Goal: Transaction & Acquisition: Purchase product/service

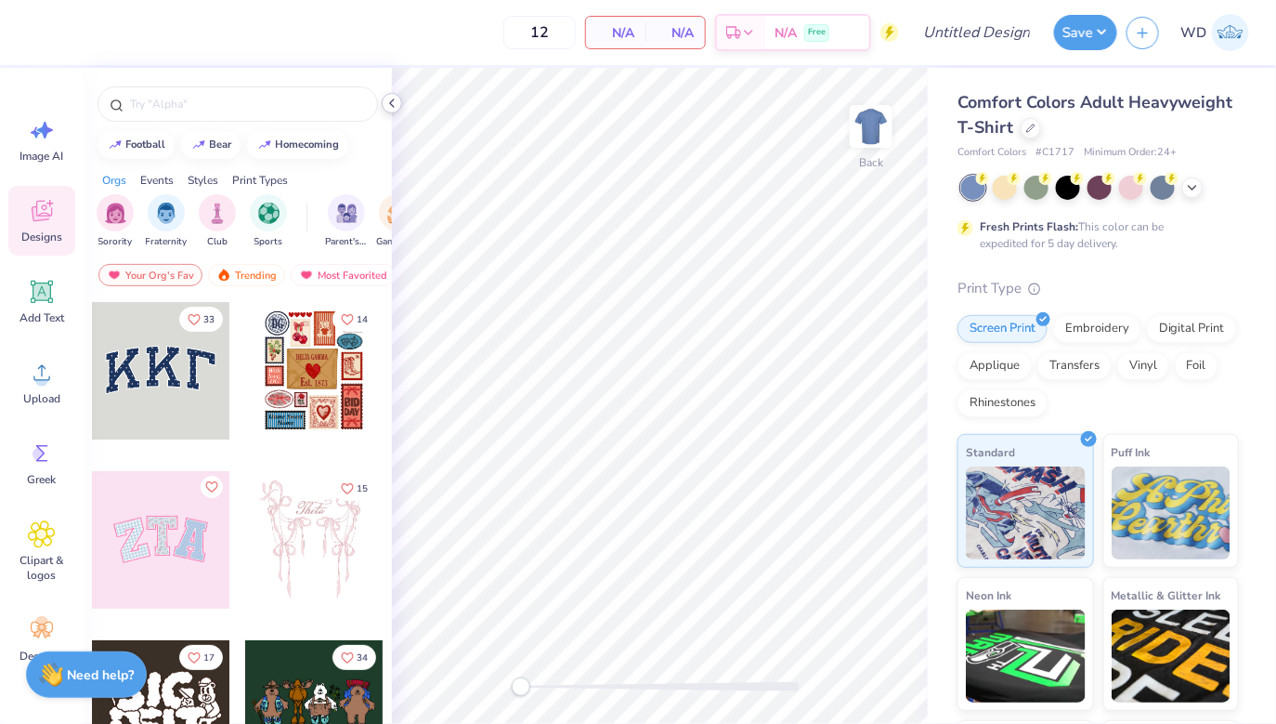
click at [392, 103] on icon at bounding box center [392, 103] width 15 height 15
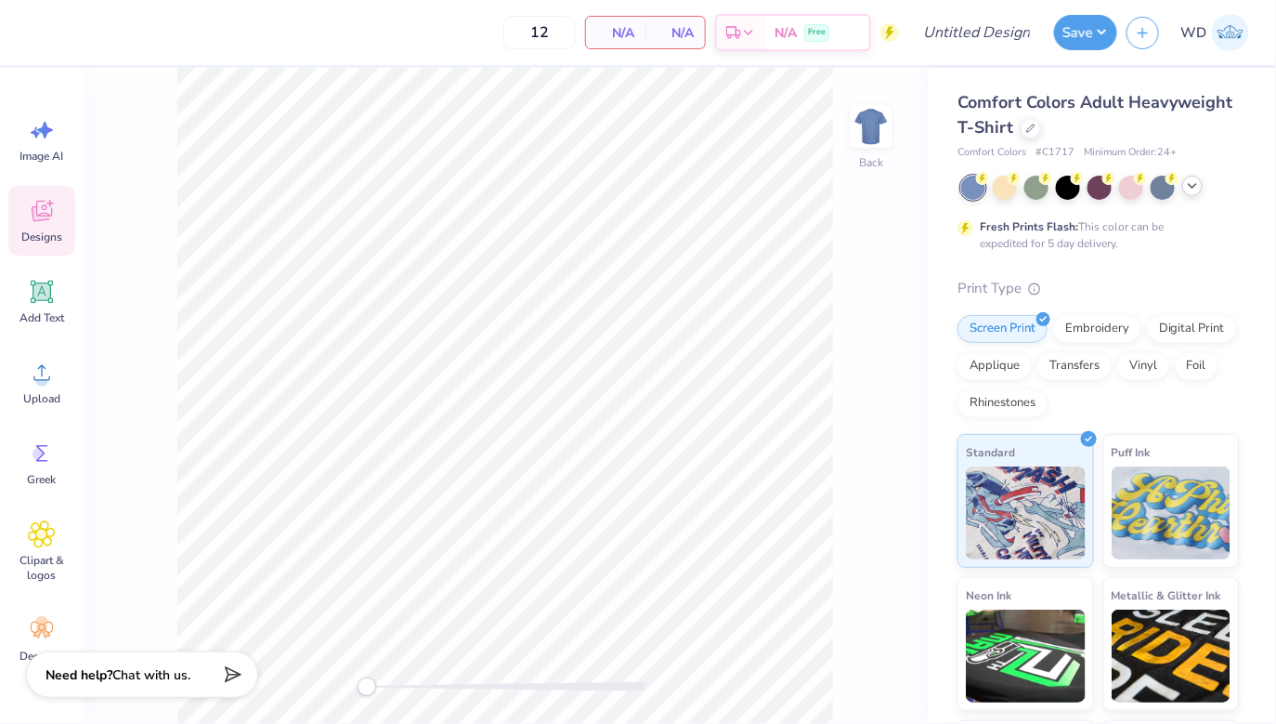
click at [1192, 181] on icon at bounding box center [1192, 185] width 15 height 15
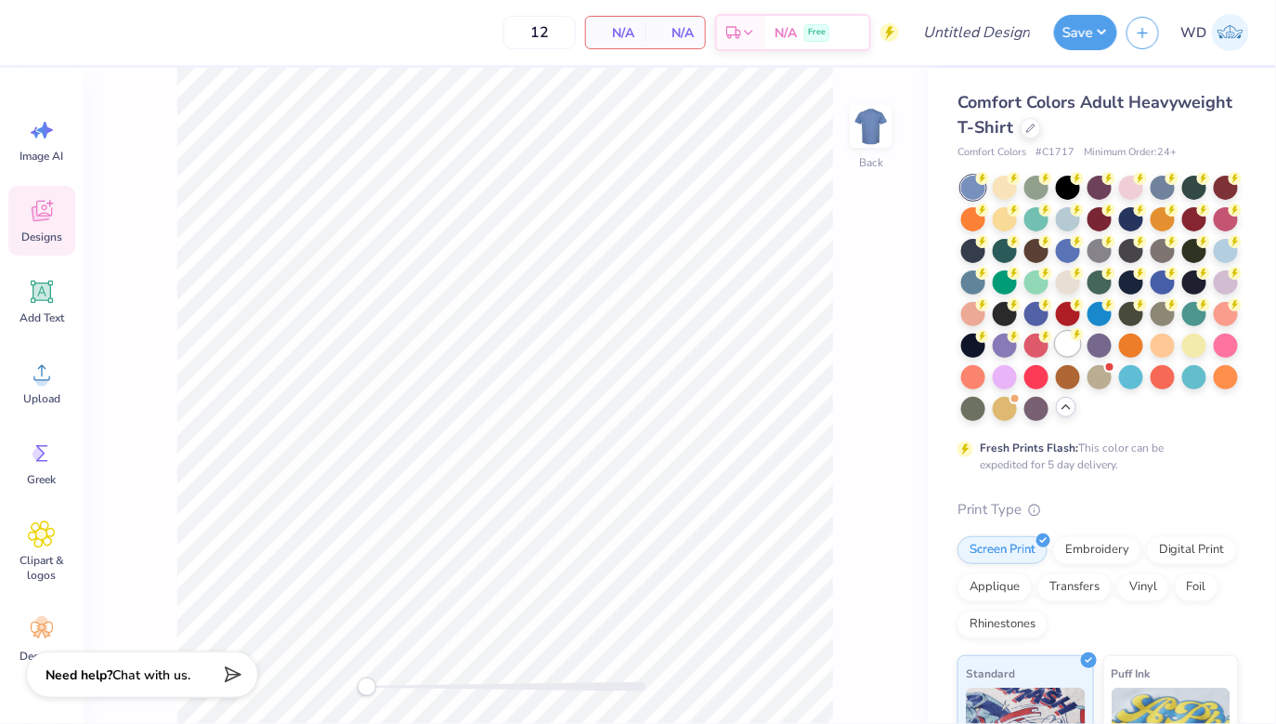
click at [1074, 354] on div at bounding box center [1068, 344] width 24 height 24
click at [868, 135] on img at bounding box center [871, 126] width 74 height 74
click at [34, 365] on icon at bounding box center [42, 373] width 28 height 28
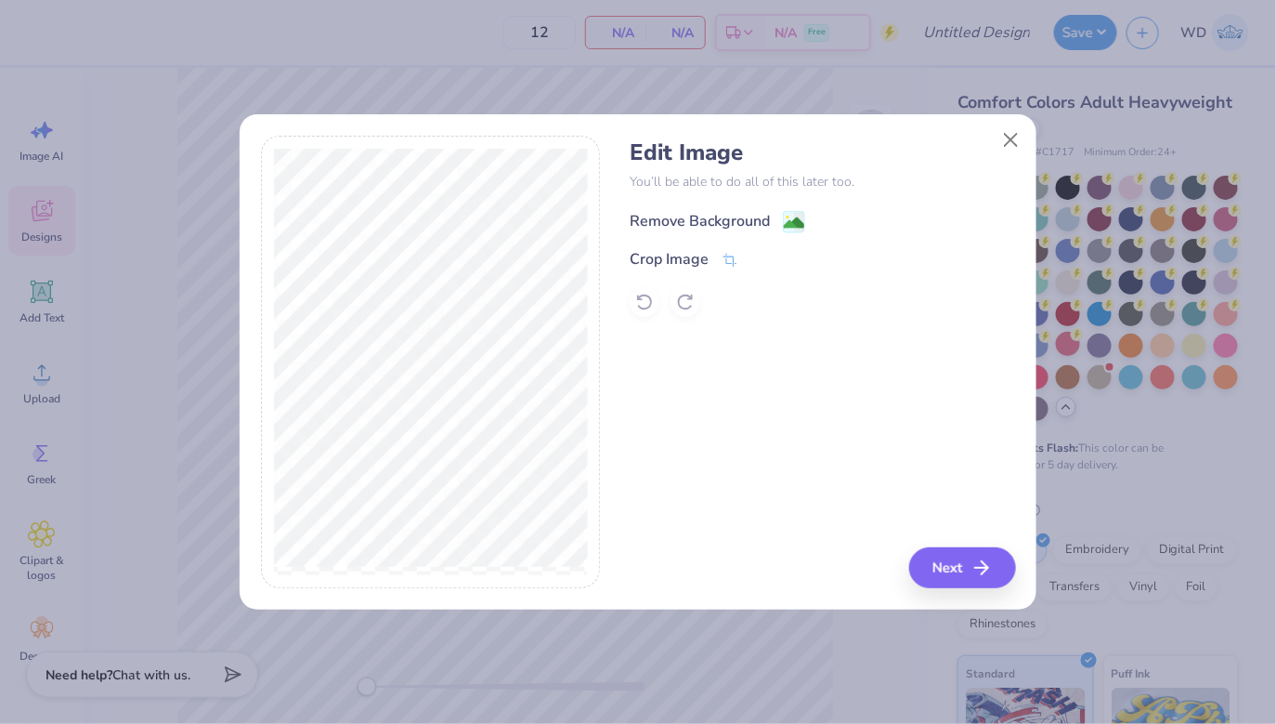
click at [798, 227] on image at bounding box center [794, 223] width 20 height 20
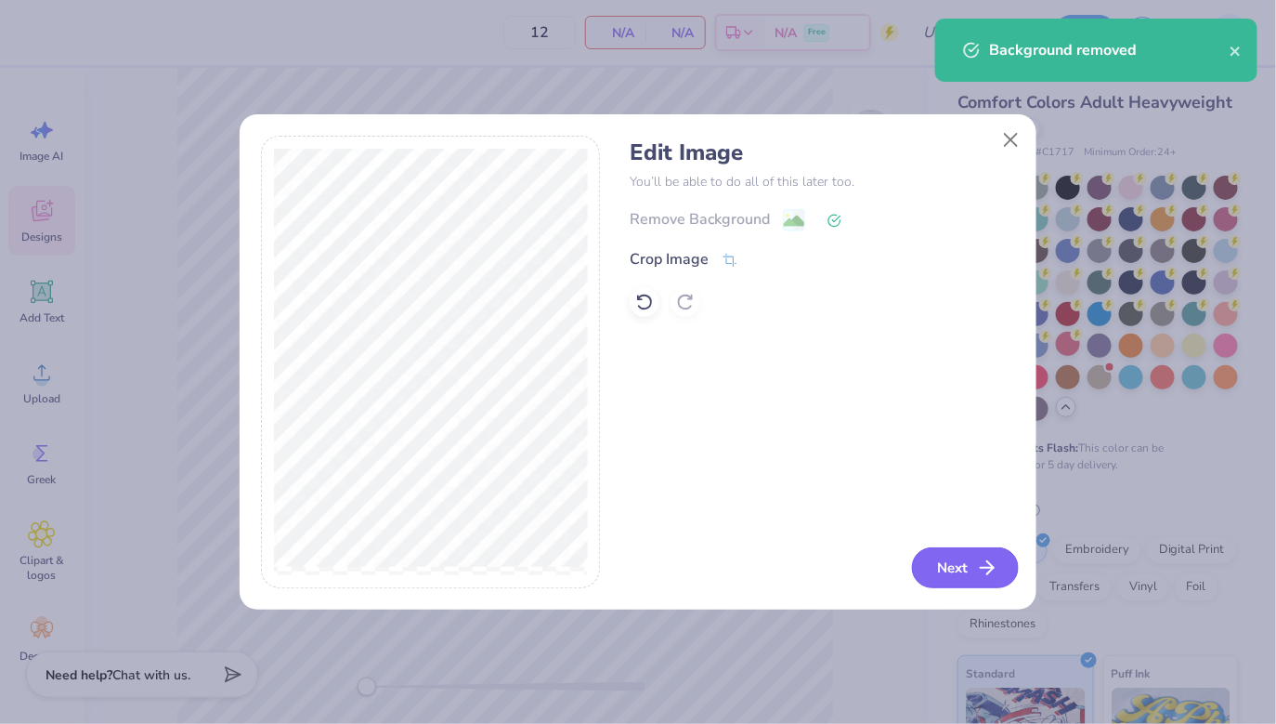
click at [946, 580] on button "Next" at bounding box center [965, 567] width 107 height 41
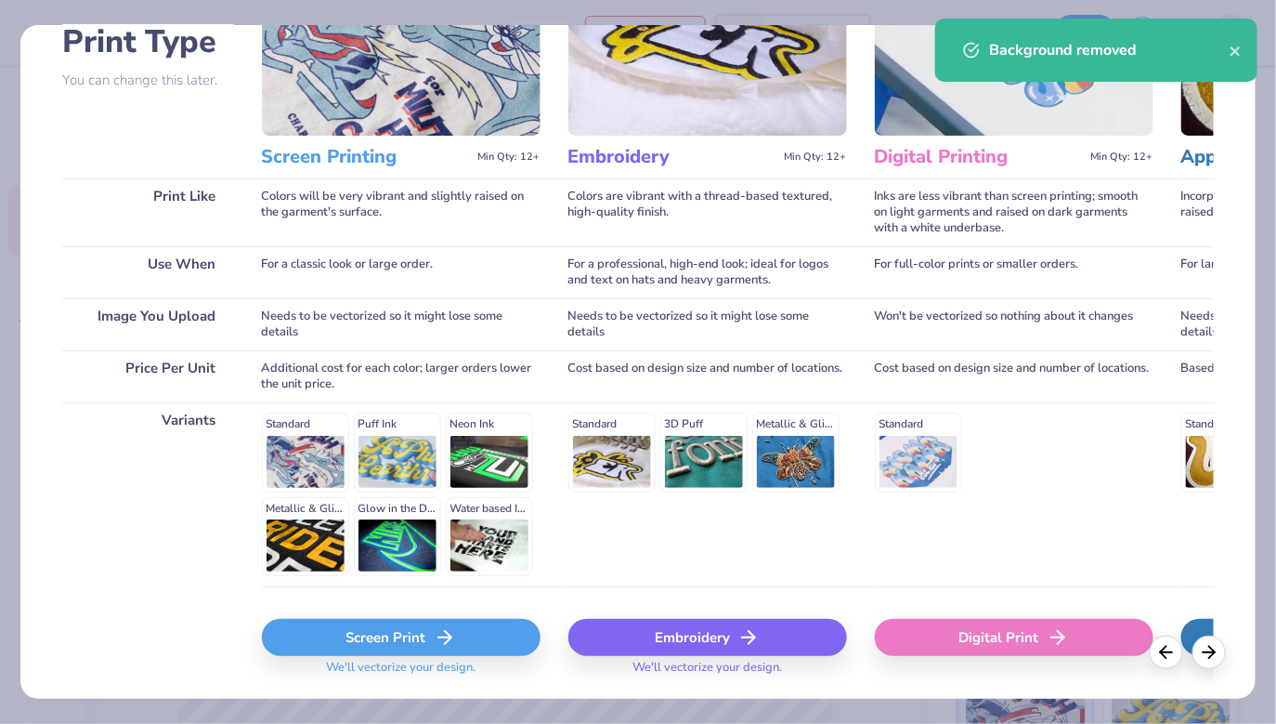
scroll to position [173, 0]
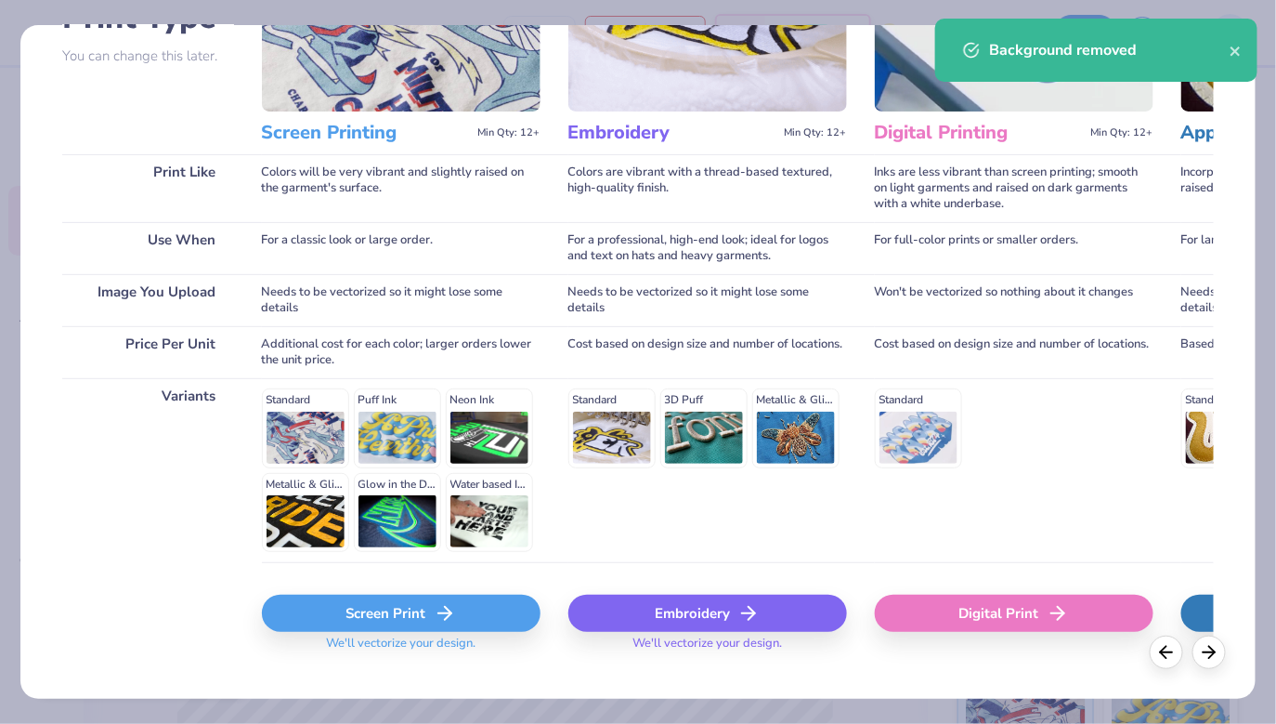
click at [353, 629] on div "Screen Print" at bounding box center [401, 612] width 279 height 37
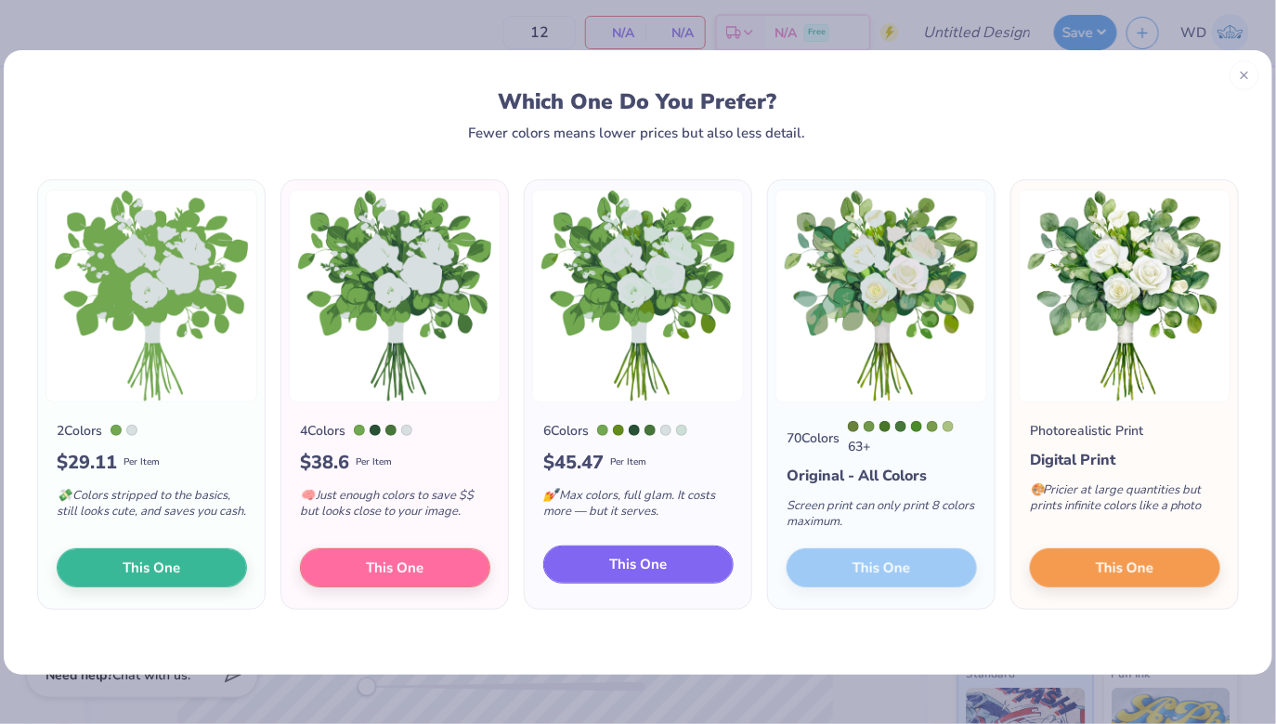
click at [613, 580] on button "This One" at bounding box center [638, 564] width 190 height 39
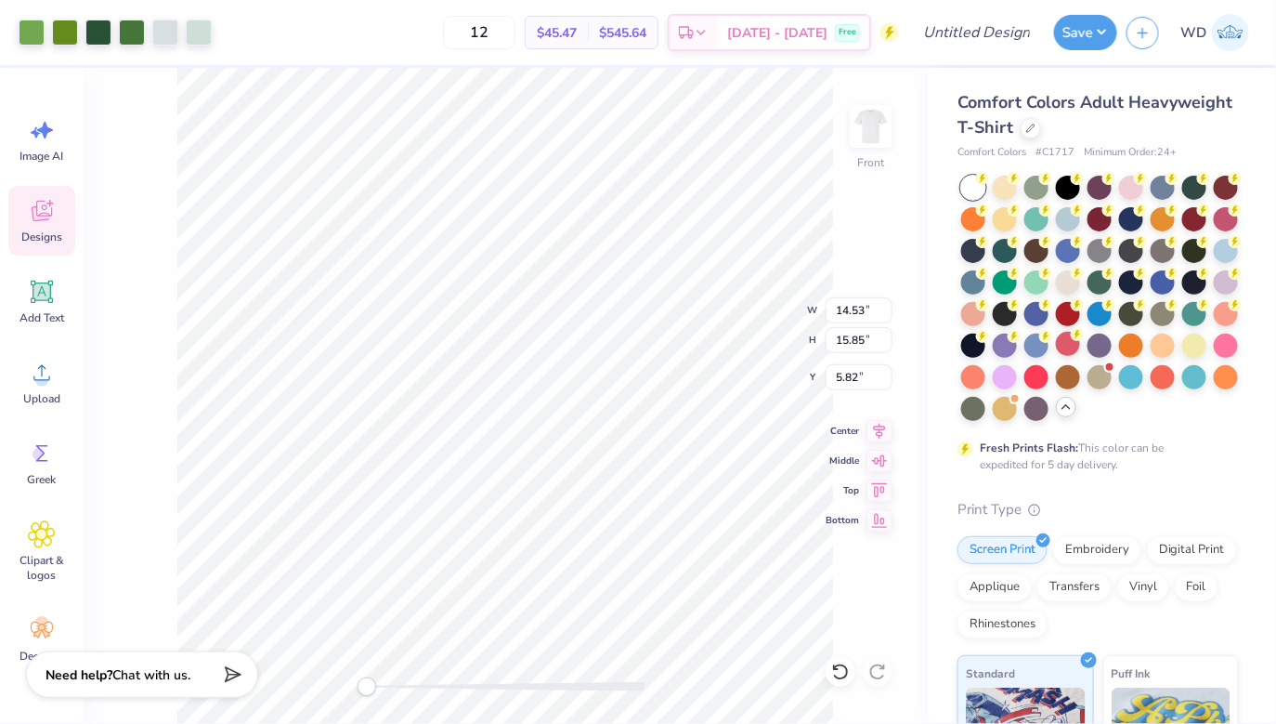
type input "10.36"
type input "11.31"
type input "5.05"
click at [883, 432] on icon at bounding box center [880, 428] width 26 height 22
click at [203, 39] on div at bounding box center [199, 31] width 26 height 26
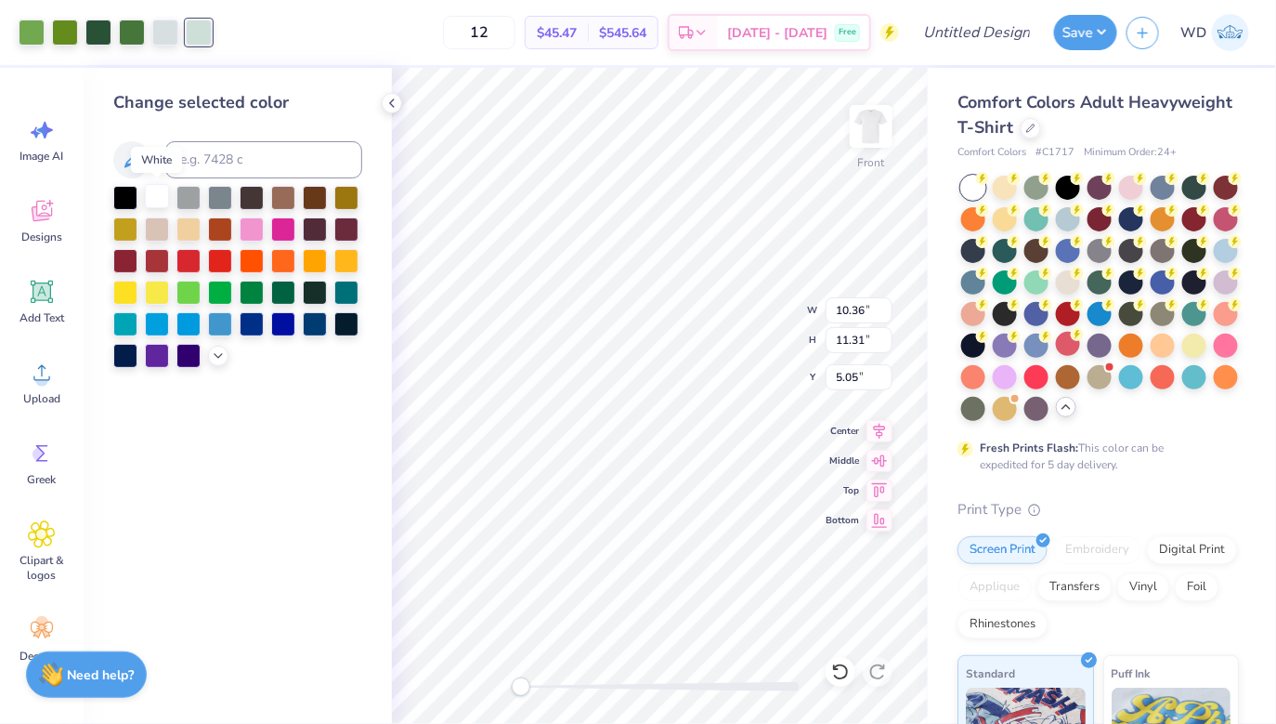
click at [156, 200] on div at bounding box center [157, 196] width 24 height 24
click at [163, 33] on div at bounding box center [165, 31] width 26 height 26
click at [161, 201] on div at bounding box center [157, 196] width 24 height 24
type input "11.84"
type input "12.92"
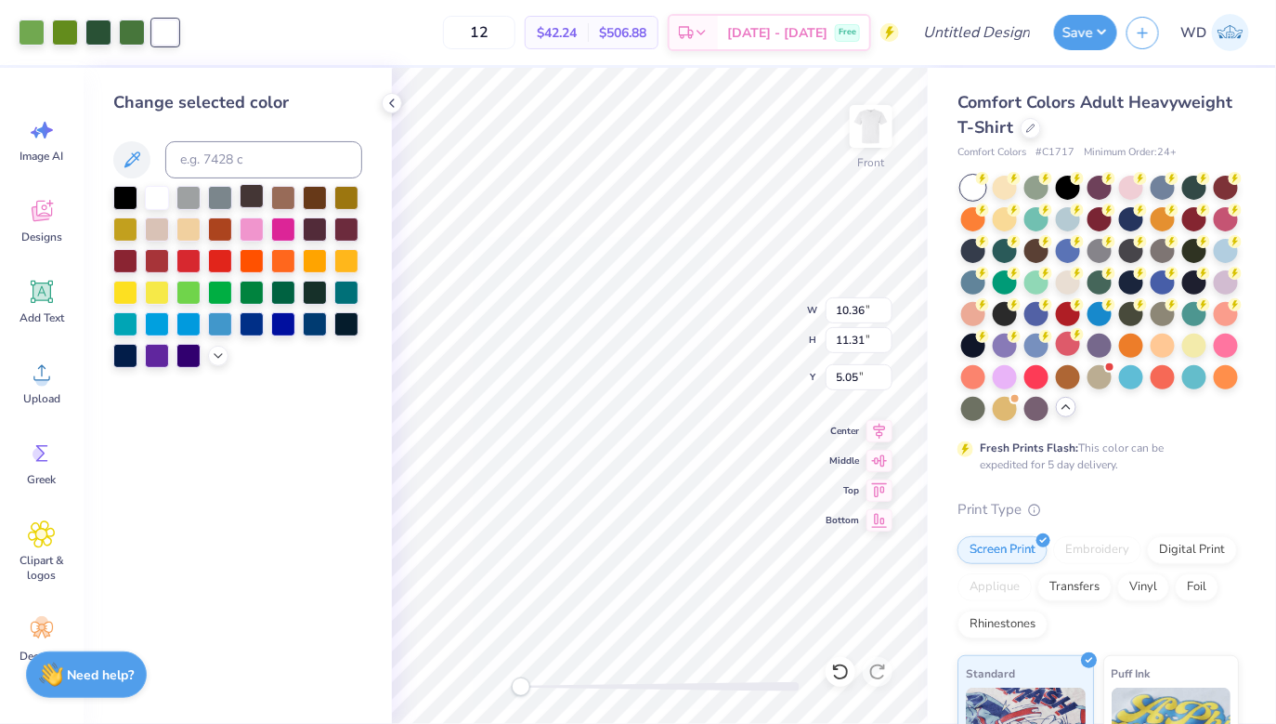
type input "3.43"
click at [148, 152] on button at bounding box center [131, 159] width 37 height 37
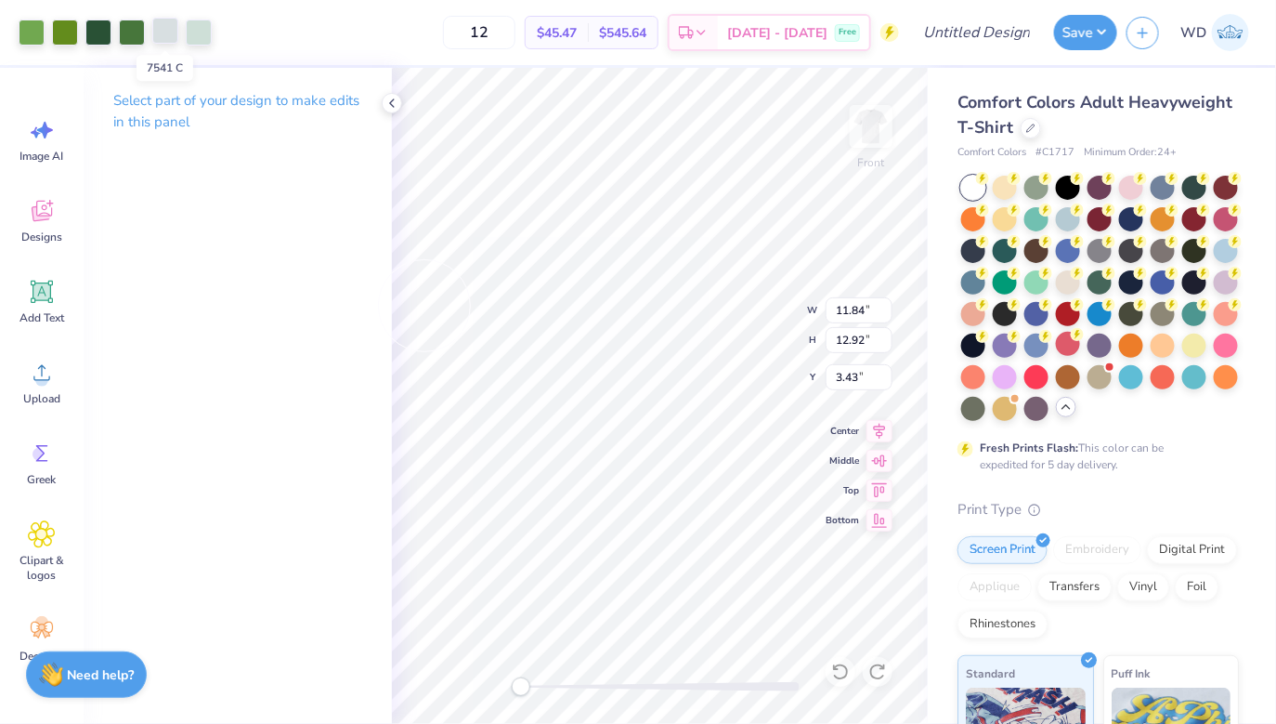
click at [173, 34] on div at bounding box center [165, 31] width 26 height 26
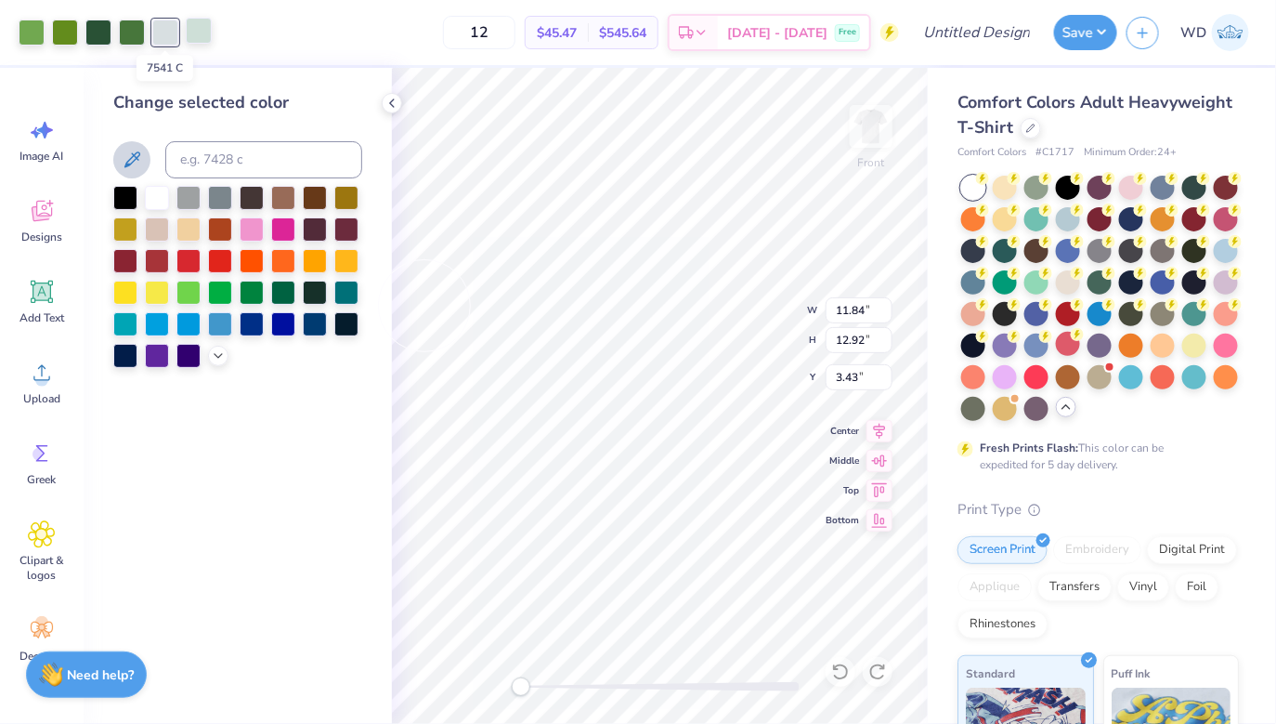
click at [202, 43] on div at bounding box center [199, 31] width 26 height 26
click at [237, 177] on input at bounding box center [263, 159] width 197 height 37
click at [159, 33] on div at bounding box center [165, 31] width 26 height 26
click at [159, 204] on div at bounding box center [157, 196] width 24 height 24
click at [198, 33] on div at bounding box center [199, 31] width 26 height 26
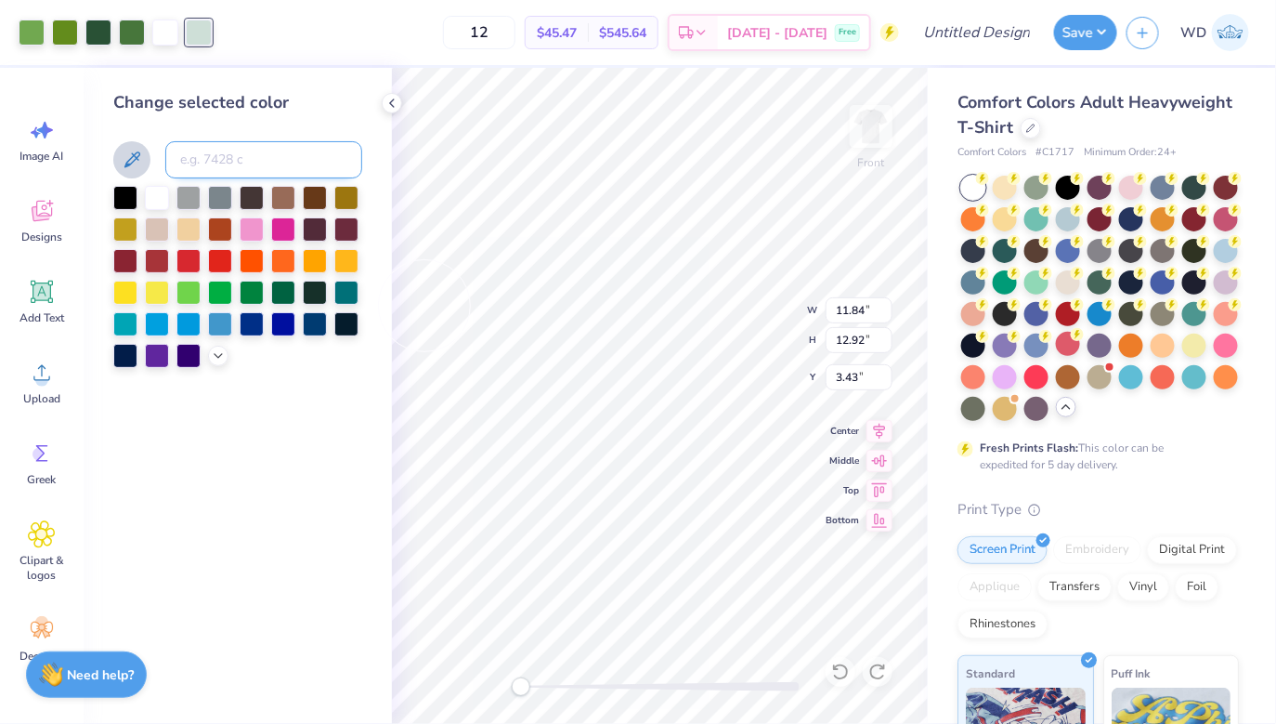
click at [242, 162] on input at bounding box center [263, 159] width 197 height 37
type input "7541"
click at [305, 72] on div "Change selected color" at bounding box center [238, 396] width 308 height 656
click at [386, 107] on icon at bounding box center [392, 103] width 15 height 15
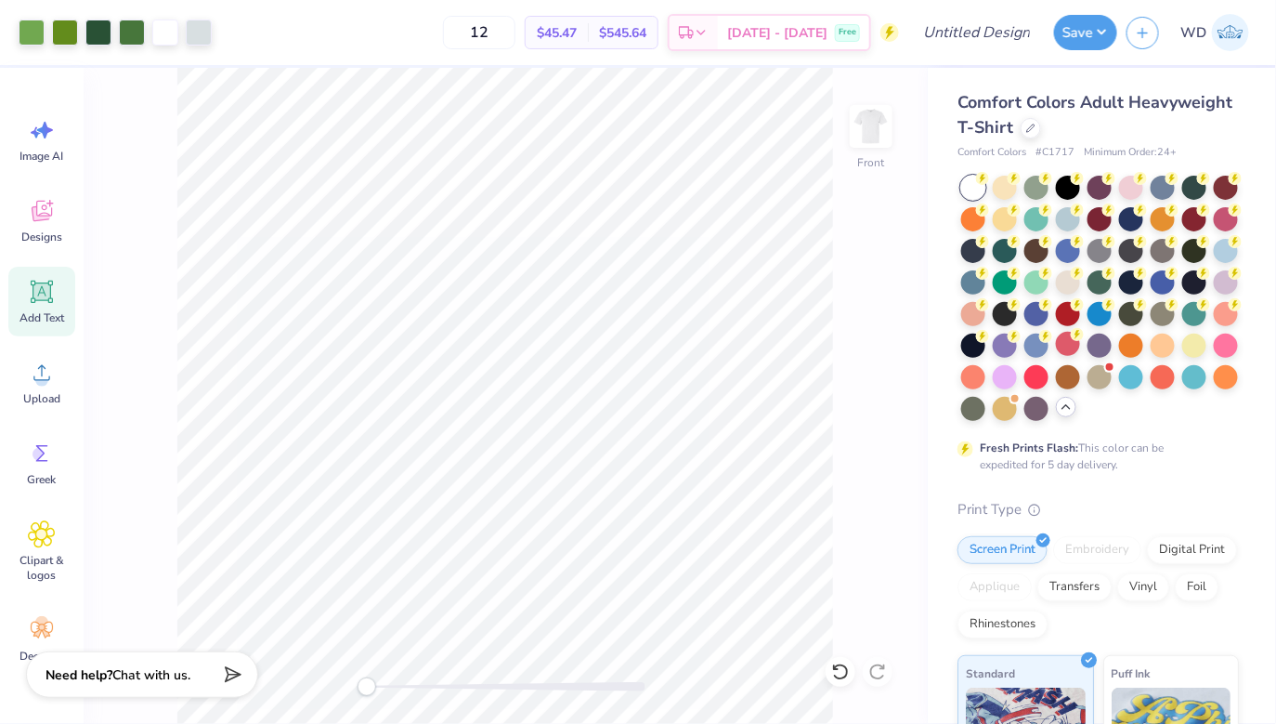
click at [39, 301] on icon at bounding box center [42, 292] width 28 height 28
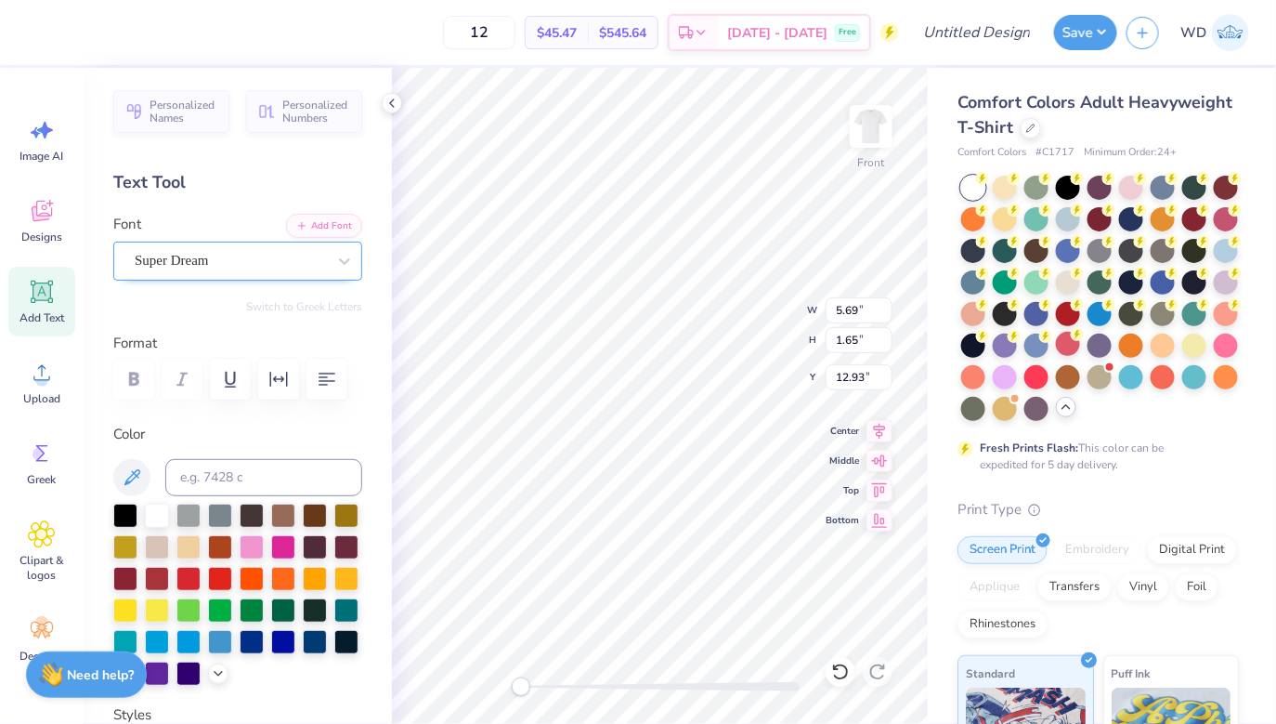
click at [266, 260] on div "Super Dream" at bounding box center [230, 260] width 195 height 29
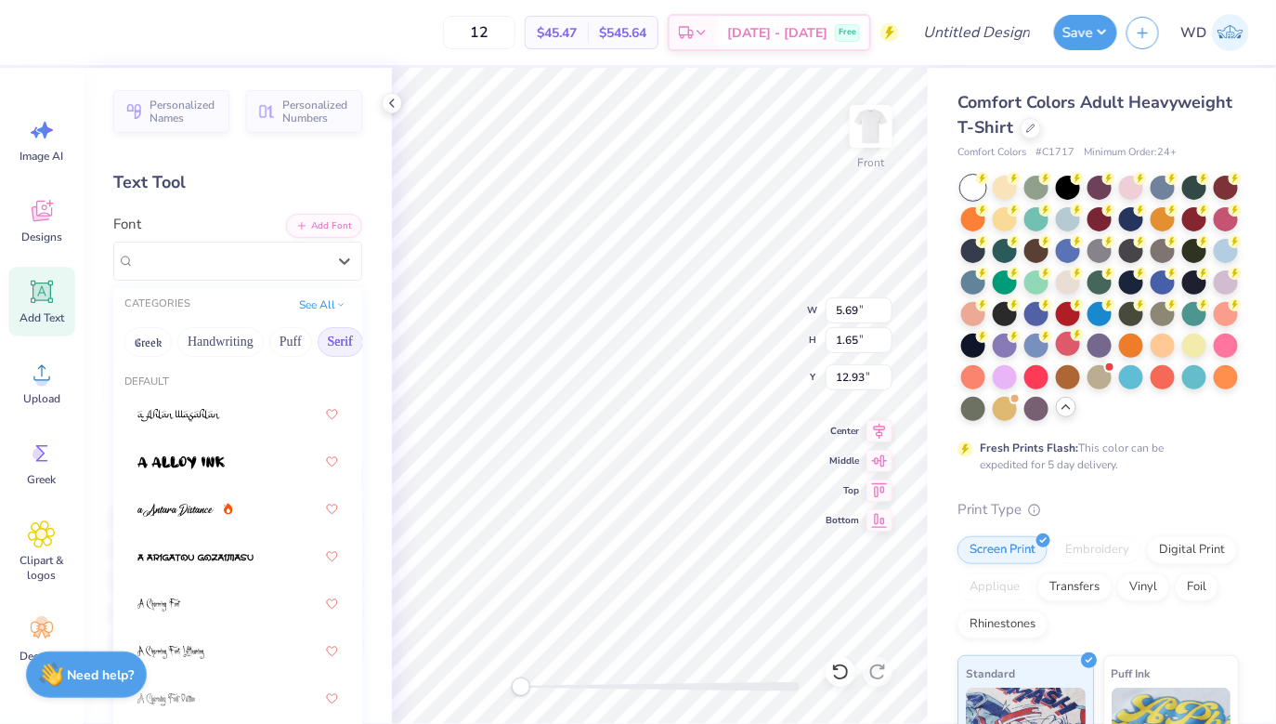
click at [333, 342] on button "Serif" at bounding box center [341, 342] width 46 height 30
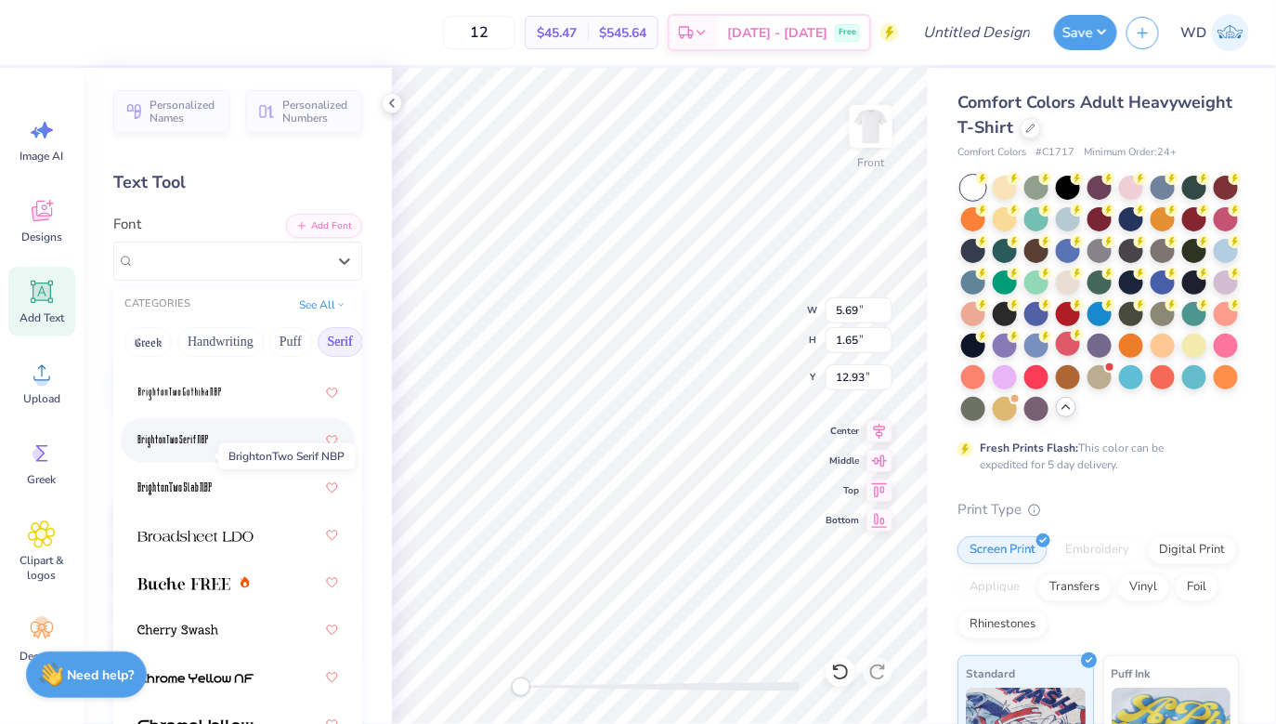
scroll to position [131, 0]
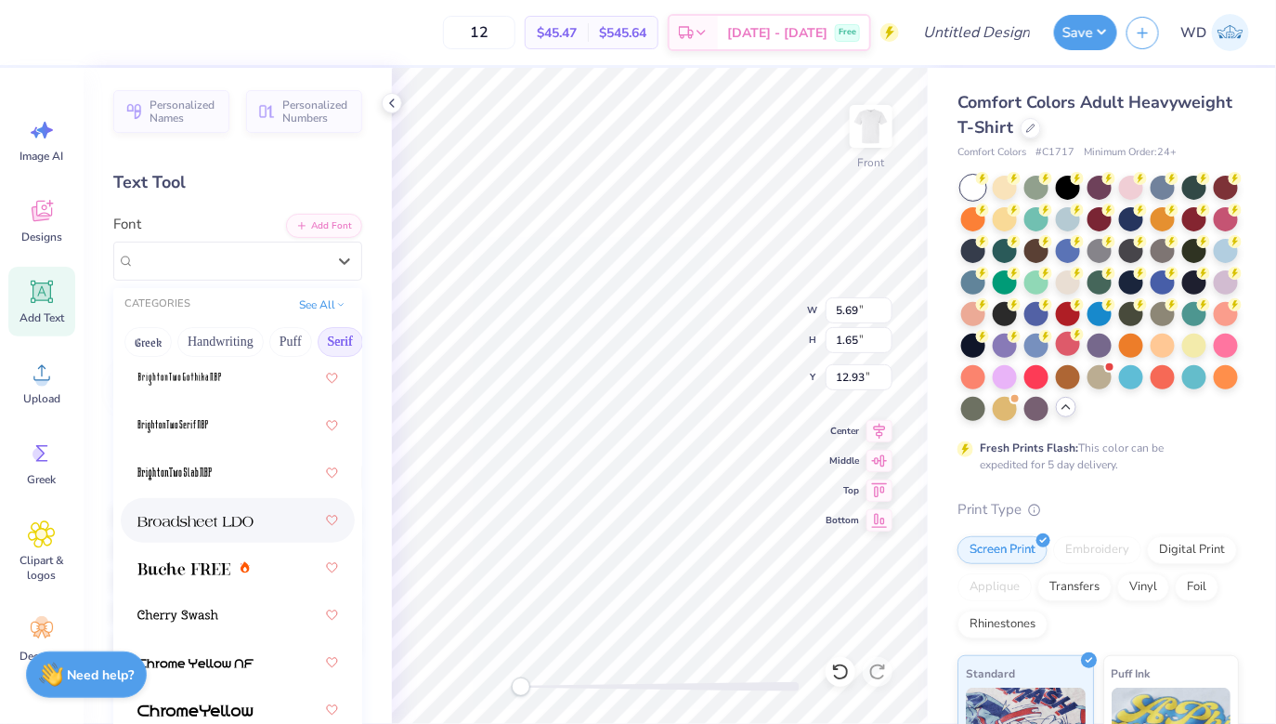
click at [165, 527] on span at bounding box center [195, 521] width 116 height 20
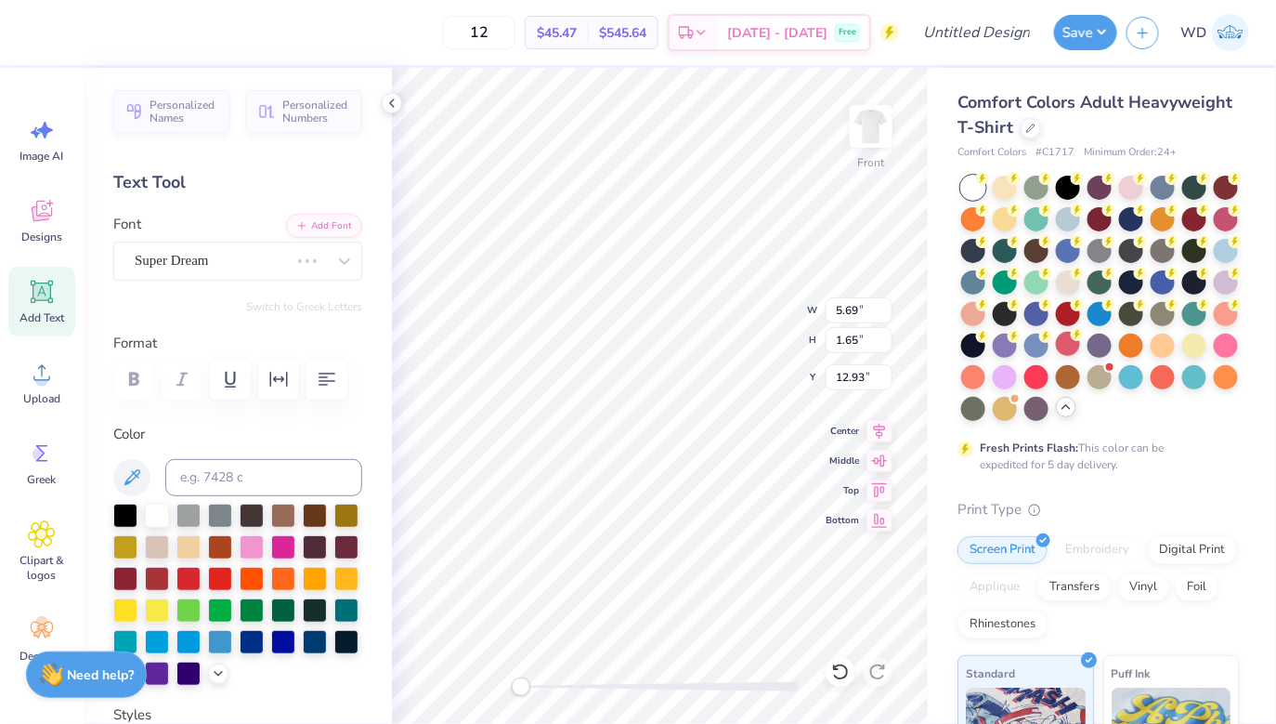
scroll to position [0, 0]
type textarea "S"
type textarea "Sigma Chi Derby Days"
click at [125, 509] on div at bounding box center [125, 514] width 24 height 24
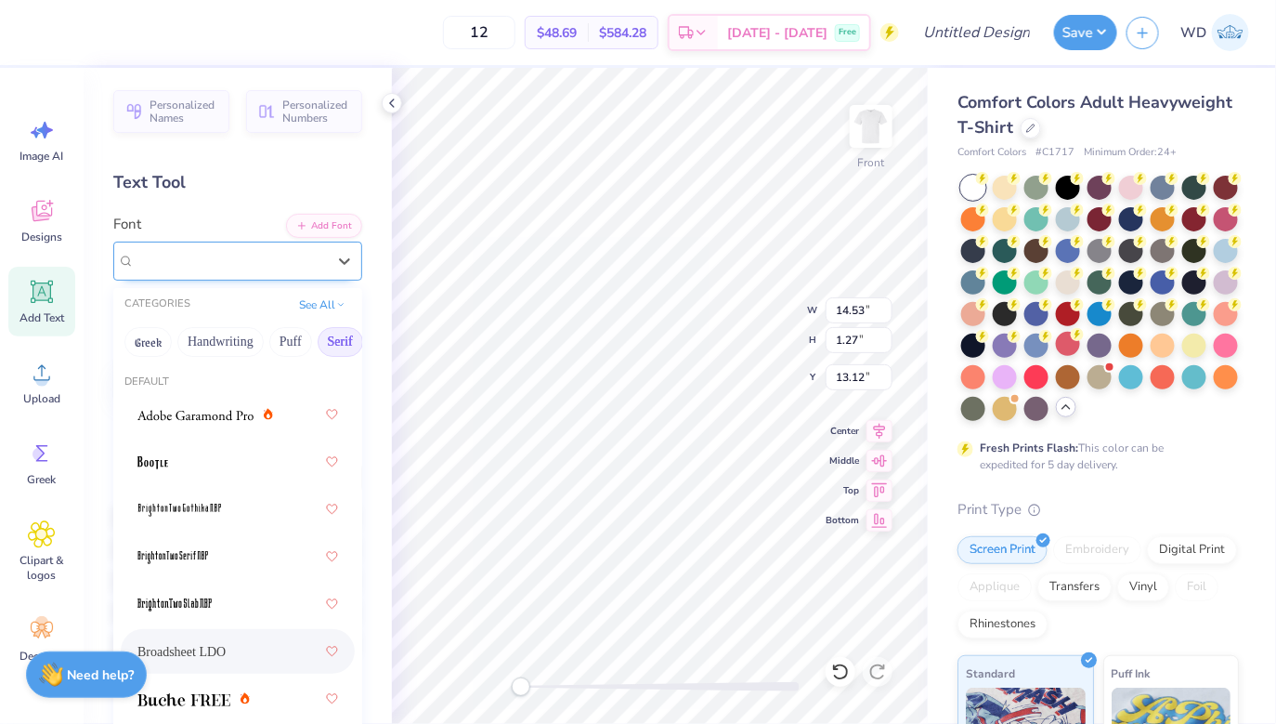
click at [274, 251] on div "Broadsheet LDO" at bounding box center [230, 260] width 195 height 29
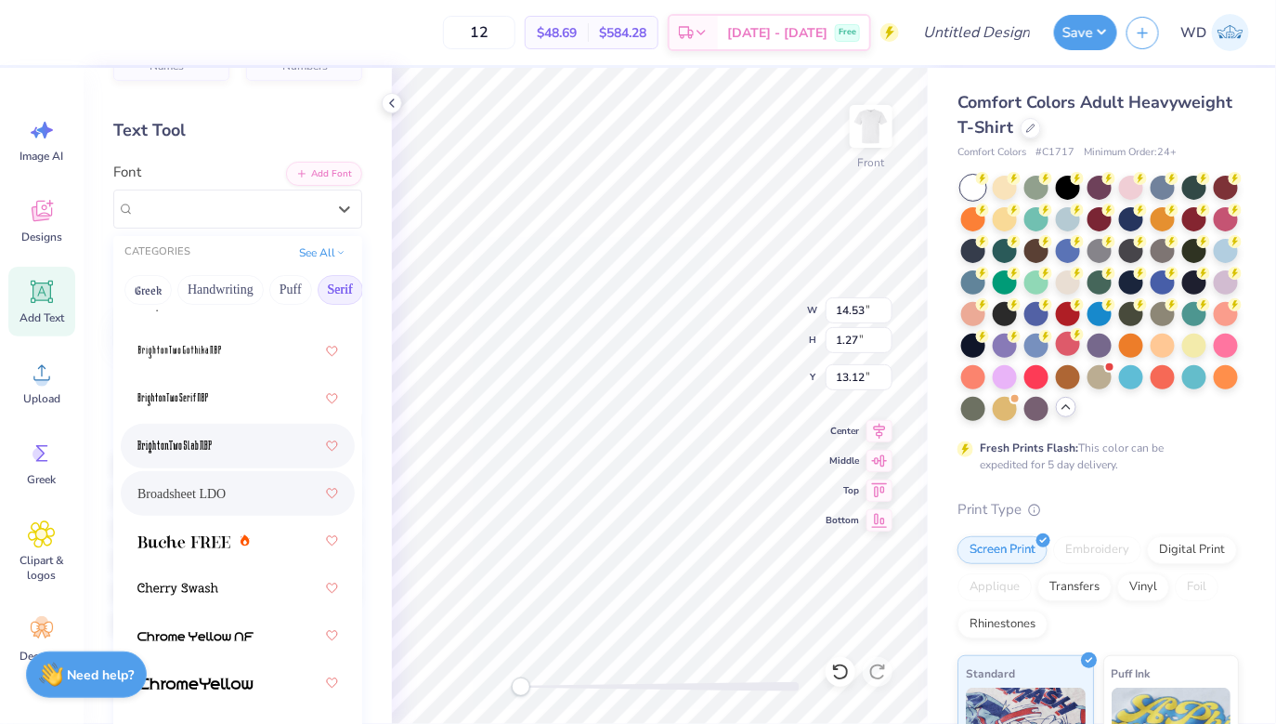
scroll to position [72, 0]
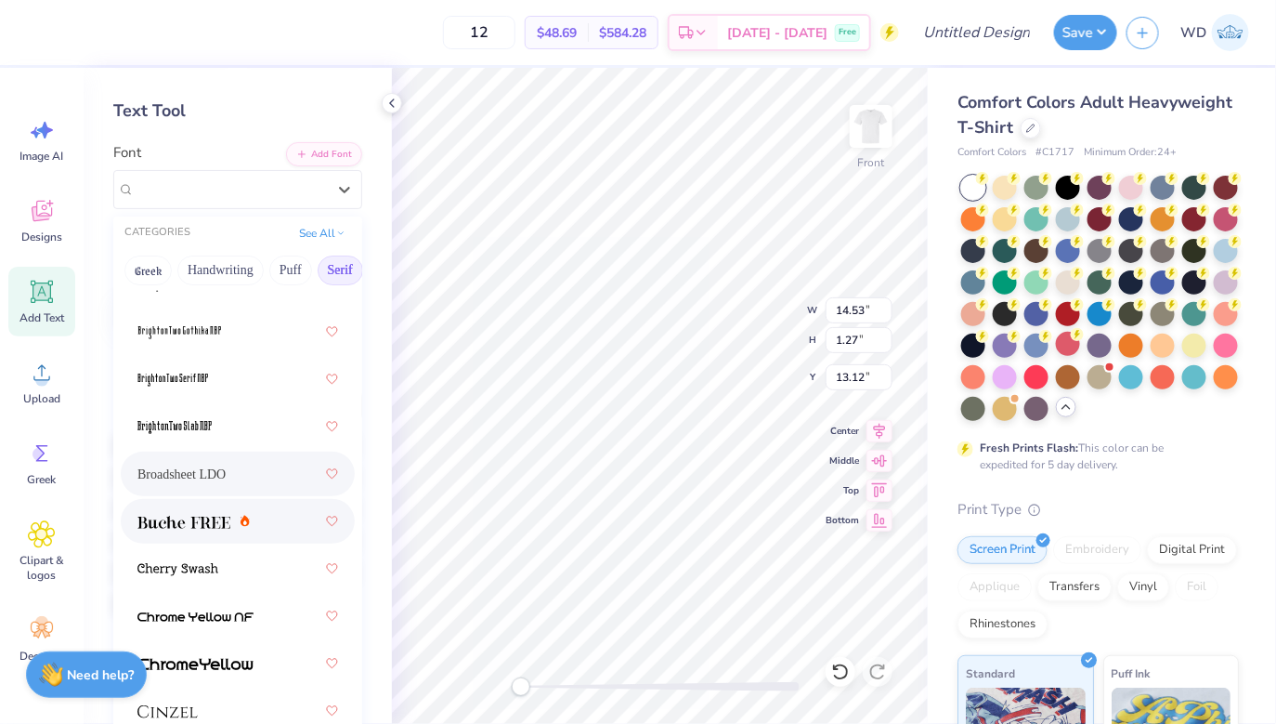
click at [179, 533] on div at bounding box center [237, 520] width 201 height 33
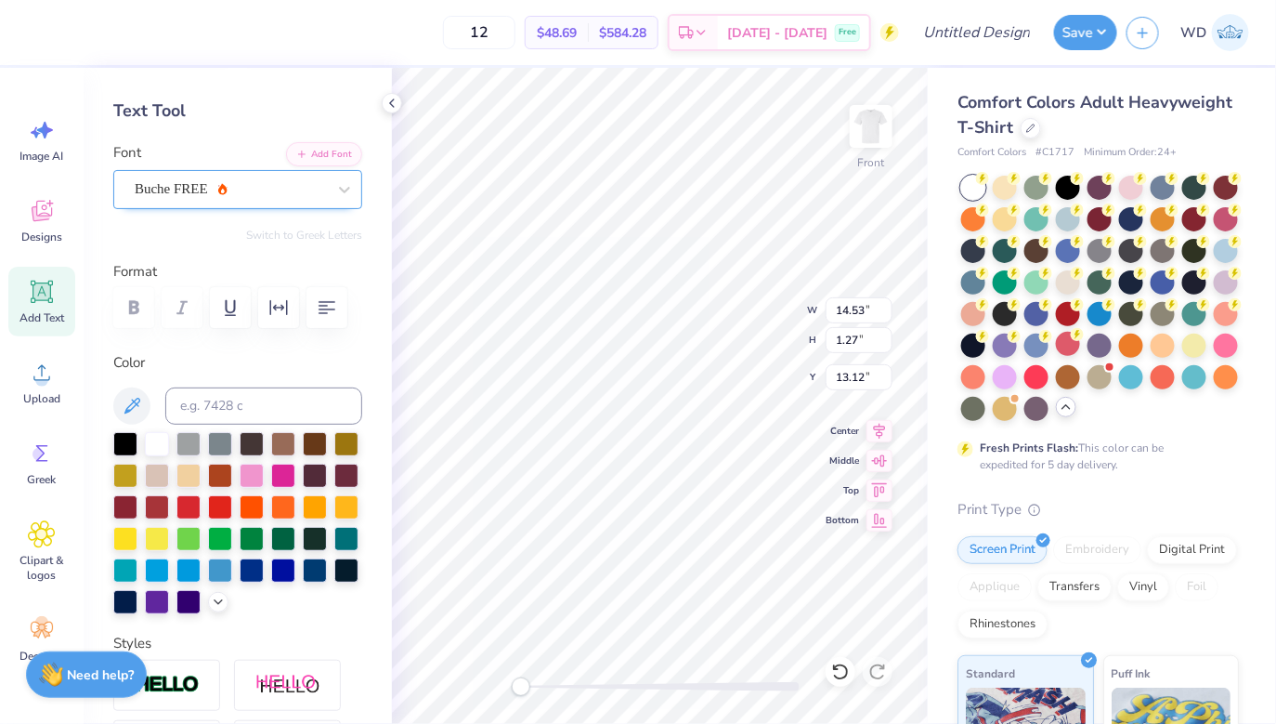
click at [159, 181] on div "Buche FREE" at bounding box center [230, 189] width 195 height 29
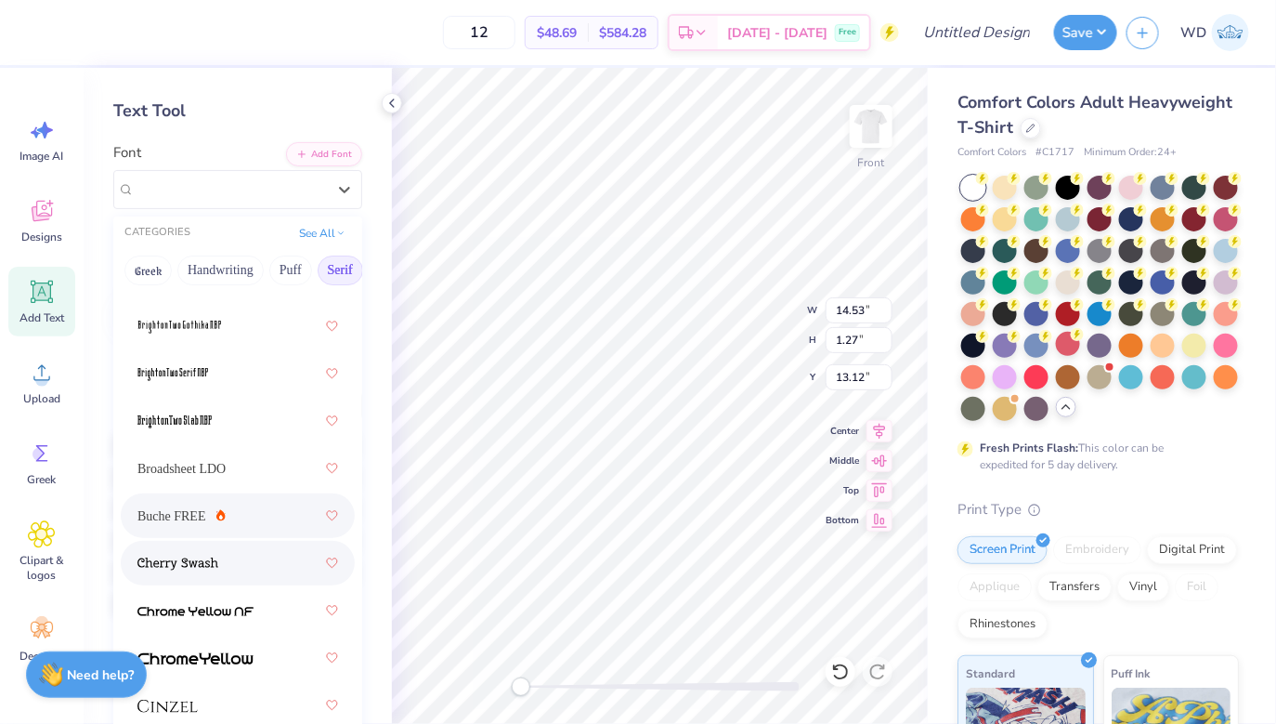
scroll to position [139, 0]
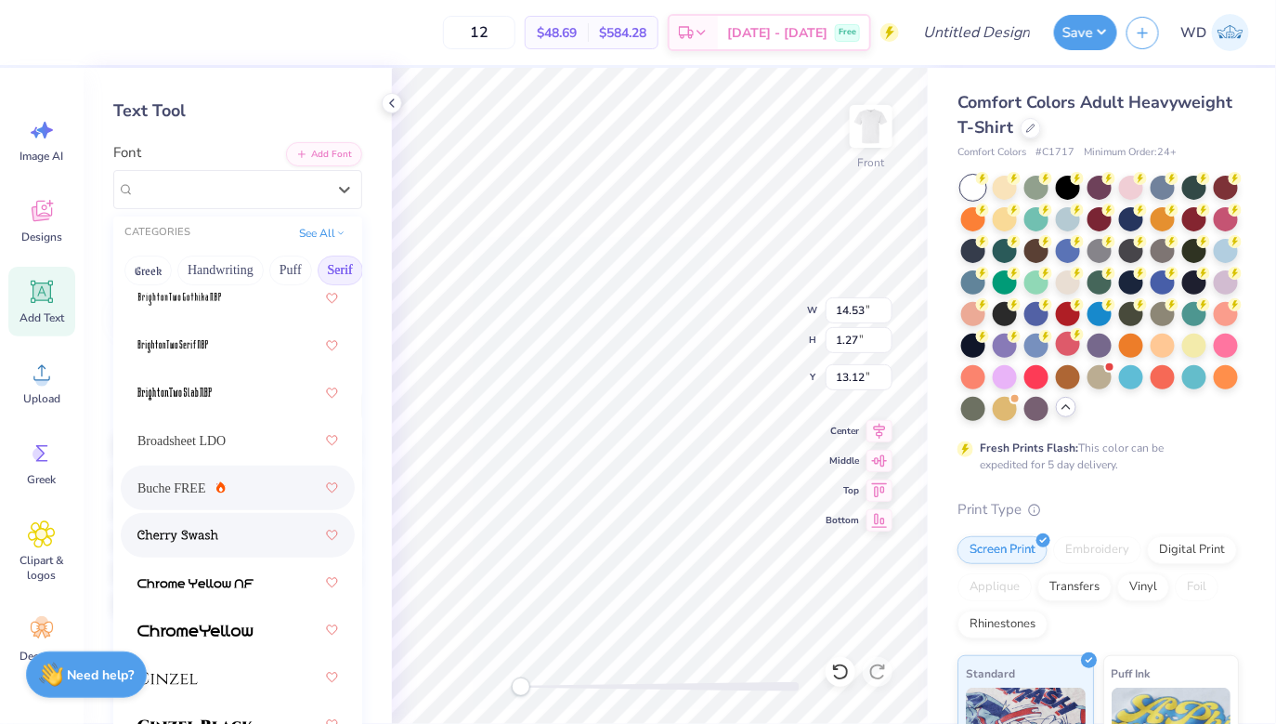
click at [201, 526] on span at bounding box center [177, 536] width 81 height 20
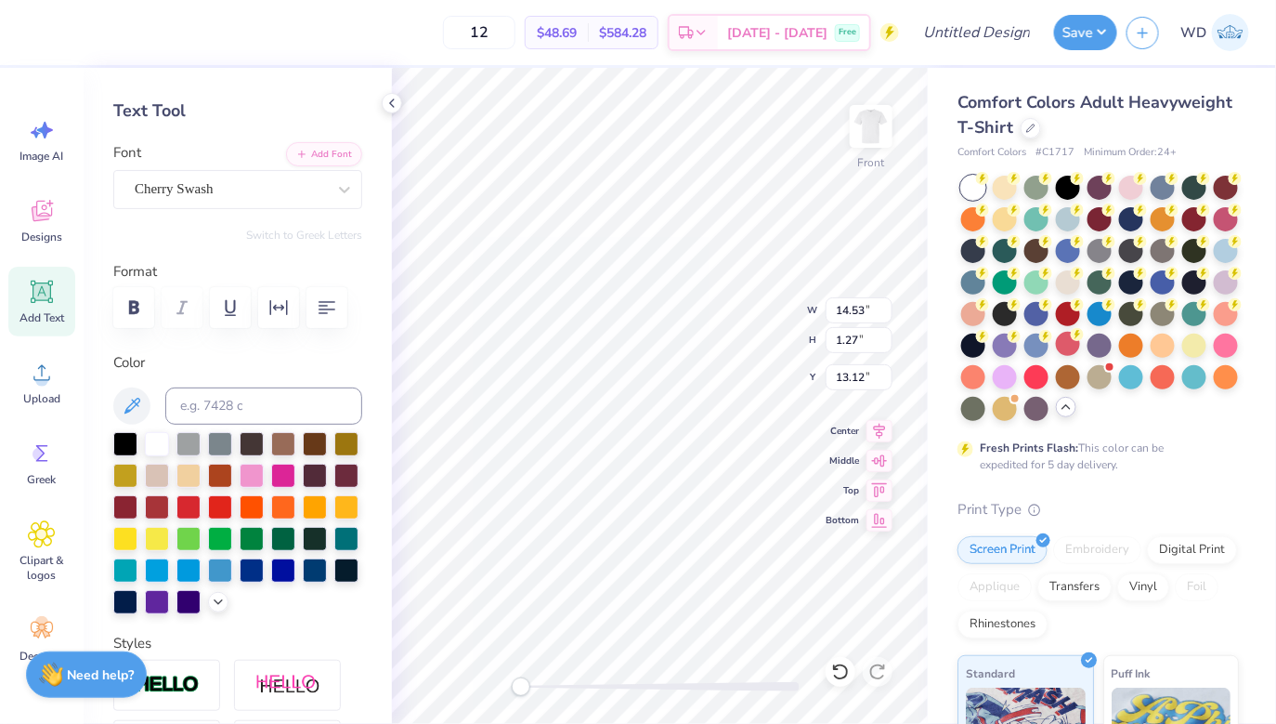
click at [208, 211] on div "Personalized Names Personalized Numbers Text Tool Add Font Font Cherry Swash Sw…" at bounding box center [238, 396] width 308 height 656
click at [213, 176] on div at bounding box center [230, 188] width 191 height 25
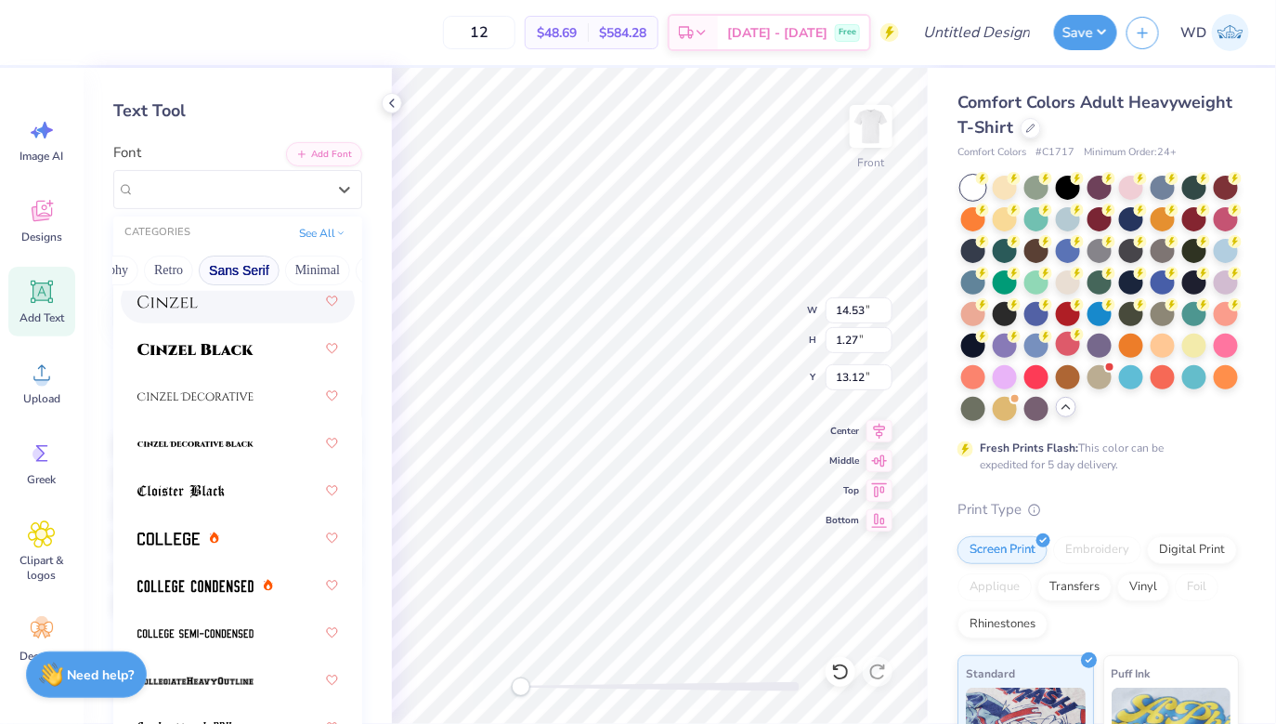
scroll to position [0, 353]
click at [243, 276] on button "Sans Serif" at bounding box center [249, 270] width 81 height 30
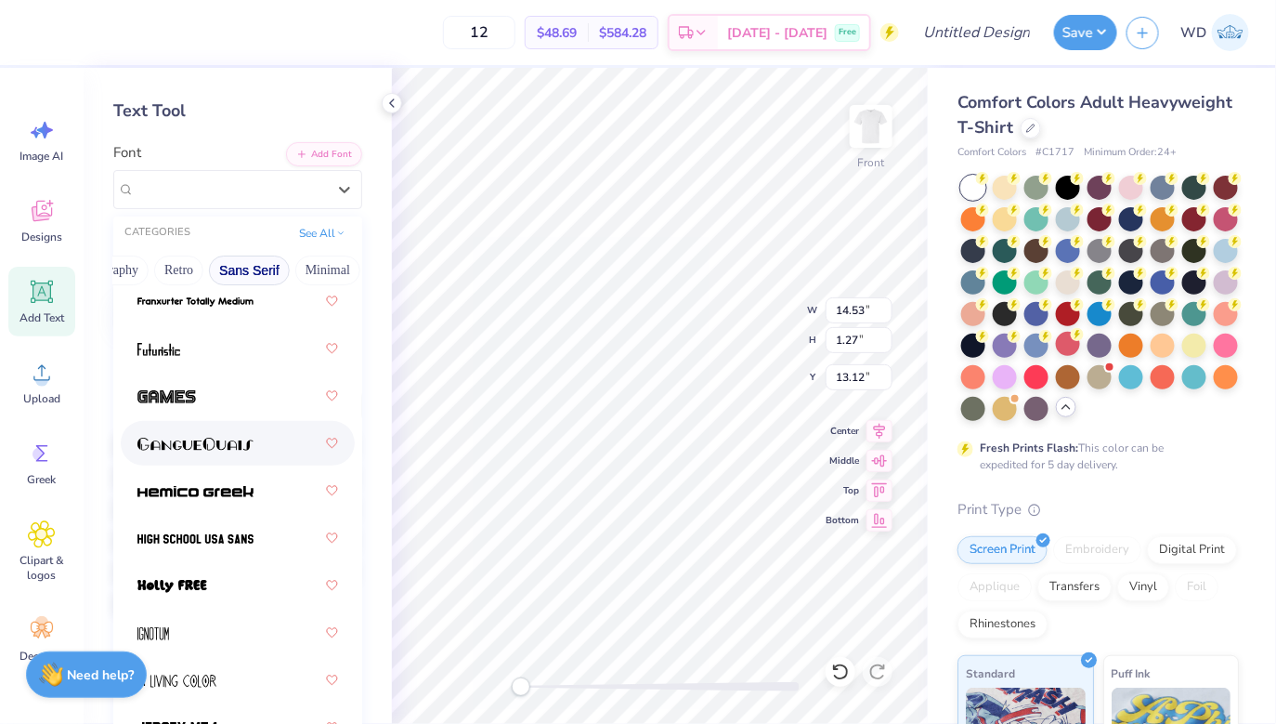
scroll to position [0, 0]
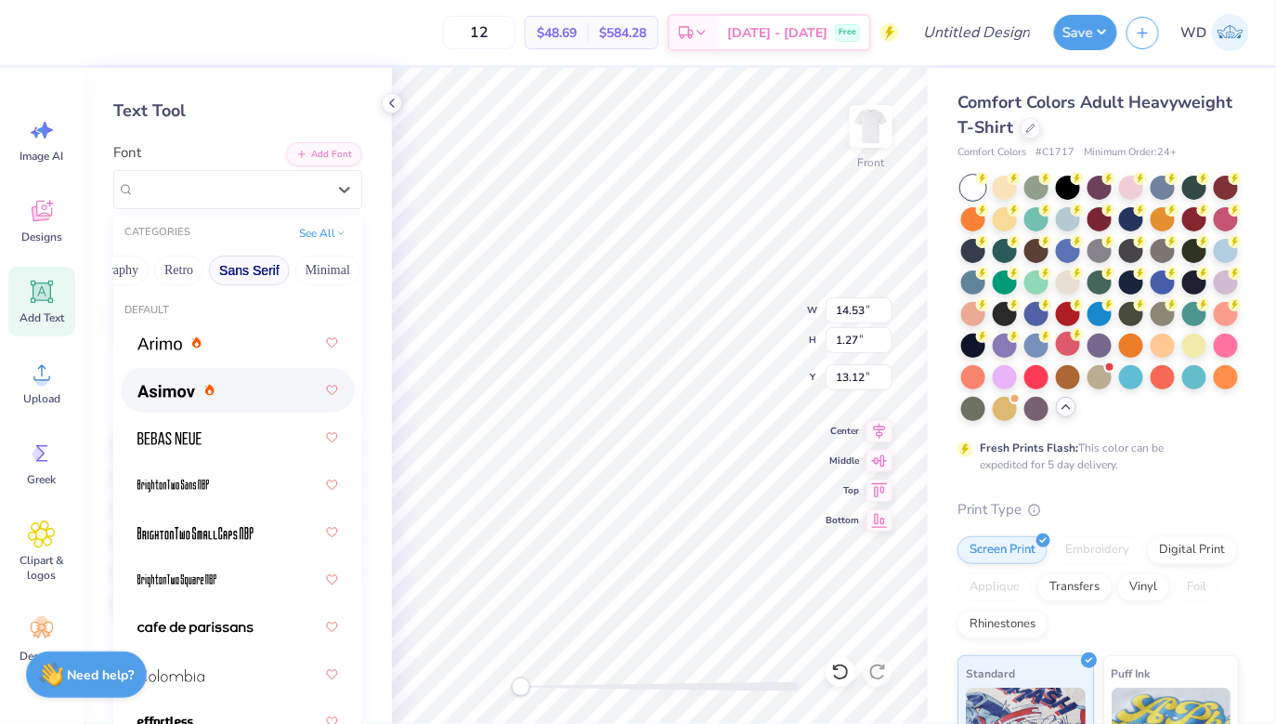
click at [189, 381] on span at bounding box center [166, 391] width 58 height 20
click at [267, 192] on div "Asimov Greek" at bounding box center [230, 189] width 195 height 29
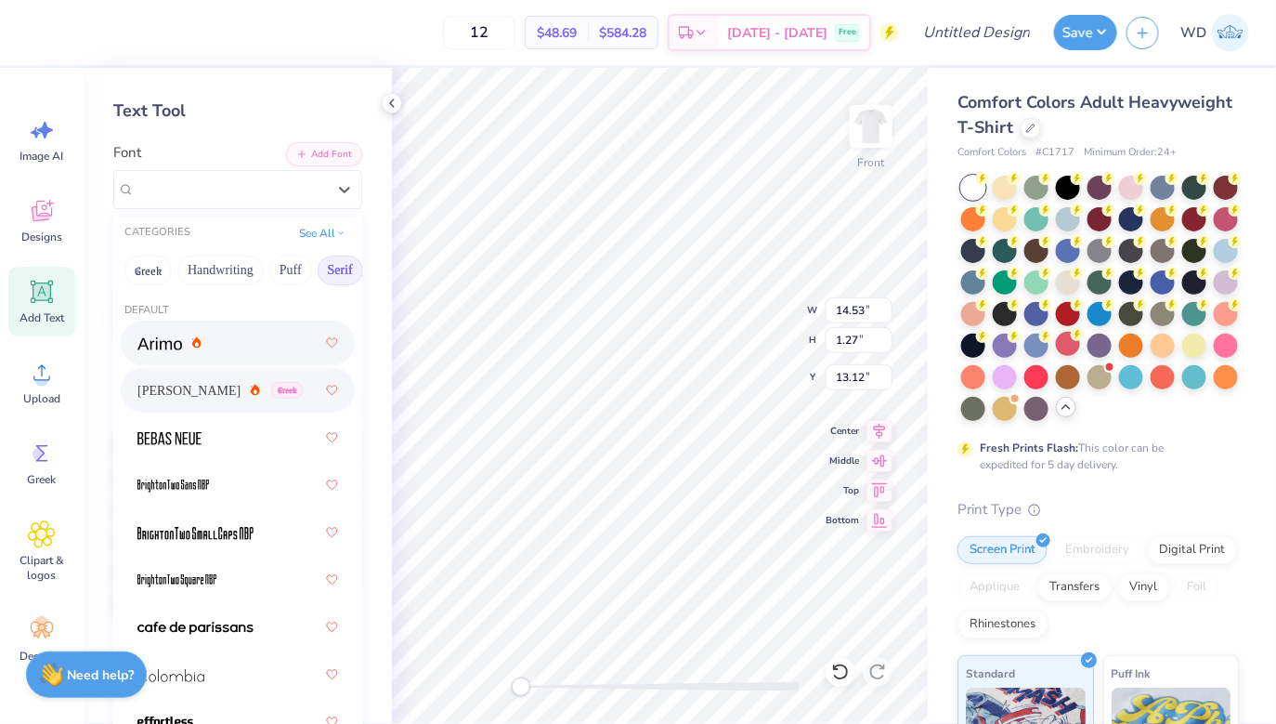
click at [351, 274] on button "Serif" at bounding box center [341, 270] width 46 height 30
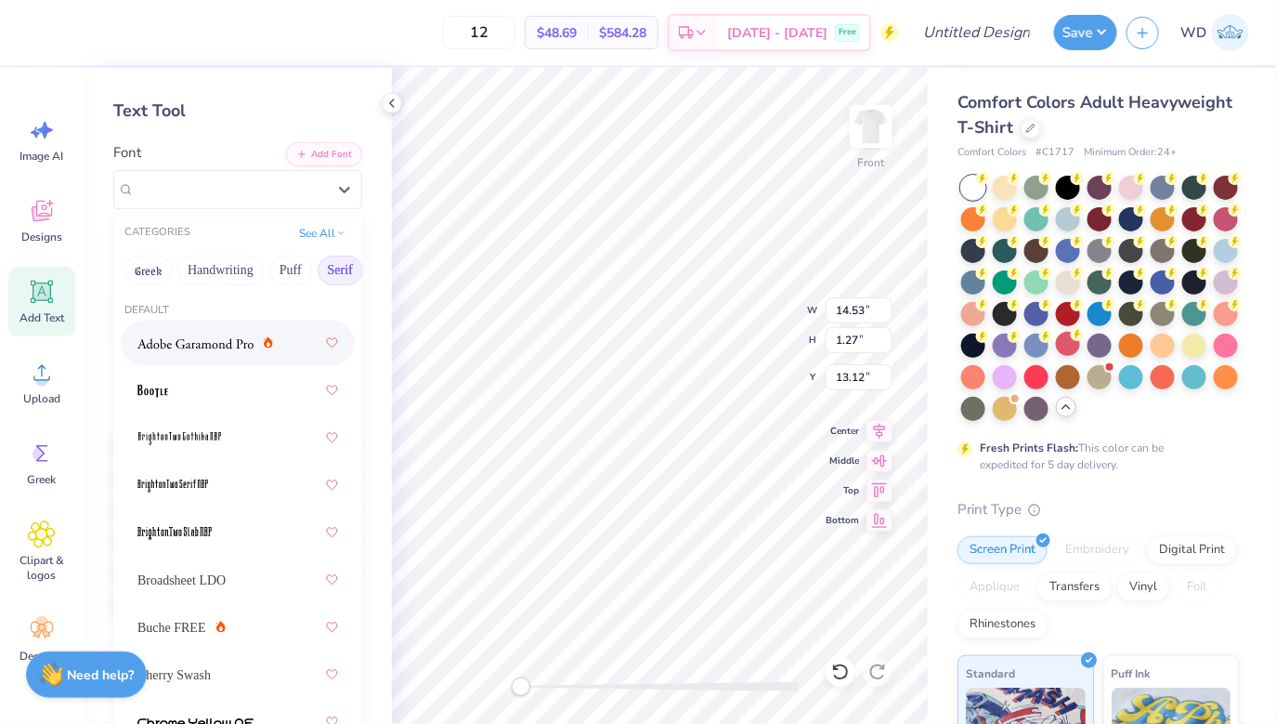
click at [199, 359] on div at bounding box center [238, 342] width 234 height 45
click at [285, 185] on div "Adobe Garamond Pro" at bounding box center [230, 189] width 195 height 29
click at [125, 267] on button "Handwriting" at bounding box center [115, 270] width 86 height 30
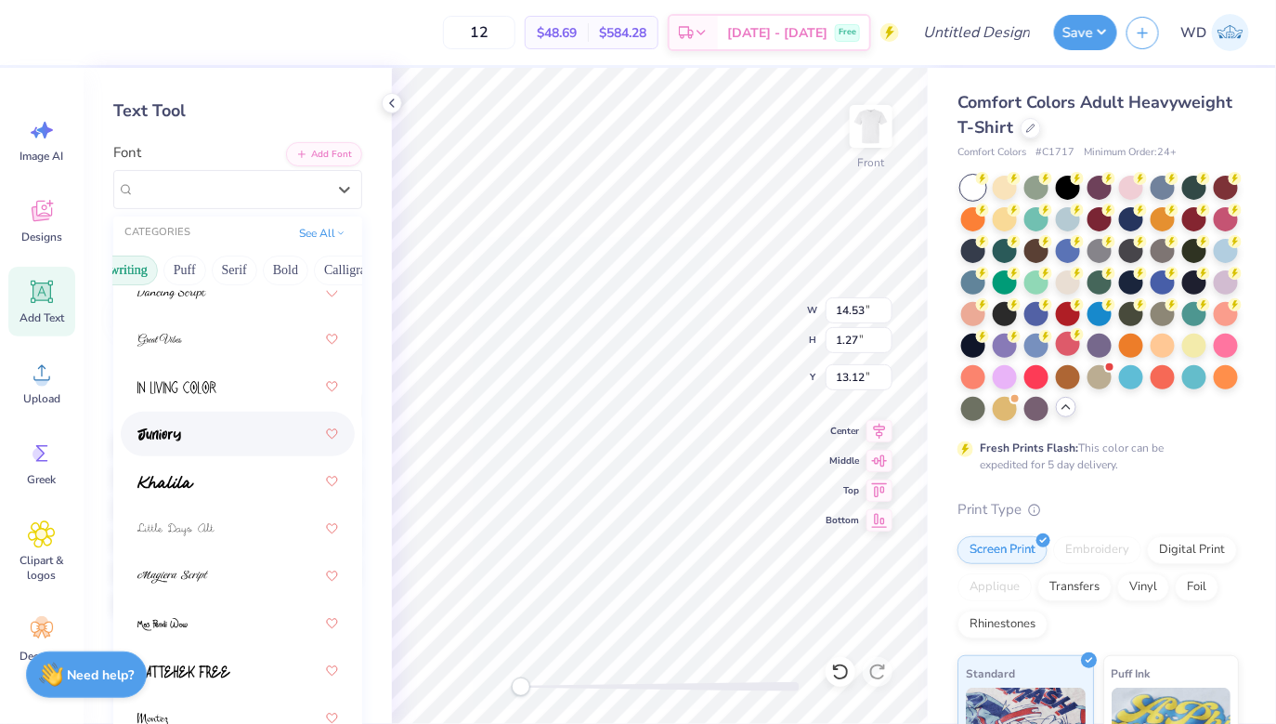
scroll to position [370, 0]
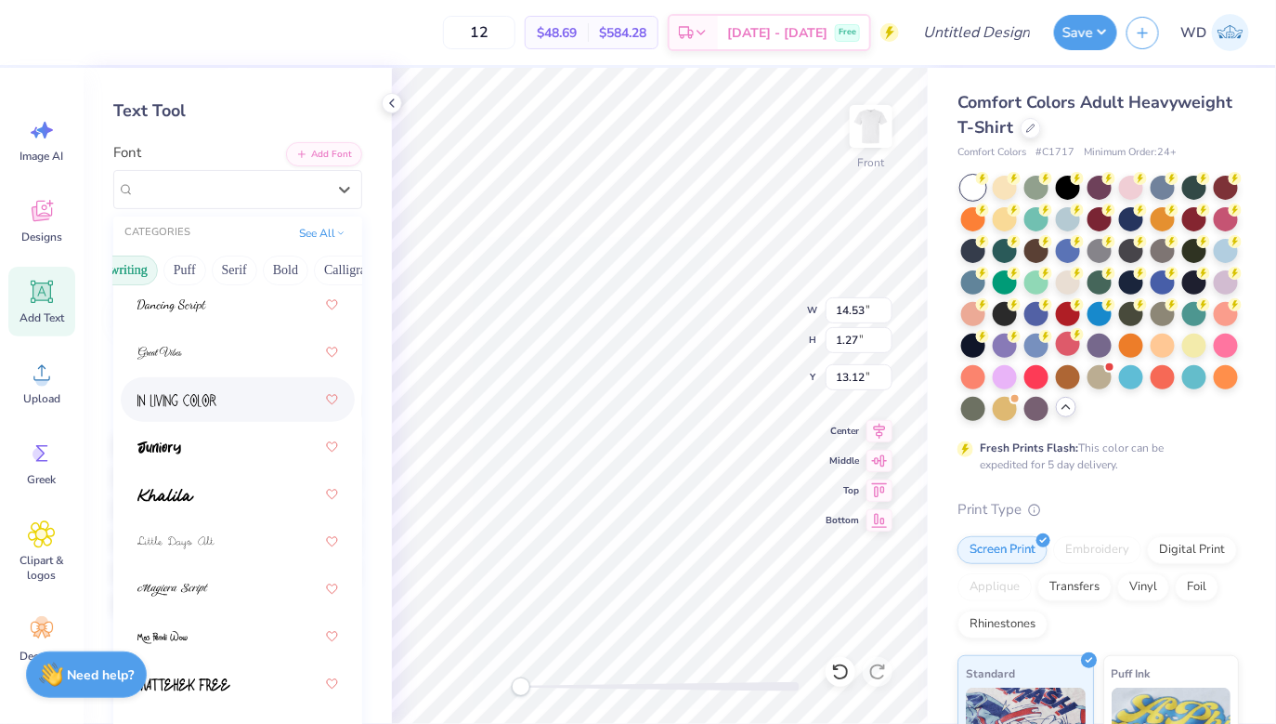
click at [242, 393] on div at bounding box center [237, 399] width 201 height 33
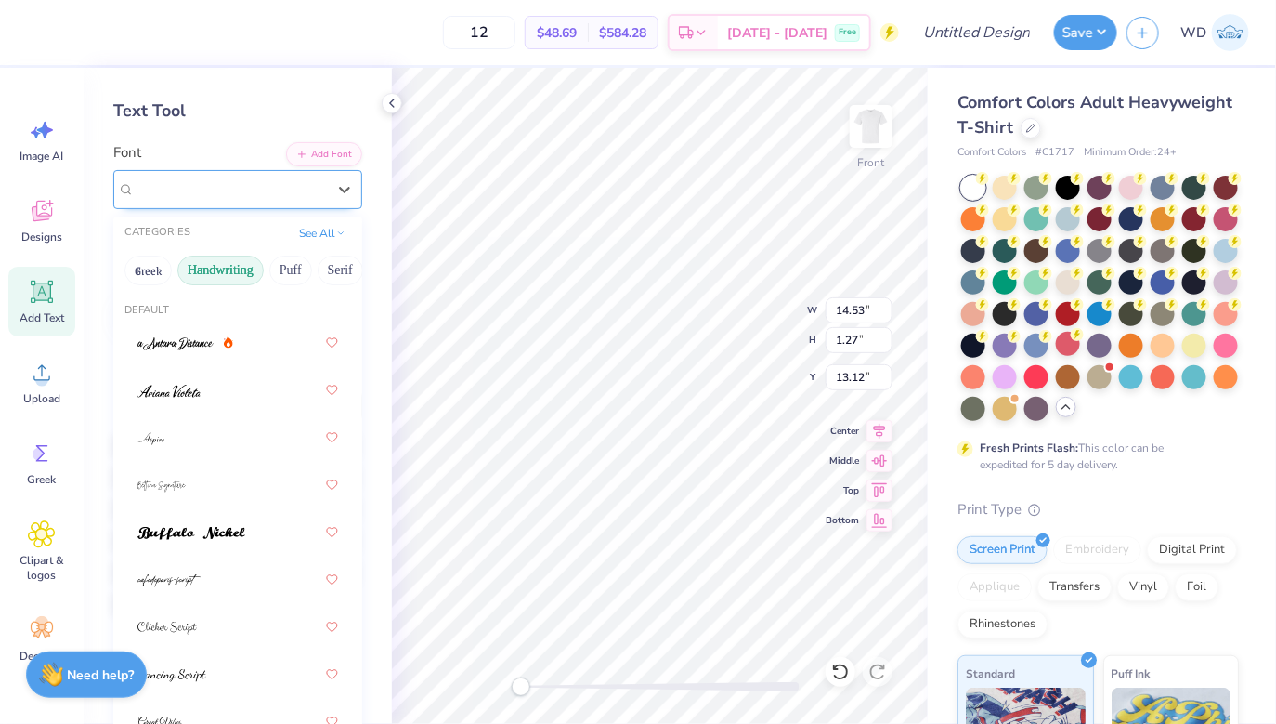
click at [239, 196] on div "In Living Color" at bounding box center [230, 189] width 195 height 29
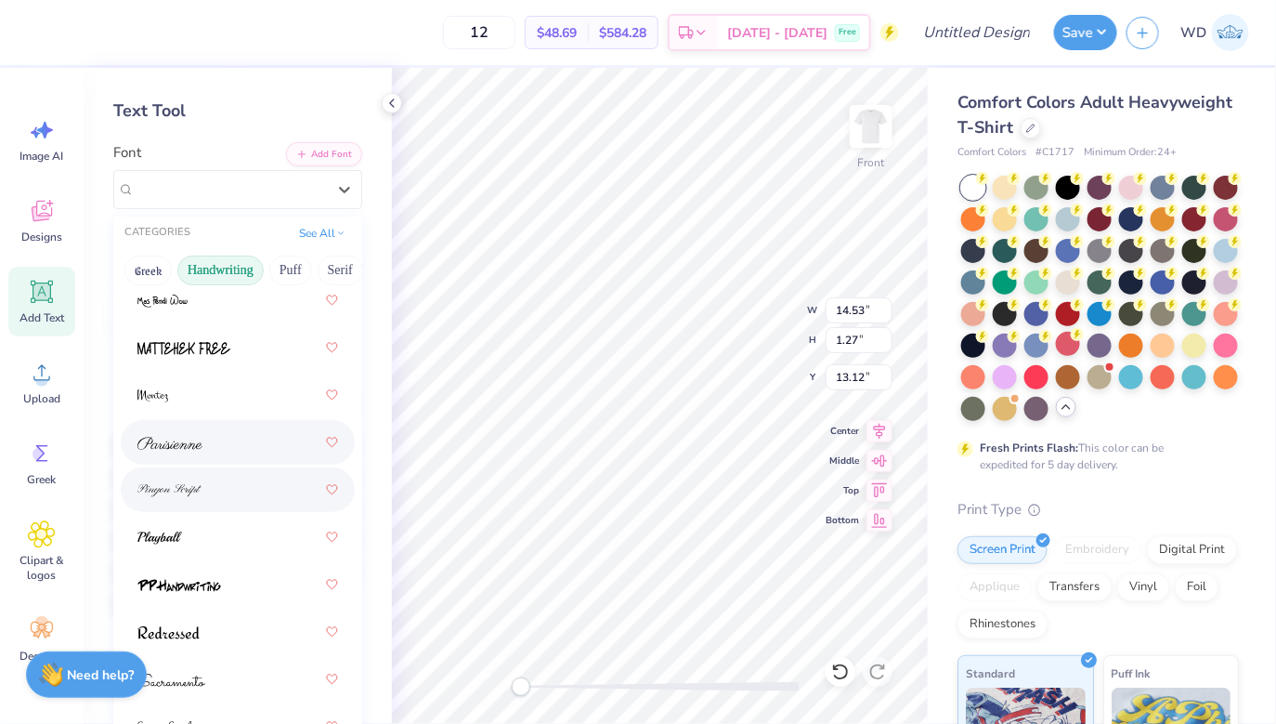
scroll to position [811, 0]
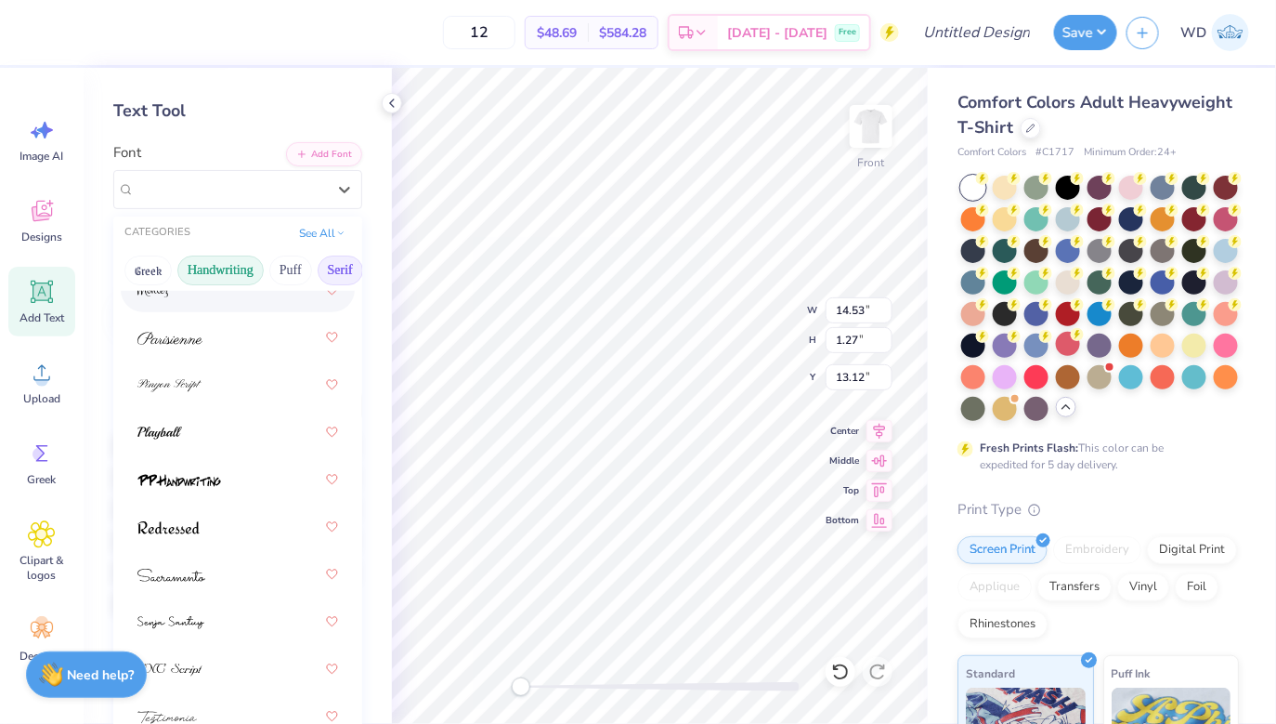
click at [327, 271] on button "Serif" at bounding box center [341, 270] width 46 height 30
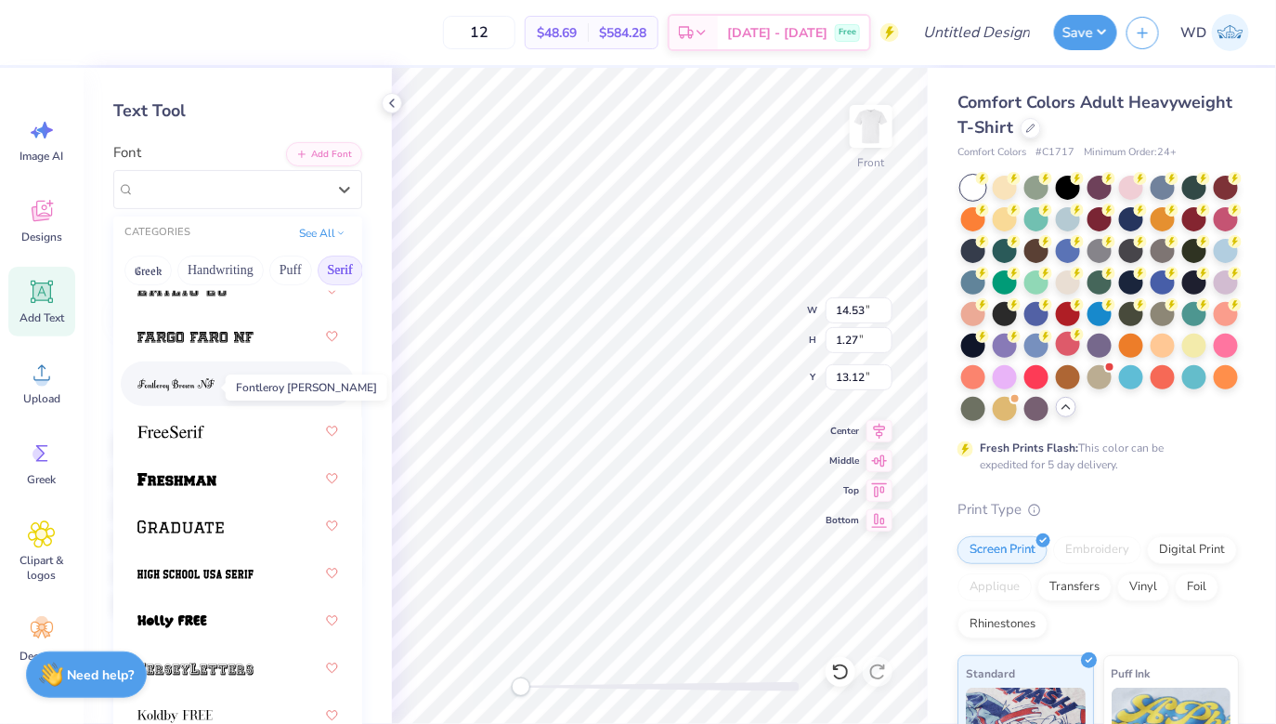
scroll to position [2141, 0]
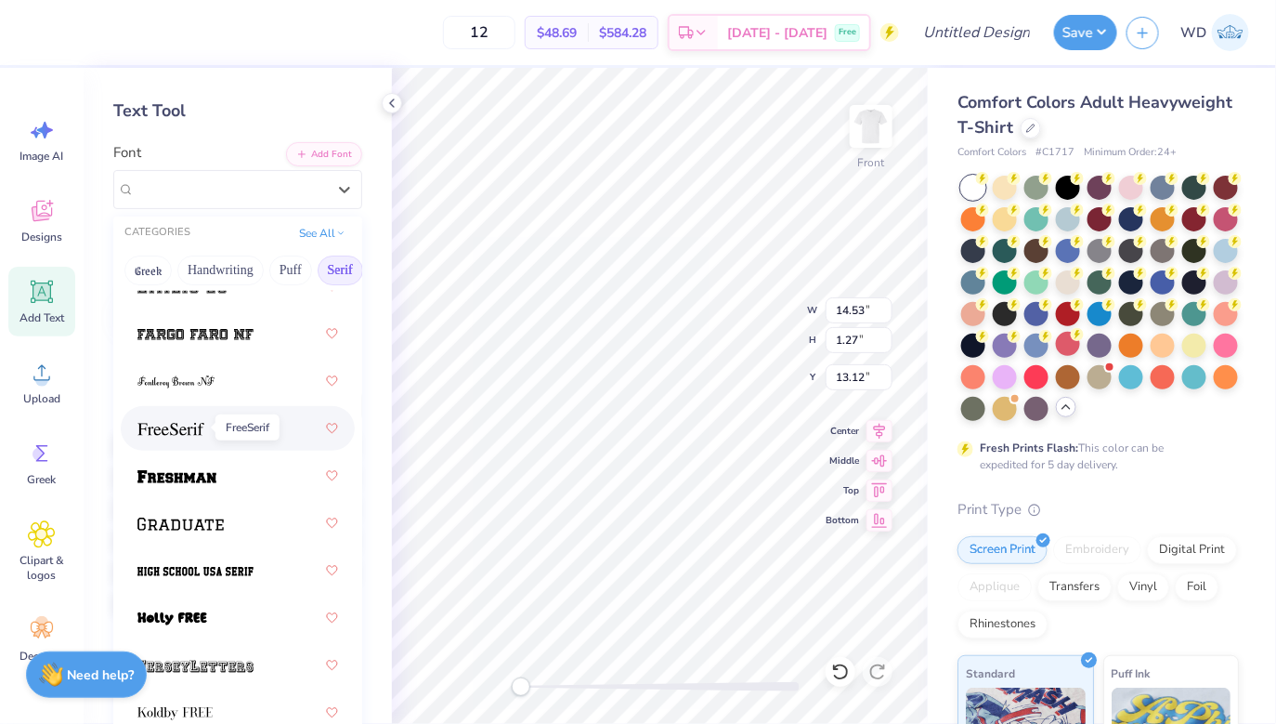
click at [189, 428] on img at bounding box center [170, 429] width 67 height 13
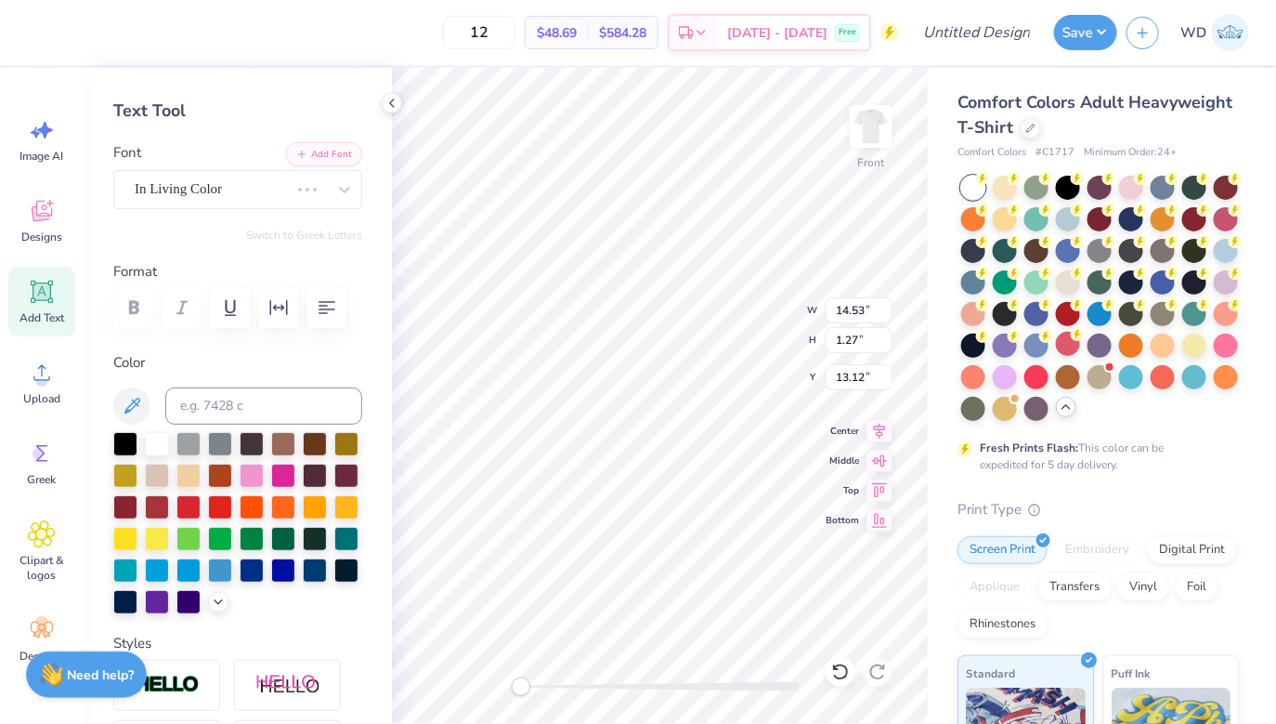
type input "11.84"
type input "15.34"
type input "3.43"
click at [202, 186] on div "In Living Color" at bounding box center [212, 189] width 158 height 29
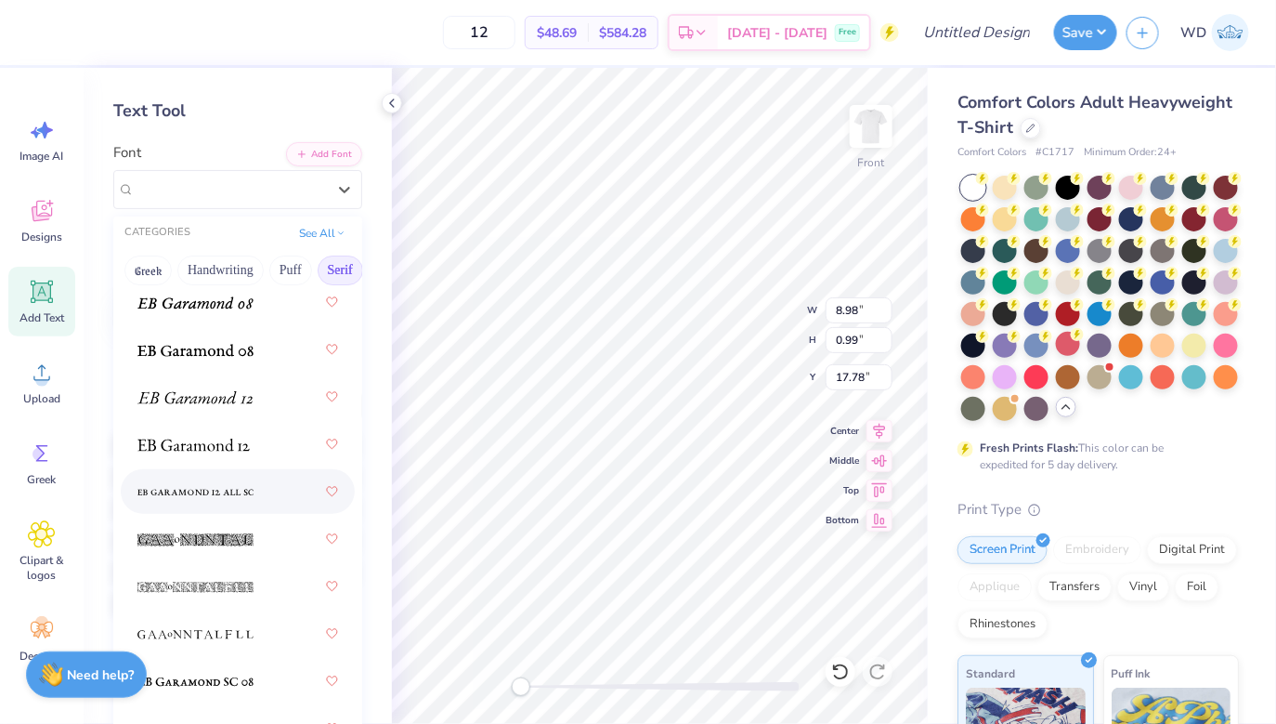
scroll to position [1606, 0]
click at [221, 543] on span at bounding box center [195, 538] width 116 height 20
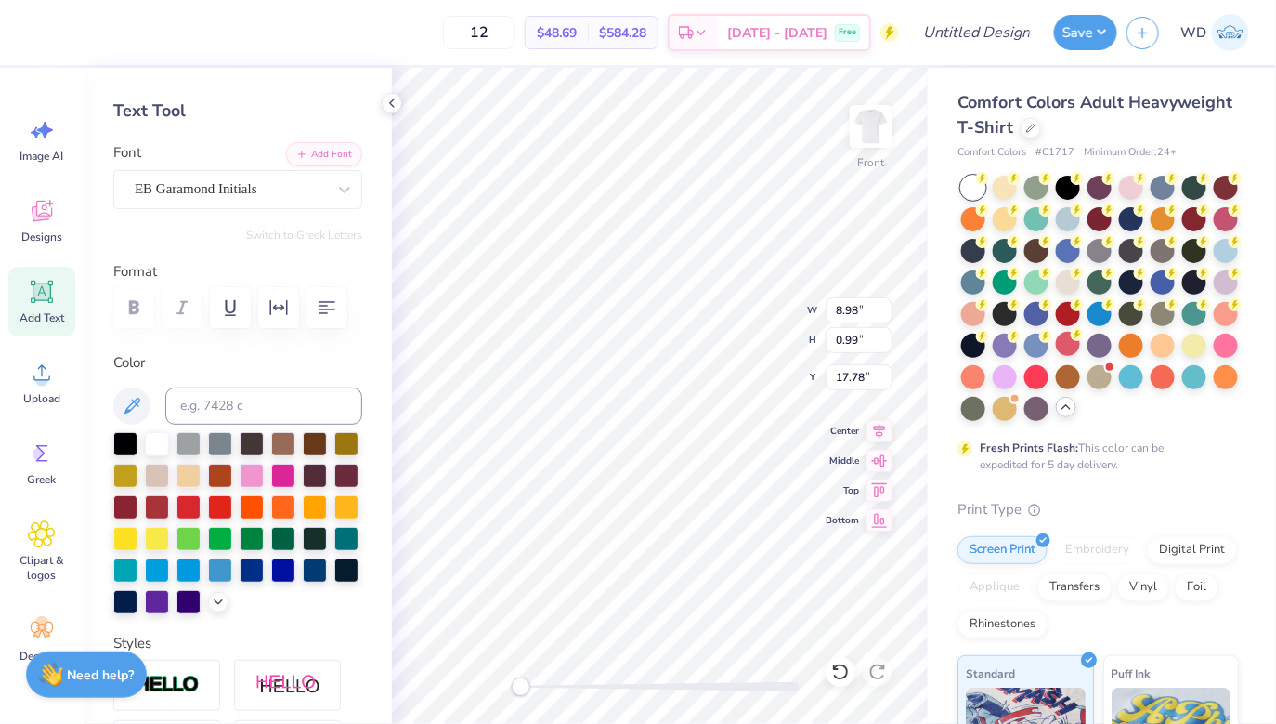
type textarea "F"
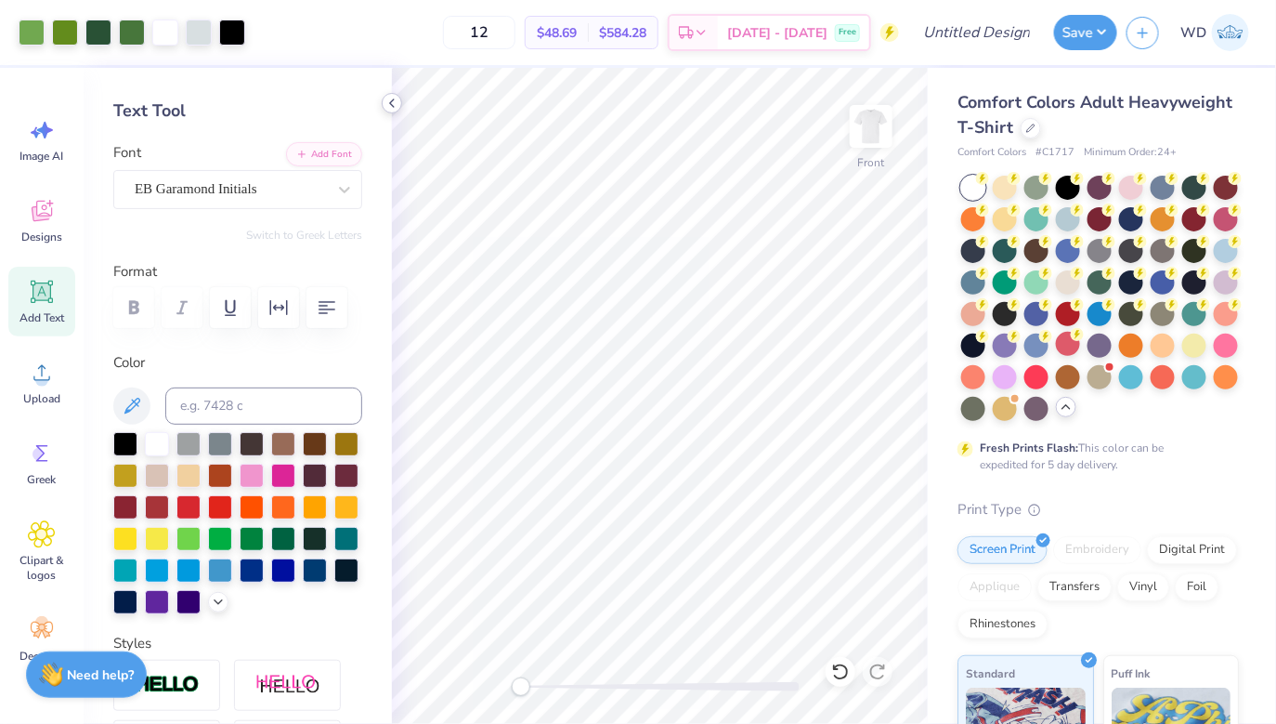
click at [395, 109] on icon at bounding box center [392, 103] width 15 height 15
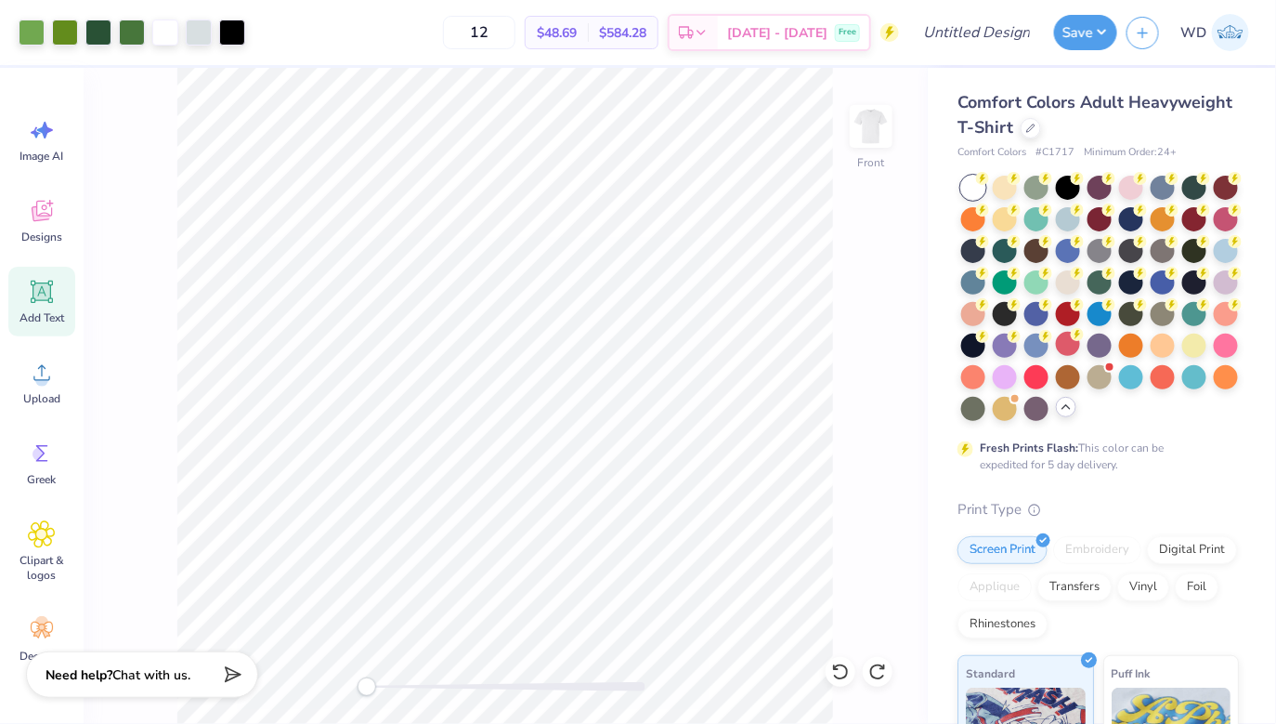
click at [51, 319] on span "Add Text" at bounding box center [42, 317] width 45 height 15
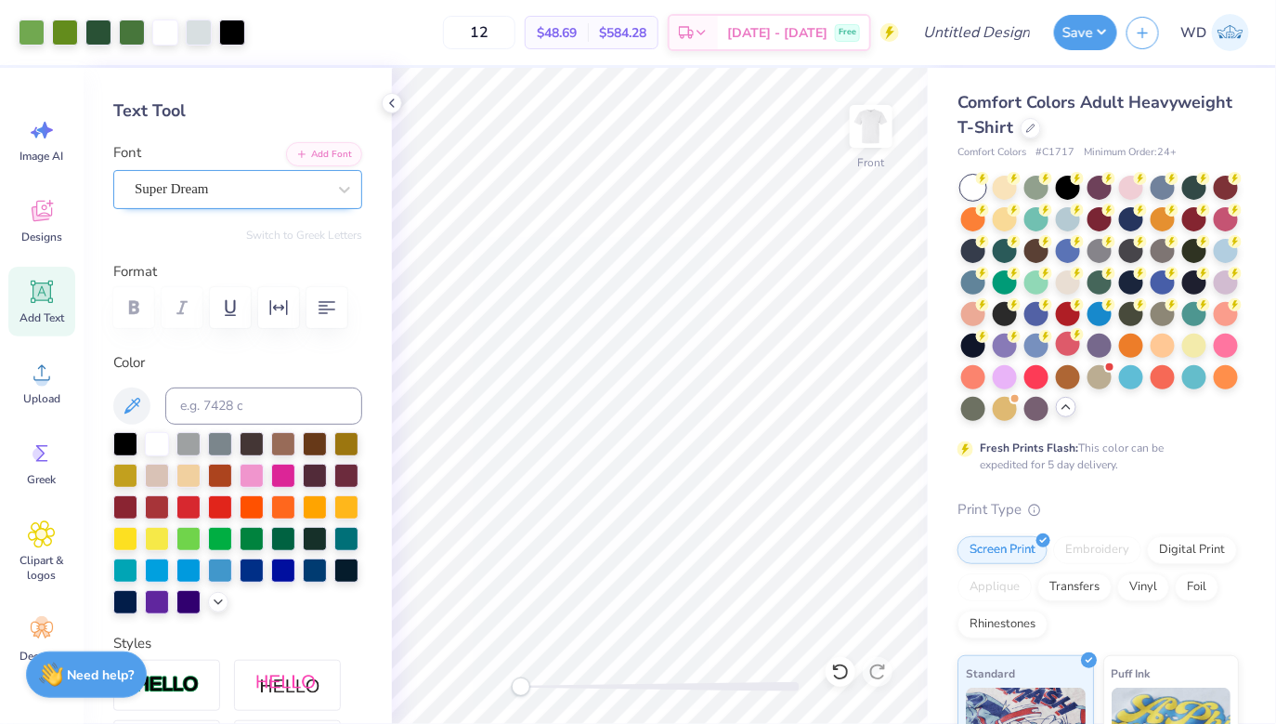
click at [259, 193] on div "Super Dream" at bounding box center [230, 189] width 195 height 29
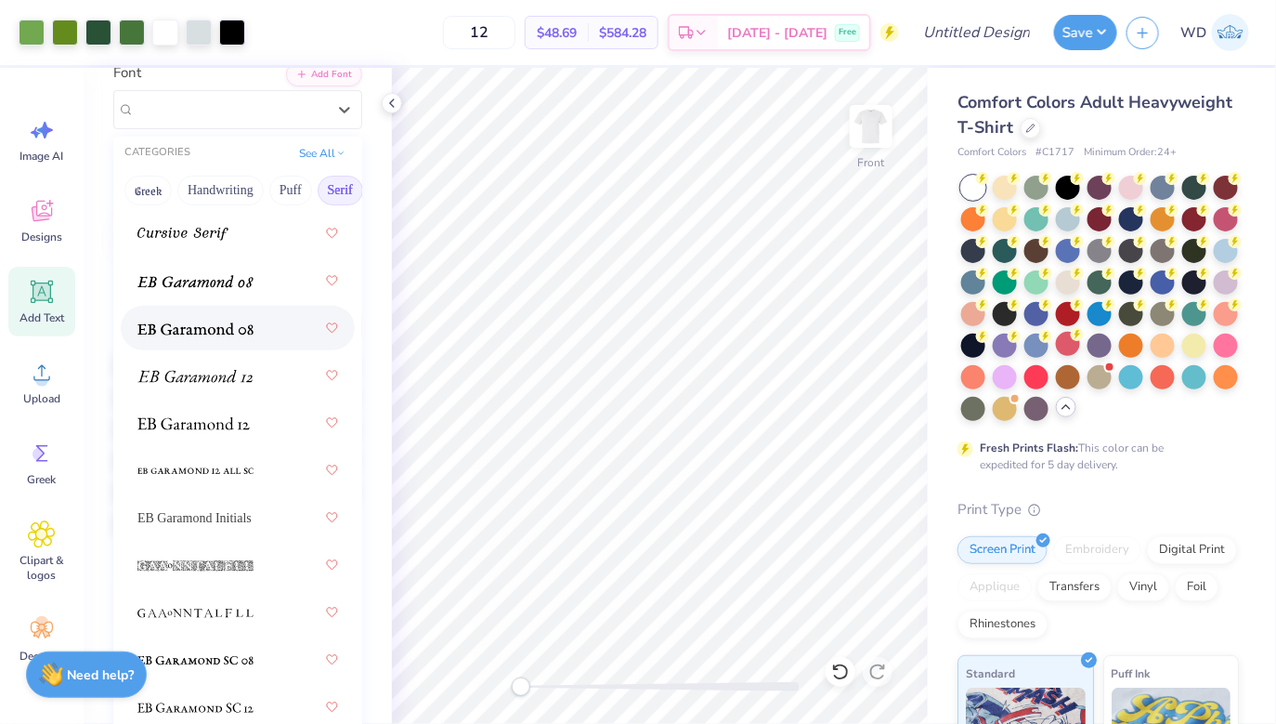
scroll to position [1570, 0]
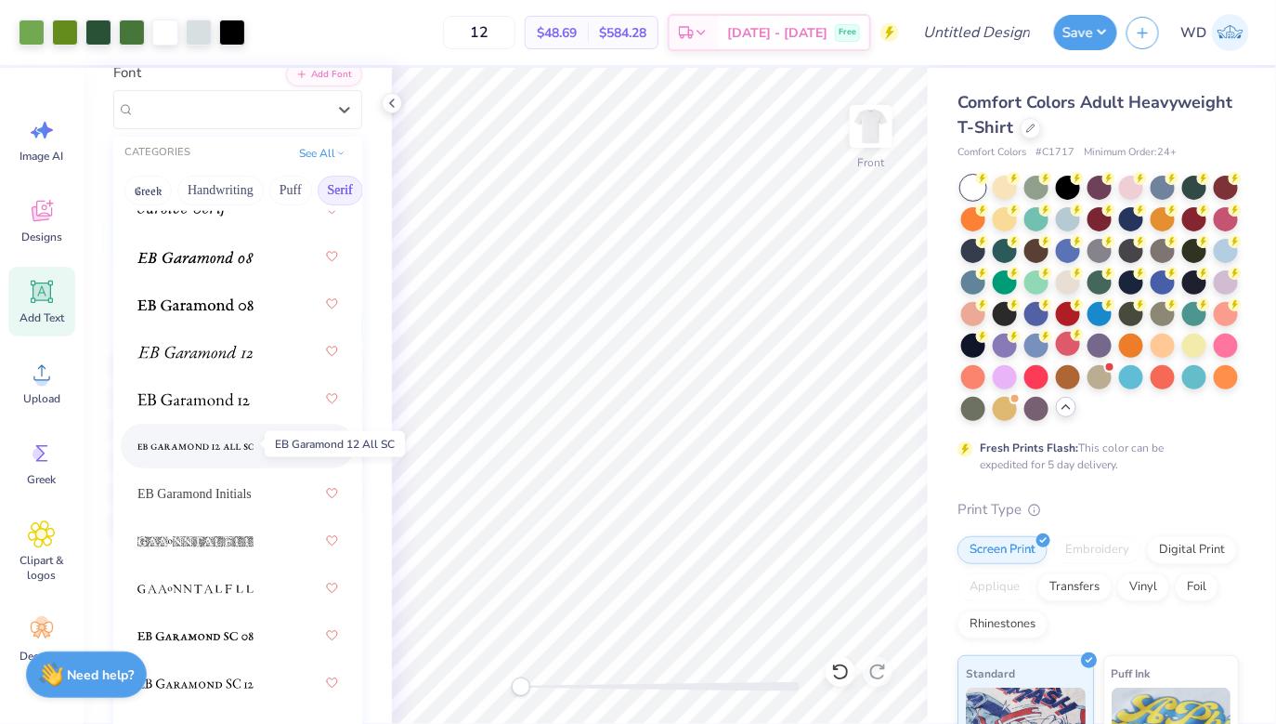
click at [224, 446] on img at bounding box center [195, 446] width 116 height 13
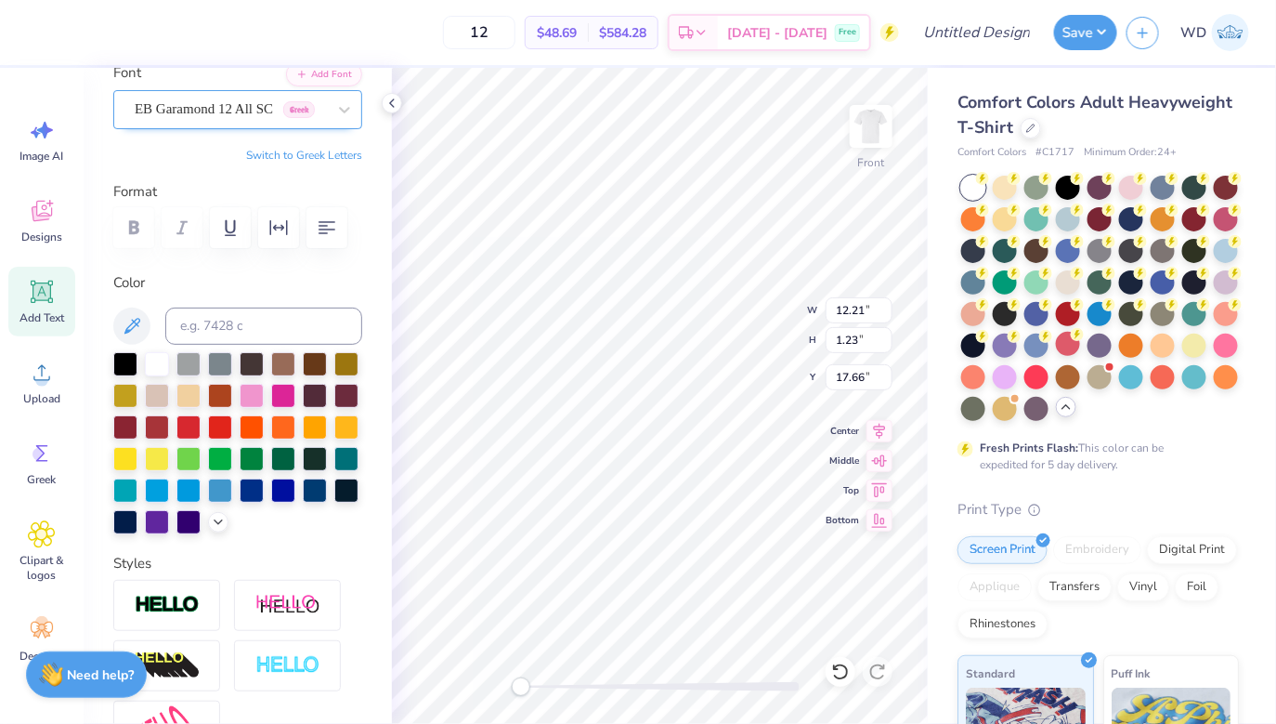
click at [234, 107] on div "EB Garamond 12 All SC Greek" at bounding box center [230, 109] width 195 height 29
click at [237, 107] on div "EB Garamond 12 All SC Greek" at bounding box center [230, 109] width 195 height 29
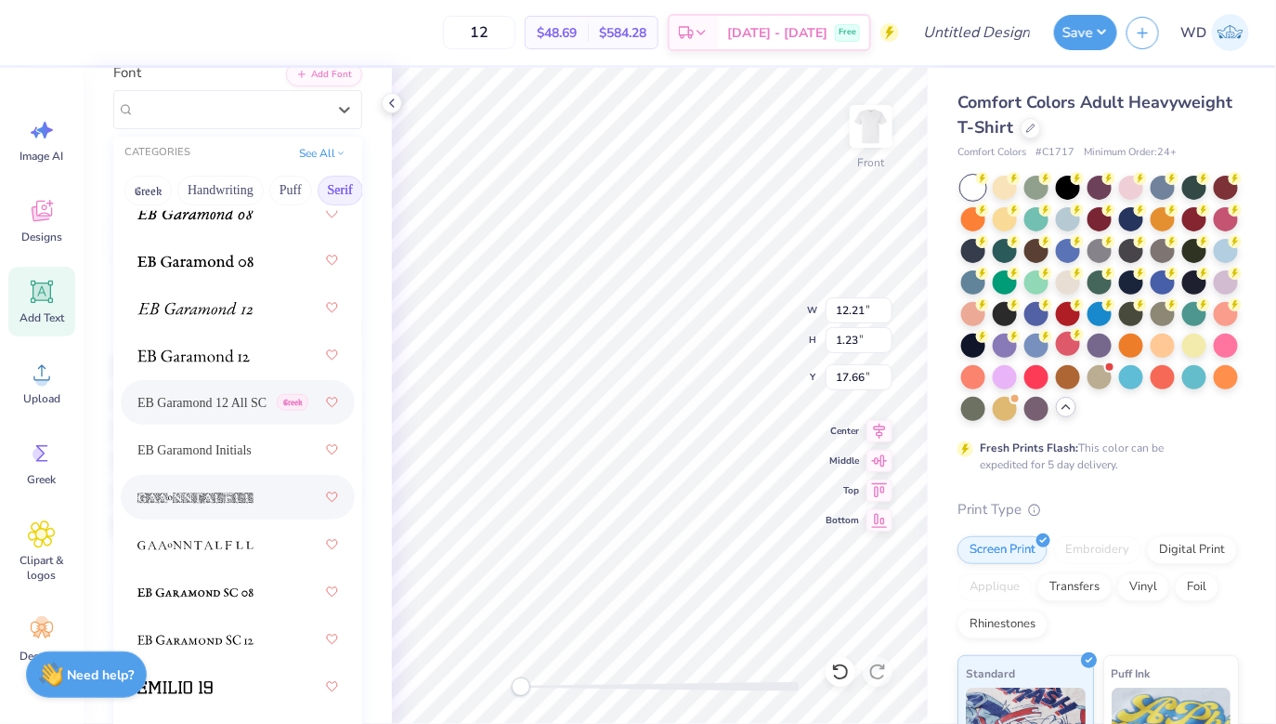
scroll to position [1625, 0]
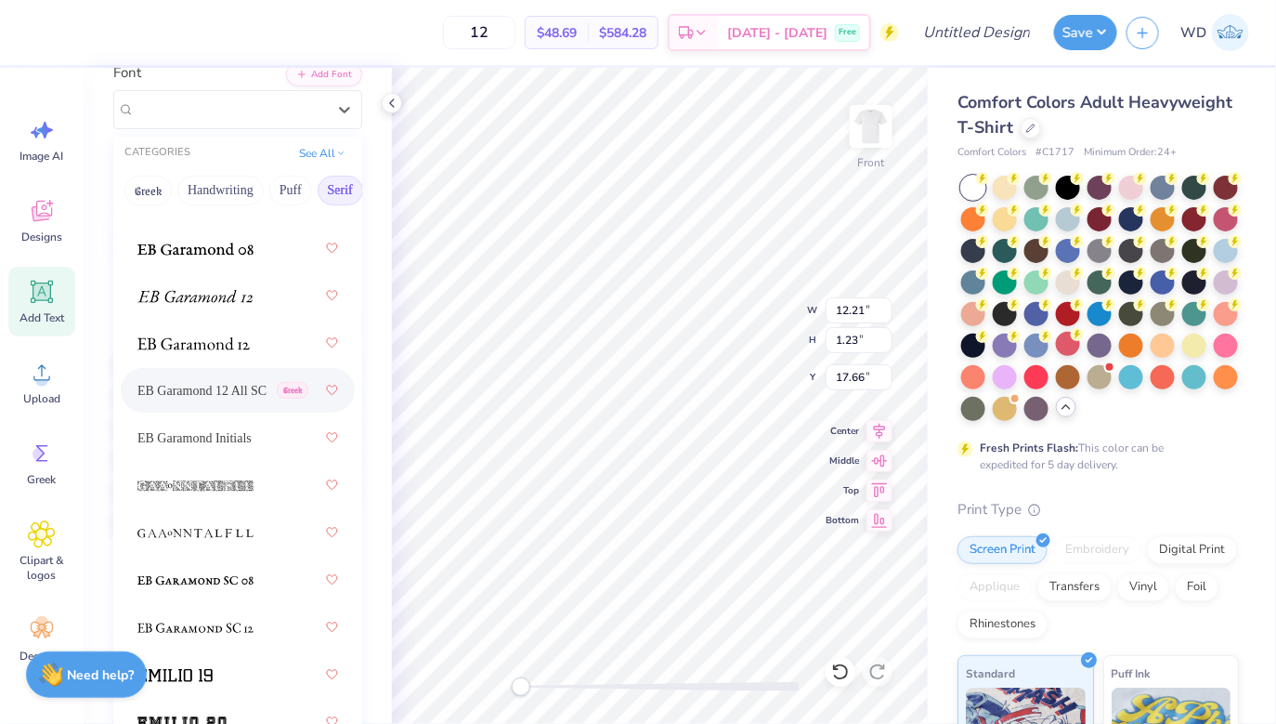
click at [222, 382] on span "EB Garamond 12 All SC" at bounding box center [201, 391] width 129 height 20
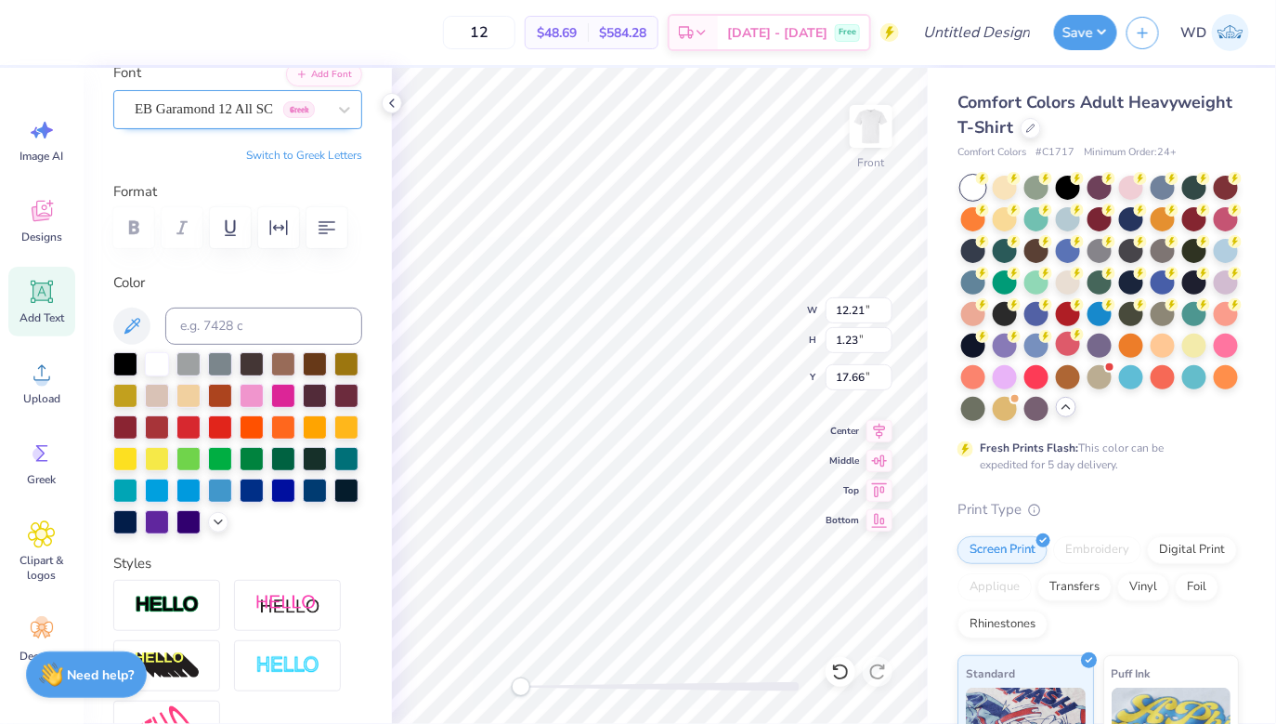
click at [204, 100] on div "EB Garamond 12 All SC Greek" at bounding box center [230, 109] width 195 height 29
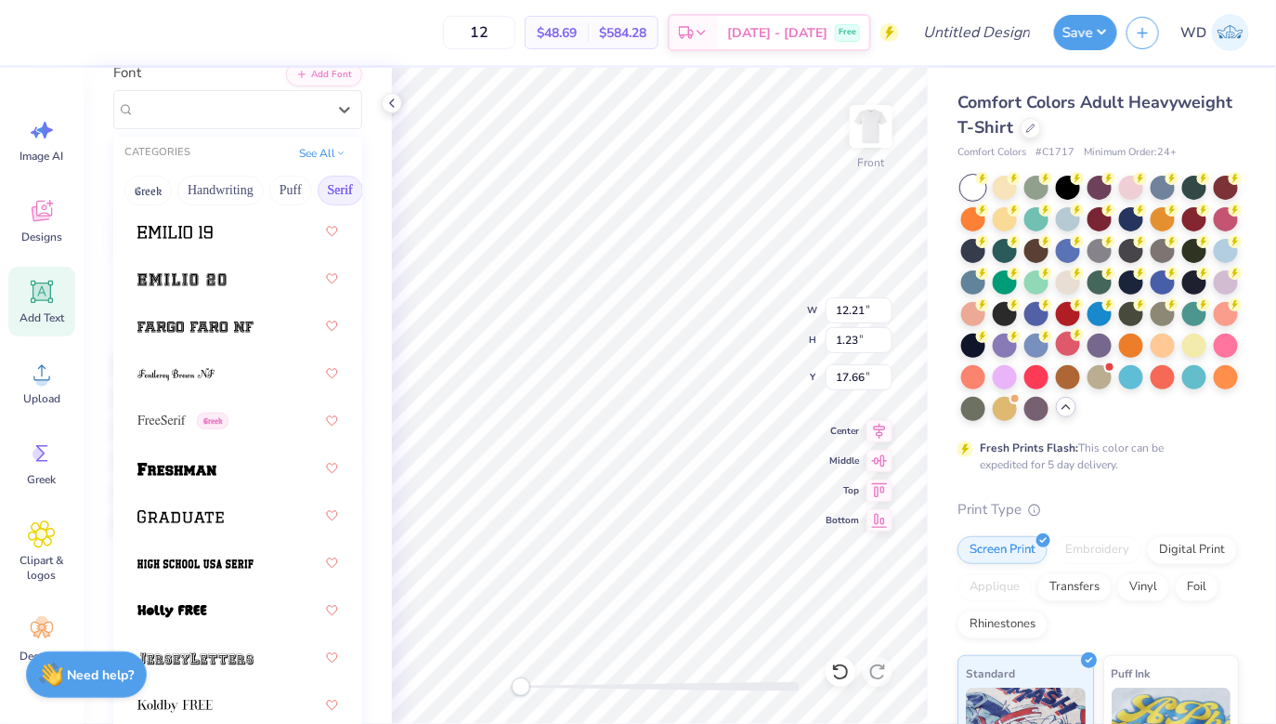
scroll to position [2446, 0]
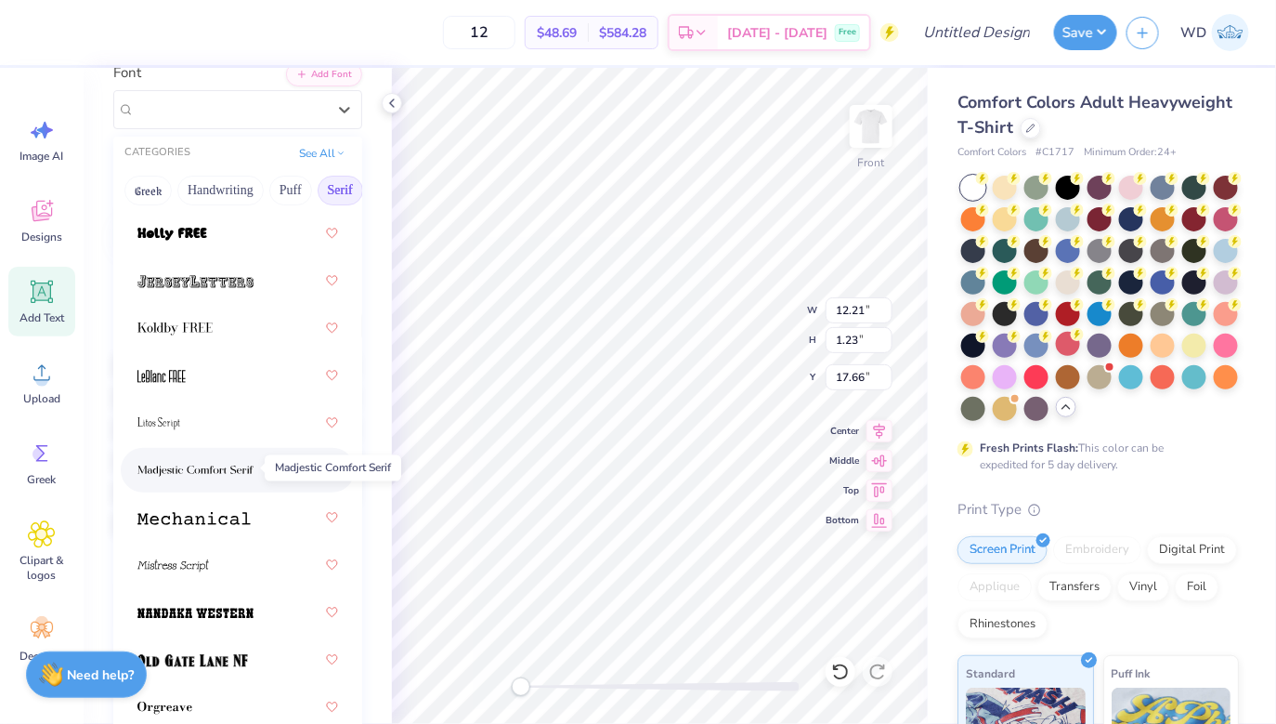
click at [245, 471] on img at bounding box center [195, 470] width 116 height 13
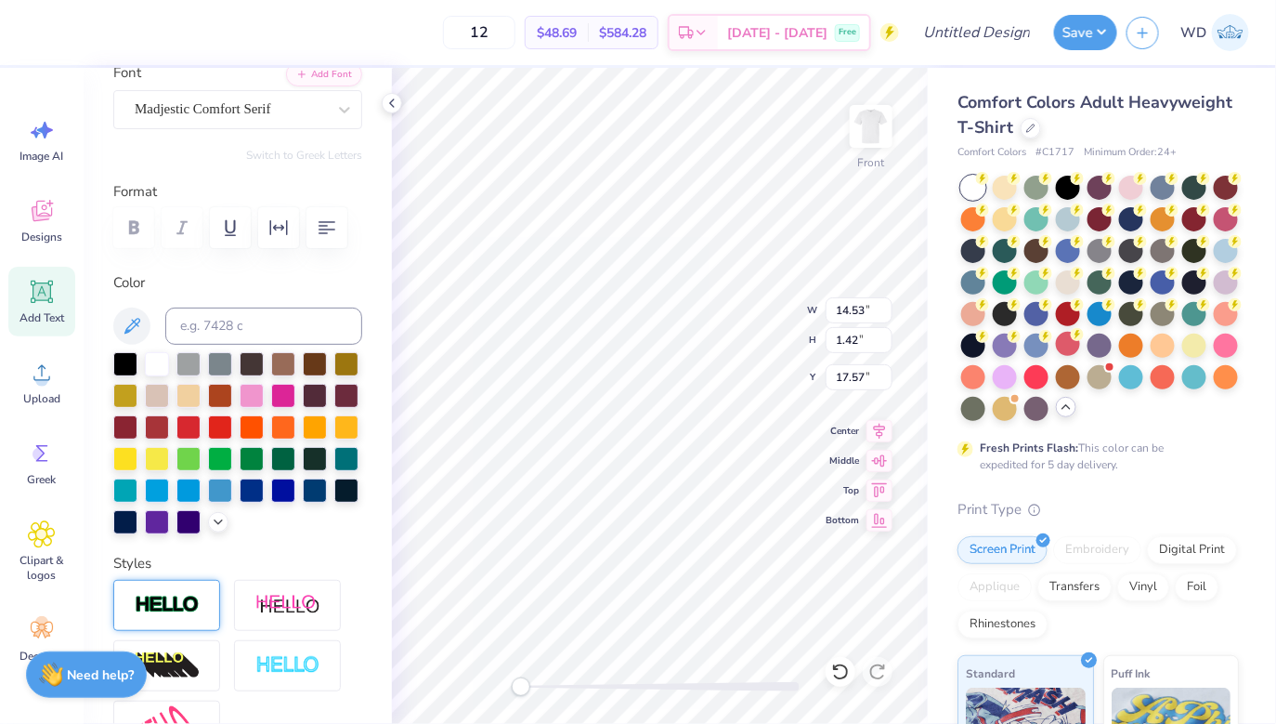
click at [191, 607] on img at bounding box center [167, 604] width 65 height 21
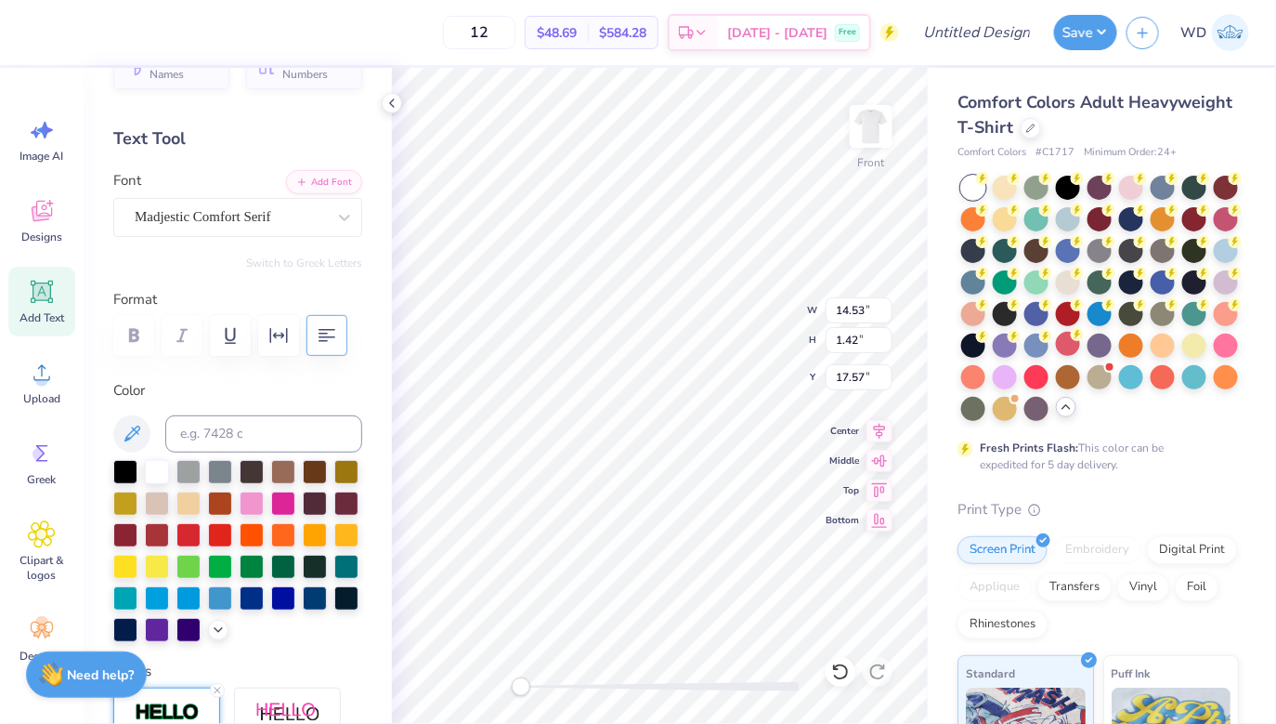
scroll to position [0, 0]
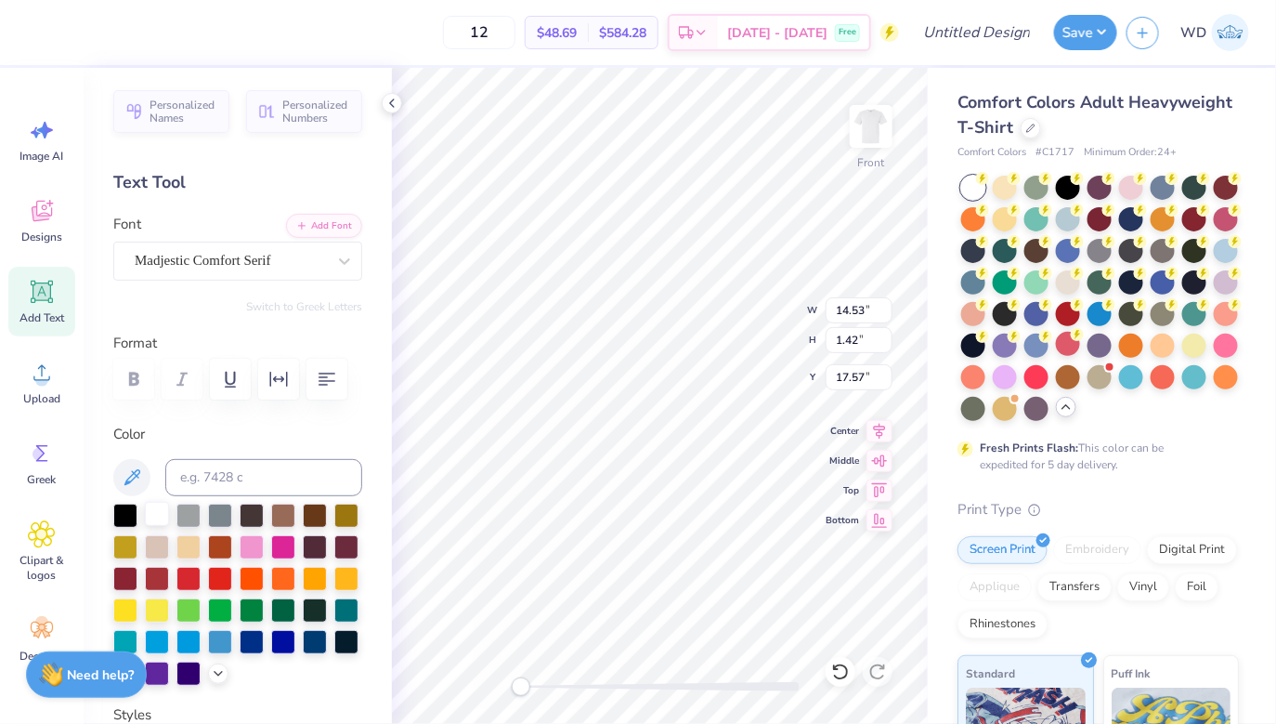
click at [162, 512] on div at bounding box center [157, 514] width 24 height 24
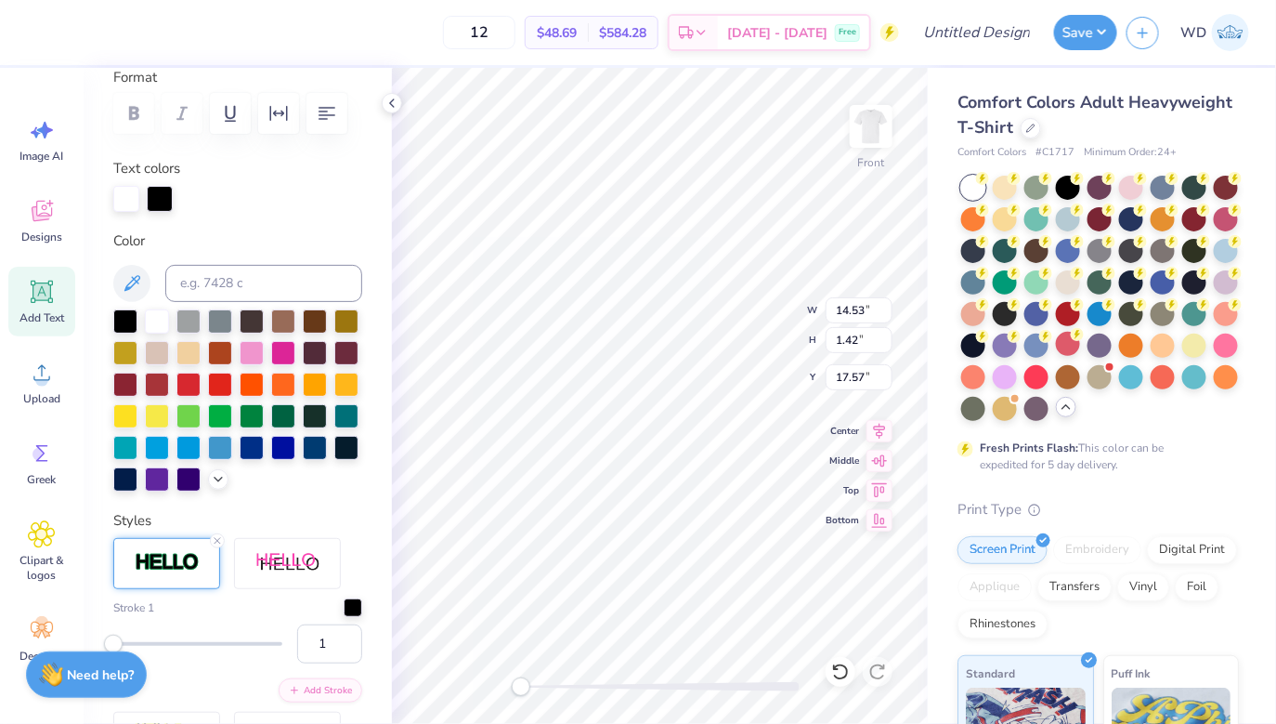
scroll to position [281, 0]
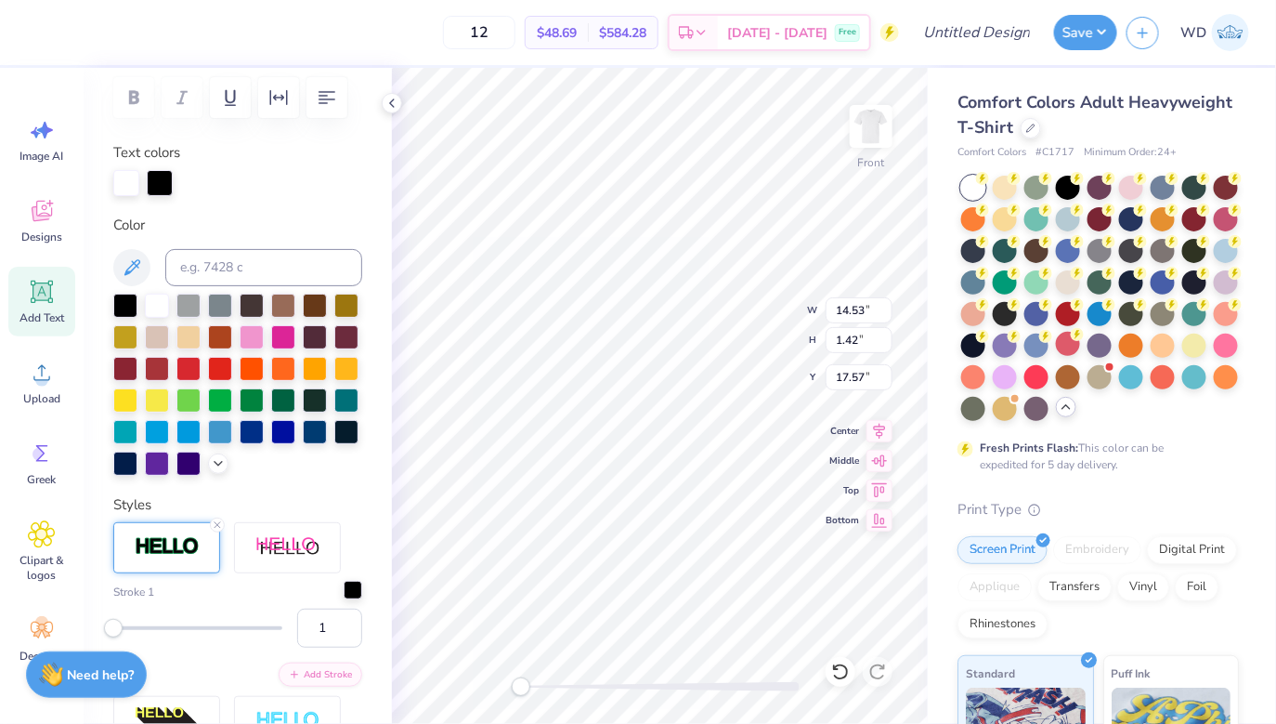
click at [352, 592] on div at bounding box center [353, 590] width 19 height 19
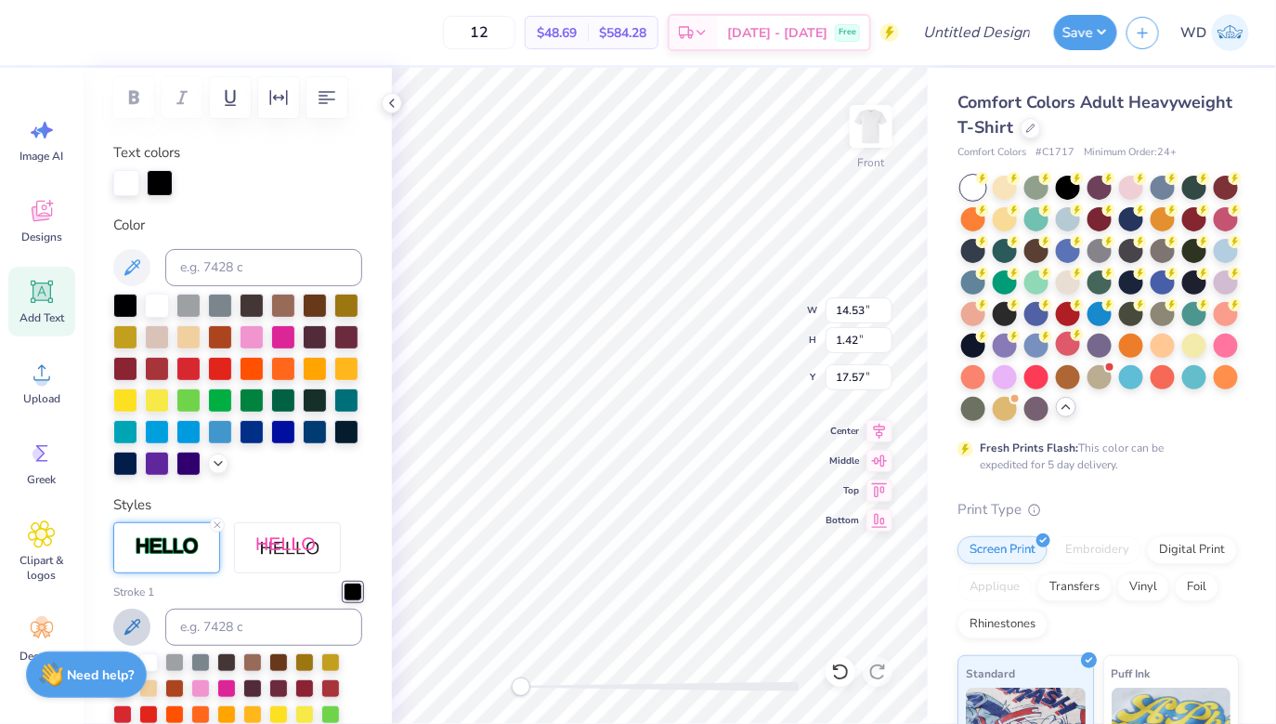
click at [135, 624] on icon at bounding box center [132, 627] width 16 height 16
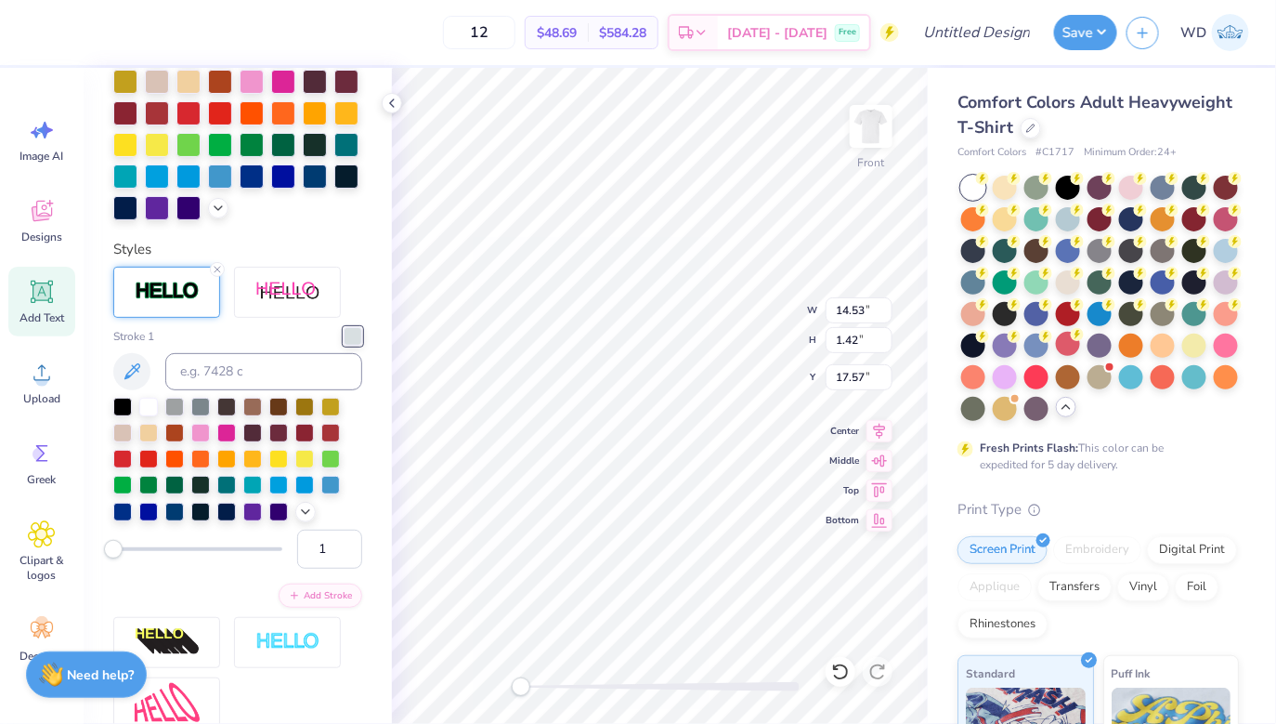
scroll to position [570, 0]
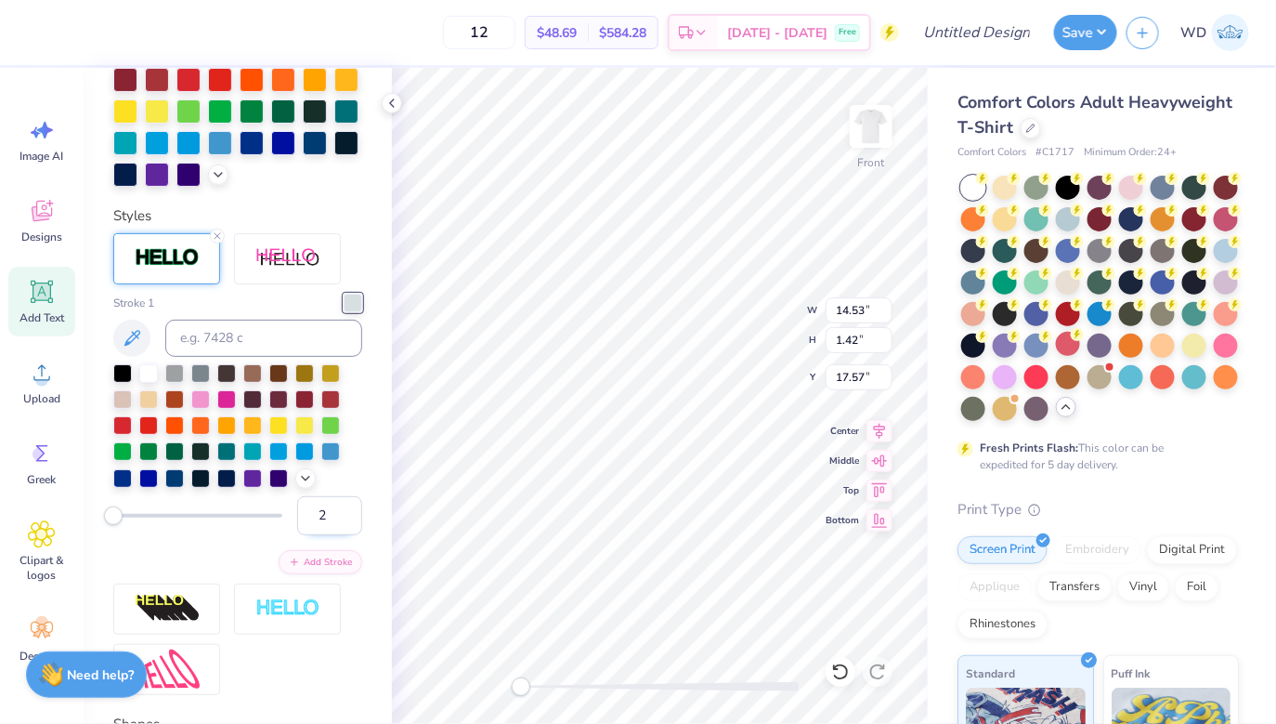
click at [347, 511] on input "2" at bounding box center [329, 515] width 65 height 39
type input "3"
click at [346, 511] on input "3" at bounding box center [329, 515] width 65 height 39
click at [173, 450] on div at bounding box center [174, 449] width 19 height 19
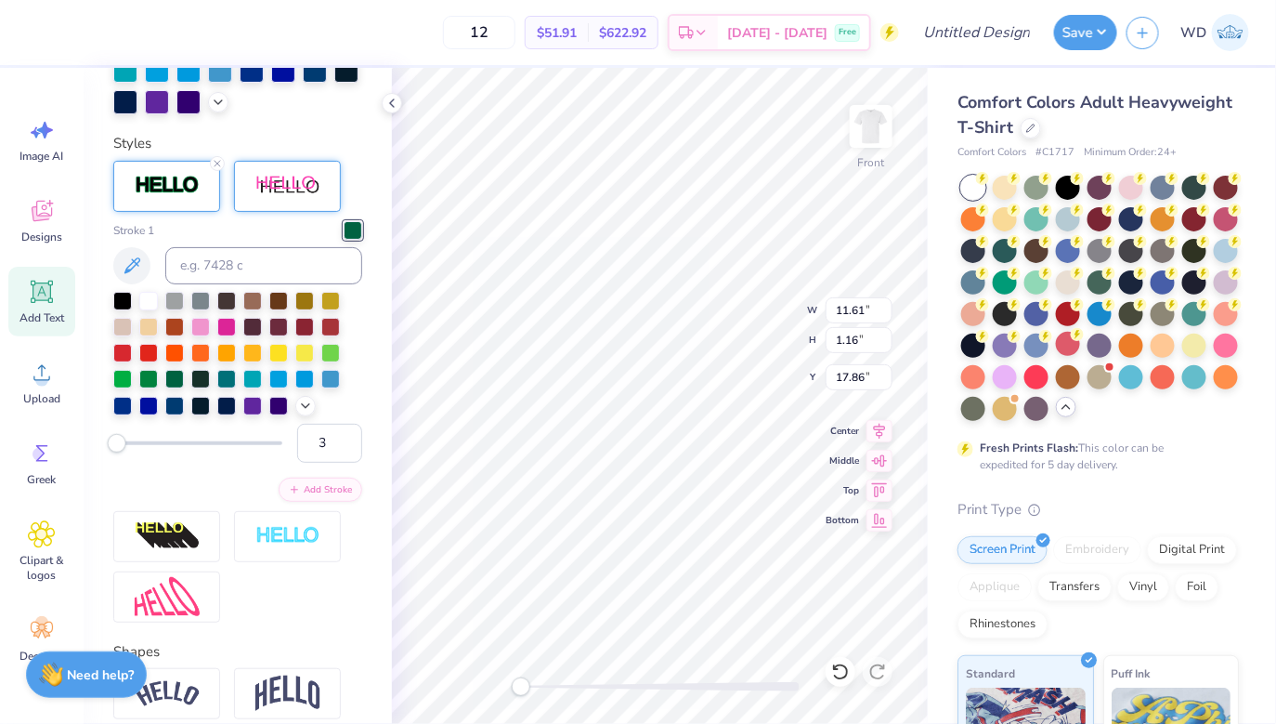
scroll to position [660, 0]
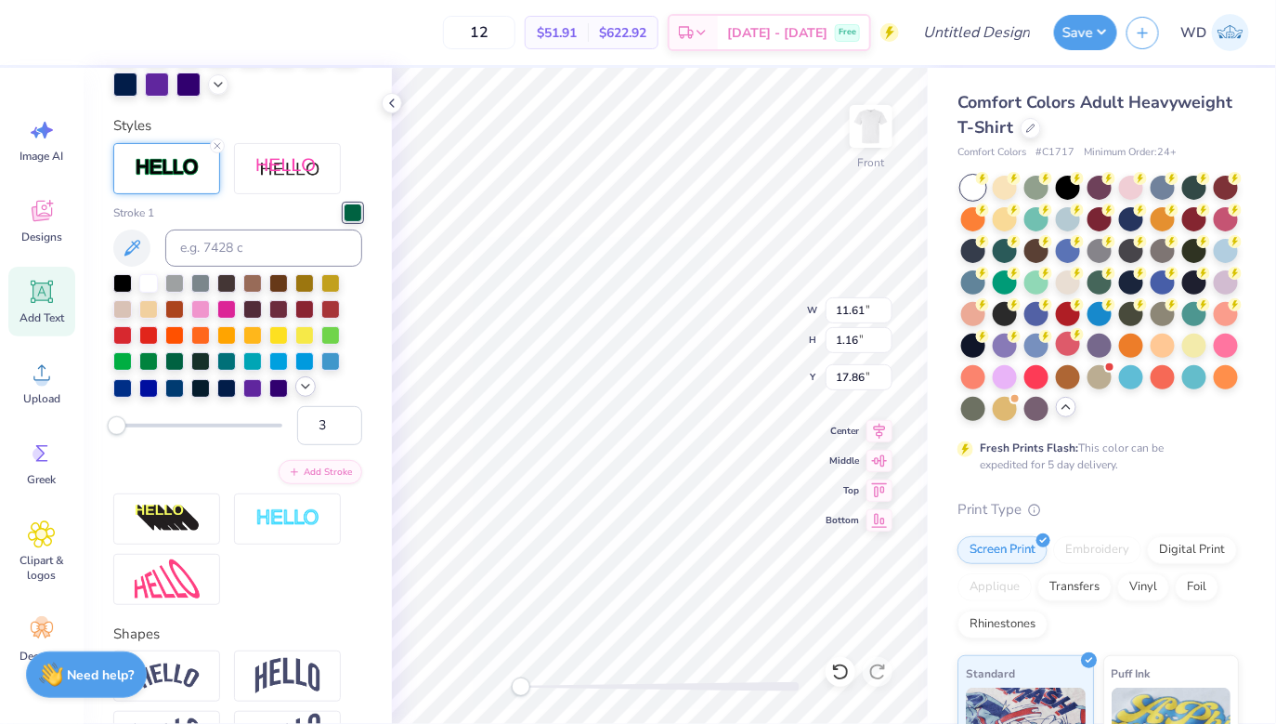
click at [302, 381] on icon at bounding box center [305, 386] width 15 height 15
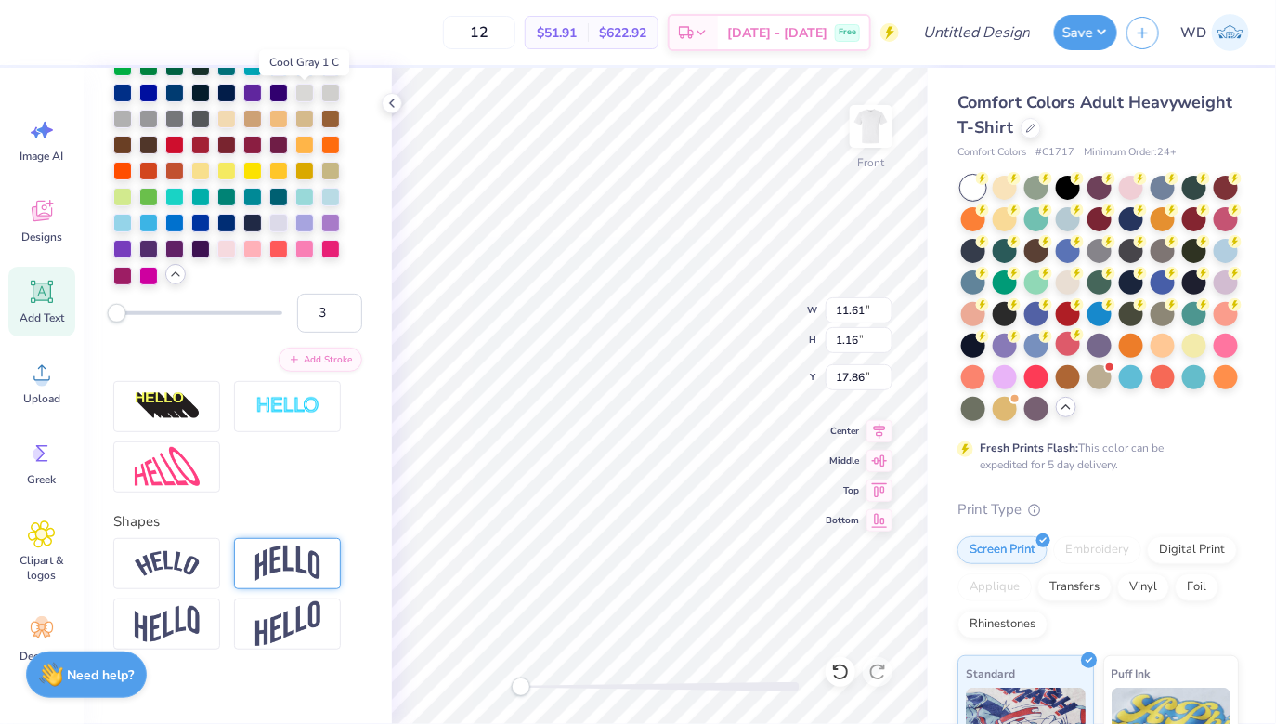
scroll to position [965, 0]
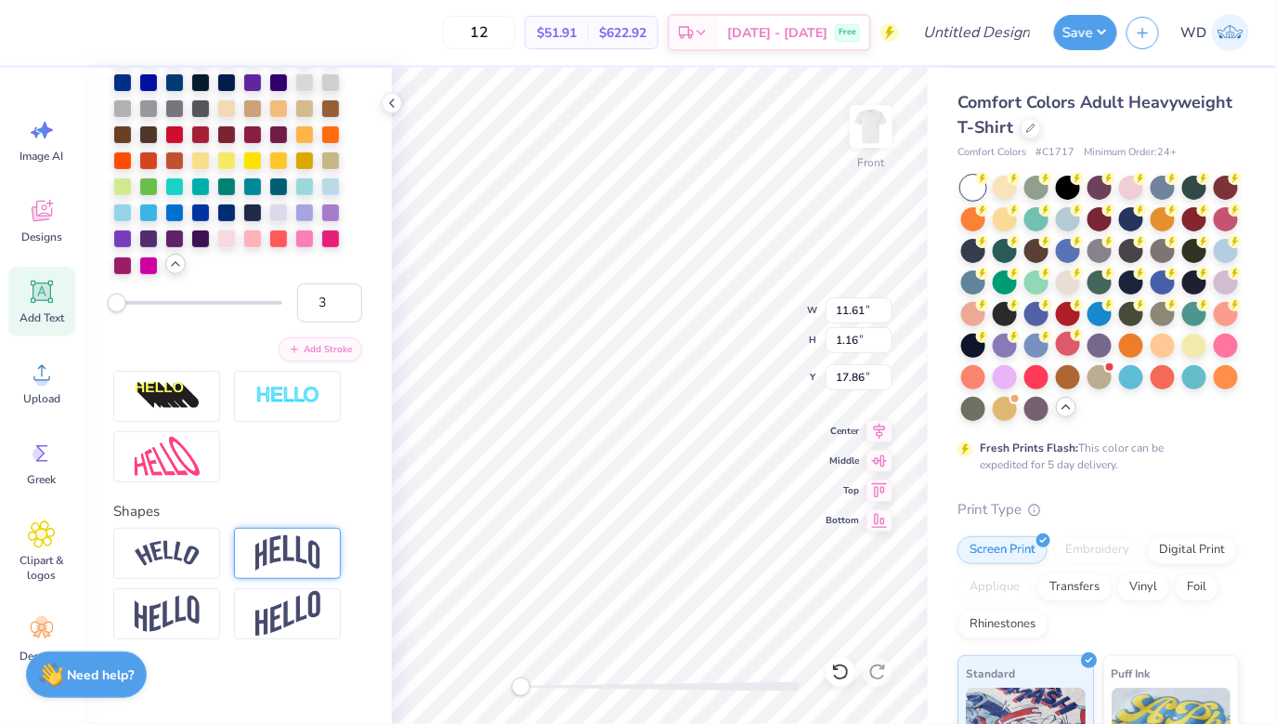
click at [283, 552] on img at bounding box center [287, 552] width 65 height 35
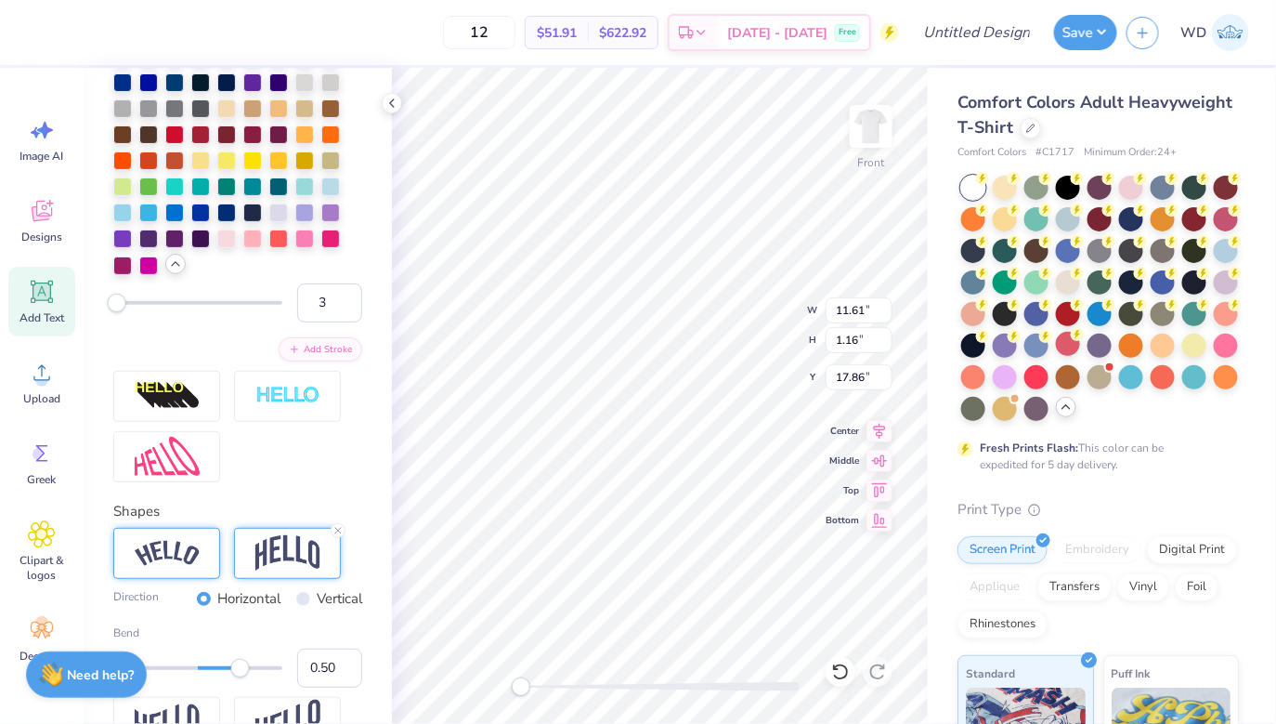
click at [172, 556] on img at bounding box center [167, 553] width 65 height 25
type textarea "SIGMA CHI DERBY DAYS"
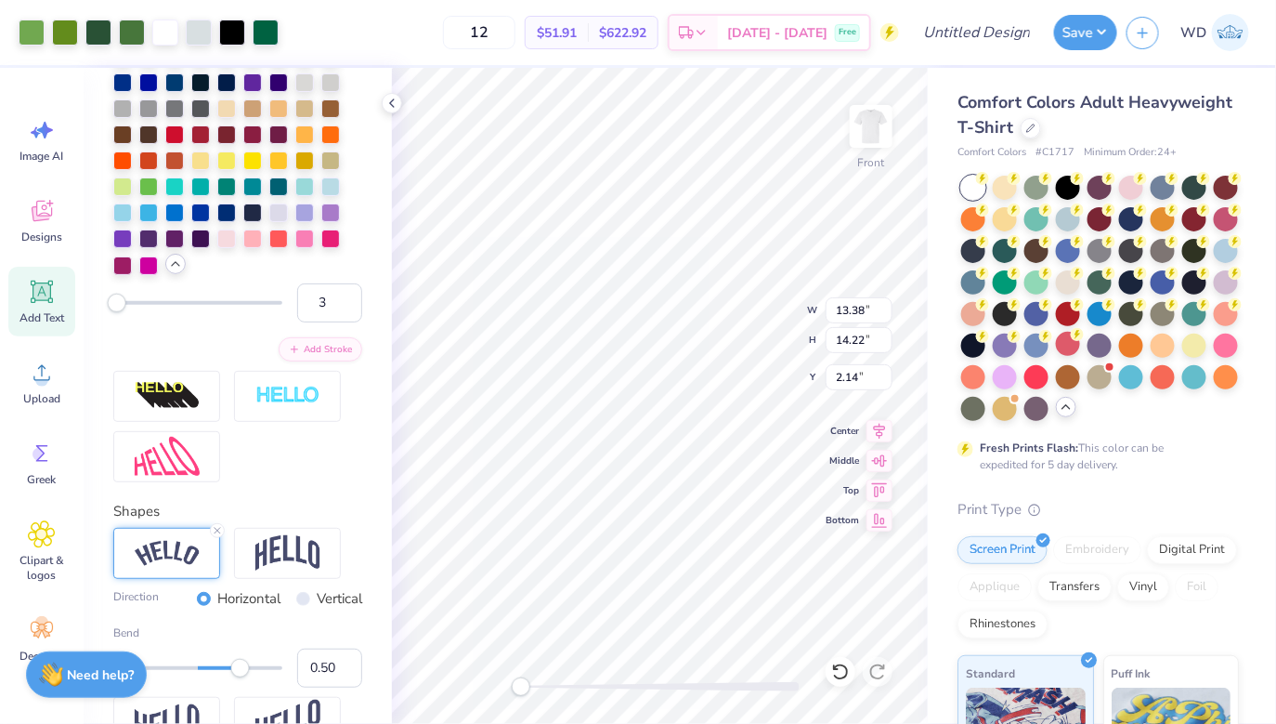
type input "3.00"
click at [398, 104] on icon at bounding box center [392, 103] width 15 height 15
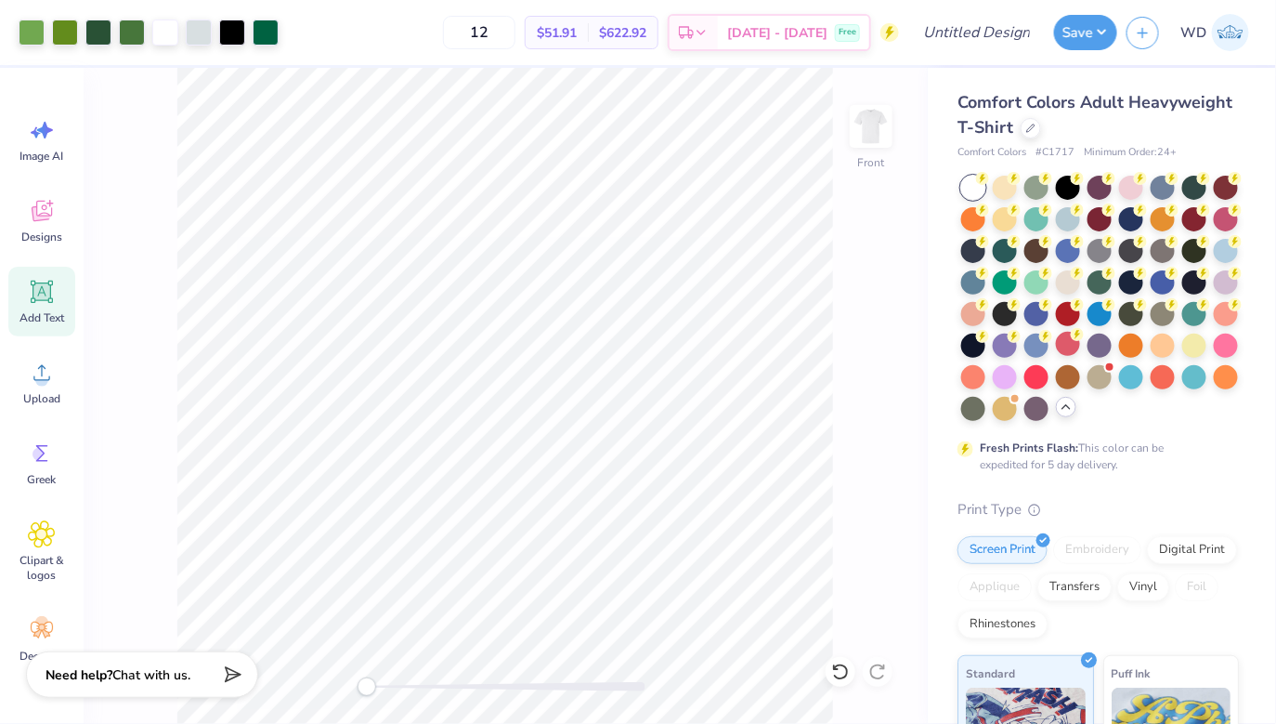
click at [45, 278] on icon at bounding box center [42, 292] width 28 height 28
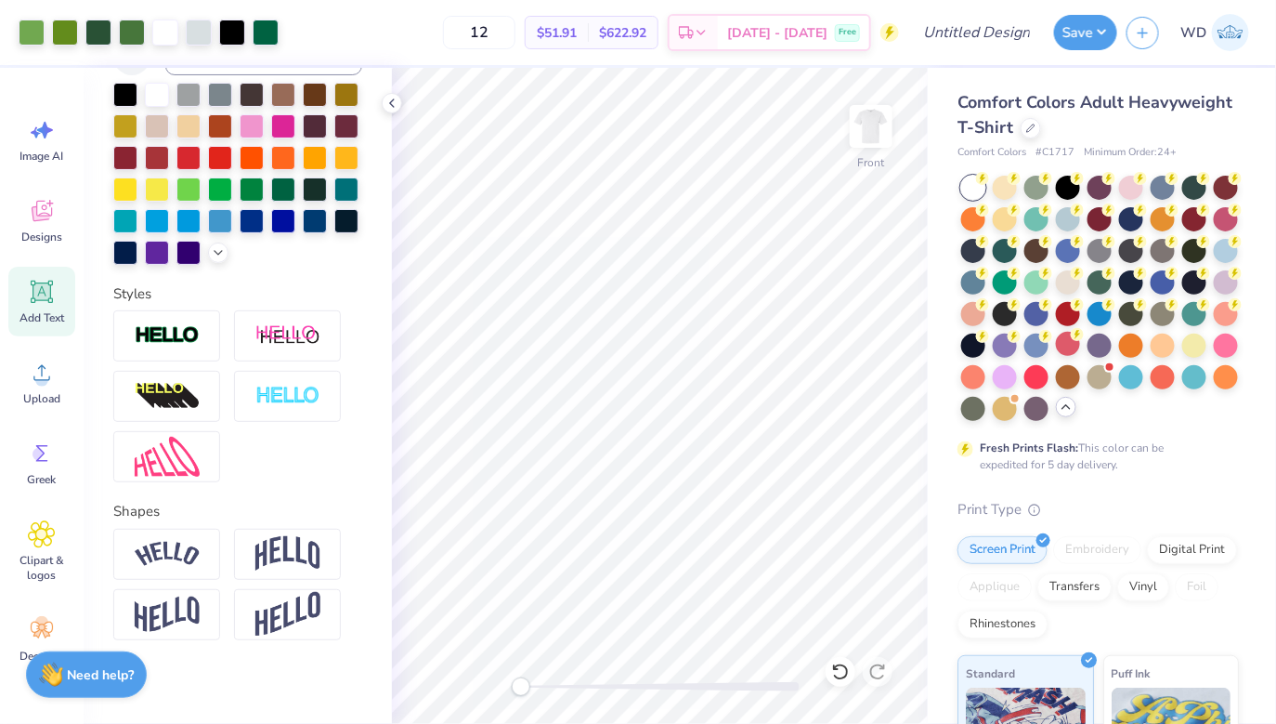
scroll to position [493, 0]
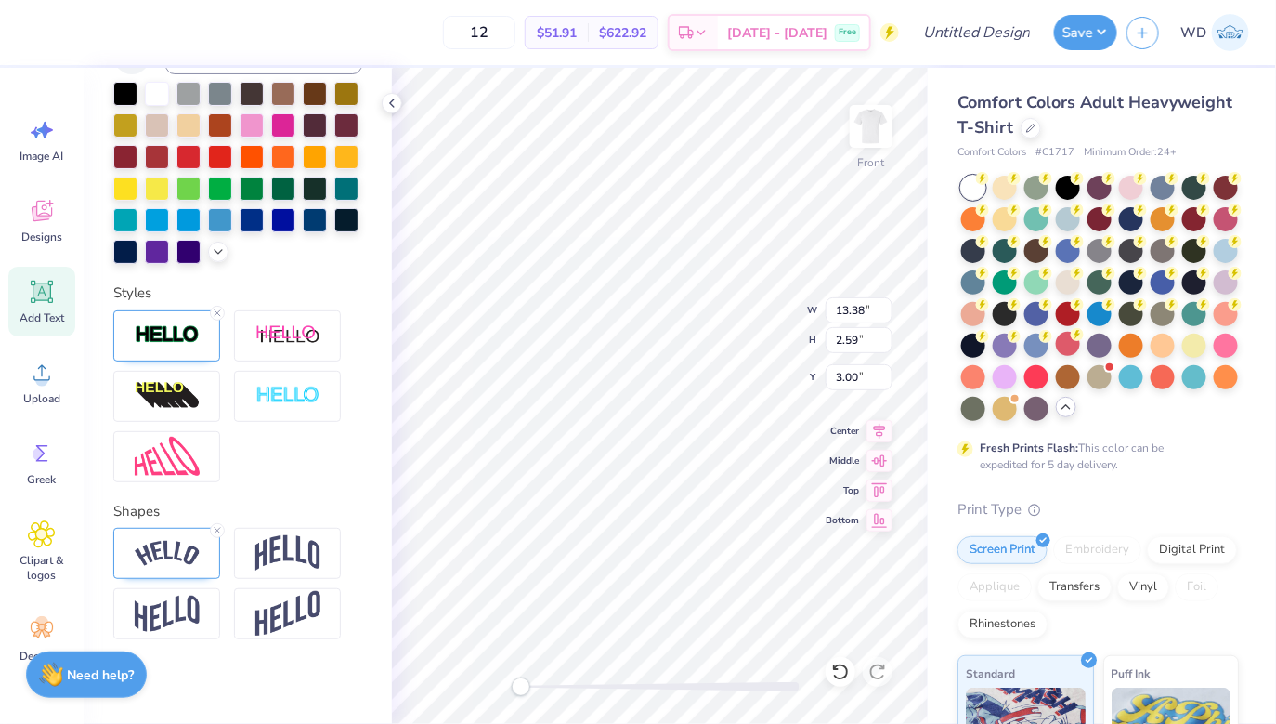
type input "17.43"
type textarea "Fall '25"
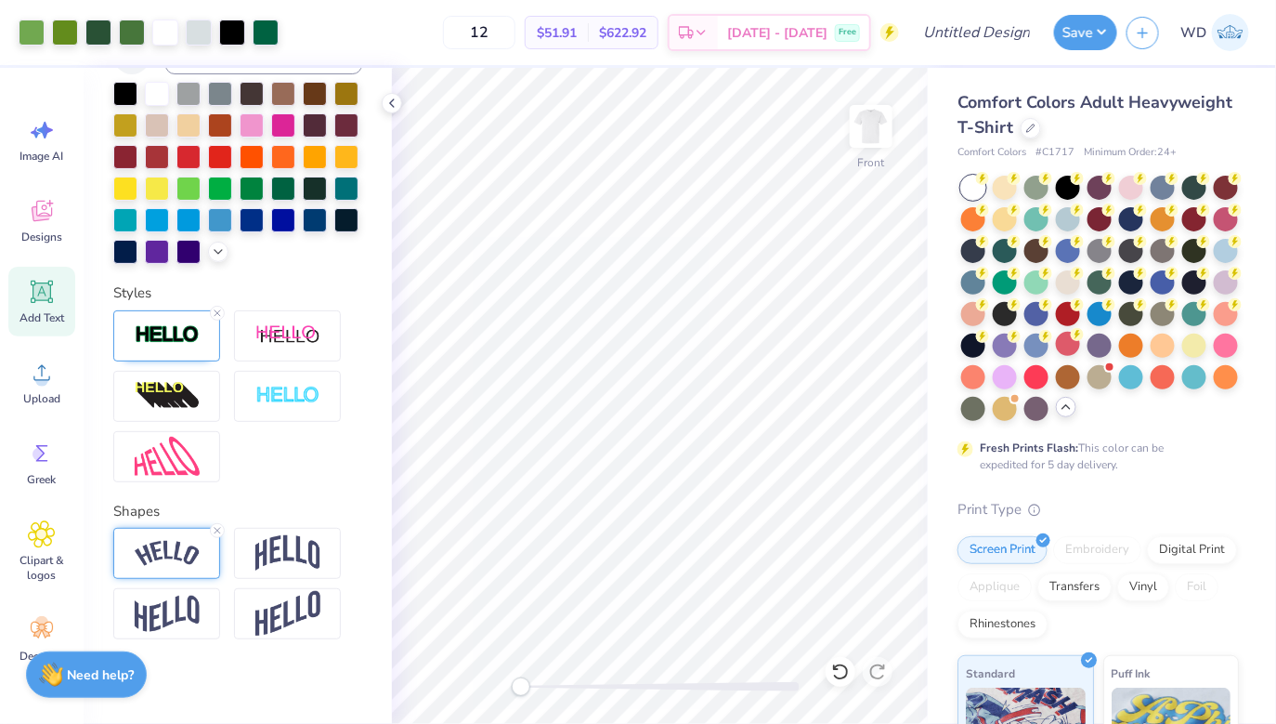
click at [189, 541] on img at bounding box center [167, 553] width 65 height 25
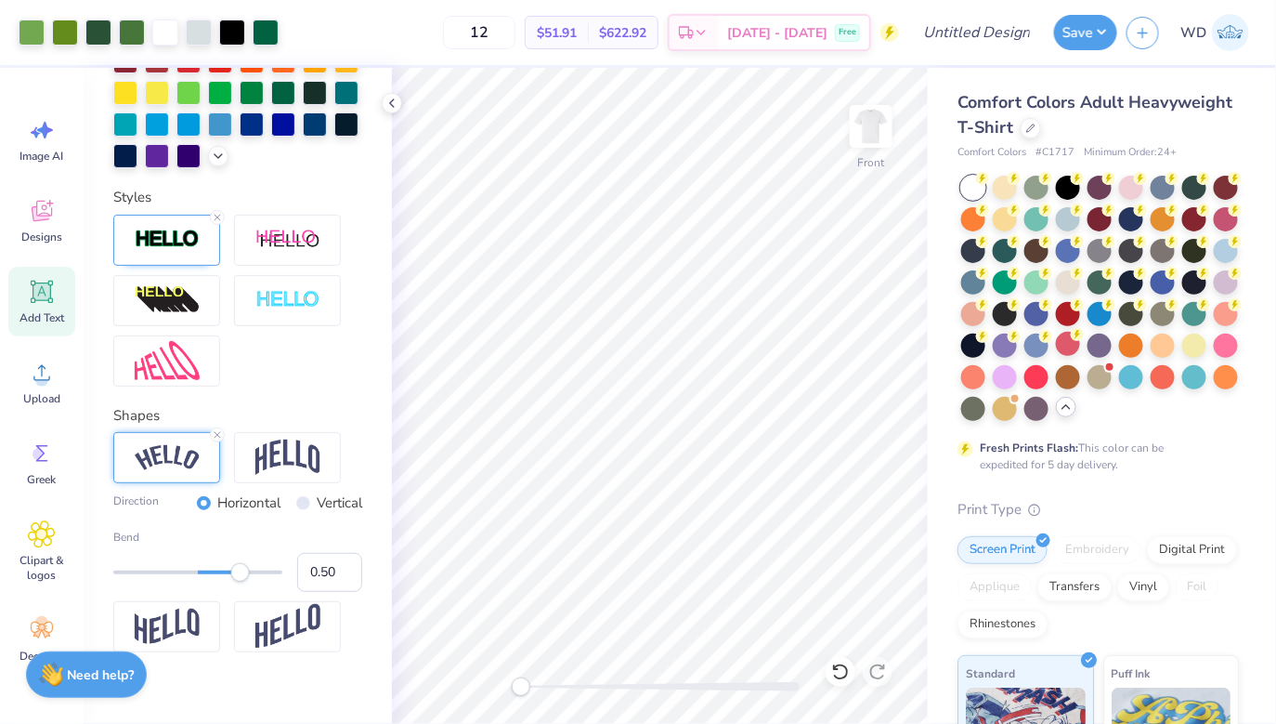
scroll to position [603, 0]
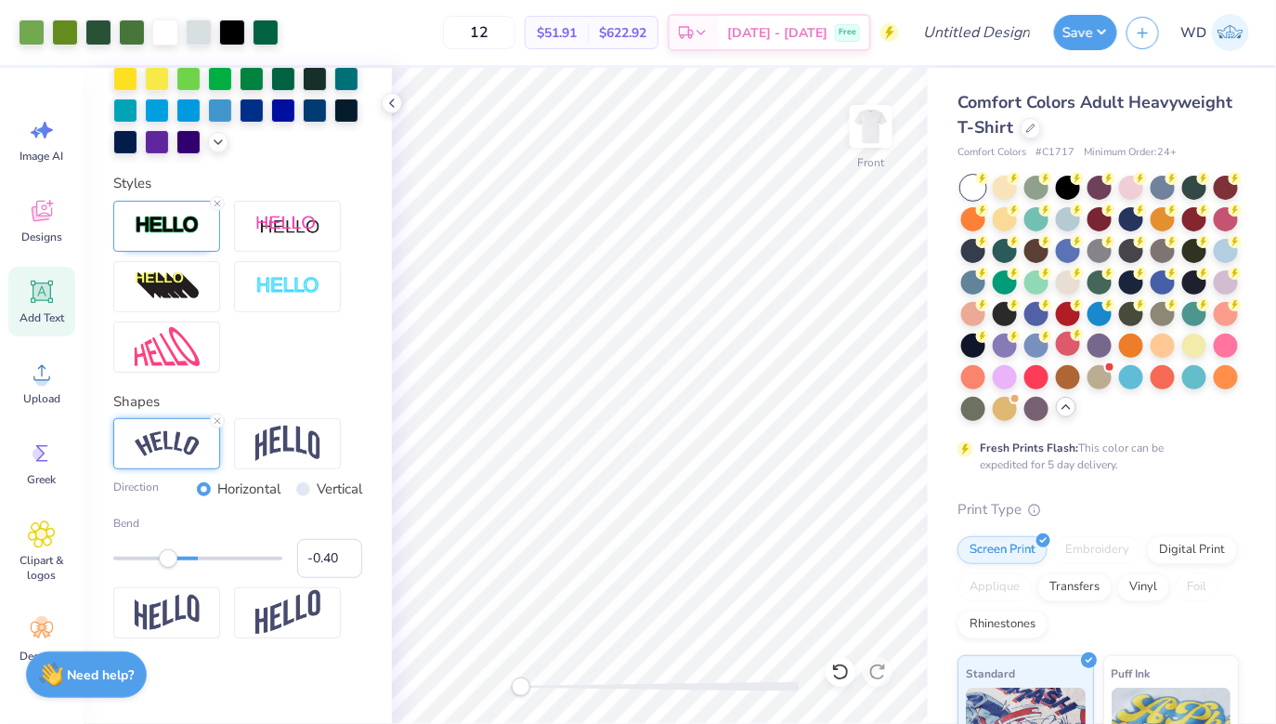
type input "-0.41"
drag, startPoint x: 239, startPoint y: 560, endPoint x: 163, endPoint y: 559, distance: 75.2
click at [163, 559] on div "Accessibility label" at bounding box center [163, 557] width 19 height 19
type input "-0.23"
drag, startPoint x: 167, startPoint y: 557, endPoint x: 178, endPoint y: 558, distance: 11.2
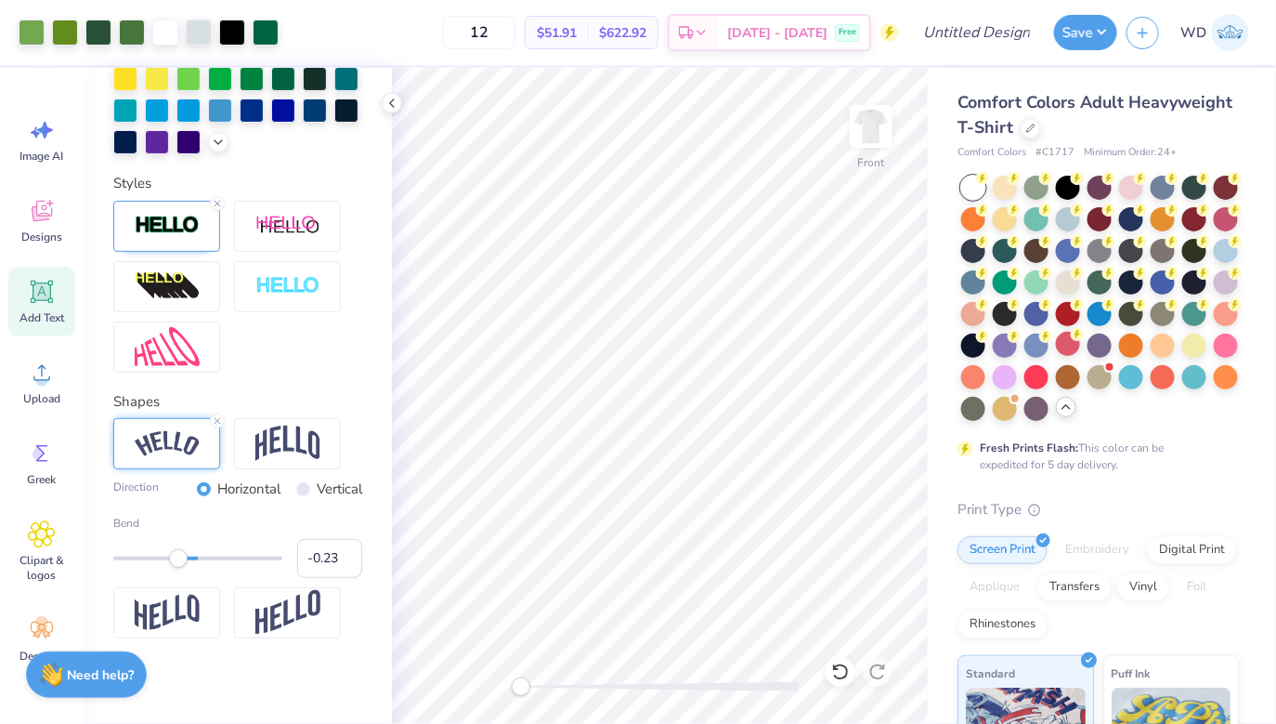
click at [178, 558] on div "Accessibility label" at bounding box center [178, 557] width 19 height 19
type input "-0.49"
drag, startPoint x: 176, startPoint y: 558, endPoint x: 156, endPoint y: 558, distance: 20.4
click at [156, 558] on div "Accessibility label" at bounding box center [156, 557] width 19 height 19
click at [312, 440] on img at bounding box center [287, 442] width 65 height 35
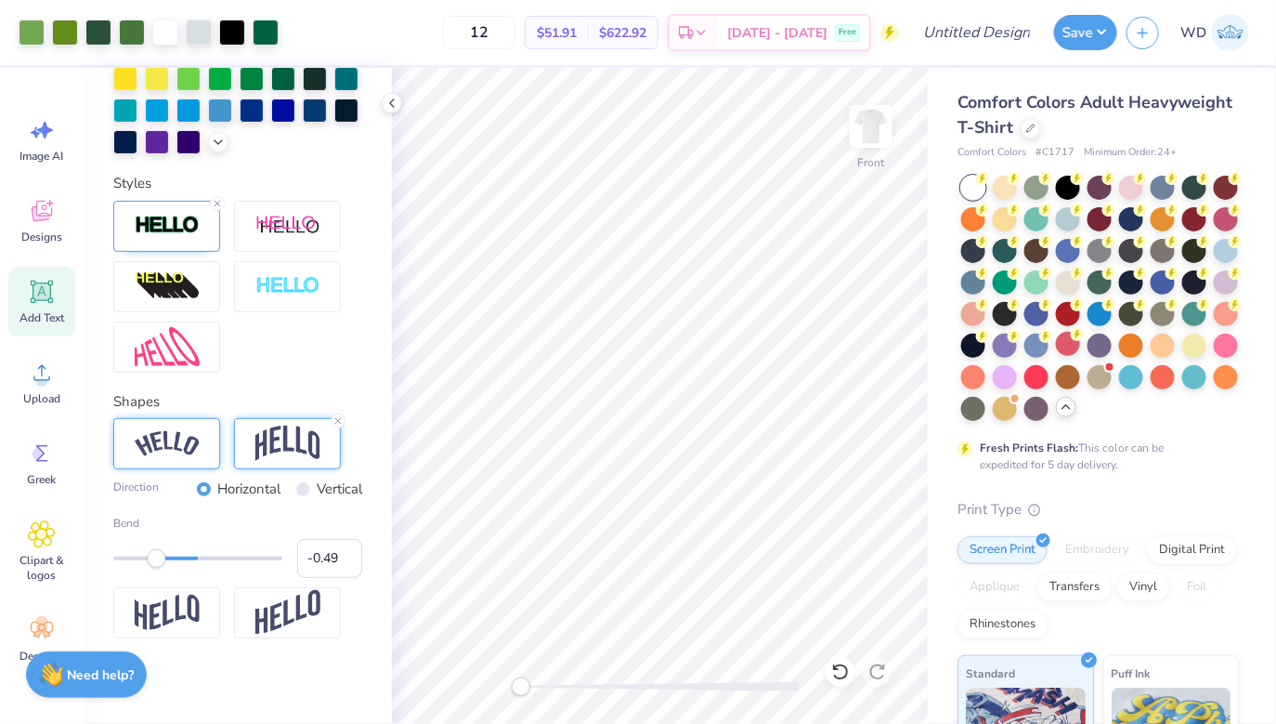
click at [187, 464] on div at bounding box center [166, 443] width 107 height 51
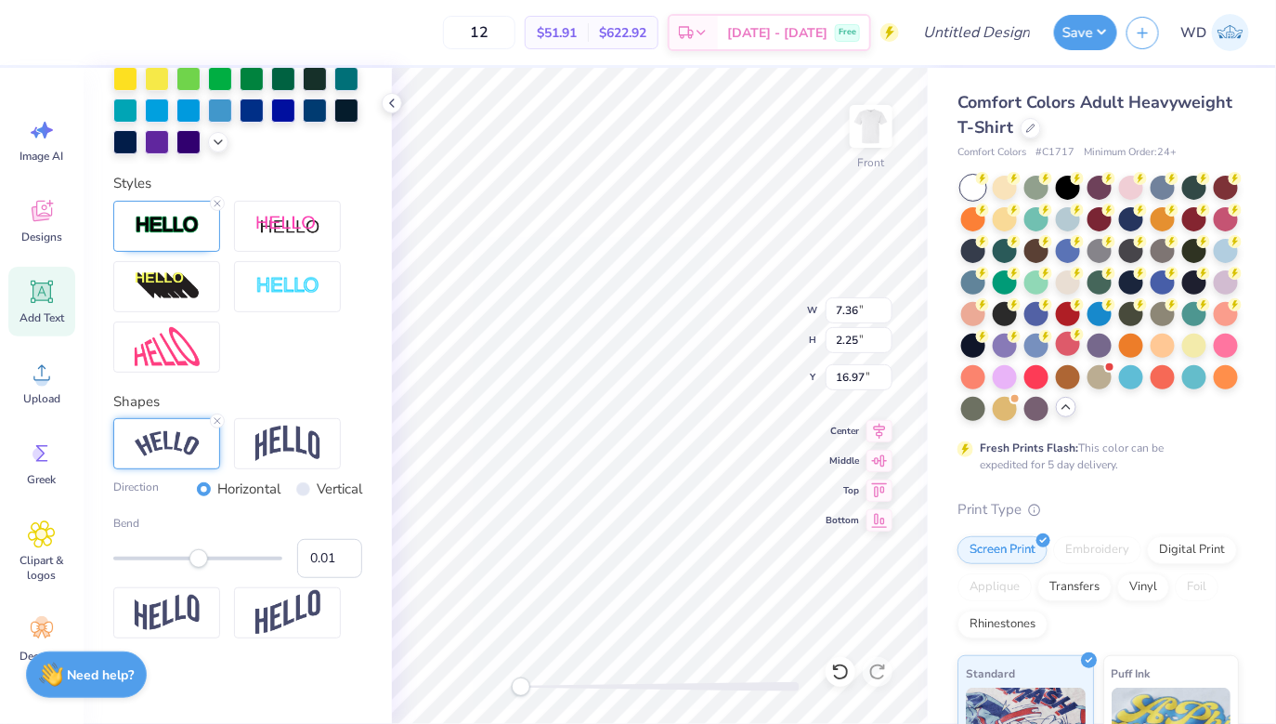
type input "0.00"
drag, startPoint x: 159, startPoint y: 554, endPoint x: 198, endPoint y: 555, distance: 39.1
click at [198, 555] on div "Accessibility label" at bounding box center [198, 557] width 19 height 19
click at [220, 421] on icon at bounding box center [217, 420] width 11 height 11
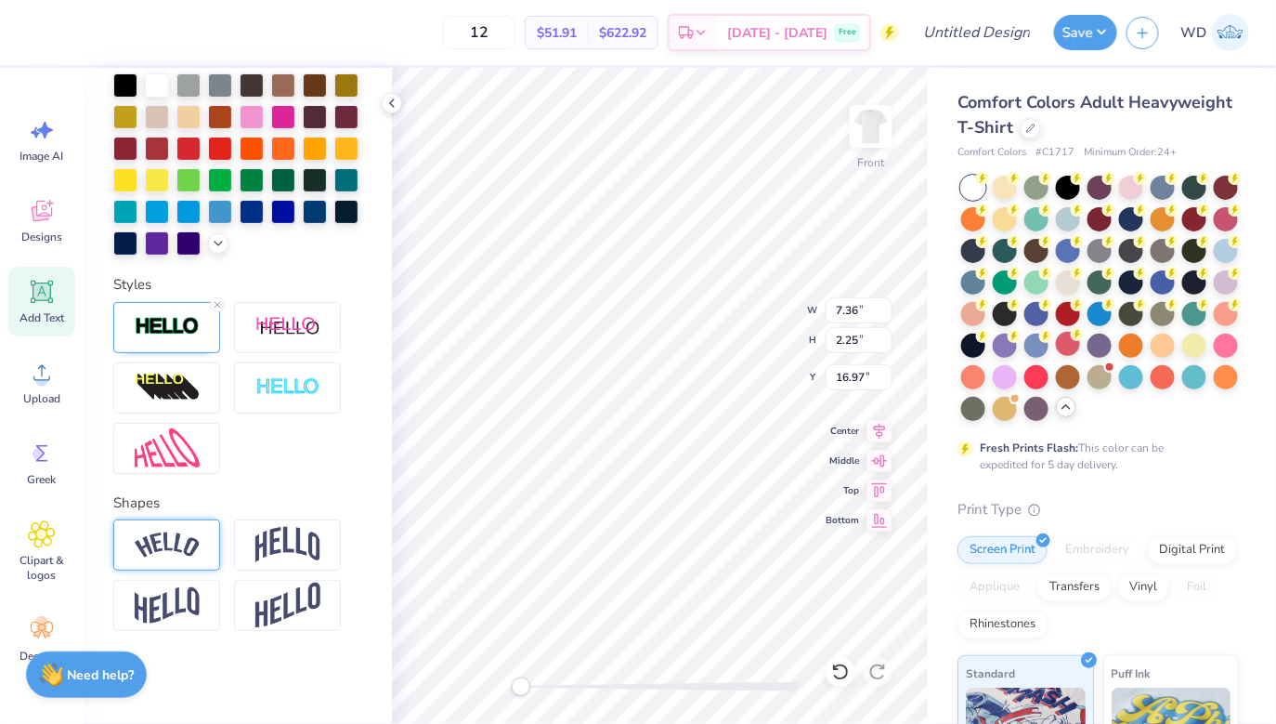
scroll to position [502, 0]
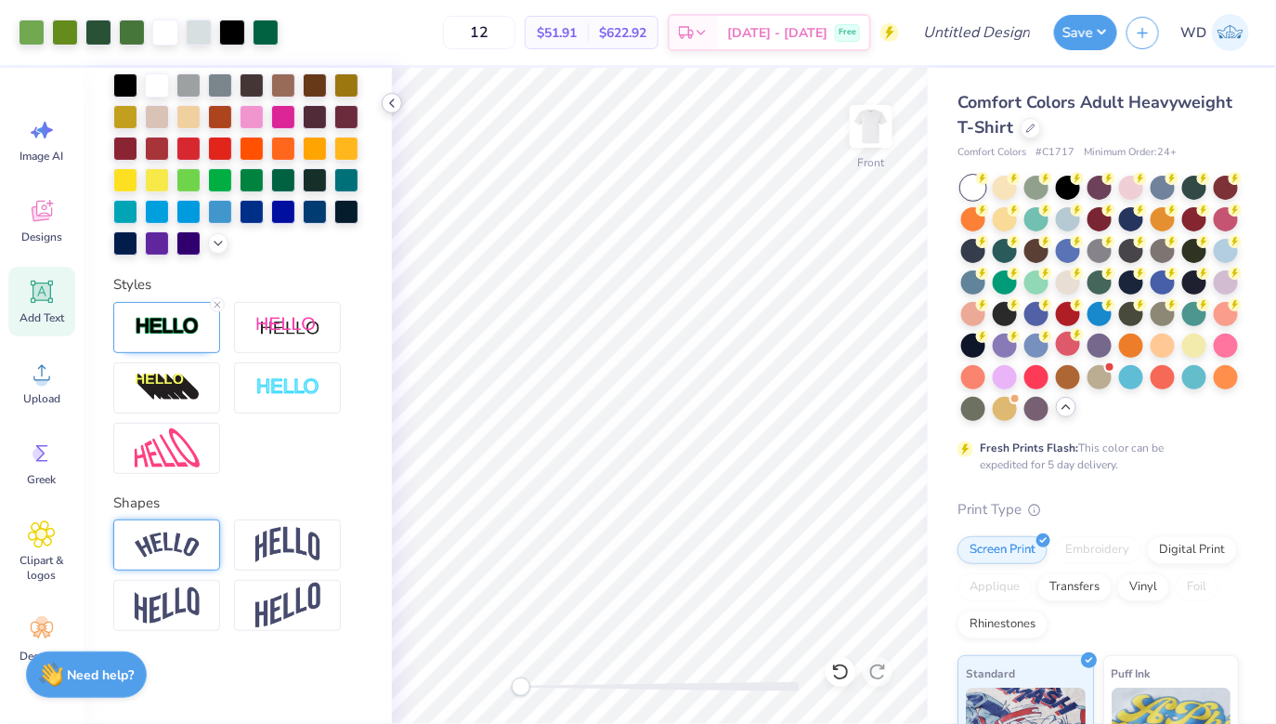
click at [396, 100] on icon at bounding box center [392, 103] width 15 height 15
type input "11.84"
type input "12.92"
type input "4.29"
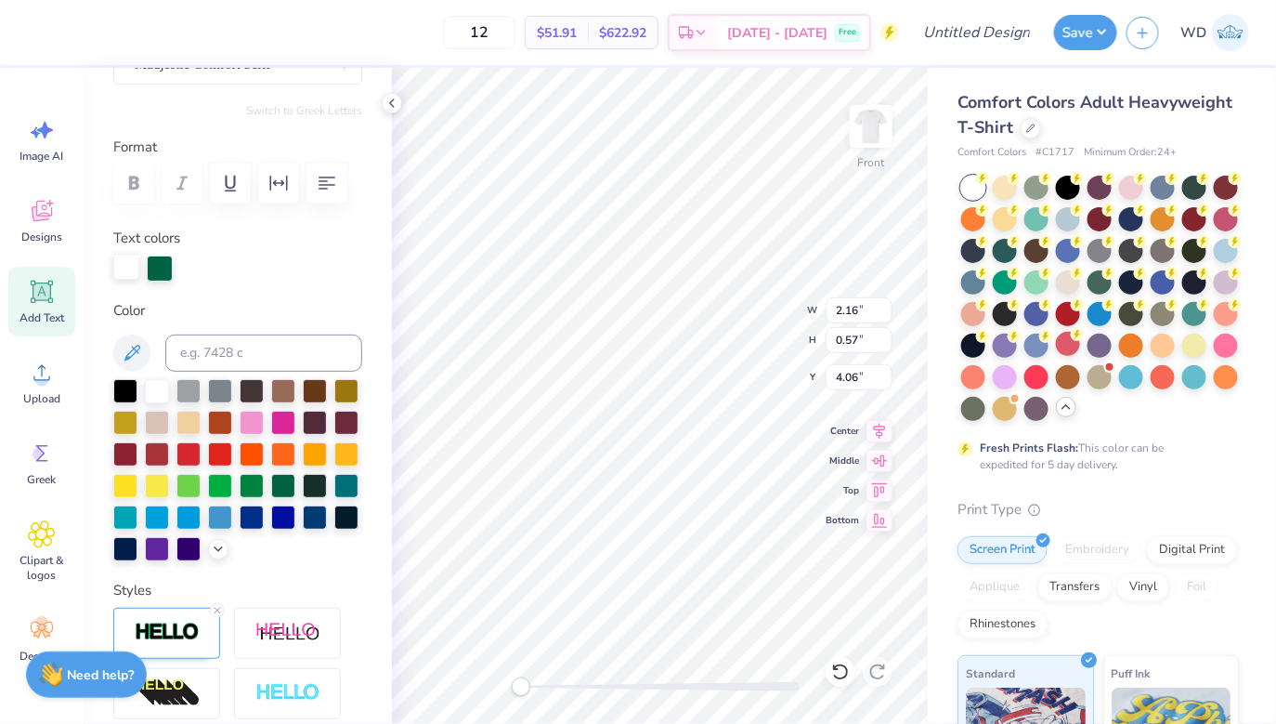
scroll to position [179, 0]
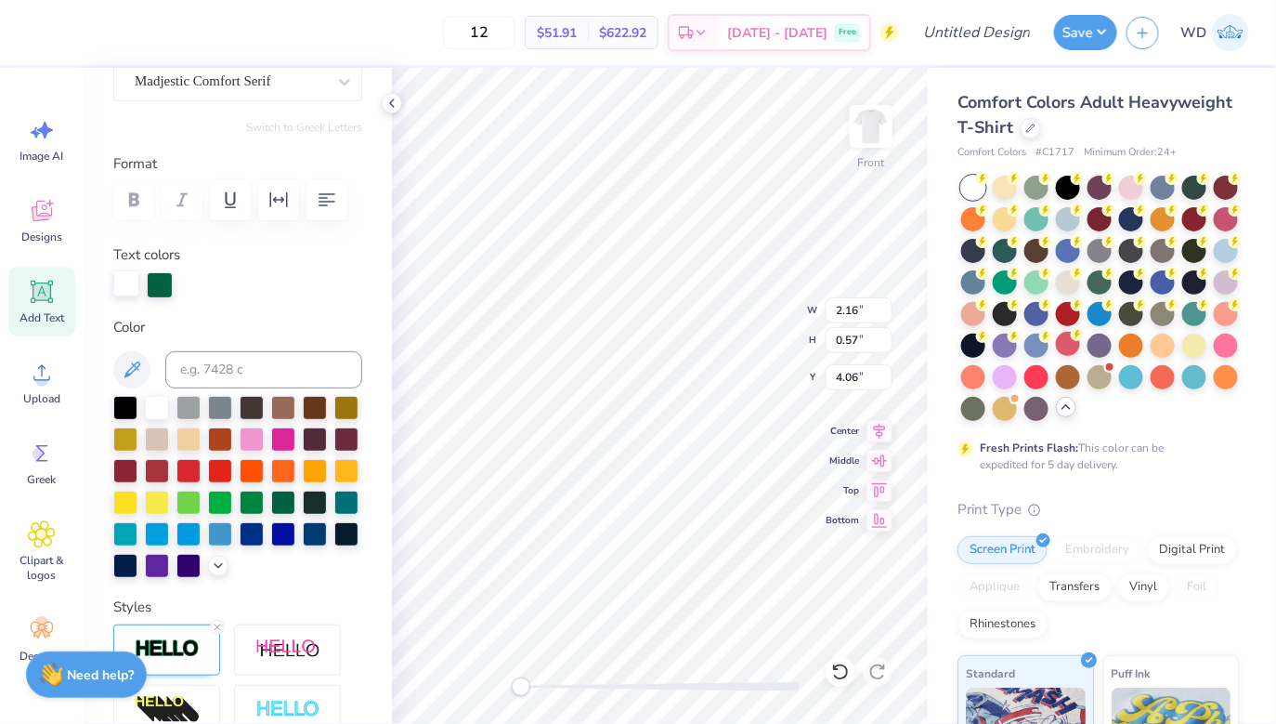
click at [127, 288] on div at bounding box center [126, 283] width 26 height 26
click at [156, 290] on div at bounding box center [160, 283] width 26 height 26
click at [156, 410] on div at bounding box center [157, 406] width 24 height 24
click at [131, 285] on div at bounding box center [126, 285] width 26 height 26
click at [129, 285] on div at bounding box center [126, 283] width 26 height 26
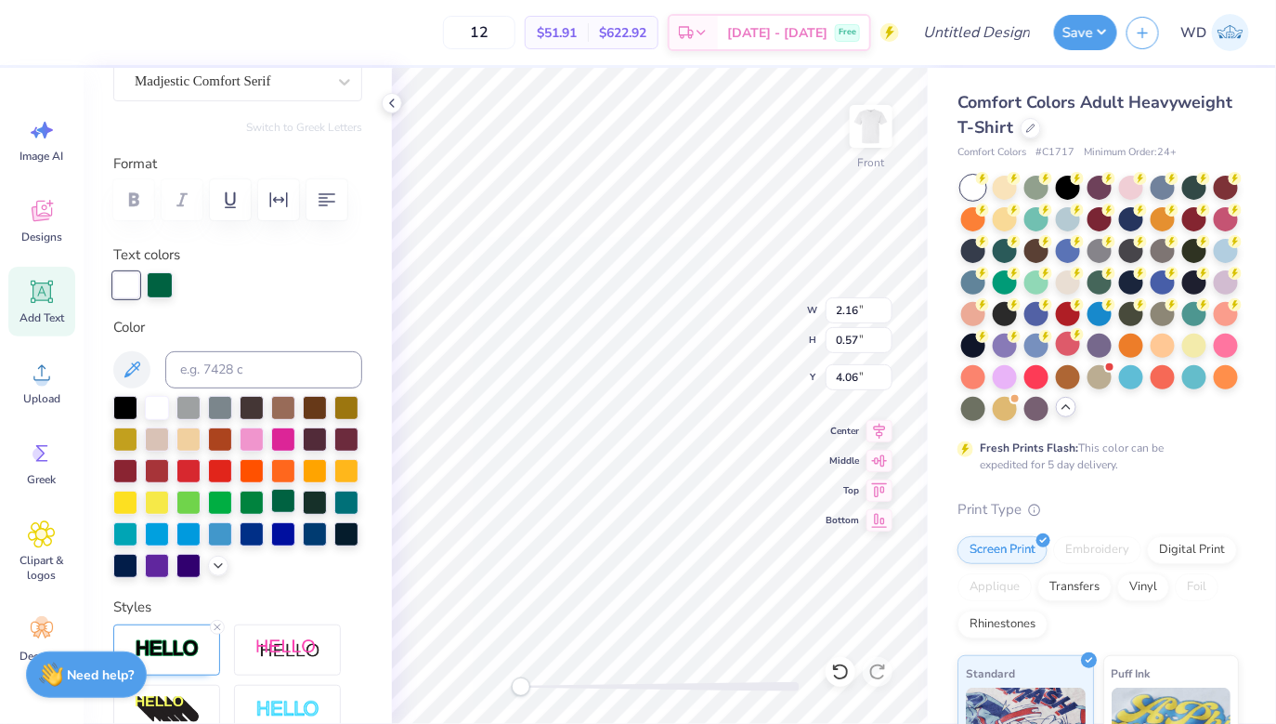
click at [294, 500] on div at bounding box center [283, 501] width 24 height 24
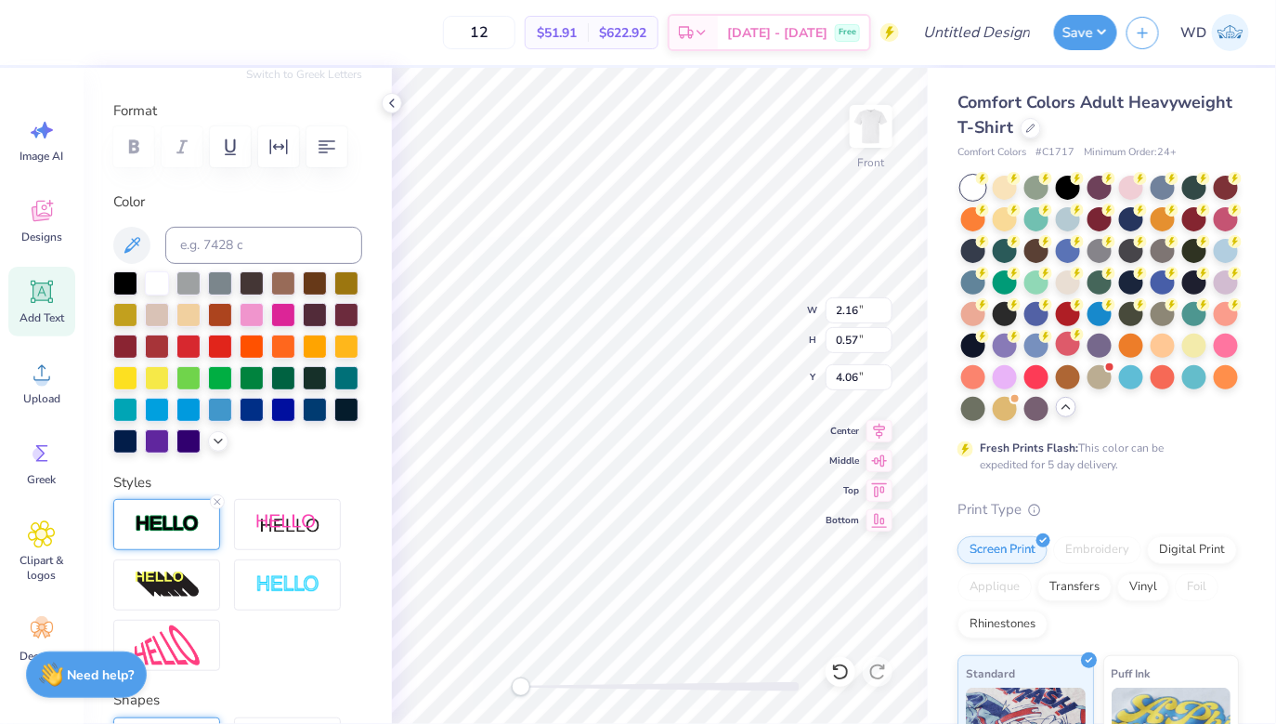
scroll to position [241, 0]
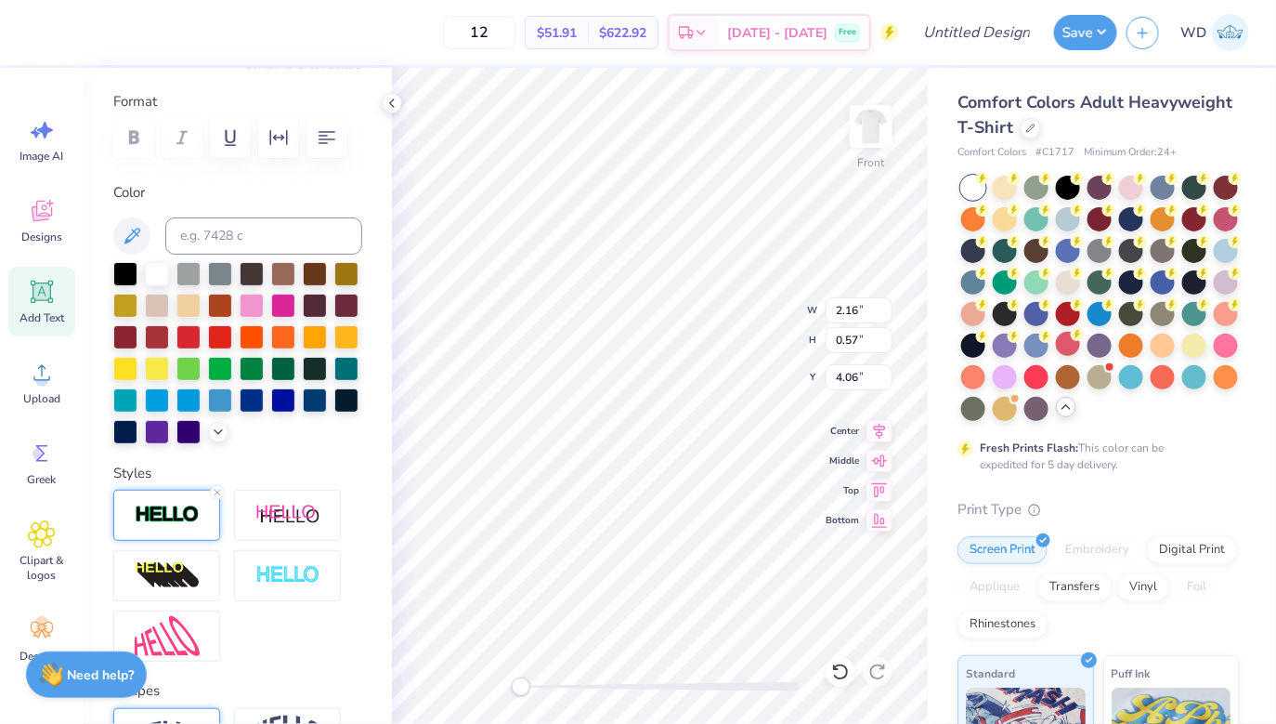
click at [186, 504] on img at bounding box center [167, 514] width 65 height 21
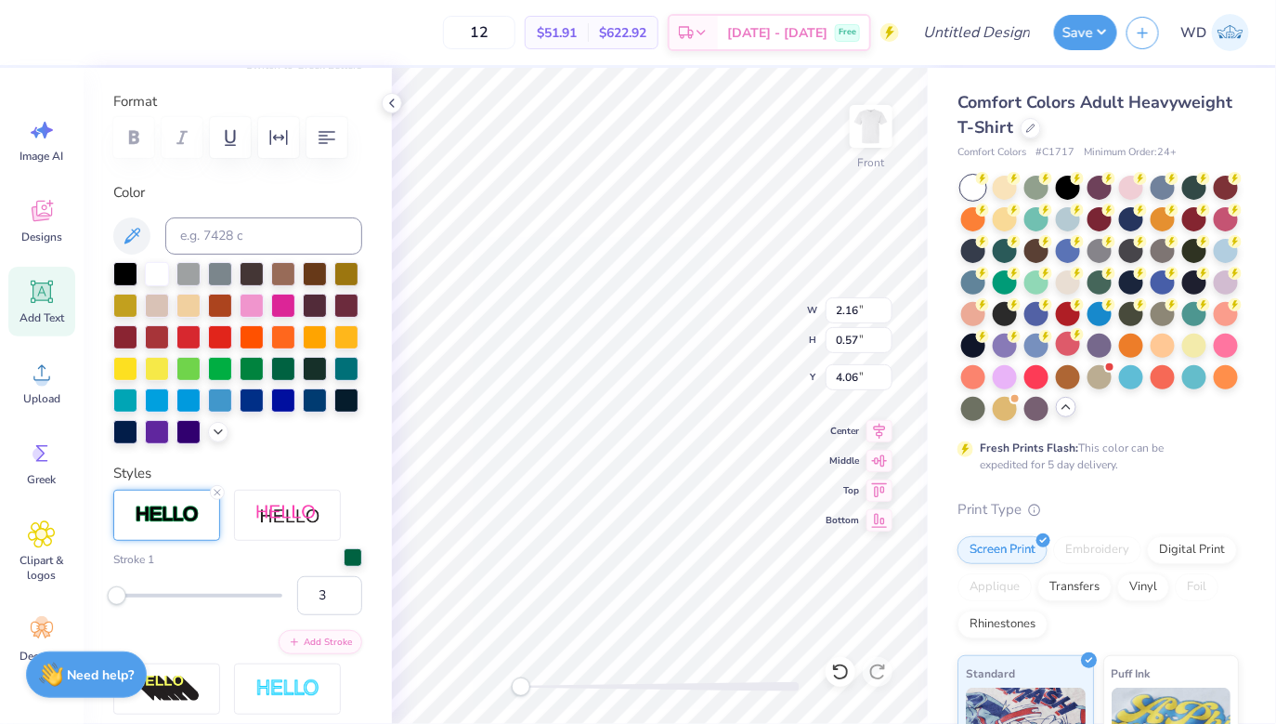
click at [347, 558] on div at bounding box center [353, 557] width 19 height 19
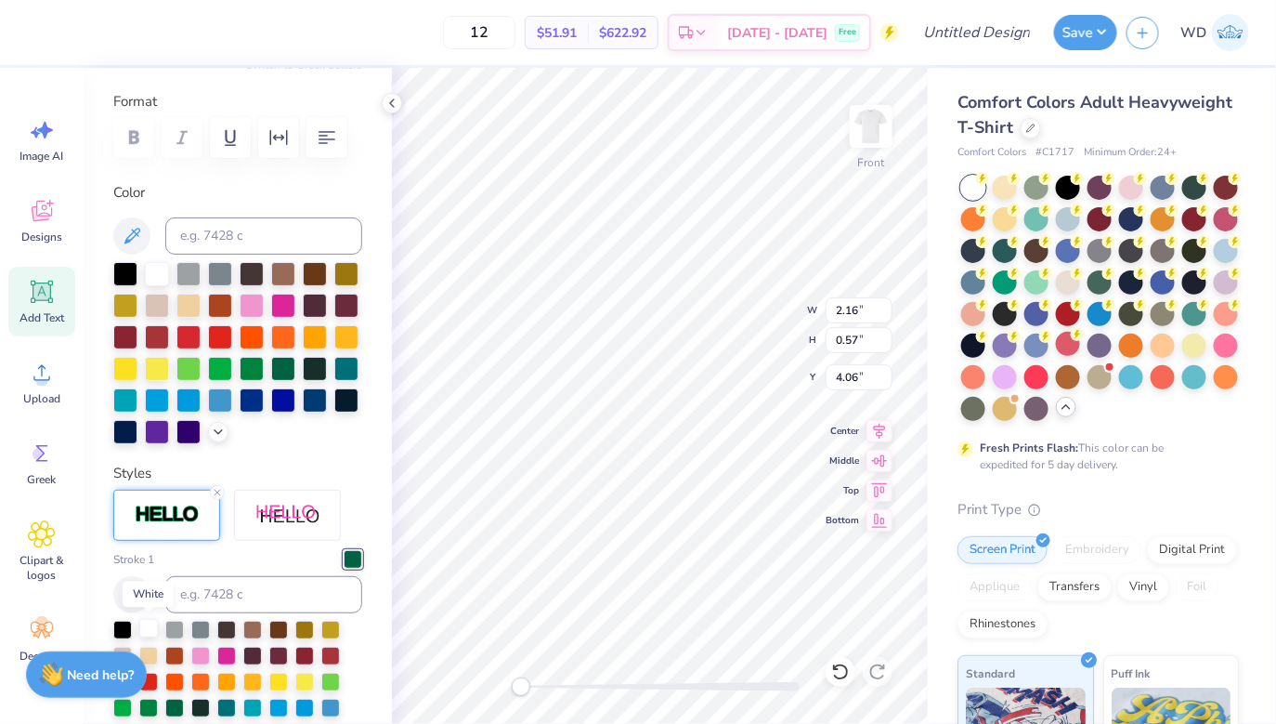
click at [148, 630] on div at bounding box center [148, 628] width 19 height 19
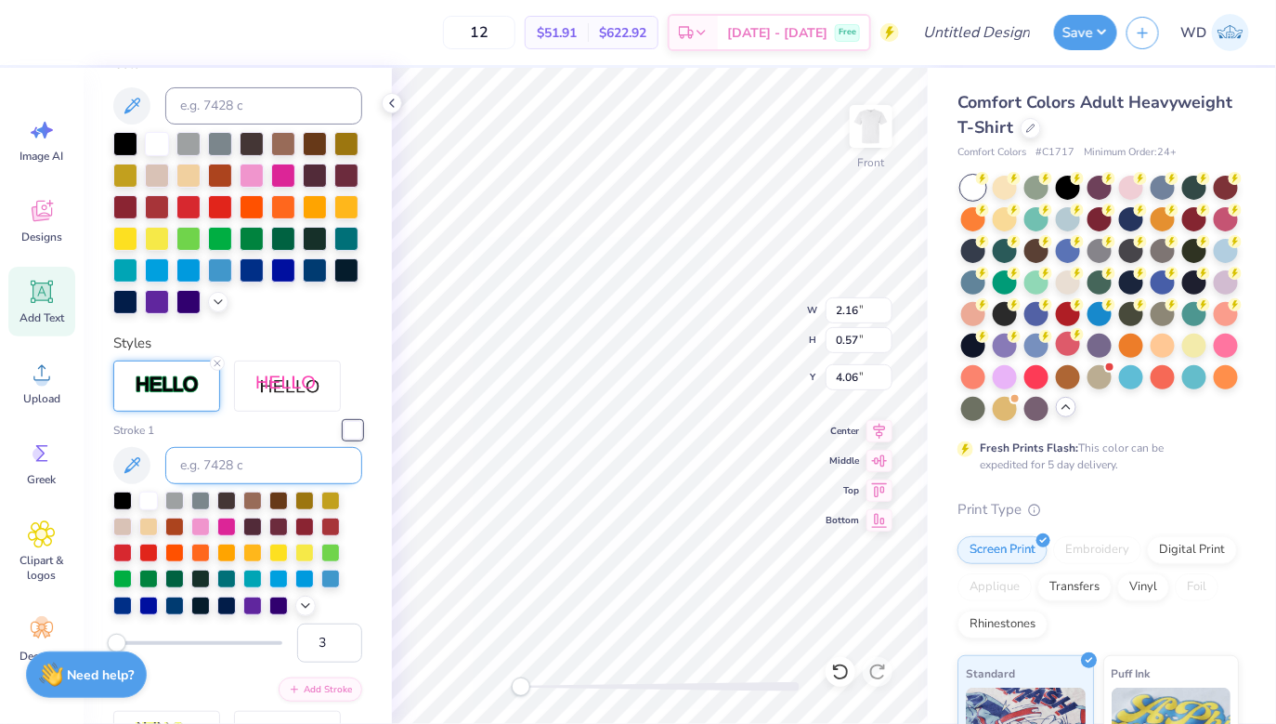
scroll to position [559, 0]
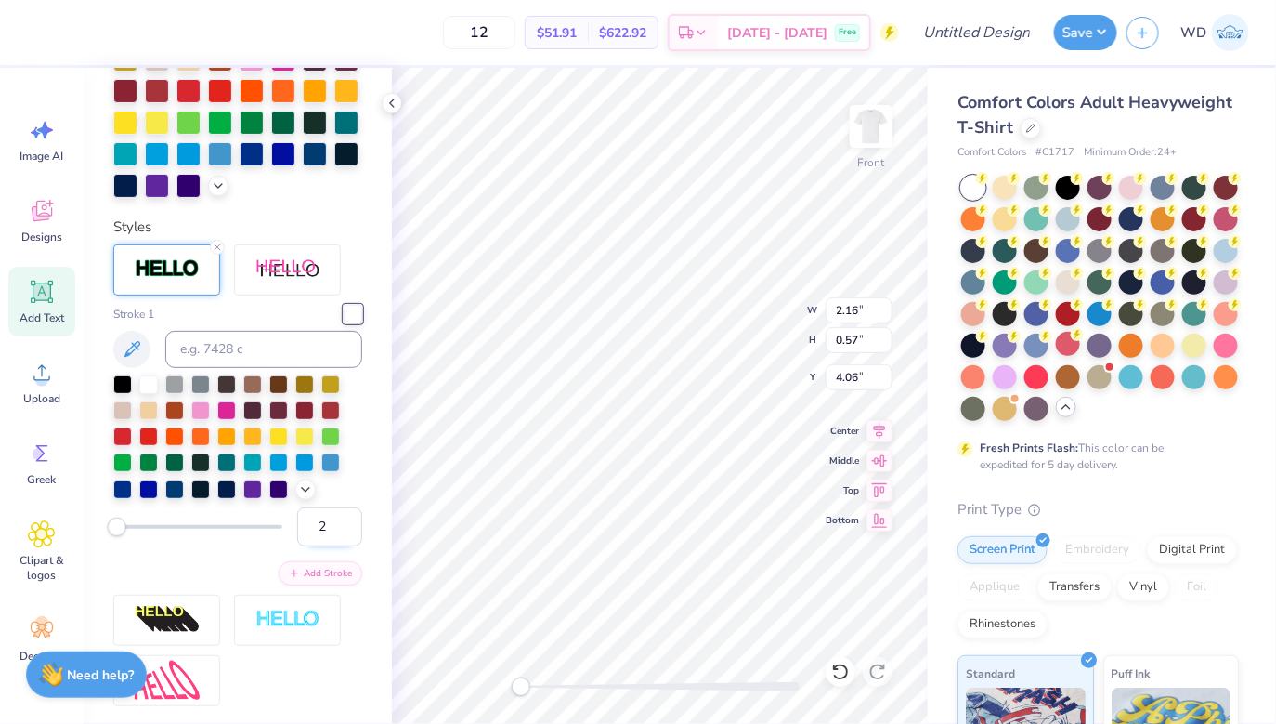
click at [346, 533] on input "2" at bounding box center [329, 526] width 65 height 39
type input "1"
click at [346, 533] on input "1" at bounding box center [329, 526] width 65 height 39
type input "13.38"
type input "2.59"
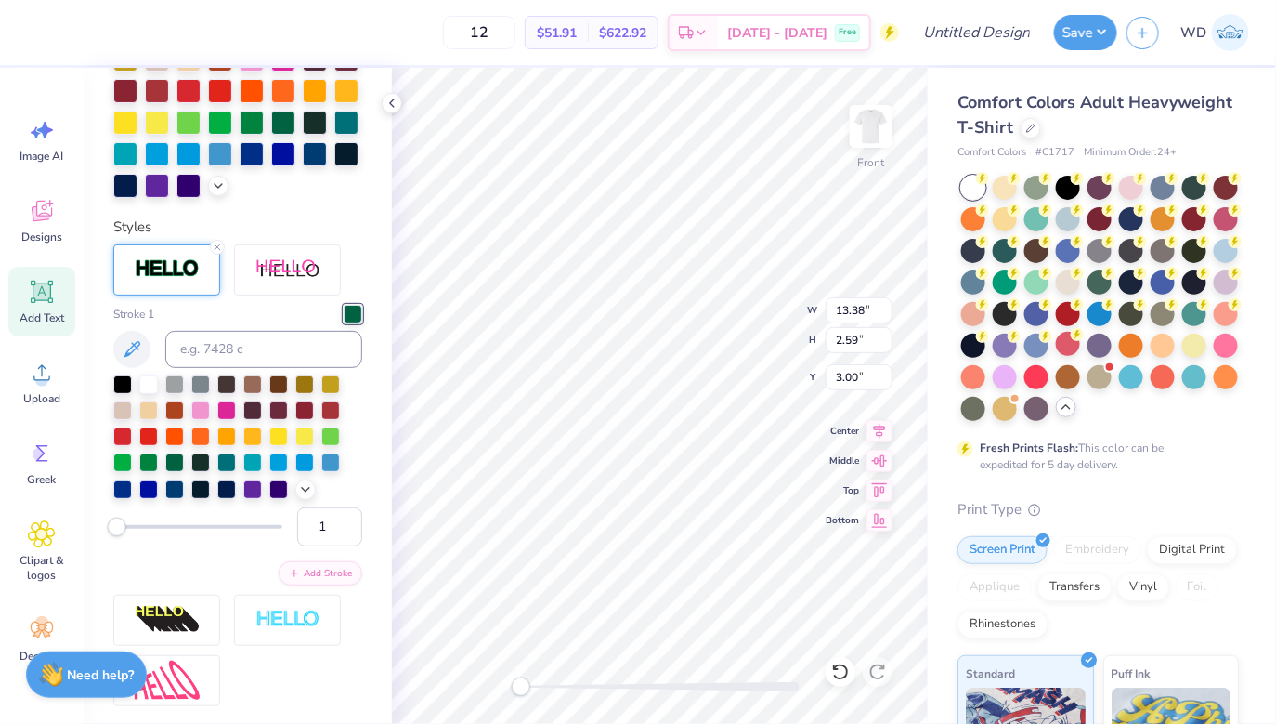
type input "3.00"
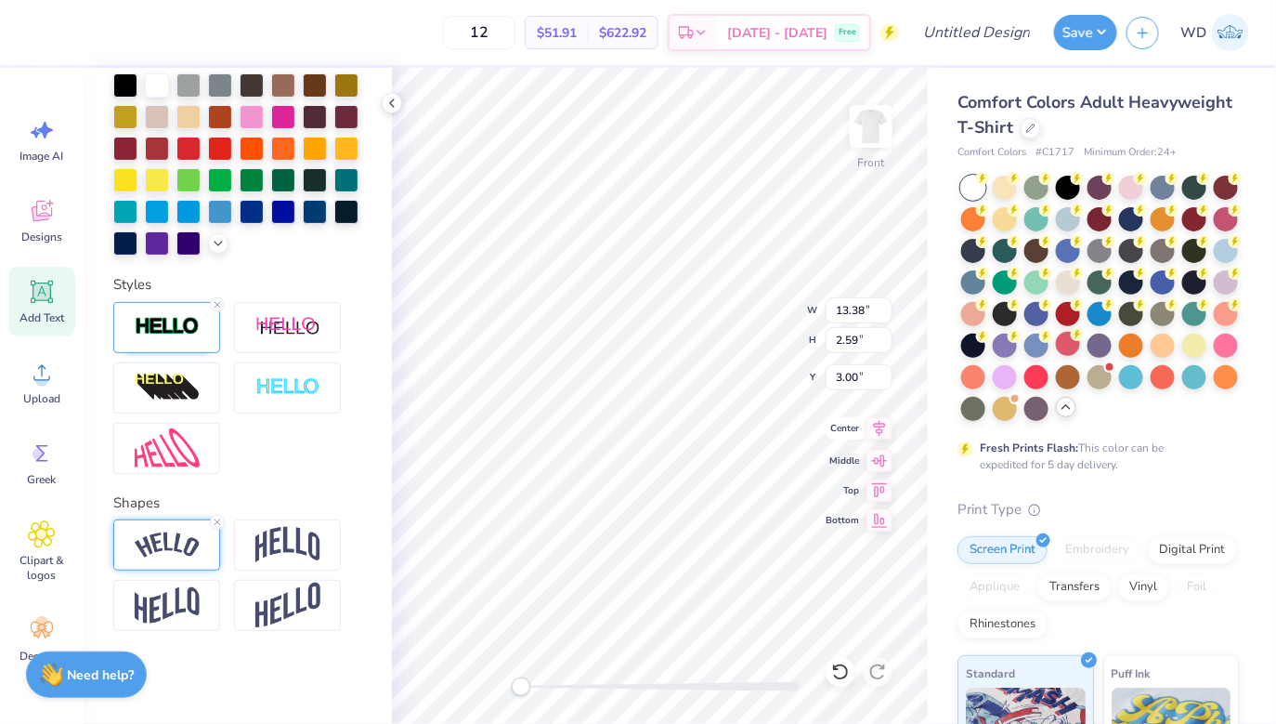
click at [875, 426] on icon at bounding box center [880, 428] width 26 height 22
type input "3.00"
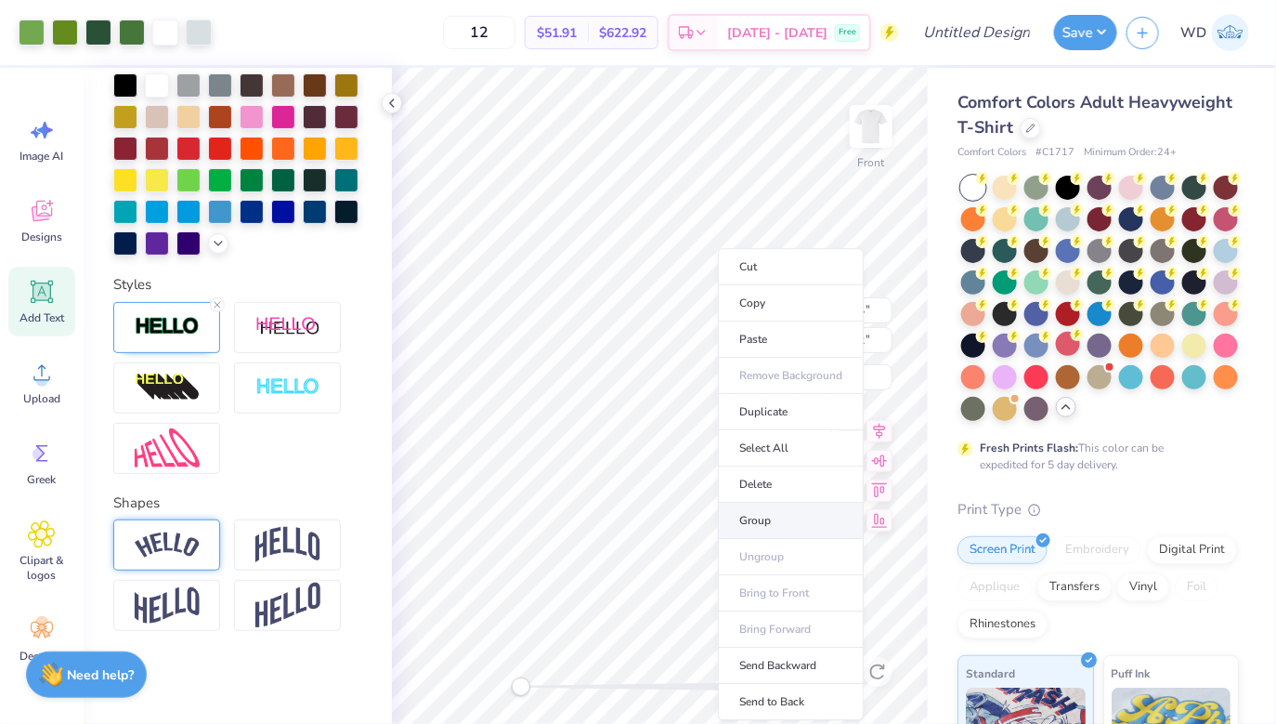
click at [770, 528] on li "Group" at bounding box center [791, 520] width 146 height 36
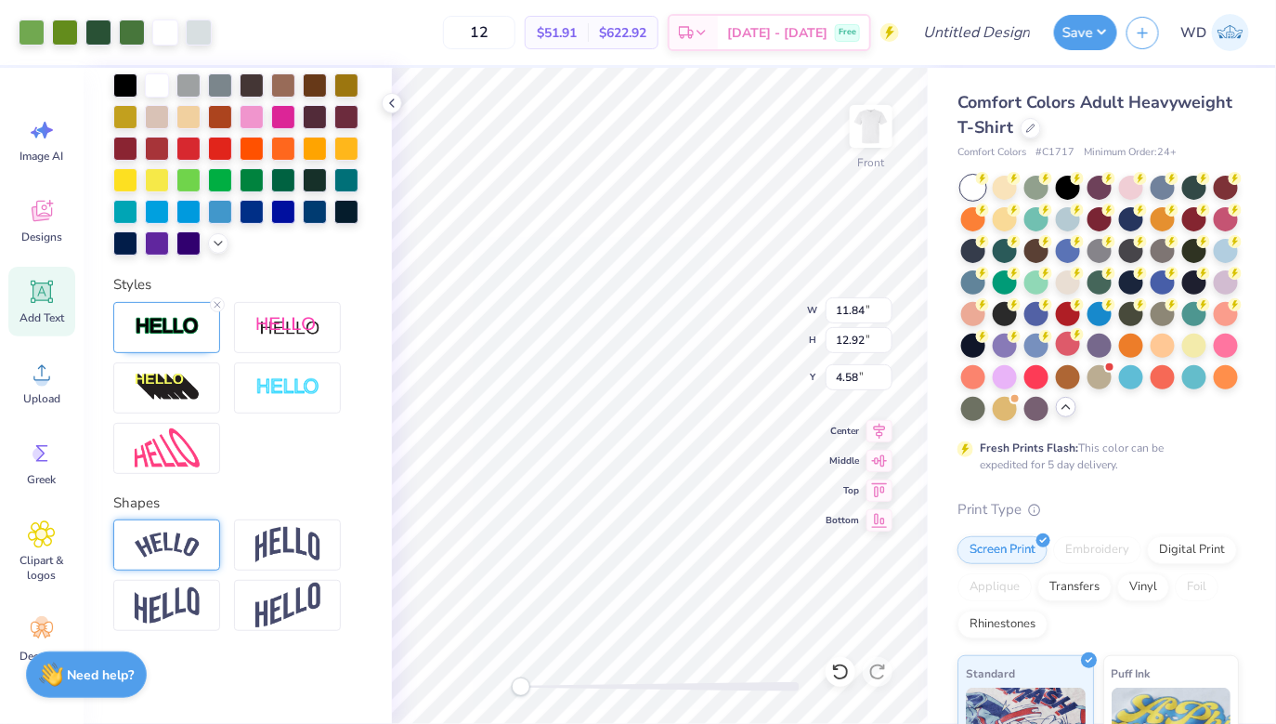
type input "2.15"
type input "0.56"
type input "2.14"
type input "13.38"
type input "2.59"
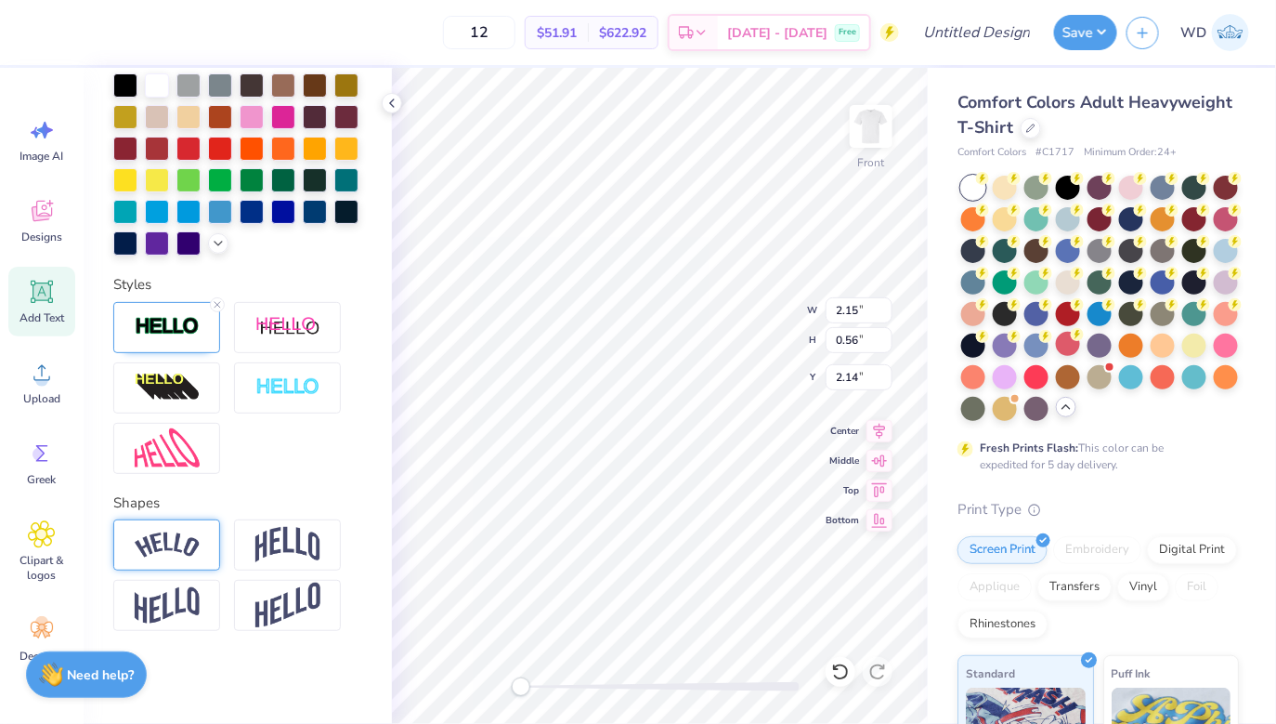
type input "1.12"
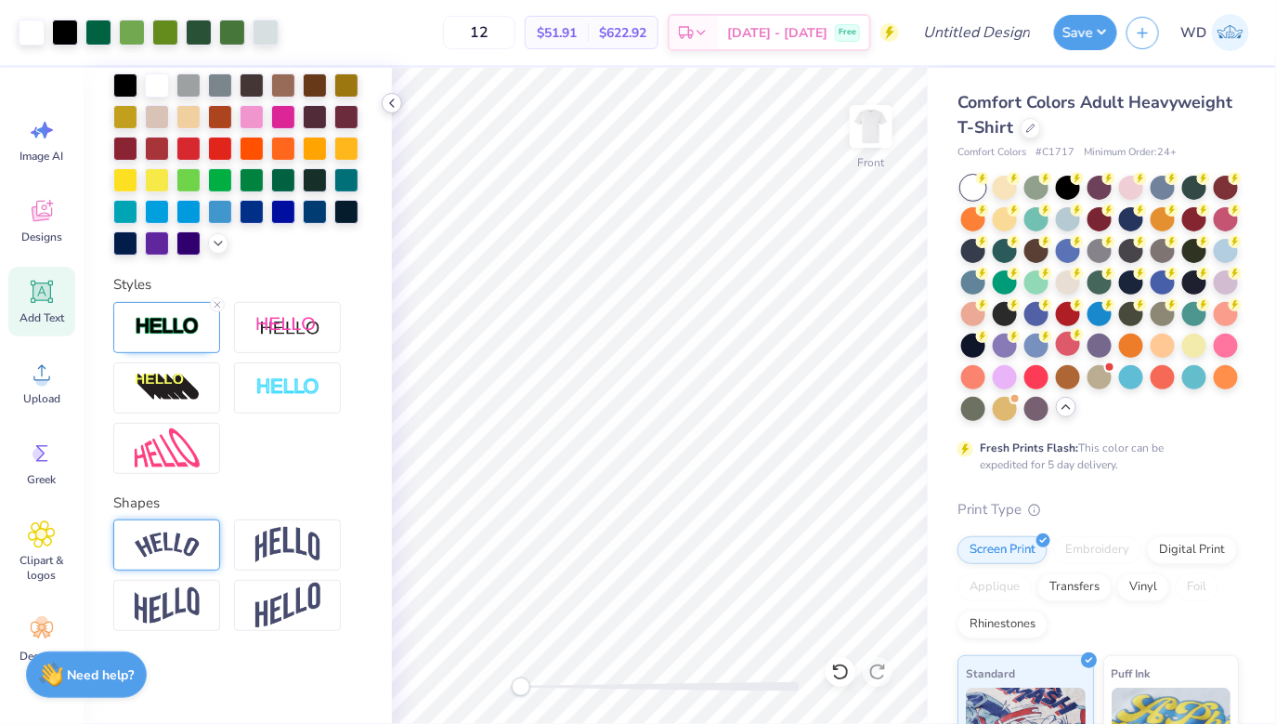
click at [390, 100] on icon at bounding box center [392, 103] width 15 height 15
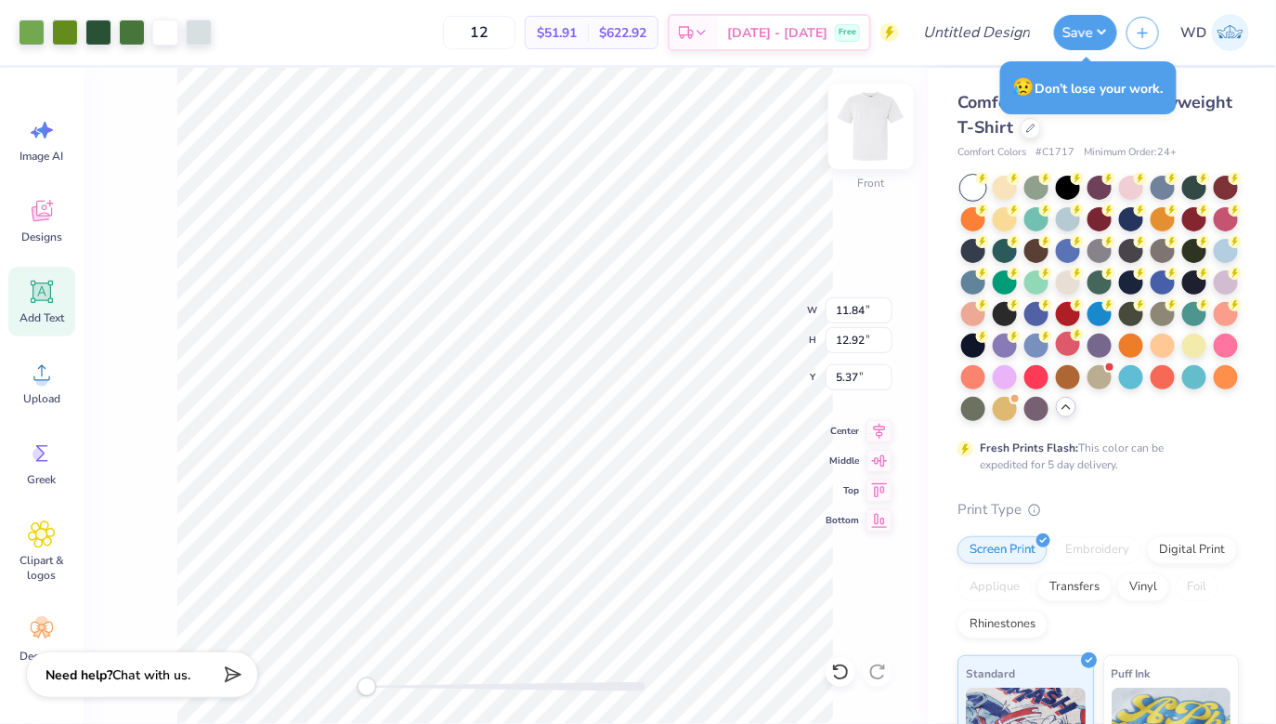
click at [863, 132] on img at bounding box center [871, 126] width 74 height 74
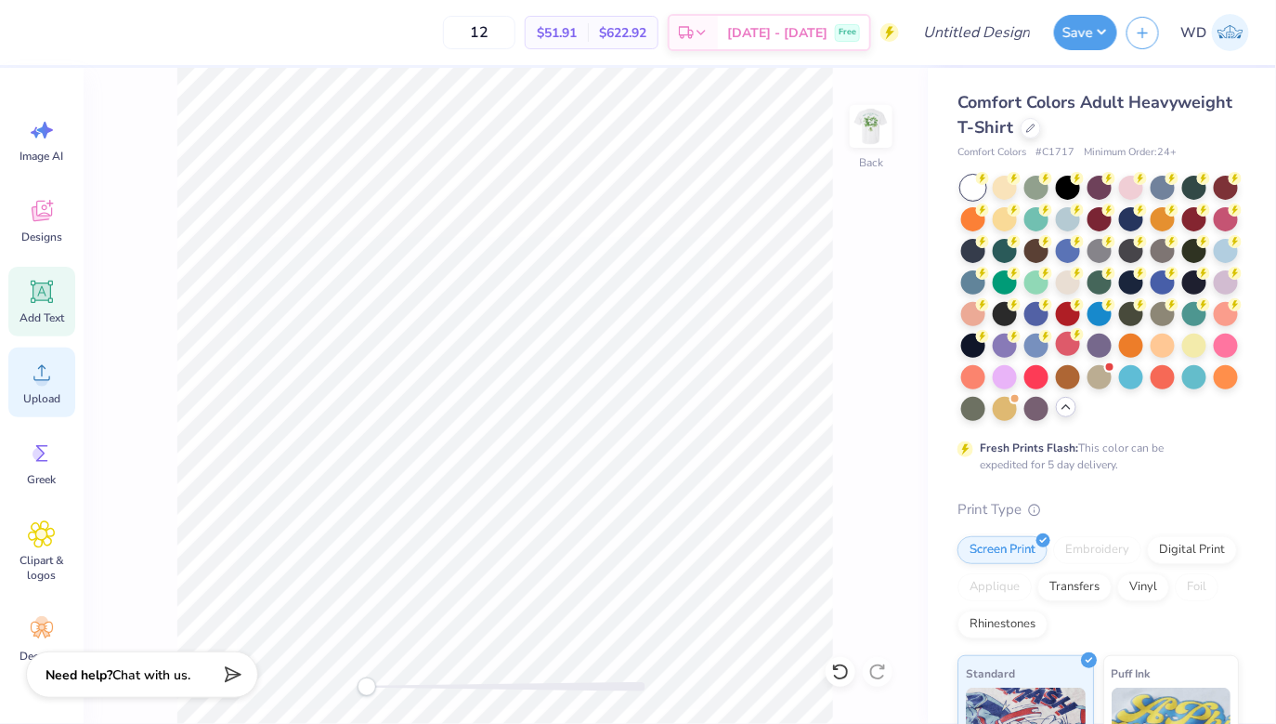
click at [45, 399] on span "Upload" at bounding box center [41, 398] width 37 height 15
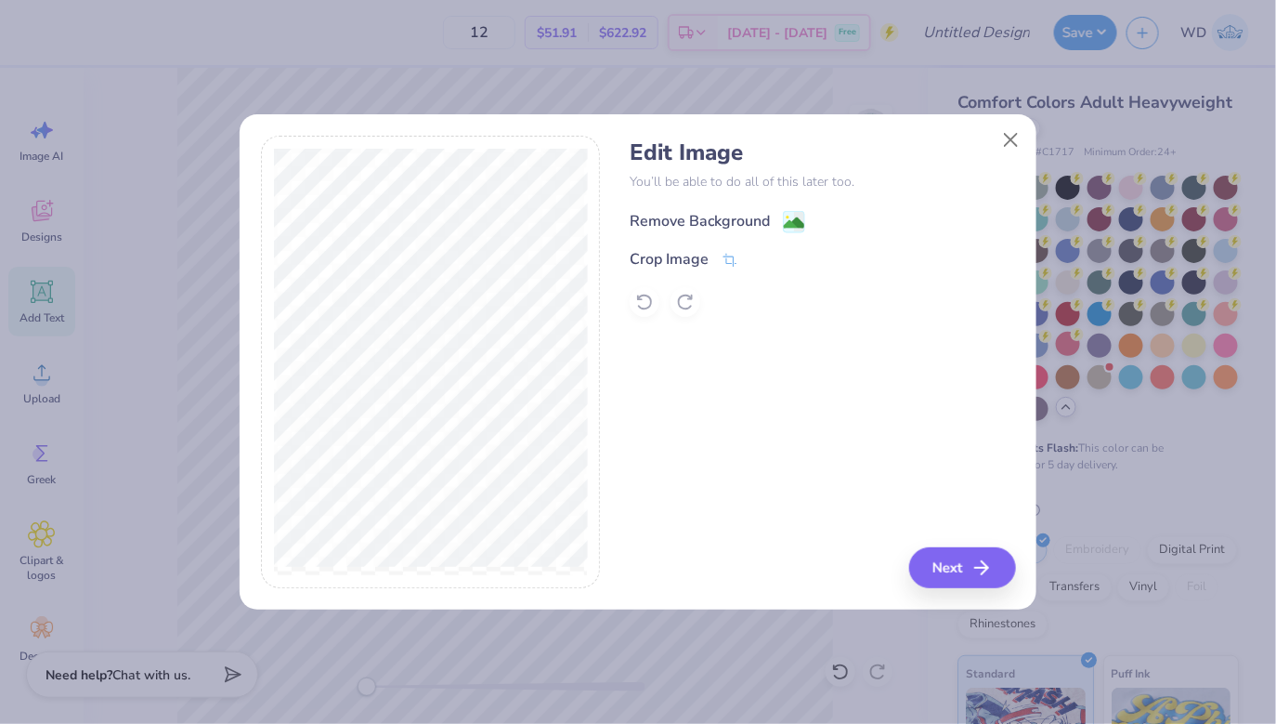
click at [785, 230] on image at bounding box center [794, 223] width 20 height 20
click at [960, 562] on button "Next" at bounding box center [965, 567] width 107 height 41
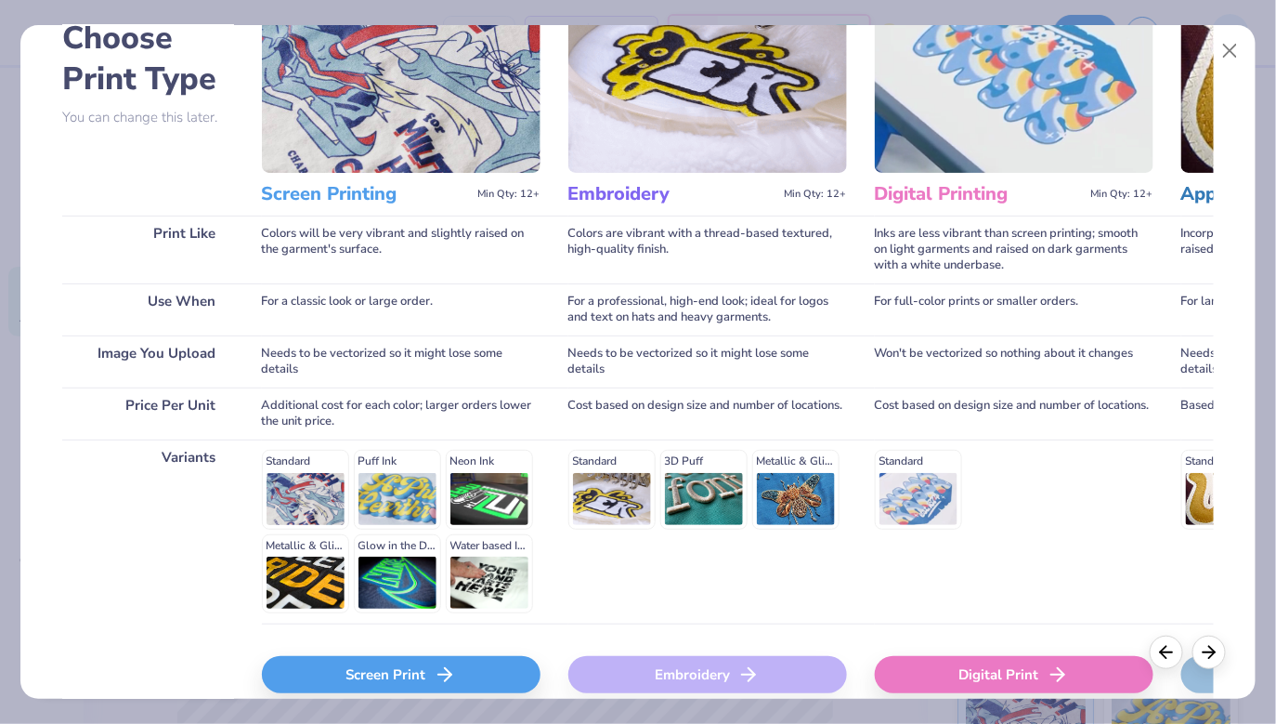
scroll to position [162, 0]
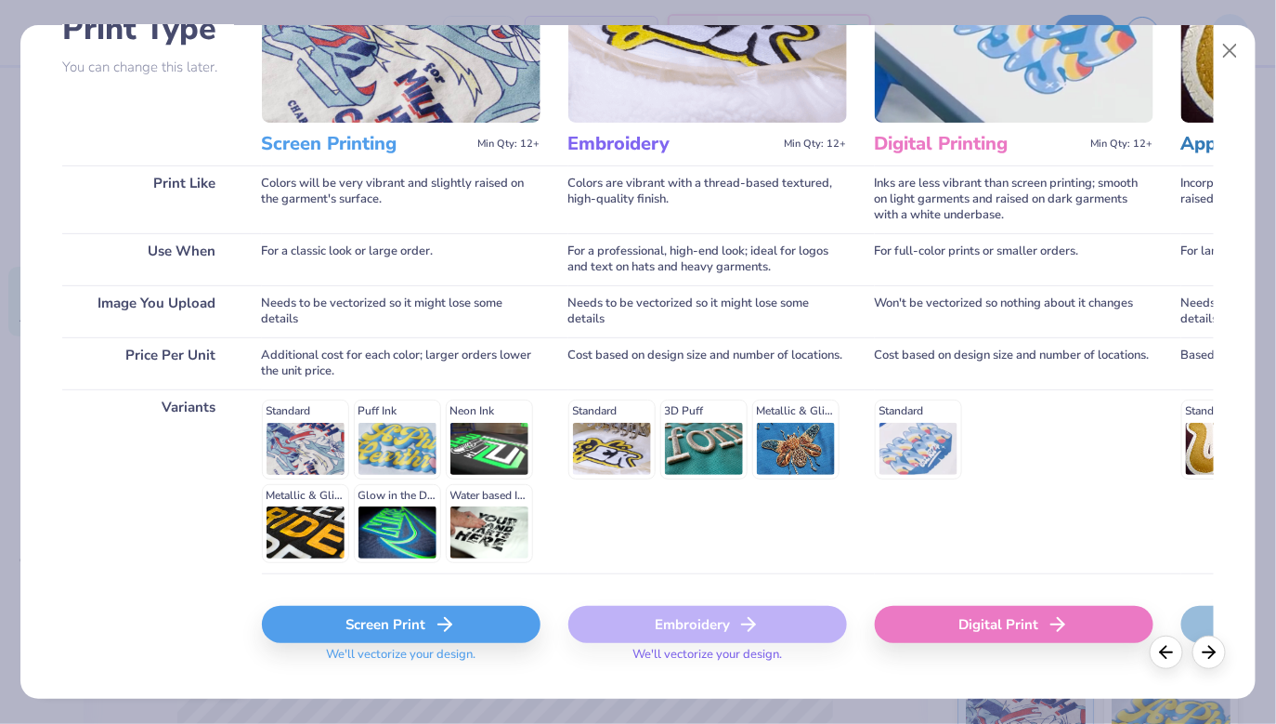
click at [369, 631] on div "Screen Print" at bounding box center [401, 624] width 279 height 37
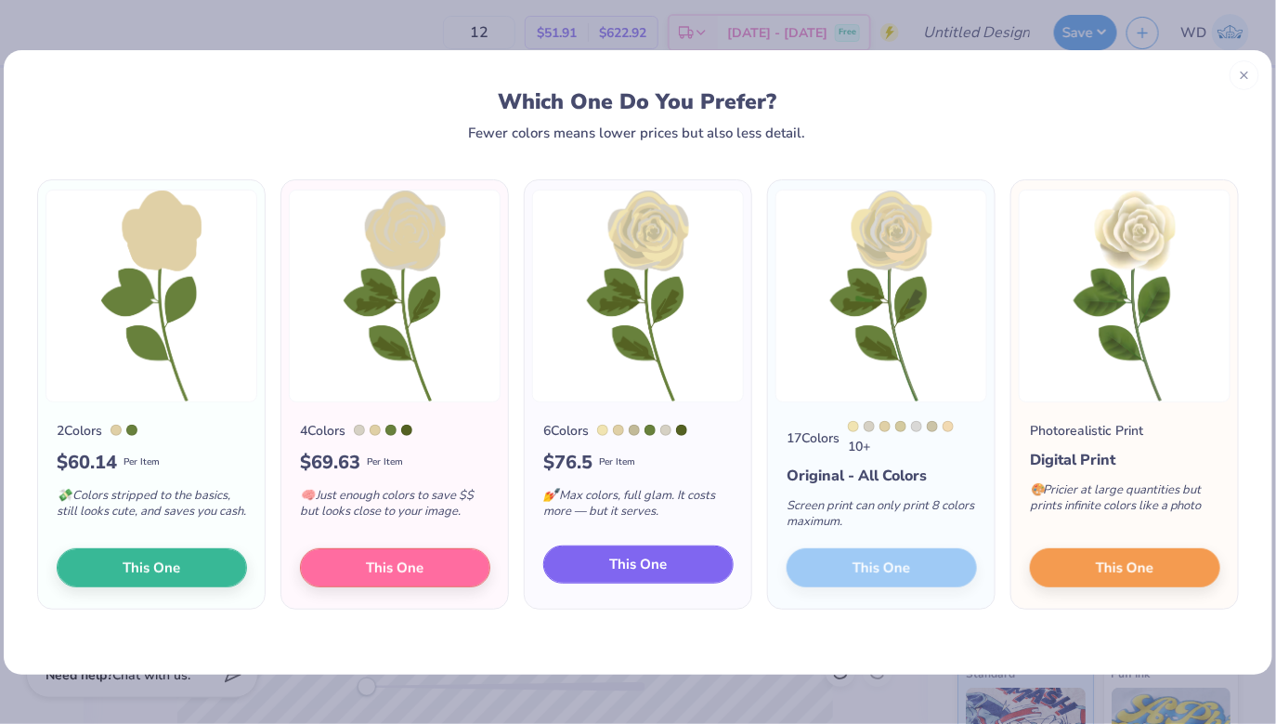
click at [621, 581] on button "This One" at bounding box center [638, 564] width 190 height 39
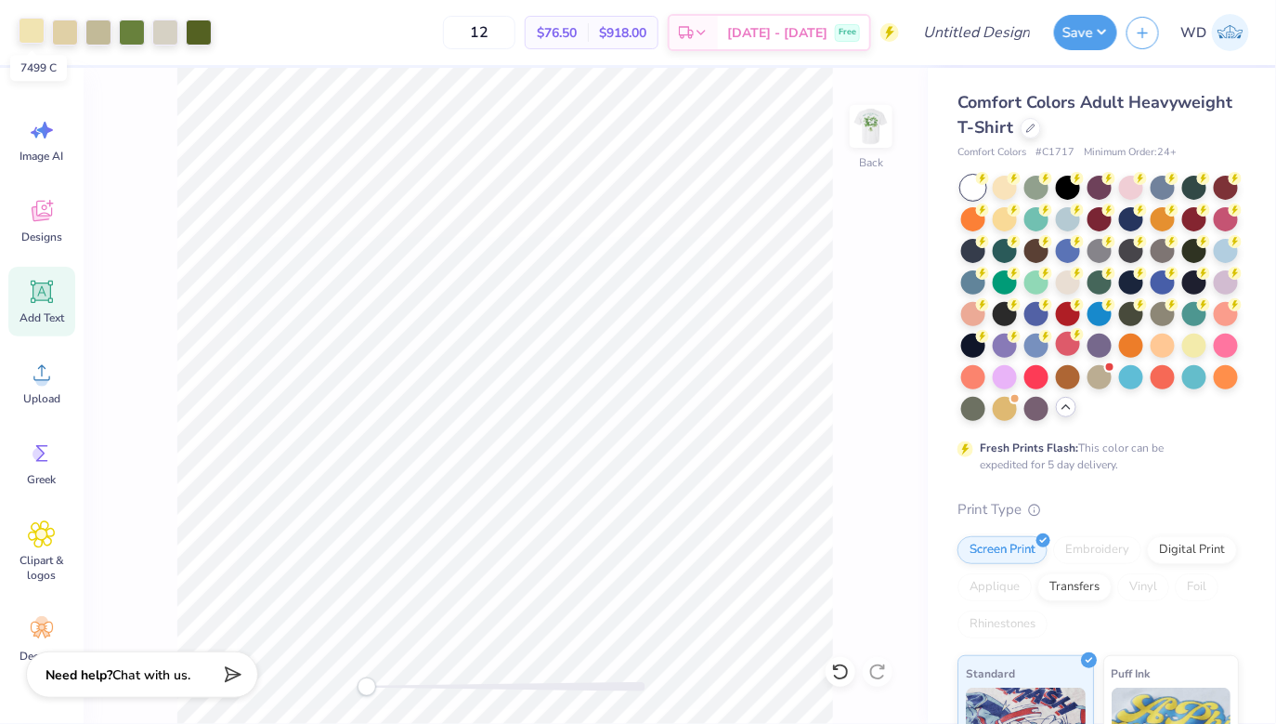
click at [31, 25] on div at bounding box center [32, 31] width 26 height 26
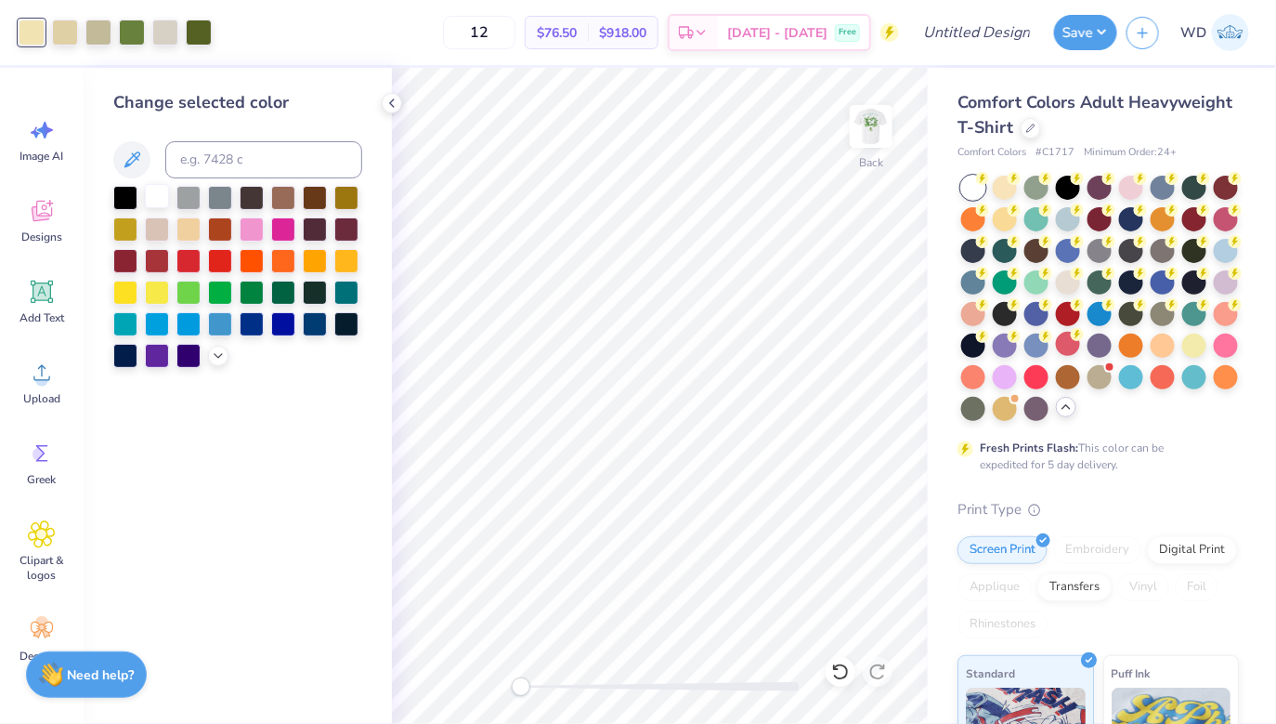
click at [164, 200] on div at bounding box center [157, 196] width 24 height 24
click at [64, 29] on div at bounding box center [65, 31] width 26 height 26
click at [265, 155] on input at bounding box center [263, 159] width 197 height 37
type input "413"
click at [98, 34] on div at bounding box center [98, 31] width 26 height 26
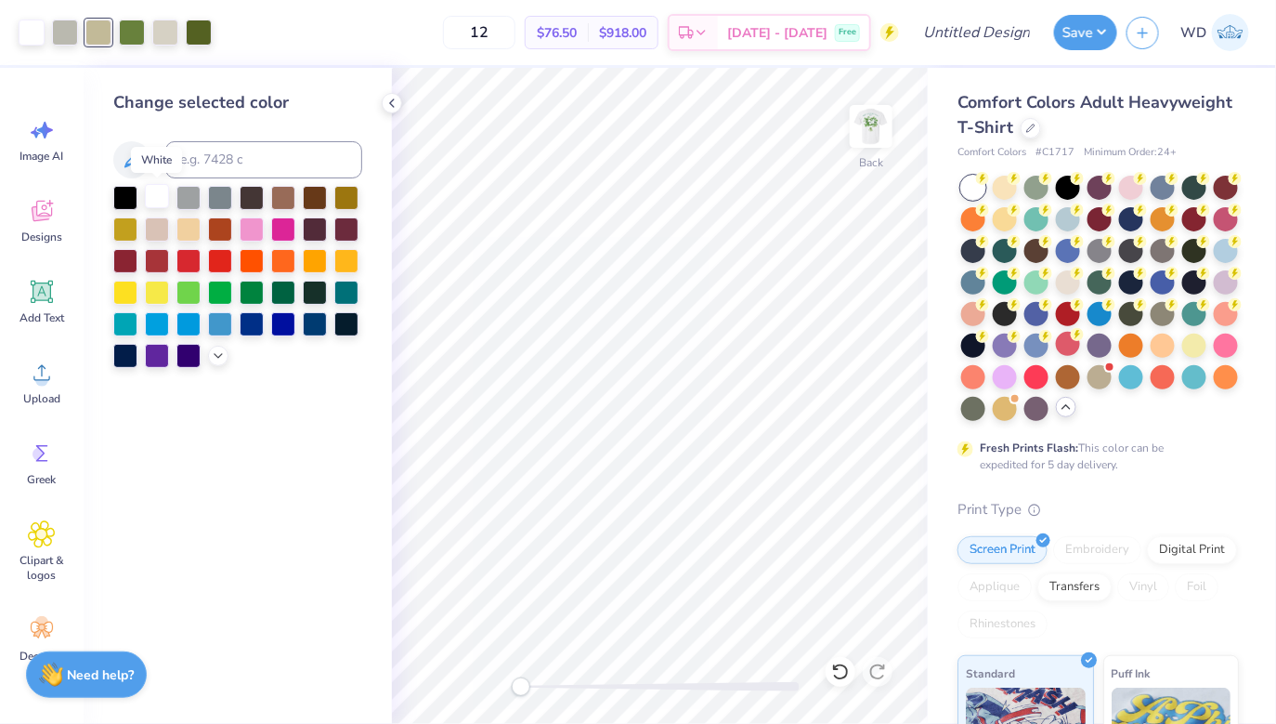
click at [166, 197] on div at bounding box center [157, 196] width 24 height 24
click at [127, 40] on div at bounding box center [132, 31] width 26 height 26
click at [152, 190] on div at bounding box center [157, 196] width 24 height 24
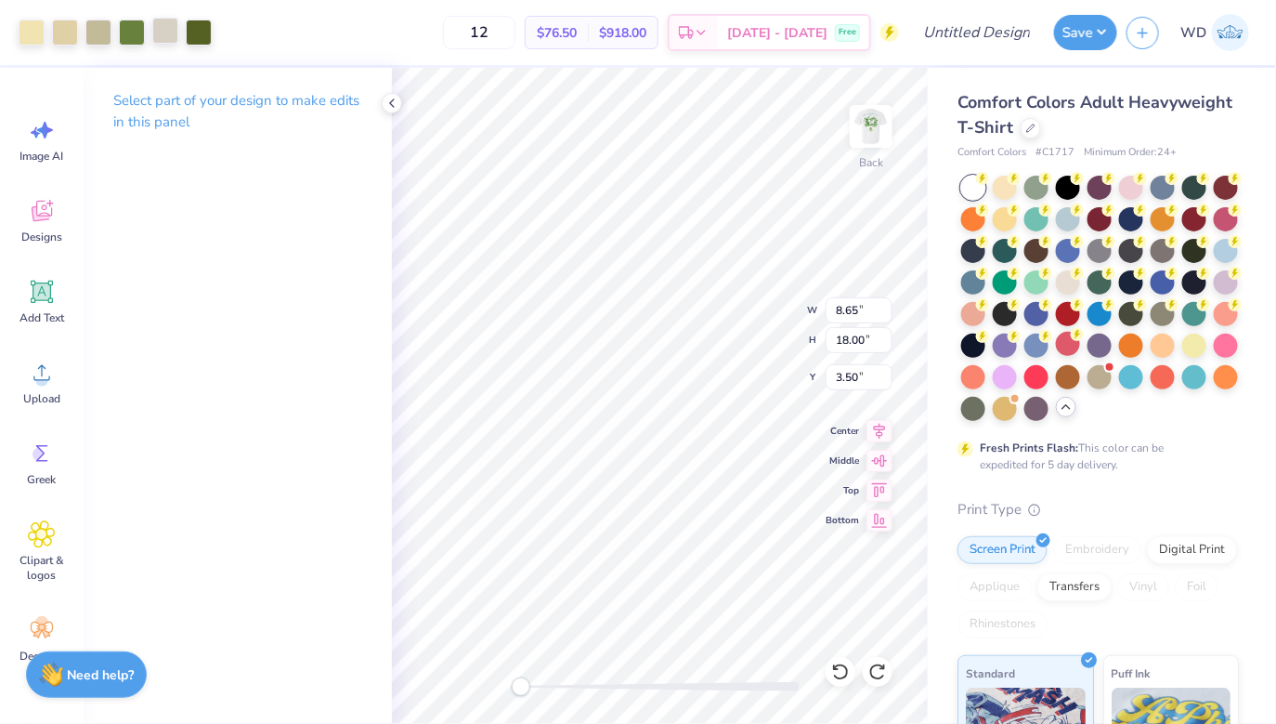
click at [171, 36] on div at bounding box center [165, 31] width 26 height 26
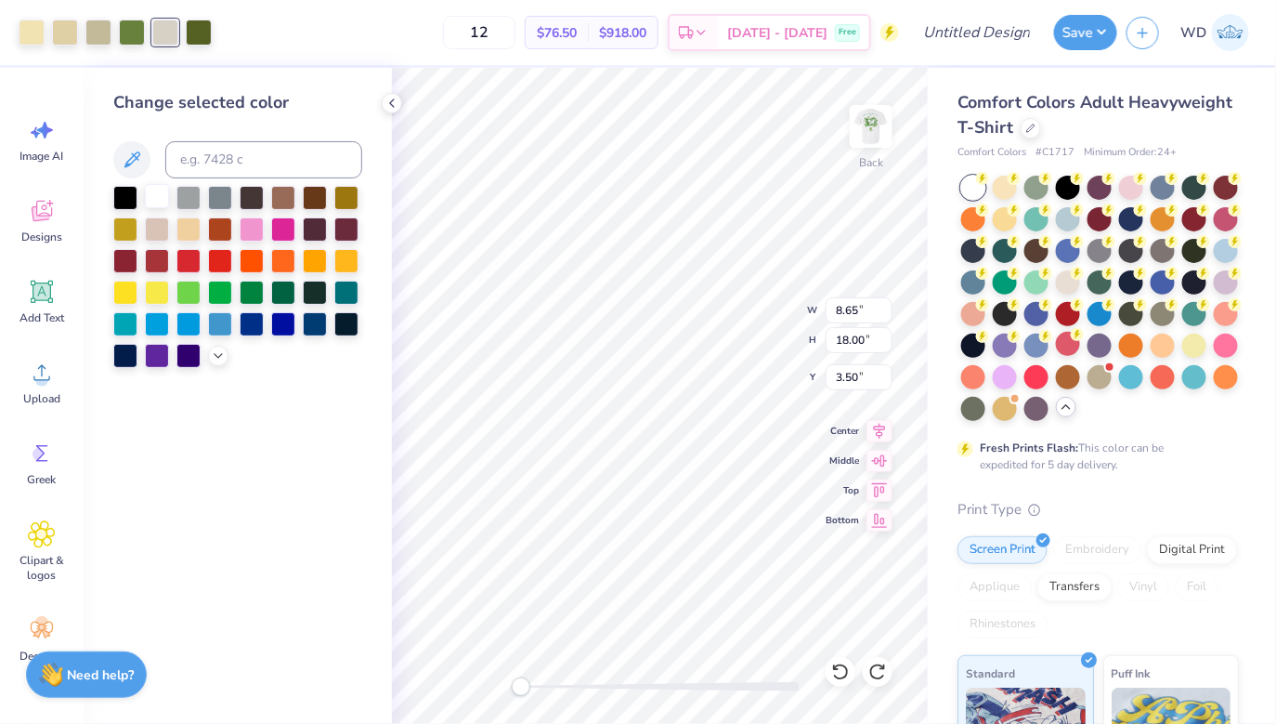
drag, startPoint x: 172, startPoint y: 209, endPoint x: 160, endPoint y: 199, distance: 15.8
click at [160, 199] on div at bounding box center [157, 196] width 24 height 24
click at [72, 38] on div at bounding box center [65, 31] width 26 height 26
click at [210, 153] on input at bounding box center [263, 159] width 197 height 37
type input "413"
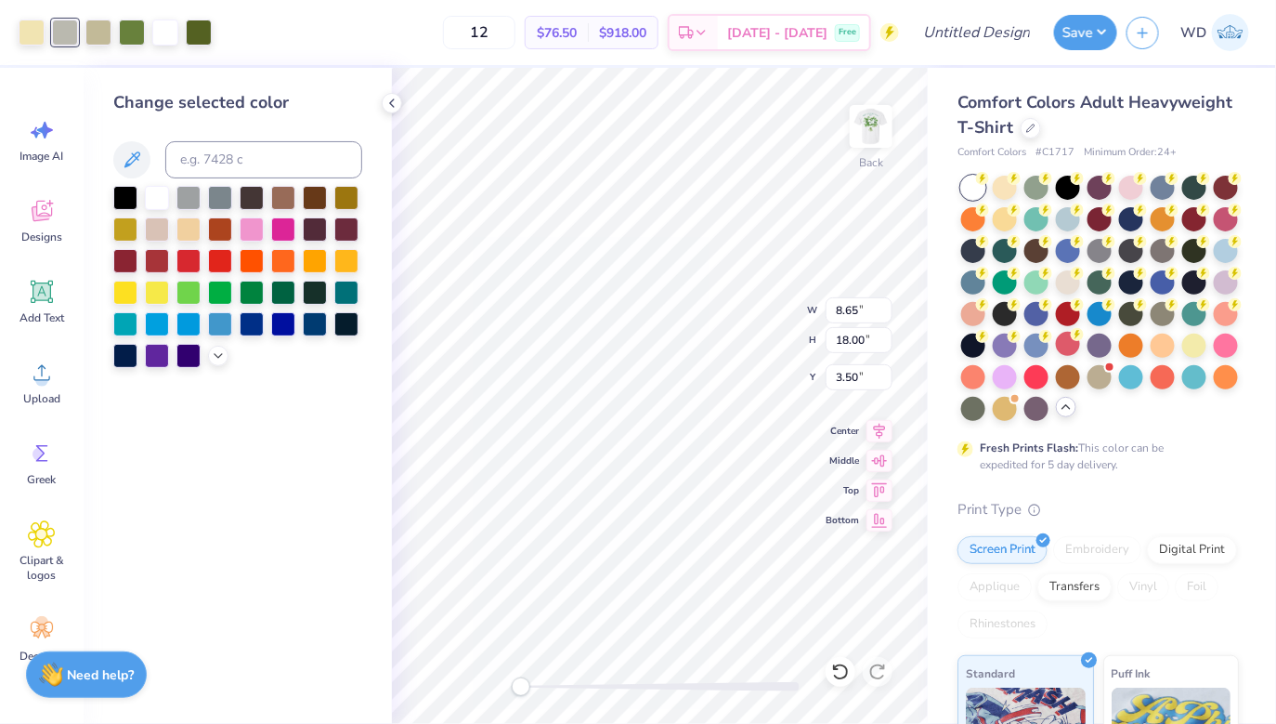
click at [302, 100] on div "Change selected color" at bounding box center [237, 102] width 249 height 25
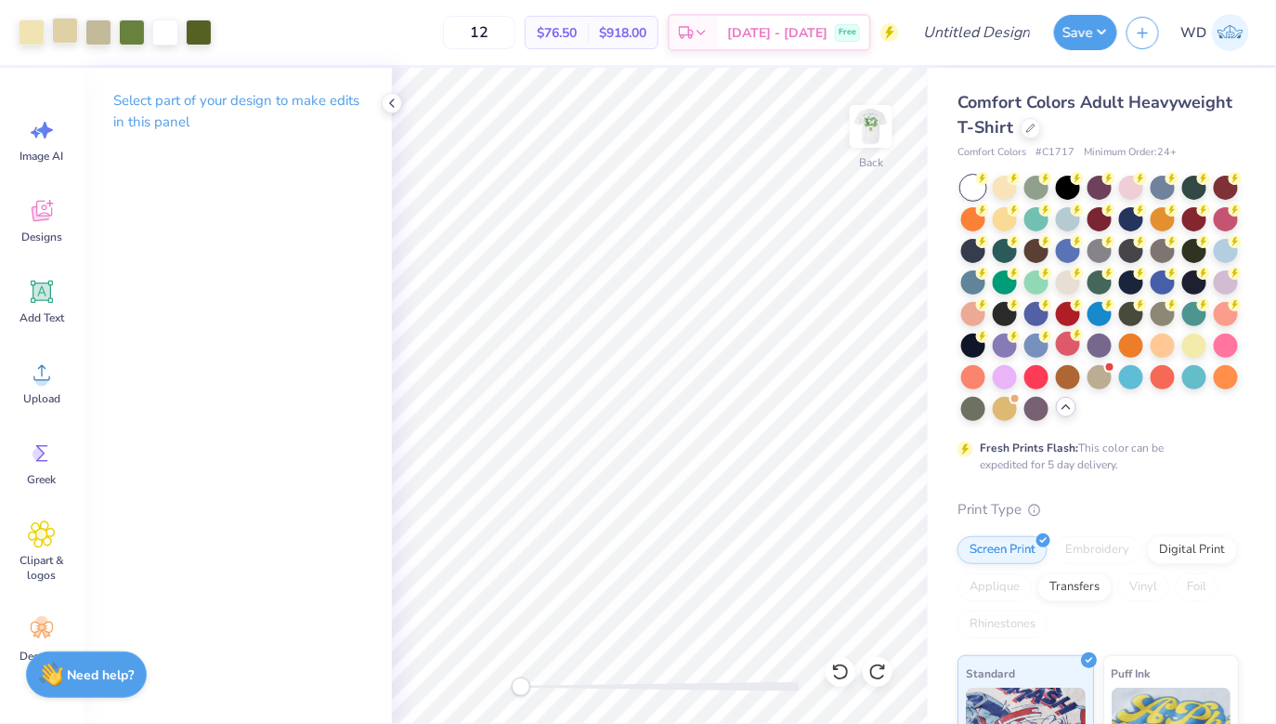
click at [65, 28] on div at bounding box center [65, 31] width 26 height 26
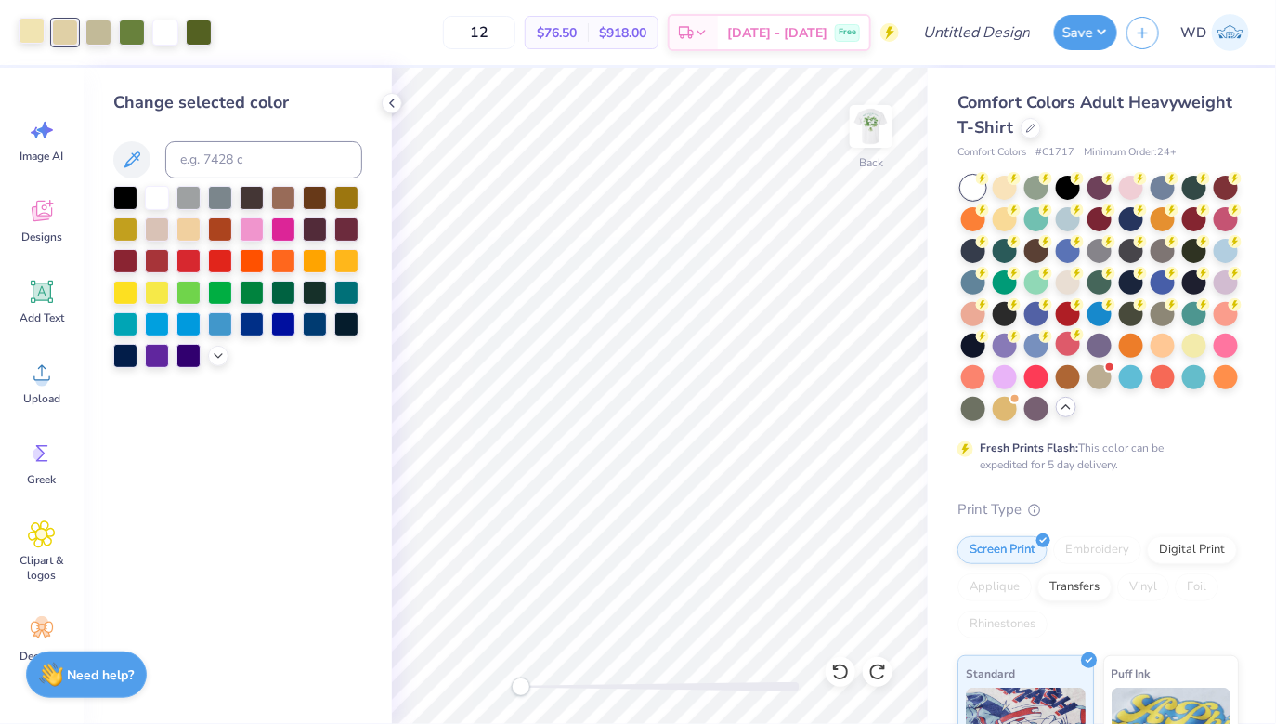
click at [28, 20] on div at bounding box center [32, 31] width 26 height 26
click at [216, 158] on input at bounding box center [263, 159] width 197 height 37
type input "413"
click at [60, 35] on div at bounding box center [65, 31] width 26 height 26
click at [881, 111] on img at bounding box center [871, 126] width 74 height 74
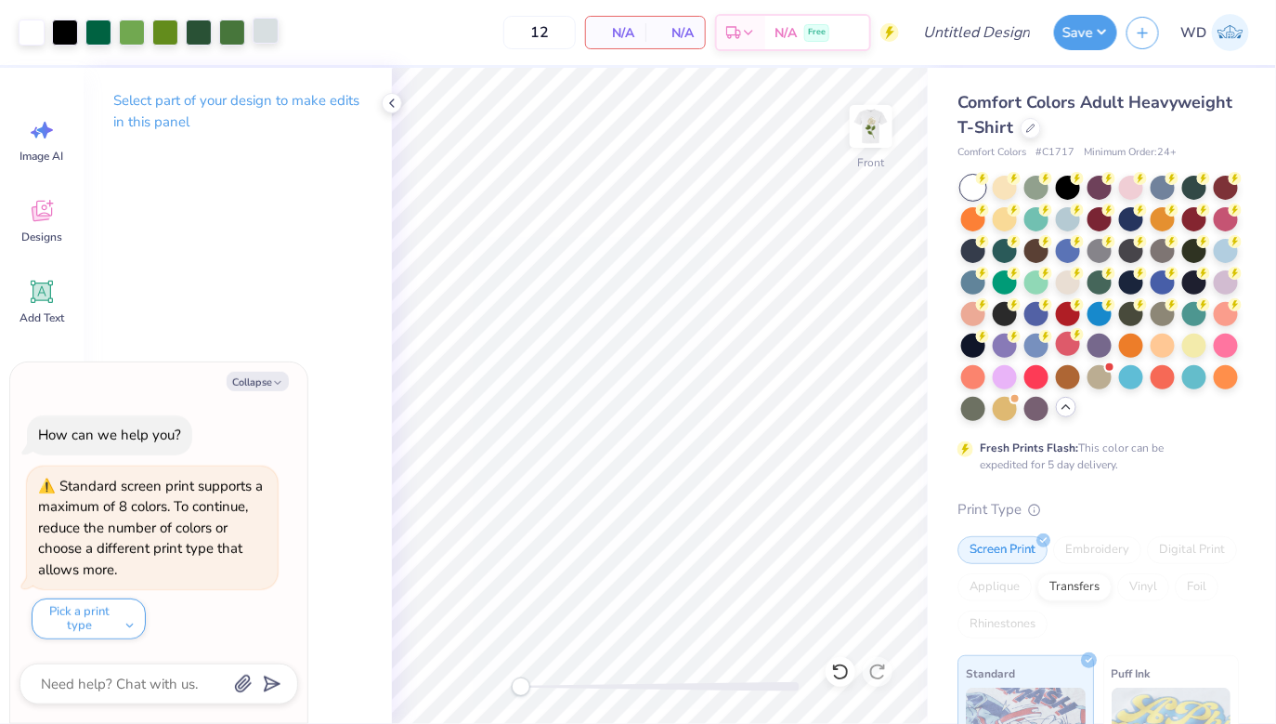
click at [271, 34] on div at bounding box center [266, 31] width 26 height 26
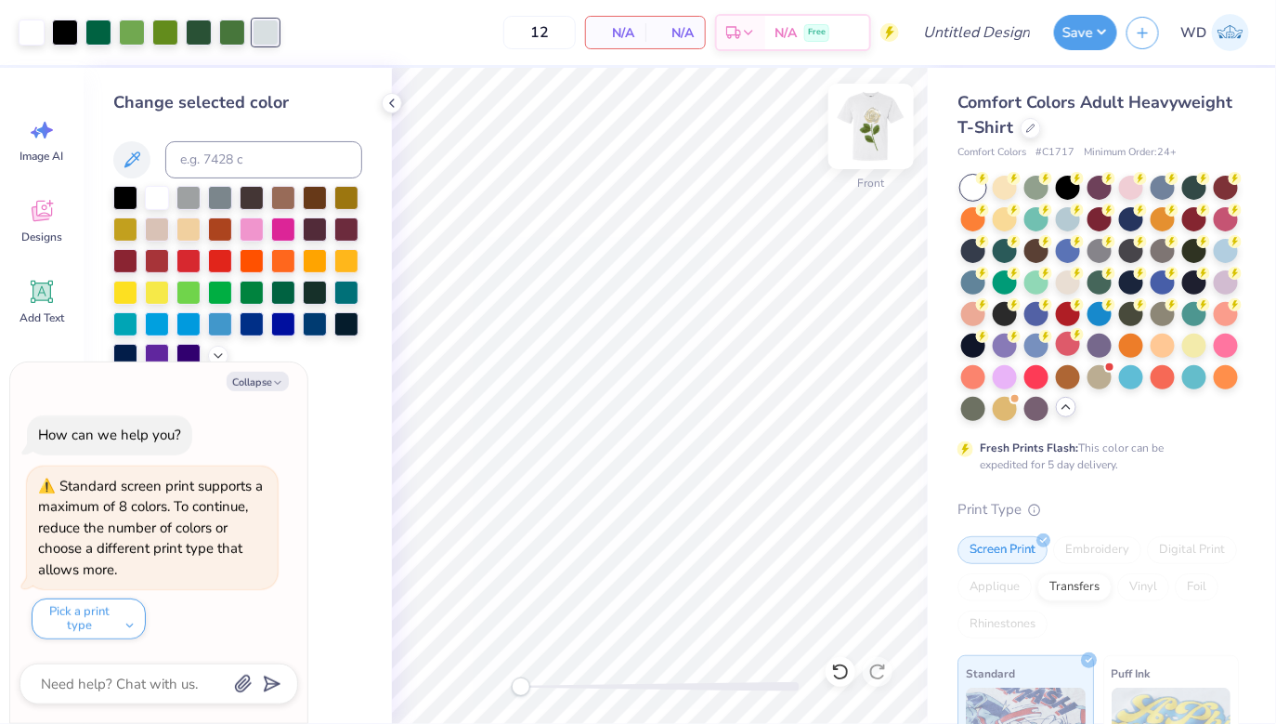
click at [885, 125] on img at bounding box center [871, 126] width 74 height 74
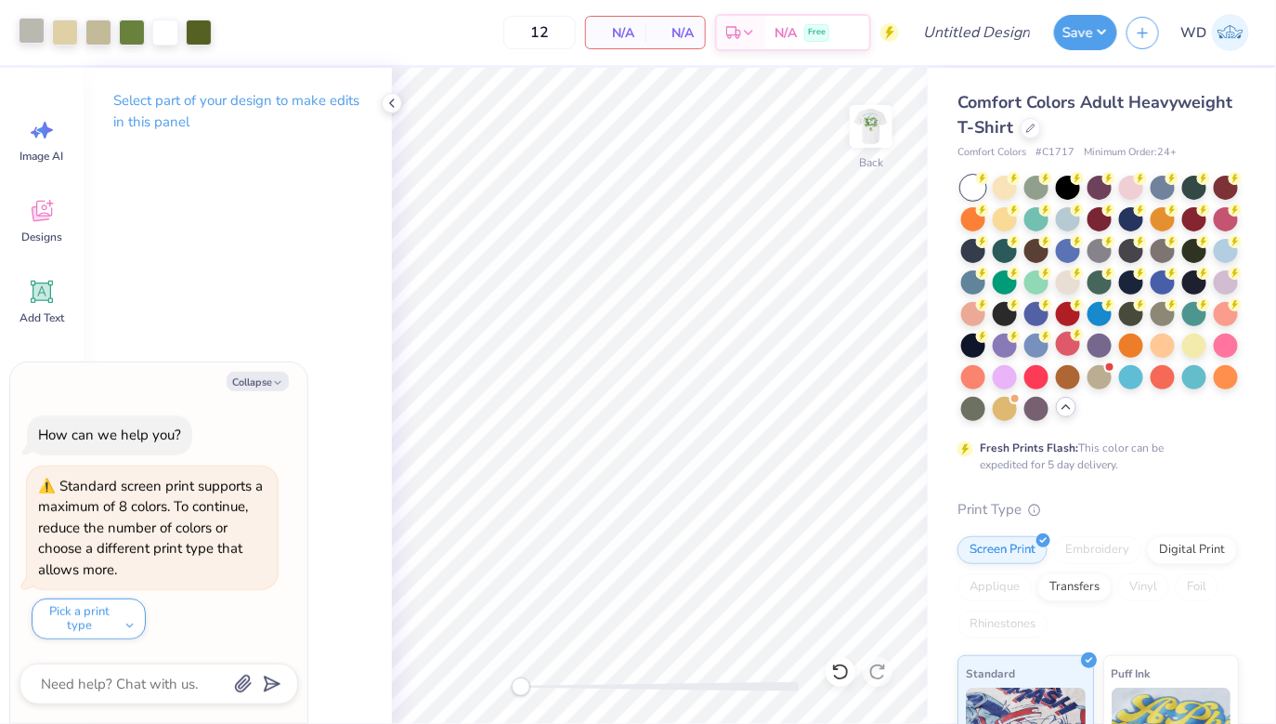
click at [19, 24] on div at bounding box center [32, 31] width 26 height 26
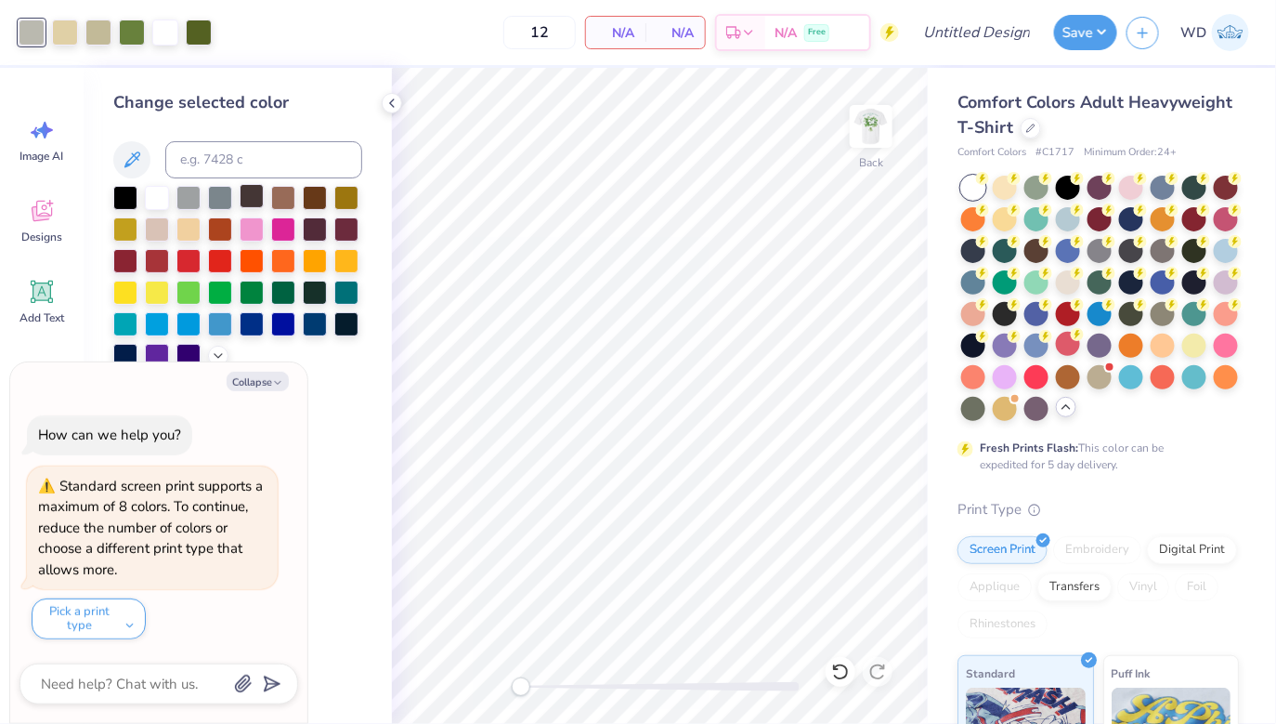
click at [240, 184] on div at bounding box center [252, 196] width 24 height 24
type textarea "x"
click at [240, 155] on input at bounding box center [263, 159] width 197 height 37
type input "7541"
type textarea "x"
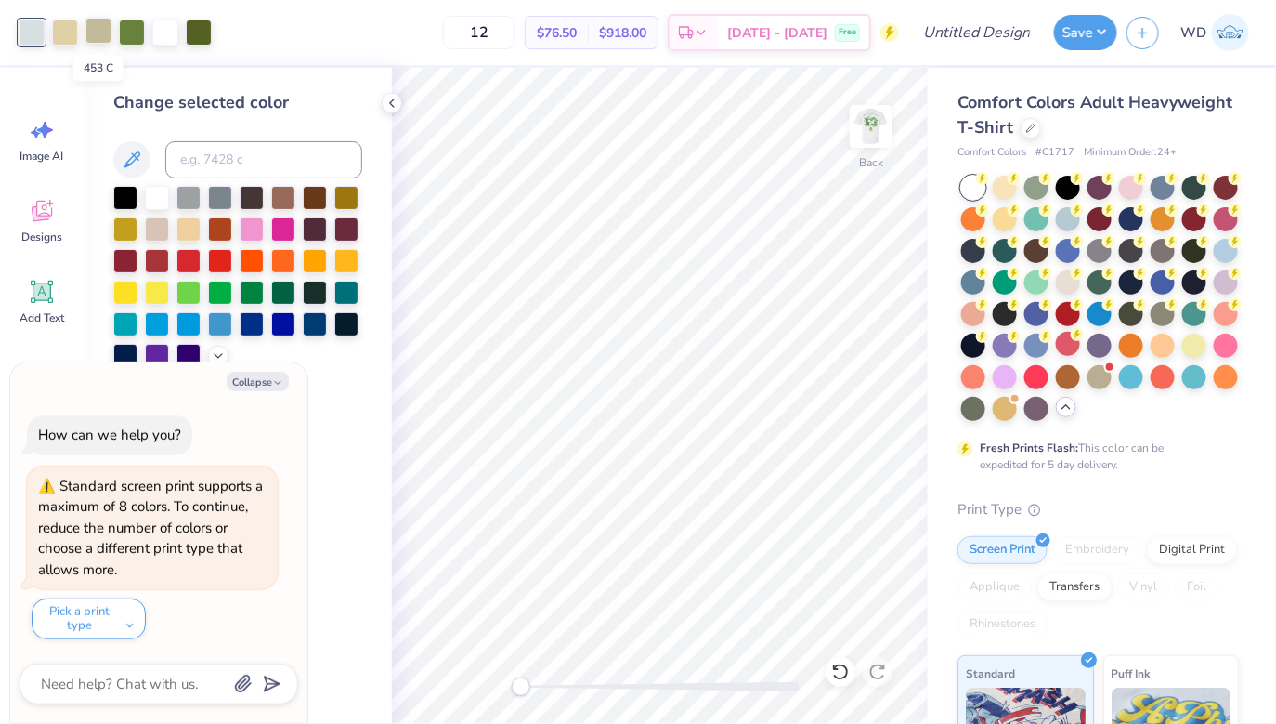
click at [96, 36] on div at bounding box center [98, 31] width 26 height 26
click at [74, 36] on div at bounding box center [65, 31] width 26 height 26
type textarea "x"
click at [218, 151] on input at bounding box center [263, 159] width 197 height 37
type input "7541"
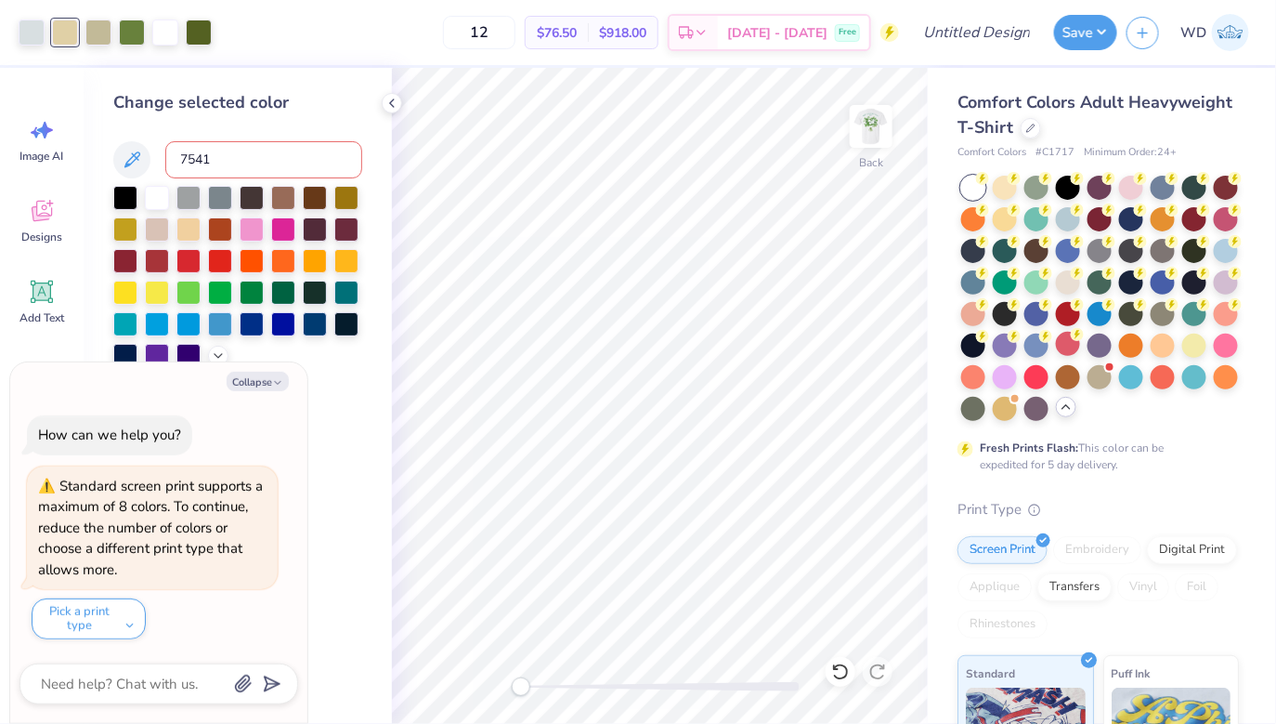
type textarea "x"
click at [394, 104] on icon at bounding box center [392, 103] width 15 height 15
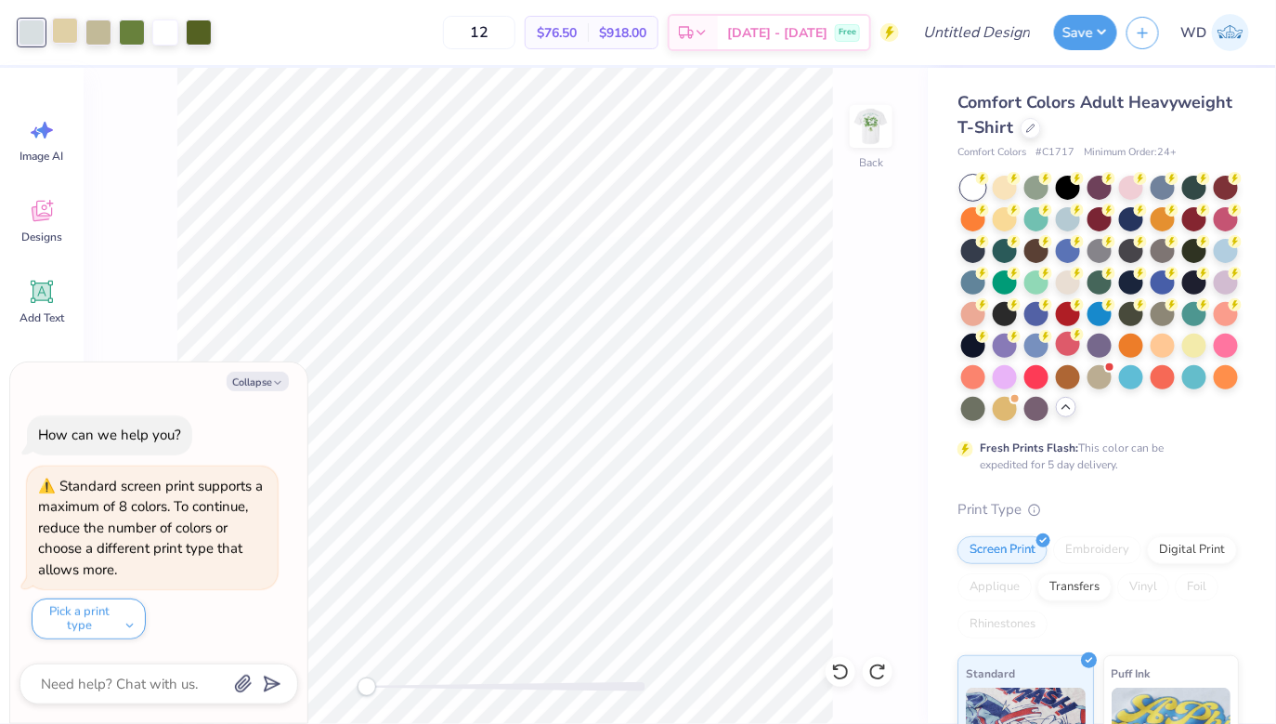
click at [67, 30] on div at bounding box center [65, 31] width 26 height 26
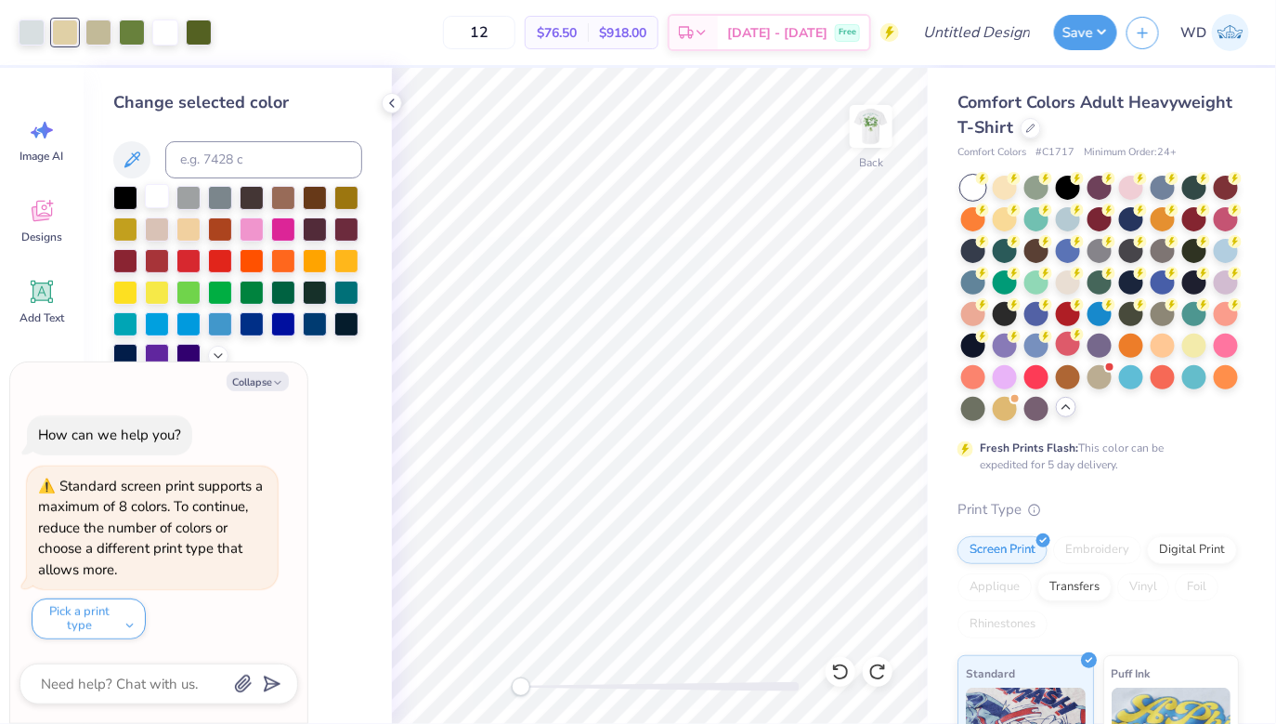
click at [155, 190] on div at bounding box center [157, 196] width 24 height 24
click at [96, 35] on div at bounding box center [98, 31] width 26 height 26
type textarea "x"
click at [239, 161] on input at bounding box center [263, 159] width 197 height 37
type input "7541"
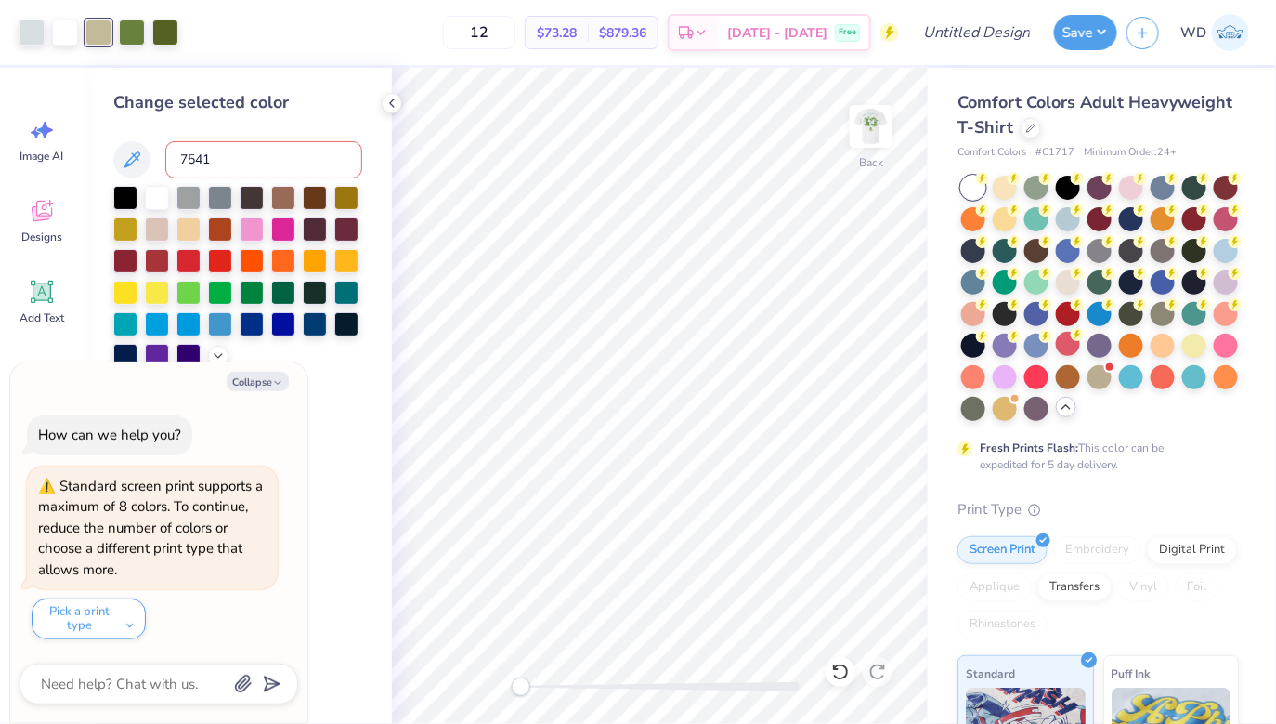
type textarea "x"
click at [389, 96] on icon at bounding box center [392, 103] width 15 height 15
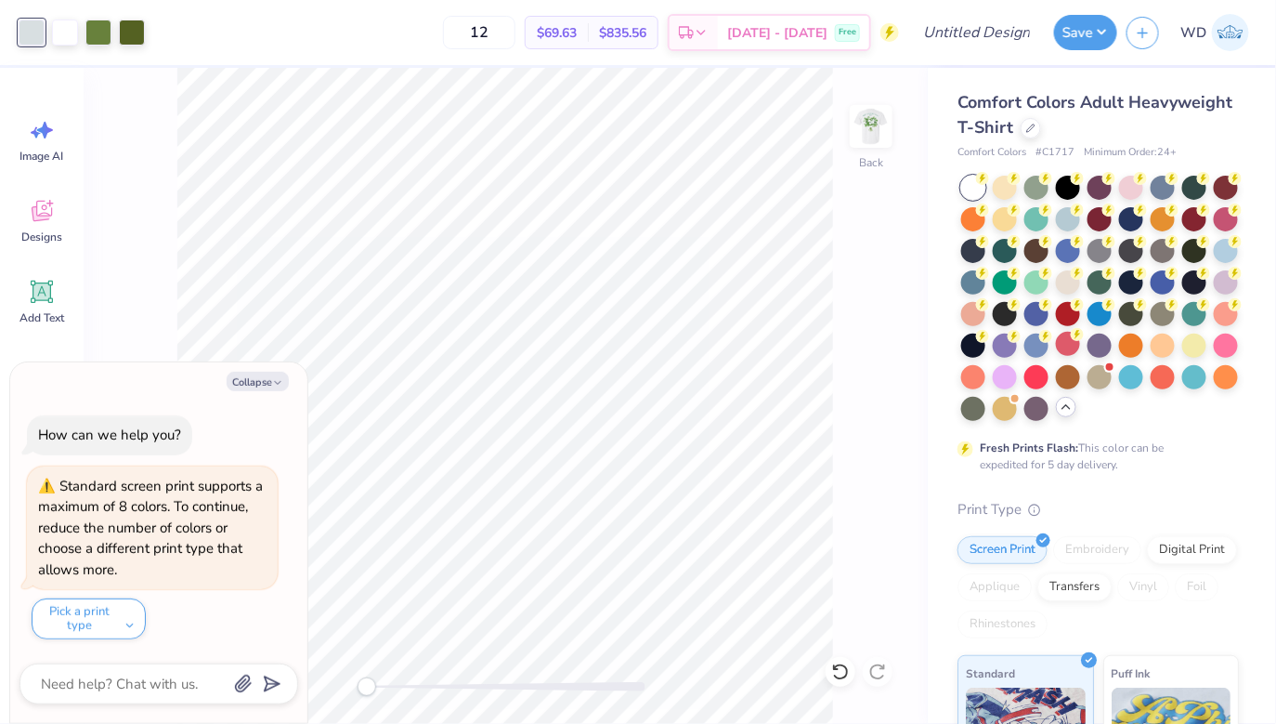
click at [293, 385] on div "Collapse" at bounding box center [159, 382] width 279 height 20
click at [267, 383] on button "Collapse" at bounding box center [258, 382] width 62 height 20
type textarea "x"
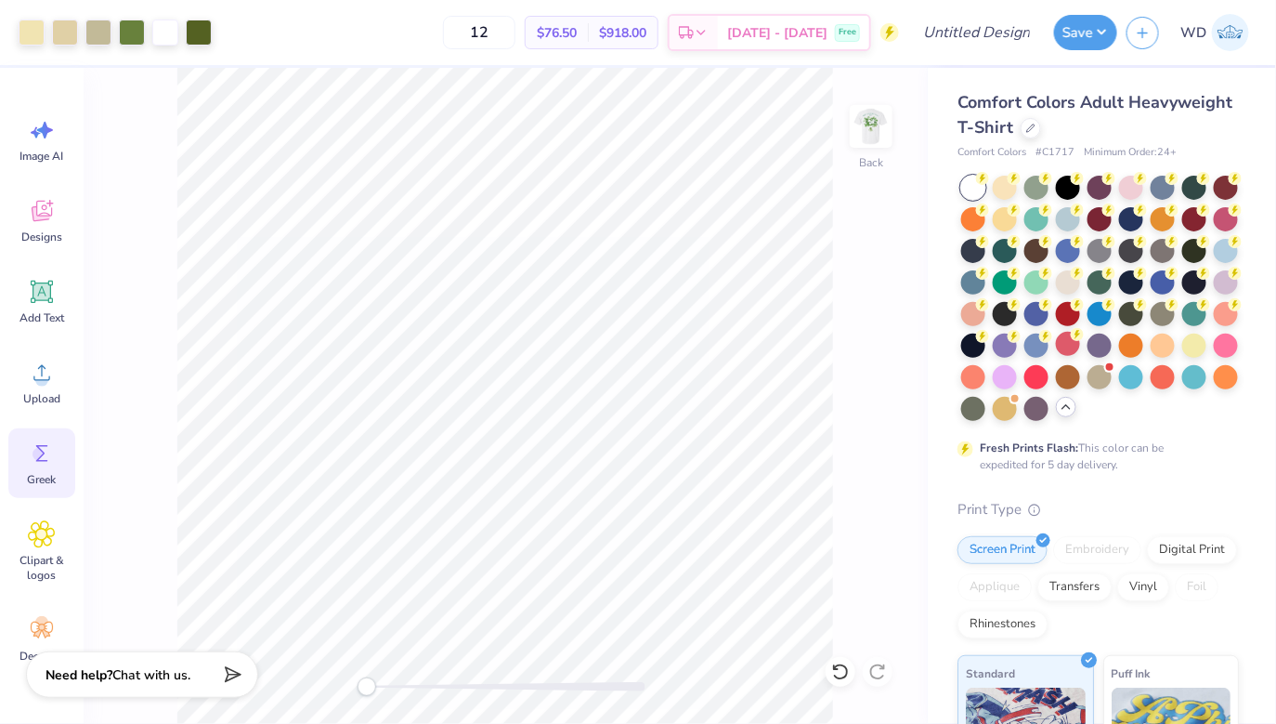
click at [44, 464] on icon at bounding box center [42, 453] width 28 height 28
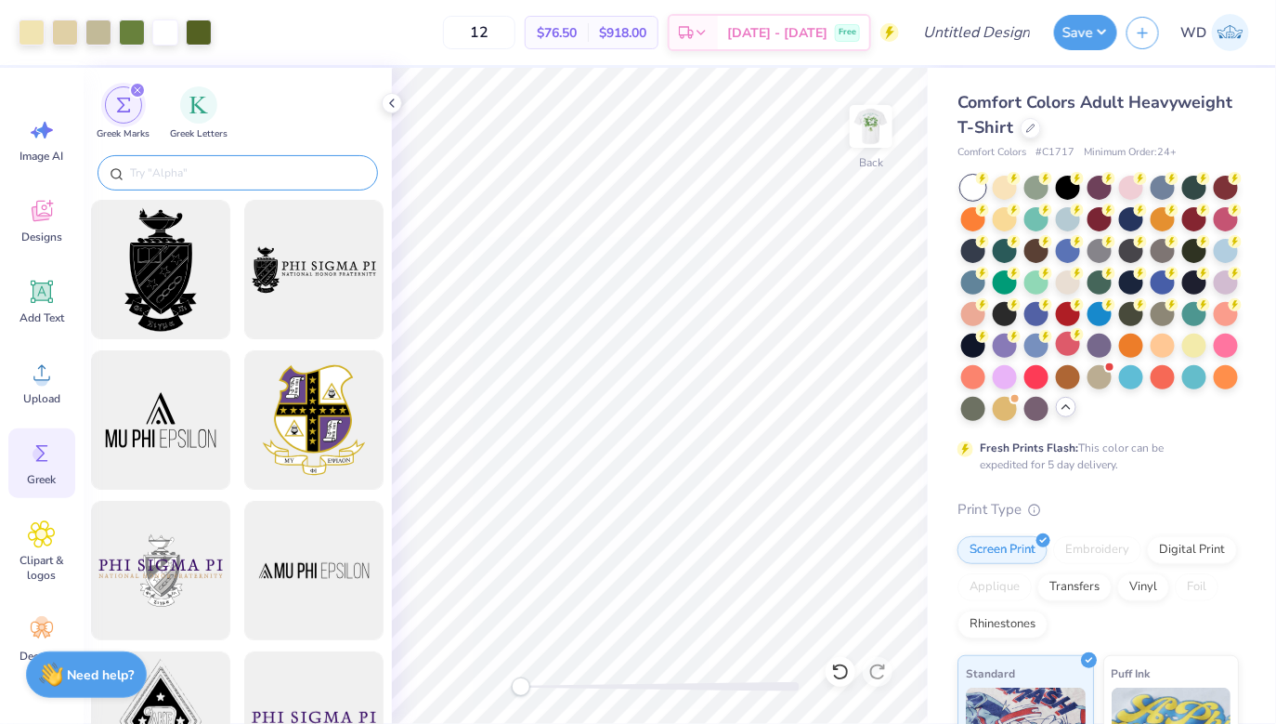
click at [226, 170] on input "text" at bounding box center [247, 172] width 238 height 19
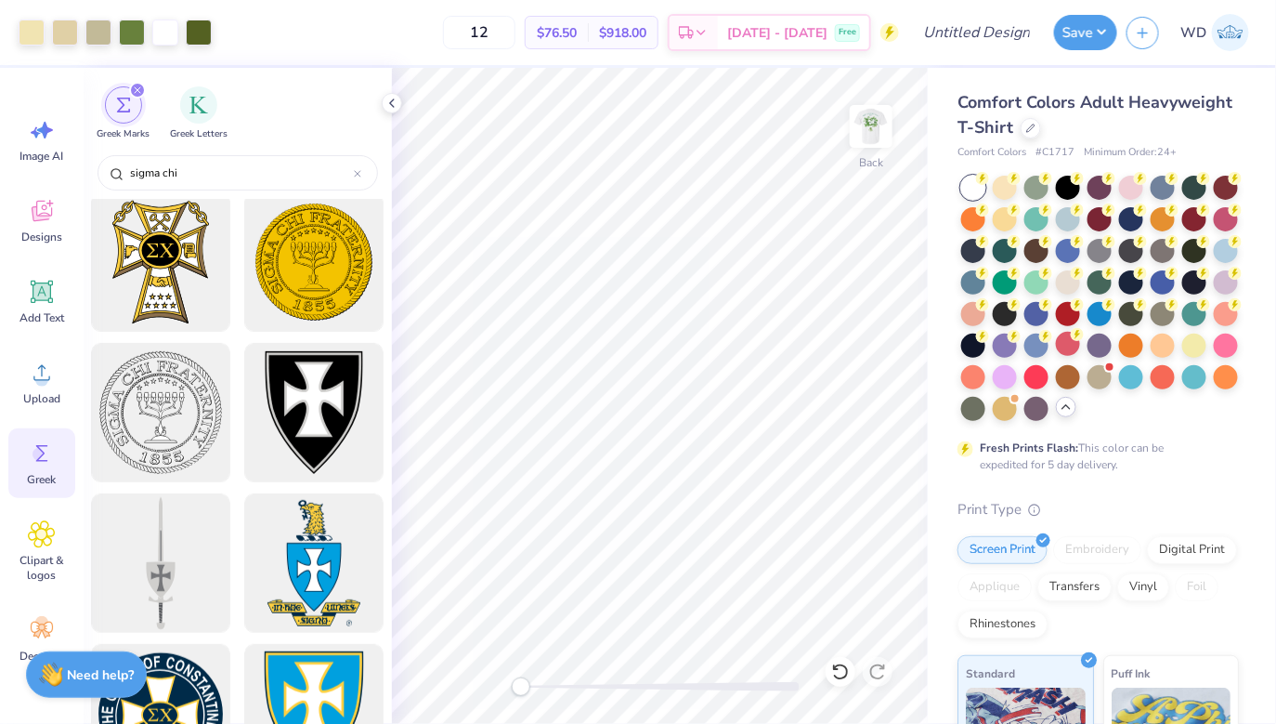
scroll to position [93, 0]
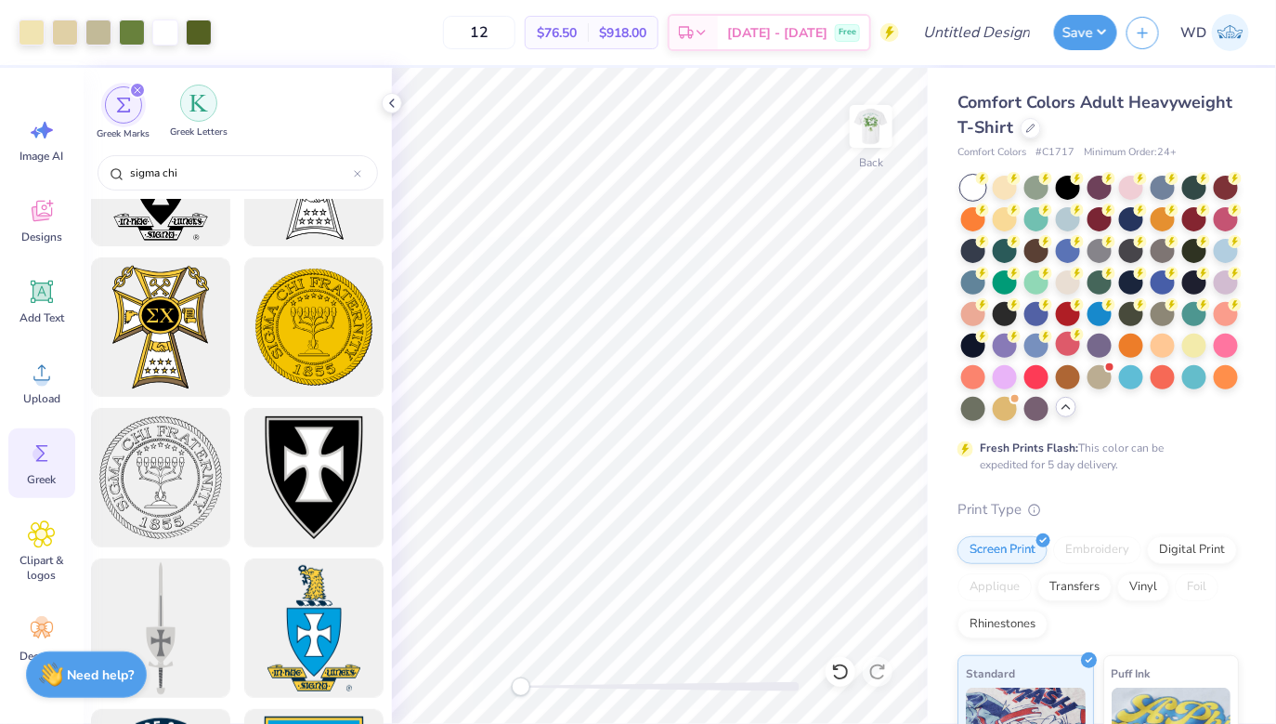
type input "sigma chi"
click at [205, 89] on div "filter for Greek Letters" at bounding box center [198, 103] width 37 height 37
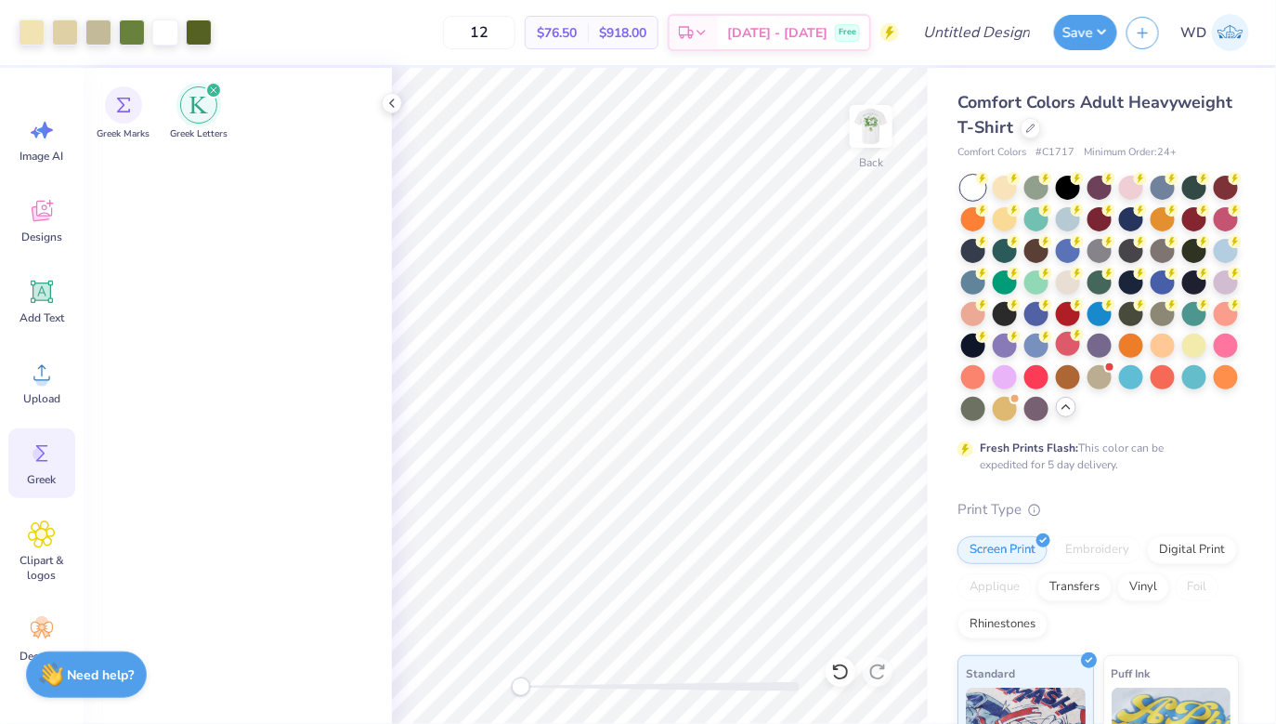
scroll to position [727, 0]
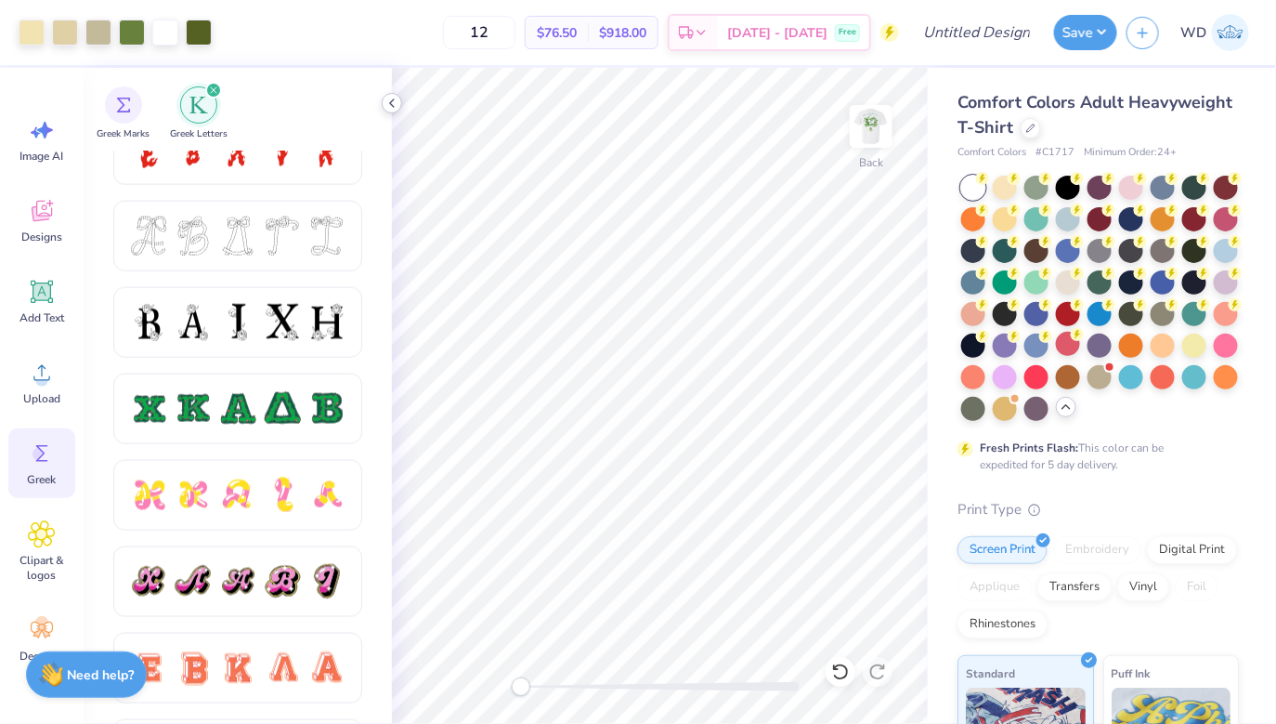
click at [387, 99] on icon at bounding box center [392, 103] width 15 height 15
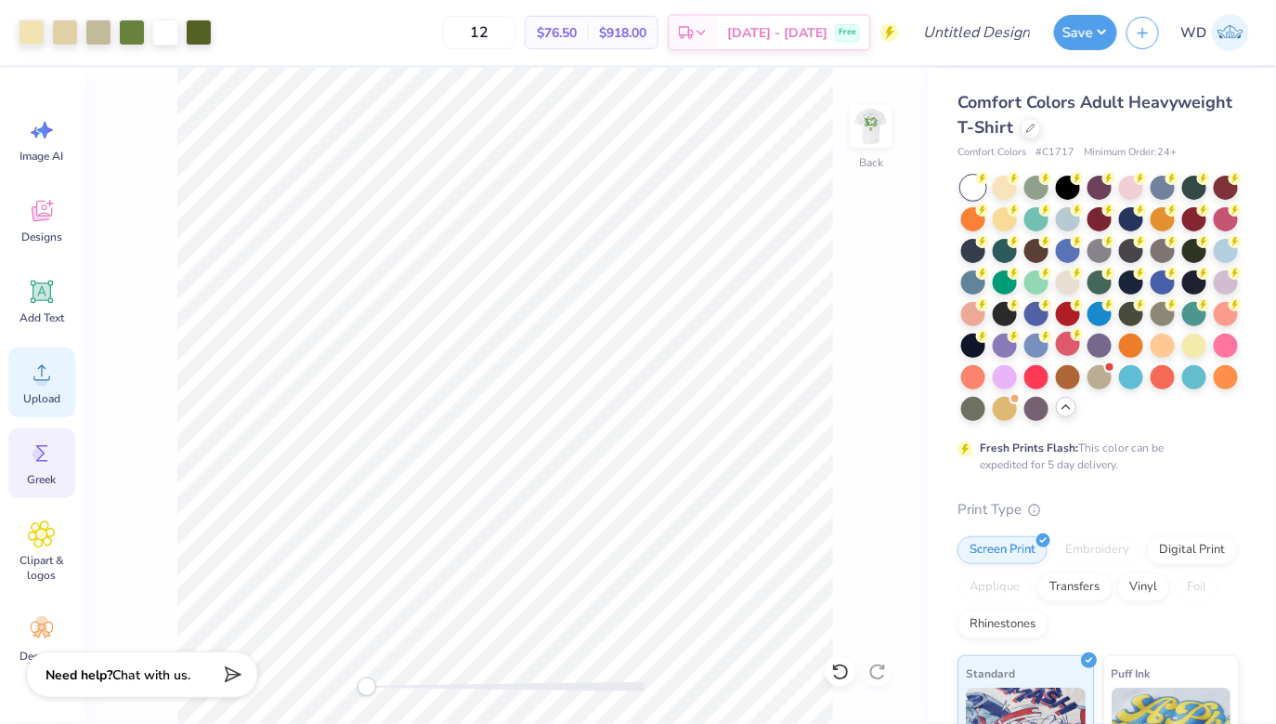
click at [39, 395] on span "Upload" at bounding box center [41, 398] width 37 height 15
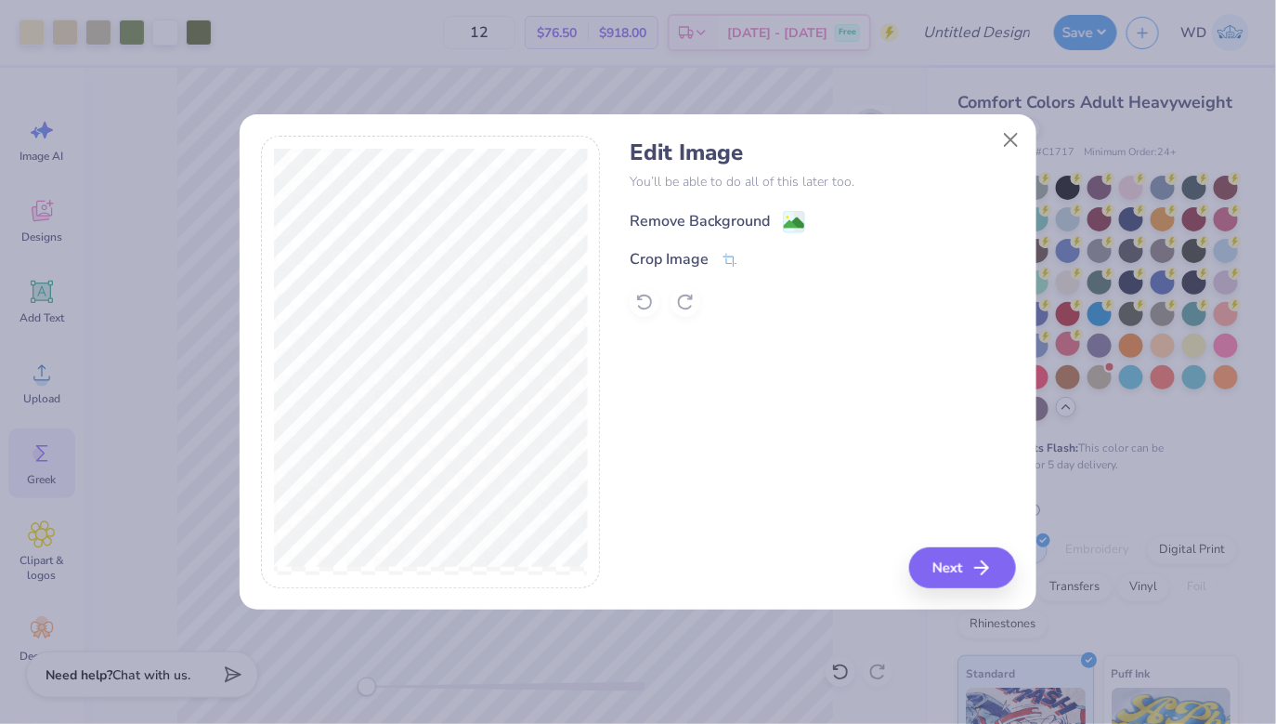
click at [801, 227] on image at bounding box center [794, 223] width 20 height 20
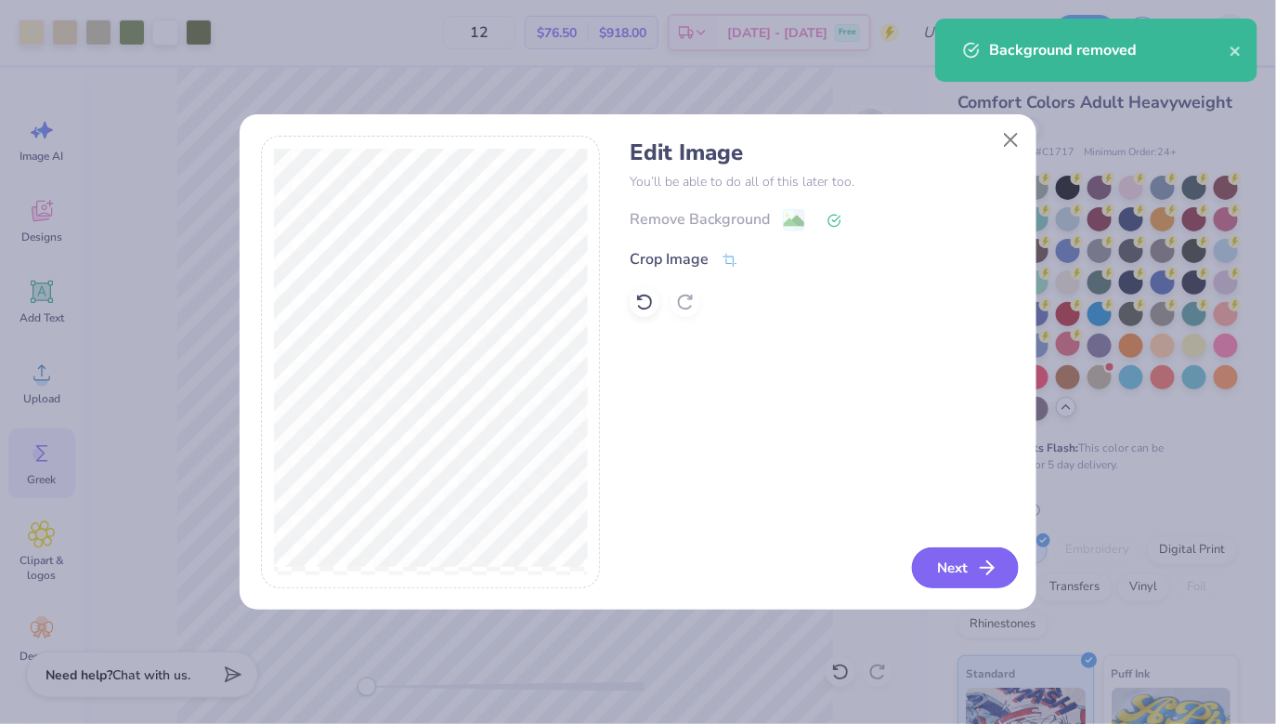
click at [958, 569] on button "Next" at bounding box center [965, 567] width 107 height 41
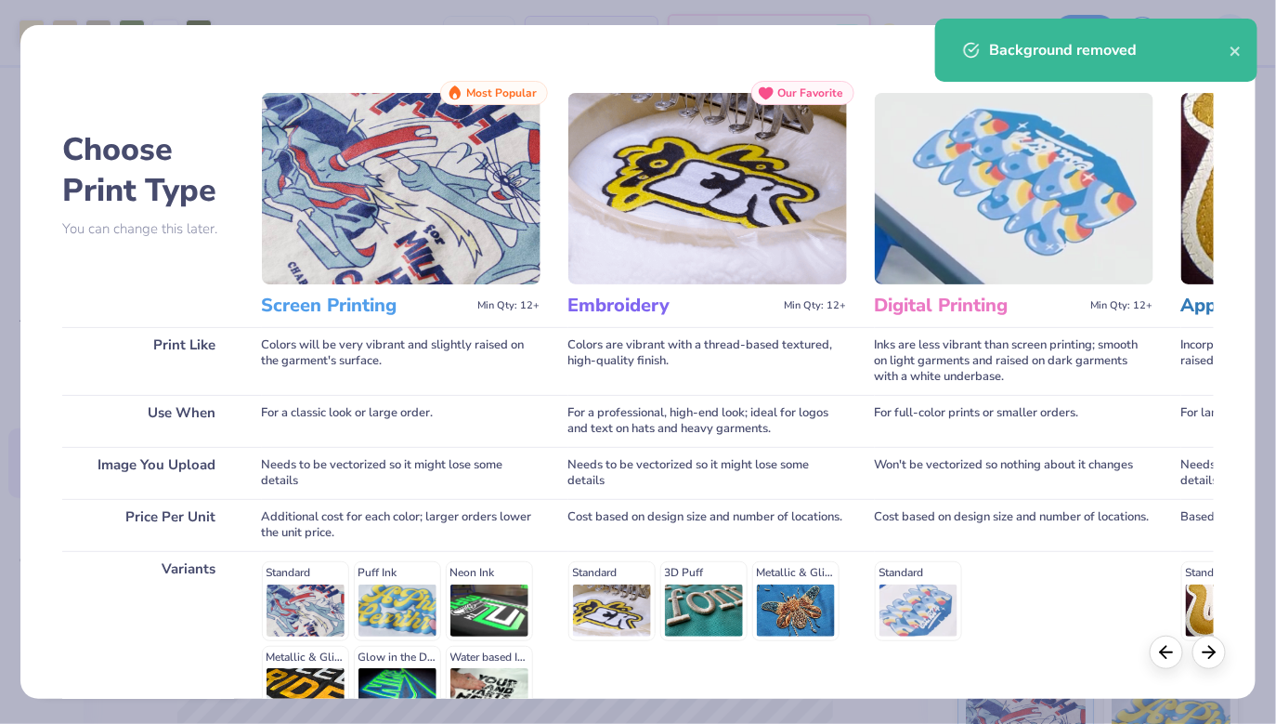
scroll to position [202, 0]
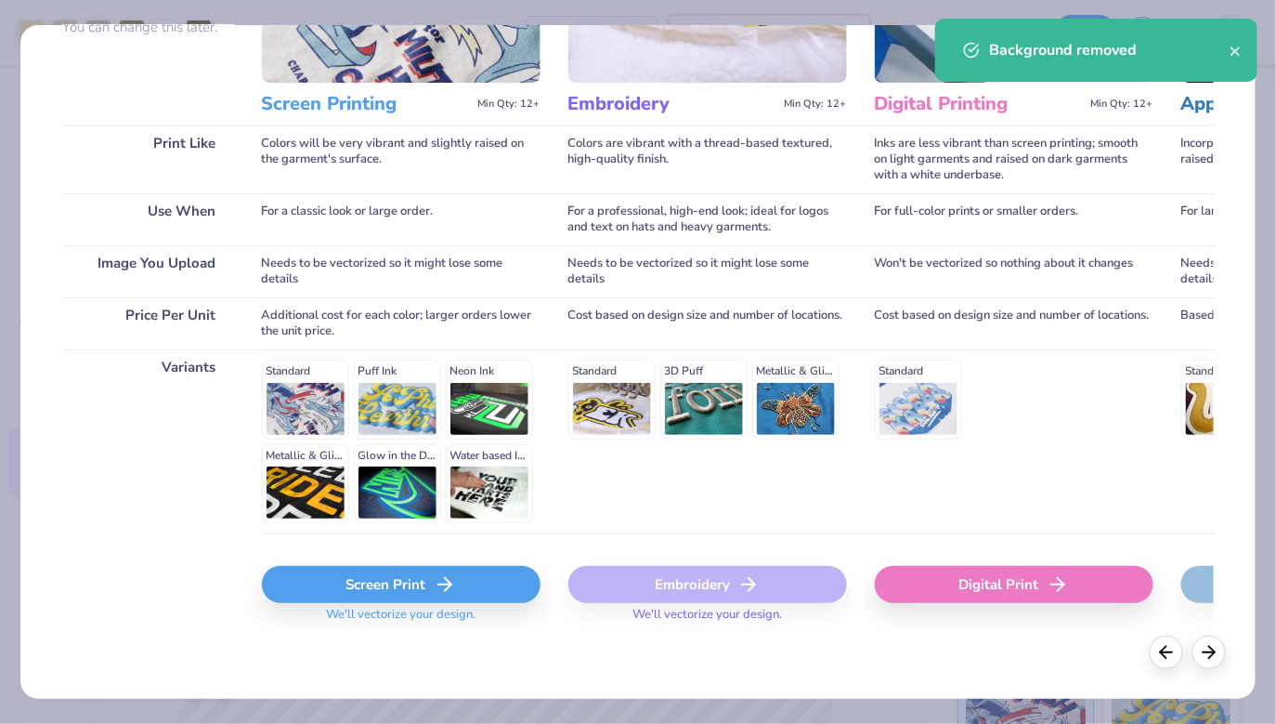
click at [405, 586] on div "Screen Print" at bounding box center [401, 584] width 279 height 37
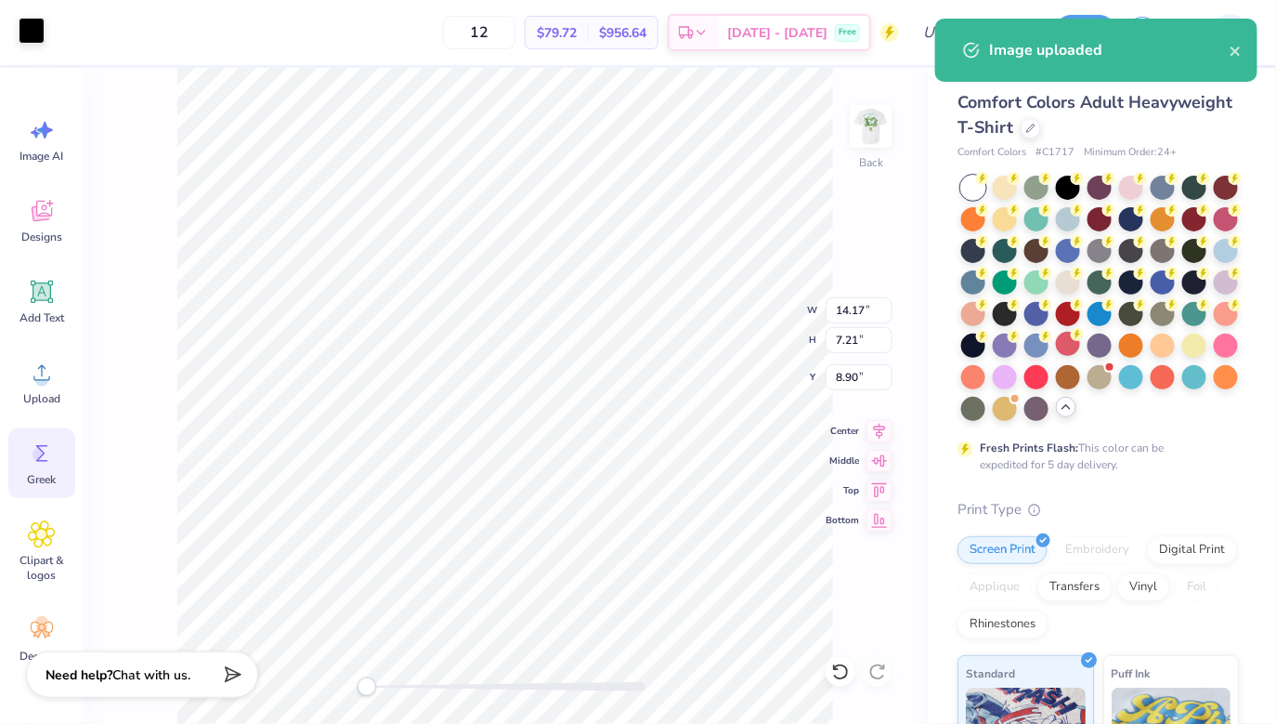
click at [35, 42] on div at bounding box center [32, 31] width 26 height 26
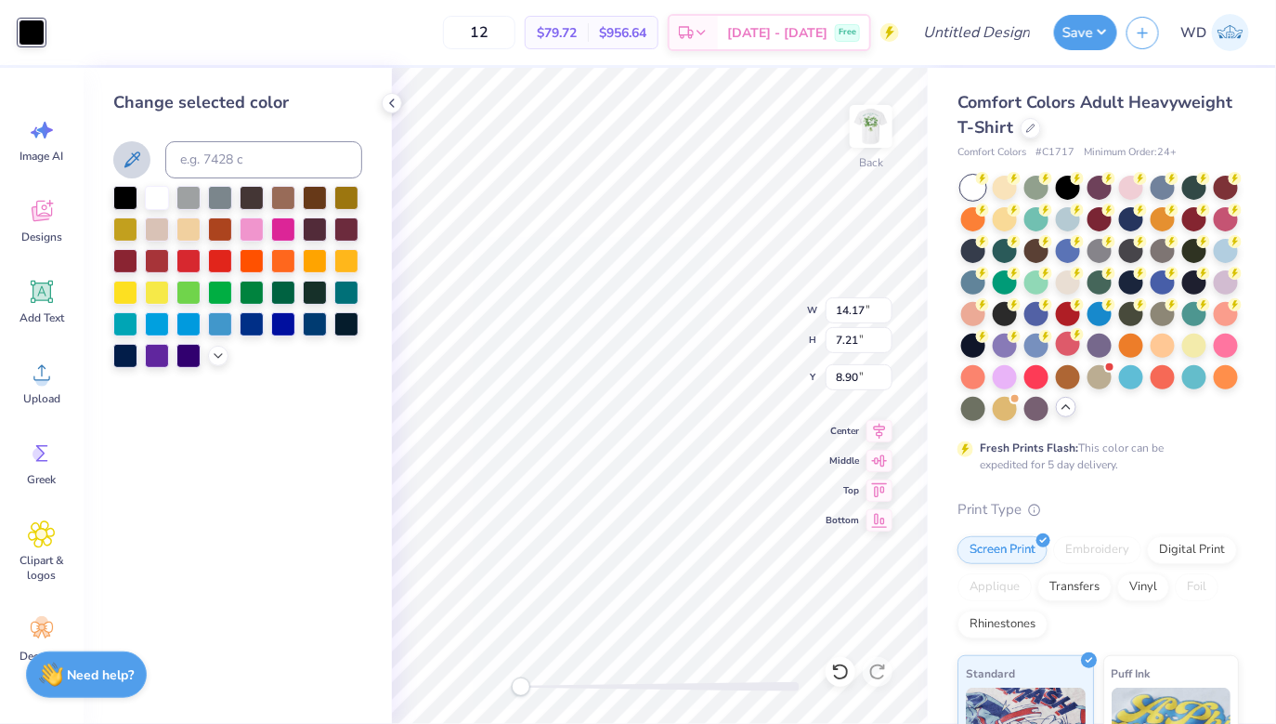
click at [129, 164] on icon at bounding box center [132, 159] width 16 height 16
click at [135, 163] on icon at bounding box center [132, 160] width 22 height 22
click at [119, 159] on button at bounding box center [131, 159] width 37 height 37
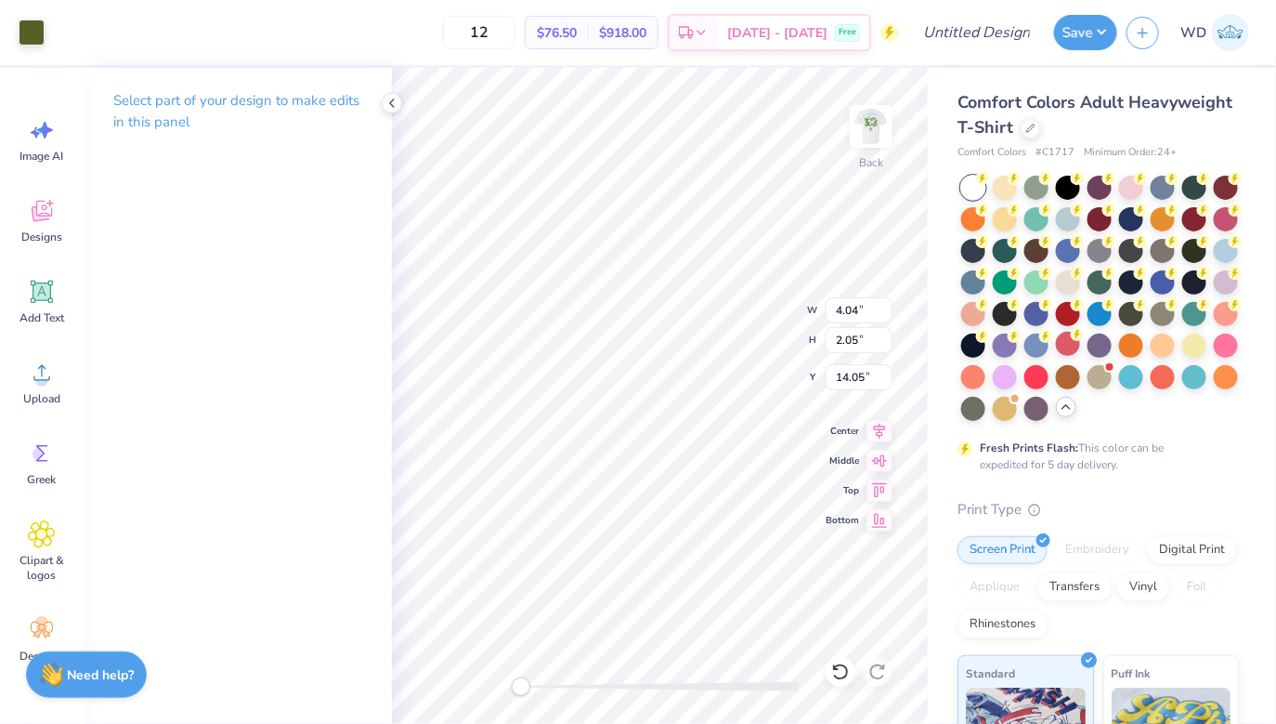
click at [771, 316] on div "Back W 4.04 4.04 " H 2.05 2.05 " Y 14.05 14.05 " Center Middle Top Bottom" at bounding box center [660, 396] width 536 height 656
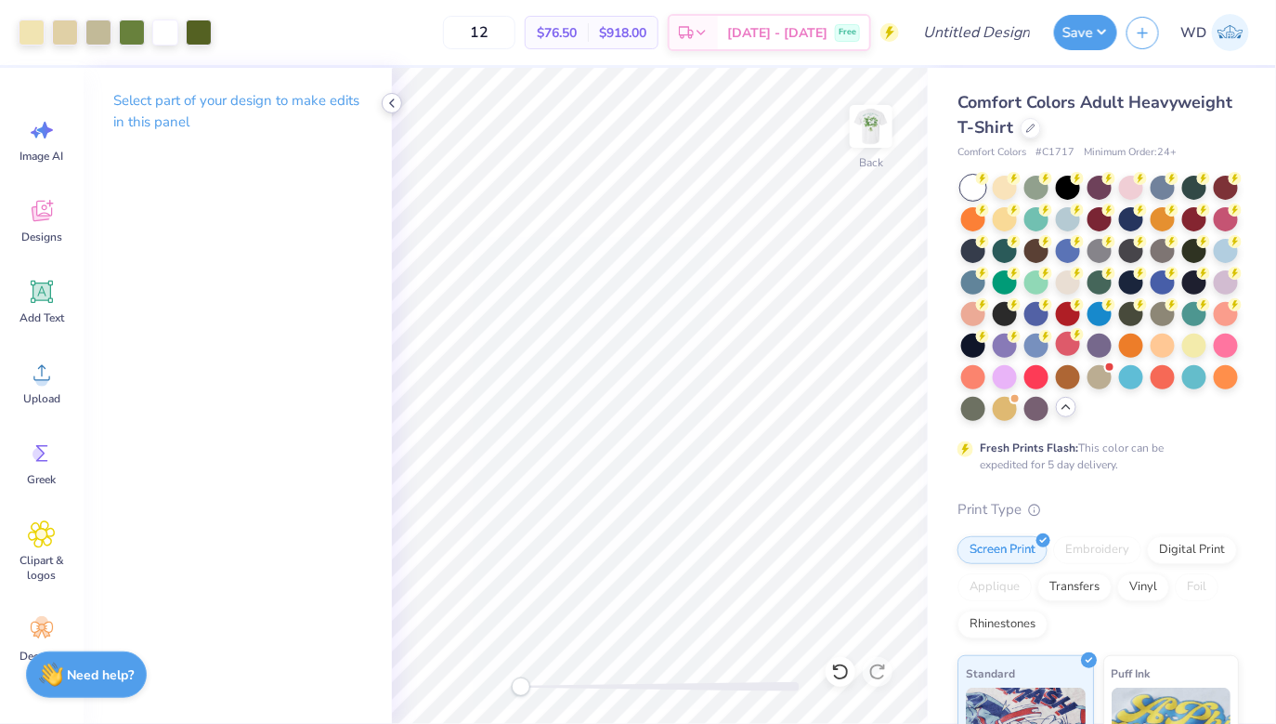
click at [394, 103] on icon at bounding box center [392, 103] width 15 height 15
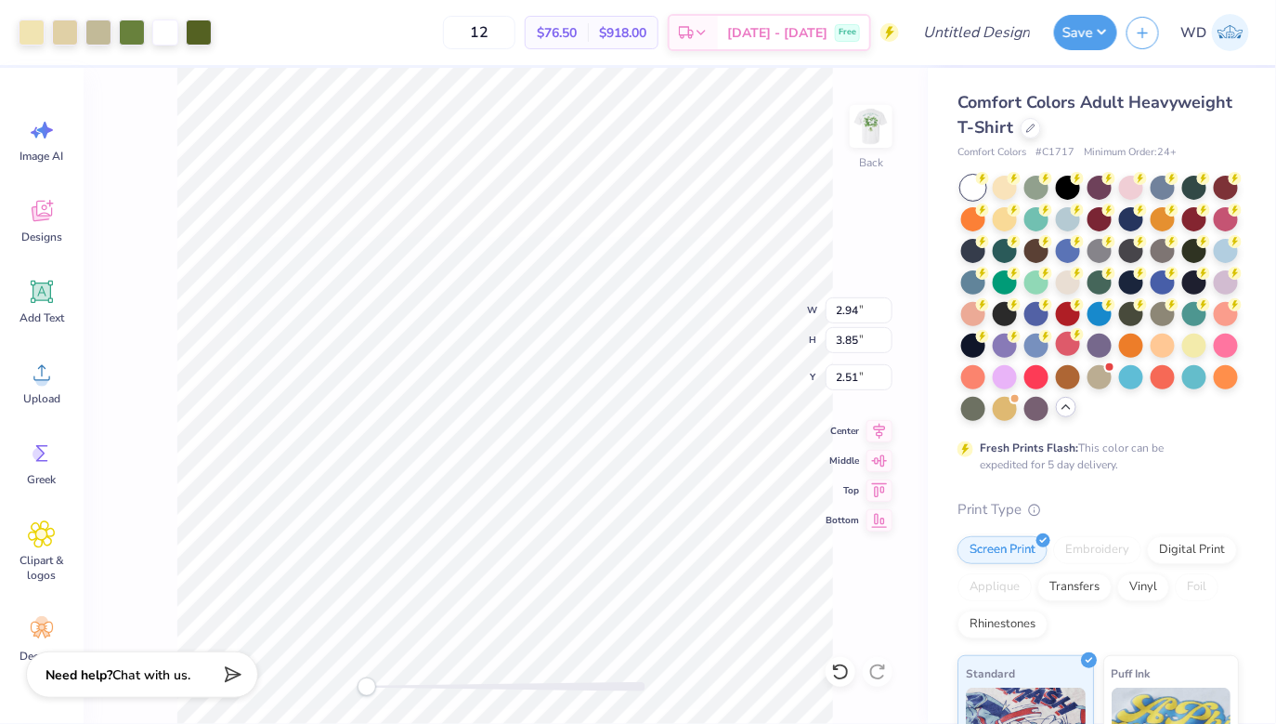
type input "2.52"
click at [874, 142] on img at bounding box center [871, 126] width 74 height 74
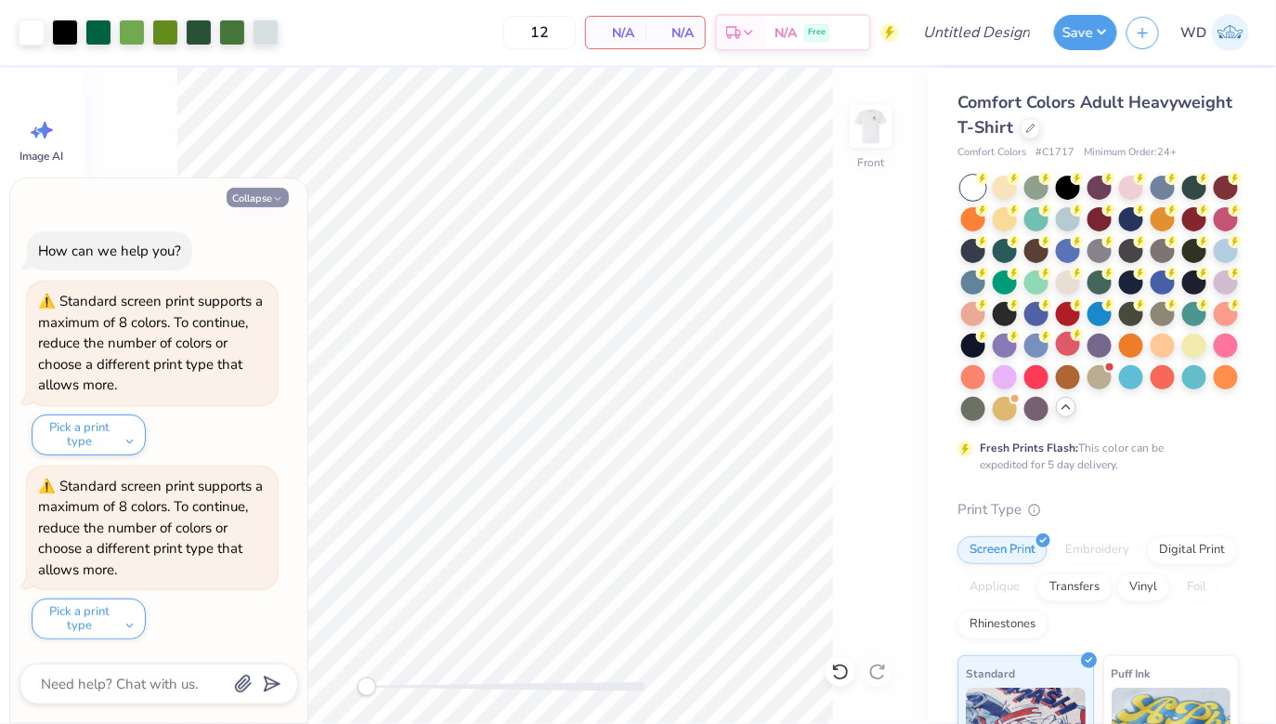
click at [264, 189] on button "Collapse" at bounding box center [258, 198] width 62 height 20
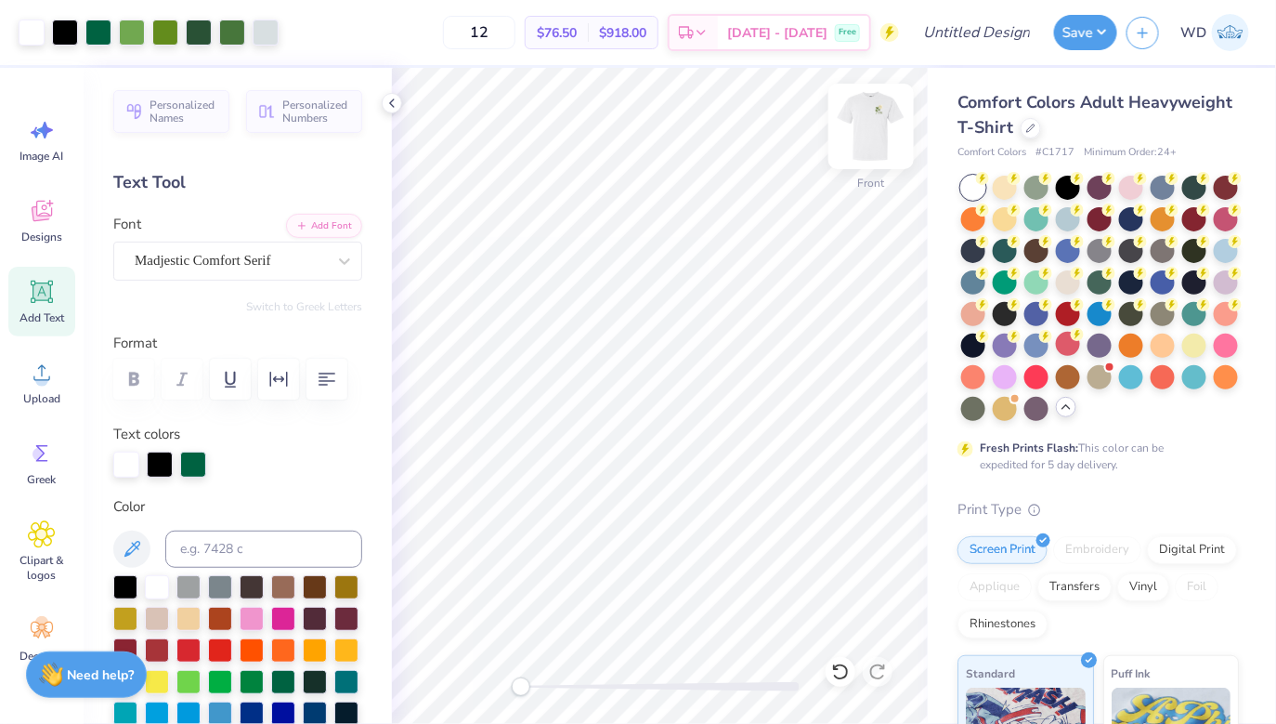
click at [862, 137] on img at bounding box center [871, 126] width 74 height 74
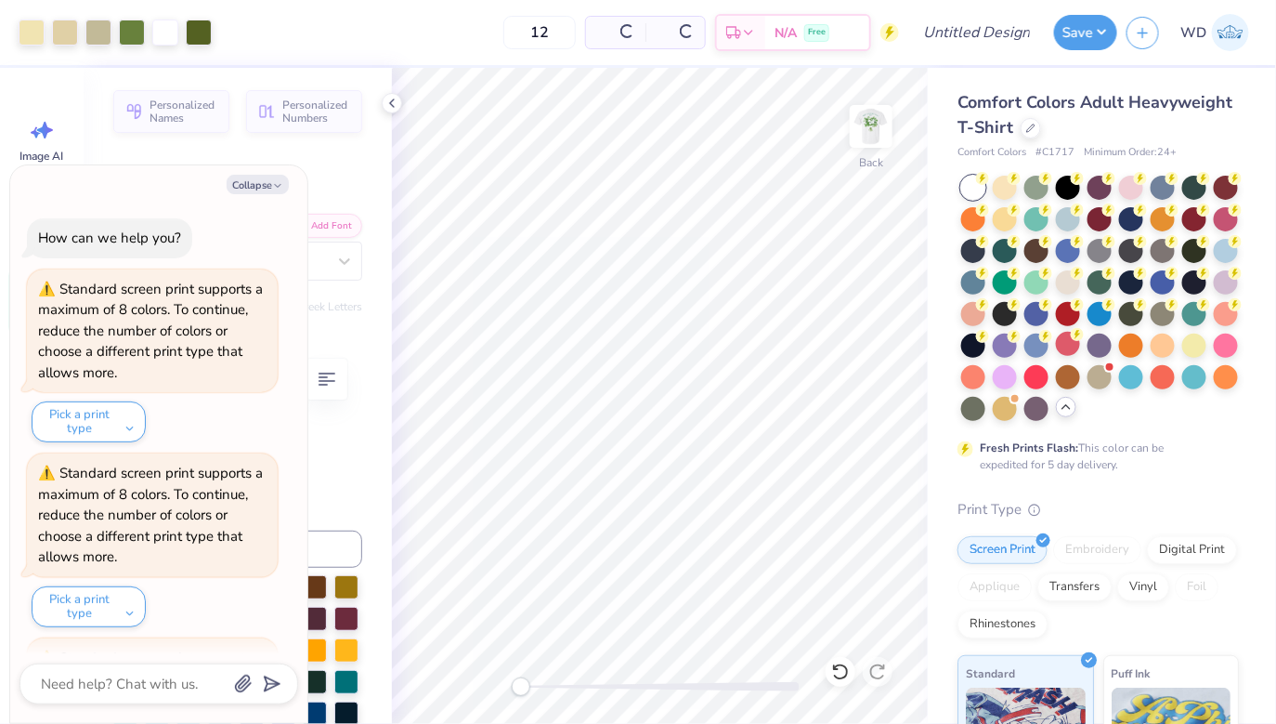
scroll to position [171, 0]
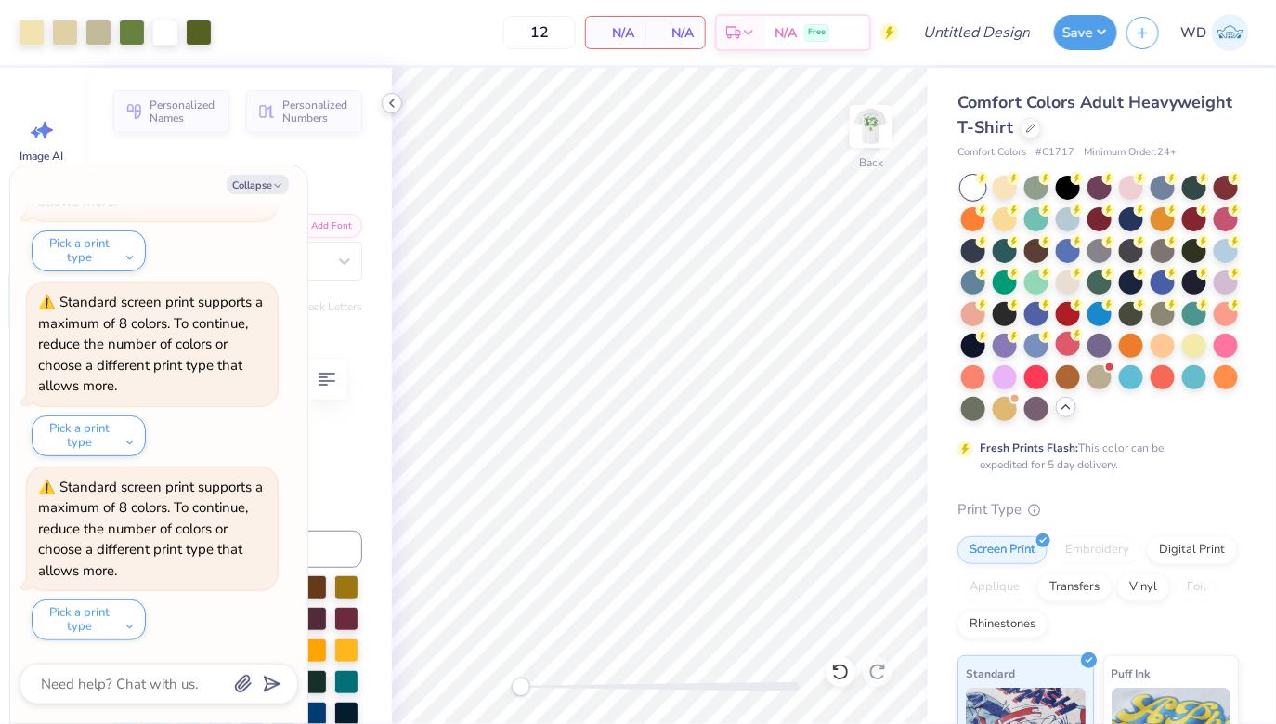
click at [393, 104] on icon at bounding box center [392, 103] width 15 height 15
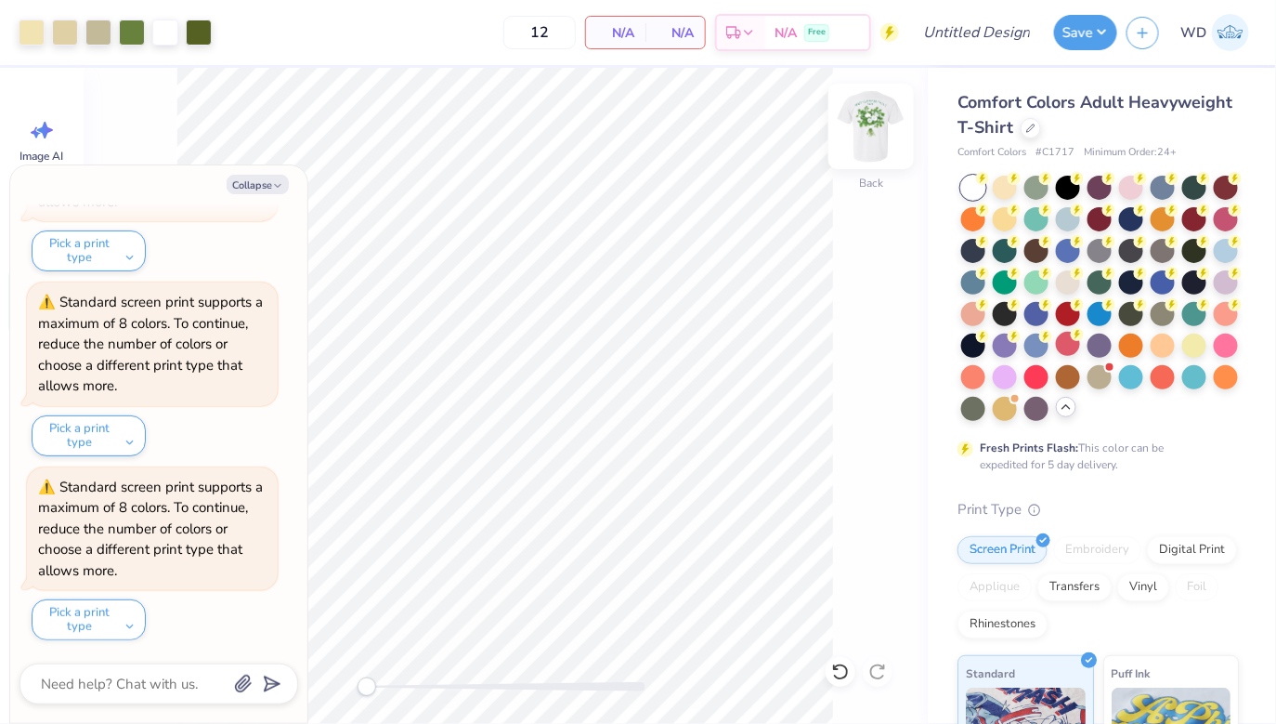
click at [871, 126] on img at bounding box center [871, 126] width 74 height 74
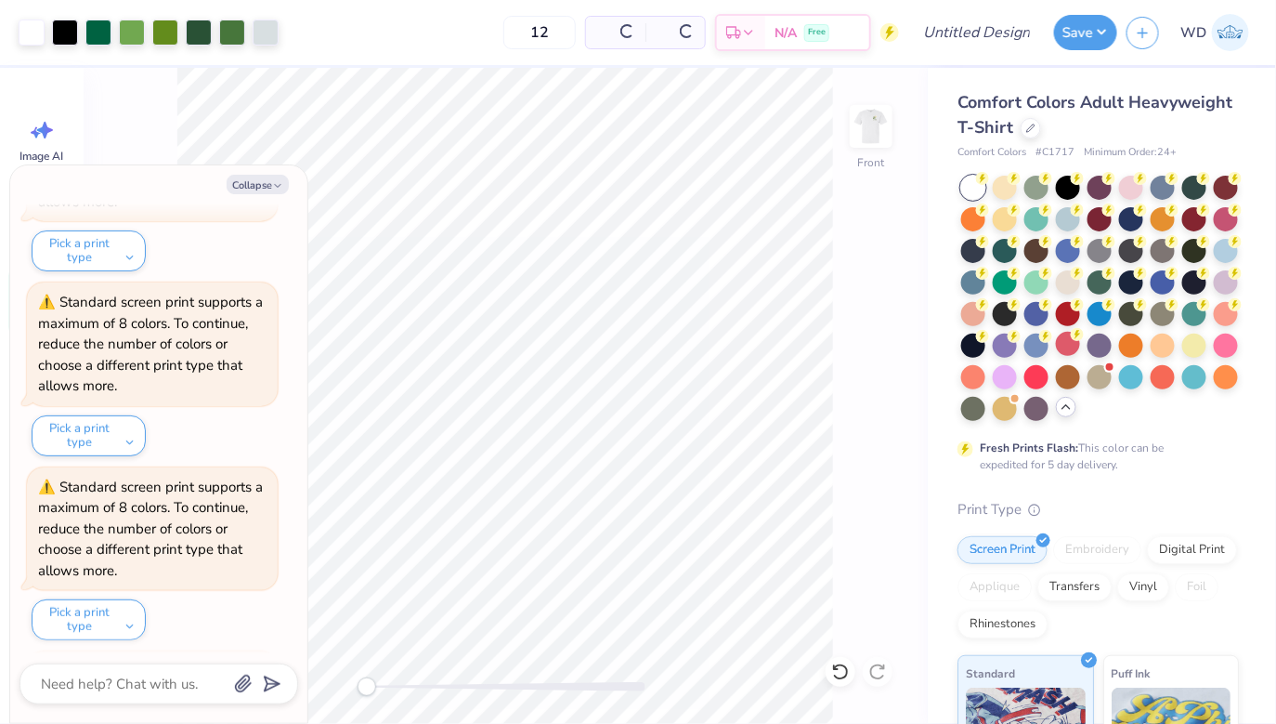
scroll to position [355, 0]
click at [868, 137] on img at bounding box center [871, 126] width 74 height 74
click at [241, 187] on button "Collapse" at bounding box center [258, 185] width 62 height 20
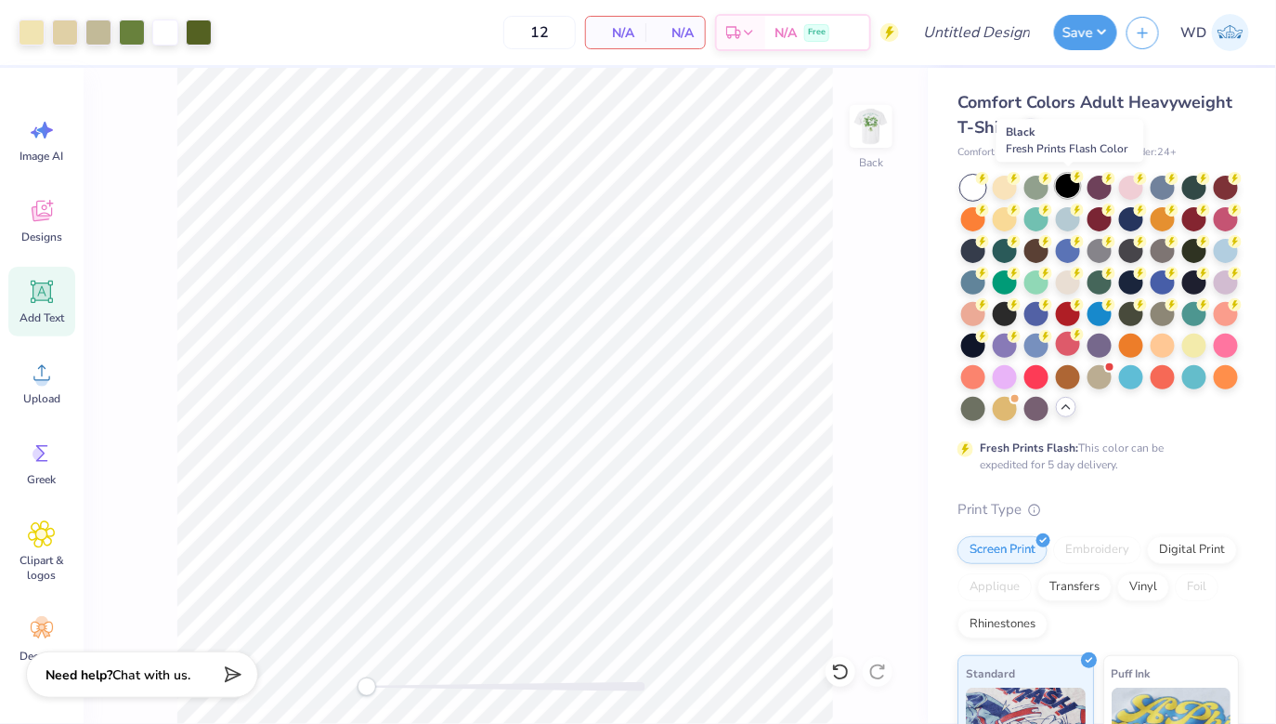
click at [1066, 189] on div at bounding box center [1068, 186] width 24 height 24
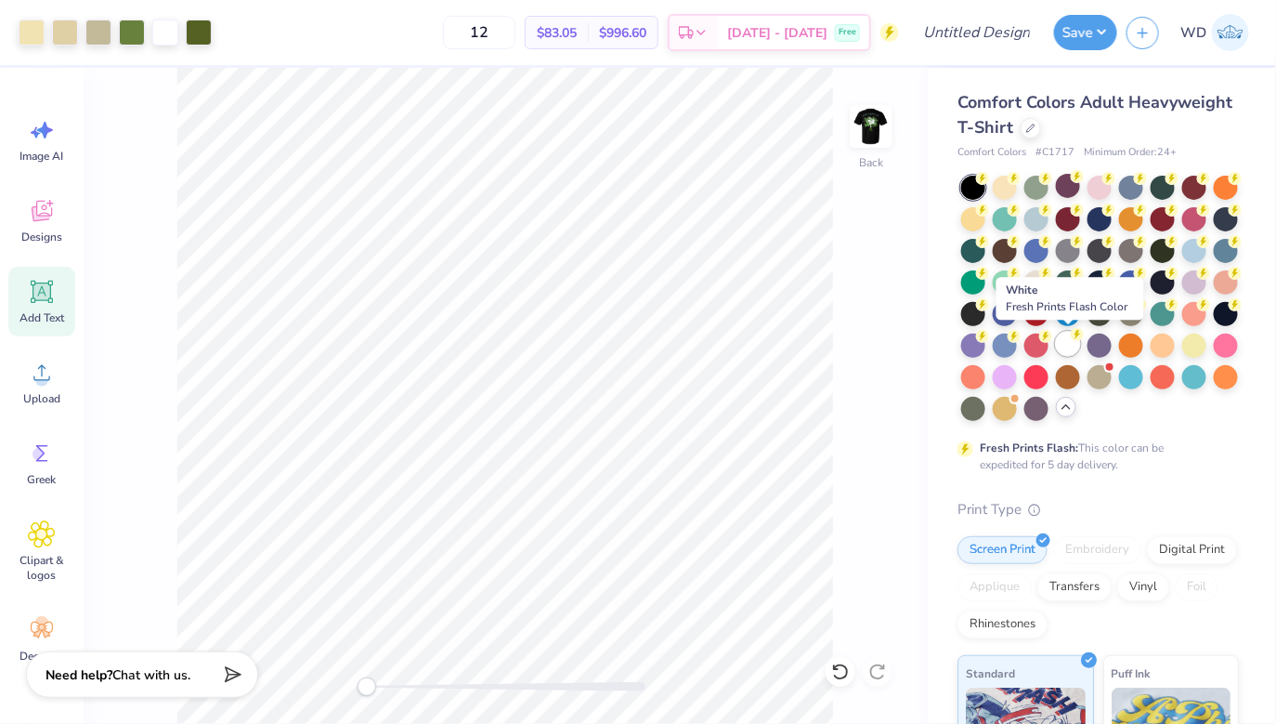
click at [1062, 339] on div at bounding box center [1068, 344] width 24 height 24
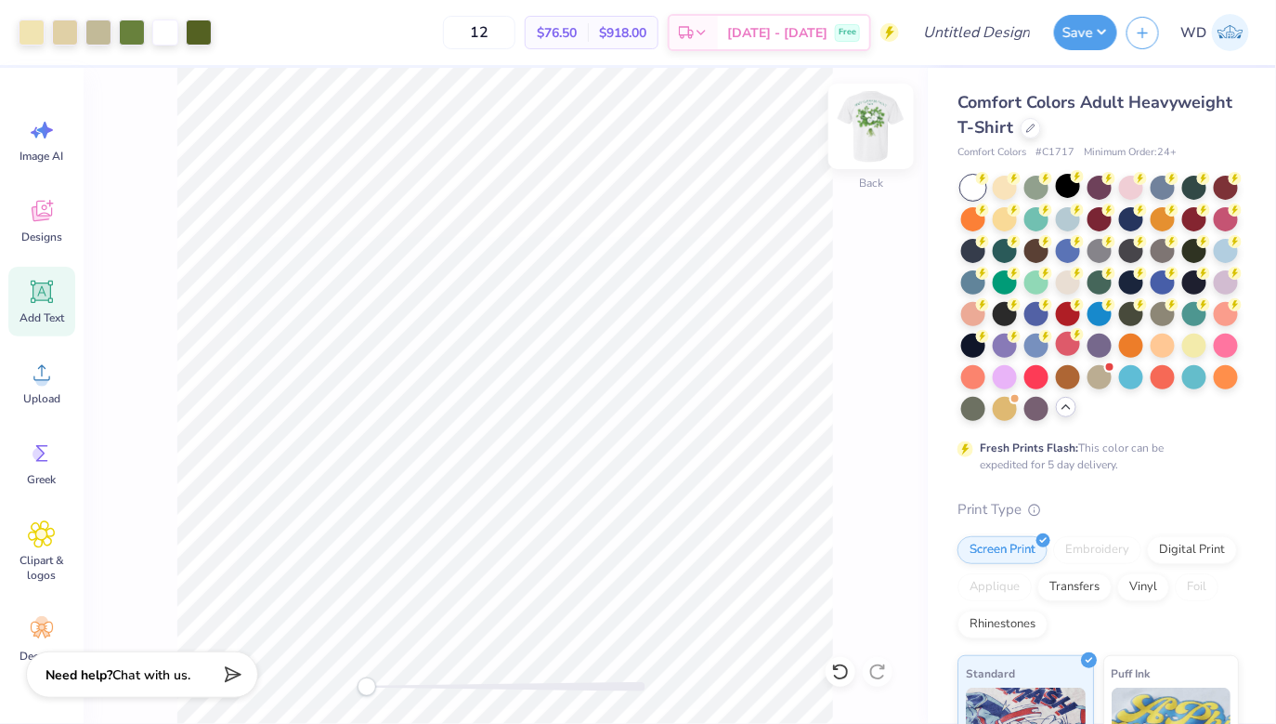
click at [872, 138] on img at bounding box center [871, 126] width 74 height 74
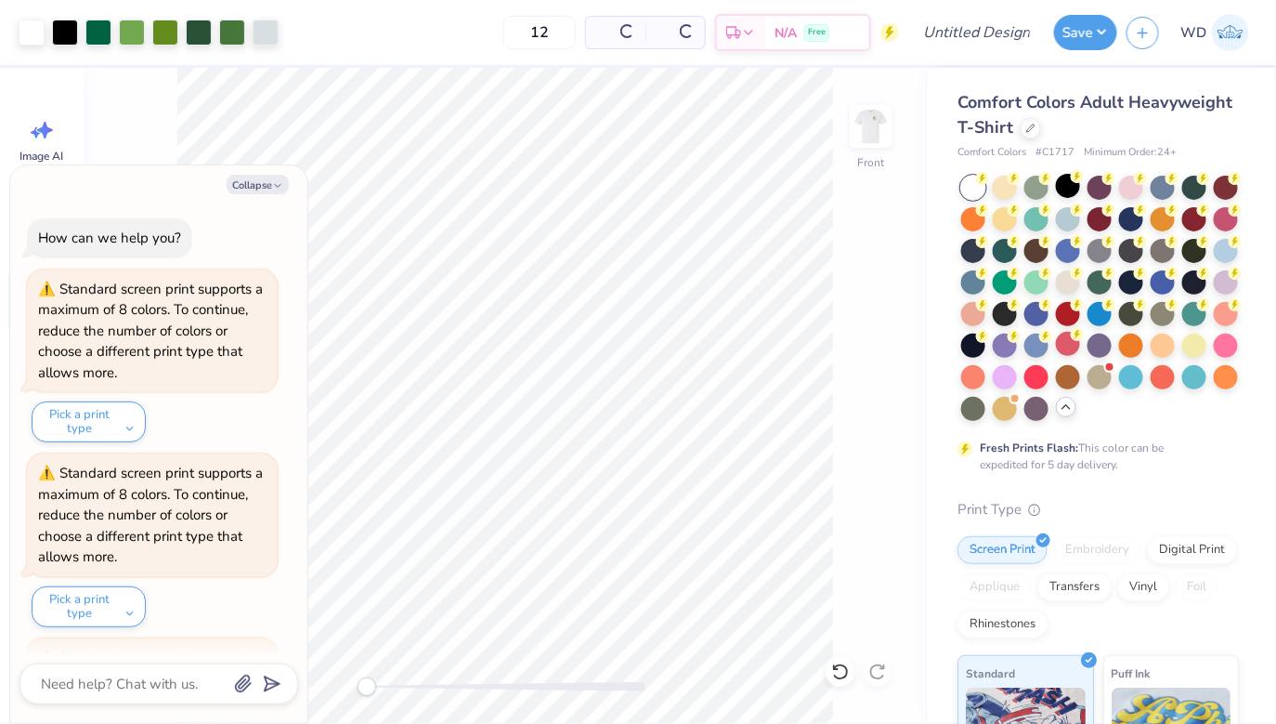
scroll to position [539, 0]
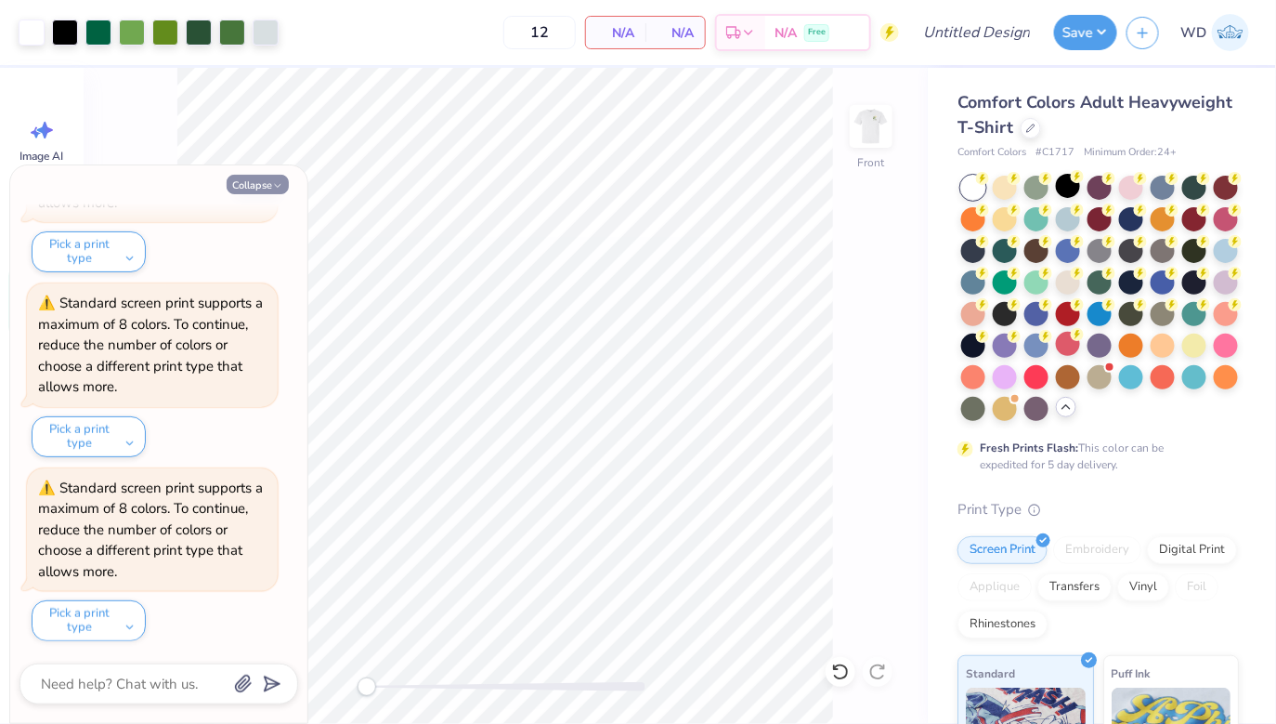
click at [258, 177] on button "Collapse" at bounding box center [258, 185] width 62 height 20
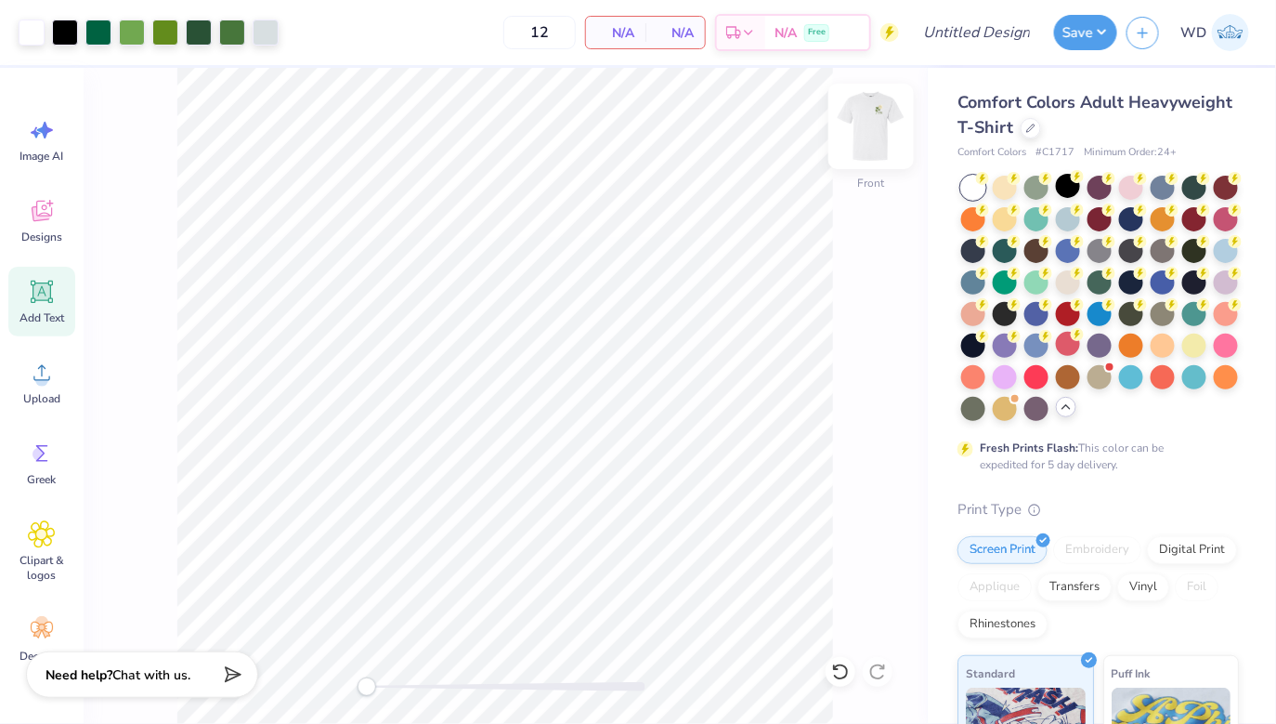
click at [888, 134] on img at bounding box center [871, 126] width 74 height 74
click at [869, 147] on img at bounding box center [871, 126] width 74 height 74
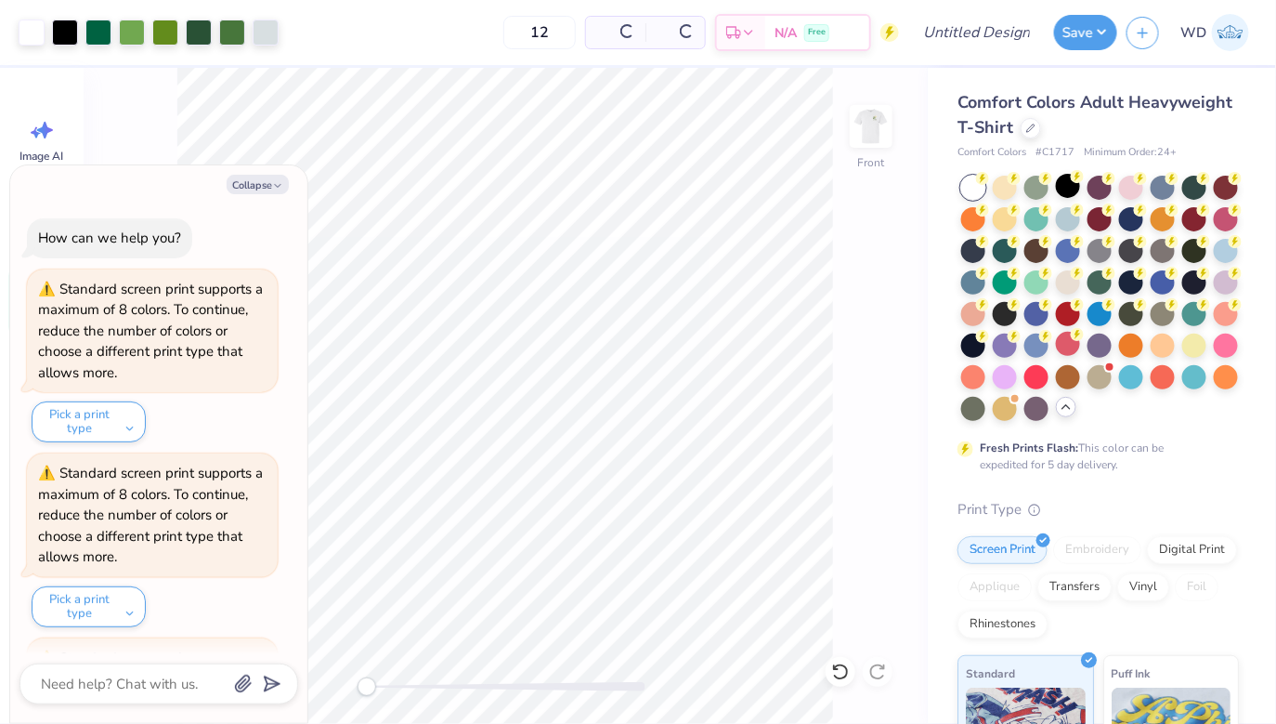
scroll to position [724, 0]
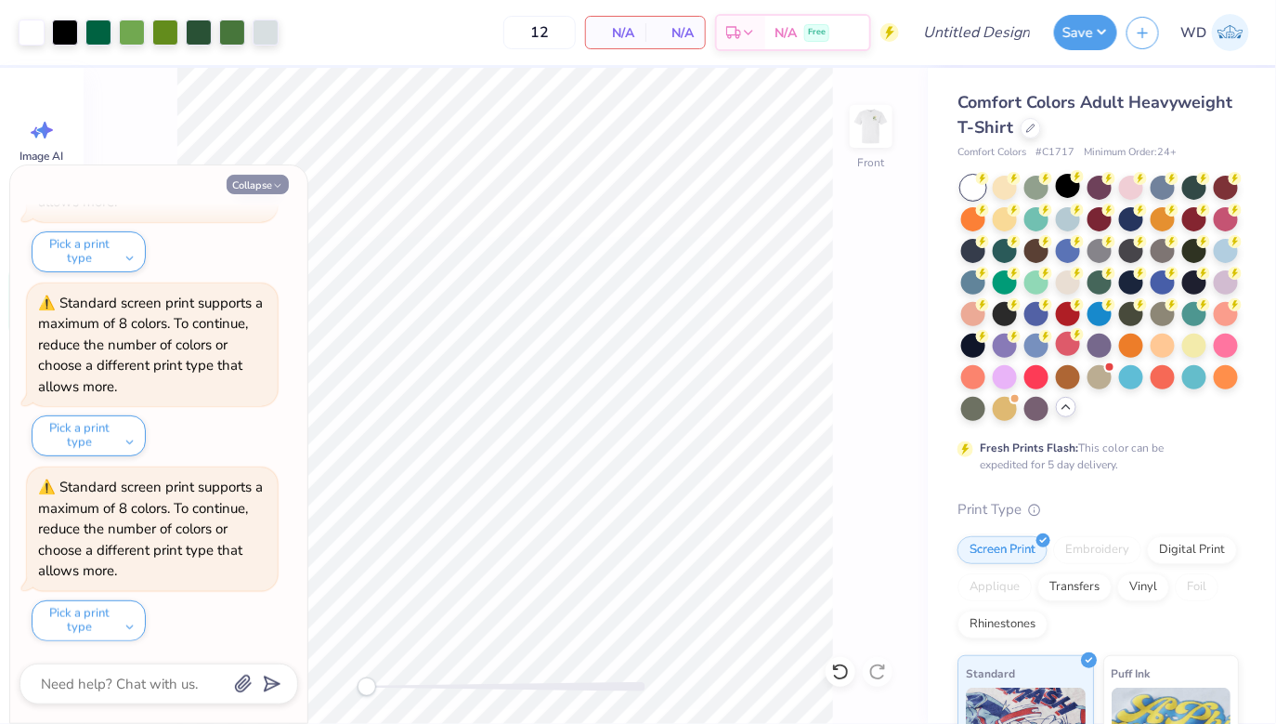
click at [242, 179] on button "Collapse" at bounding box center [258, 185] width 62 height 20
type textarea "x"
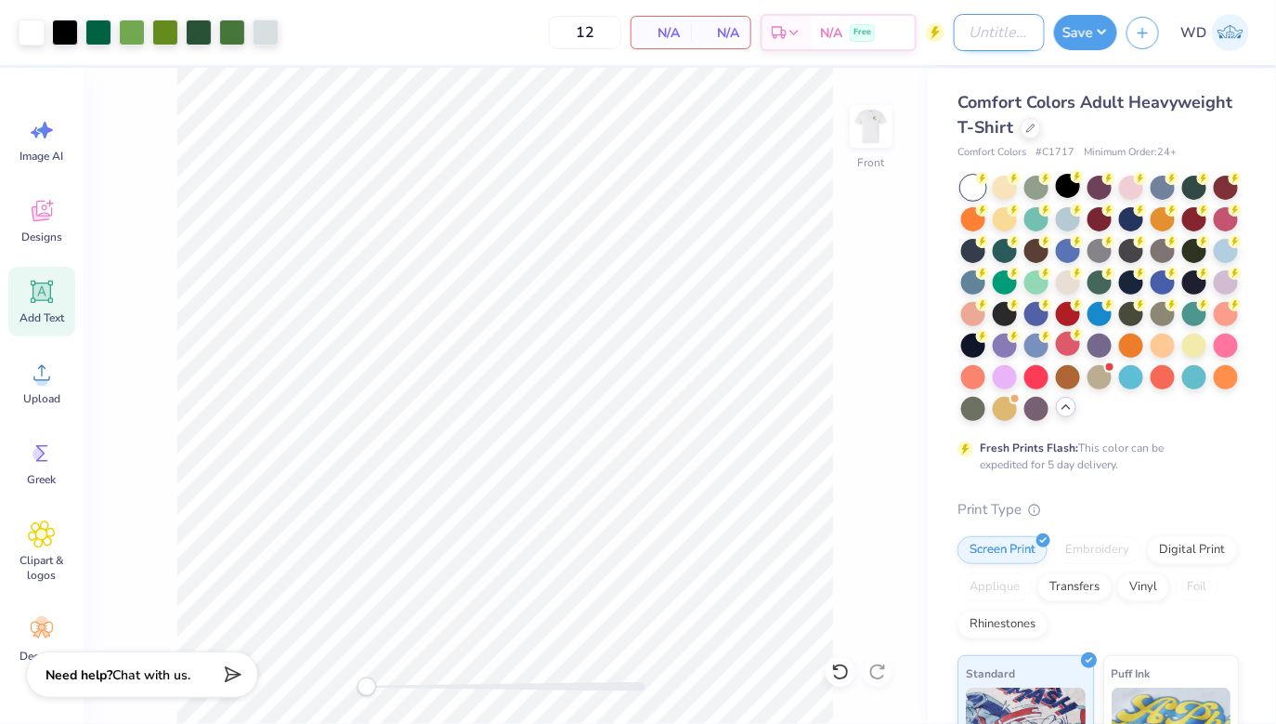
click at [954, 38] on input "Design Title" at bounding box center [999, 32] width 91 height 37
type input "Rough Sig DD"
click at [869, 126] on img at bounding box center [871, 126] width 74 height 74
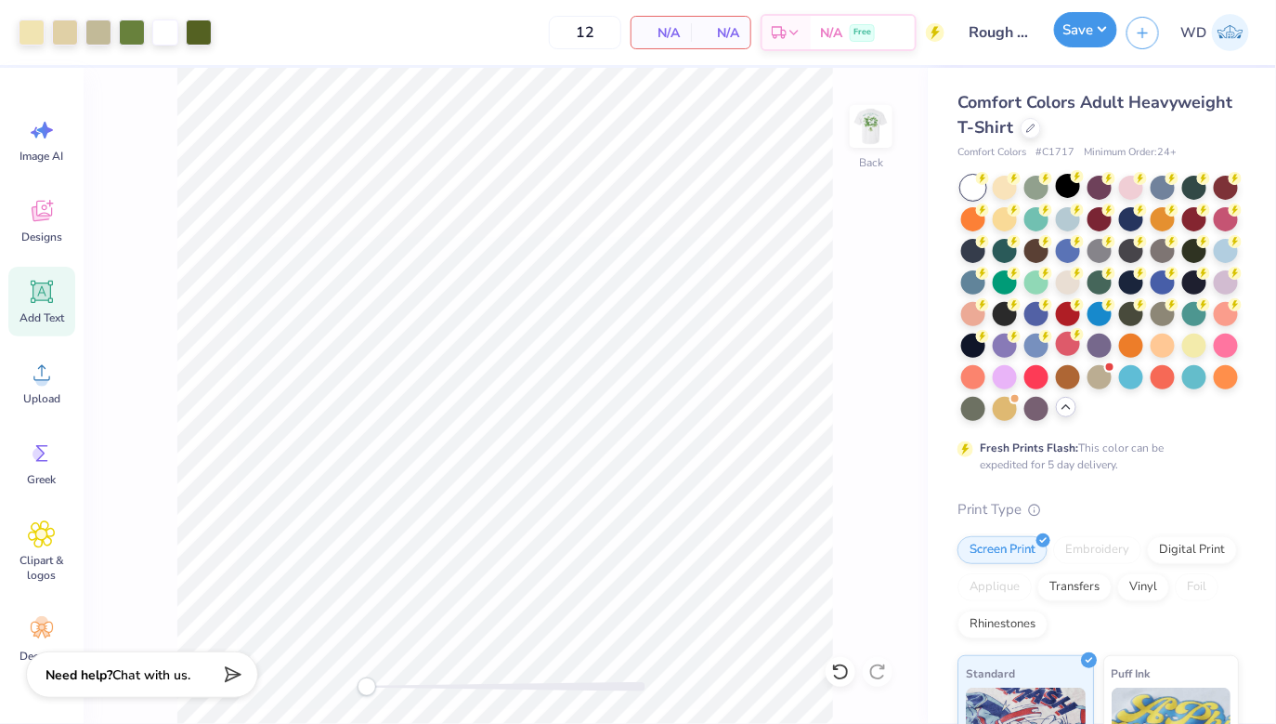
click at [1090, 34] on button "Save" at bounding box center [1085, 29] width 63 height 35
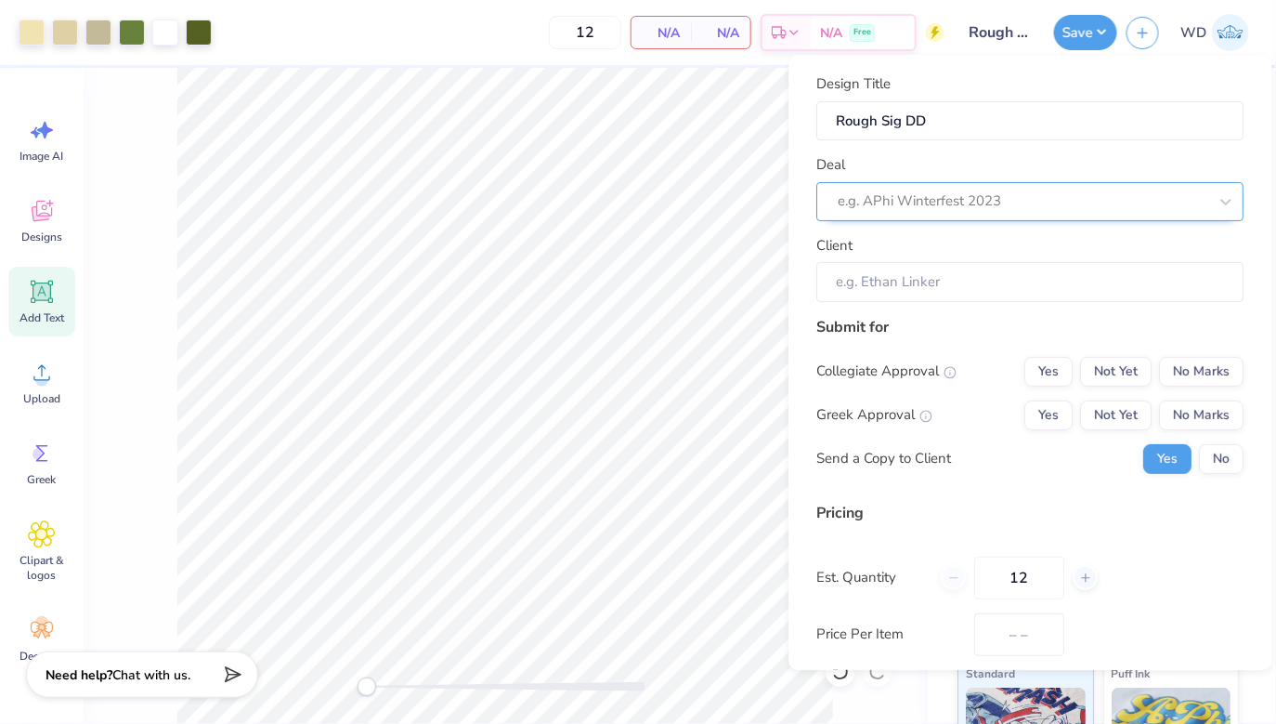
click at [1056, 196] on div at bounding box center [1024, 201] width 370 height 25
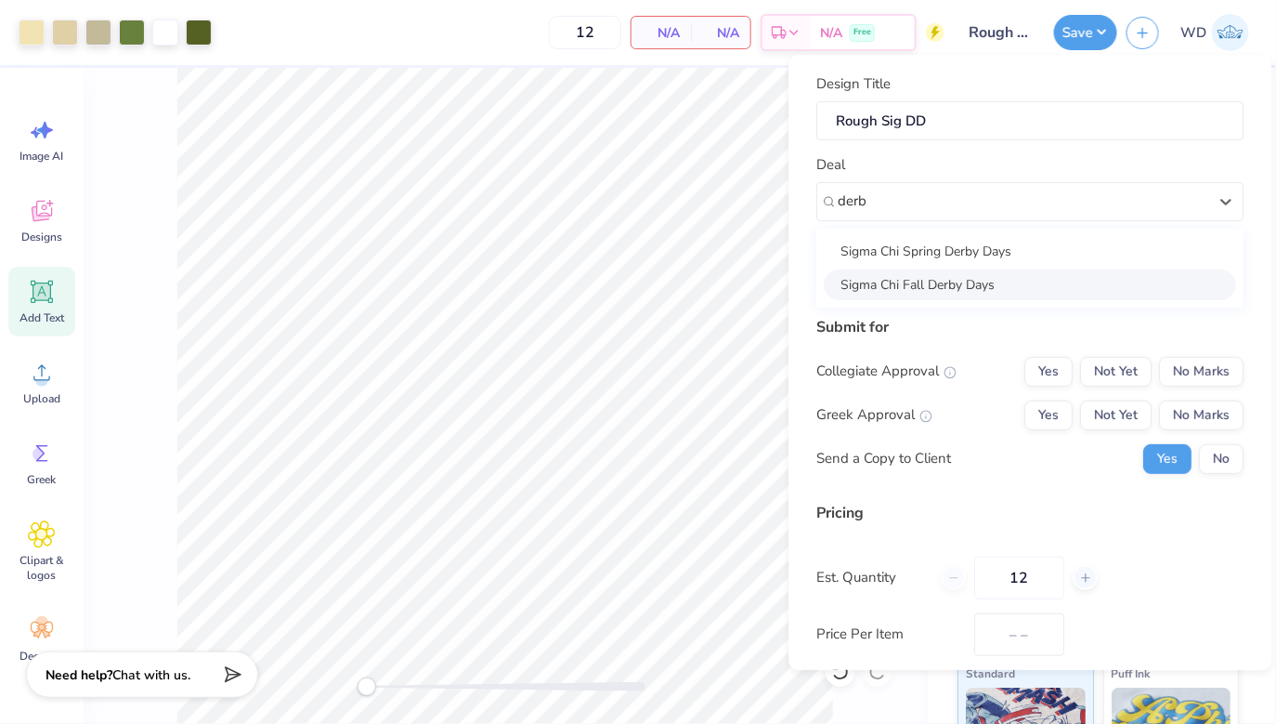
click at [967, 290] on div "Sigma Chi Fall Derby Days" at bounding box center [1031, 284] width 412 height 31
type input "derb"
type input "Ethan Baker"
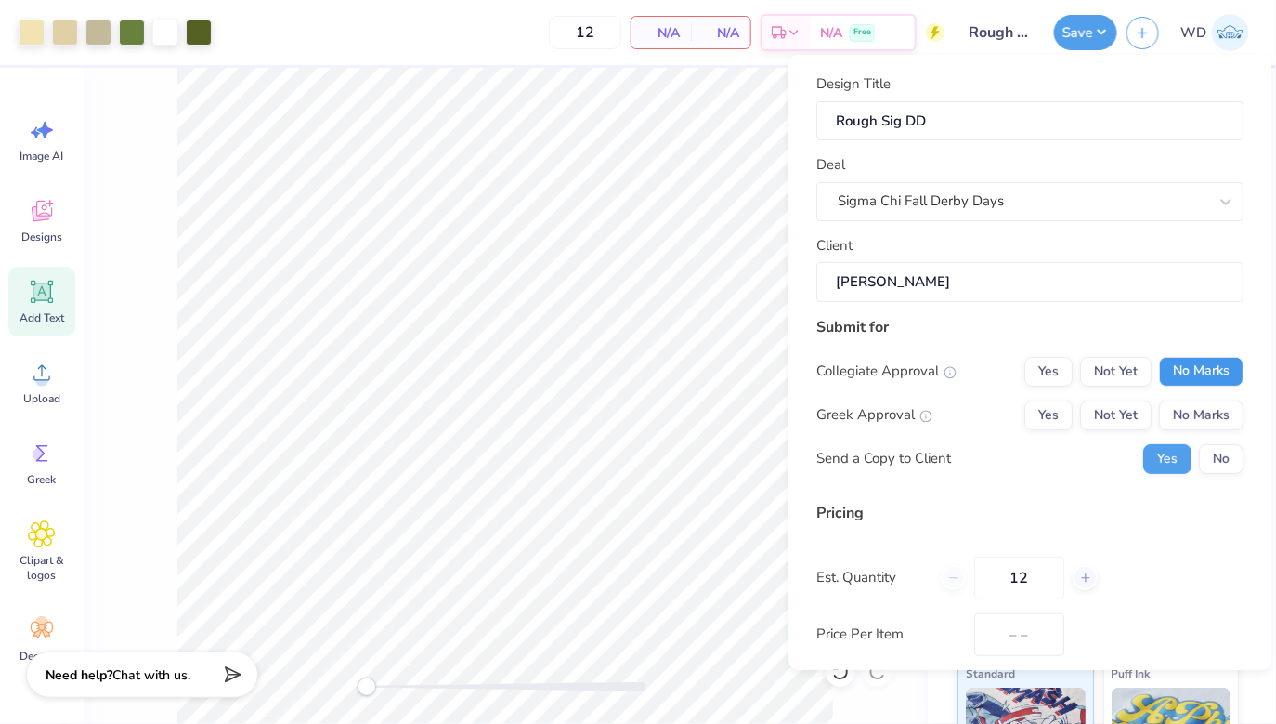
click at [1178, 367] on button "No Marks" at bounding box center [1202, 372] width 85 height 30
click at [1037, 419] on button "Yes" at bounding box center [1049, 415] width 48 height 30
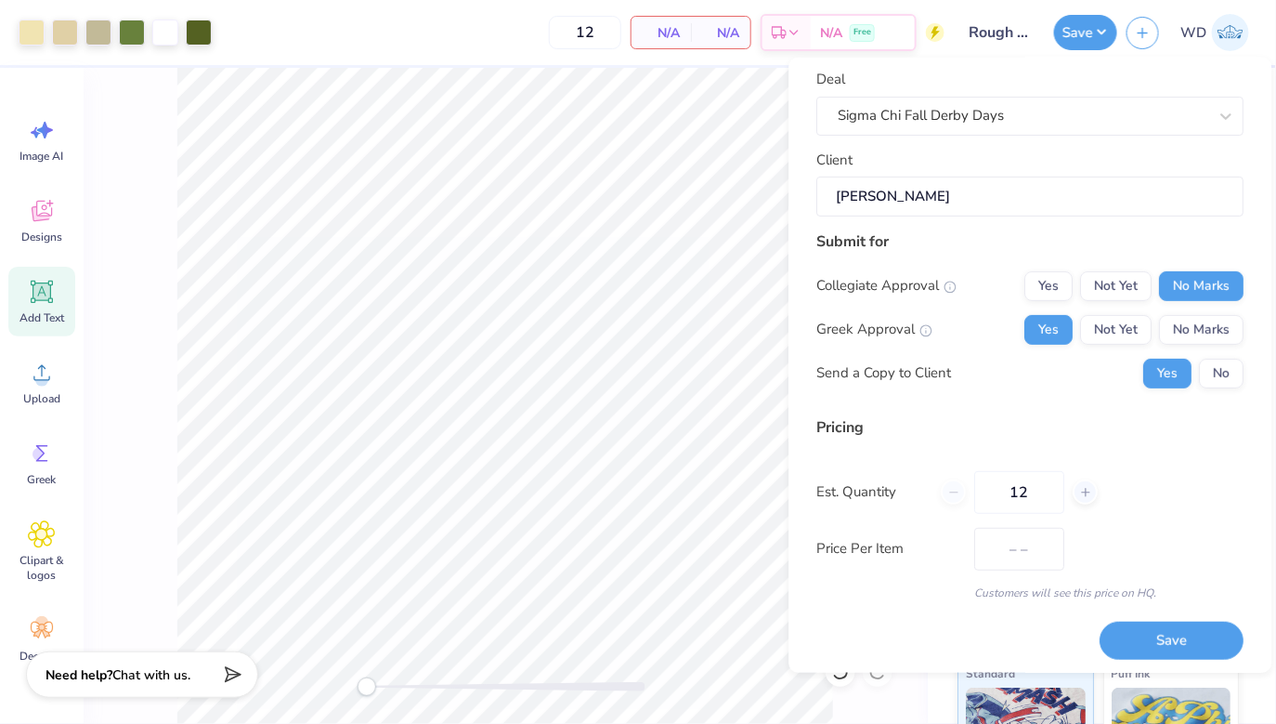
scroll to position [92, 0]
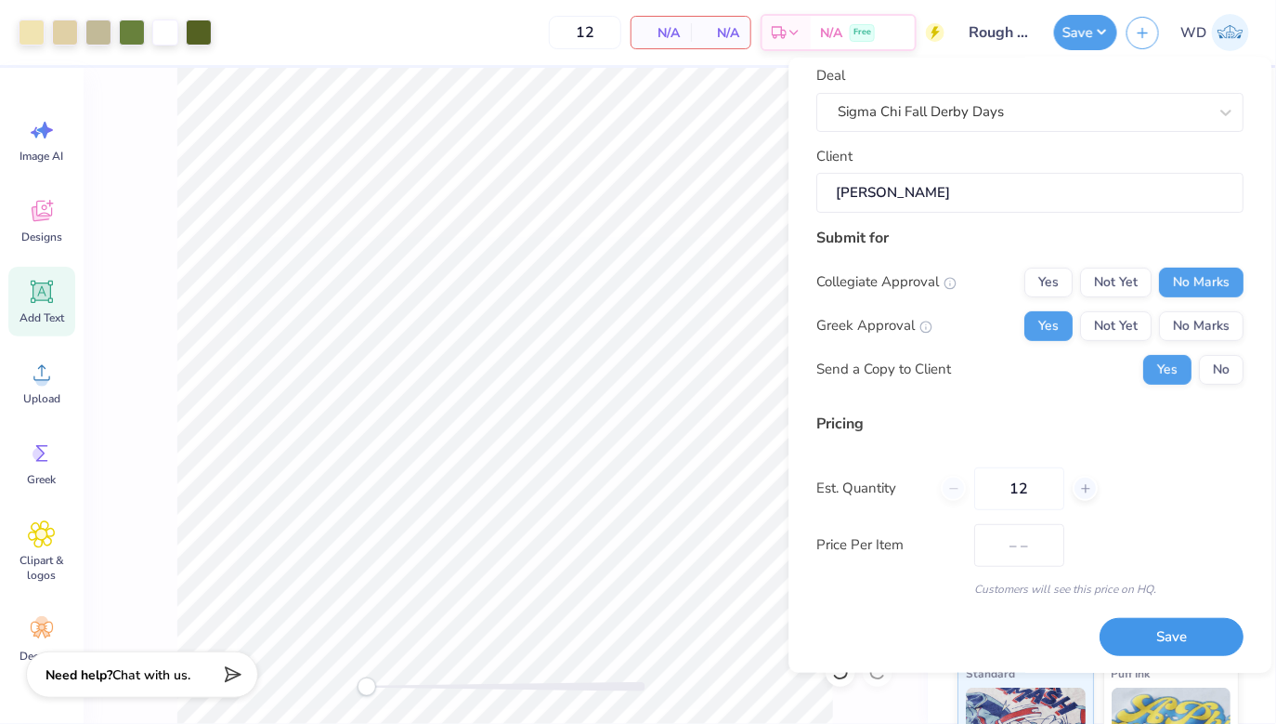
click at [1163, 642] on button "Save" at bounding box center [1173, 637] width 144 height 38
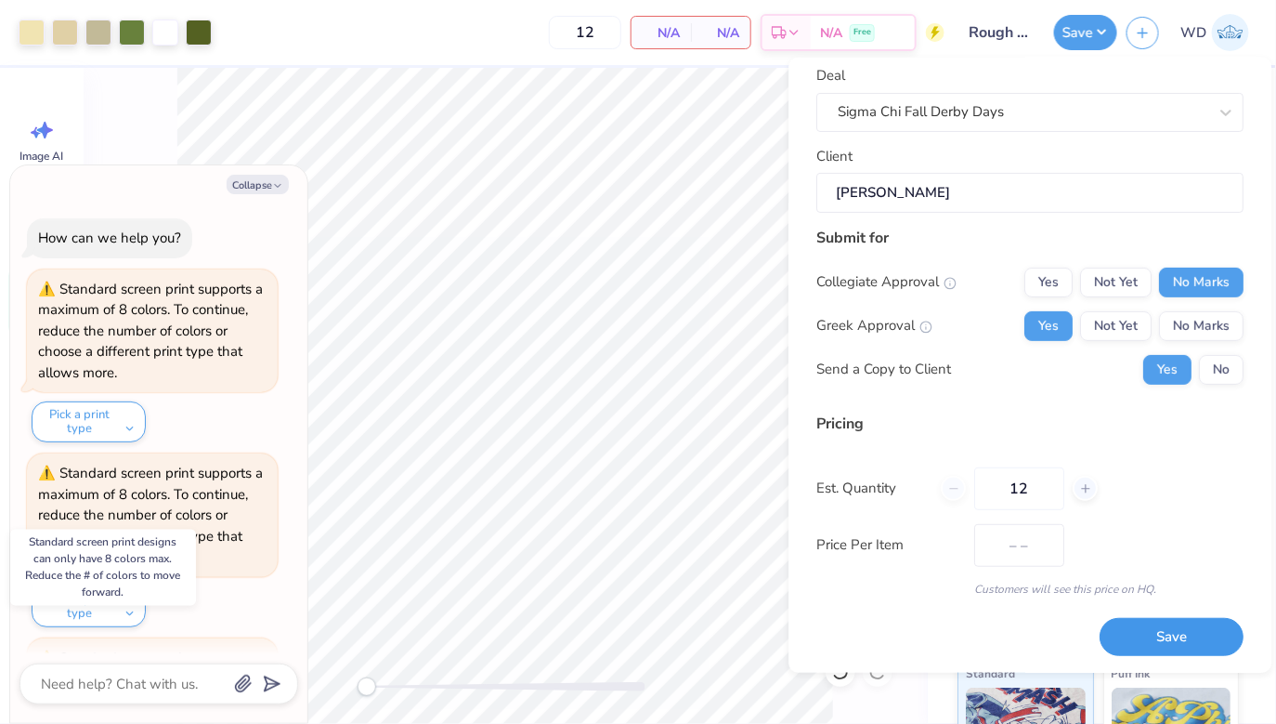
scroll to position [907, 0]
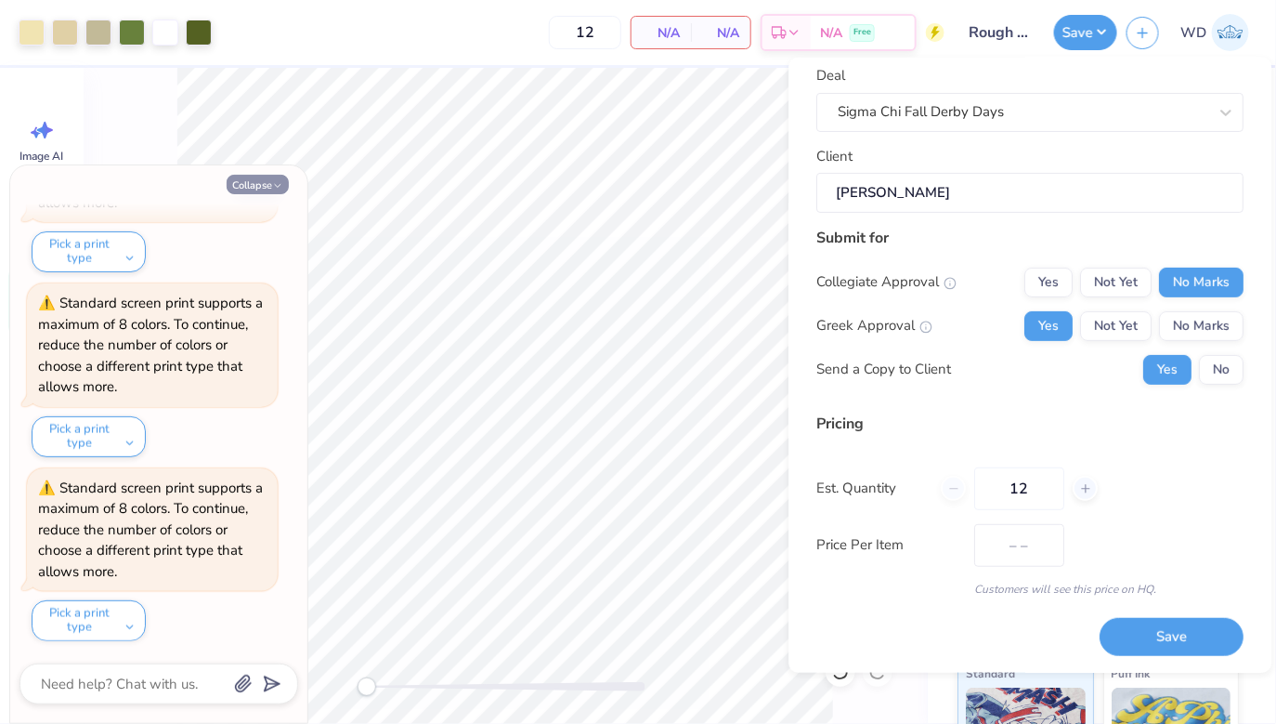
click at [263, 177] on button "Collapse" at bounding box center [258, 185] width 62 height 20
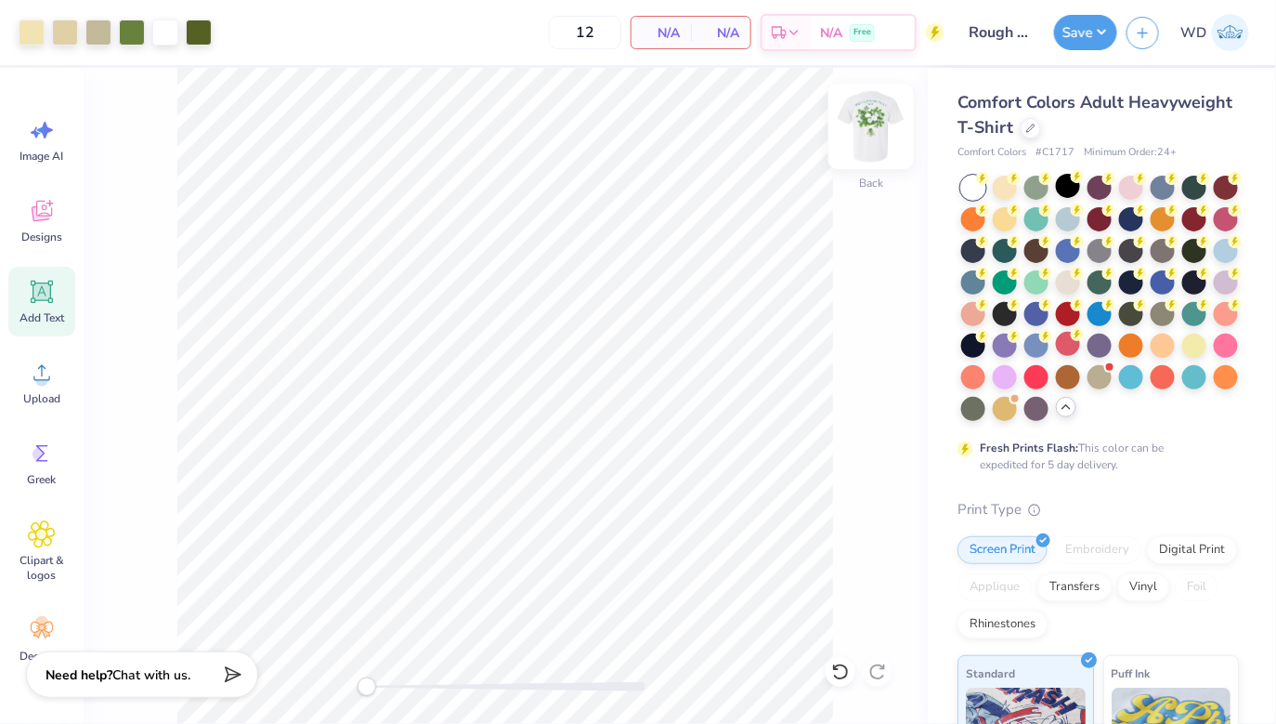
click at [861, 137] on img at bounding box center [871, 126] width 74 height 74
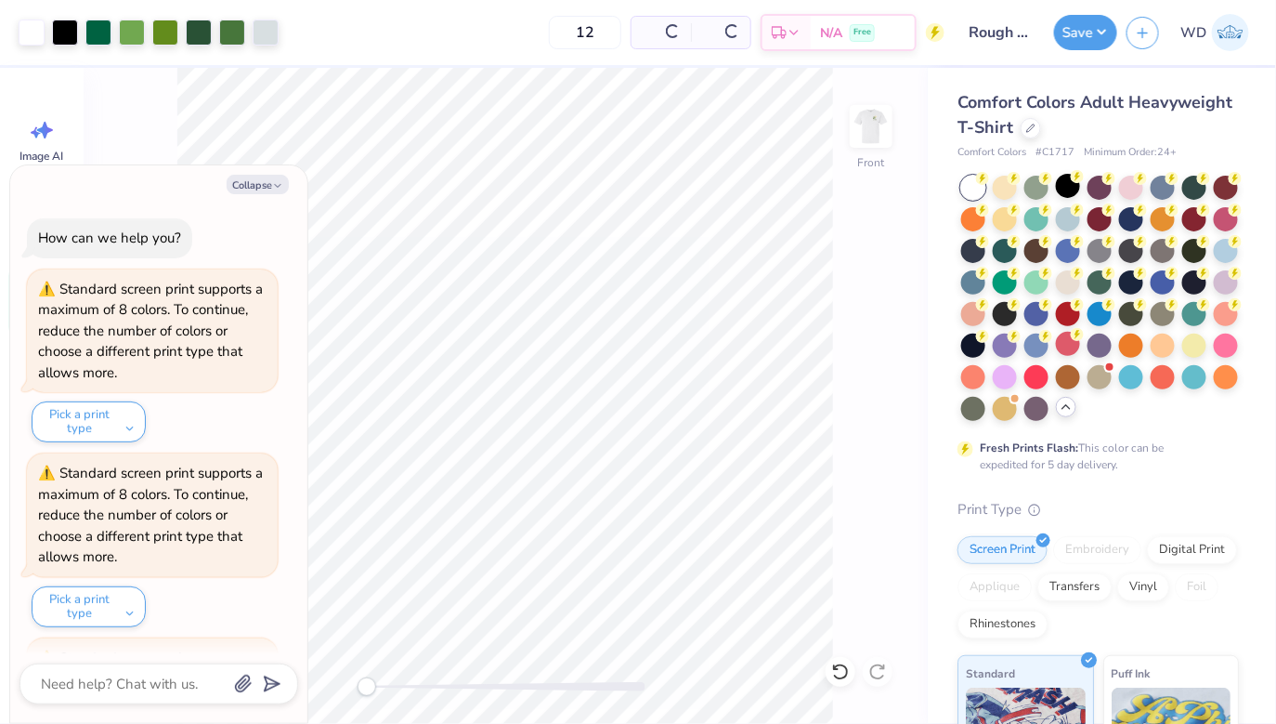
scroll to position [1091, 0]
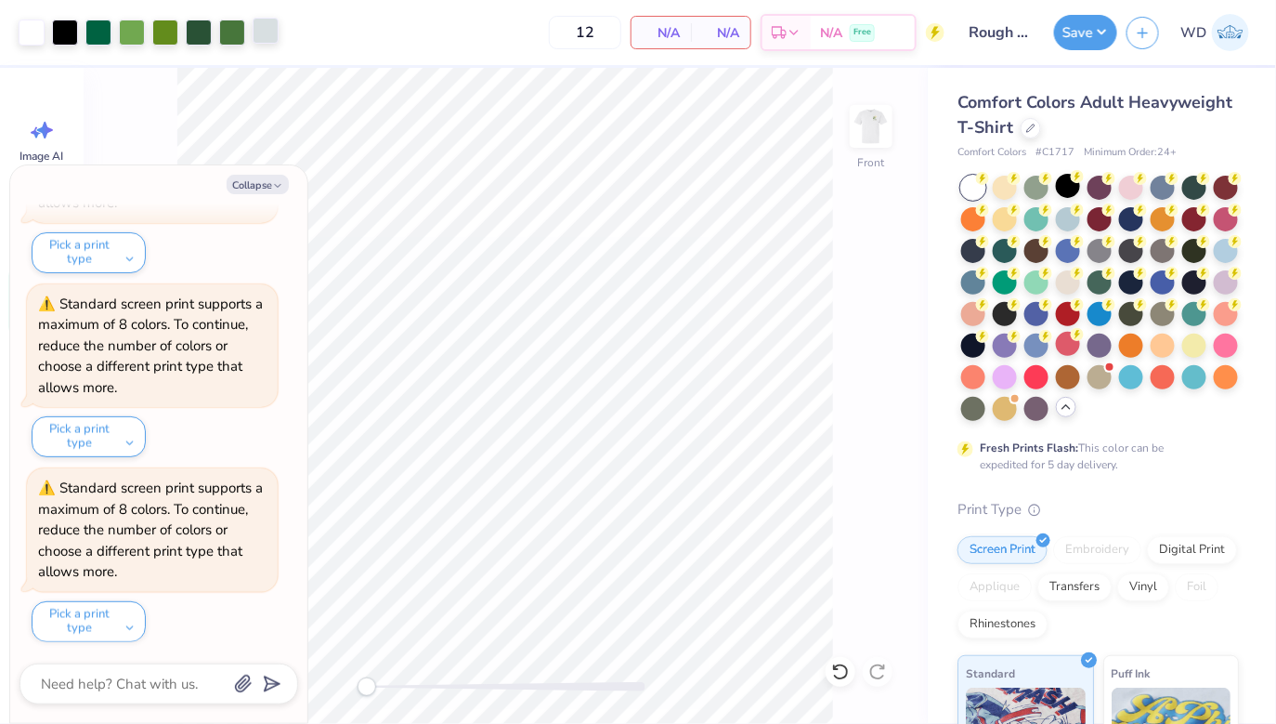
click at [268, 34] on div at bounding box center [266, 31] width 26 height 26
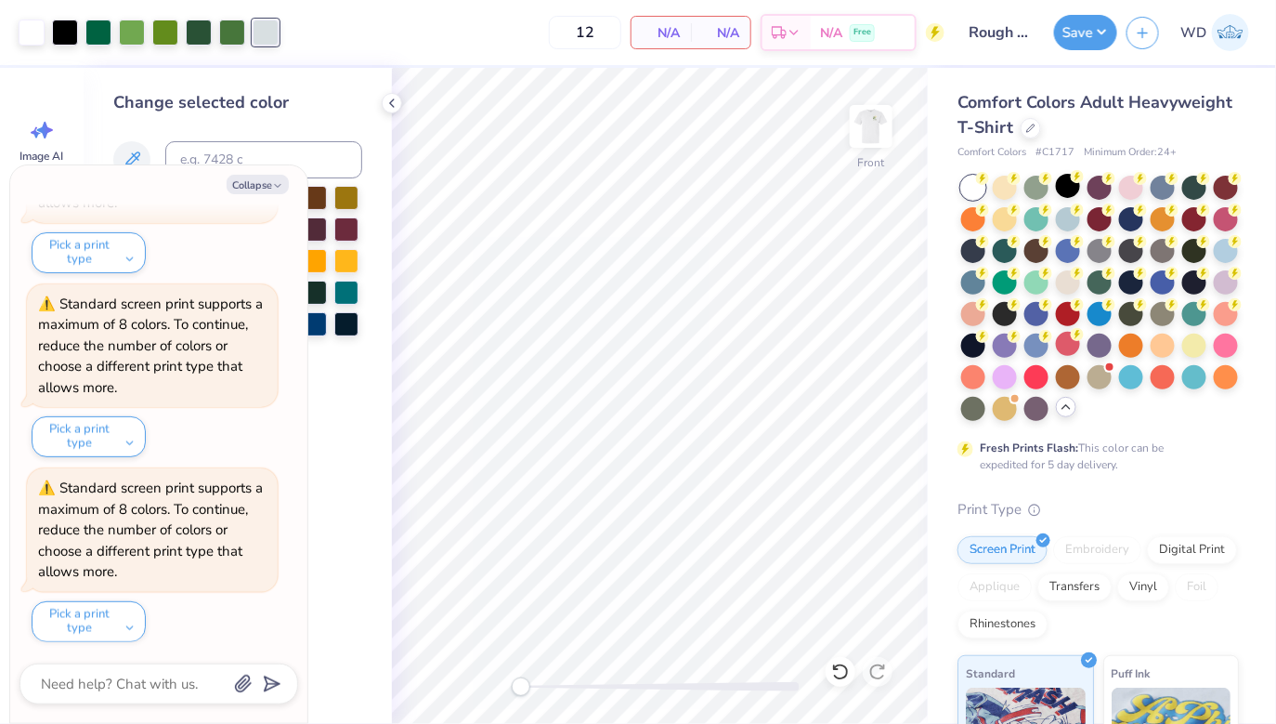
type textarea "x"
click at [278, 158] on input at bounding box center [263, 159] width 197 height 37
type input "7499"
type textarea "x"
type input "7400c"
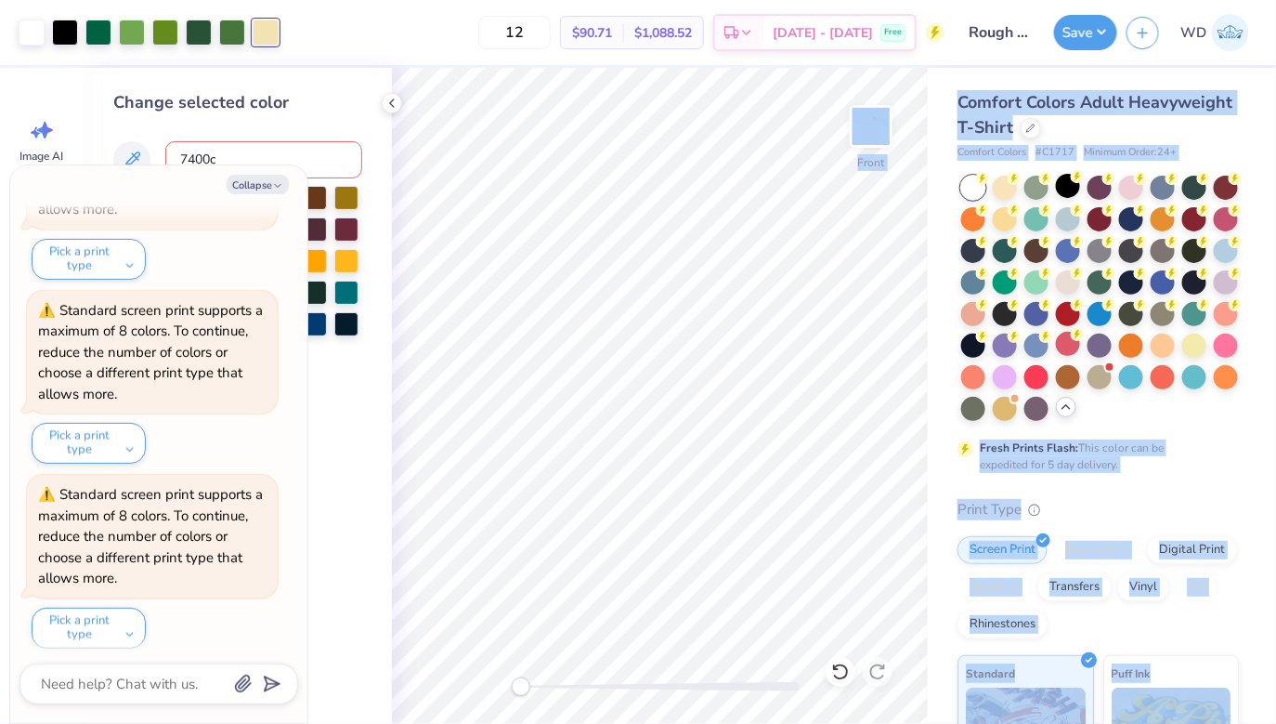
drag, startPoint x: 158, startPoint y: 184, endPoint x: 372, endPoint y: 267, distance: 229.1
click at [372, 267] on body "Art colors 12 $90.71 Per Item $1,088.52 Total Est. Delivery Sep 21 - 24 Free De…" at bounding box center [638, 362] width 1276 height 724
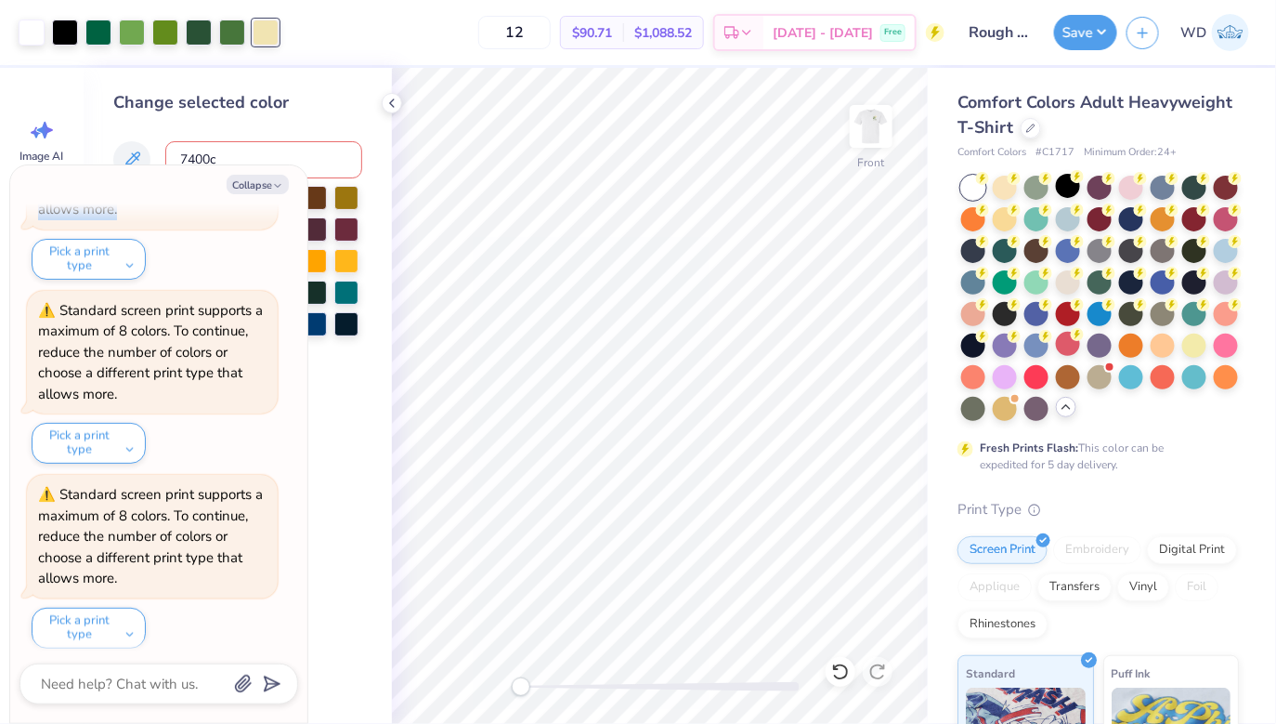
scroll to position [1076, 0]
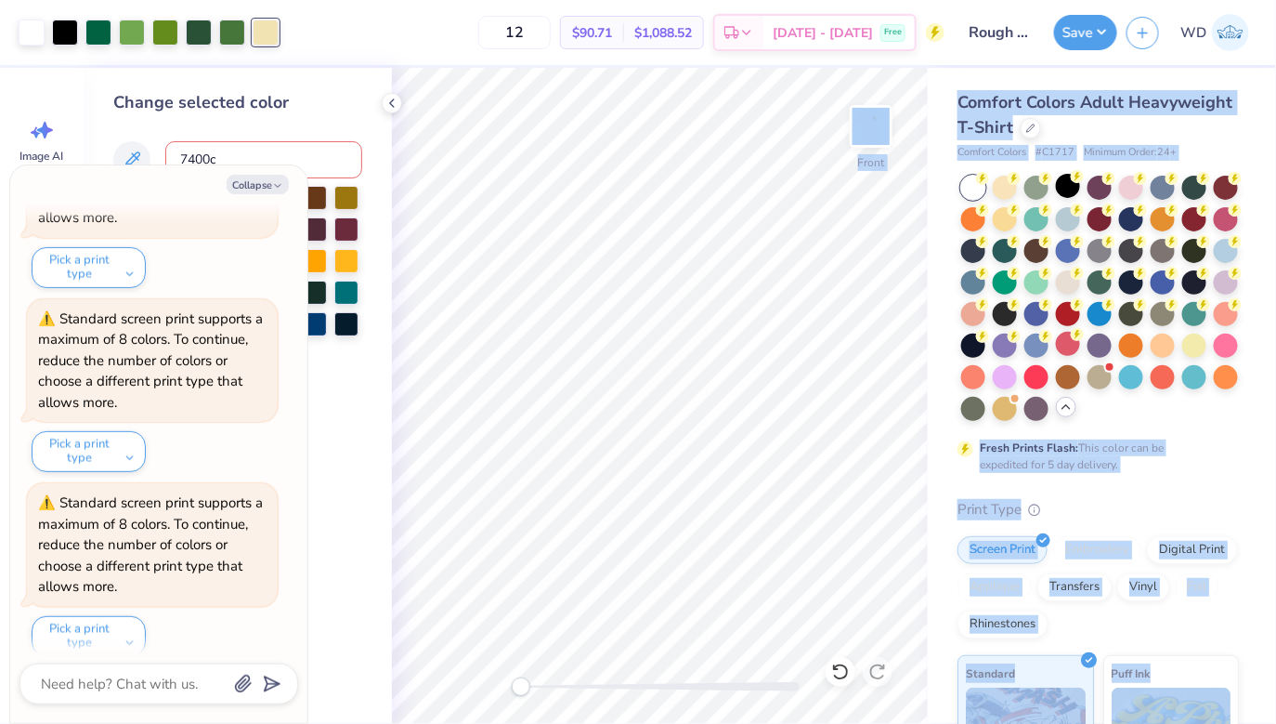
click at [467, 426] on body "Art colors 12 $90.71 Per Item $1,088.52 Total Est. Delivery Sep 21 - 24 Free De…" at bounding box center [638, 362] width 1276 height 724
click at [865, 137] on img at bounding box center [871, 126] width 74 height 74
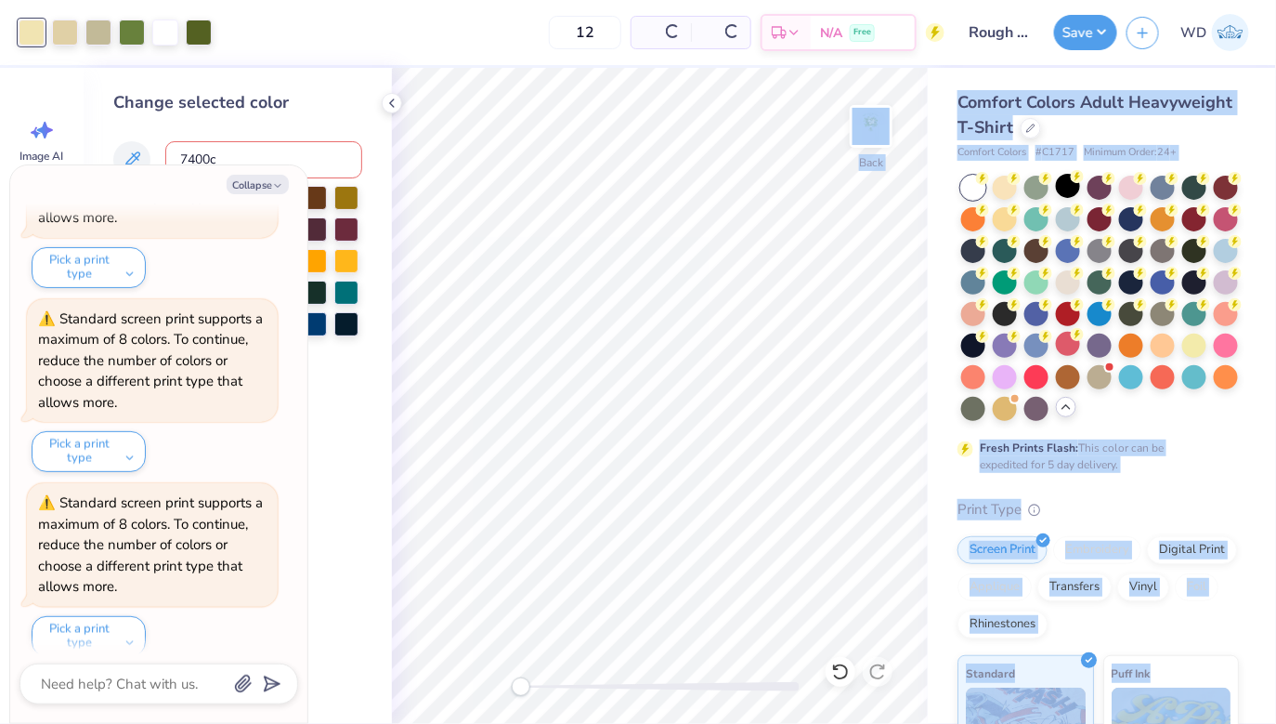
scroll to position [1276, 0]
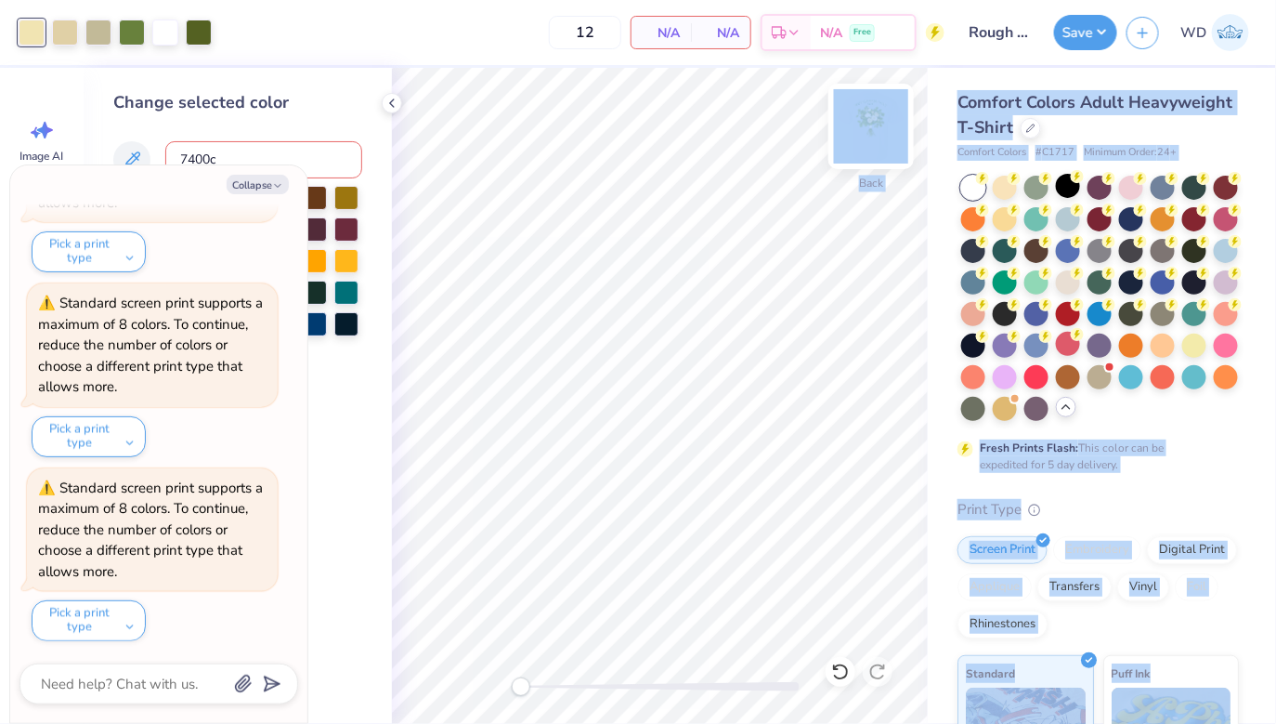
click at [881, 127] on img at bounding box center [871, 126] width 74 height 74
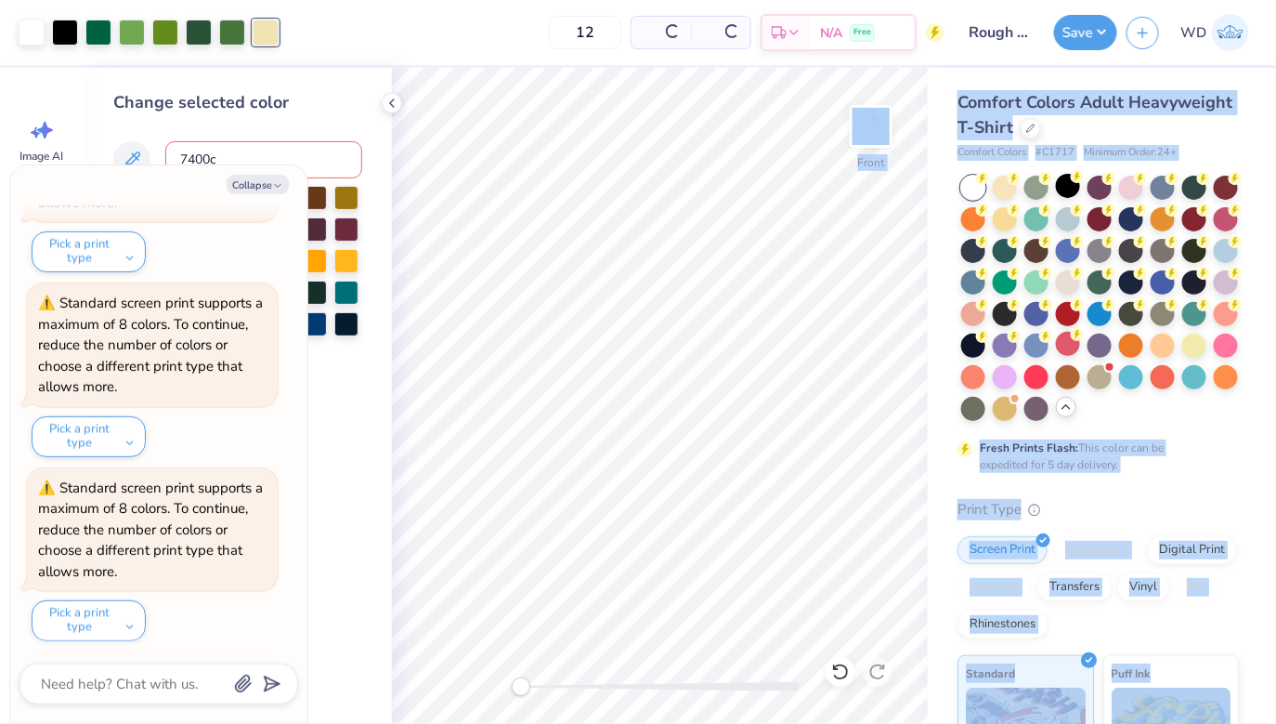
scroll to position [1460, 0]
type textarea "x"
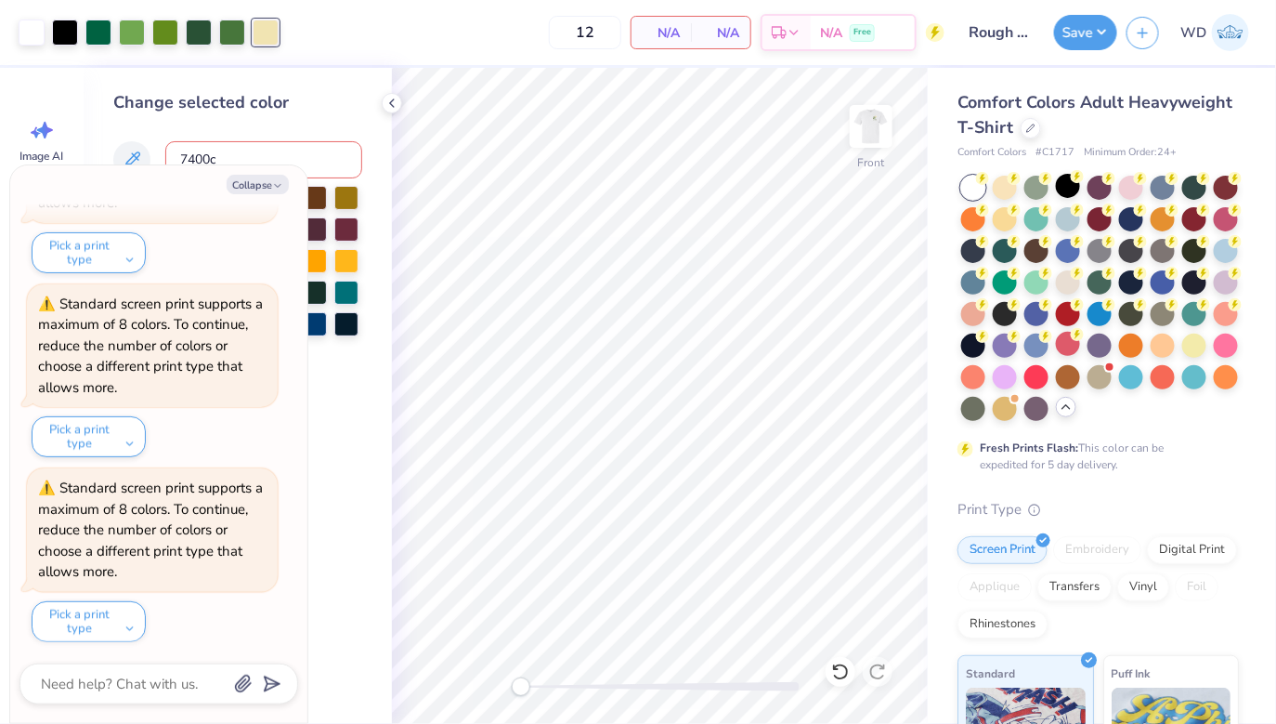
click at [195, 157] on input "7400c" at bounding box center [263, 159] width 197 height 37
type textarea "x"
type input "5"
type input "7500"
type textarea "x"
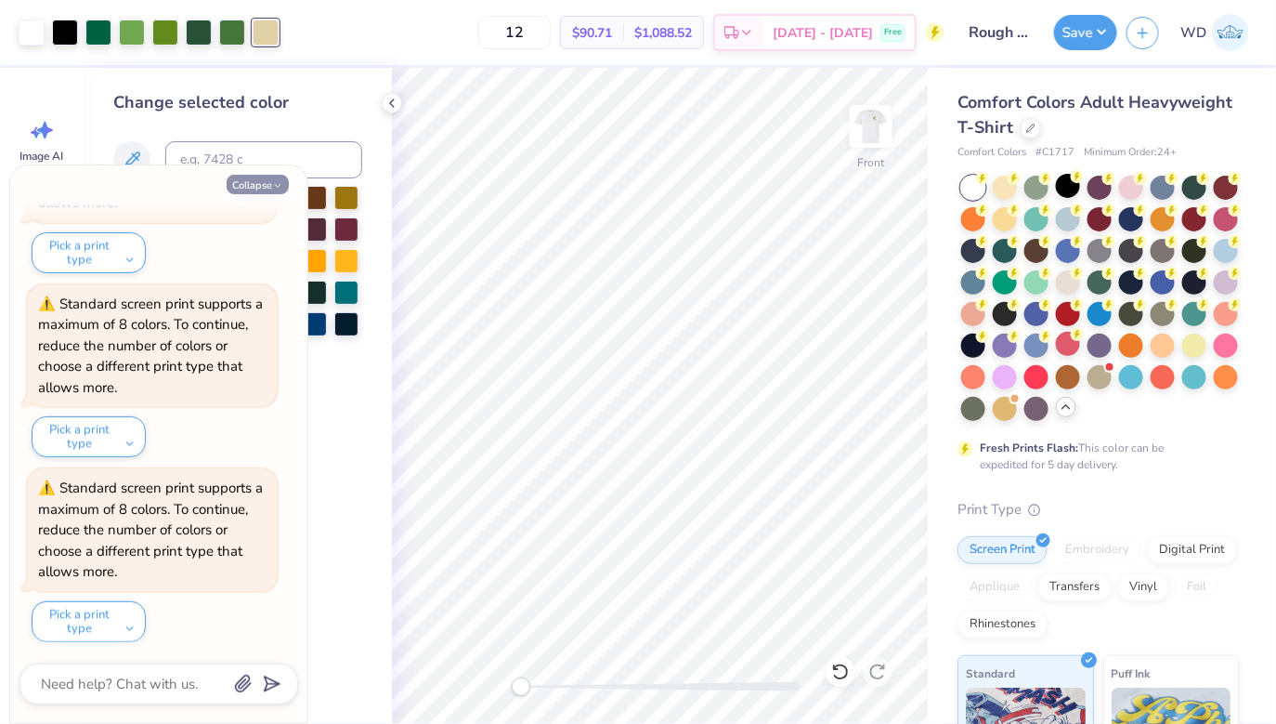
click at [274, 179] on button "Collapse" at bounding box center [258, 185] width 62 height 20
type textarea "x"
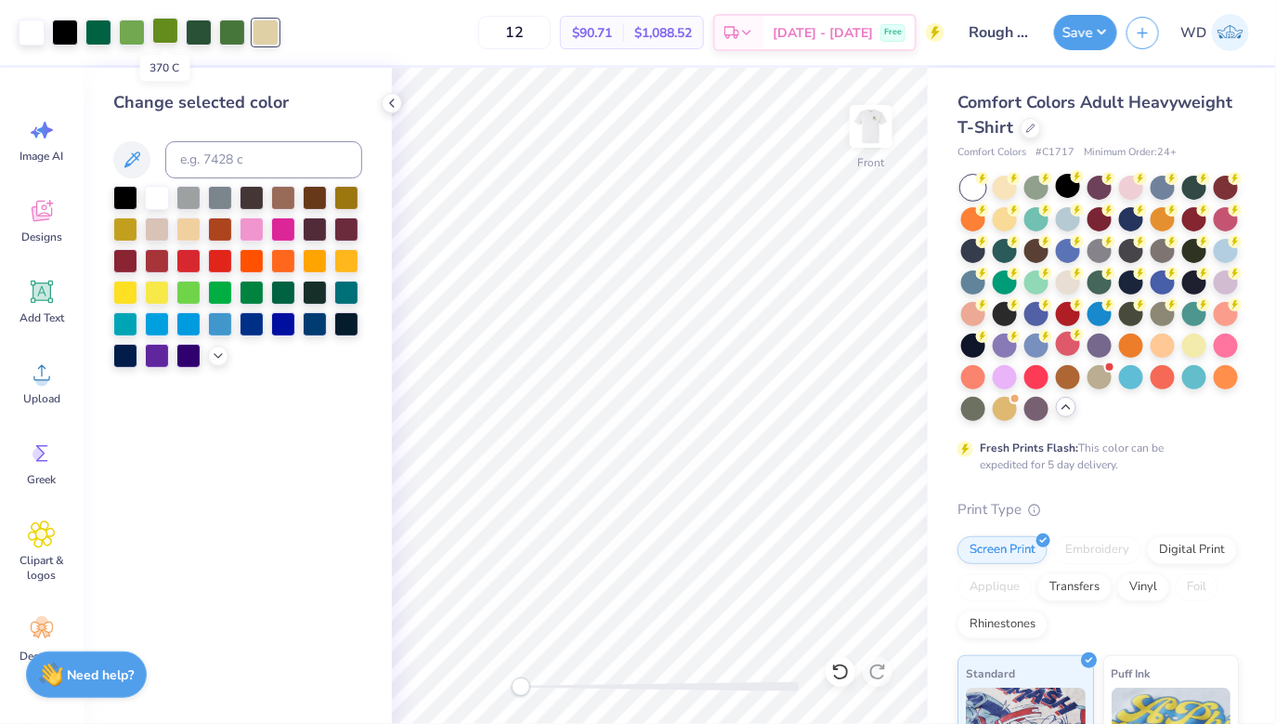
click at [160, 34] on div at bounding box center [165, 31] width 26 height 26
click at [218, 167] on input at bounding box center [263, 159] width 197 height 37
type input "7742"
click at [127, 41] on div at bounding box center [132, 31] width 26 height 26
click at [111, 39] on div at bounding box center [98, 31] width 26 height 26
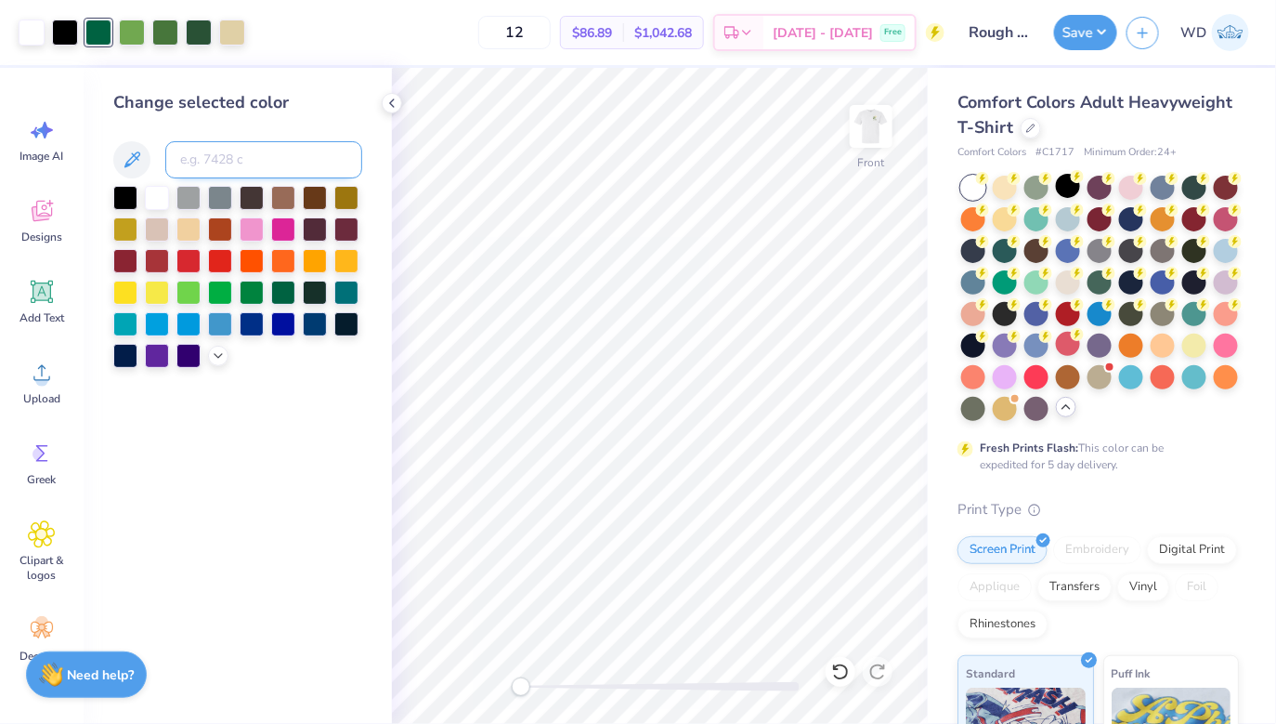
click at [318, 152] on input at bounding box center [263, 159] width 197 height 37
type input "7742"
click at [133, 30] on div at bounding box center [132, 31] width 26 height 26
click at [225, 183] on div "Change selected color" at bounding box center [237, 229] width 249 height 278
click at [225, 171] on input at bounding box center [263, 159] width 197 height 37
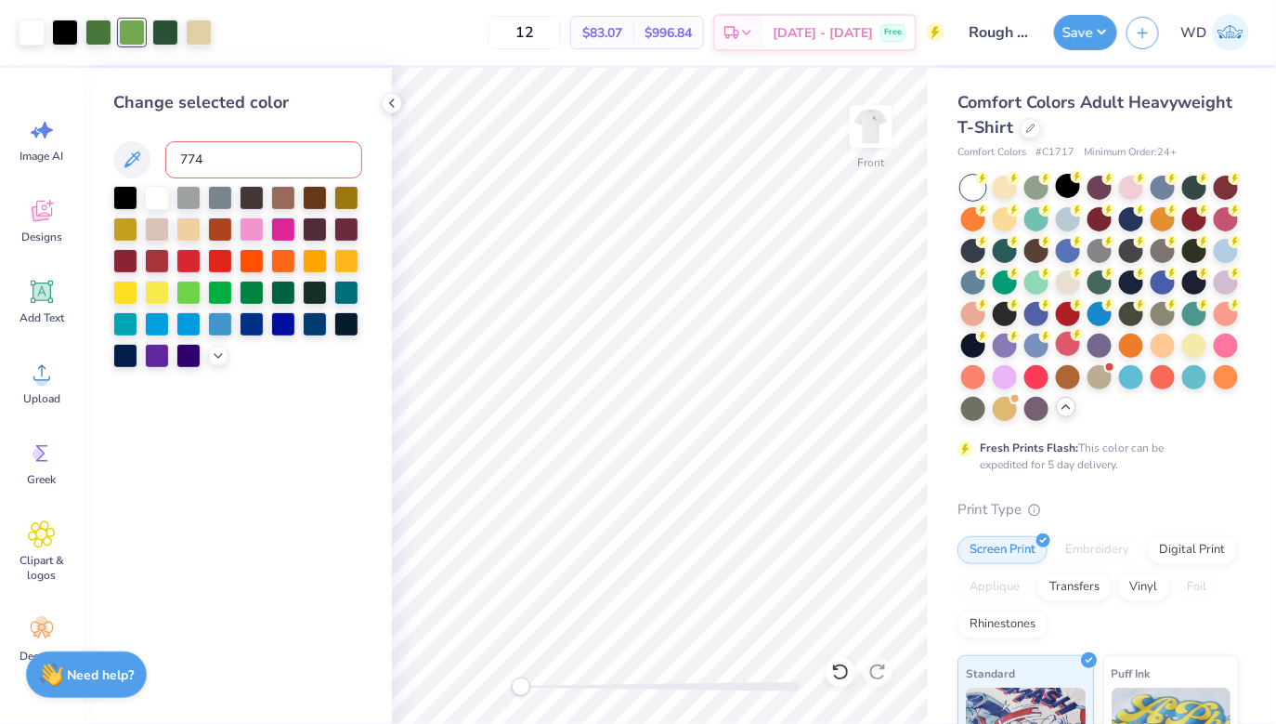
type input "7742"
click at [396, 108] on icon at bounding box center [392, 103] width 15 height 15
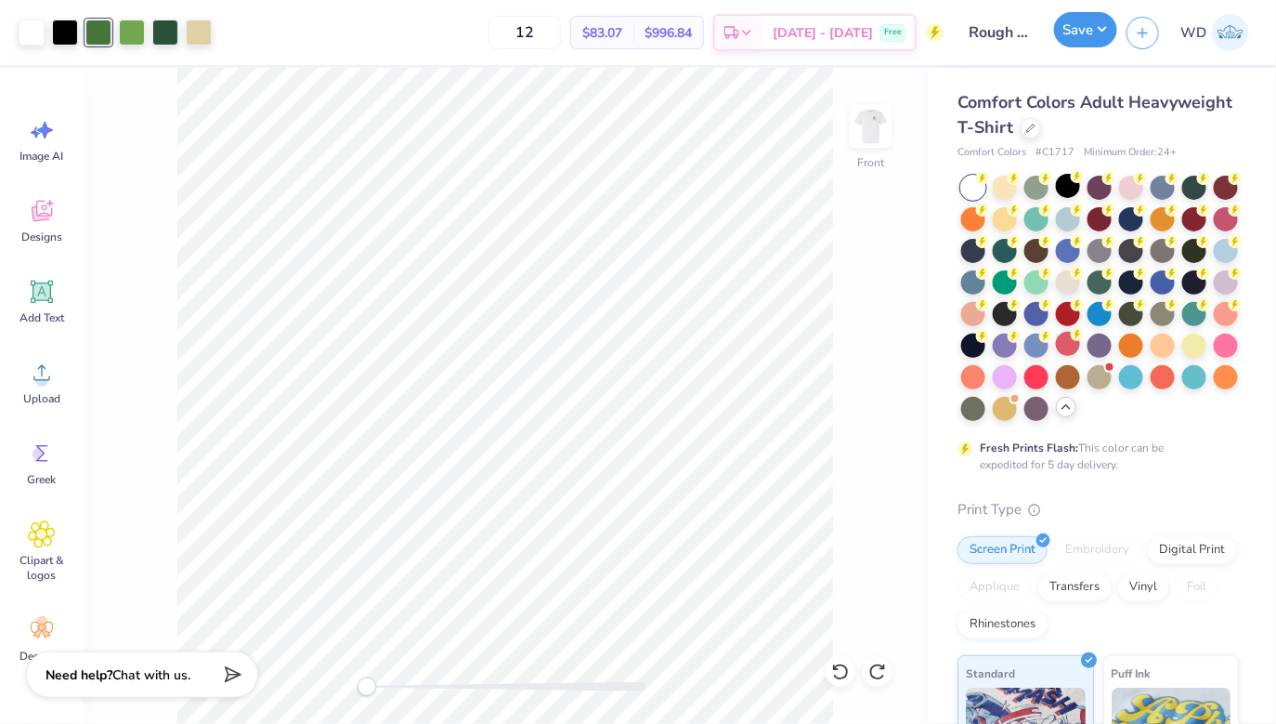
click at [1099, 39] on button "Save" at bounding box center [1085, 29] width 63 height 35
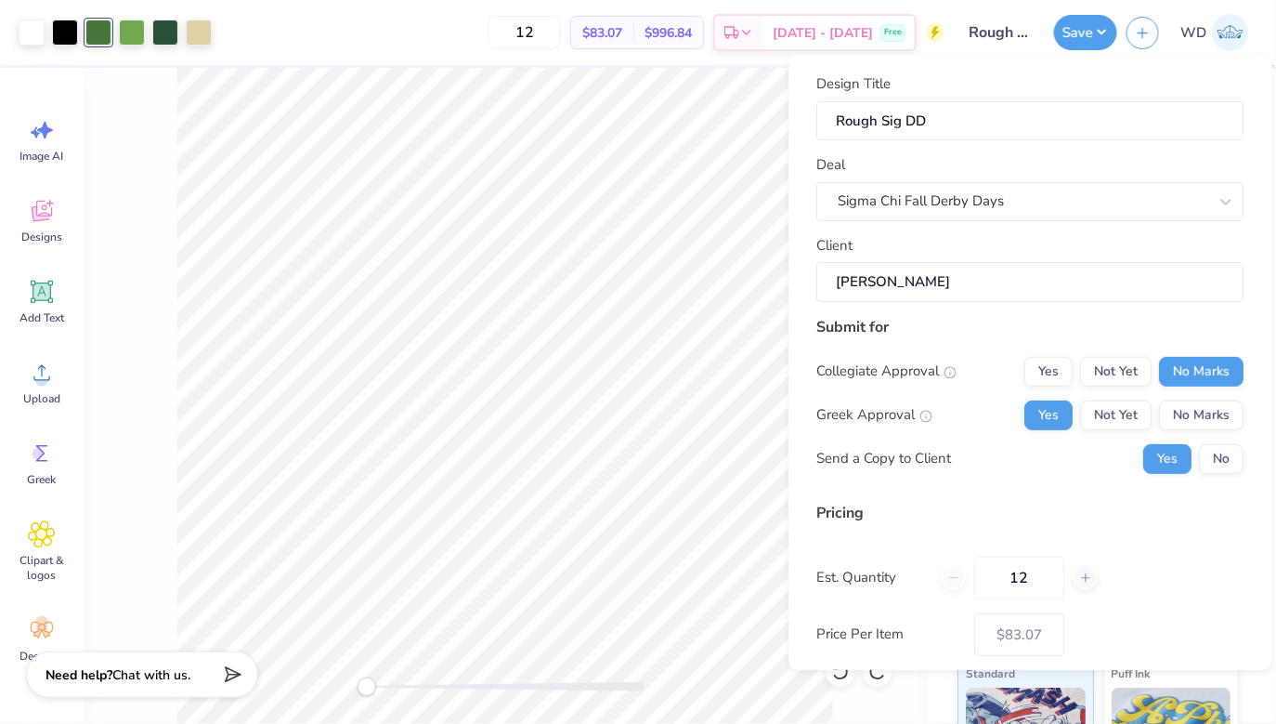
scroll to position [92, 0]
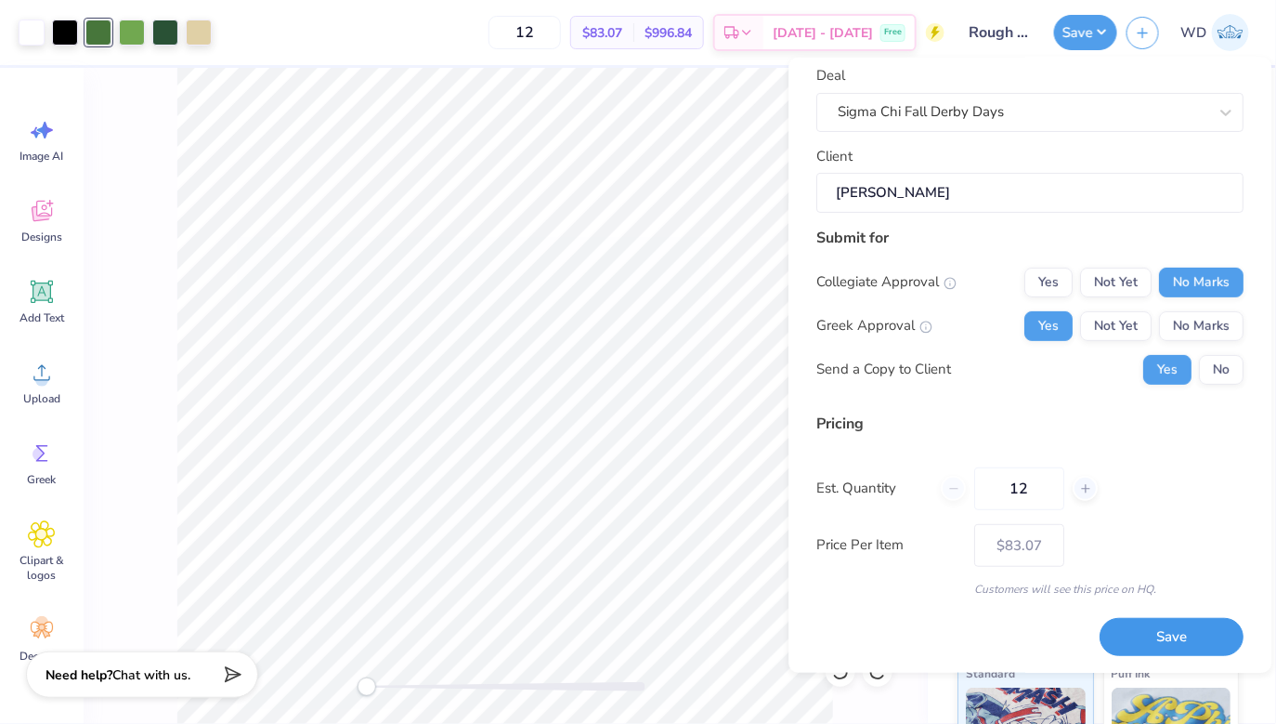
click at [1165, 634] on button "Save" at bounding box center [1173, 637] width 144 height 38
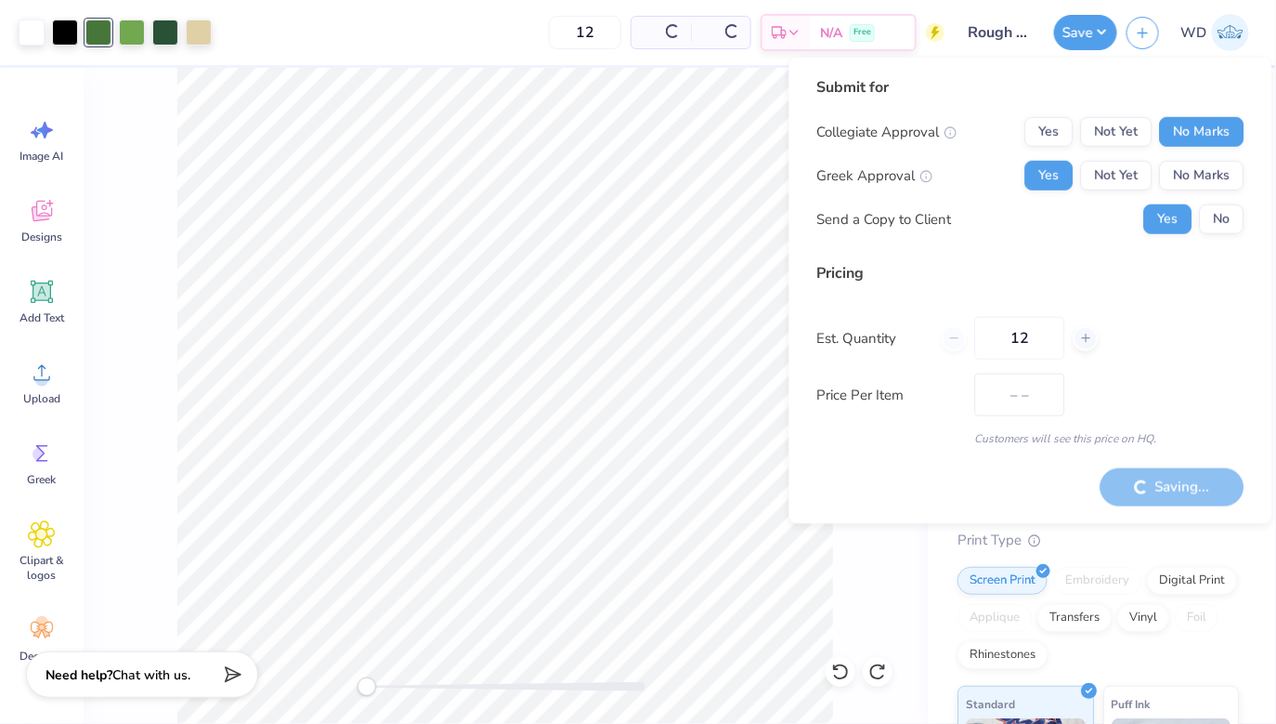
type input "$70.05"
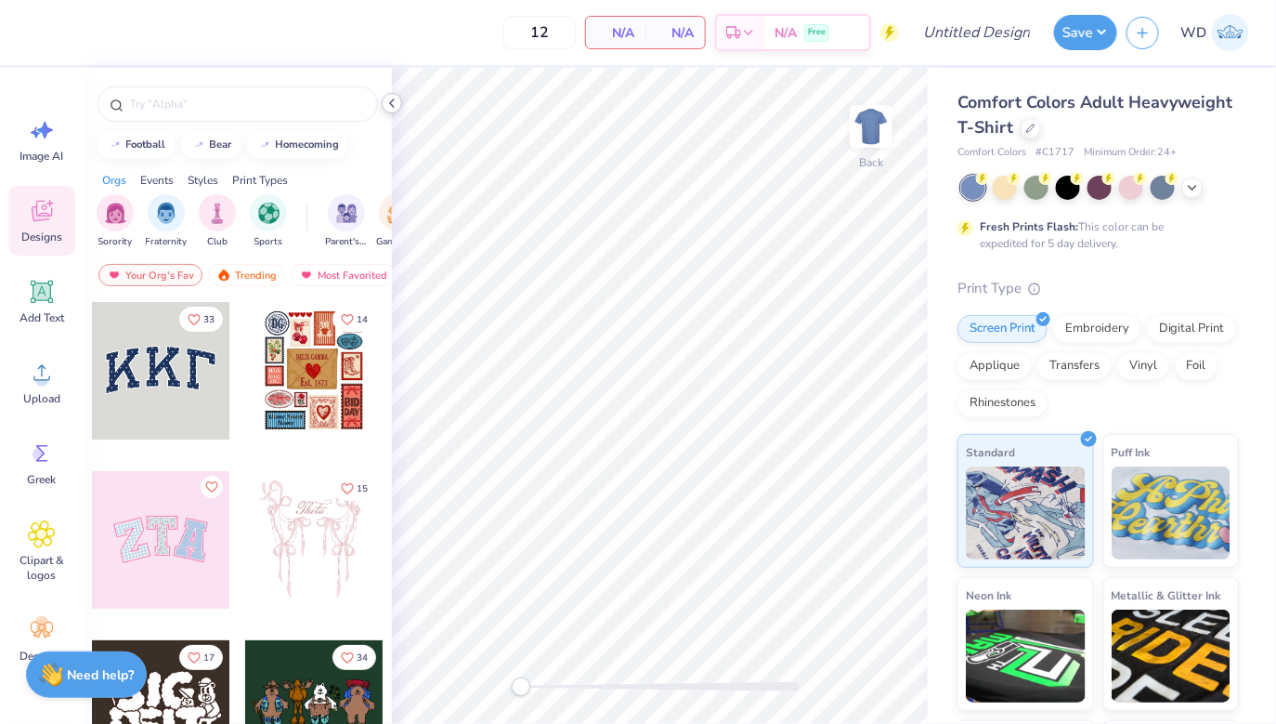
click at [393, 105] on icon at bounding box center [392, 103] width 15 height 15
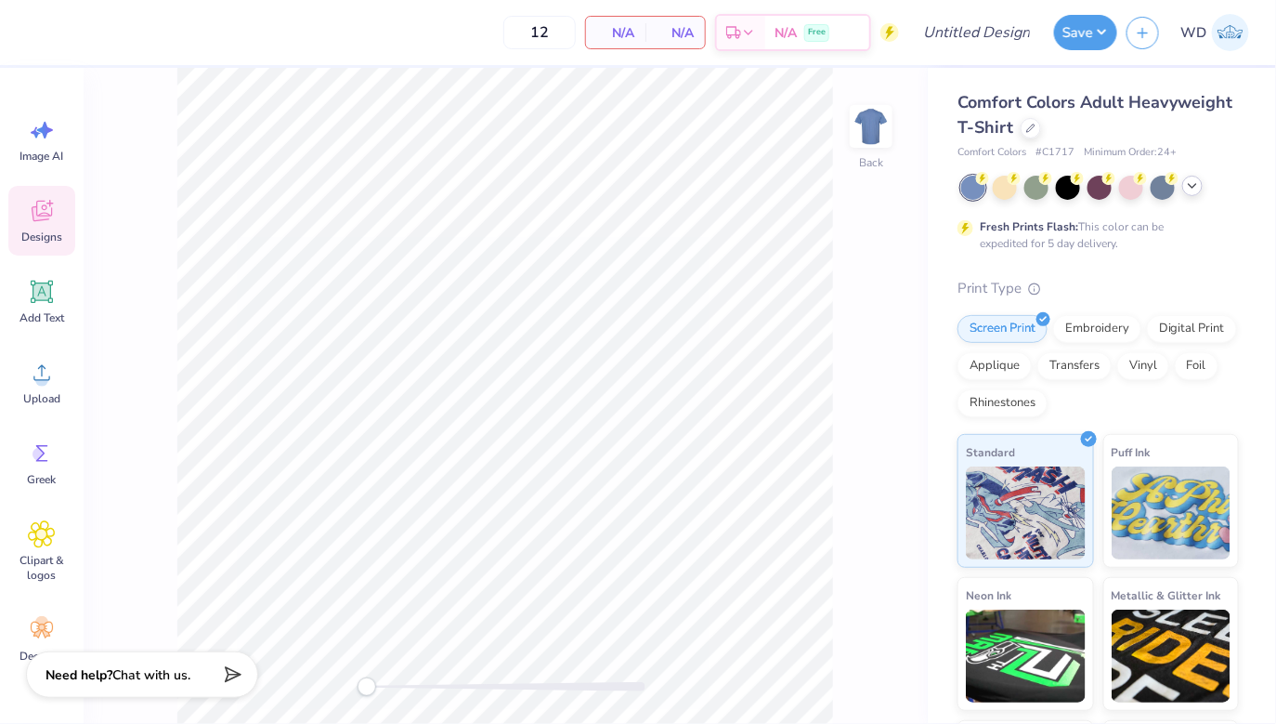
click at [1194, 189] on icon at bounding box center [1192, 185] width 15 height 15
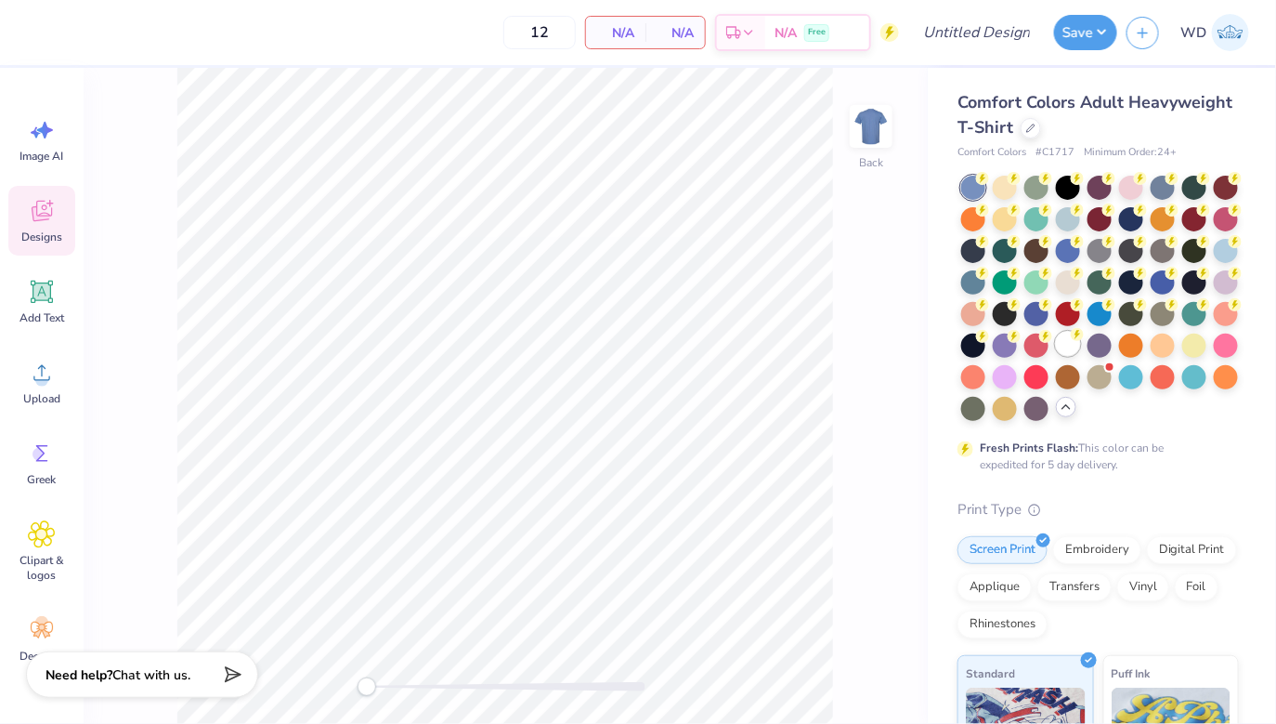
click at [1066, 344] on div at bounding box center [1068, 344] width 24 height 24
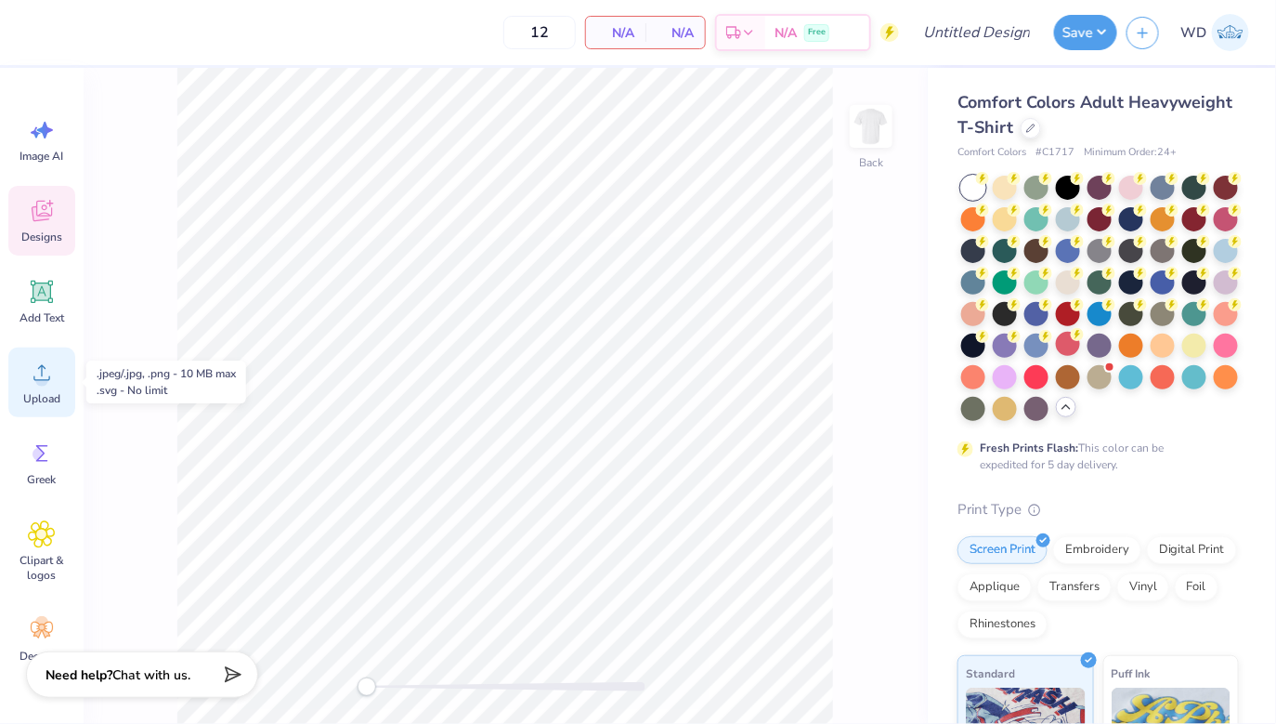
click at [50, 371] on icon at bounding box center [42, 373] width 28 height 28
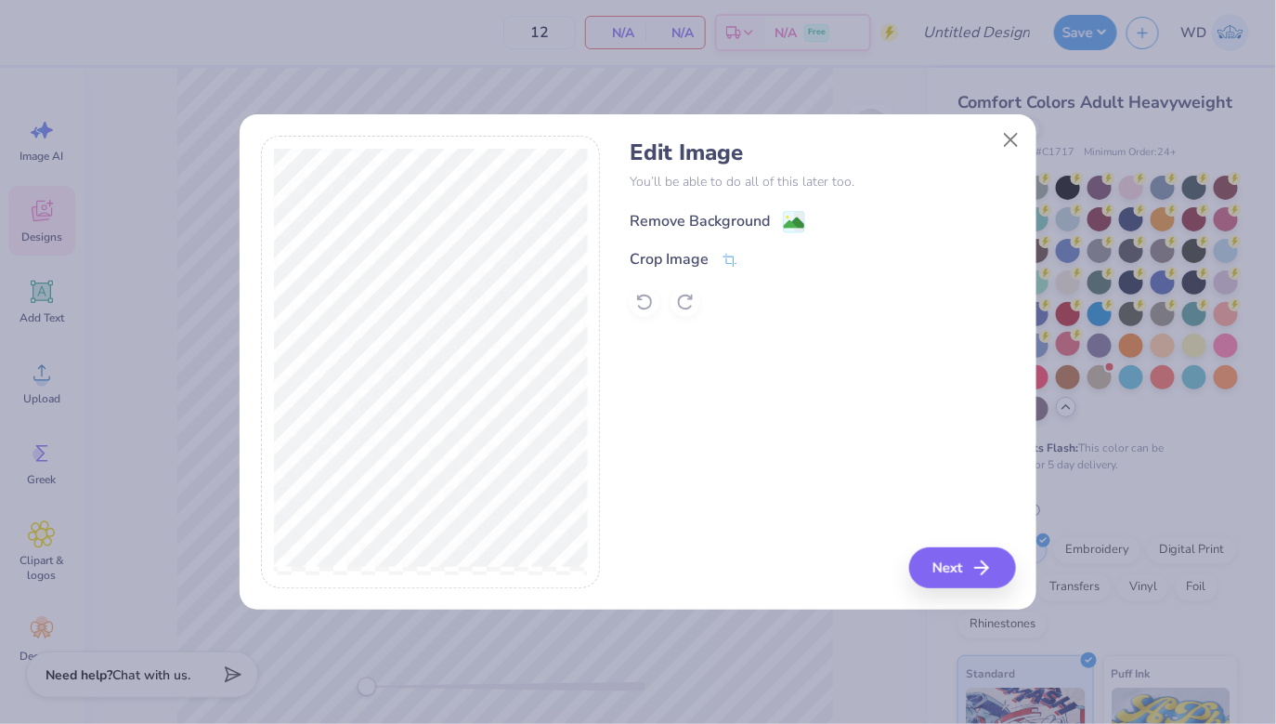
click at [804, 215] on rect at bounding box center [794, 221] width 21 height 21
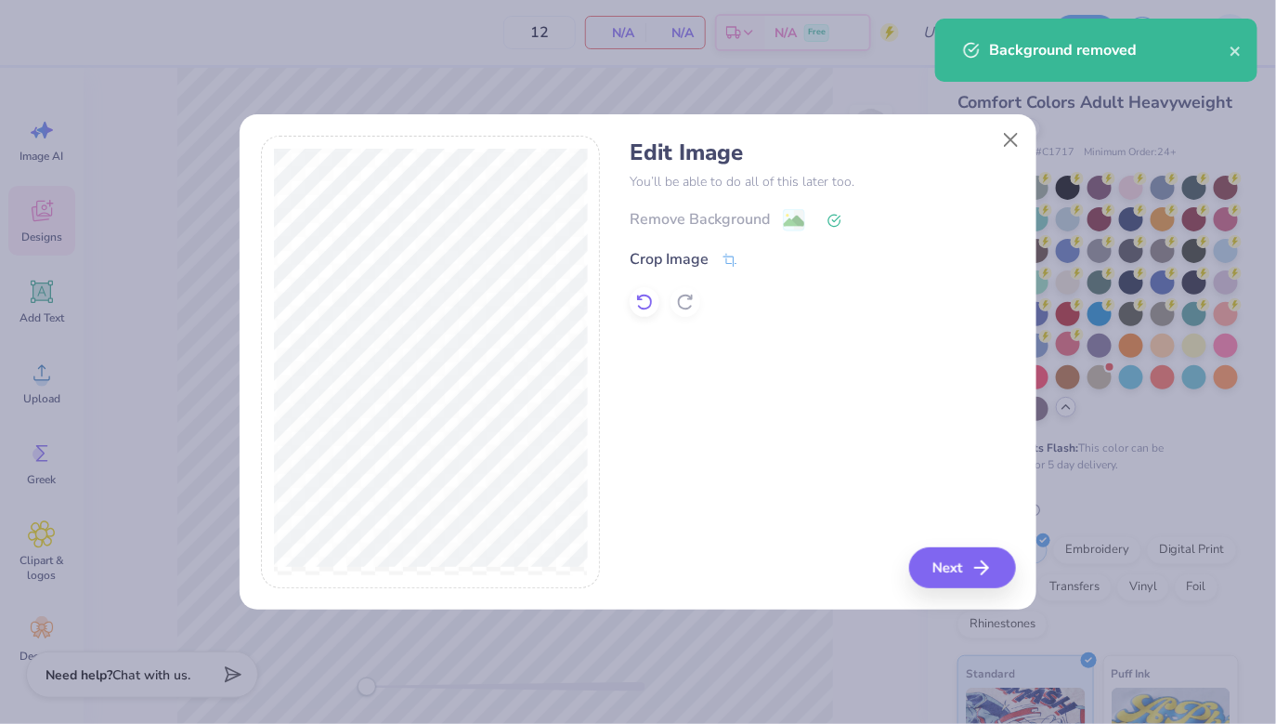
click at [649, 296] on icon at bounding box center [645, 302] width 16 height 17
click at [962, 592] on div "Edit Image You’ll be able to do all of this later too. Remove Background Crop I…" at bounding box center [638, 373] width 797 height 474
click at [962, 557] on button "Next" at bounding box center [965, 567] width 107 height 41
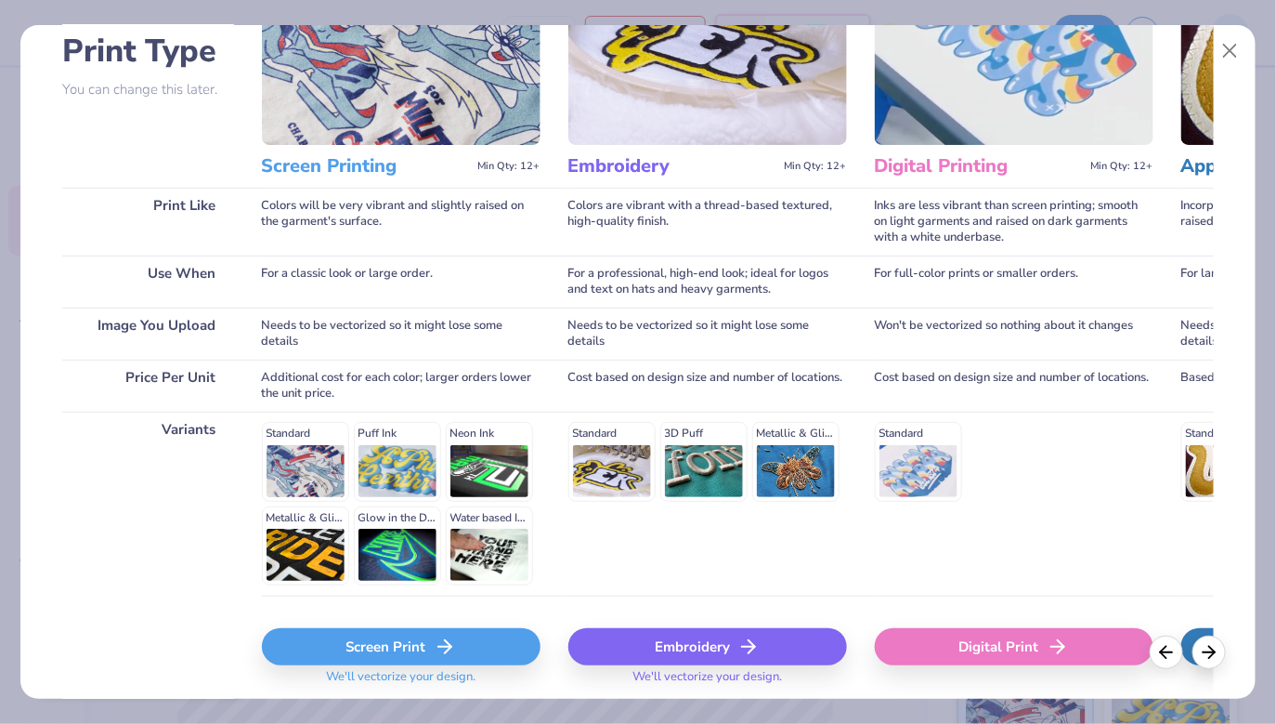
scroll to position [202, 0]
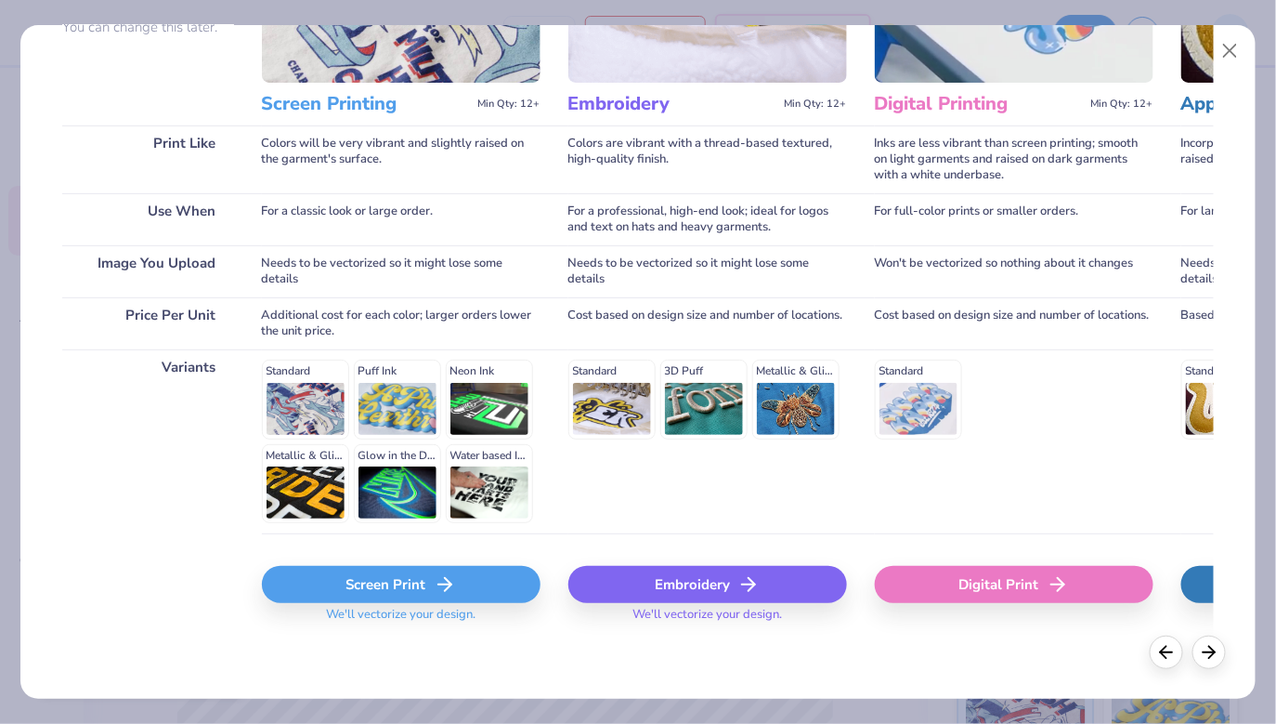
click at [390, 586] on div "Screen Print" at bounding box center [401, 584] width 279 height 37
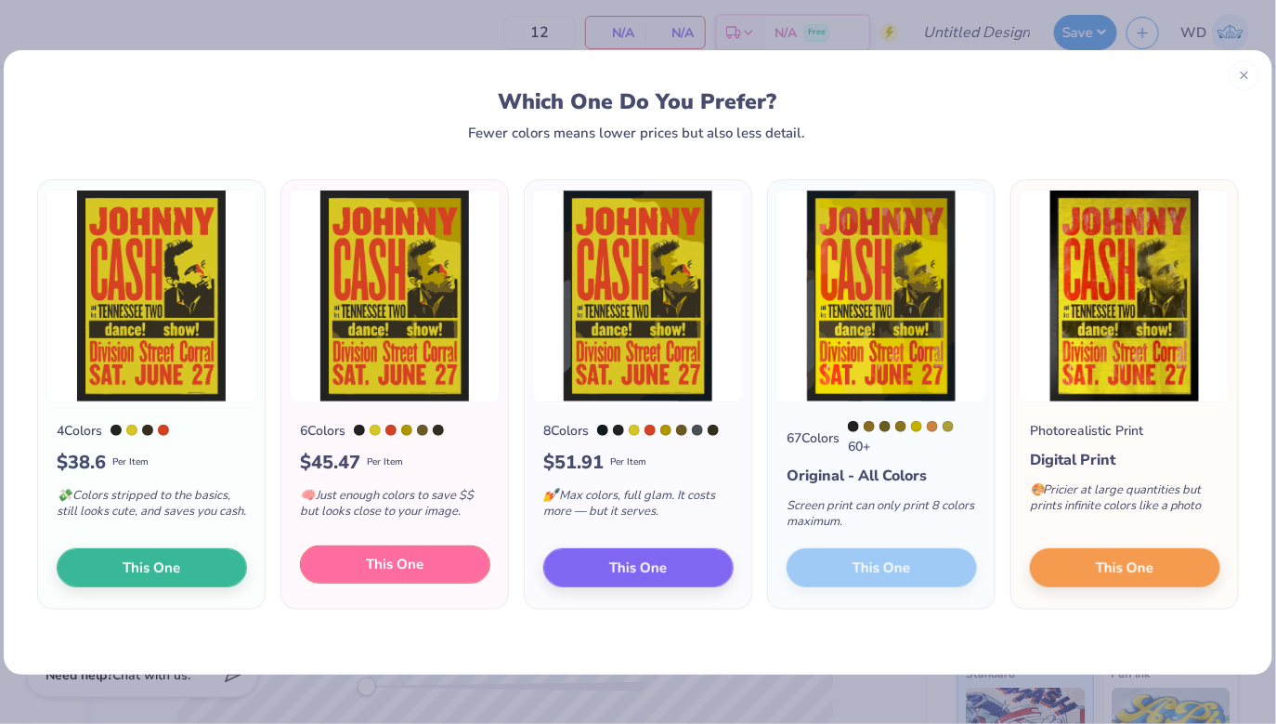
click at [415, 581] on button "This One" at bounding box center [395, 564] width 190 height 39
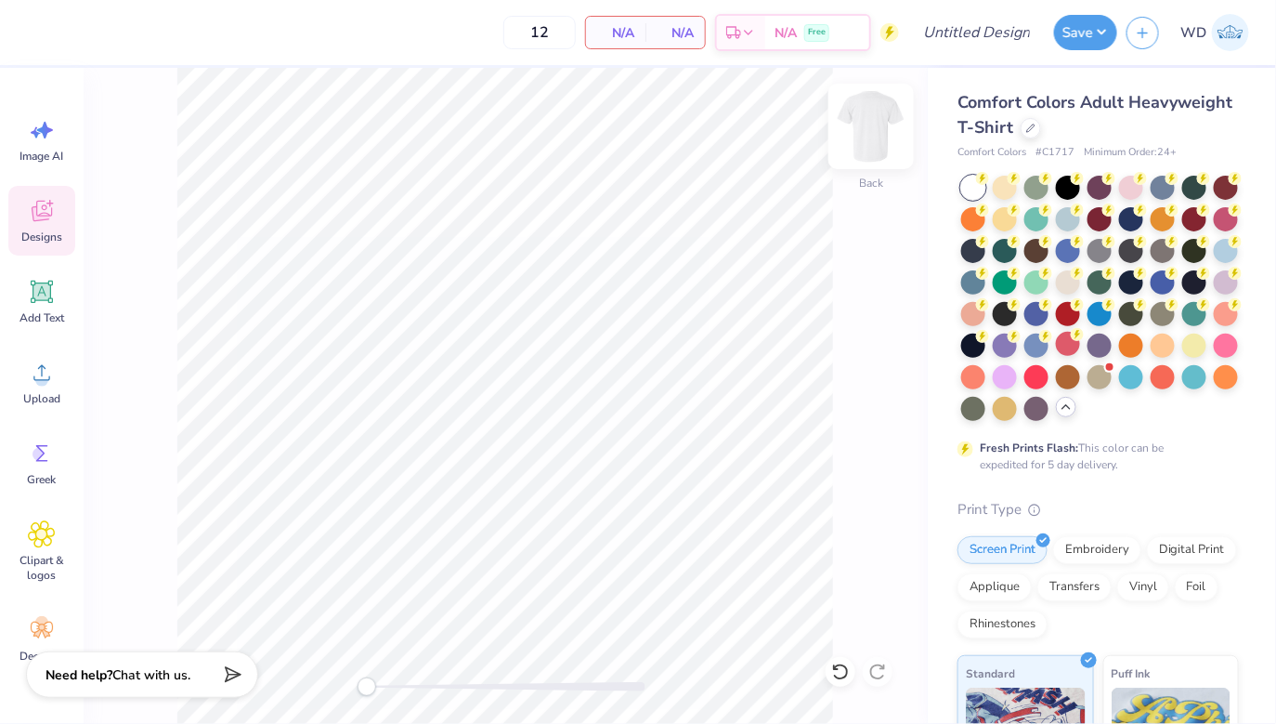
click at [867, 112] on img at bounding box center [871, 126] width 74 height 74
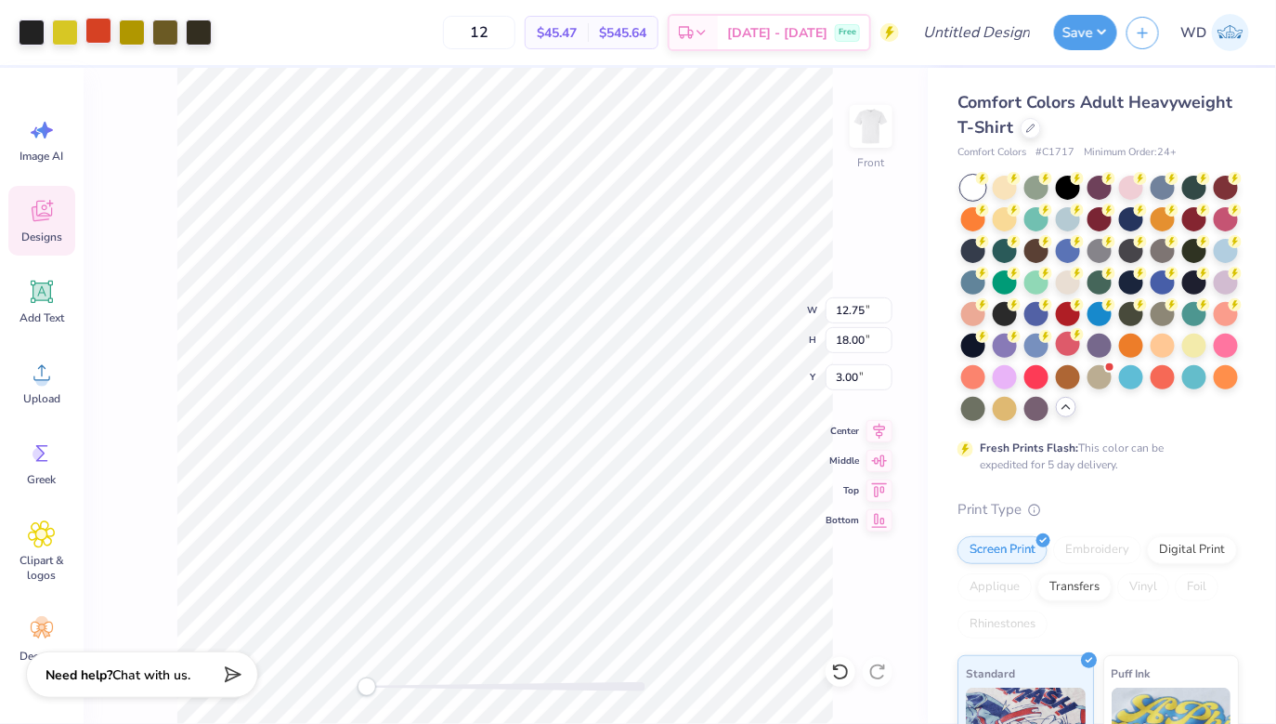
click at [101, 37] on div at bounding box center [98, 31] width 26 height 26
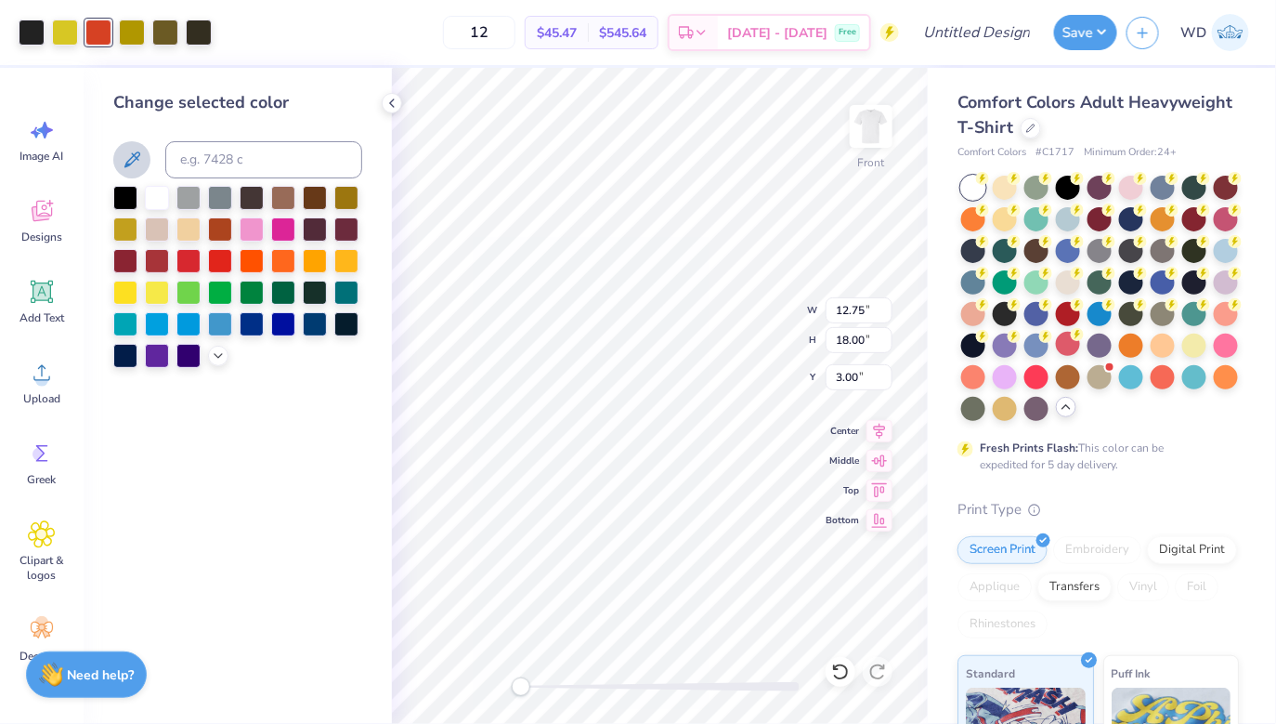
click at [139, 163] on icon at bounding box center [132, 160] width 22 height 22
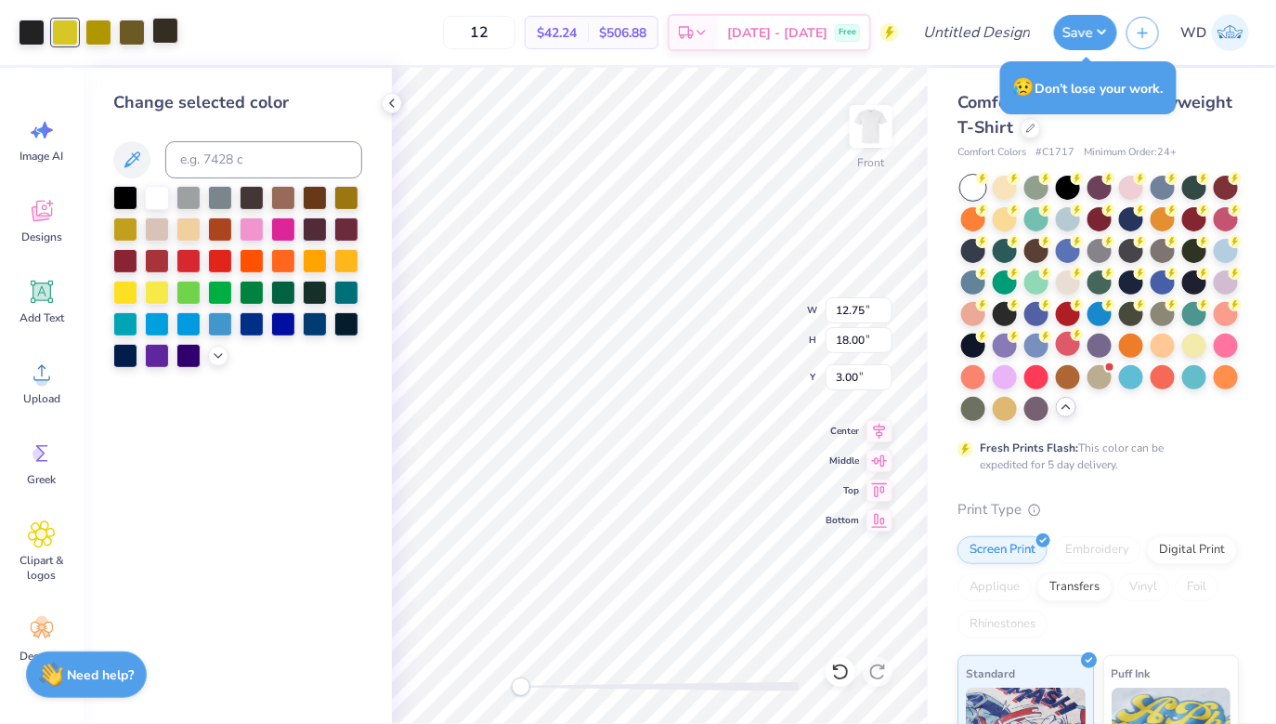
click at [162, 30] on div at bounding box center [165, 31] width 26 height 26
click at [133, 37] on div at bounding box center [132, 31] width 26 height 26
click at [129, 162] on icon at bounding box center [132, 160] width 22 height 22
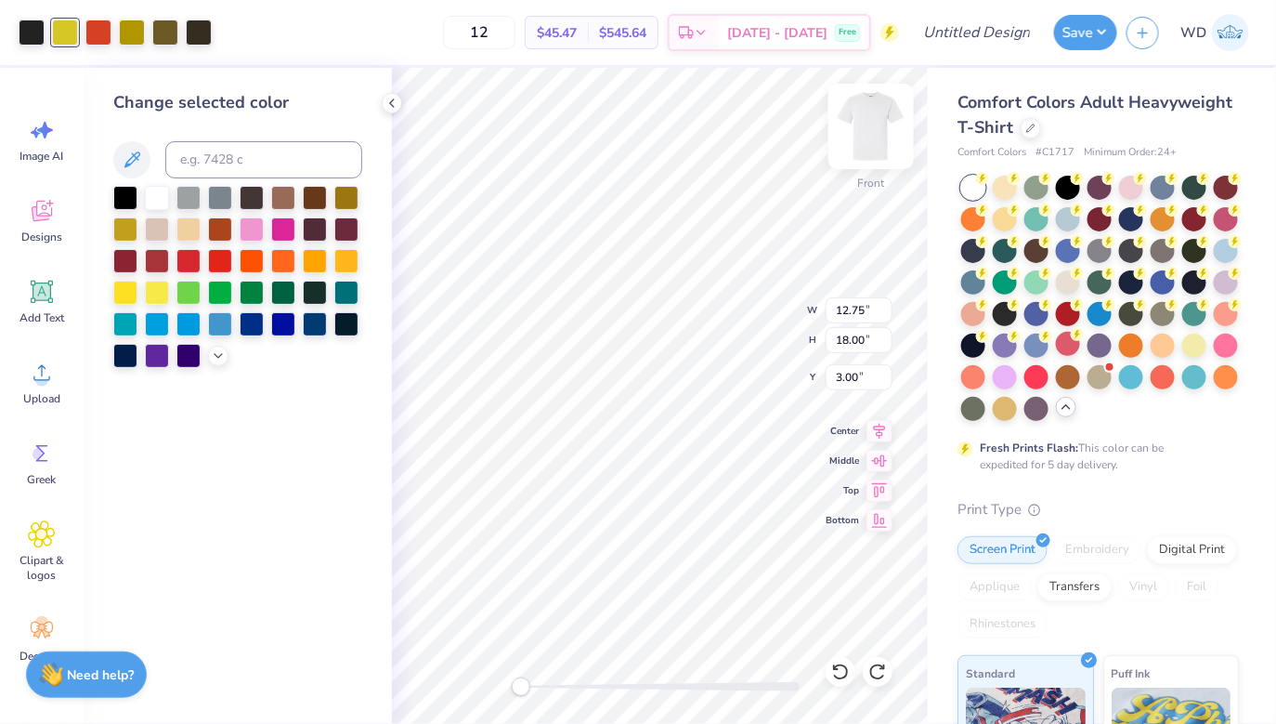
click at [879, 136] on img at bounding box center [871, 126] width 74 height 74
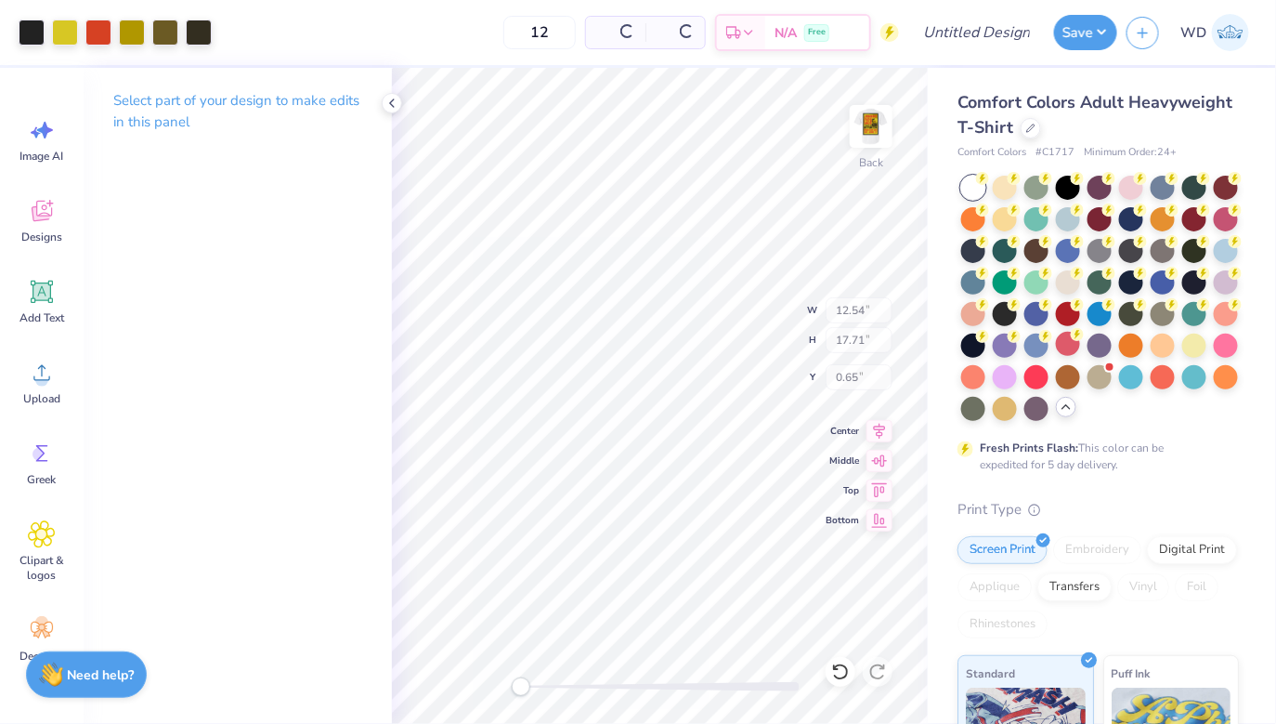
type input "12.54"
type input "17.71"
type input "0.65"
click at [868, 126] on img at bounding box center [871, 126] width 74 height 74
type input "12.75"
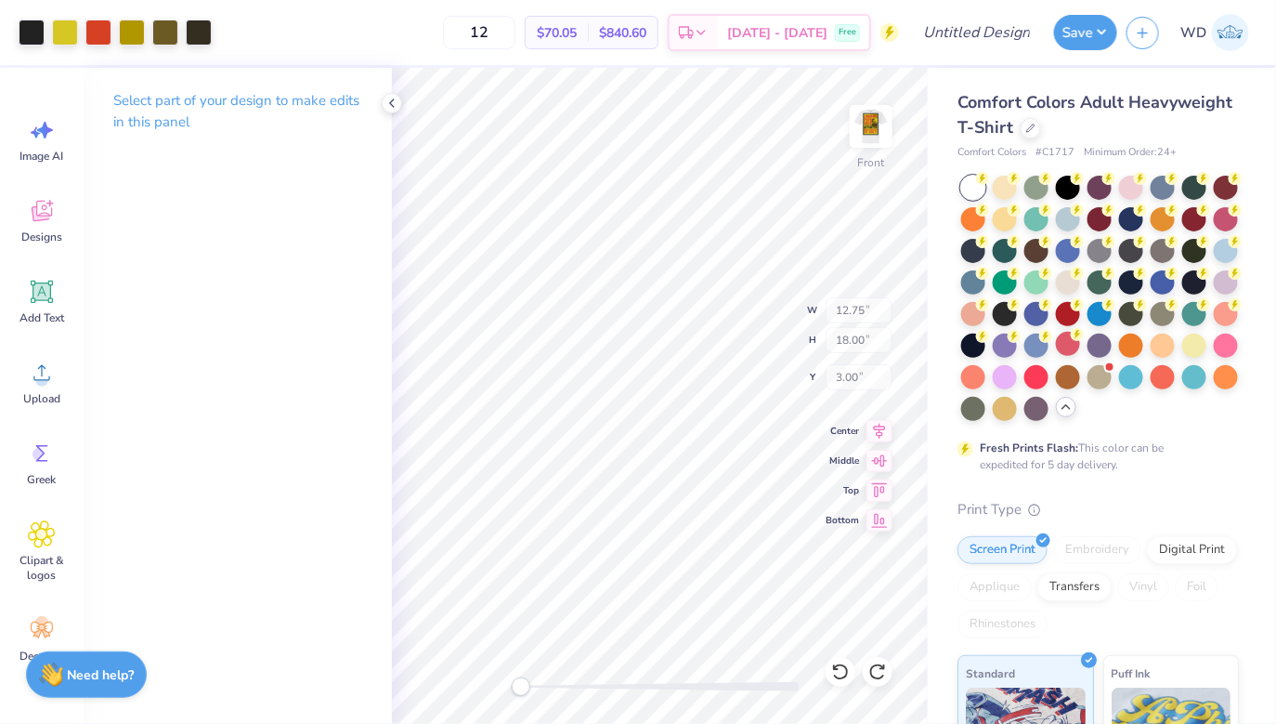
type input "18.00"
type input "3.00"
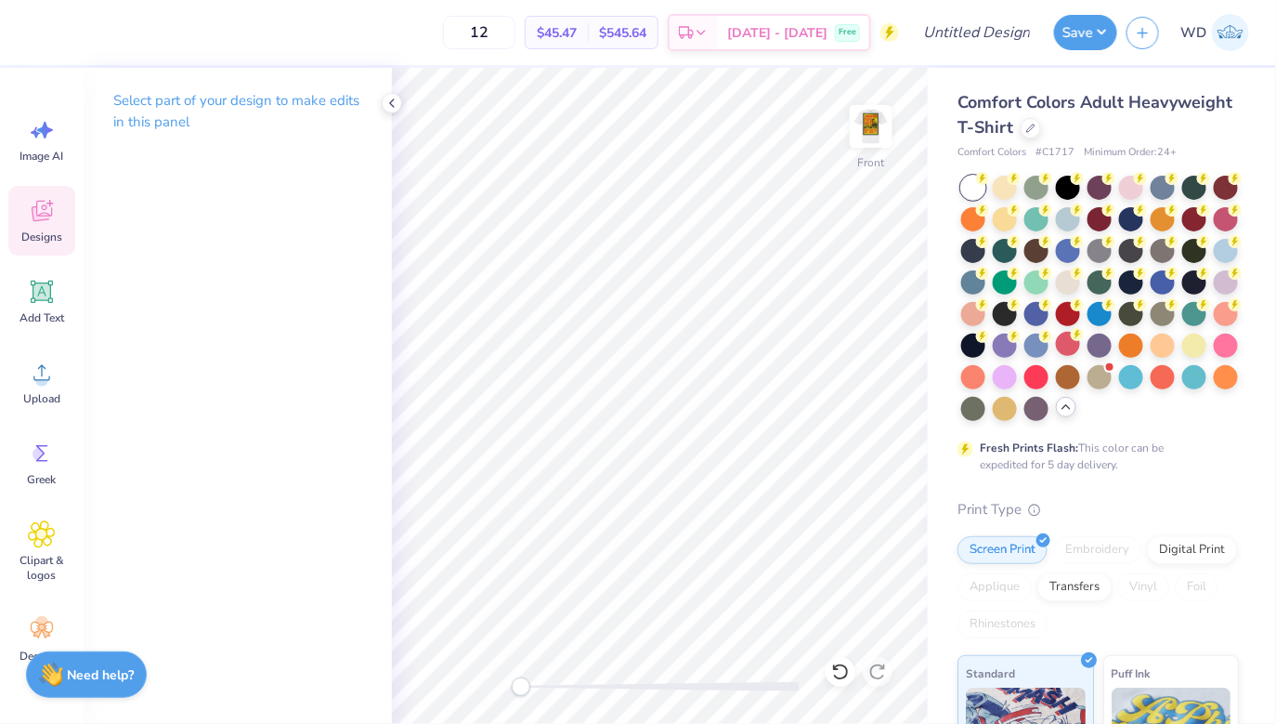
click at [48, 218] on icon at bounding box center [42, 211] width 20 height 21
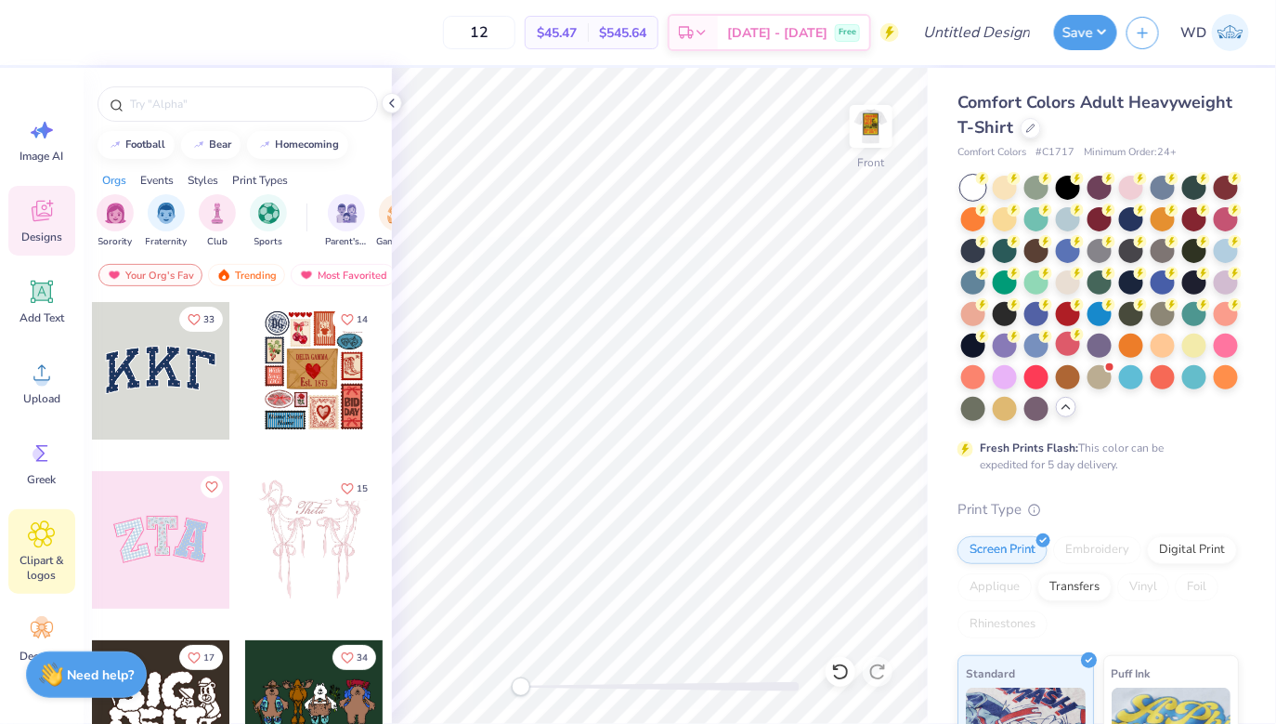
click at [50, 535] on icon at bounding box center [41, 534] width 27 height 28
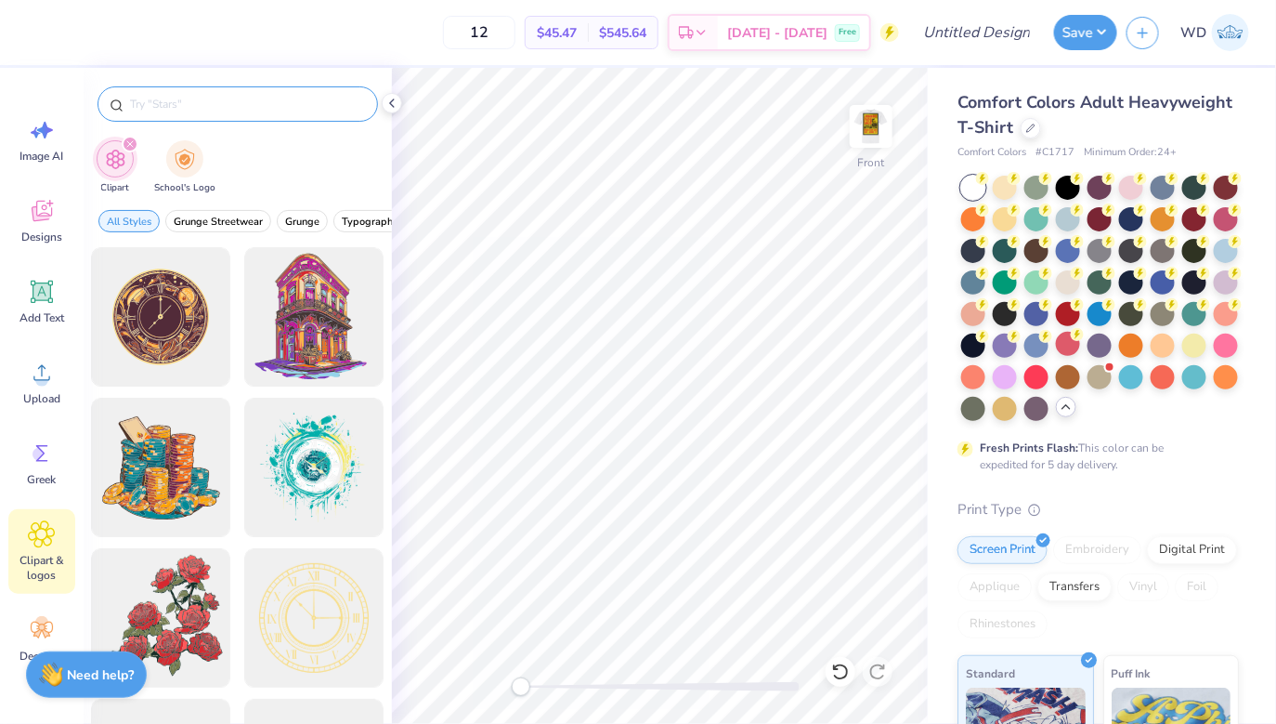
click at [287, 108] on input "text" at bounding box center [247, 104] width 238 height 19
type input "rectangle"
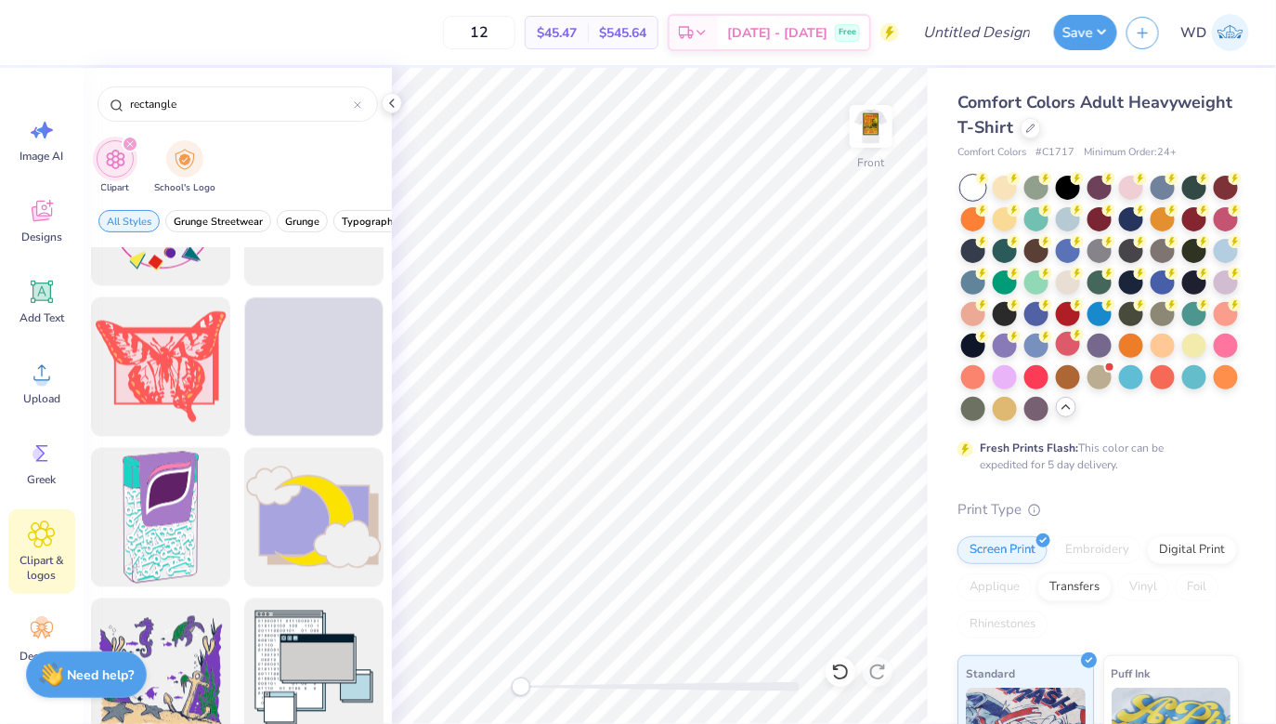
scroll to position [1228, 0]
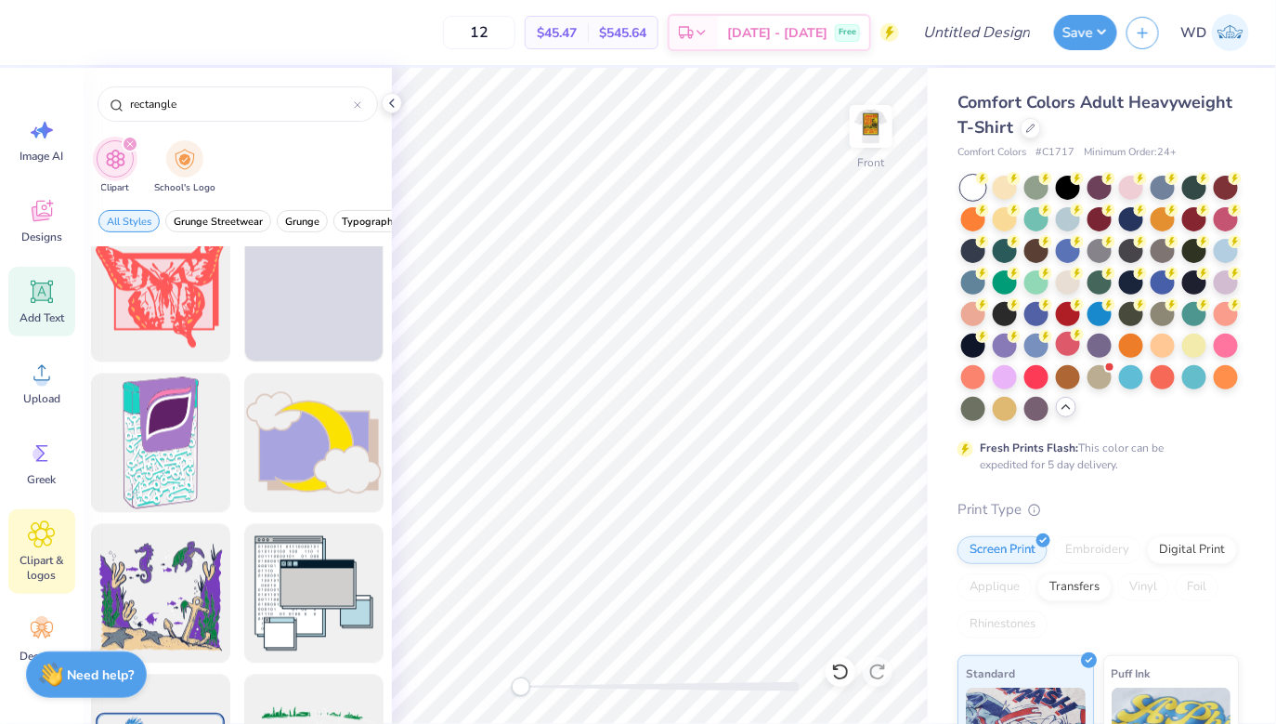
click at [53, 299] on icon at bounding box center [42, 292] width 28 height 28
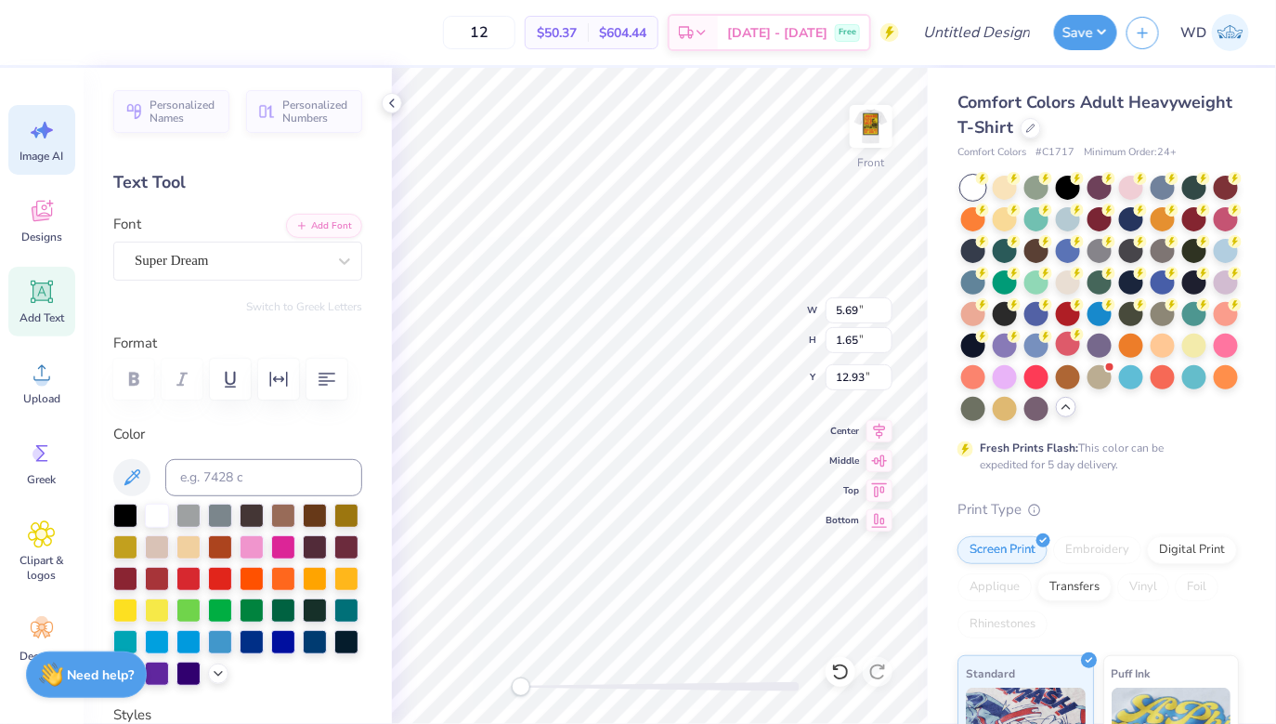
click at [47, 145] on div "Image AI" at bounding box center [41, 140] width 67 height 70
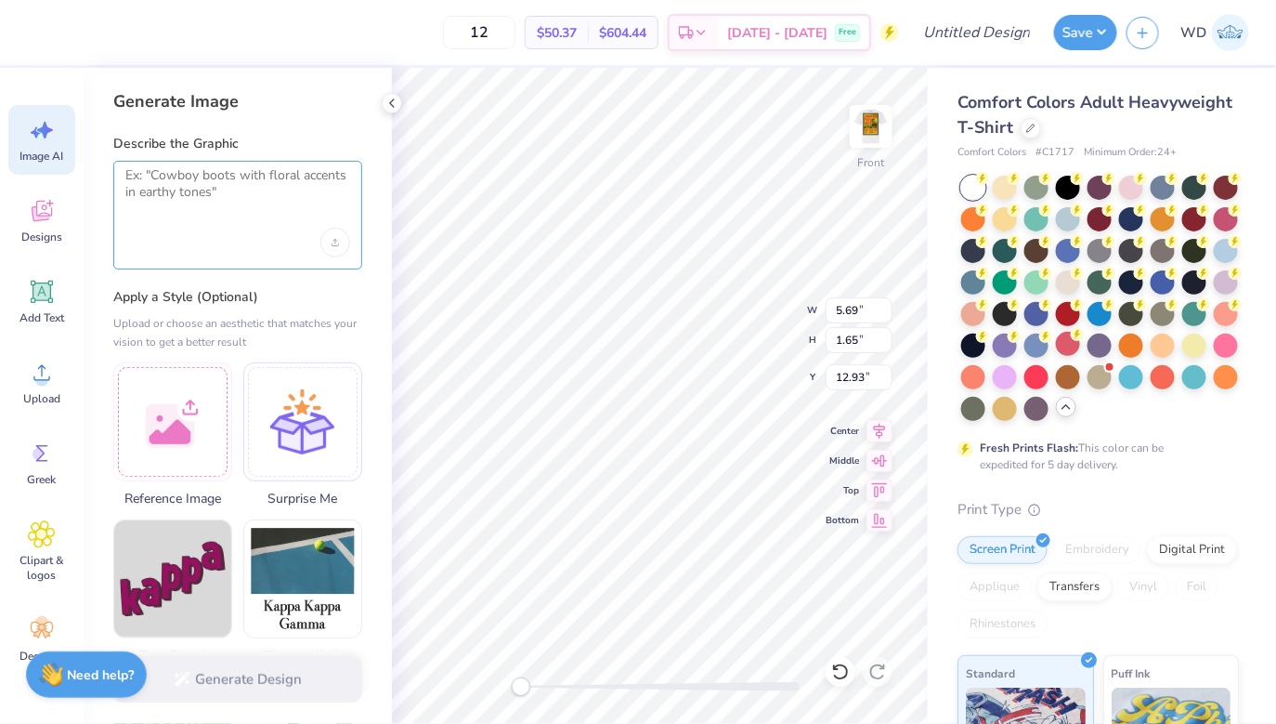
click at [274, 202] on textarea at bounding box center [237, 190] width 225 height 46
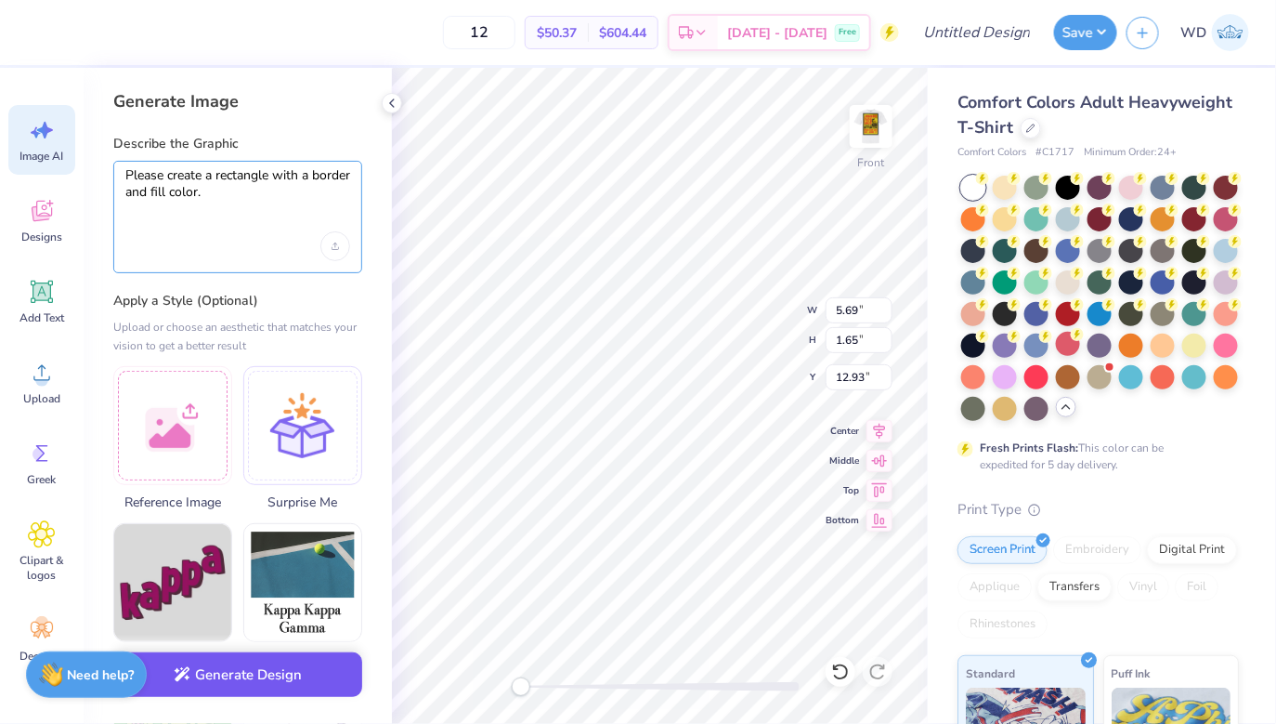
type textarea "Please create a rectangle with a border and fill color."
click at [255, 672] on button "Generate Design" at bounding box center [237, 675] width 249 height 46
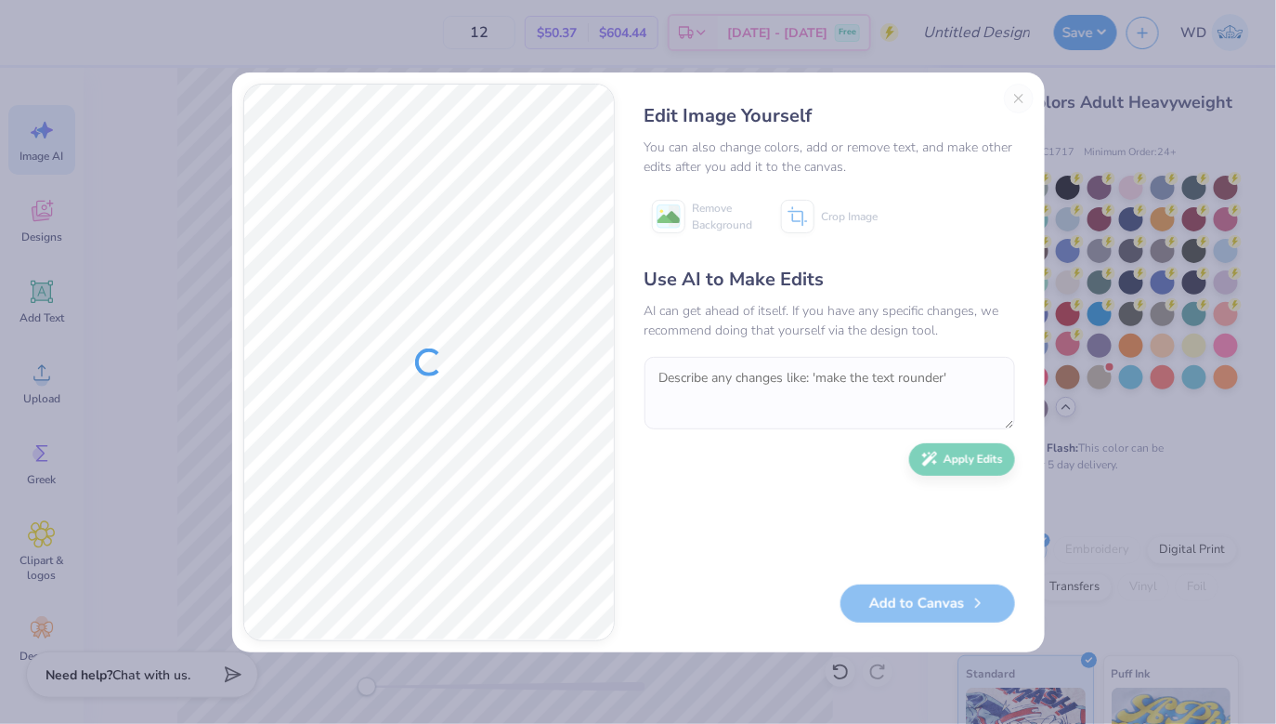
click at [1012, 88] on div "Edit Image Yourself You can also change colors, add or remove text, and make ot…" at bounding box center [830, 362] width 408 height 557
click at [1019, 107] on div "Edit Image Yourself You can also change colors, add or remove text, and make ot…" at bounding box center [830, 362] width 408 height 557
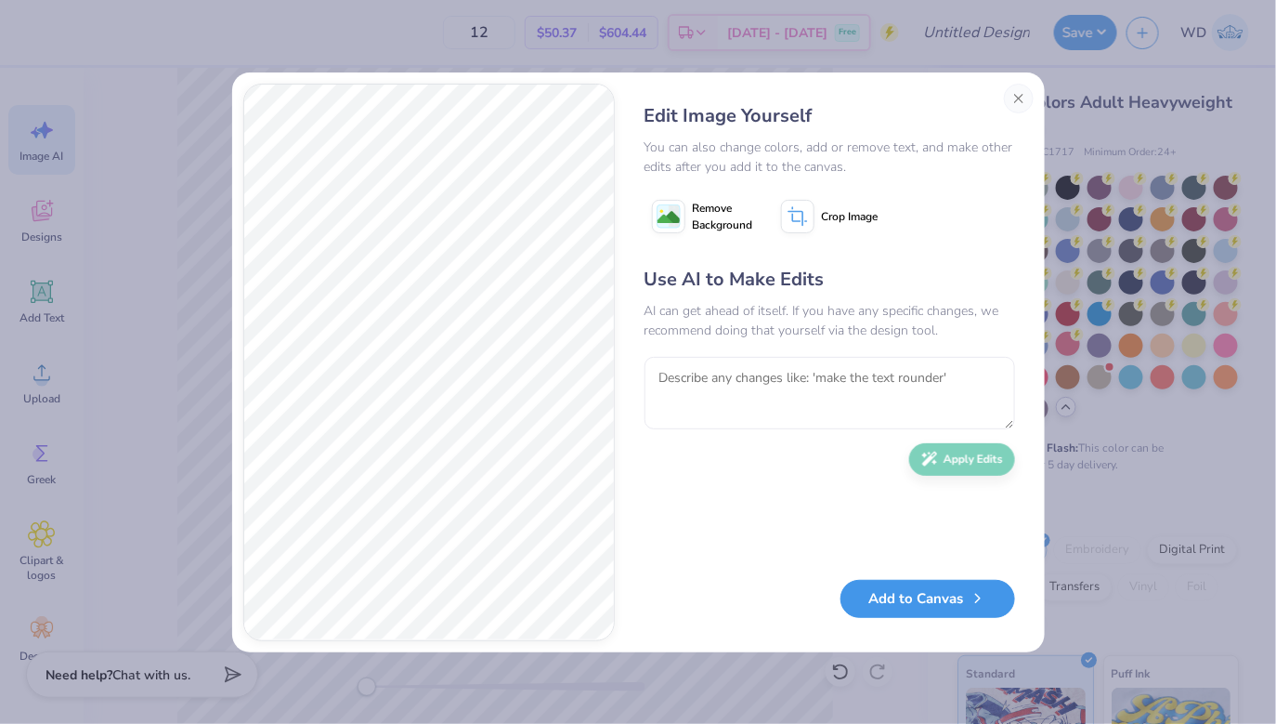
click at [930, 604] on button "Add to Canvas" at bounding box center [928, 599] width 175 height 38
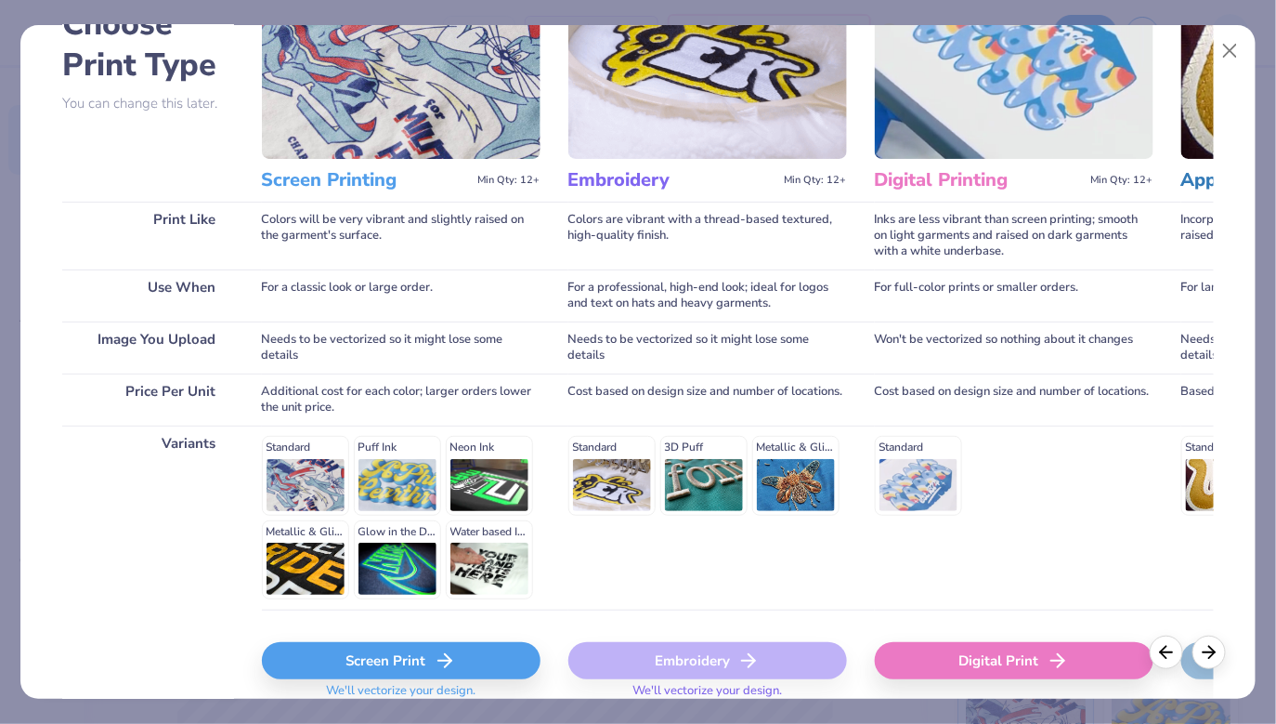
scroll to position [202, 0]
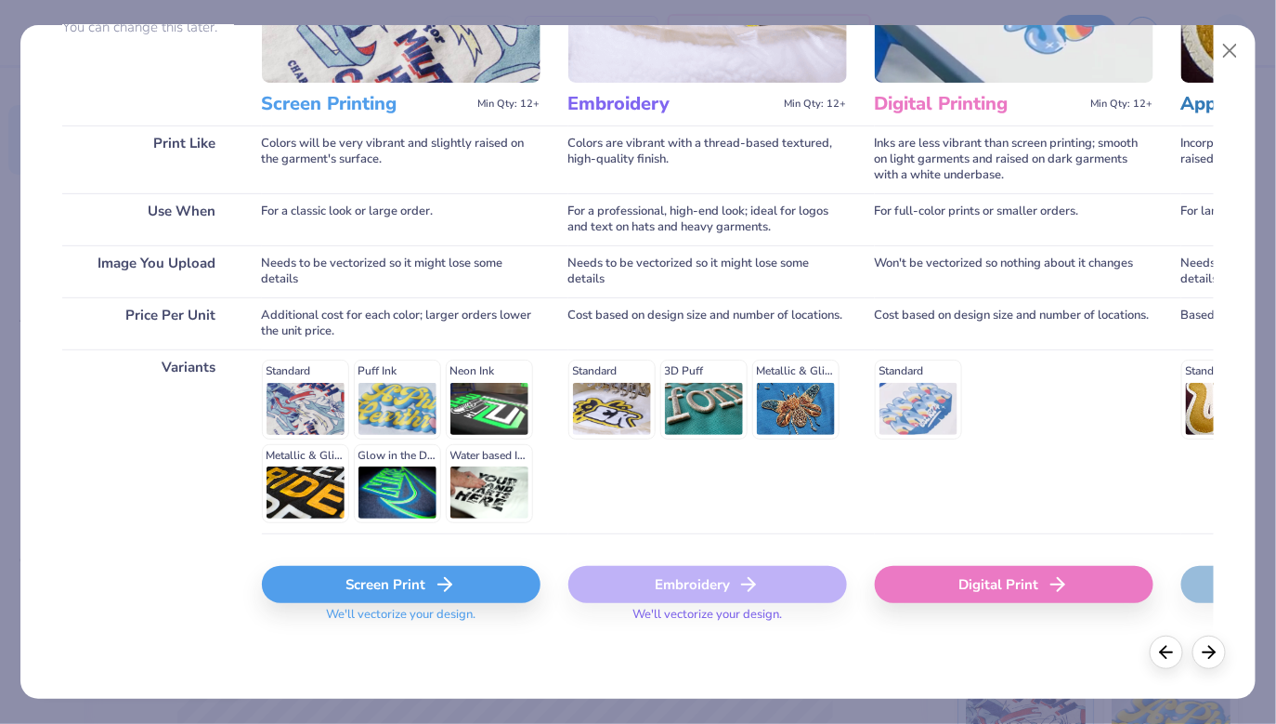
click at [386, 581] on div "Screen Print" at bounding box center [401, 584] width 279 height 37
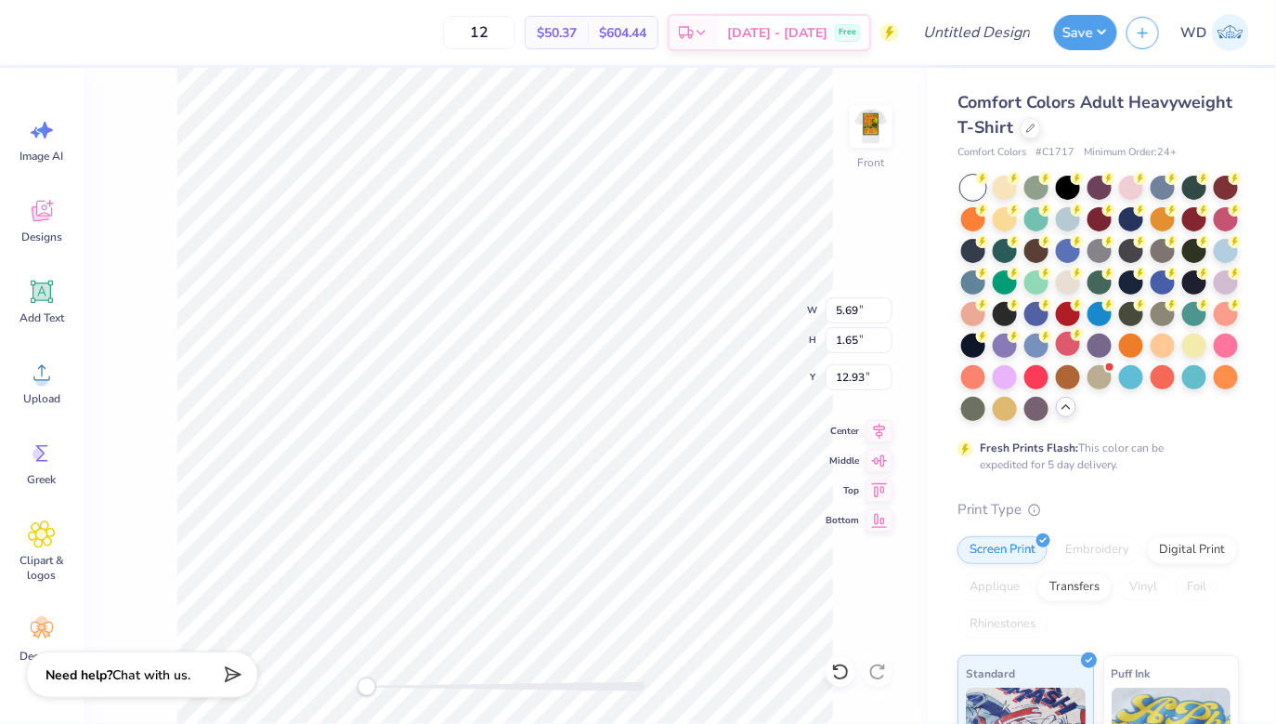
scroll to position [0, 0]
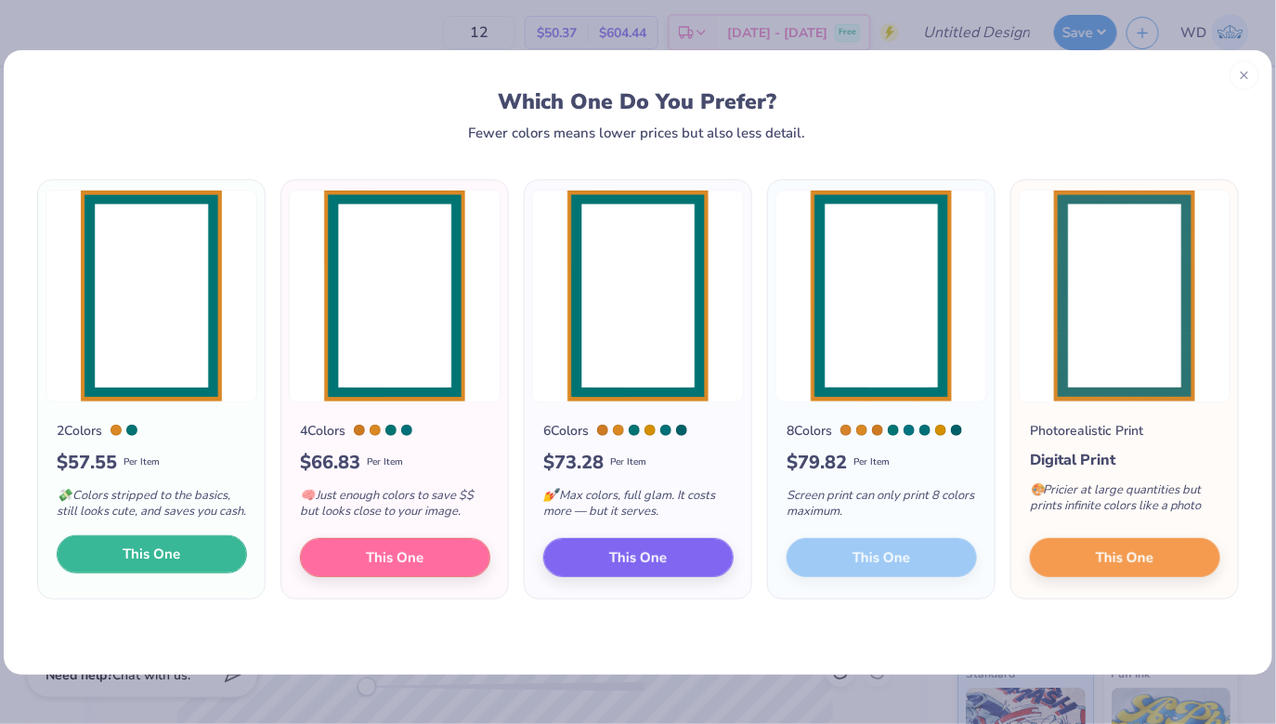
click at [189, 568] on button "This One" at bounding box center [152, 554] width 190 height 39
type input "11.98"
type input "18.00"
type input "4.75"
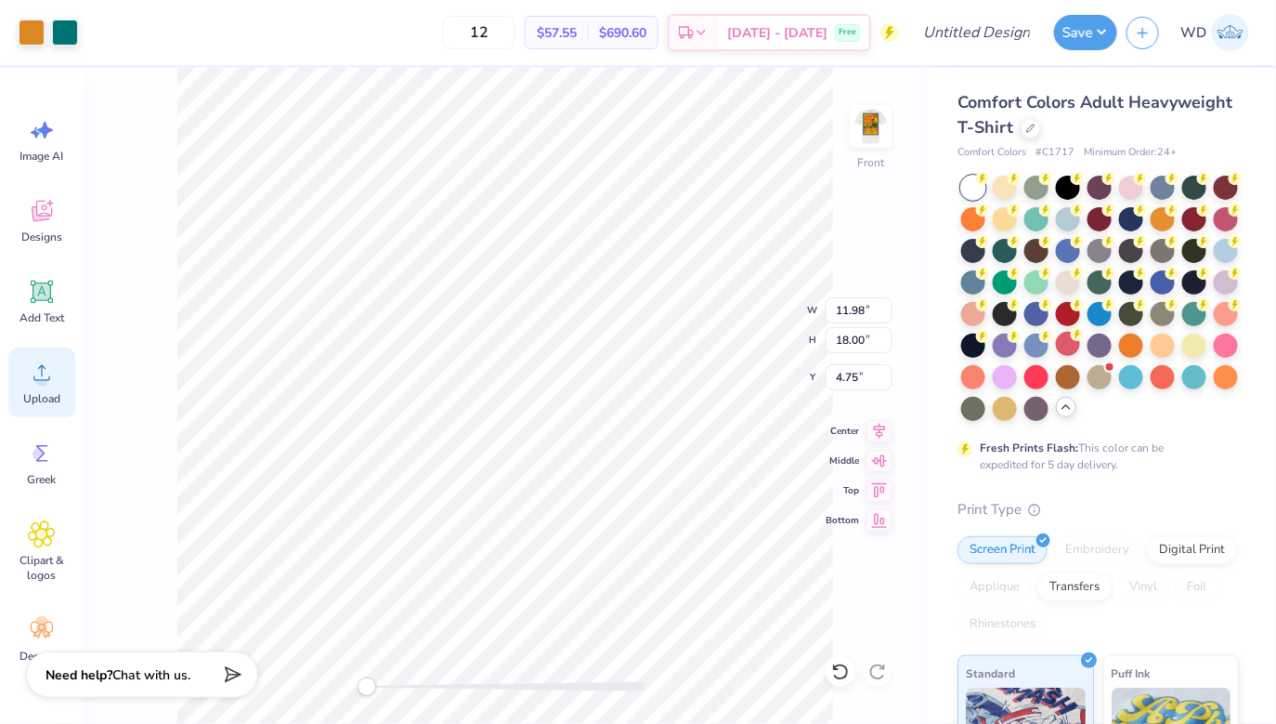
click at [40, 363] on icon at bounding box center [42, 373] width 28 height 28
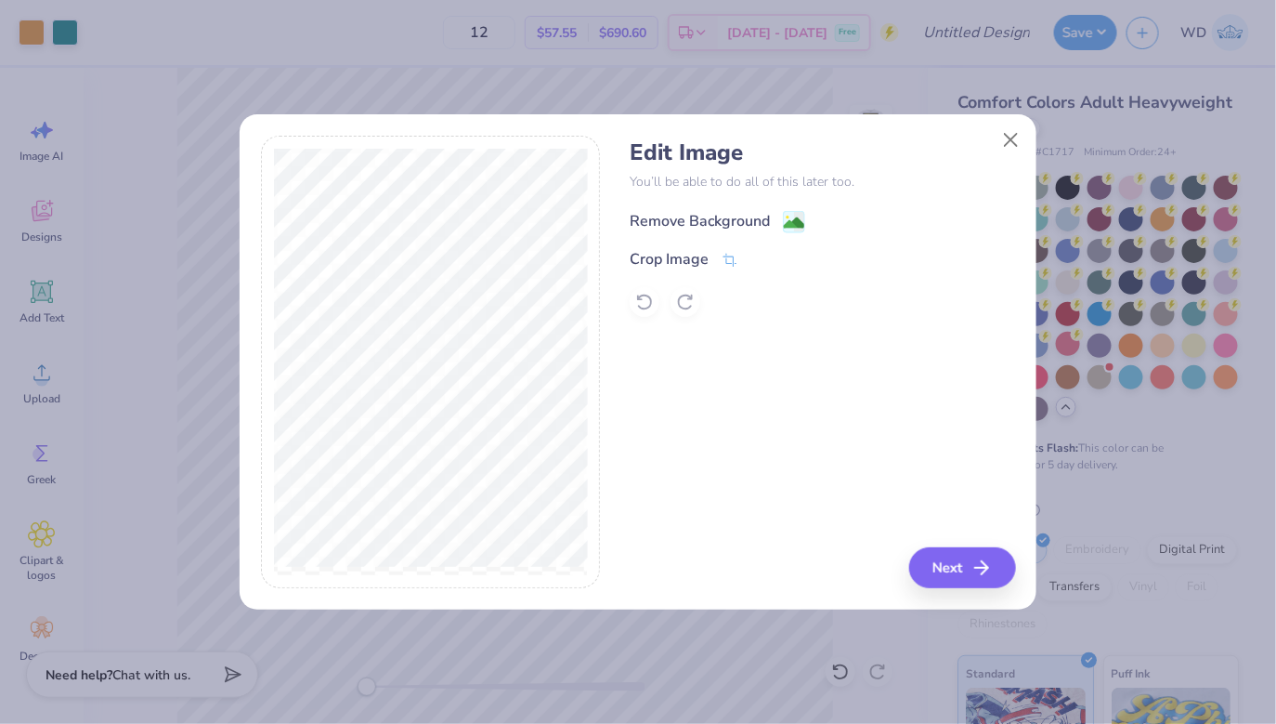
click at [767, 228] on div "Remove Background" at bounding box center [700, 221] width 140 height 22
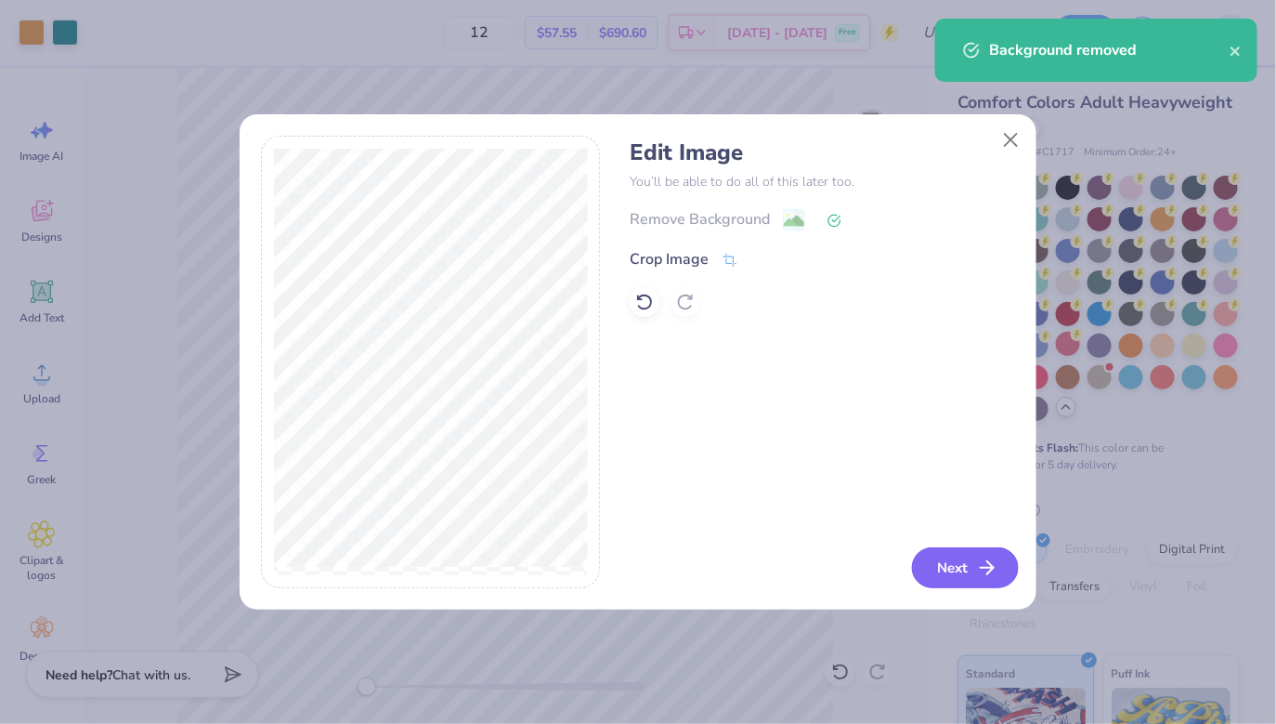
click at [949, 562] on button "Next" at bounding box center [965, 567] width 107 height 41
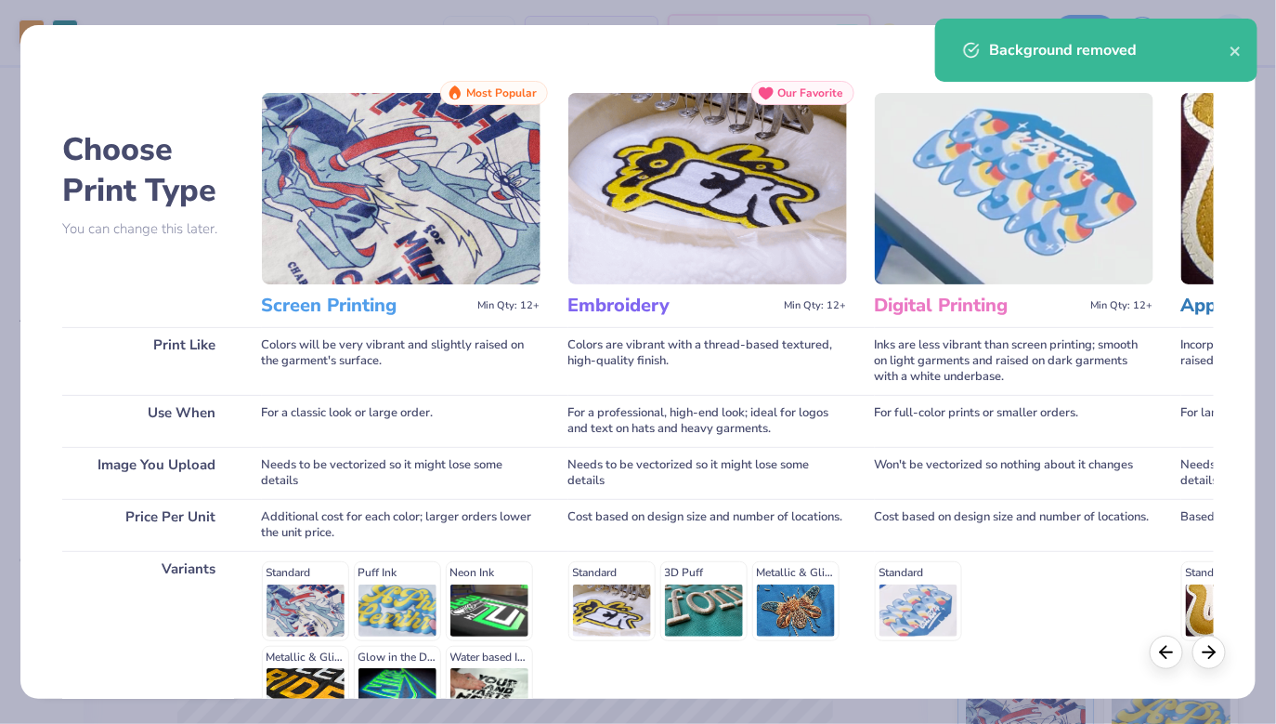
scroll to position [202, 0]
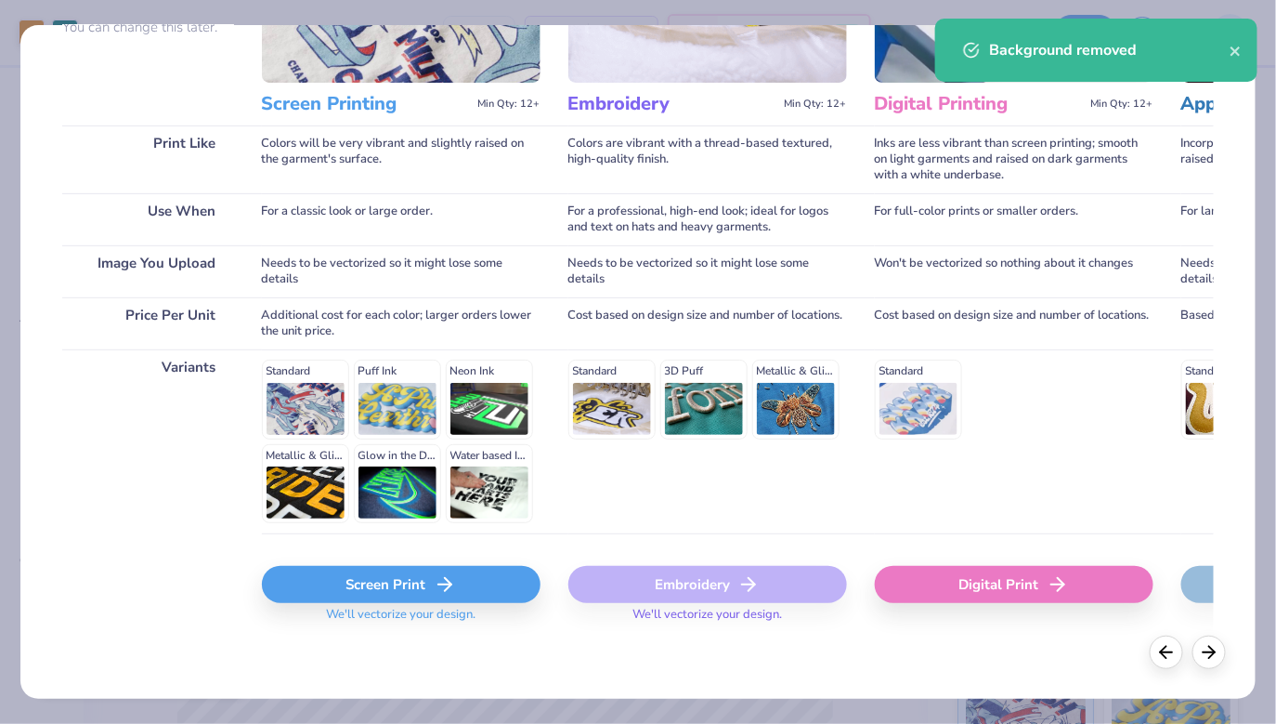
click at [384, 578] on div "Screen Print" at bounding box center [401, 584] width 279 height 37
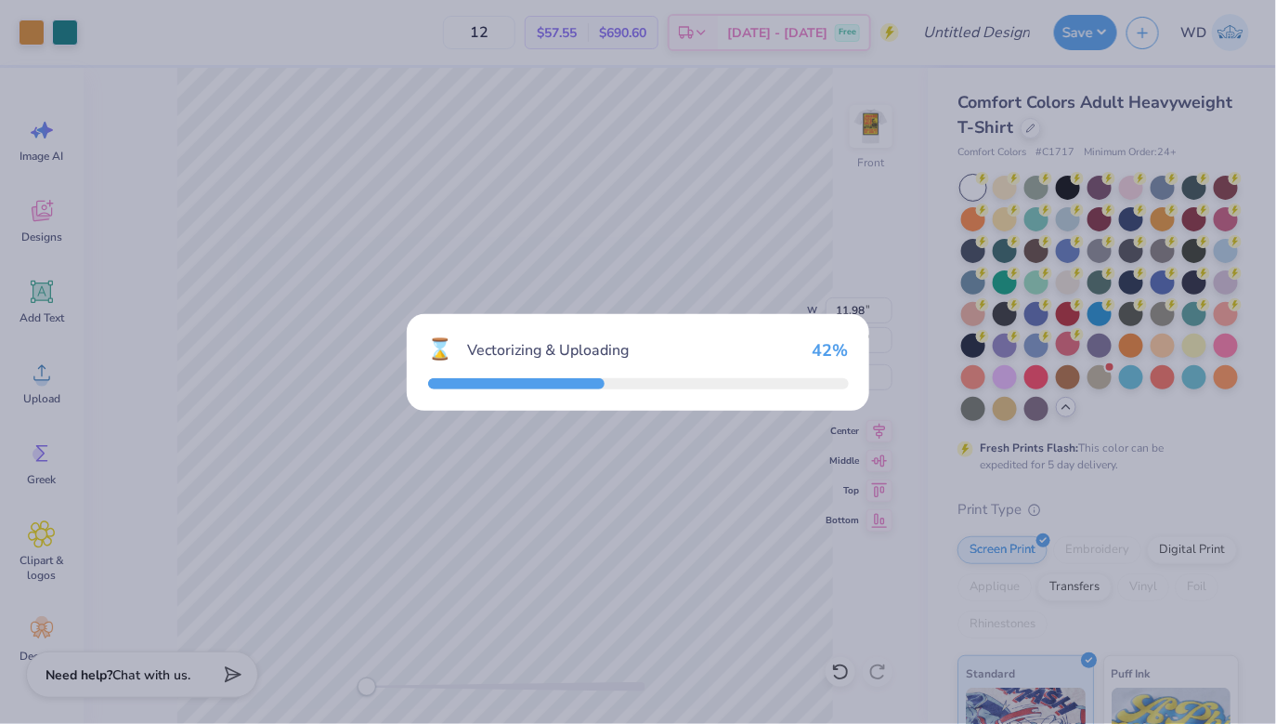
type input "14.53"
type input "8.68"
type input "9.41"
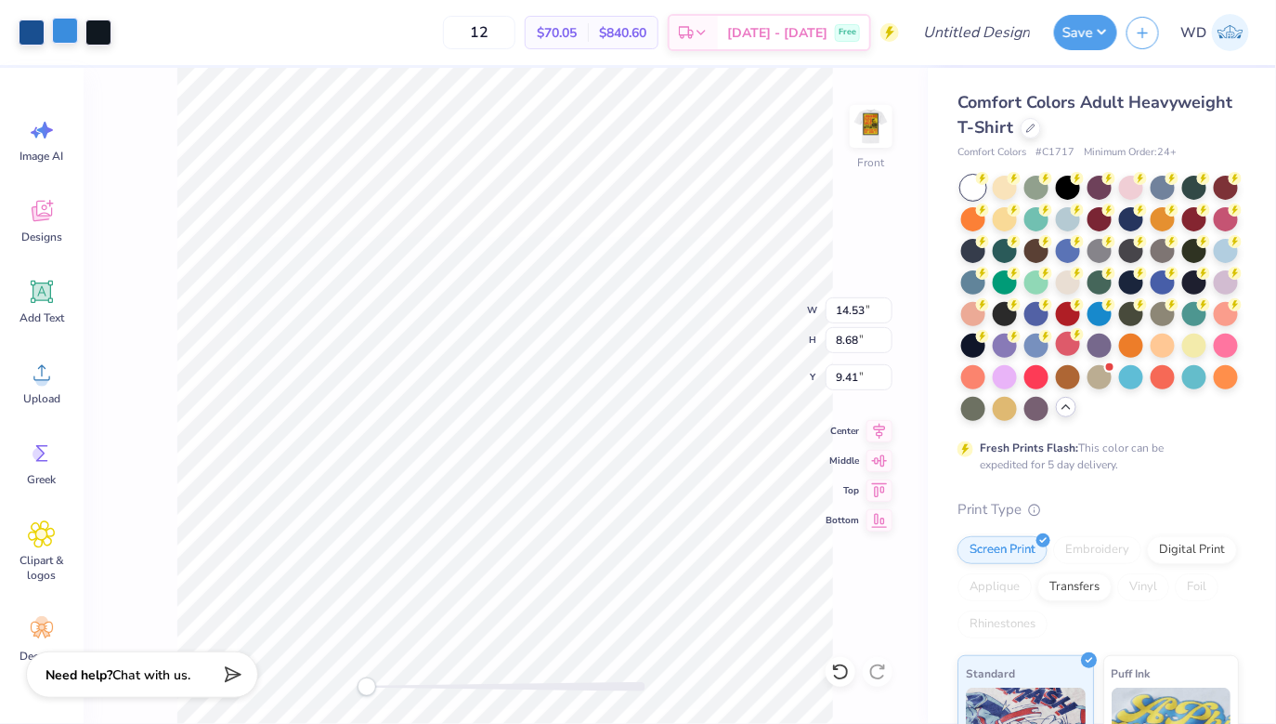
click at [64, 33] on div at bounding box center [65, 31] width 26 height 26
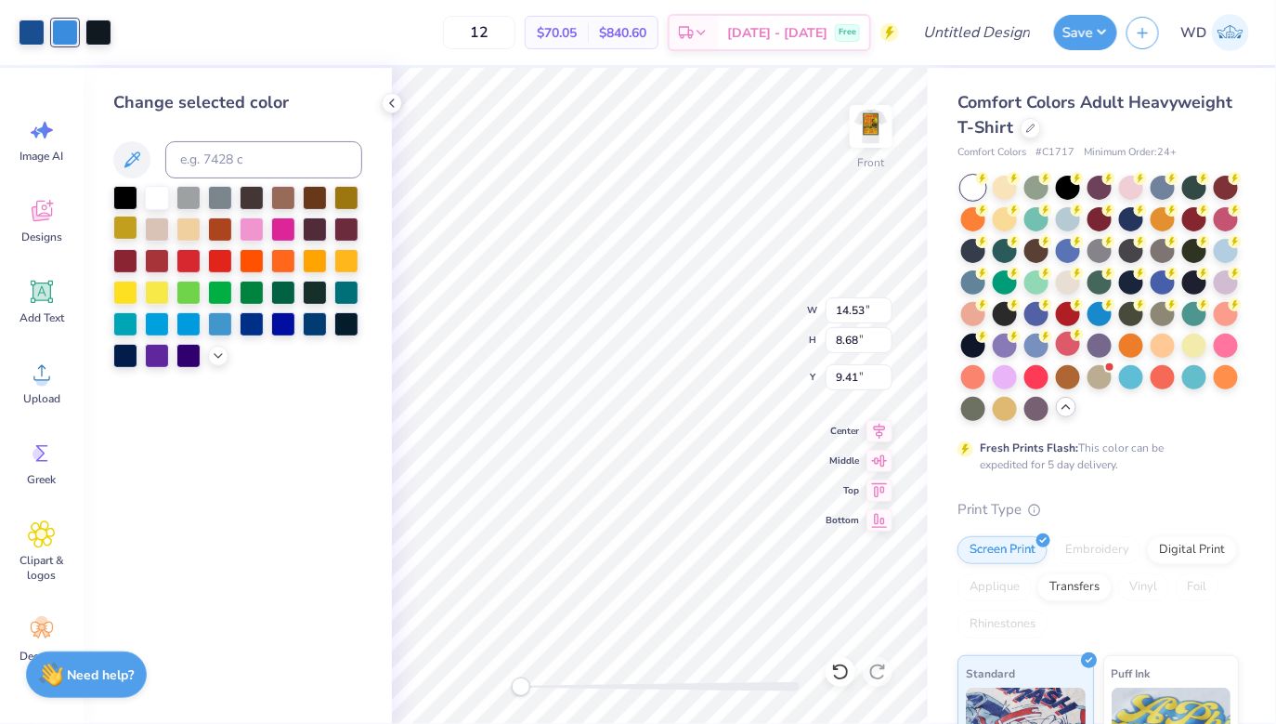
click at [131, 234] on div at bounding box center [125, 227] width 24 height 24
click at [126, 288] on div at bounding box center [125, 291] width 24 height 24
click at [348, 257] on div at bounding box center [346, 259] width 24 height 24
click at [101, 35] on div at bounding box center [98, 31] width 26 height 26
click at [321, 260] on div at bounding box center [315, 259] width 24 height 24
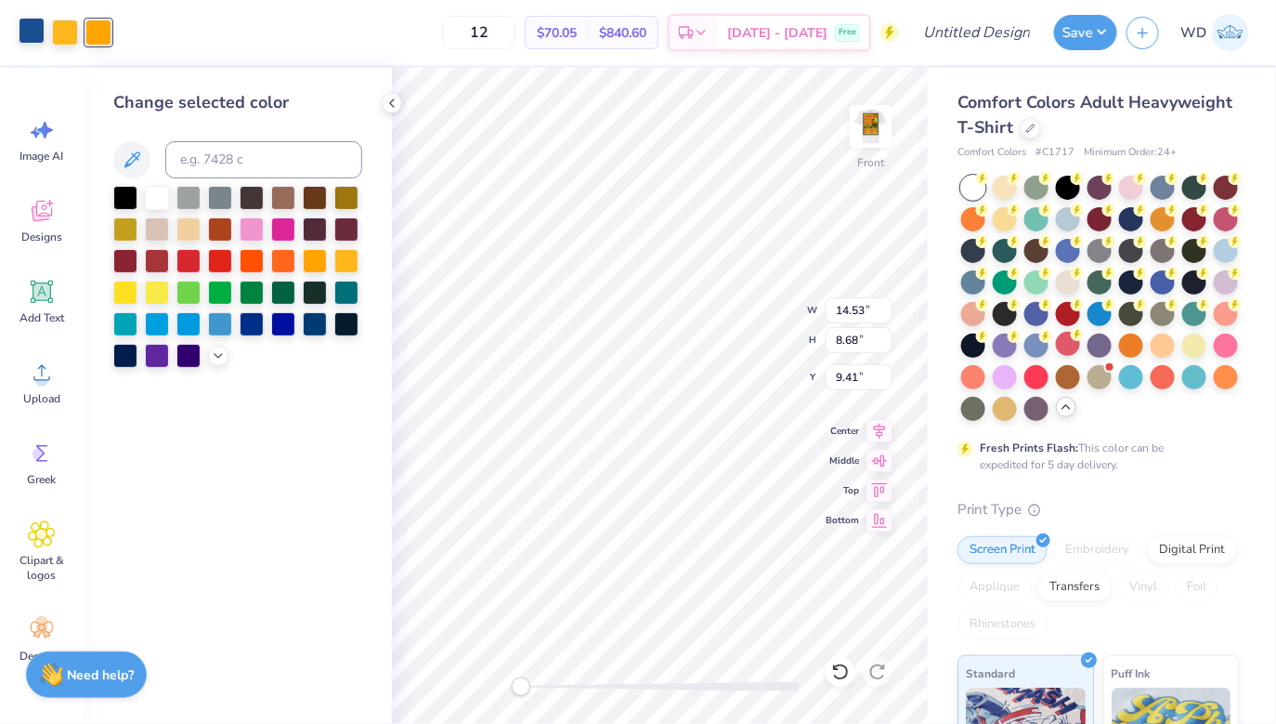
click at [31, 28] on div at bounding box center [32, 31] width 26 height 26
click at [313, 264] on div at bounding box center [315, 259] width 24 height 24
click at [63, 33] on div at bounding box center [65, 31] width 26 height 26
click at [345, 262] on div at bounding box center [346, 259] width 24 height 24
click at [30, 26] on div at bounding box center [32, 31] width 26 height 26
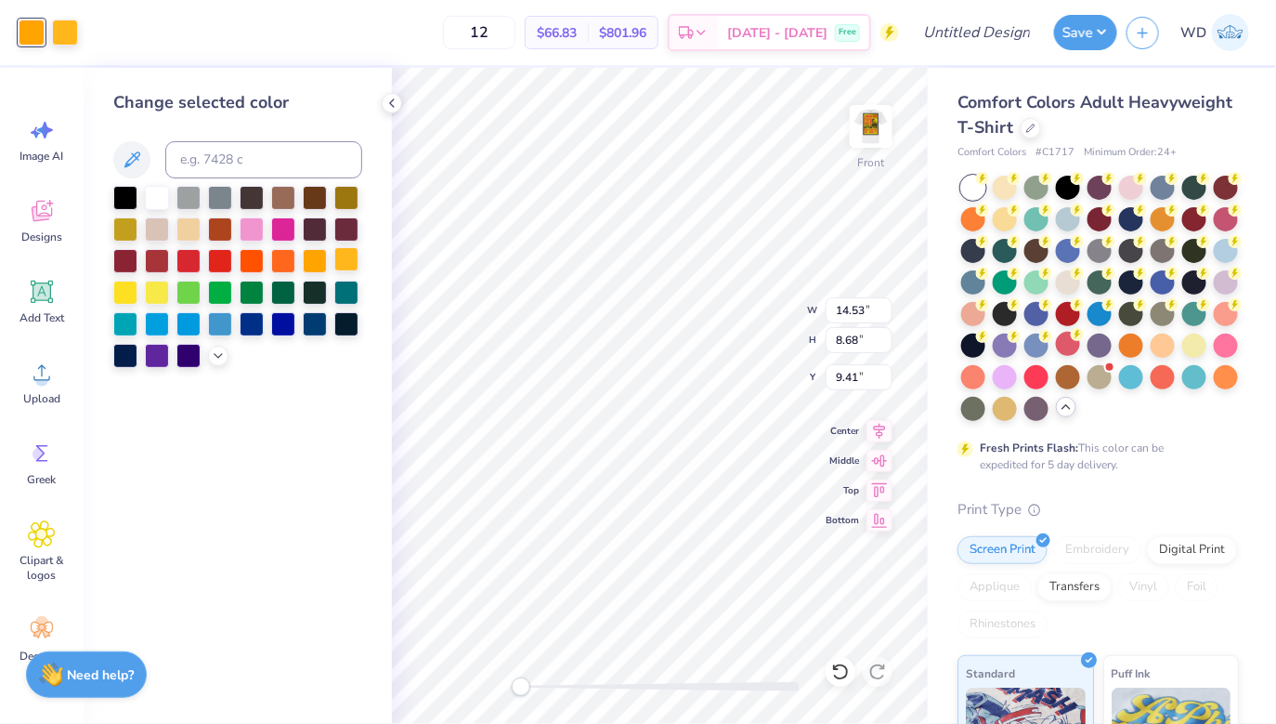
click at [349, 266] on div at bounding box center [346, 259] width 24 height 24
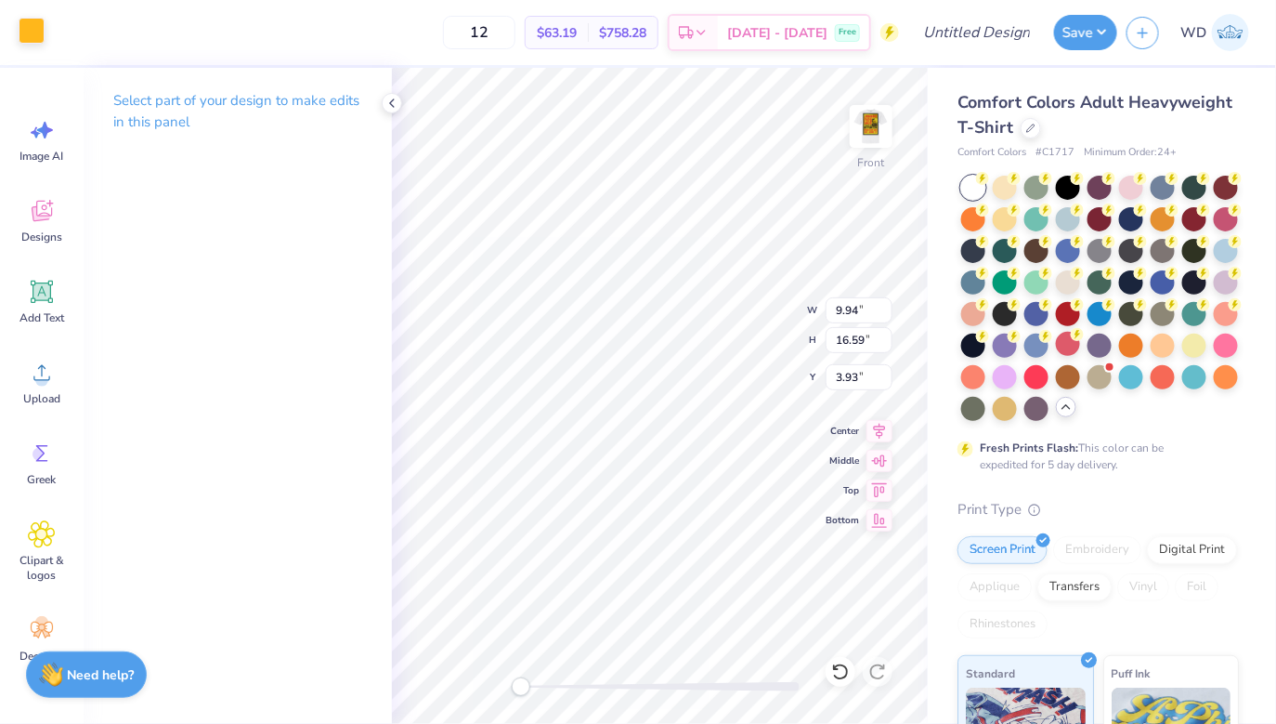
click at [26, 28] on div at bounding box center [32, 31] width 26 height 26
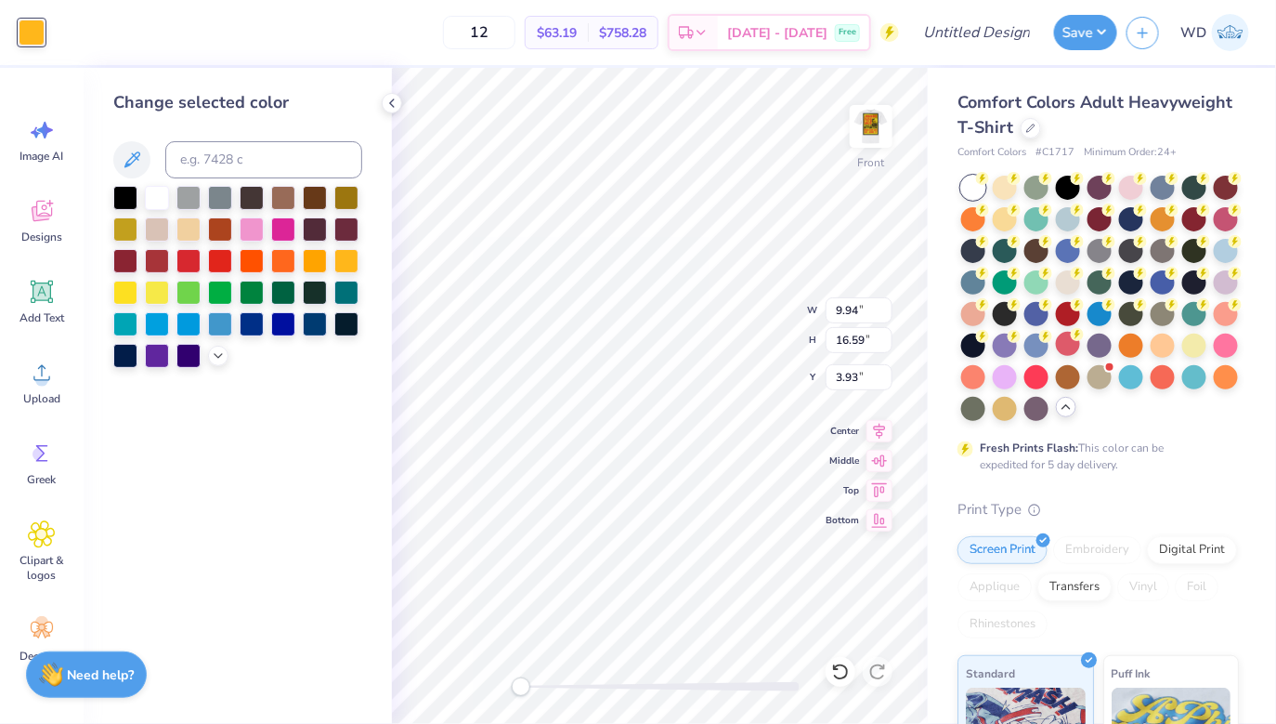
click at [196, 47] on div "12 $63.19 Per Item $758.28 Total Est. Delivery [DATE] - [DATE] Free" at bounding box center [476, 32] width 845 height 65
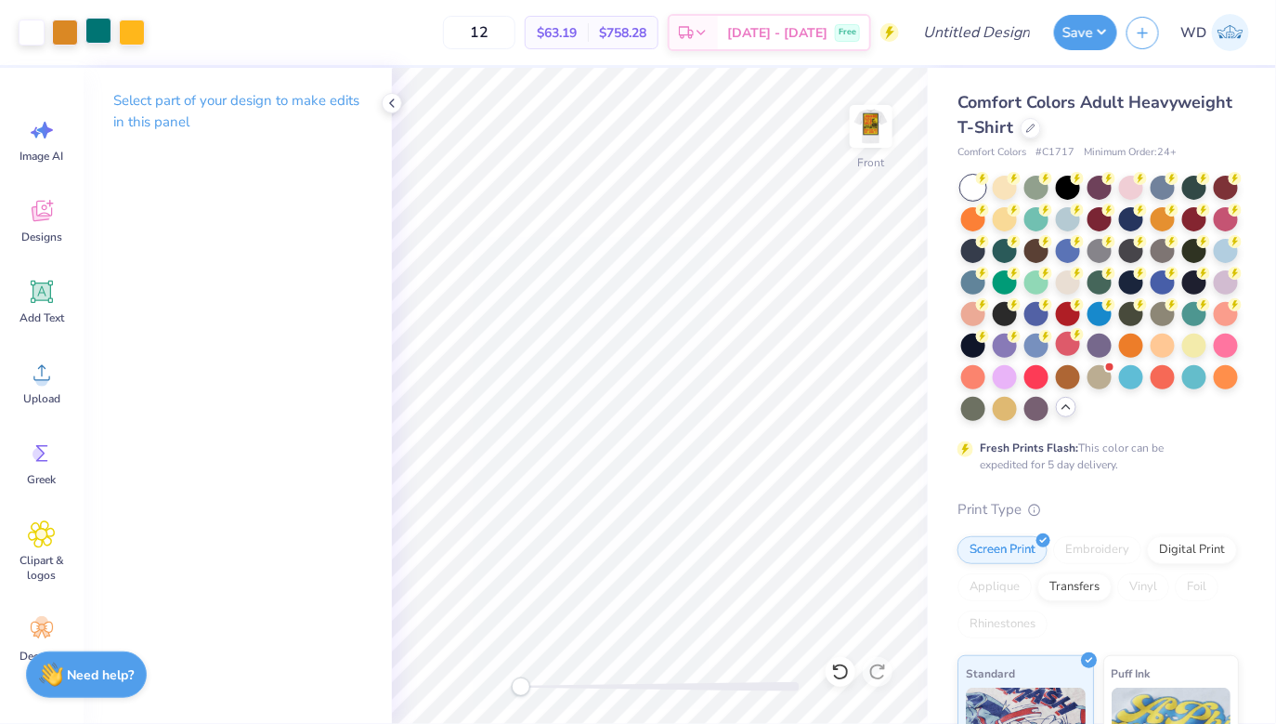
click at [103, 35] on div at bounding box center [98, 31] width 26 height 26
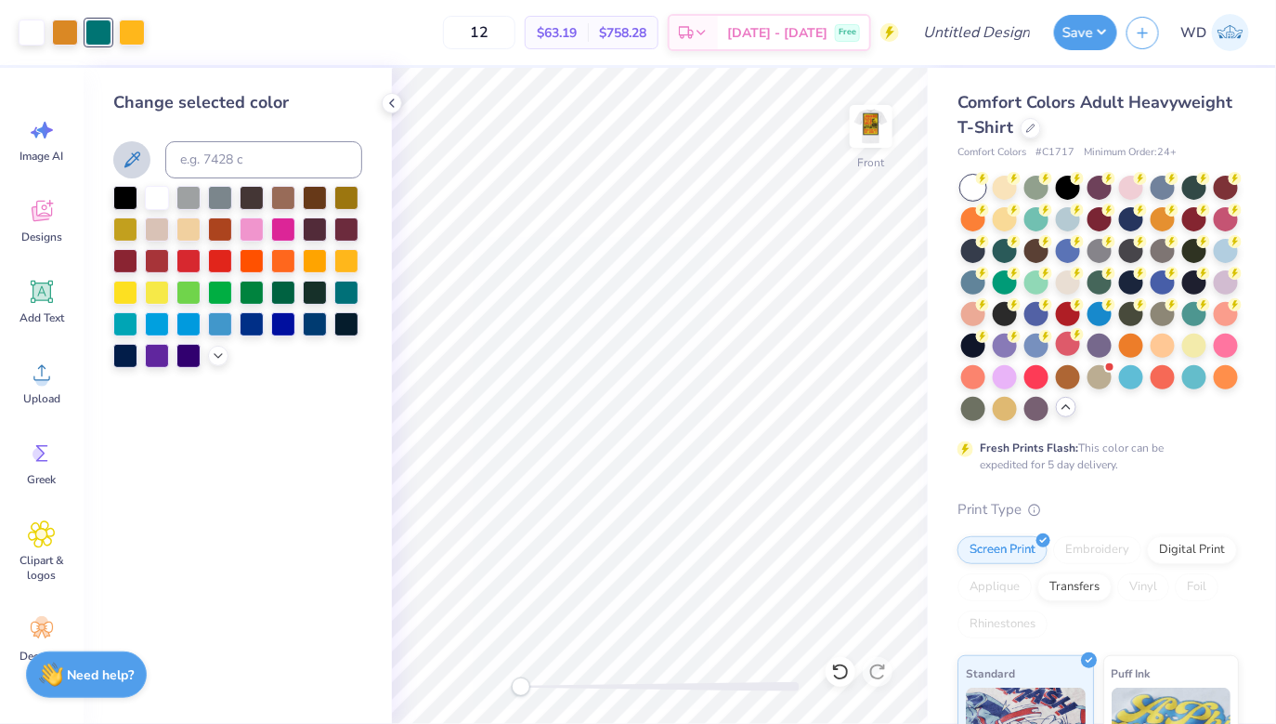
click at [133, 143] on button at bounding box center [131, 159] width 37 height 37
click at [59, 25] on div at bounding box center [65, 31] width 26 height 26
click at [126, 197] on div at bounding box center [125, 196] width 24 height 24
click at [45, 37] on div at bounding box center [32, 31] width 26 height 26
click at [122, 191] on div at bounding box center [125, 196] width 24 height 24
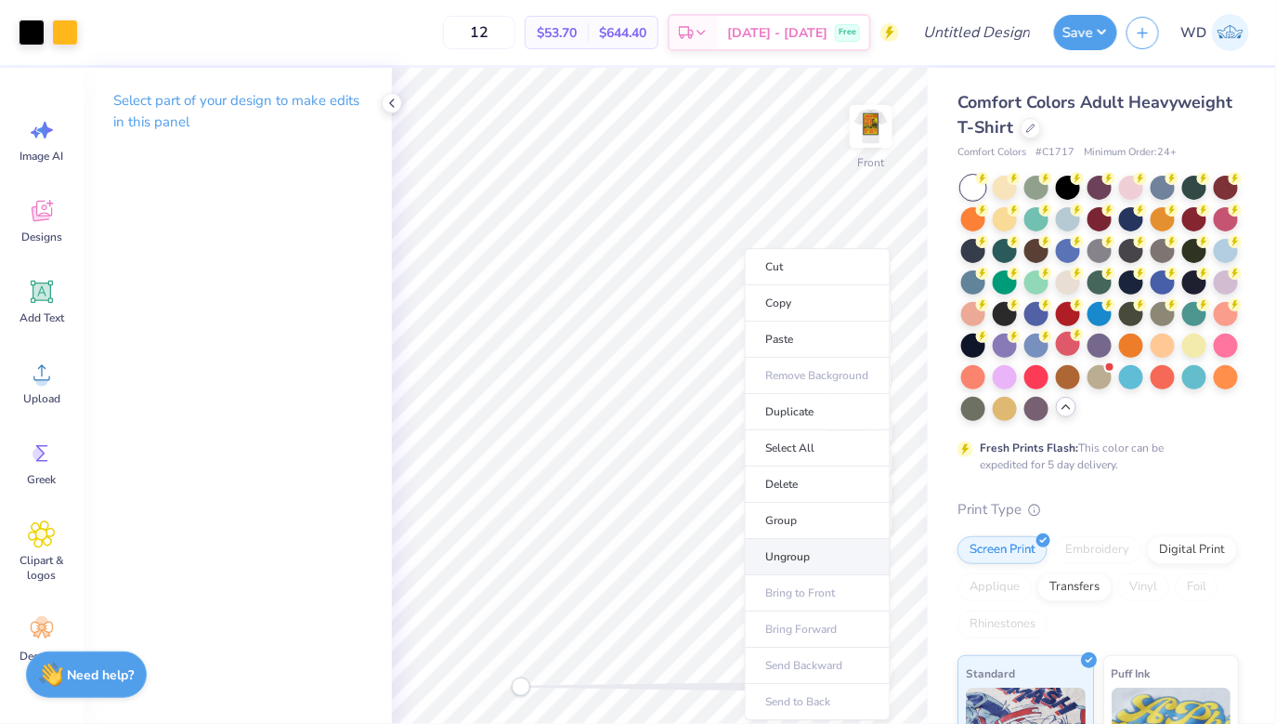
click at [797, 557] on li "Ungroup" at bounding box center [818, 557] width 146 height 36
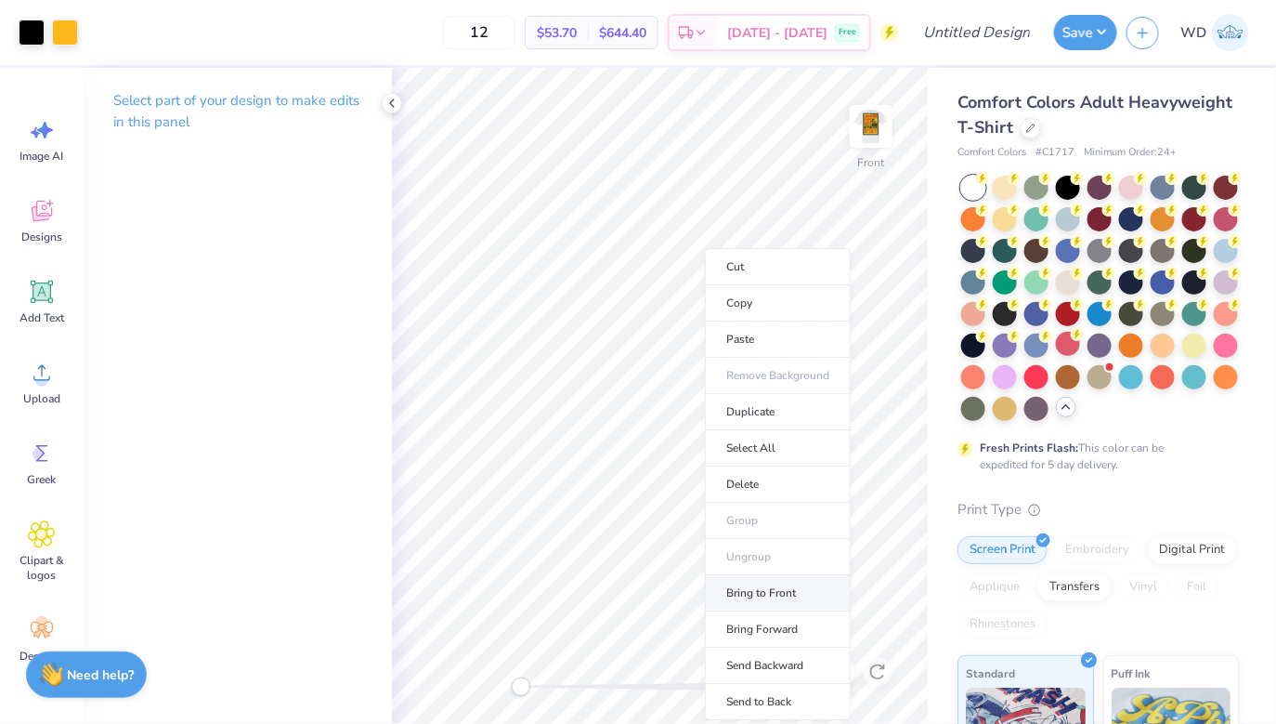
click at [839, 604] on body "Art colors 12 $53.70 Per Item $644.40 Total Est. Delivery [DATE] - [DATE] Free …" at bounding box center [638, 362] width 1276 height 724
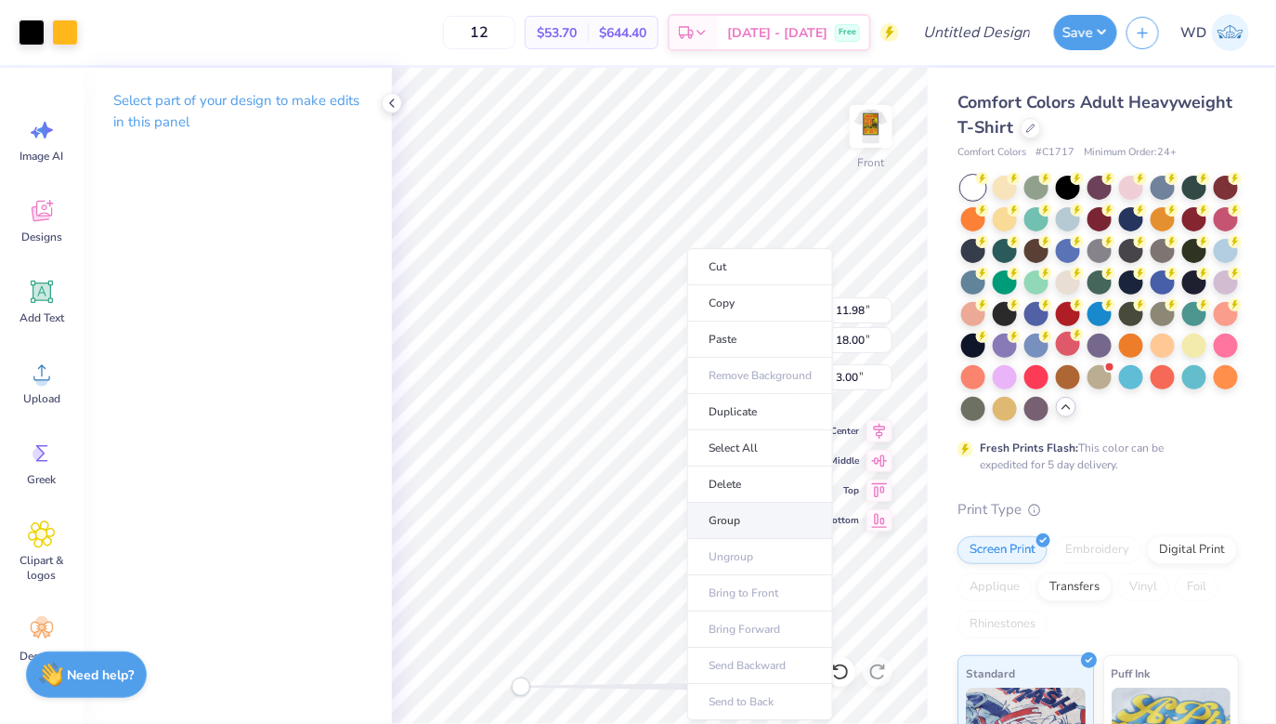
click at [754, 511] on li "Group" at bounding box center [760, 520] width 146 height 36
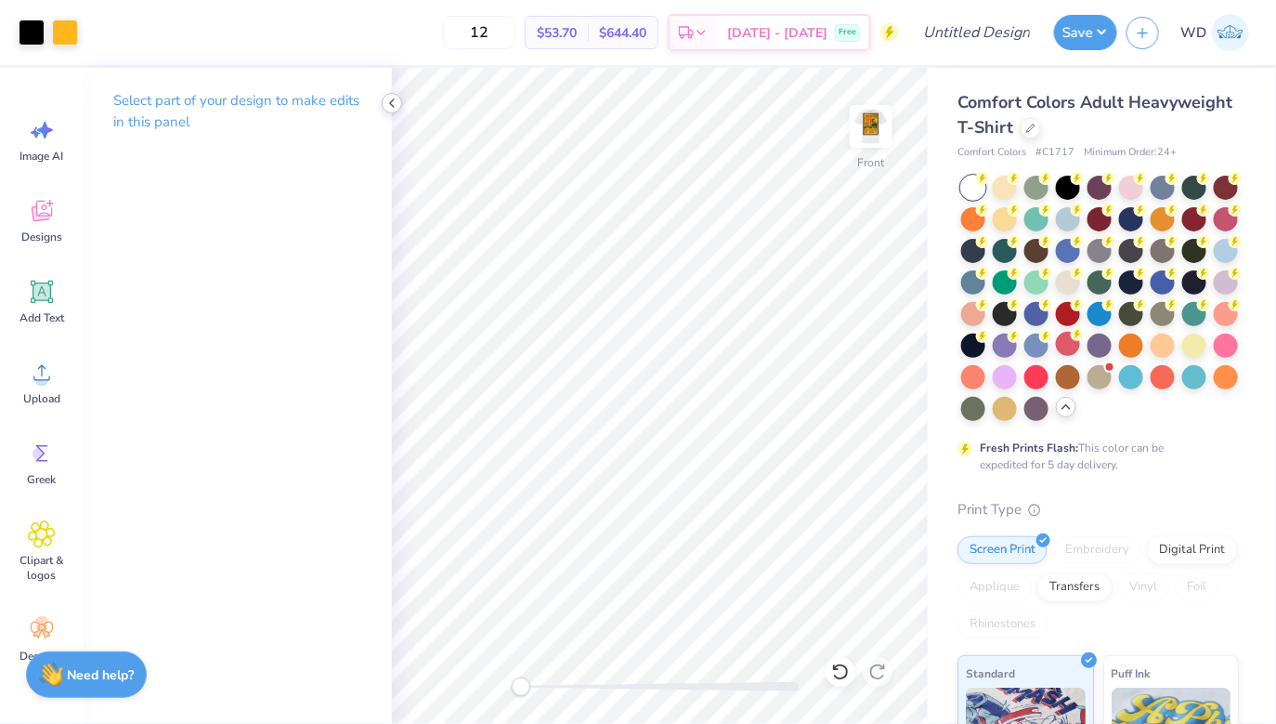
click at [393, 103] on icon at bounding box center [392, 103] width 15 height 15
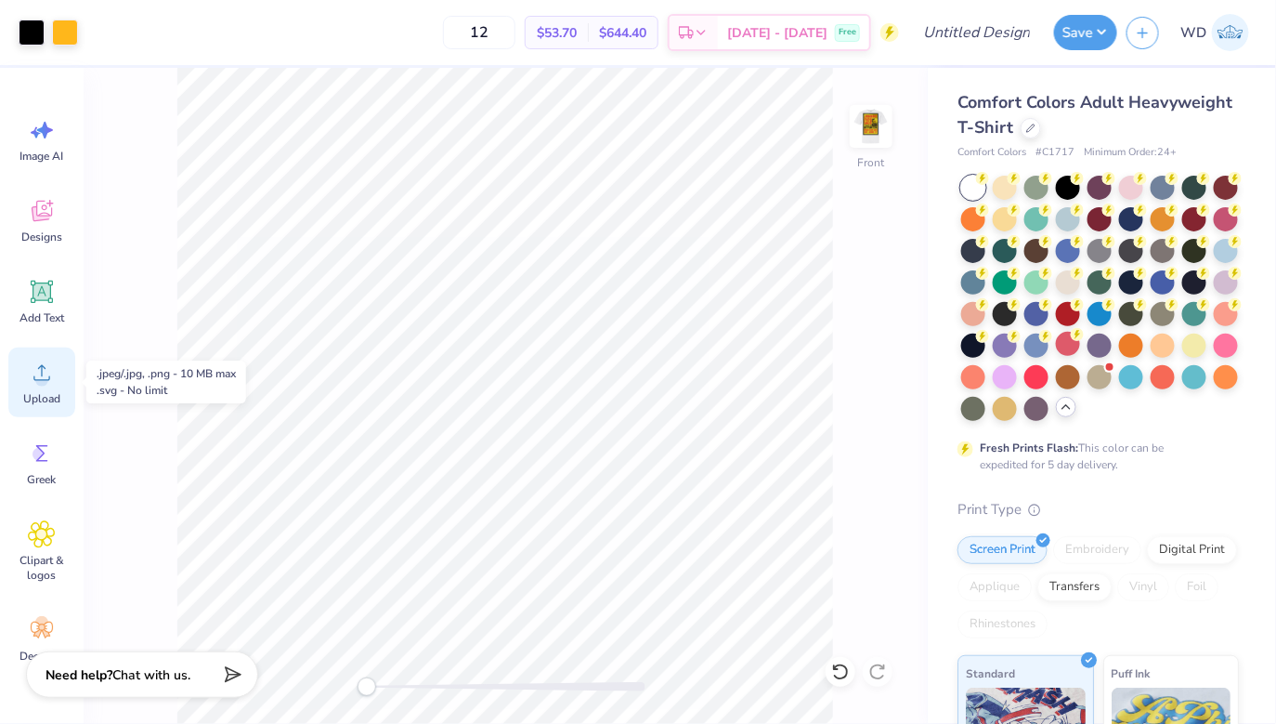
click at [40, 370] on icon at bounding box center [42, 373] width 28 height 28
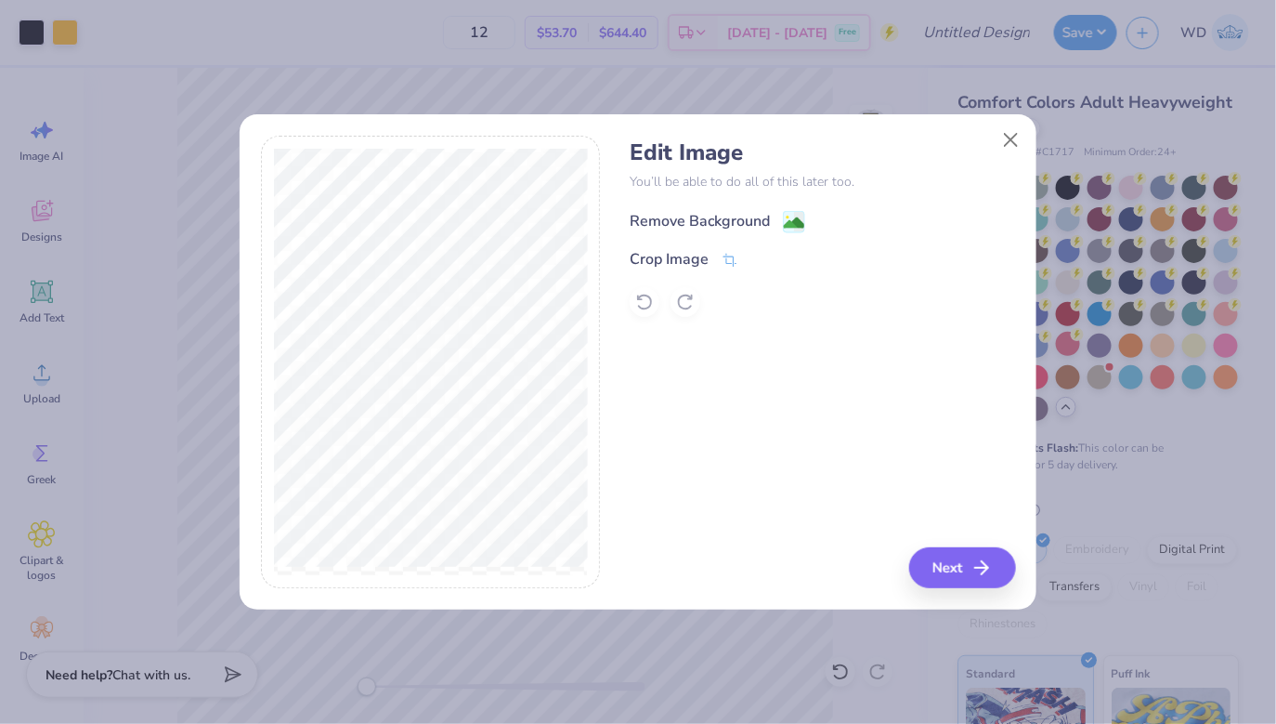
click at [791, 220] on image at bounding box center [794, 223] width 20 height 20
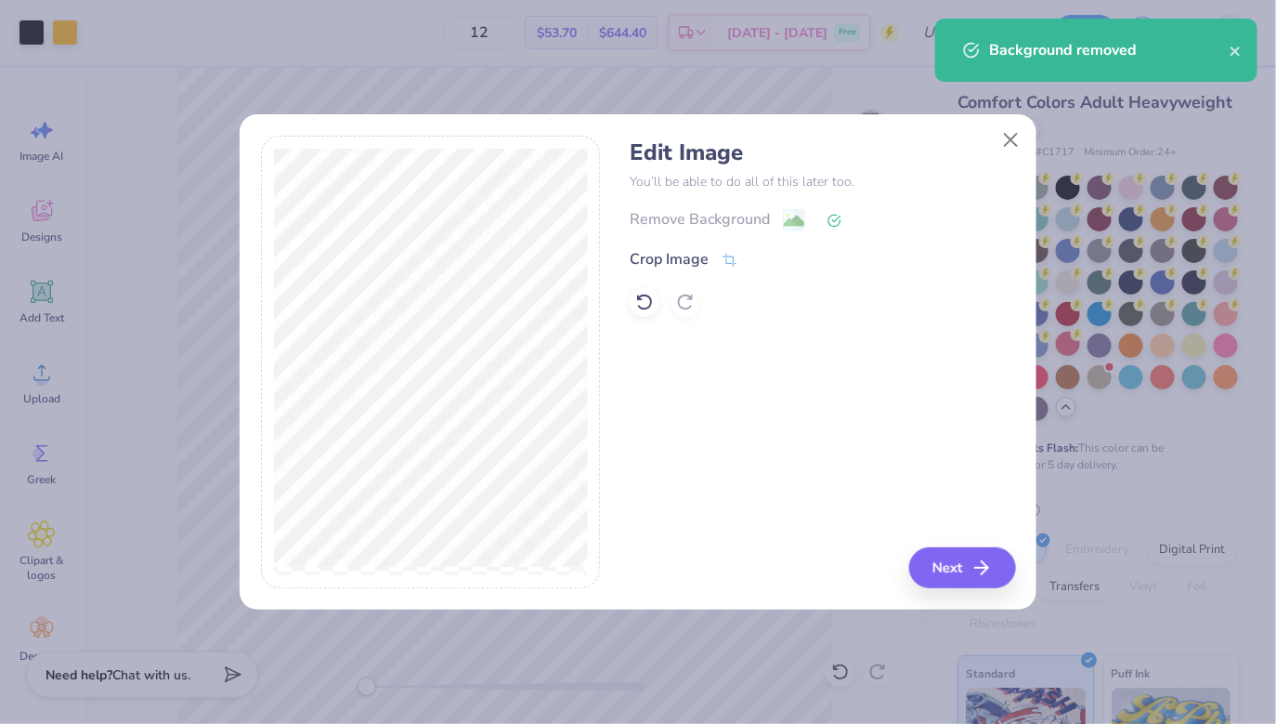
click at [963, 594] on div "Edit Image You’ll be able to do all of this later too. Remove Background Crop I…" at bounding box center [638, 373] width 797 height 474
click at [963, 573] on button "Next" at bounding box center [965, 567] width 107 height 41
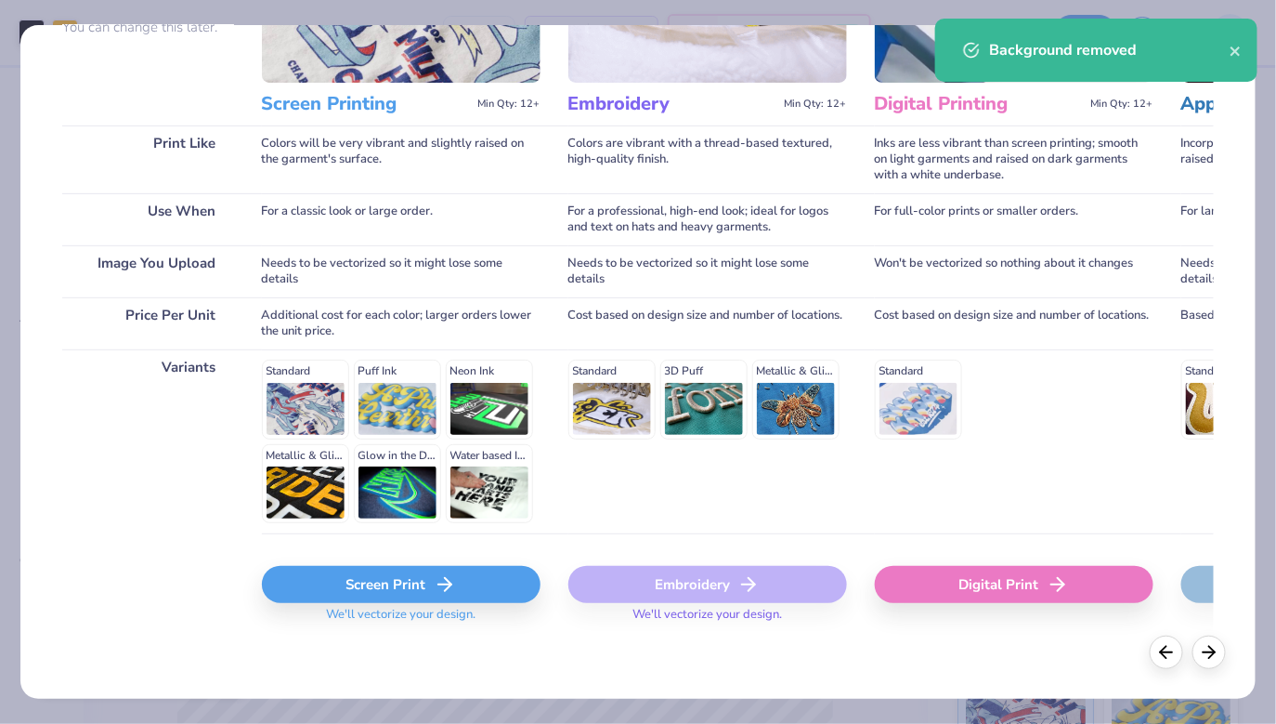
click at [357, 598] on div "Screen Print" at bounding box center [401, 584] width 279 height 37
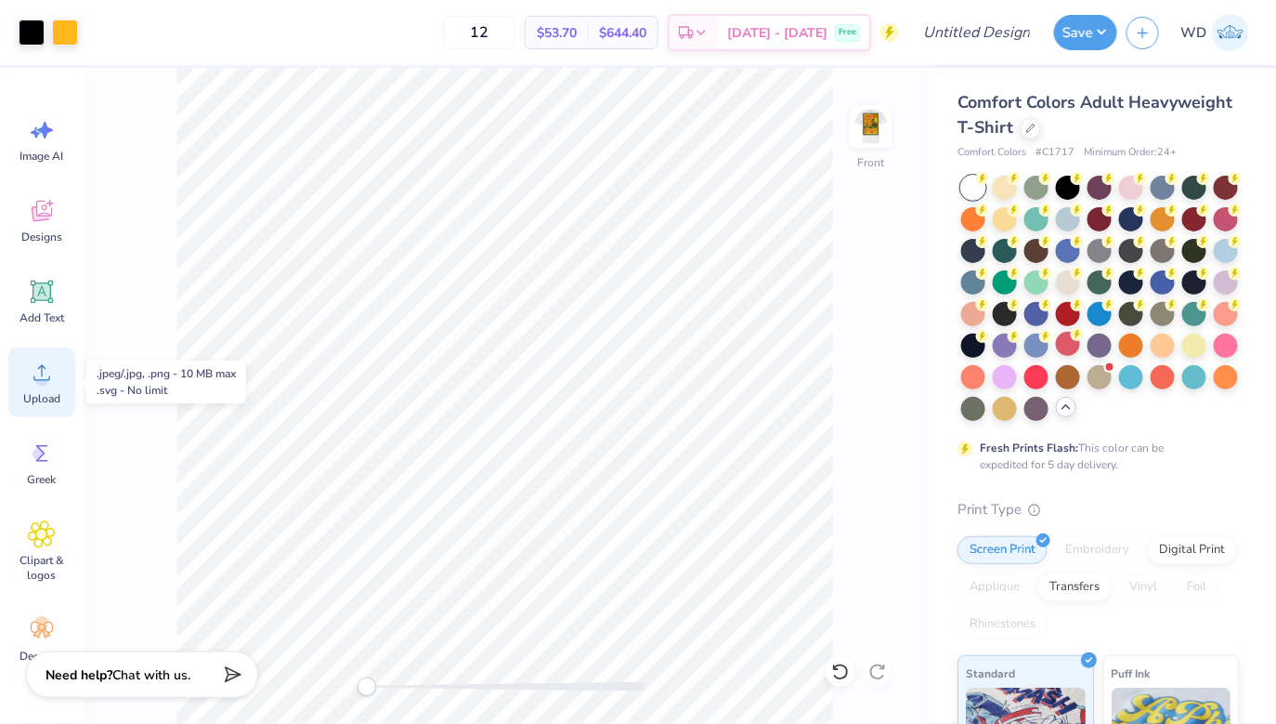
click at [42, 410] on div "Upload" at bounding box center [41, 382] width 67 height 70
click at [48, 296] on icon at bounding box center [42, 292] width 18 height 18
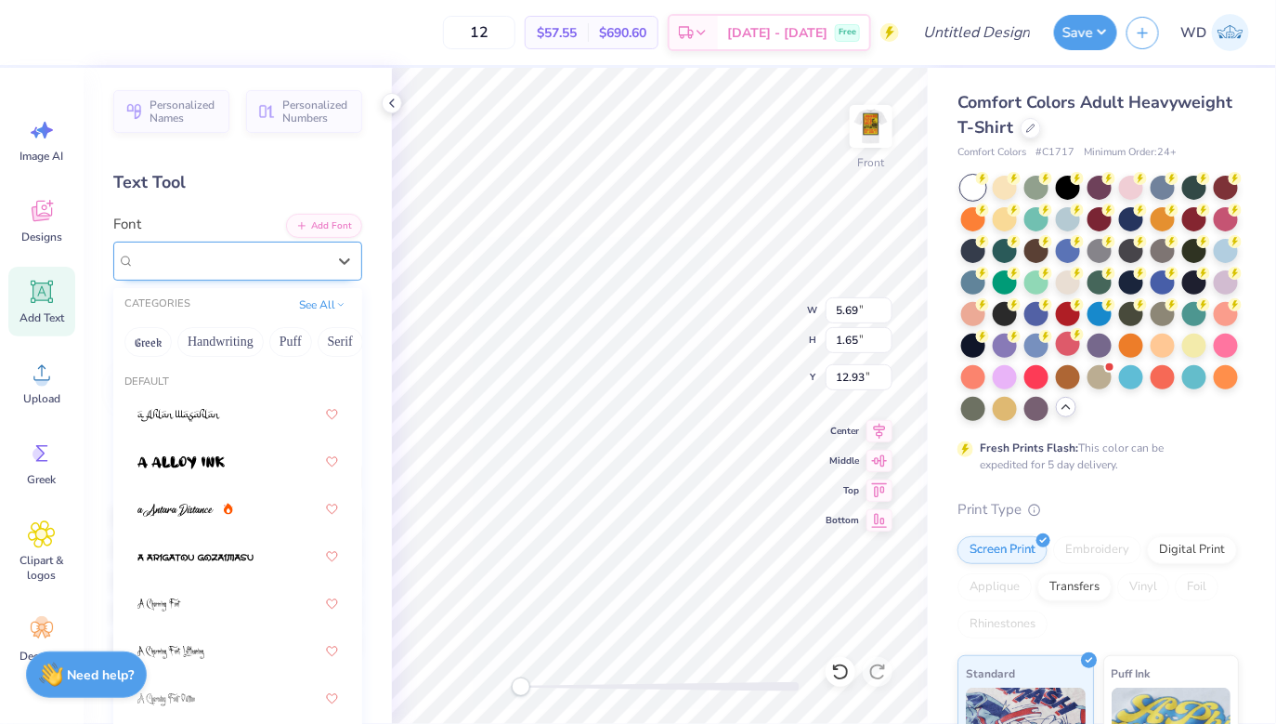
click at [274, 246] on div "Super Dream" at bounding box center [230, 260] width 195 height 29
click at [235, 337] on button "Sans Serif" at bounding box center [222, 342] width 81 height 30
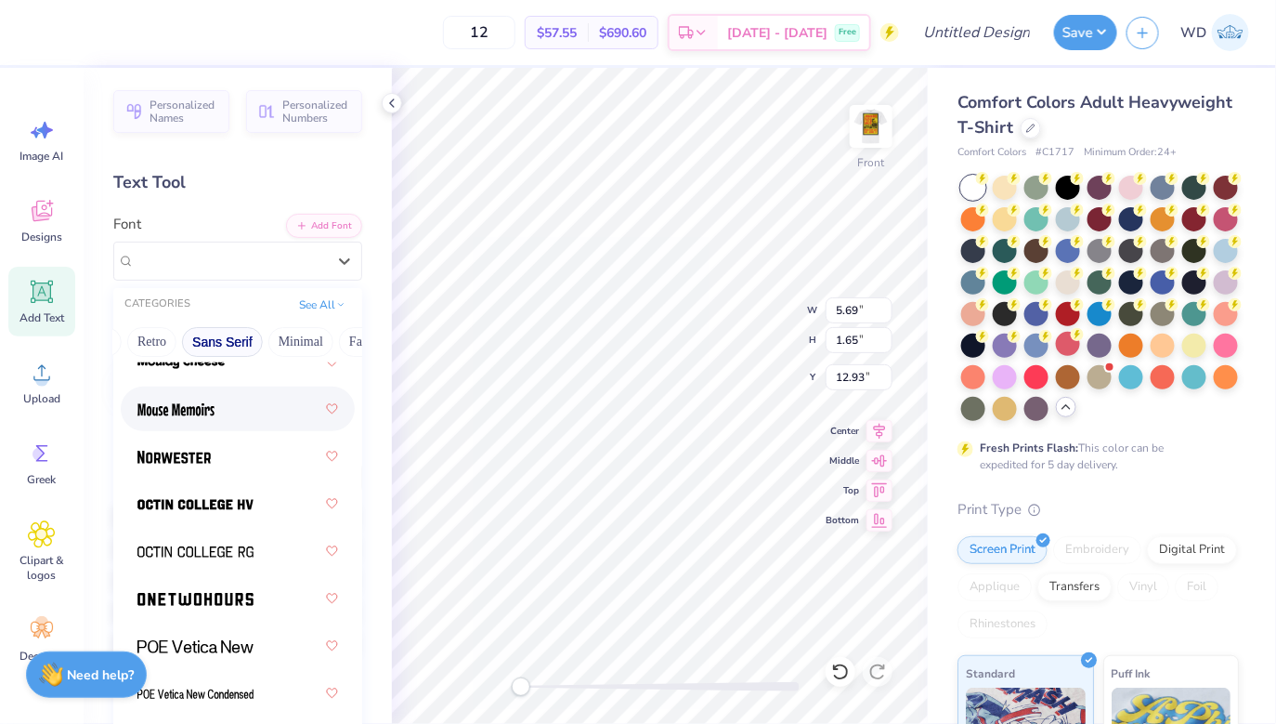
scroll to position [2331, 0]
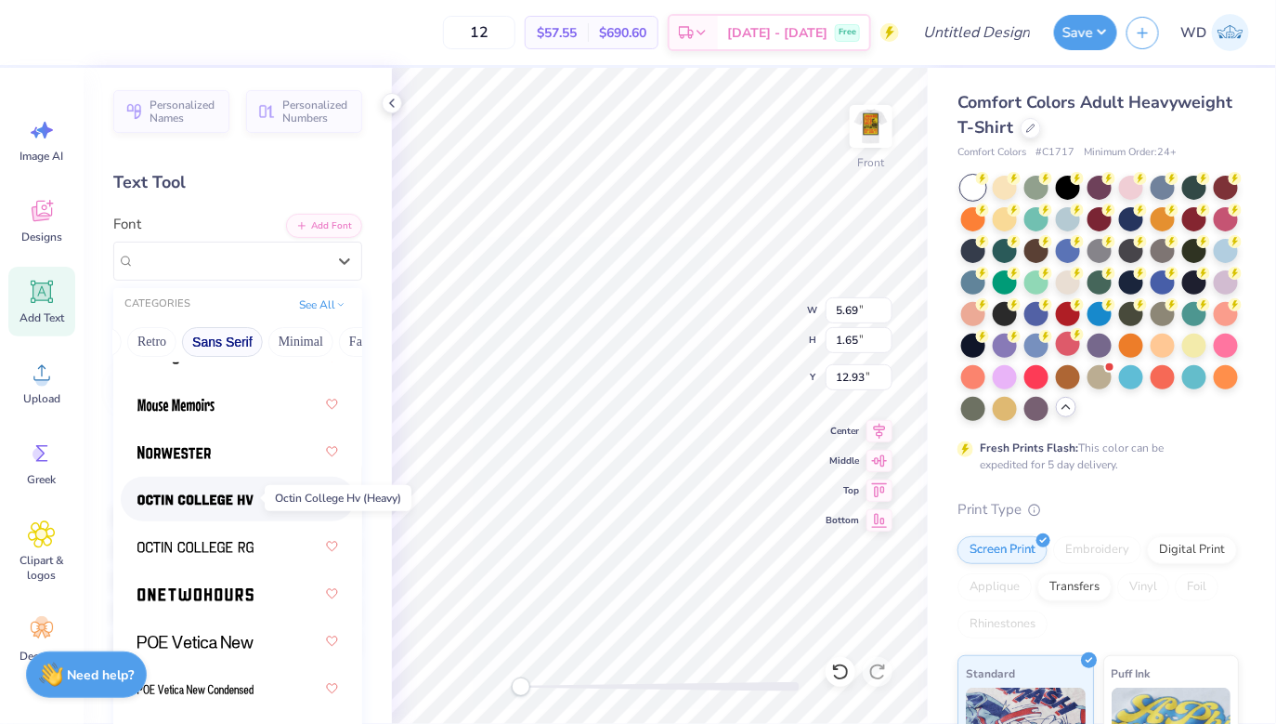
click at [241, 505] on img at bounding box center [195, 499] width 116 height 13
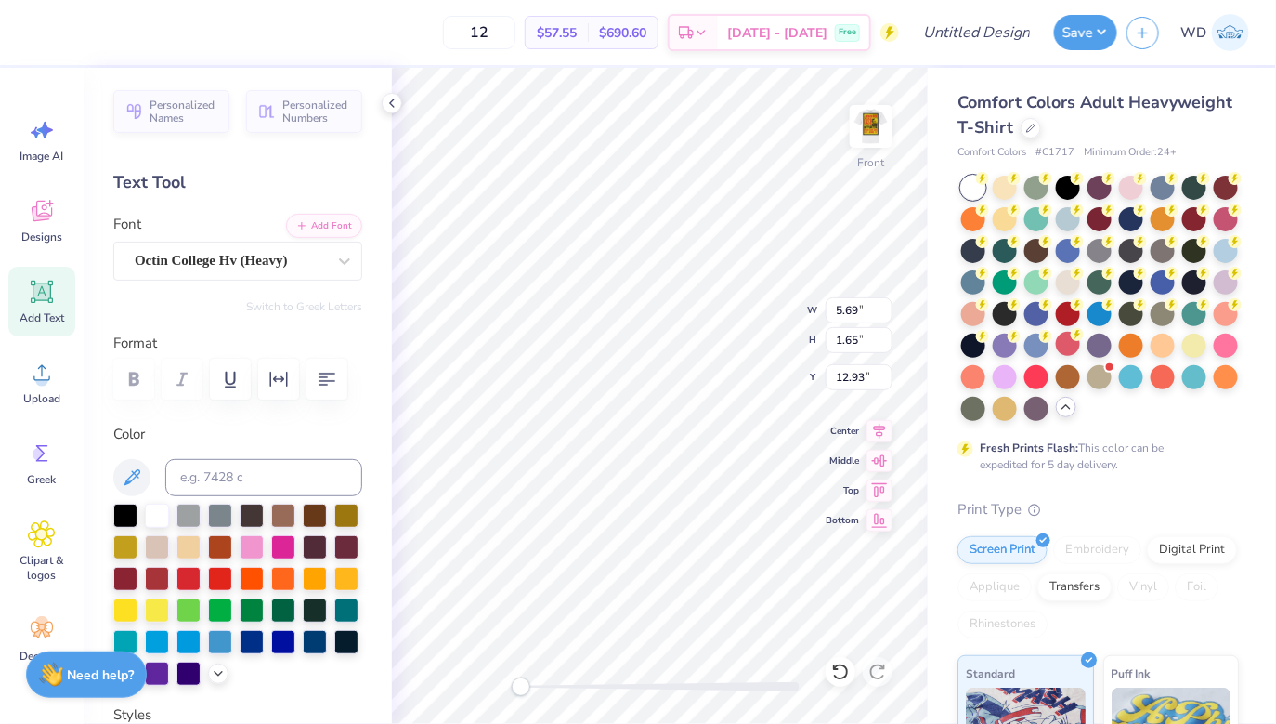
scroll to position [0, 0]
type textarea "SIGMA CHI"
click at [219, 571] on div at bounding box center [220, 577] width 24 height 24
type input "9.15"
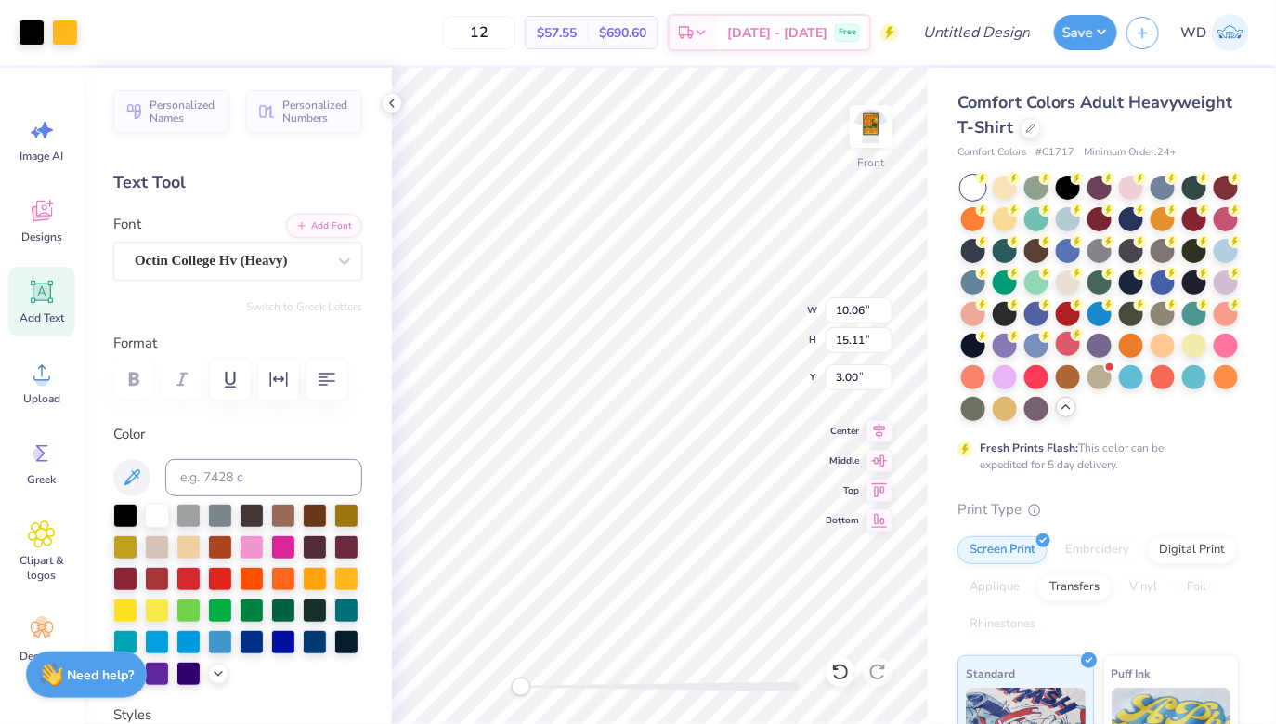
type input "1.49"
type input "3.89"
type textarea "DERBY DAYS"
type textarea "DERBY"
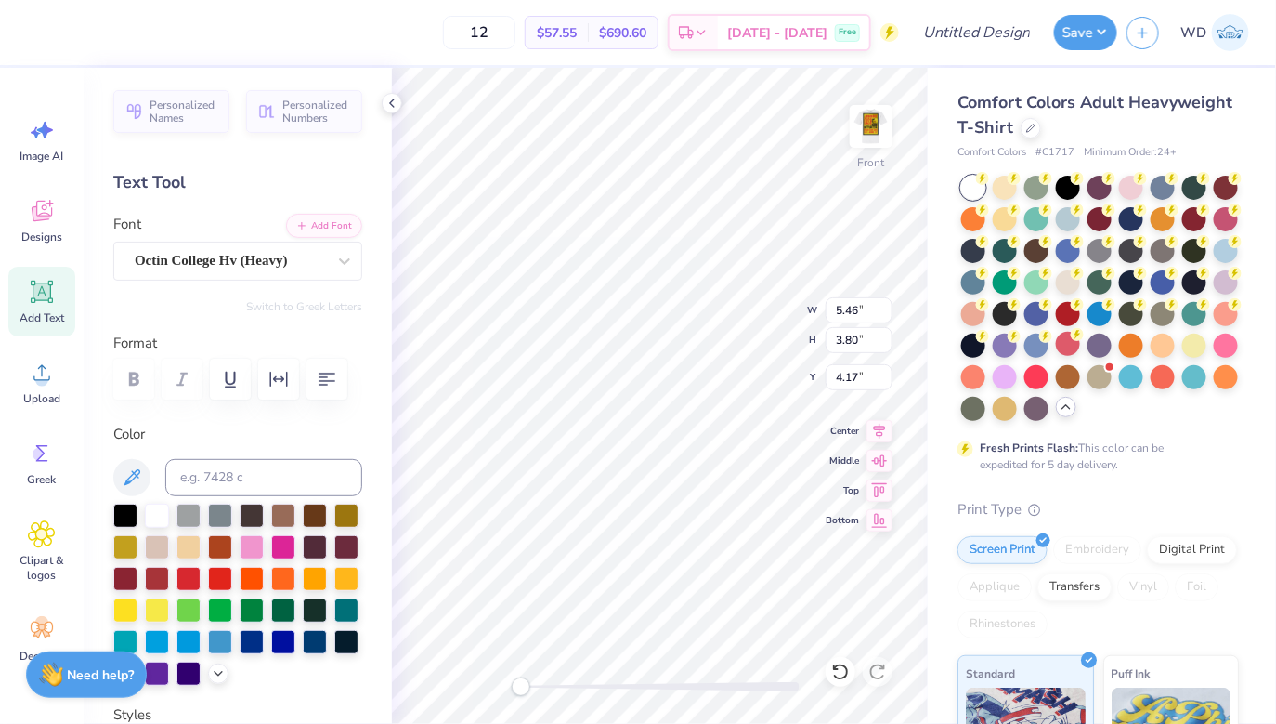
scroll to position [1, 1]
type input "5.38"
type textarea "DAYS"
type input "4.15"
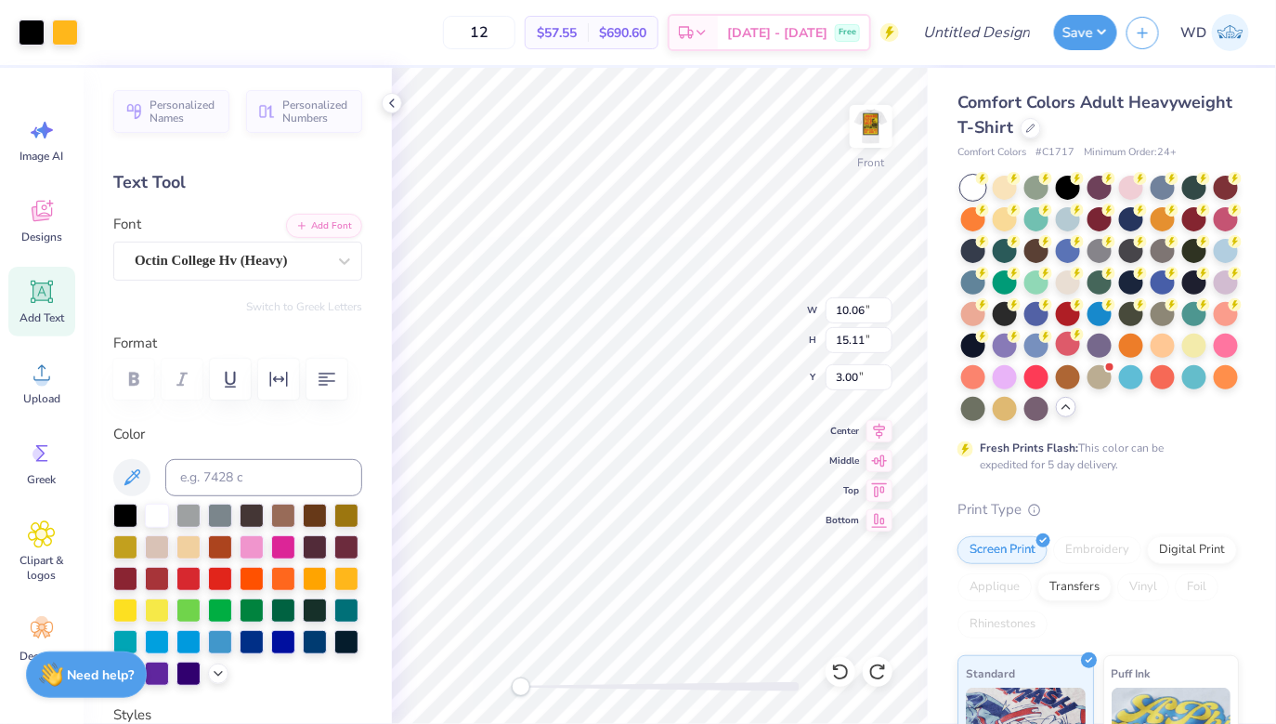
type input "1.40"
type input "7.18"
click at [397, 100] on icon at bounding box center [392, 103] width 15 height 15
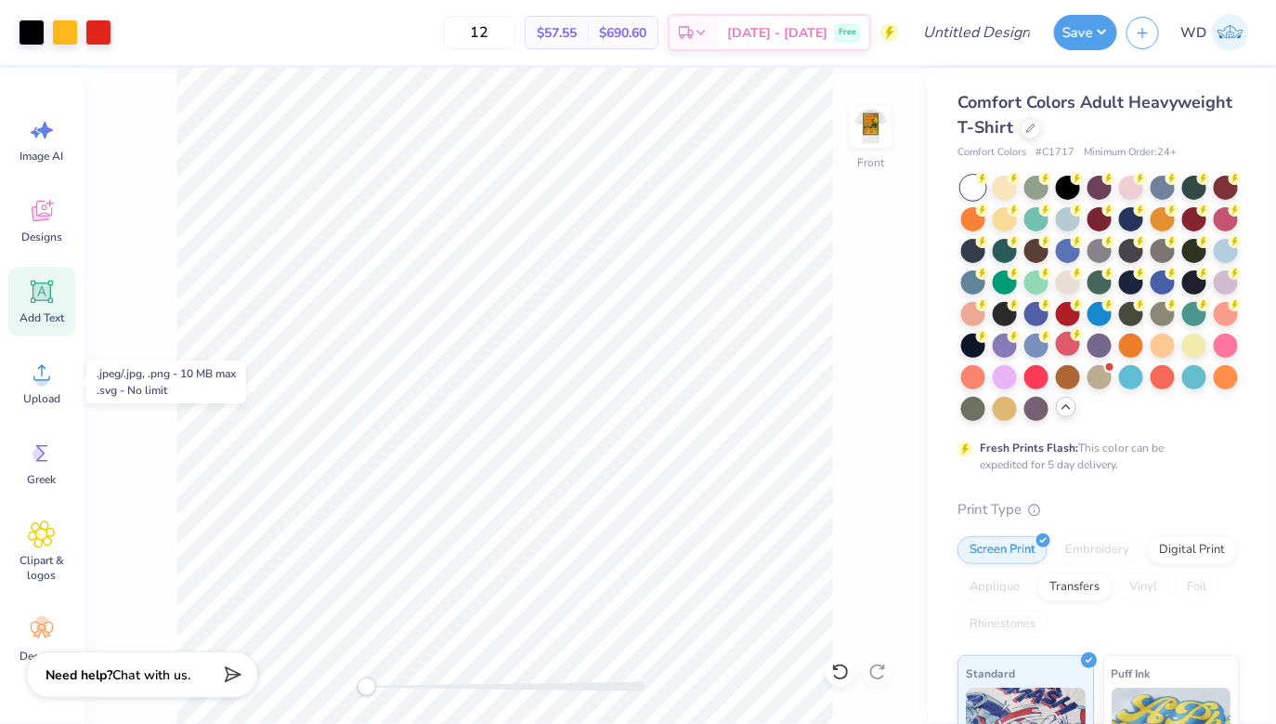
drag, startPoint x: 50, startPoint y: 376, endPoint x: 50, endPoint y: 338, distance: 38.1
click at [50, 338] on div "Image AI Designs Add Text Upload Greek Clipart & logos Decorate" at bounding box center [41, 389] width 67 height 569
click at [875, 137] on img at bounding box center [871, 126] width 74 height 74
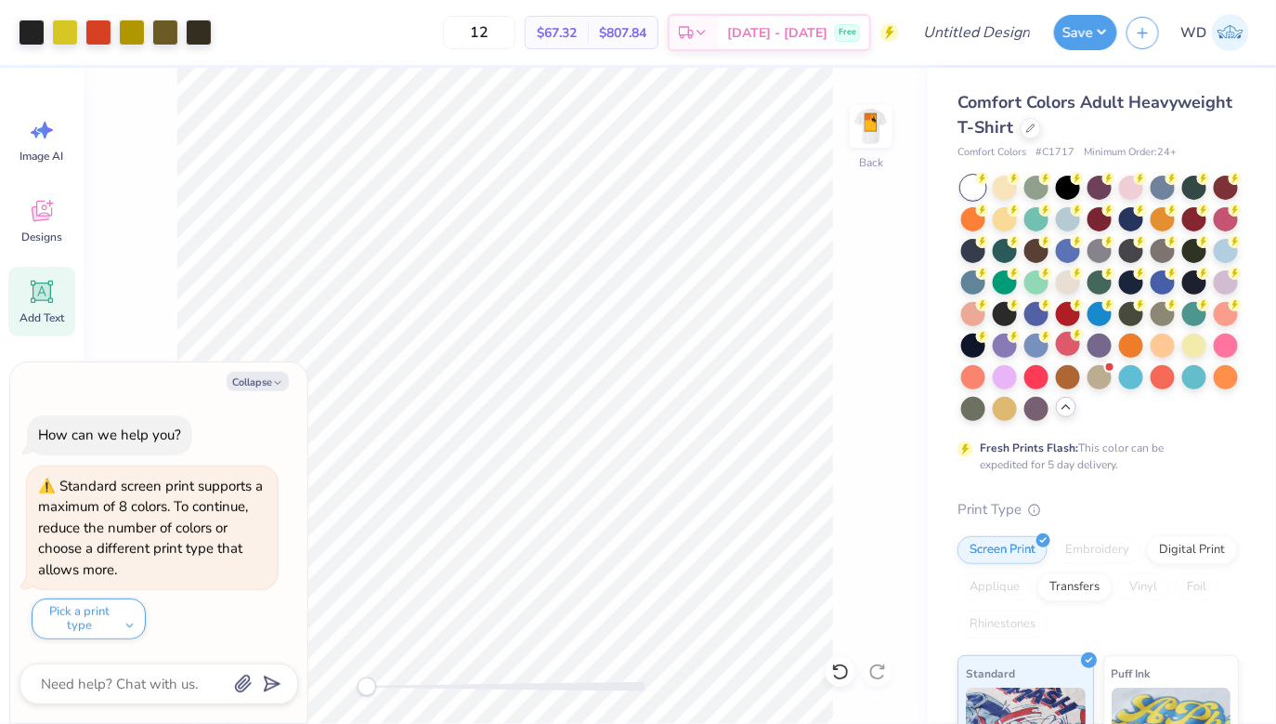
click at [875, 137] on img at bounding box center [871, 126] width 37 height 37
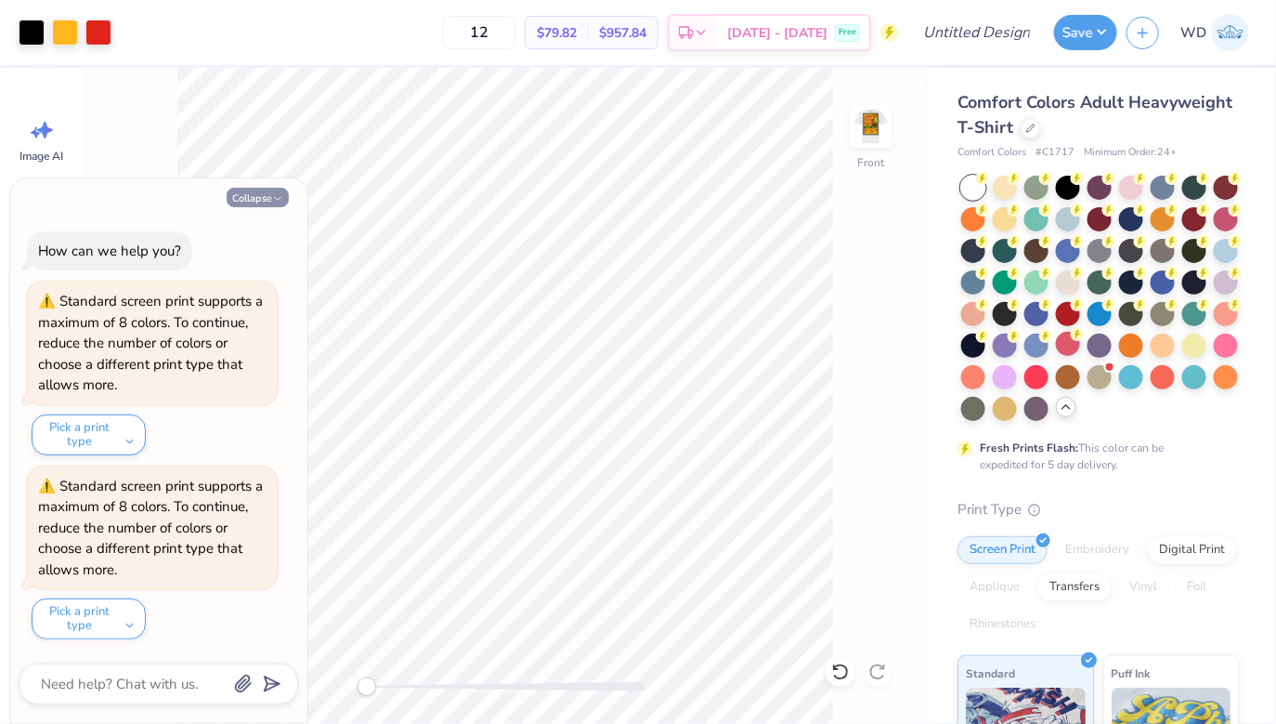
click at [261, 197] on button "Collapse" at bounding box center [258, 198] width 62 height 20
type textarea "x"
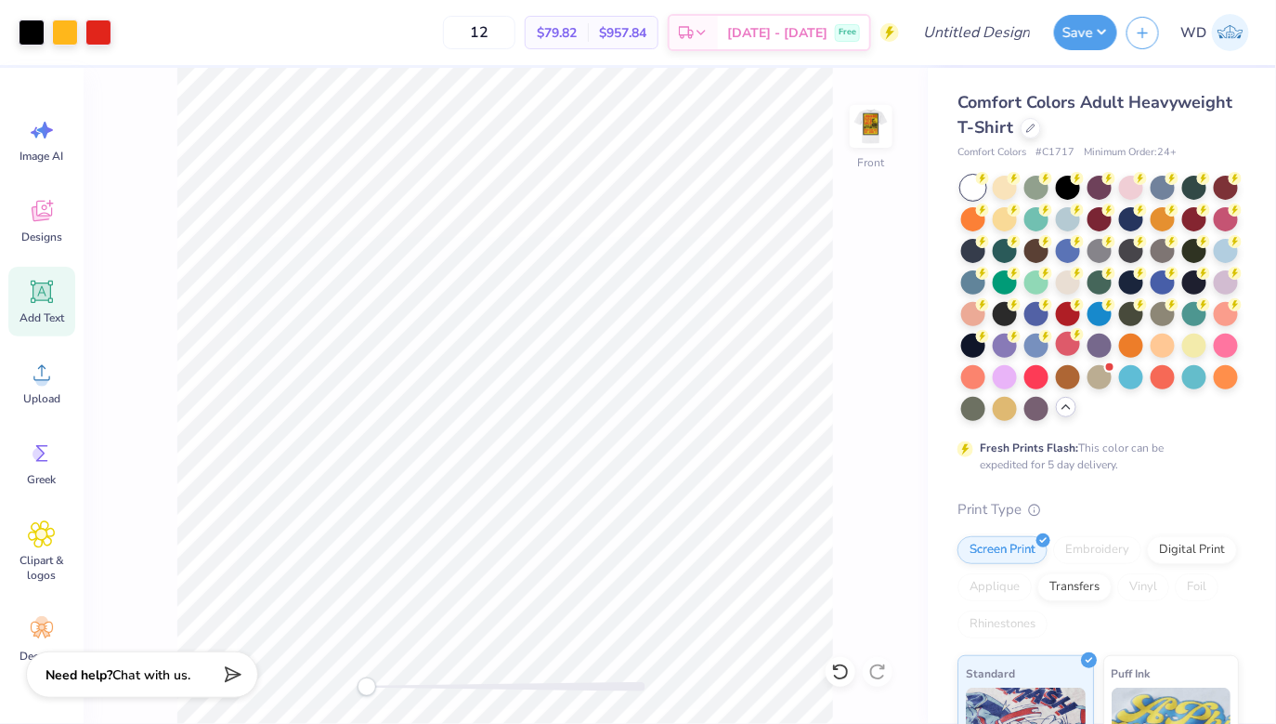
click at [59, 305] on div "Add Text" at bounding box center [41, 302] width 67 height 70
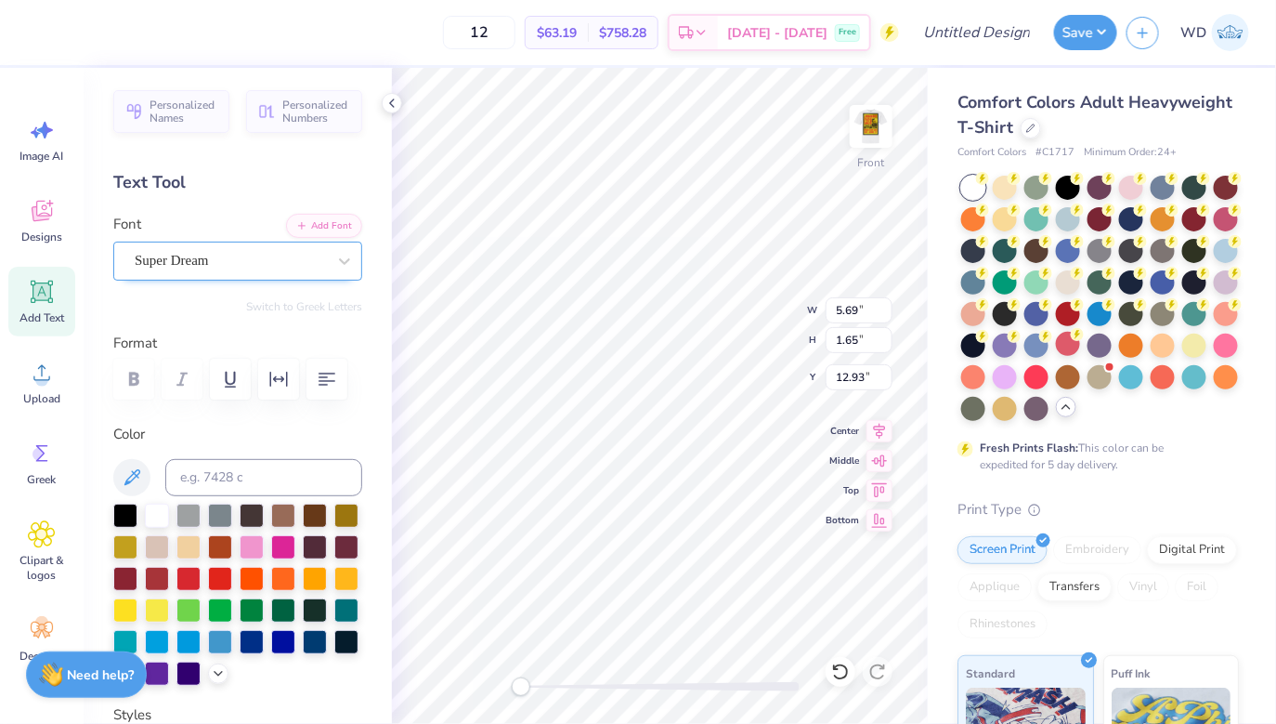
click at [233, 264] on div "Super Dream" at bounding box center [230, 260] width 195 height 29
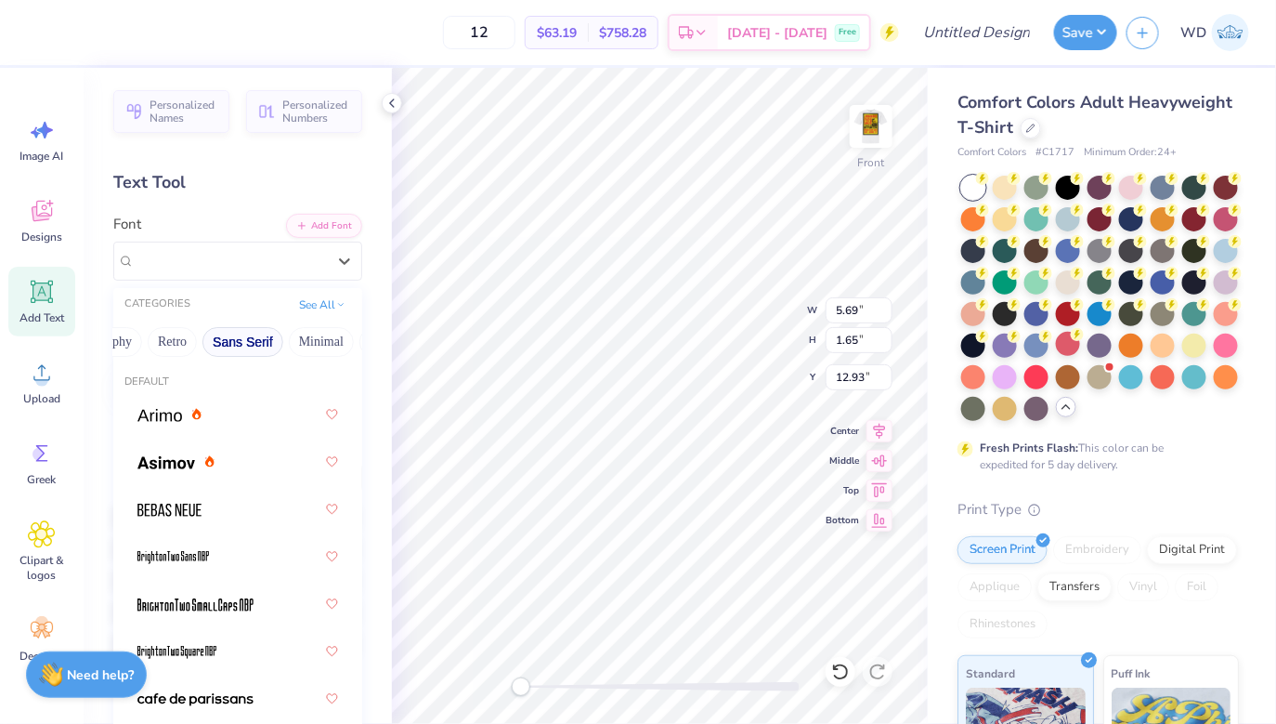
scroll to position [0, 332]
click at [323, 364] on div "Default Octin College Hv (Heavy) Octin College Rg Super Dream Greek" at bounding box center [237, 640] width 249 height 557
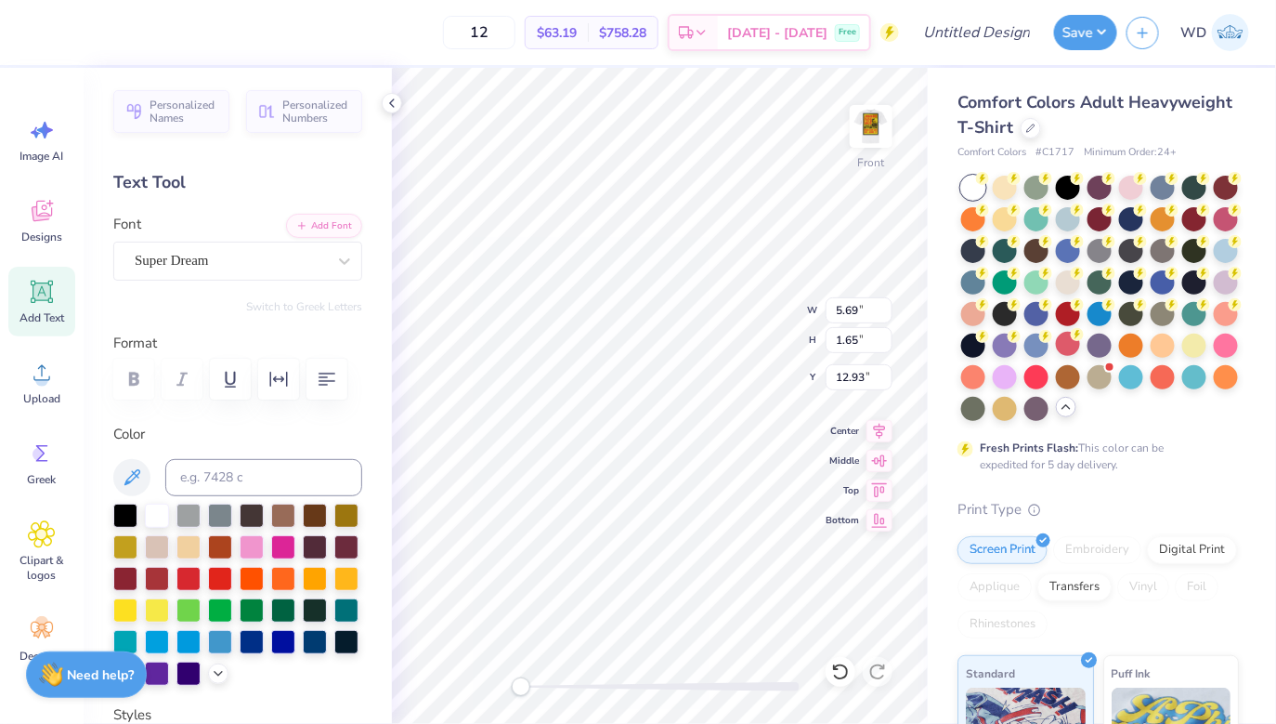
click at [245, 281] on div "Personalized Names Personalized Numbers Text Tool Add Font Font Super Dream Swi…" at bounding box center [238, 396] width 308 height 656
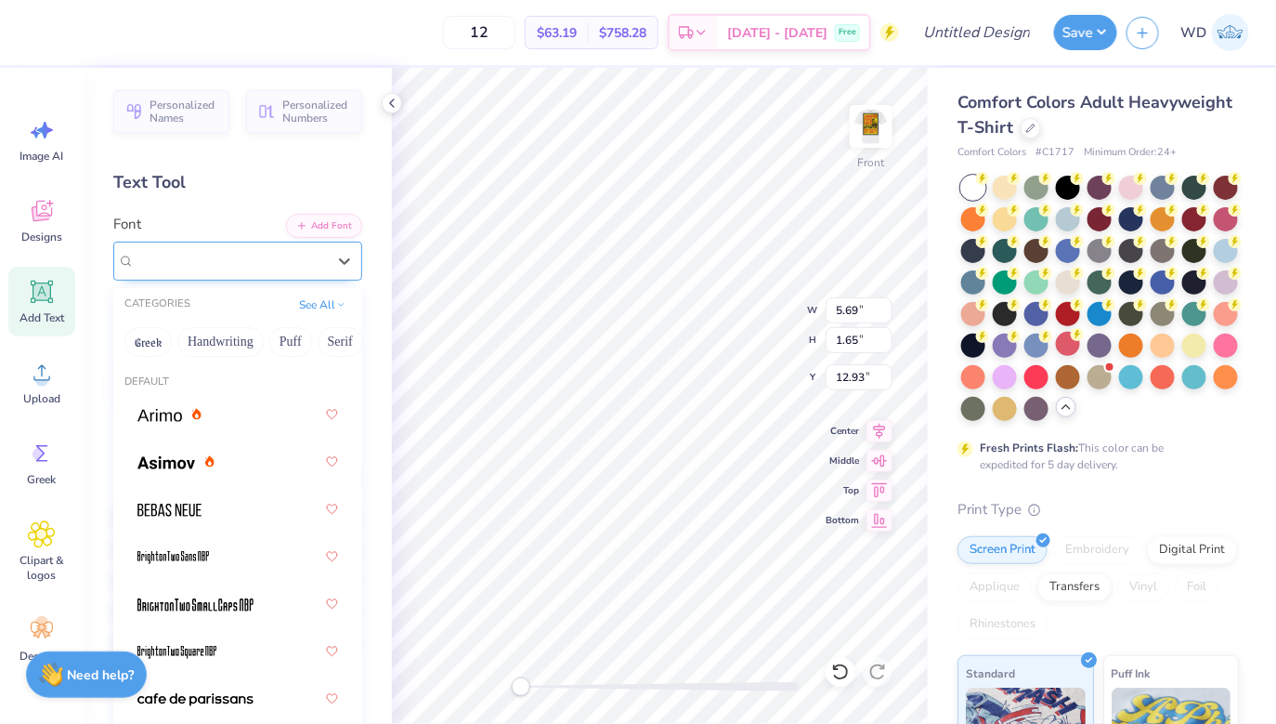
click at [249, 273] on div "Super Dream" at bounding box center [230, 260] width 195 height 29
click at [132, 340] on button "Minimal" at bounding box center [136, 342] width 65 height 30
click at [189, 468] on img at bounding box center [166, 462] width 58 height 13
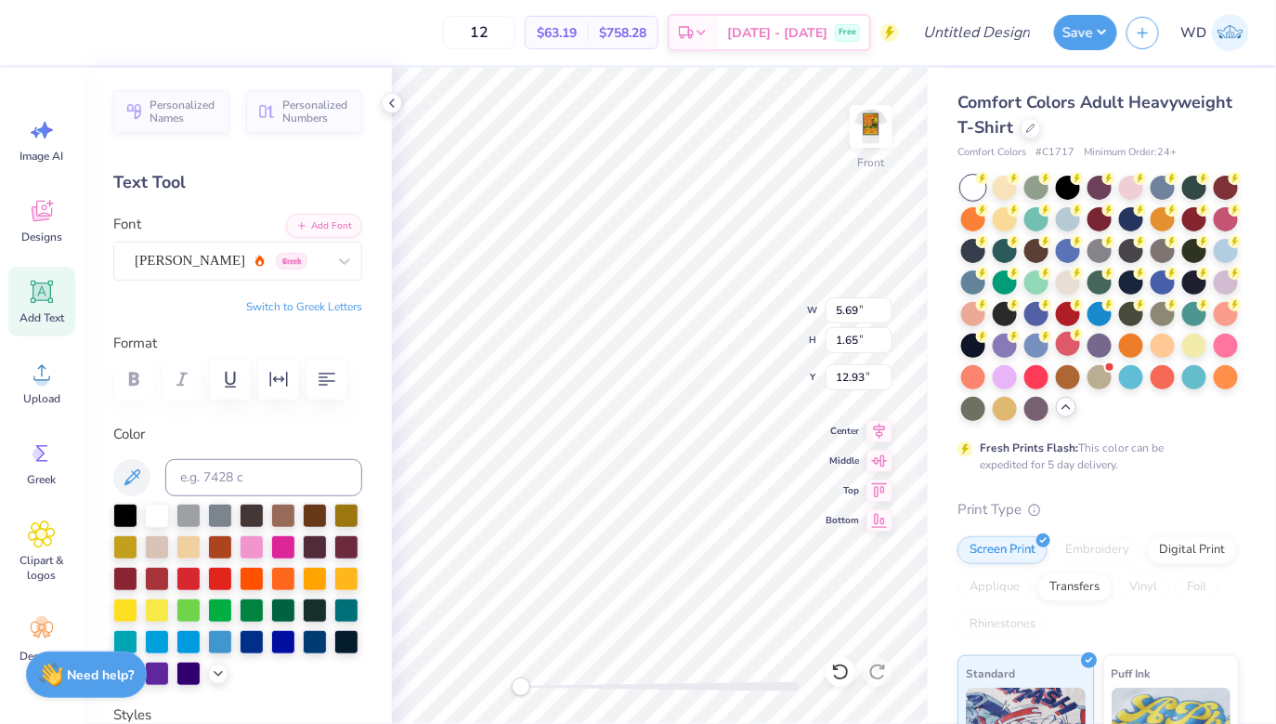
scroll to position [0, 0]
type textarea "D"
type textarea "FALL '25"
click at [125, 516] on div at bounding box center [125, 514] width 24 height 24
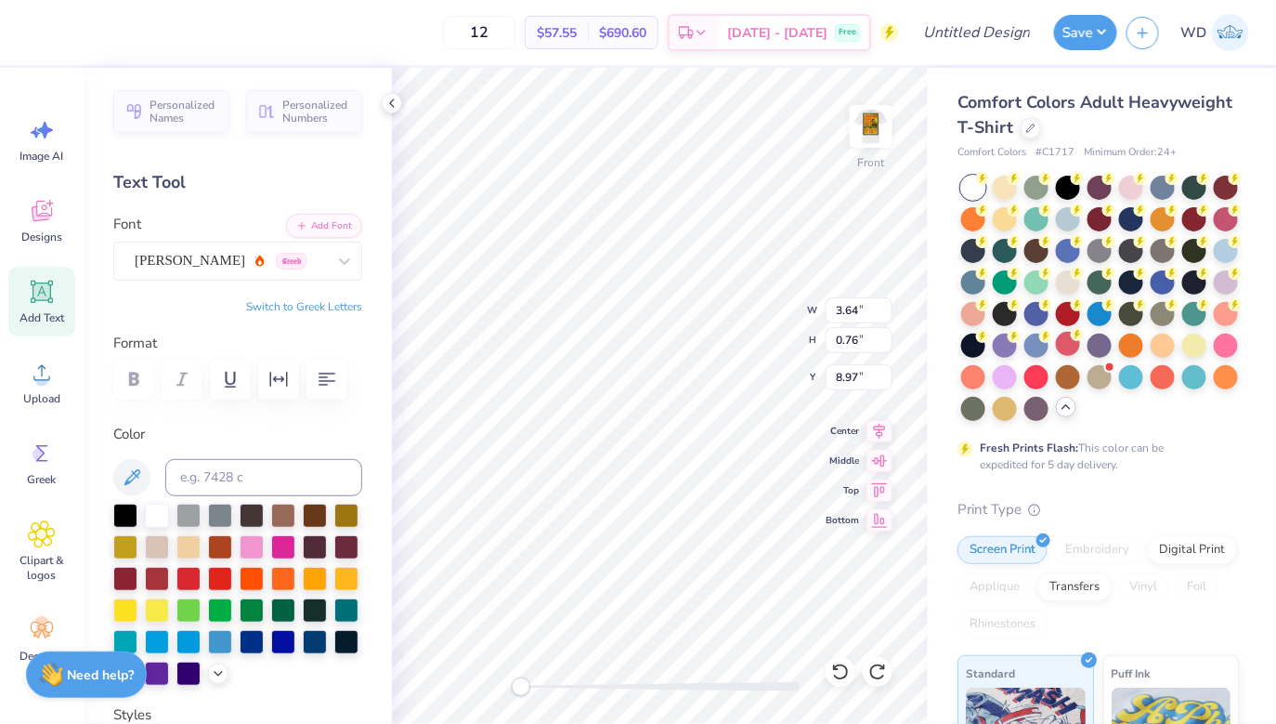
scroll to position [0, 5]
type textarea "THE BOYS OF FALL '25"
click at [873, 125] on img at bounding box center [871, 126] width 74 height 74
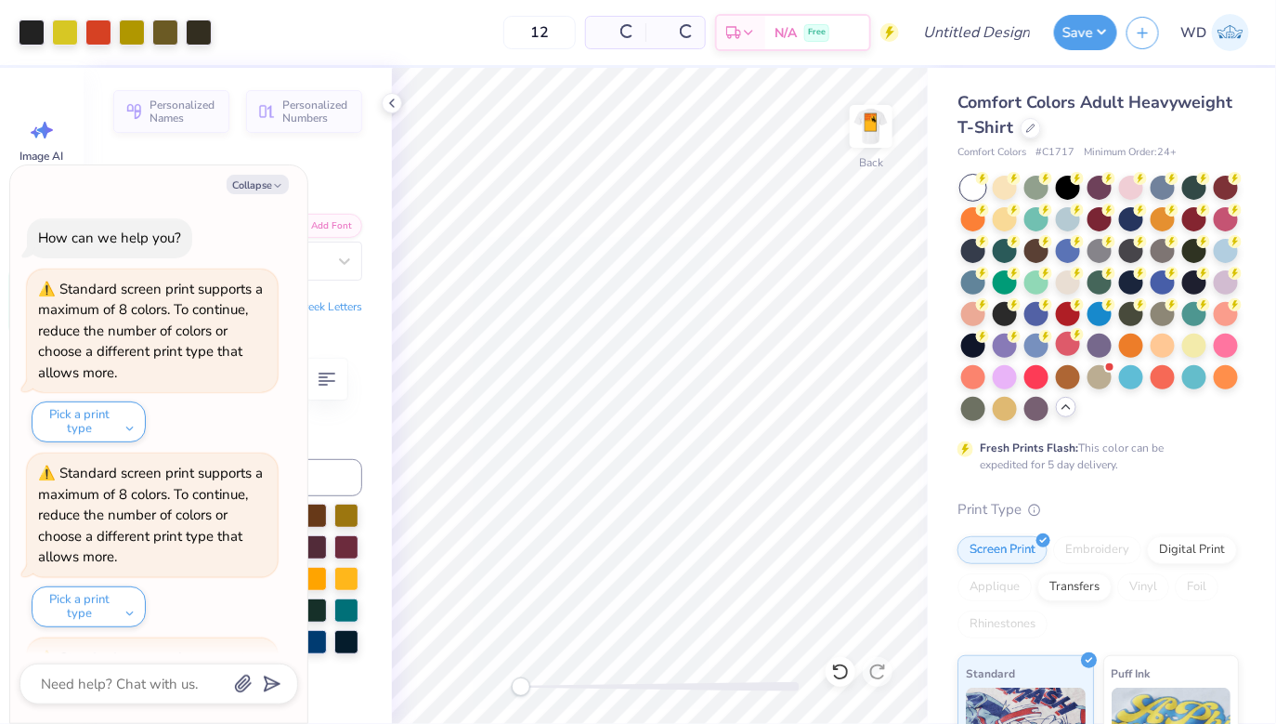
scroll to position [171, 0]
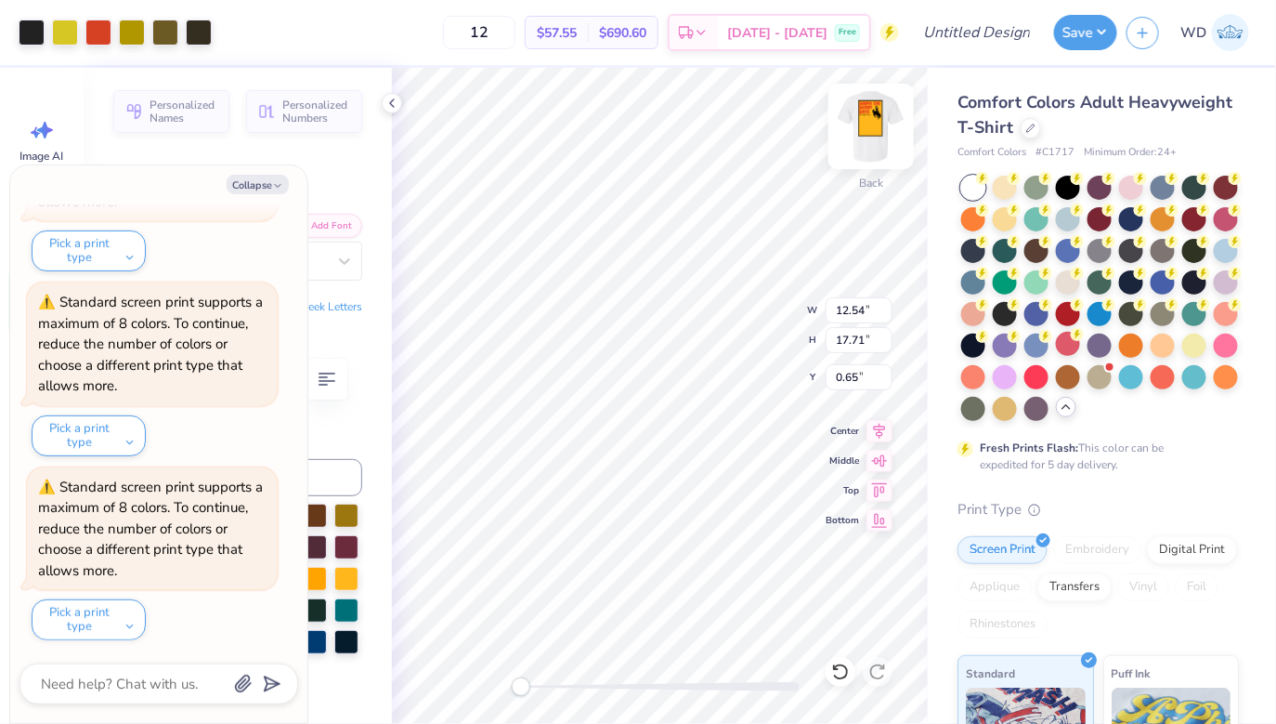
click at [885, 127] on img at bounding box center [871, 126] width 74 height 74
type textarea "x"
type input "12.75"
type input "18.00"
type input "3.46"
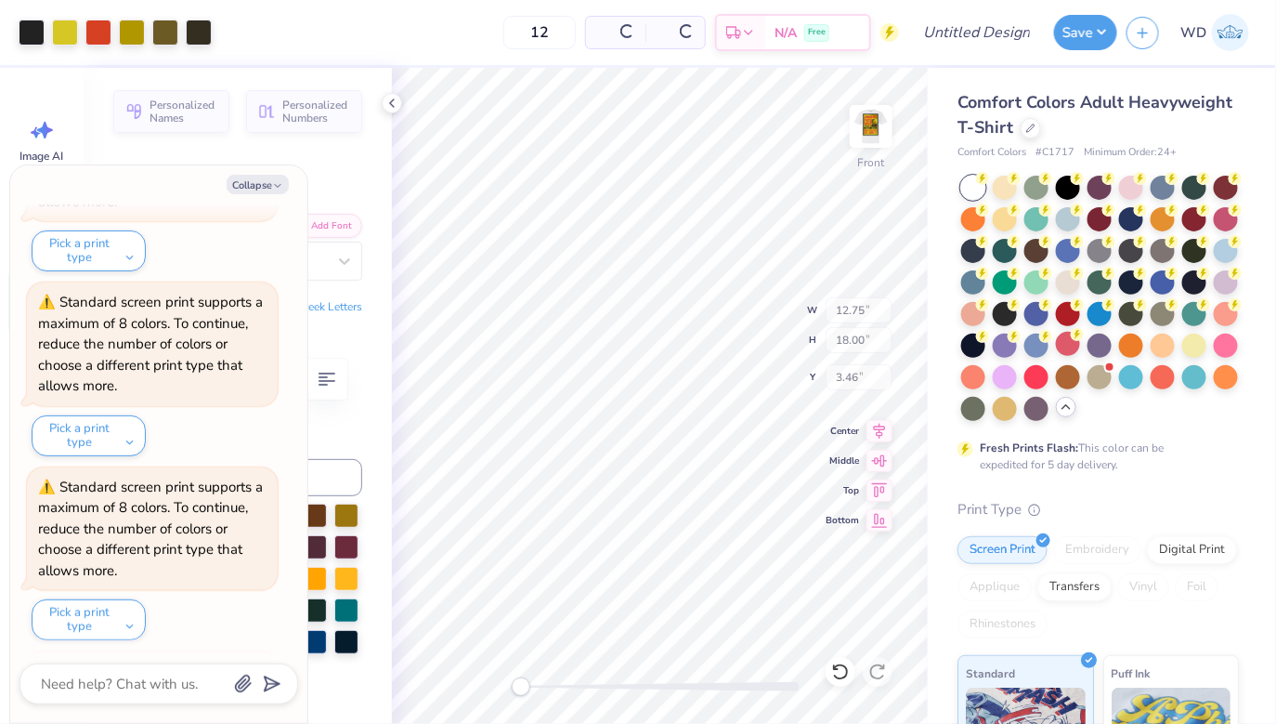
scroll to position [355, 0]
click at [390, 94] on div at bounding box center [392, 103] width 20 height 20
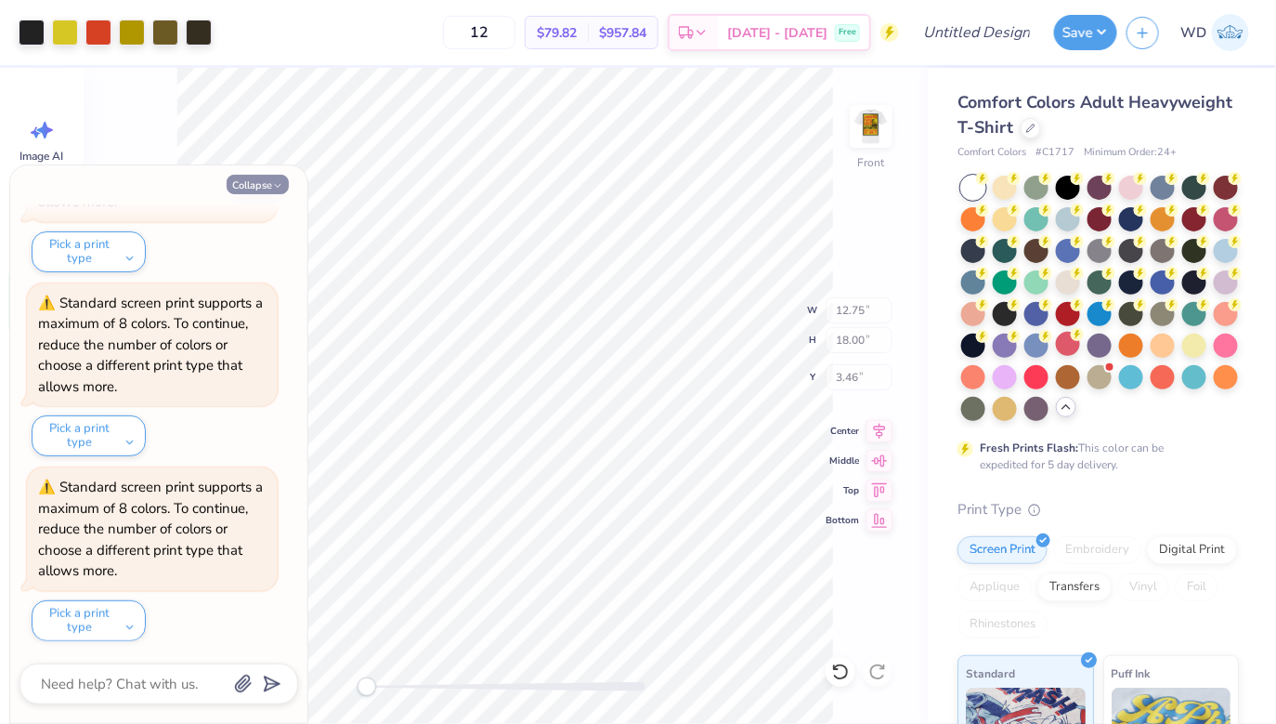
click at [261, 184] on button "Collapse" at bounding box center [258, 185] width 62 height 20
type textarea "x"
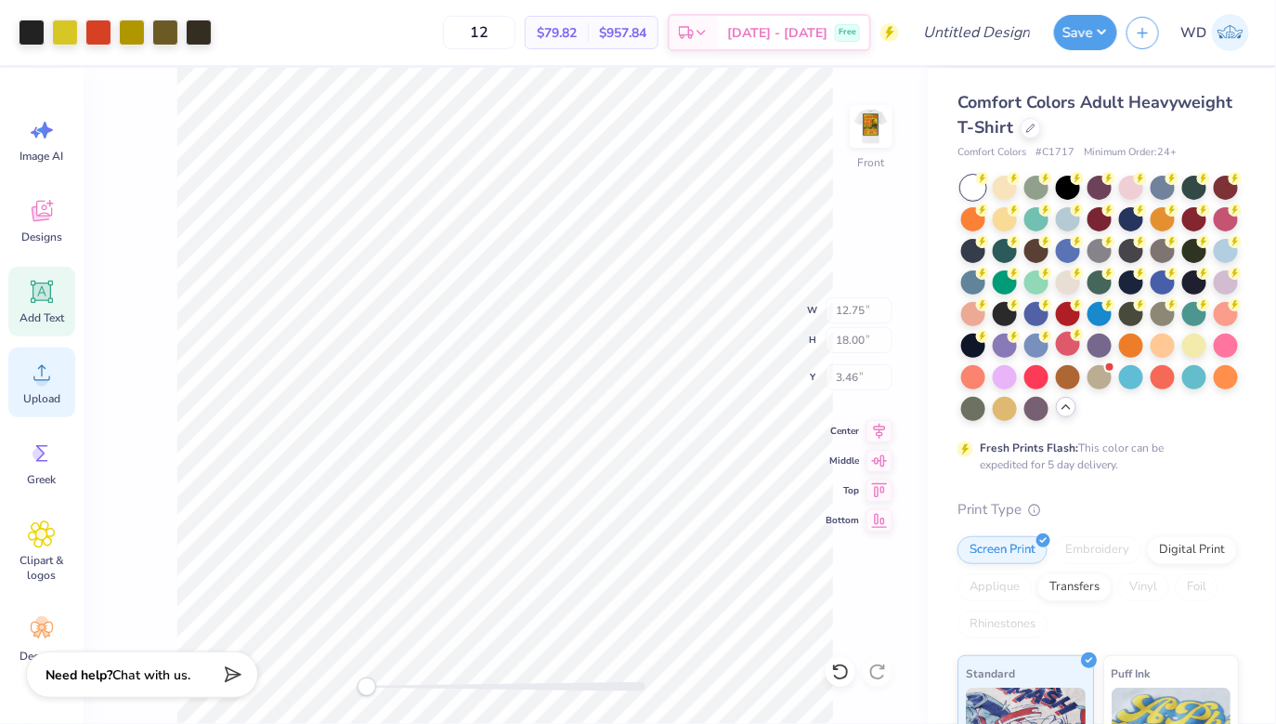
click at [45, 373] on icon at bounding box center [42, 373] width 28 height 28
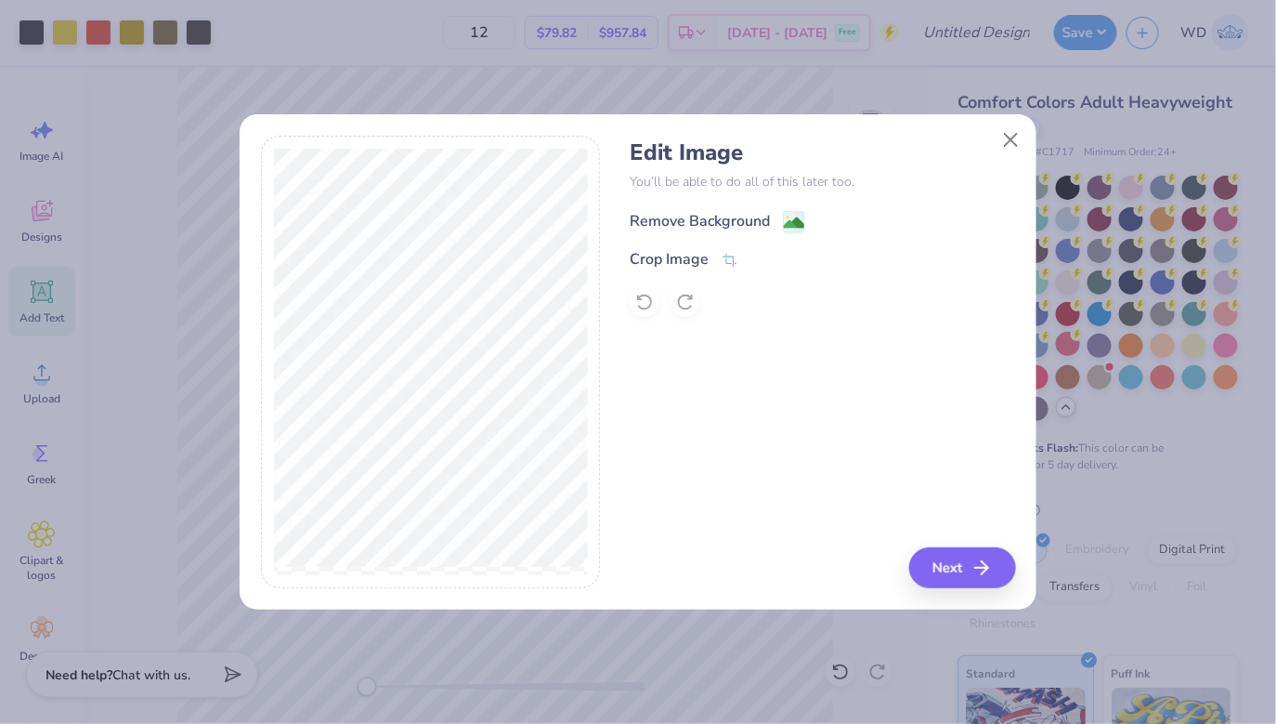
click at [801, 219] on image at bounding box center [794, 223] width 20 height 20
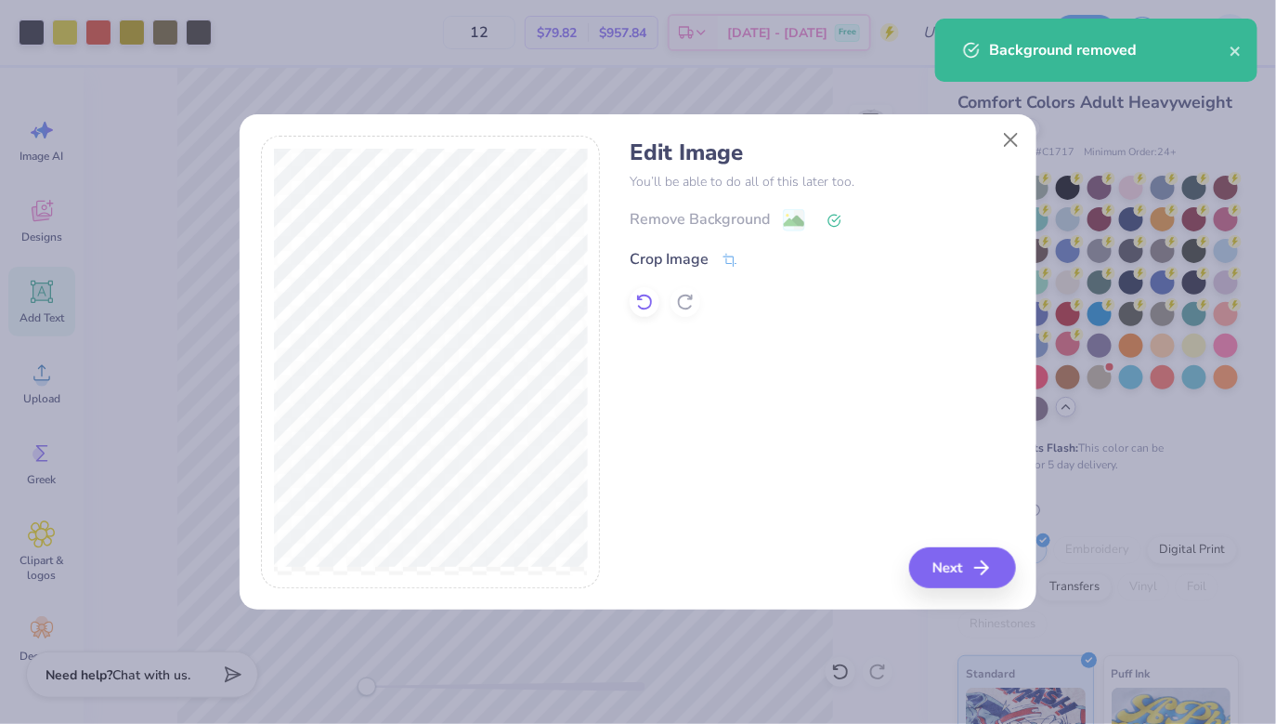
click at [638, 295] on icon at bounding box center [640, 297] width 4 height 4
click at [949, 577] on button "Next" at bounding box center [965, 567] width 107 height 41
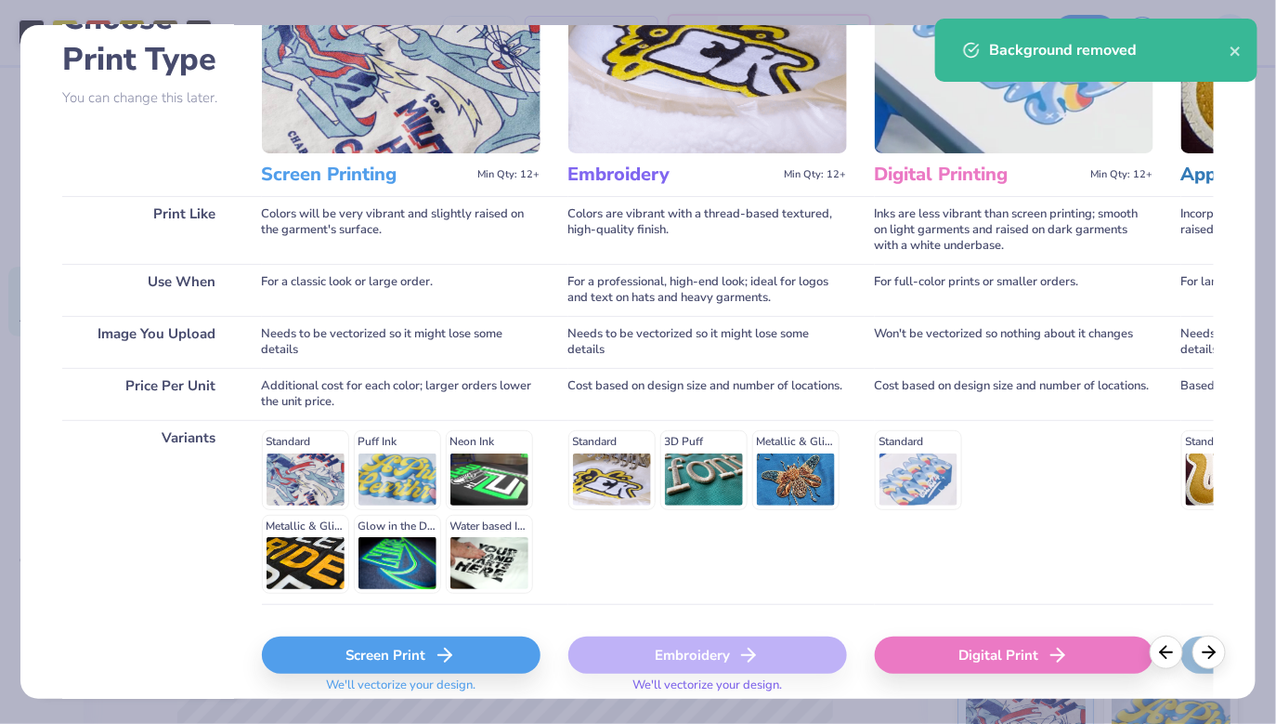
scroll to position [202, 0]
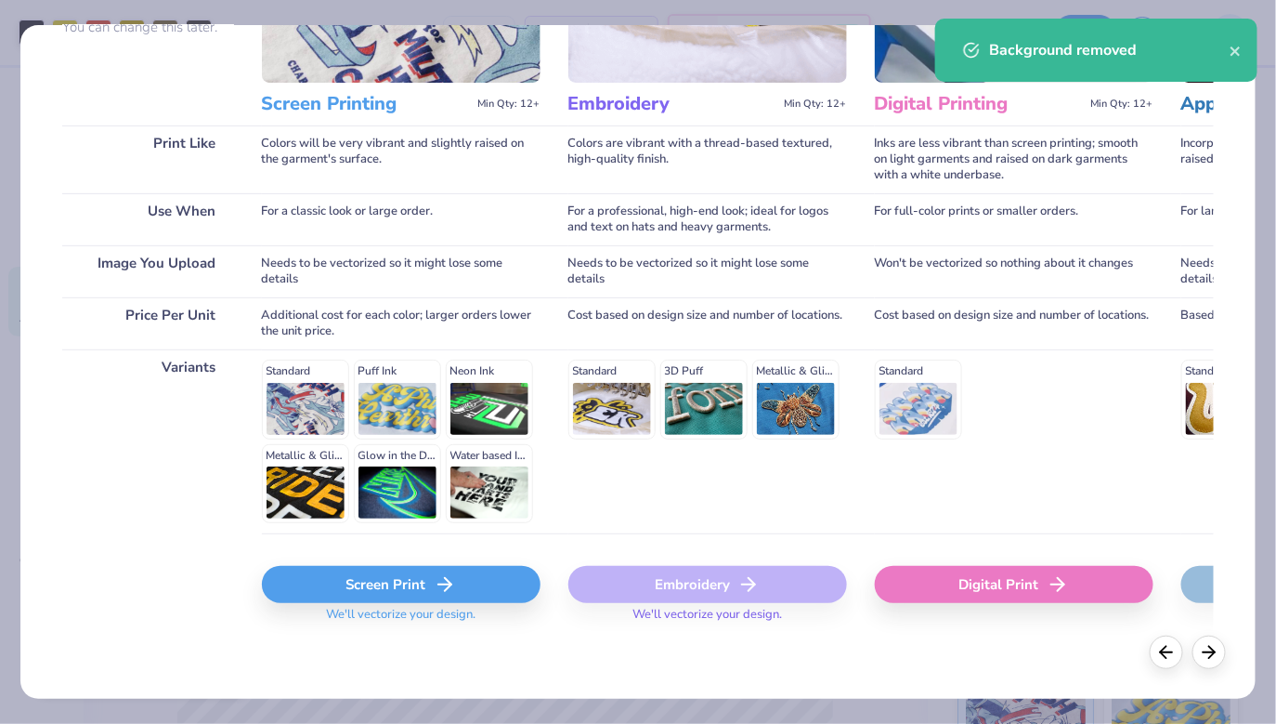
click at [361, 590] on div "Screen Print" at bounding box center [401, 584] width 279 height 37
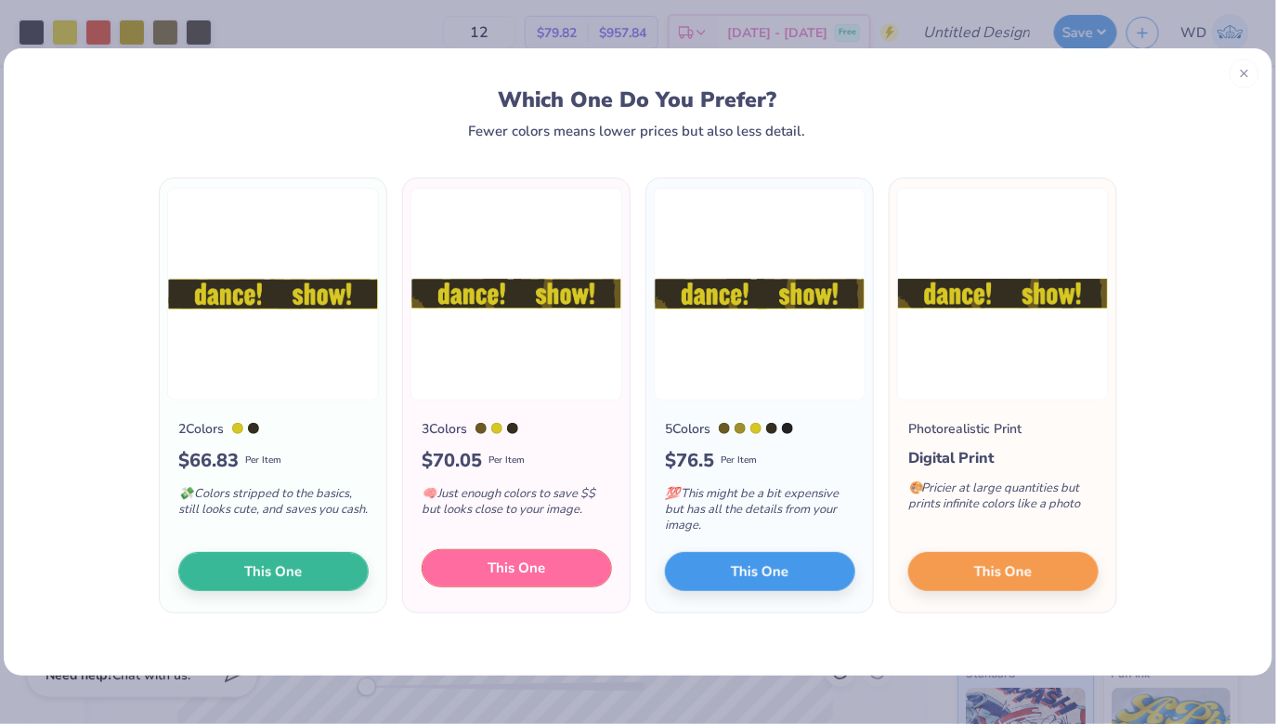
click at [498, 576] on span "This One" at bounding box center [518, 567] width 58 height 21
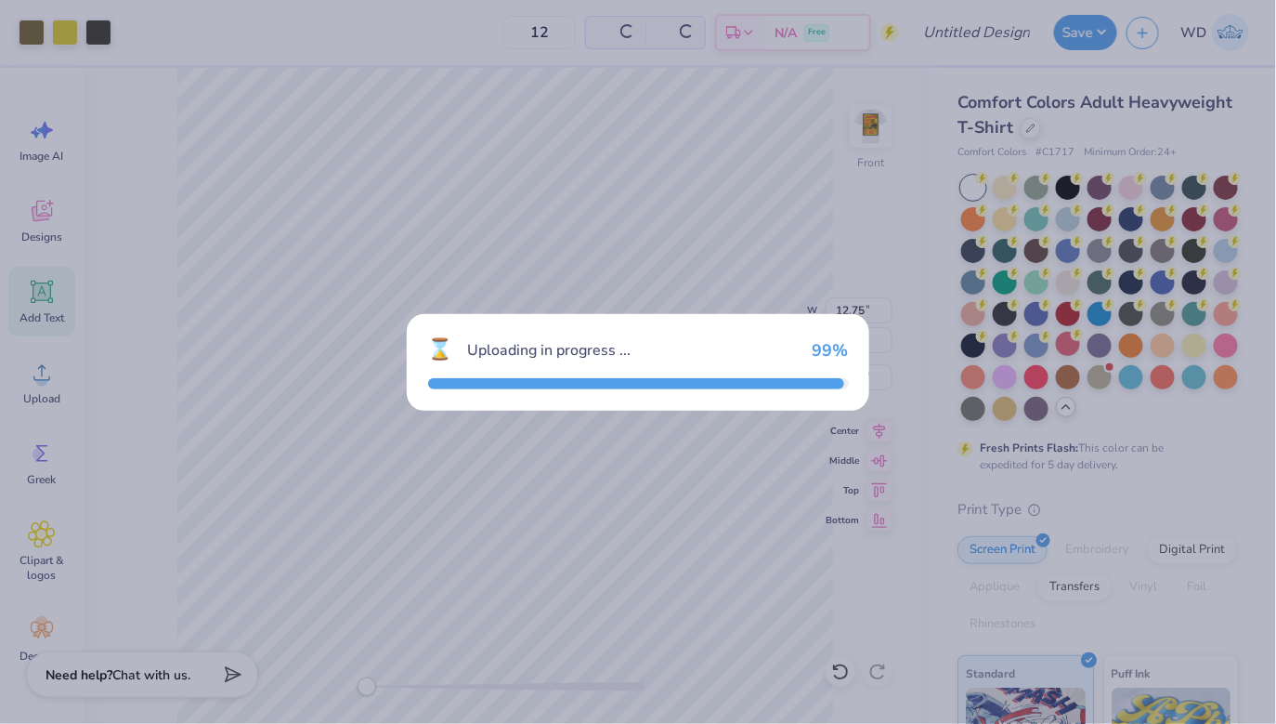
type input "14.53"
type input "2.07"
type input "12.72"
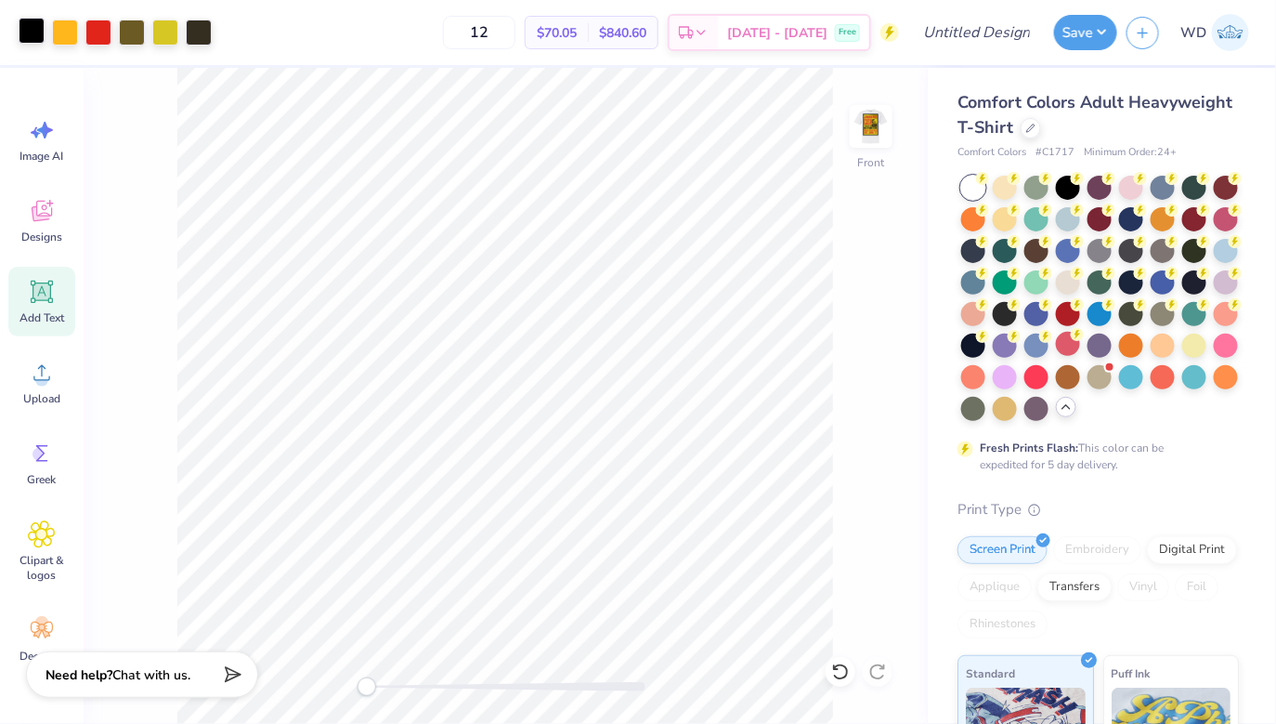
click at [30, 33] on div at bounding box center [32, 31] width 26 height 26
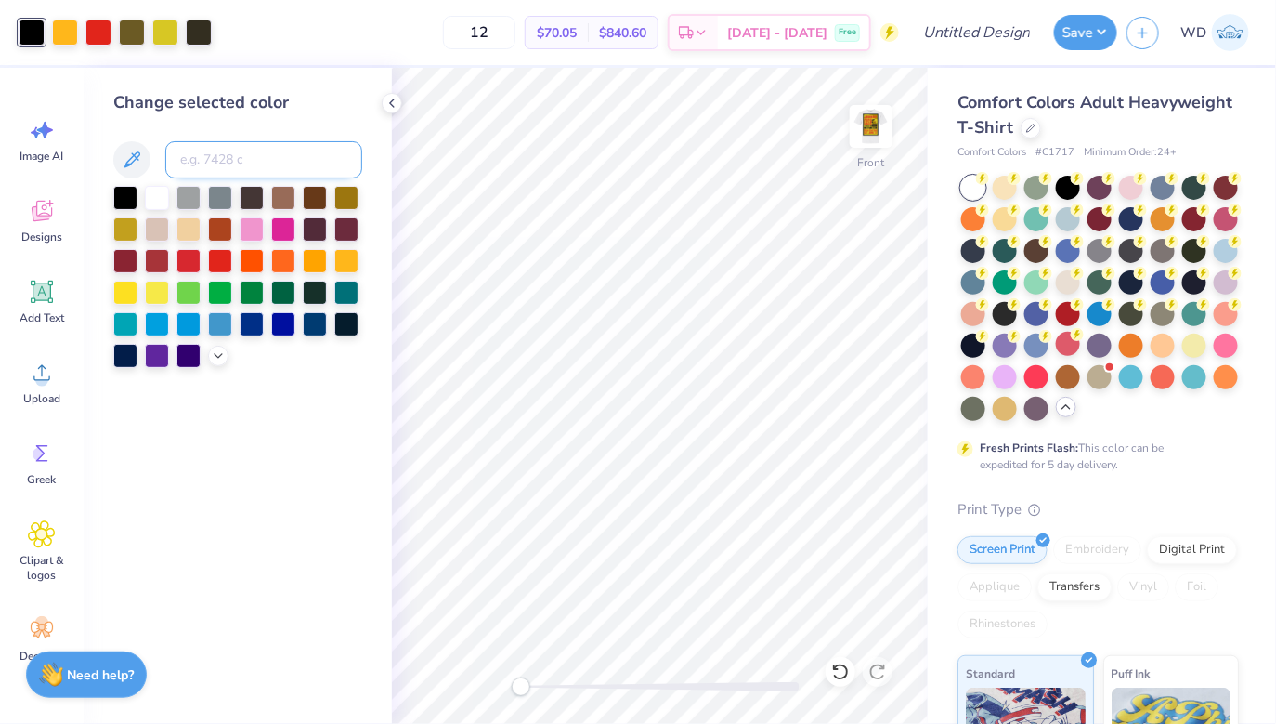
click at [242, 164] on input at bounding box center [263, 159] width 197 height 37
type input "455"
click at [157, 25] on div at bounding box center [165, 31] width 26 height 26
click at [210, 160] on input at bounding box center [263, 159] width 197 height 37
type input "455"
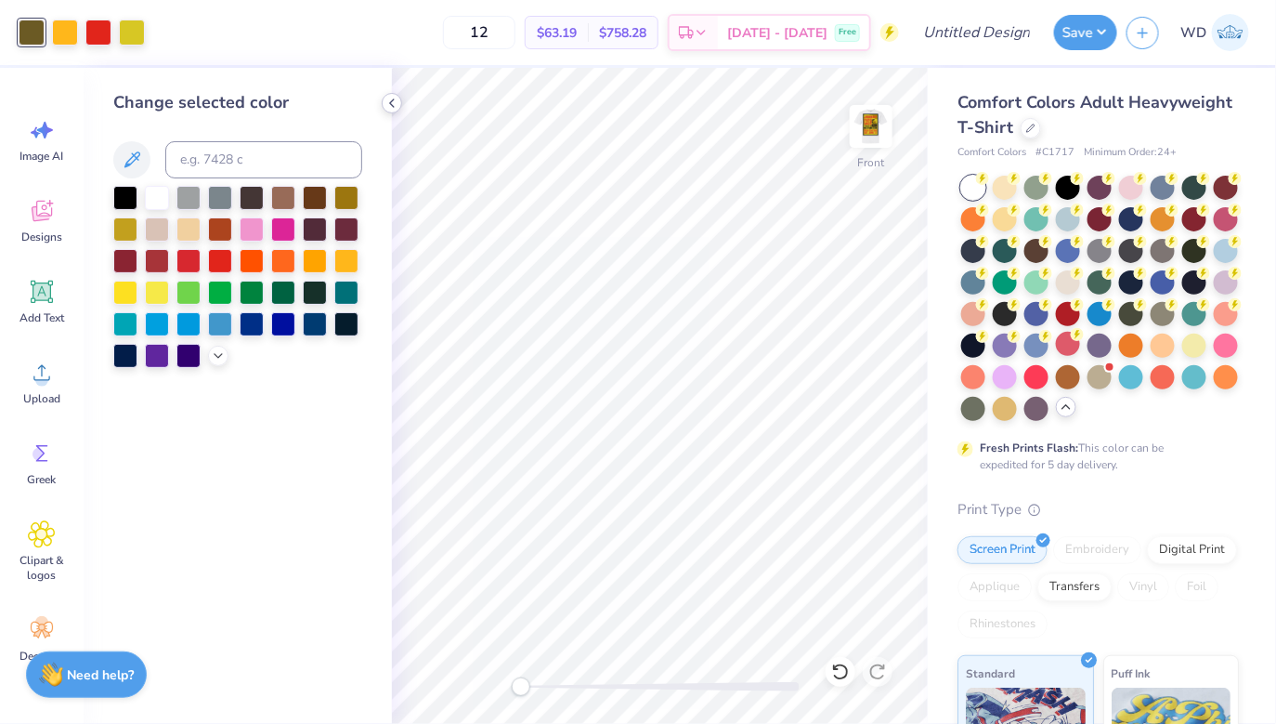
click at [391, 106] on icon at bounding box center [392, 103] width 15 height 15
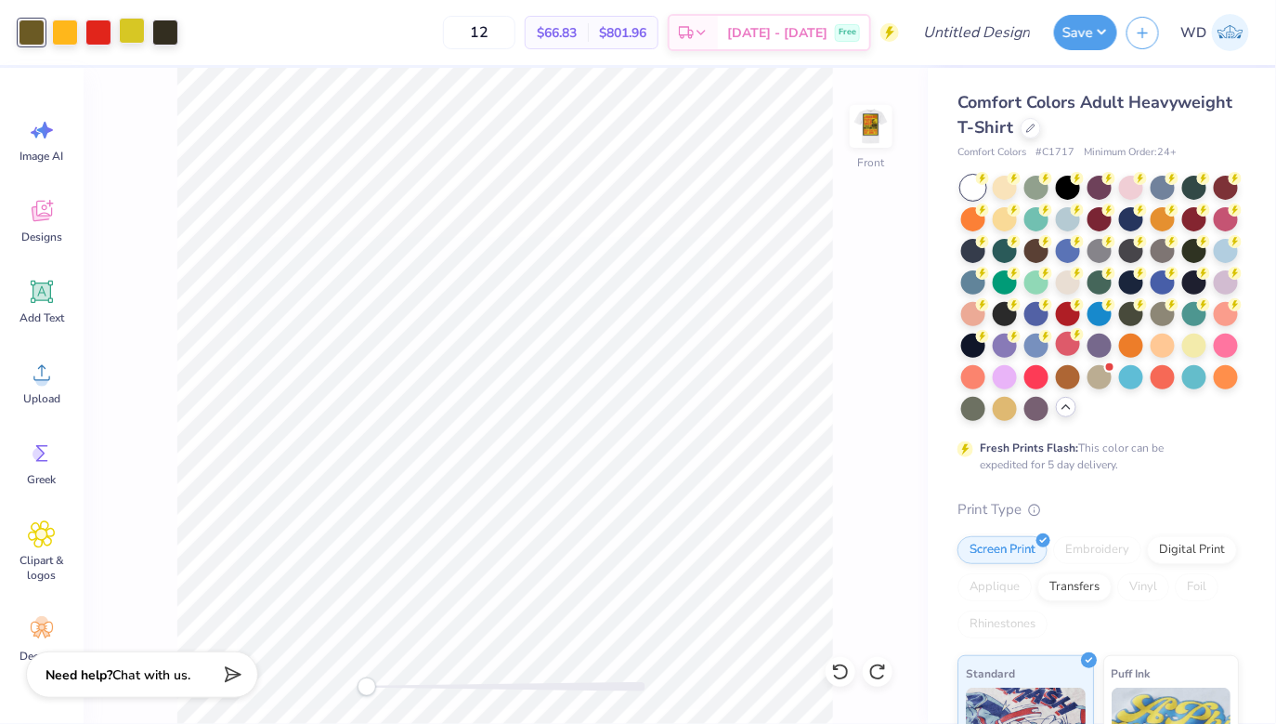
click at [137, 37] on div at bounding box center [132, 31] width 26 height 26
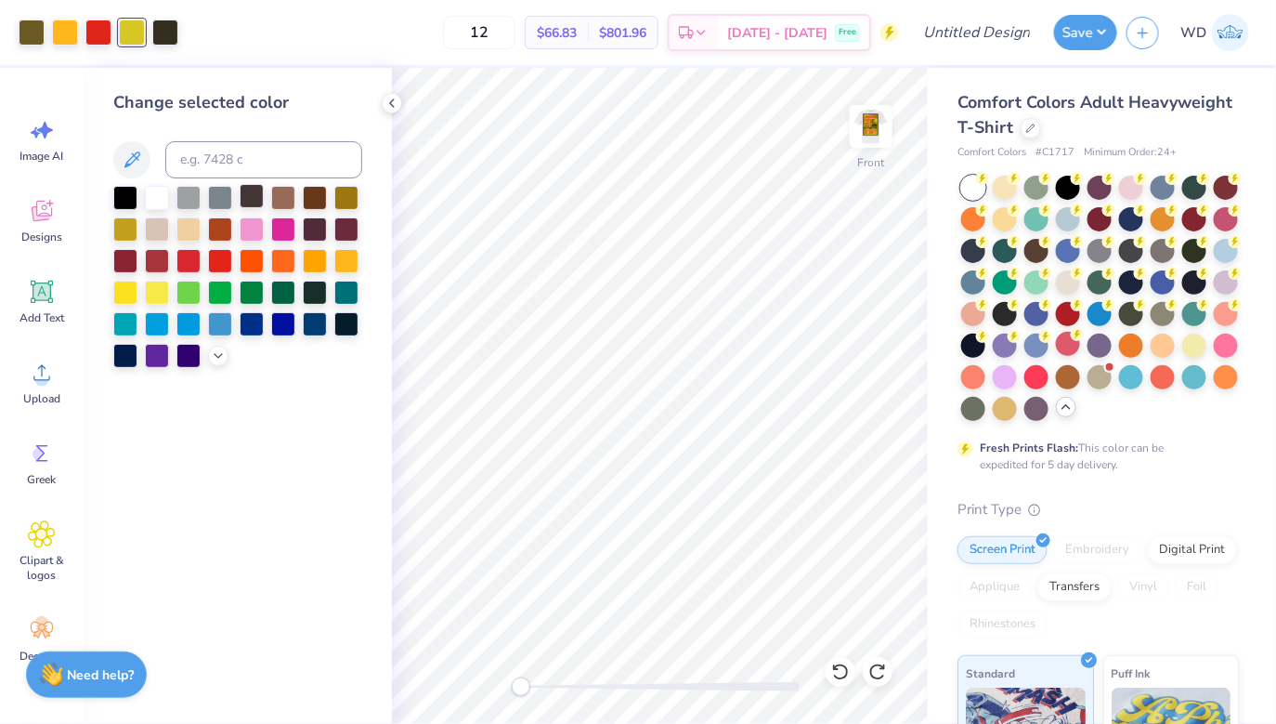
click at [246, 197] on div at bounding box center [252, 196] width 24 height 24
click at [199, 170] on input at bounding box center [263, 159] width 197 height 37
type input "5"
type input "455"
click at [44, 368] on icon at bounding box center [42, 373] width 28 height 28
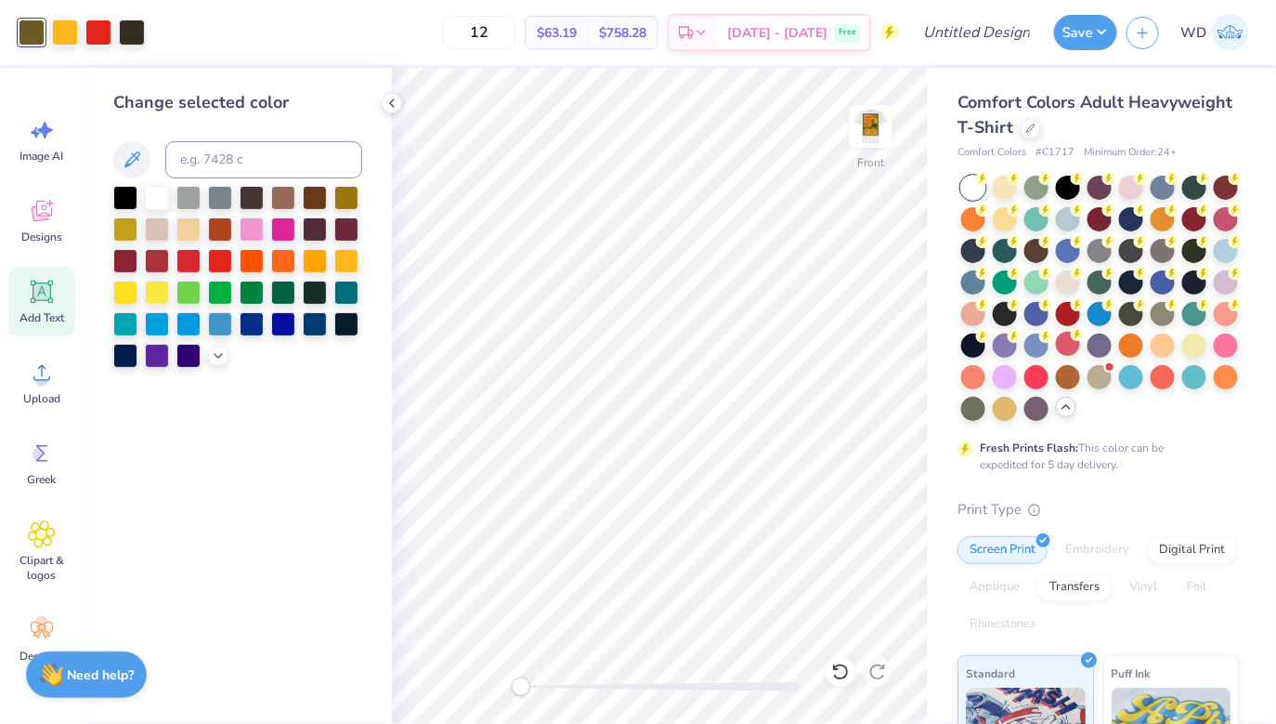
click at [48, 292] on icon at bounding box center [42, 292] width 18 height 18
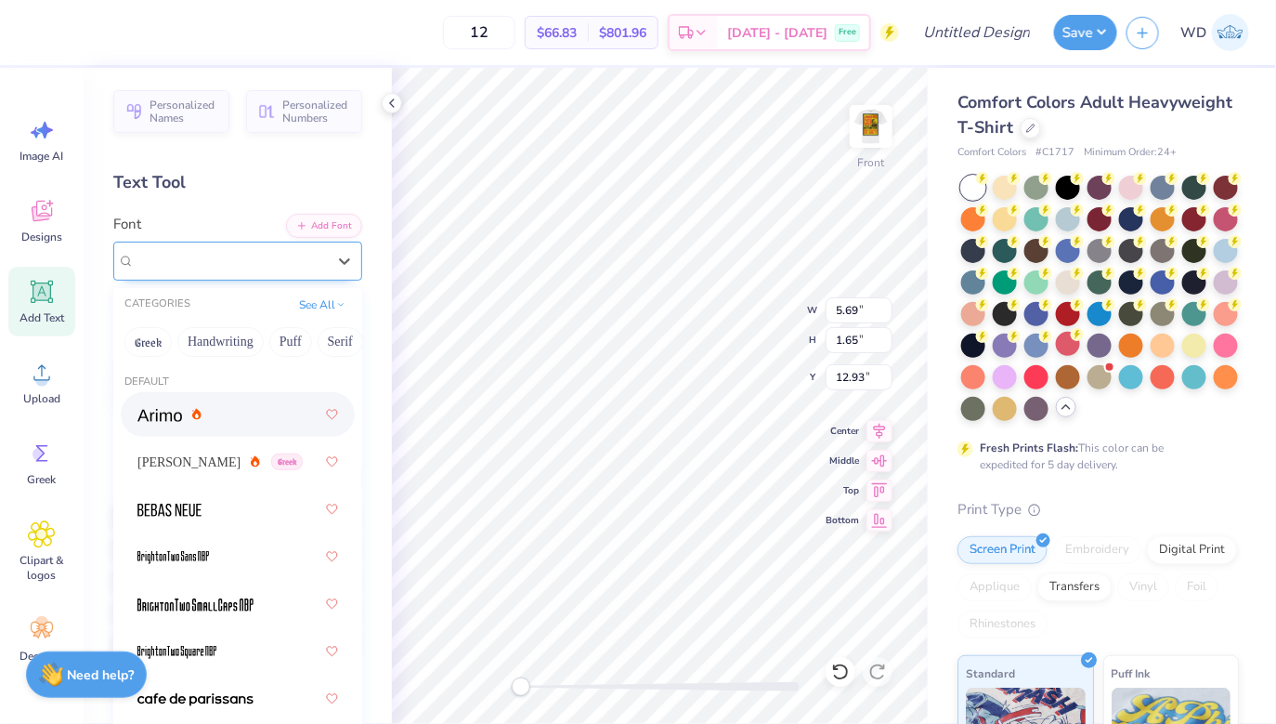
click at [281, 255] on div "Super Dream" at bounding box center [230, 260] width 195 height 29
click at [256, 346] on button "Sans Serif" at bounding box center [275, 342] width 81 height 30
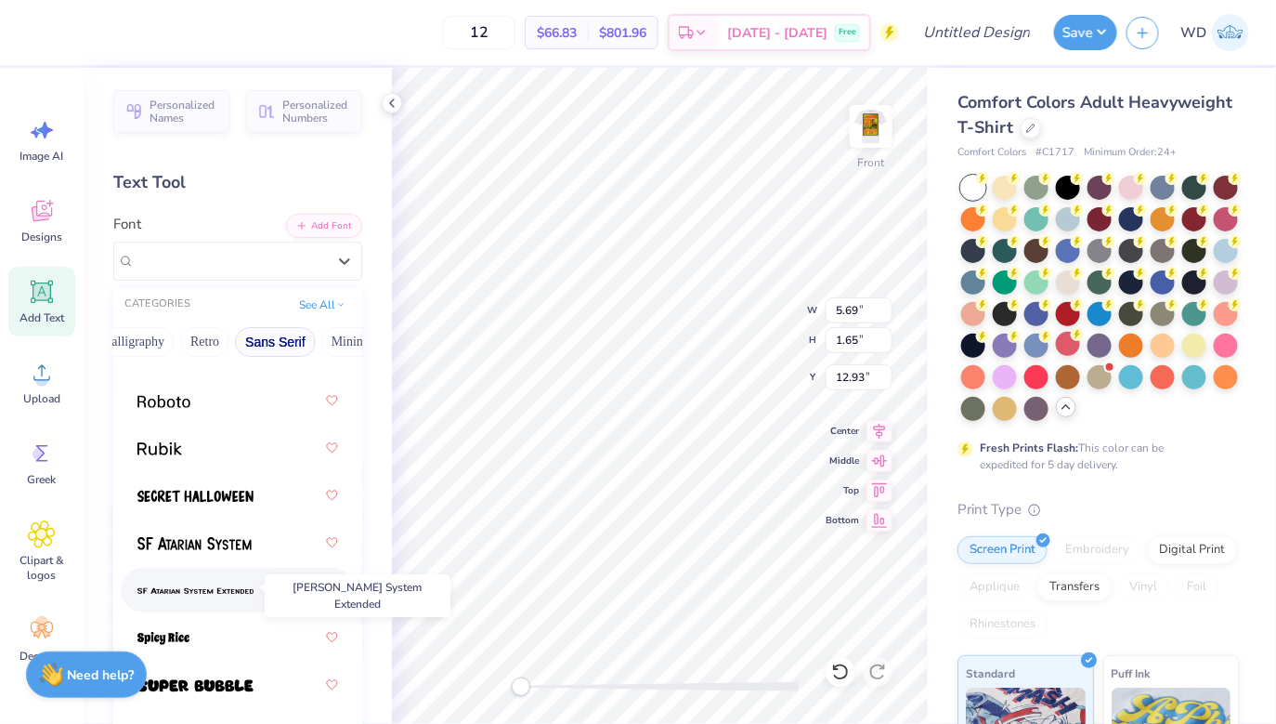
scroll to position [2810, 0]
click at [222, 485] on span at bounding box center [195, 495] width 116 height 20
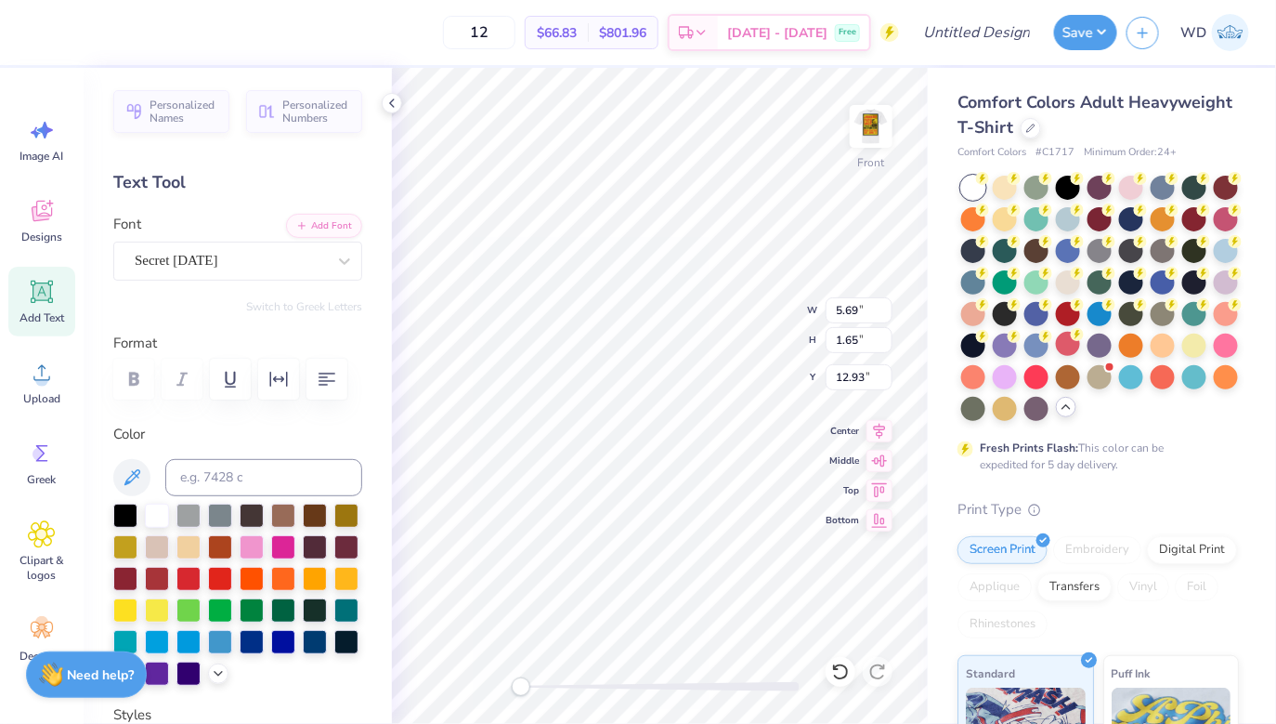
scroll to position [0, 0]
type textarea "D"
type textarea "d"
click at [258, 267] on div "Secret [DATE]" at bounding box center [230, 260] width 195 height 29
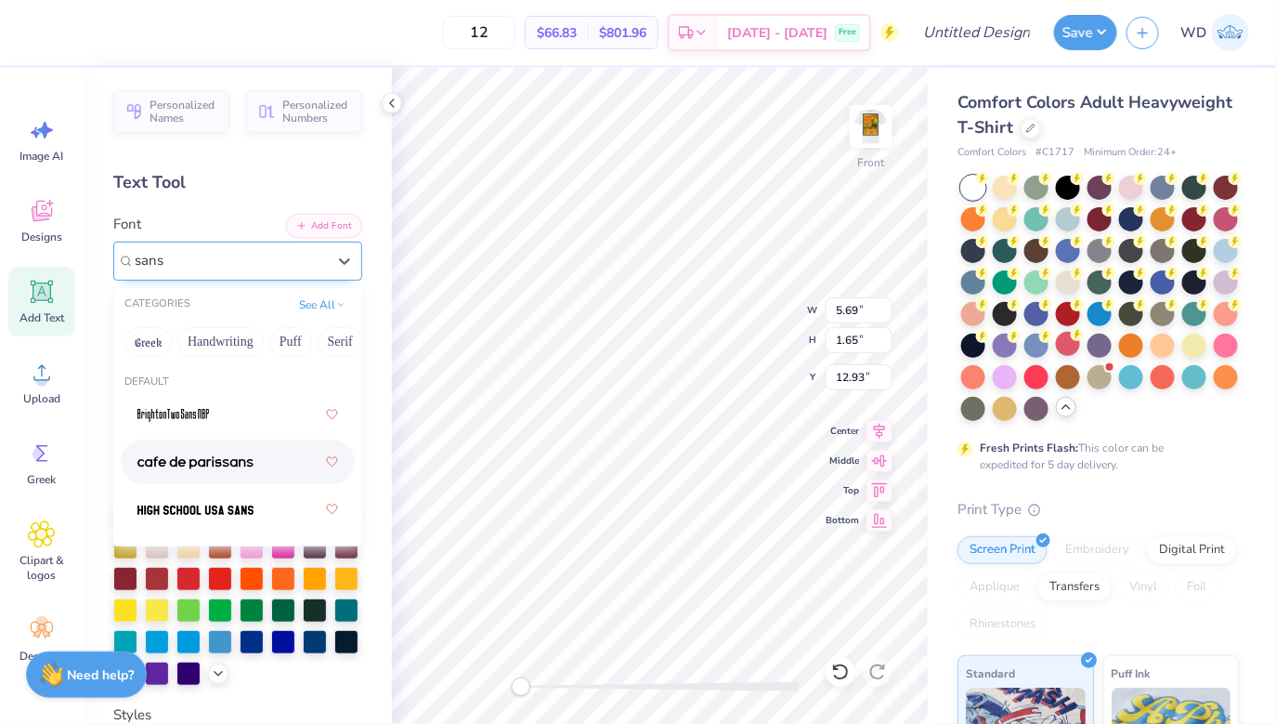
click at [258, 475] on div at bounding box center [237, 461] width 201 height 33
type input "sans"
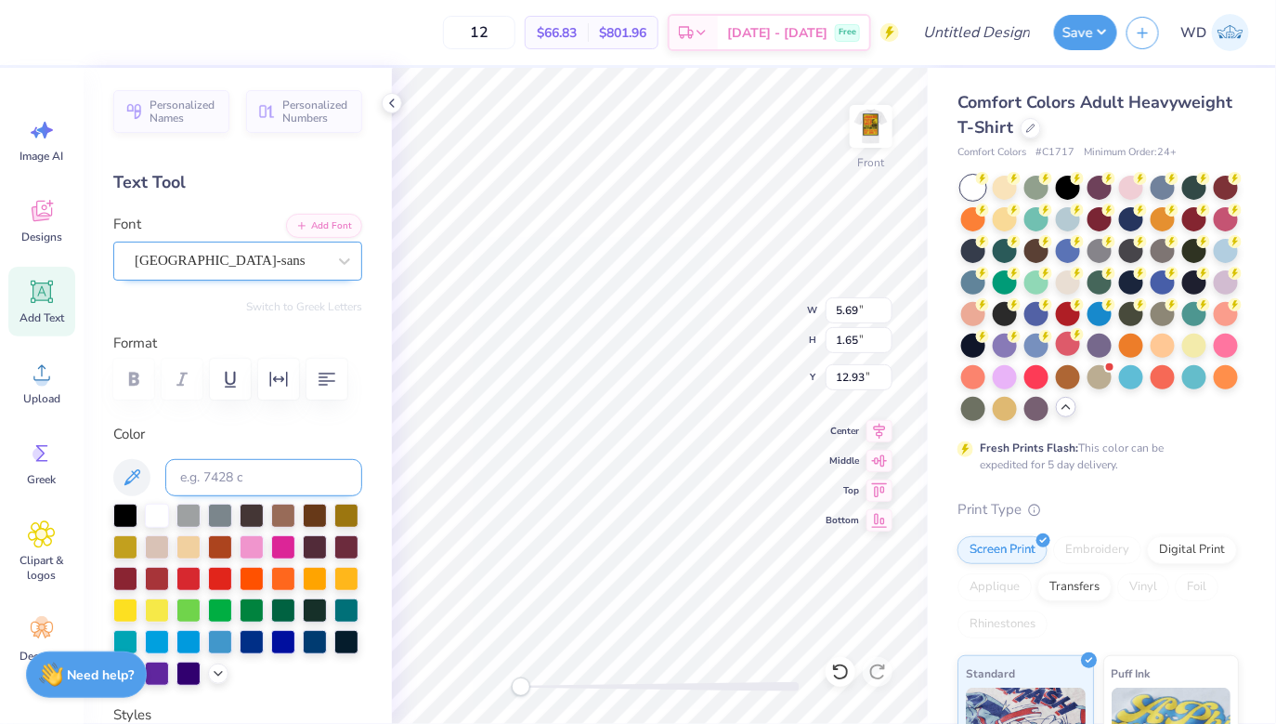
scroll to position [0, 1]
type textarea "dance!"
type input "10.06"
type input "15.11"
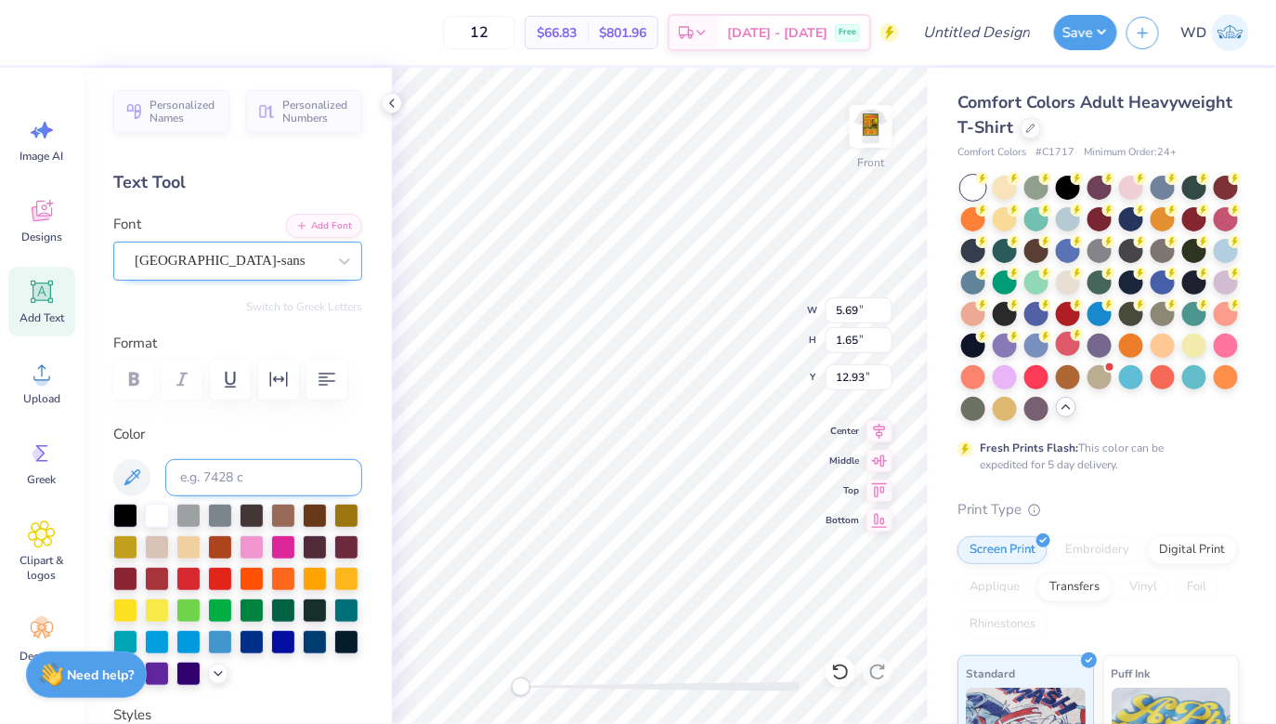
type input "3.00"
type input "5.00"
type input "1.18"
type input "13.16"
click at [131, 482] on icon at bounding box center [132, 477] width 22 height 22
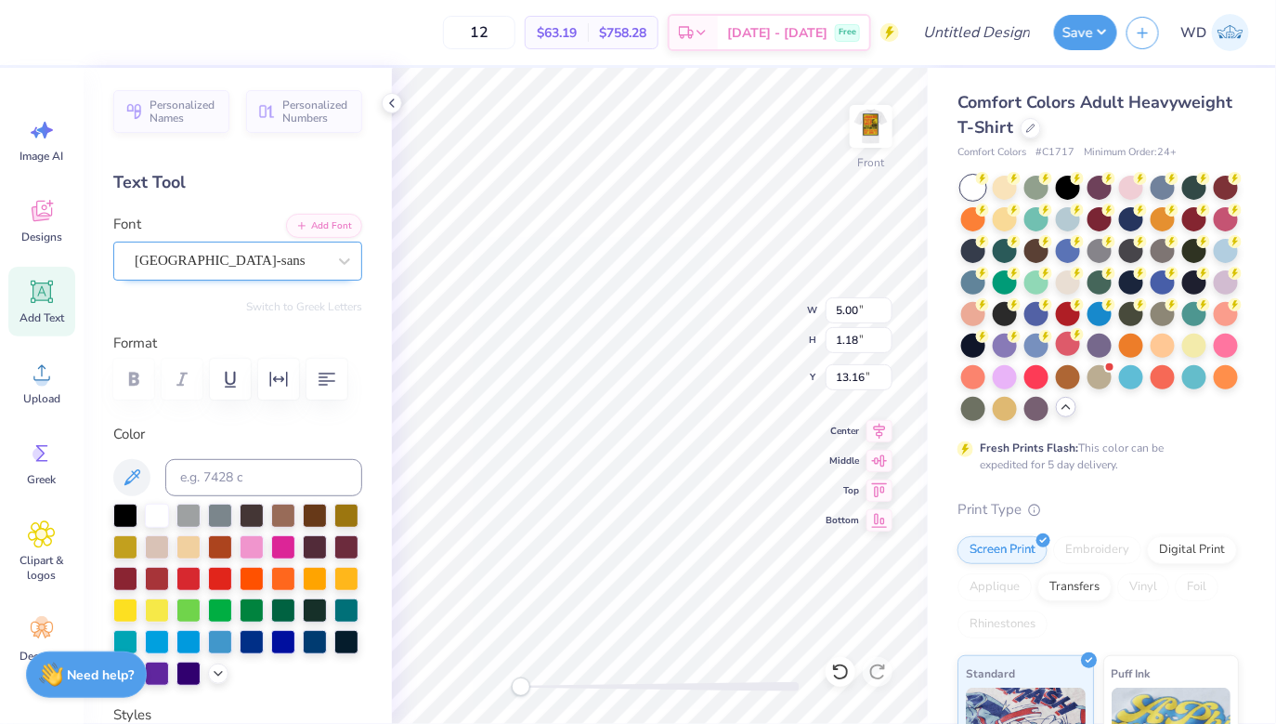
click at [381, 222] on div "Personalized Names Personalized Numbers Text Tool Add Font Font cafe de [GEOGRA…" at bounding box center [238, 396] width 308 height 656
click at [268, 243] on div "[GEOGRAPHIC_DATA]-sans" at bounding box center [237, 260] width 249 height 39
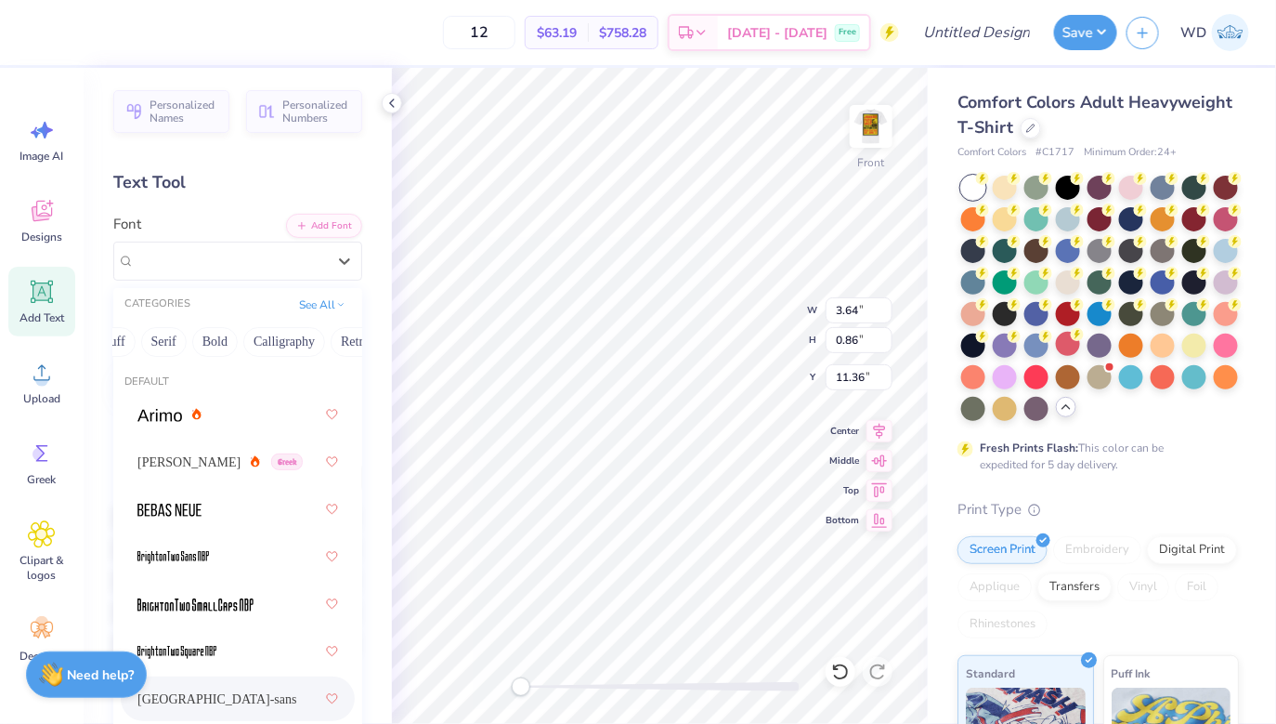
scroll to position [0, 260]
click at [329, 338] on button "Sans Serif" at bounding box center [342, 342] width 81 height 30
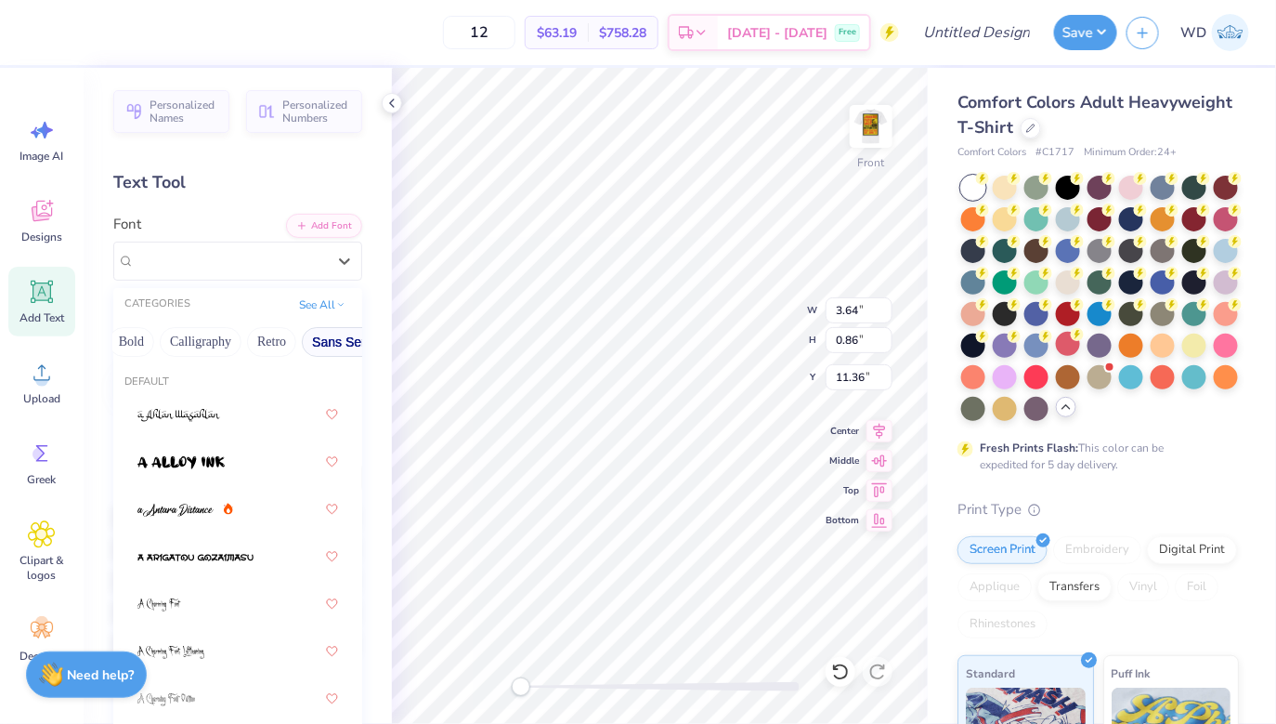
click at [359, 346] on button "Sans Serif" at bounding box center [342, 342] width 81 height 30
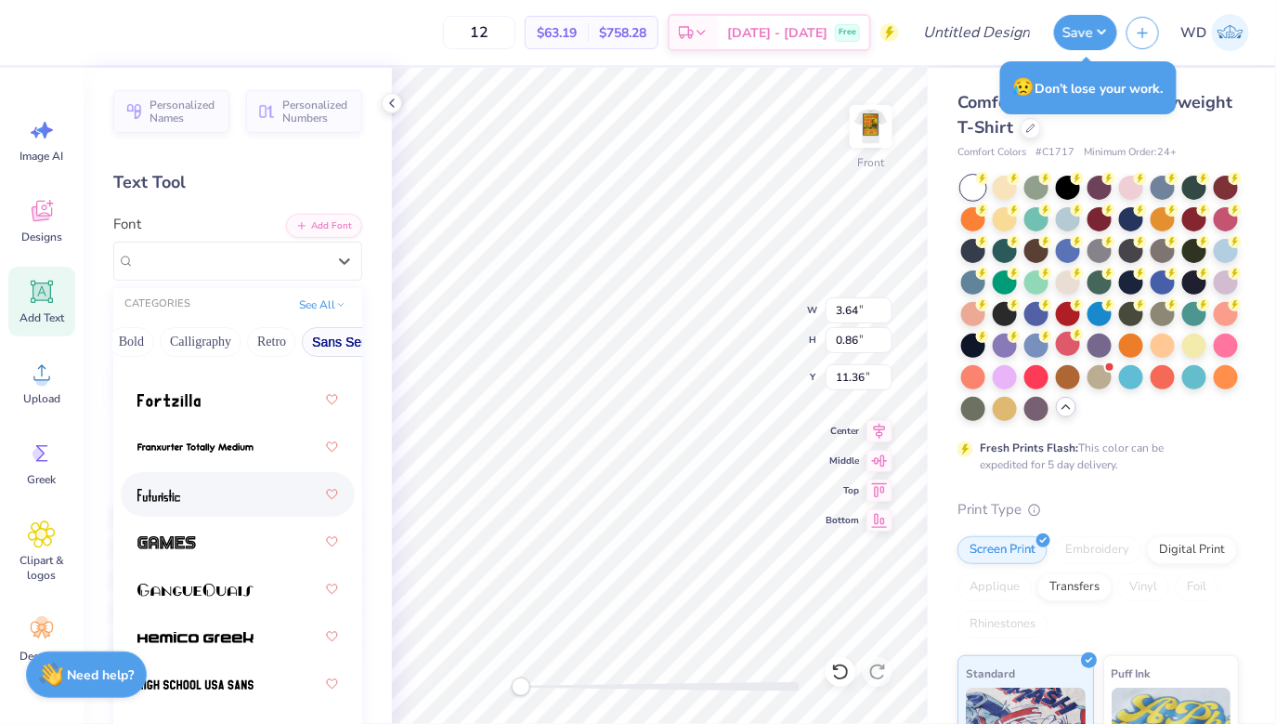
scroll to position [438, 0]
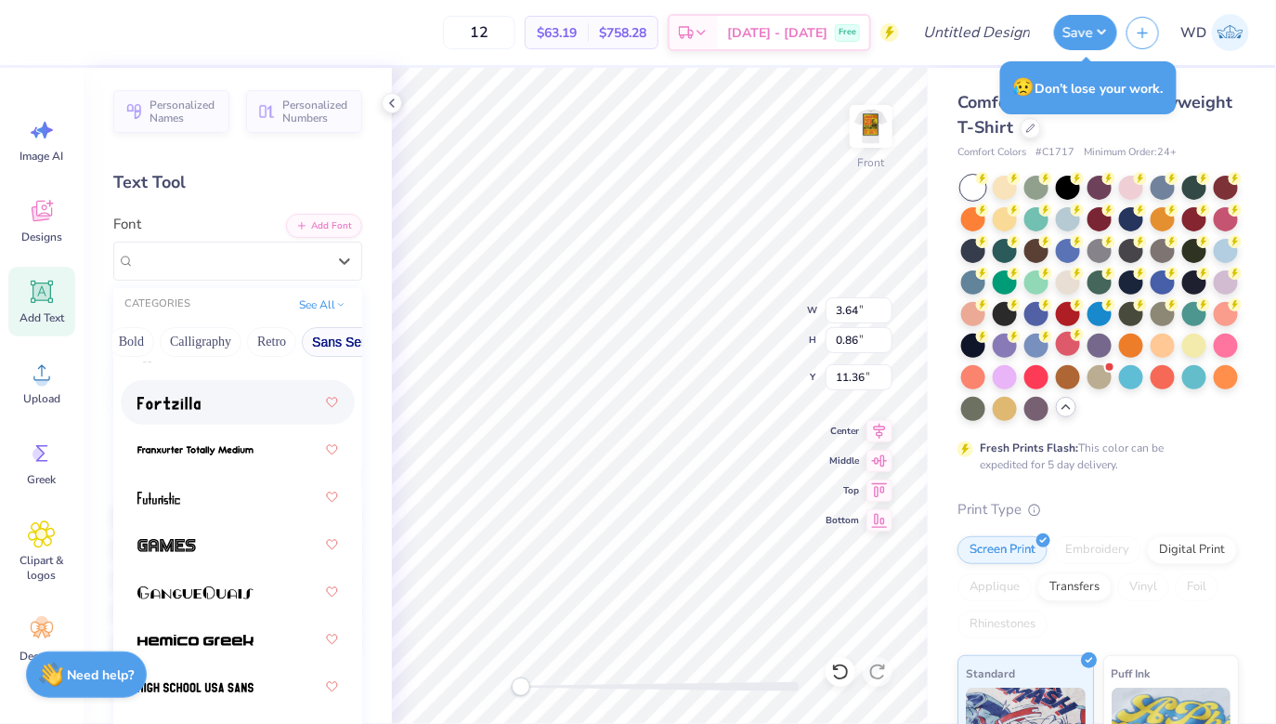
click at [228, 413] on div at bounding box center [237, 401] width 201 height 33
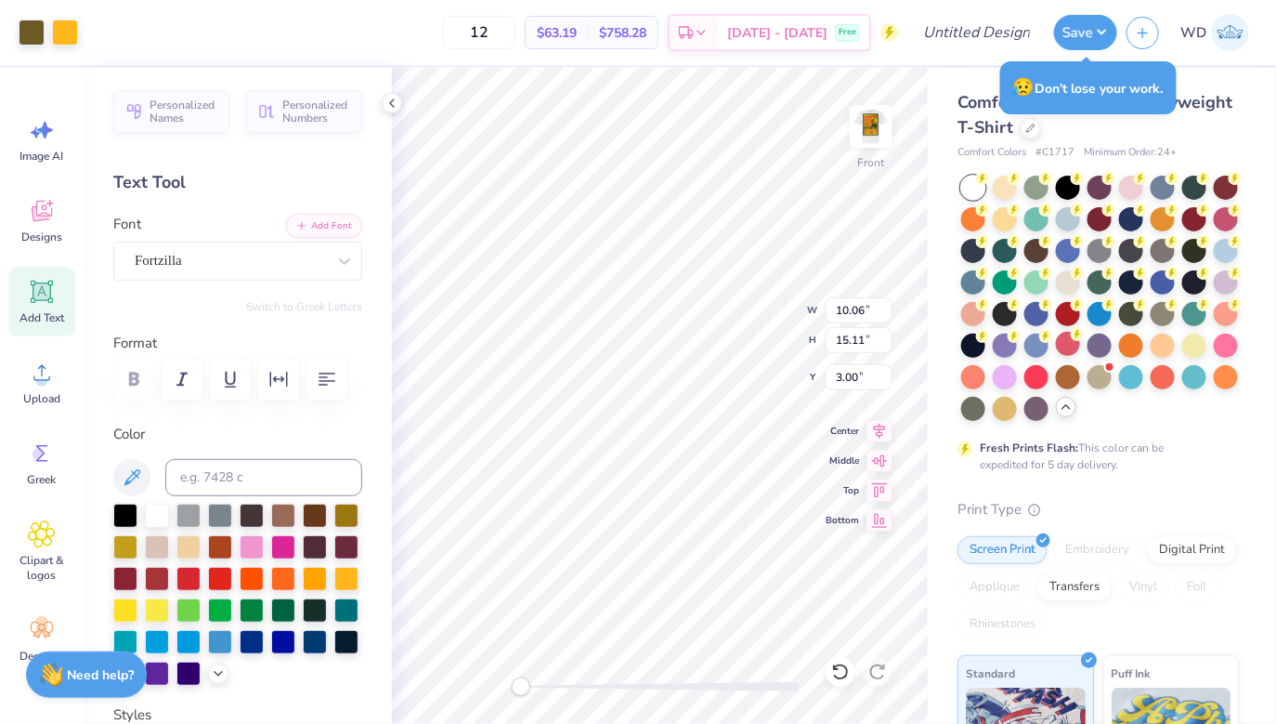
type input "10.06"
type input "15.11"
type input "3.00"
type input "5.13"
type input "1.47"
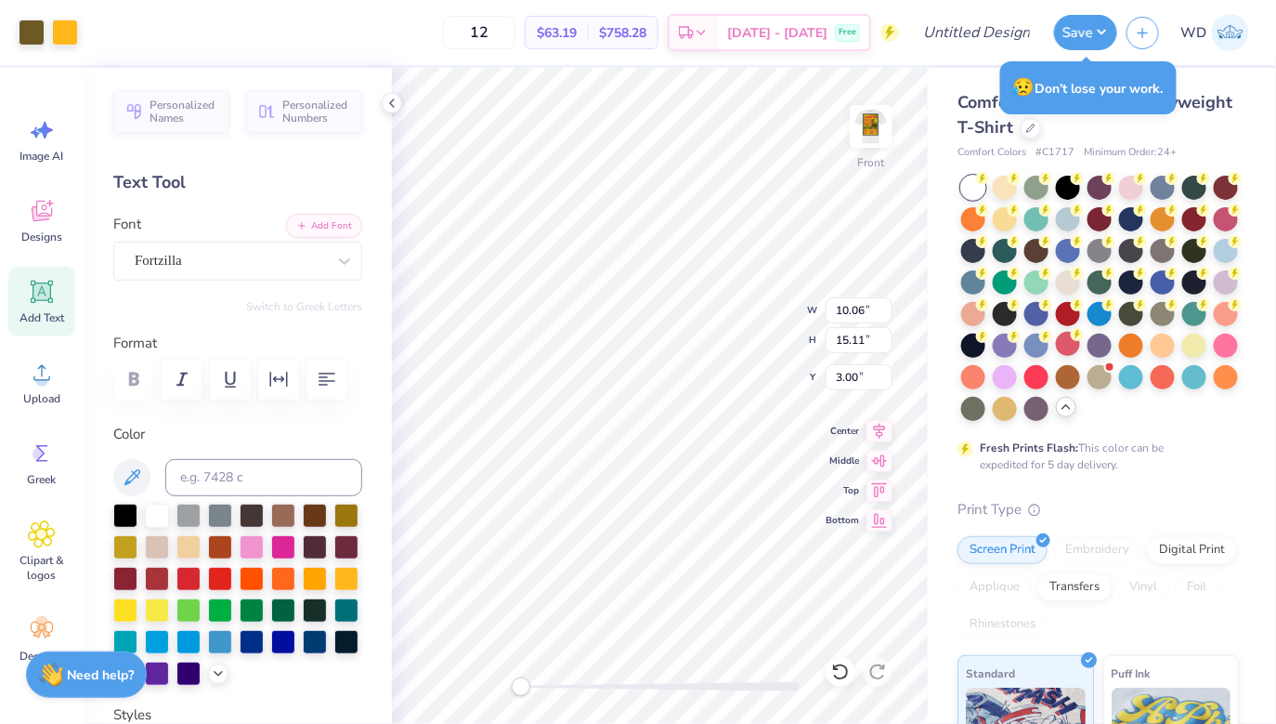
type input "11.05"
type input "9.62"
type input "1.37"
type input "11.10"
type input "10.06"
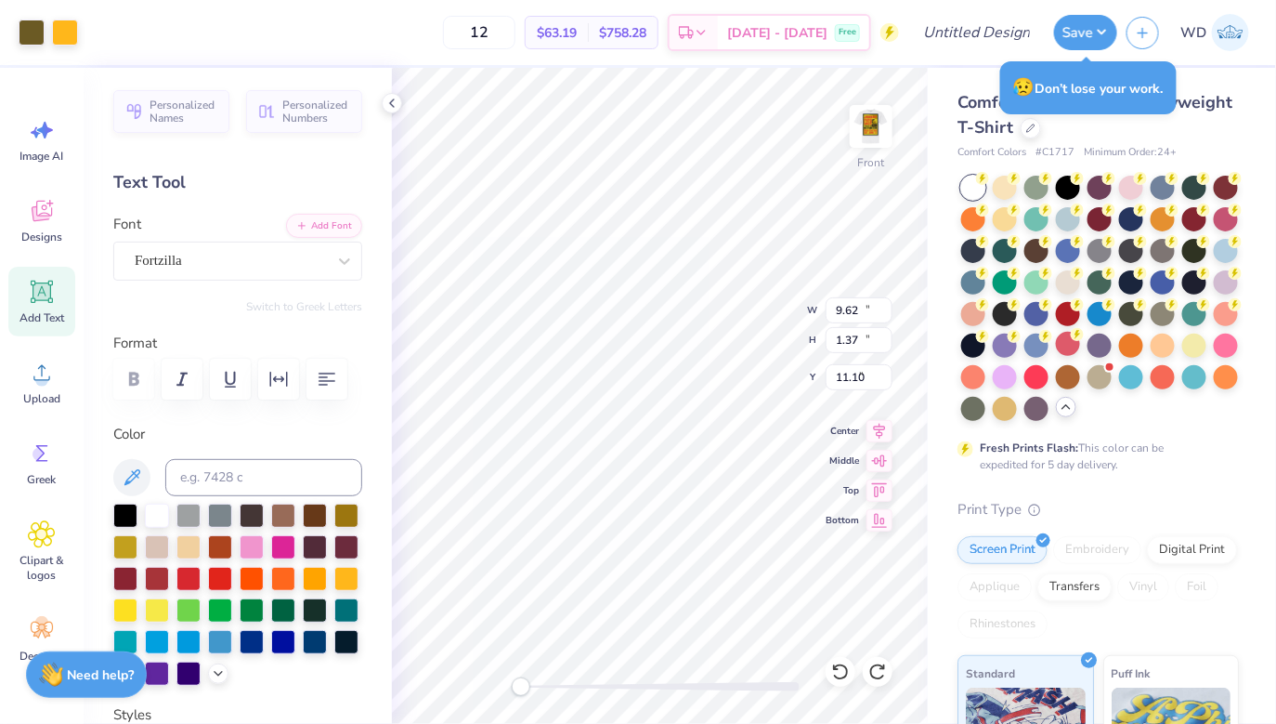
type input "15.11"
type input "3.00"
type input "3.30"
type input "0.94"
type input "11.38"
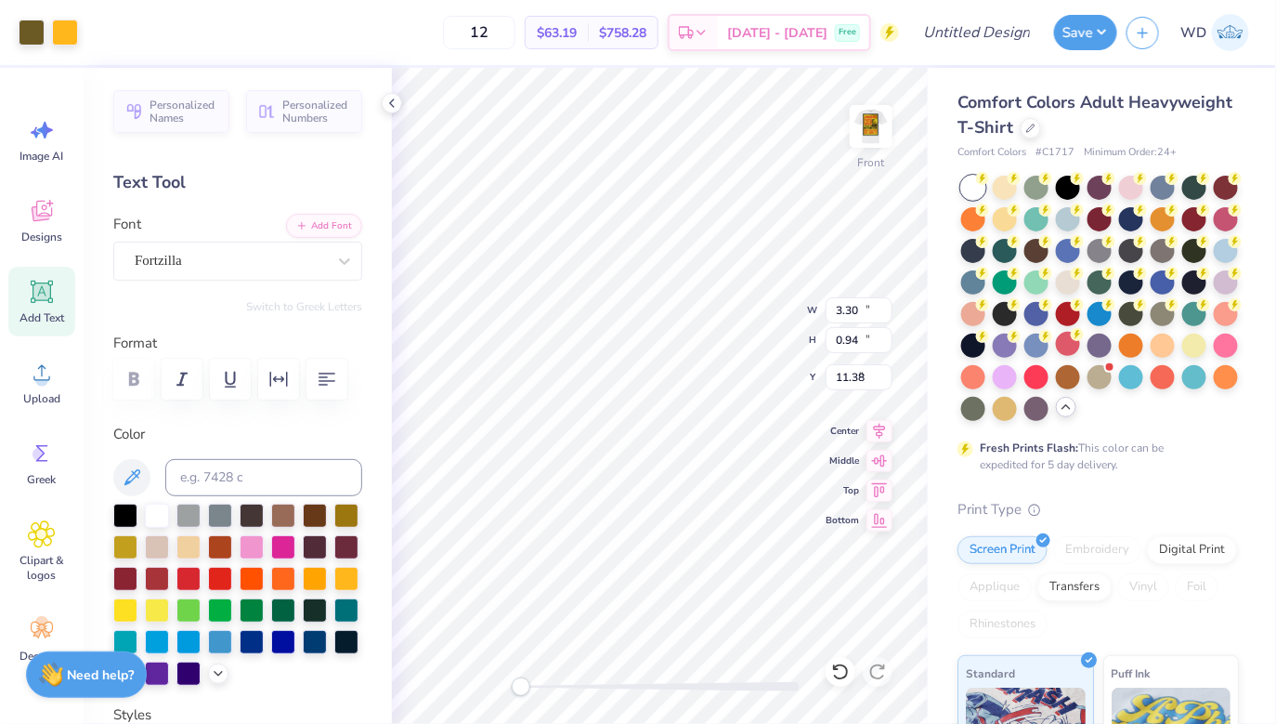
type input "10.06"
type input "15.11"
type input "3.00"
type input "3.30"
type input "0.94"
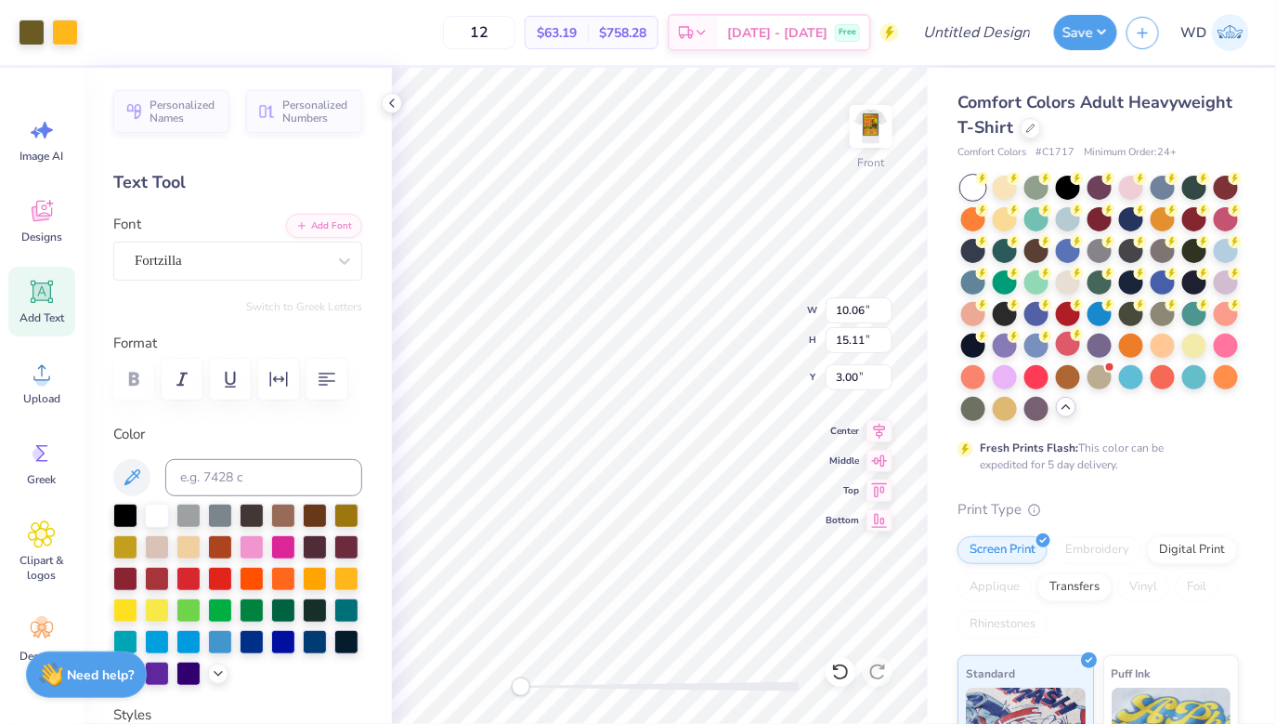
type input "11.32"
type textarea "S"
type textarea "show!"
type input "10.06"
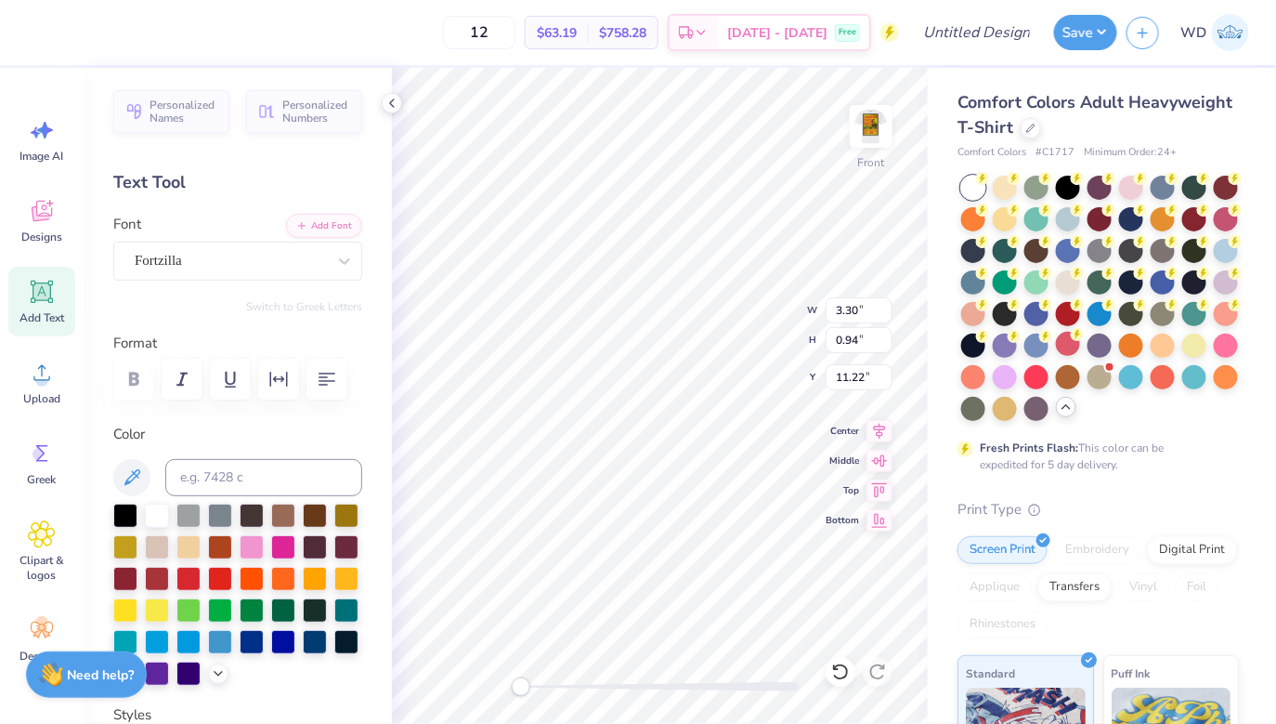
type input "15.11"
type input "3.00"
type input "2.98"
type input "0.94"
type input "11.22"
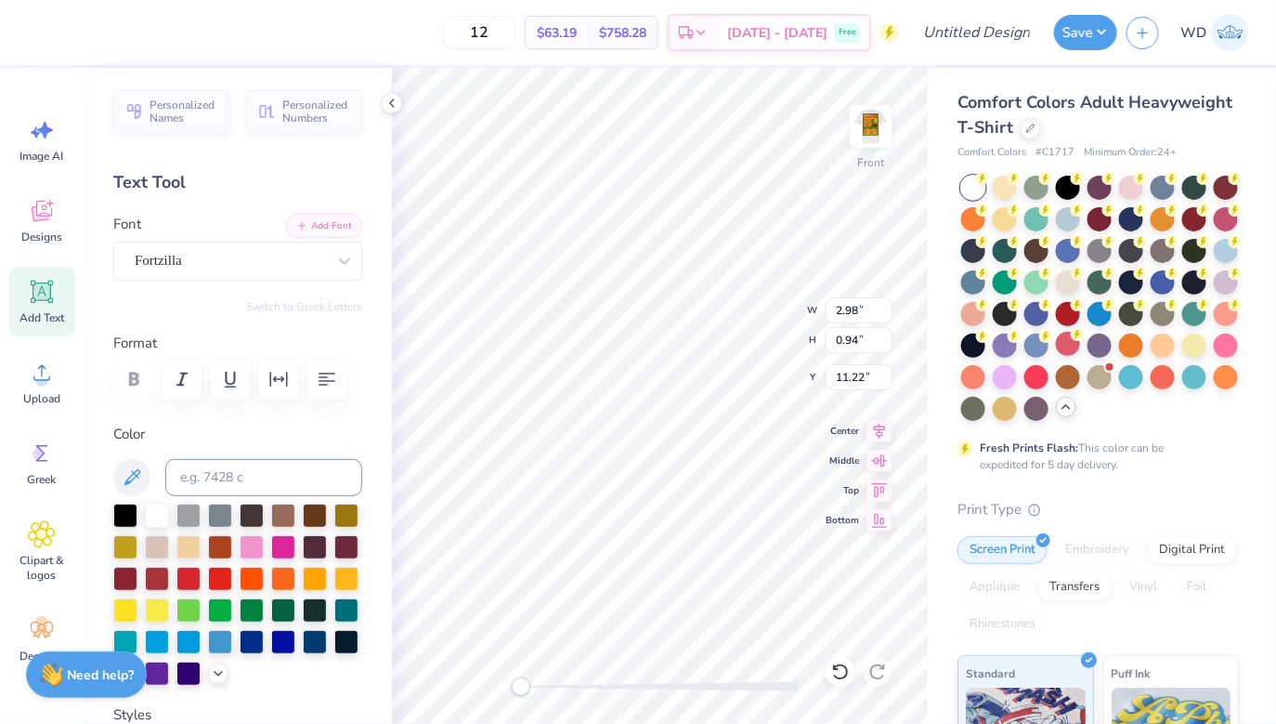
type input "10.06"
type input "15.11"
type input "3.00"
type input "10.06"
type input "15.11"
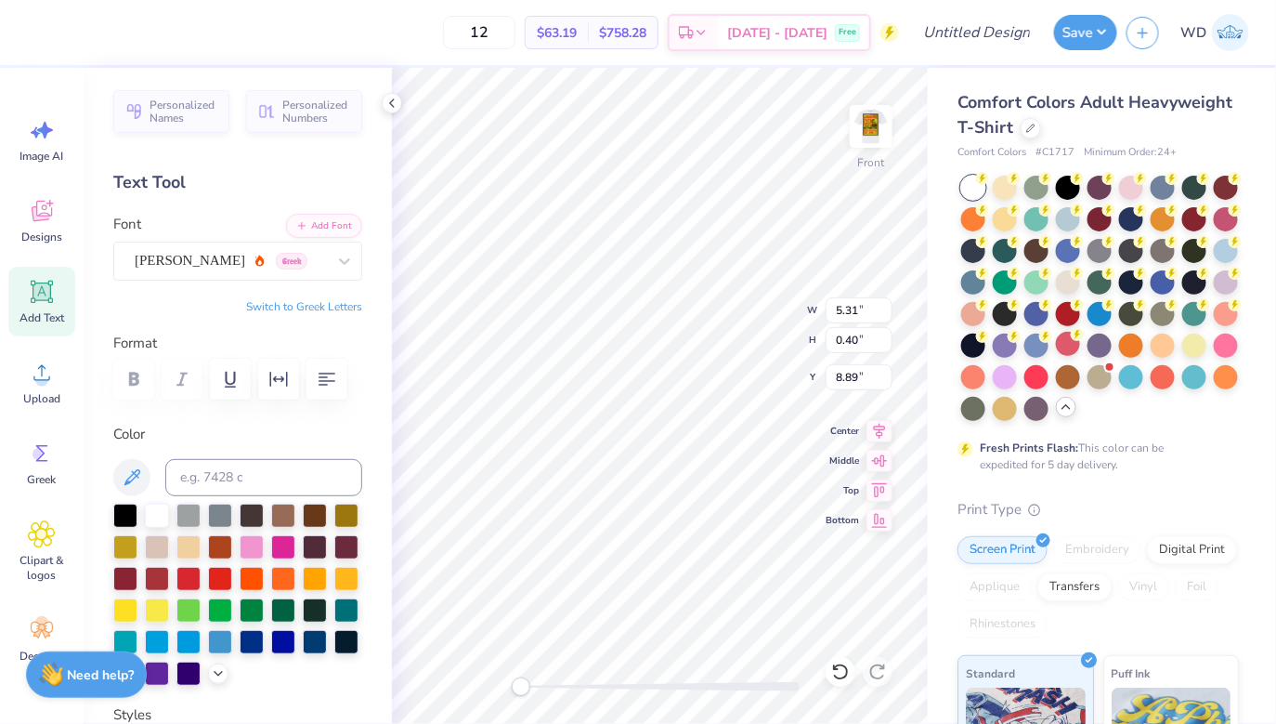
type input "3.00"
type input "5.31"
type input "0.40"
type input "8.89"
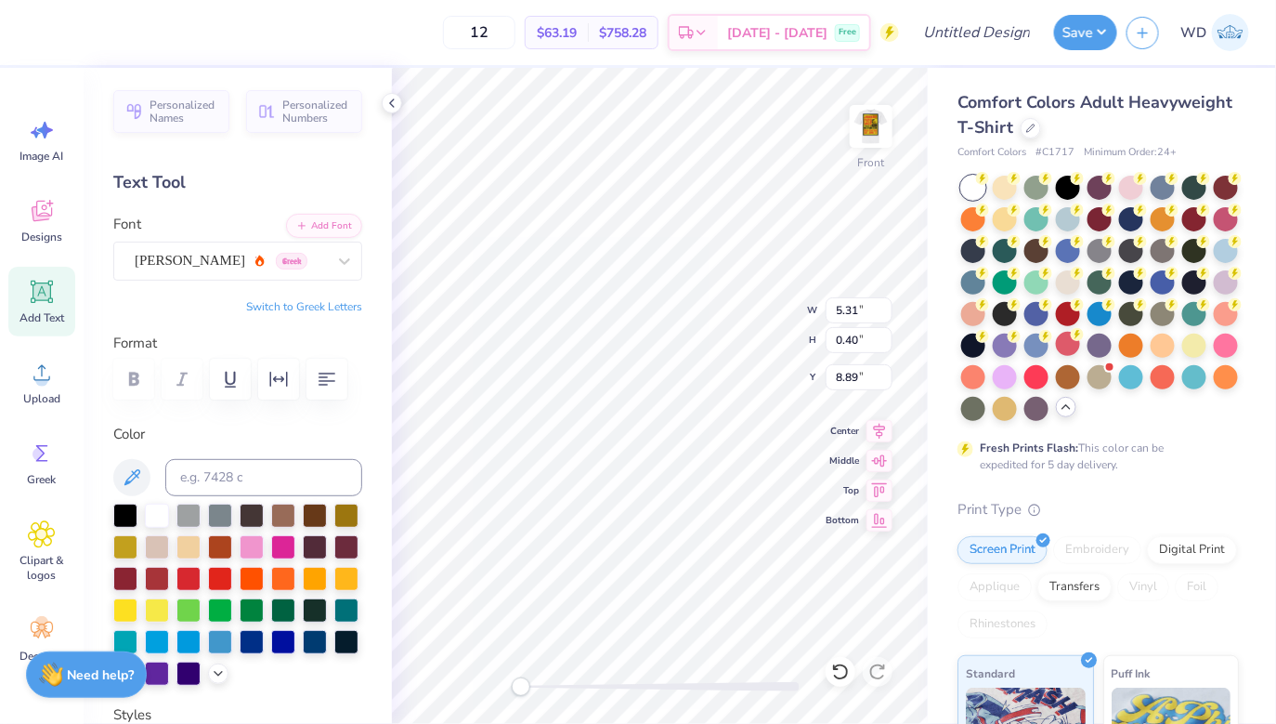
type textarea "x"
type input "8.90"
type input "10.06"
type input "15.11"
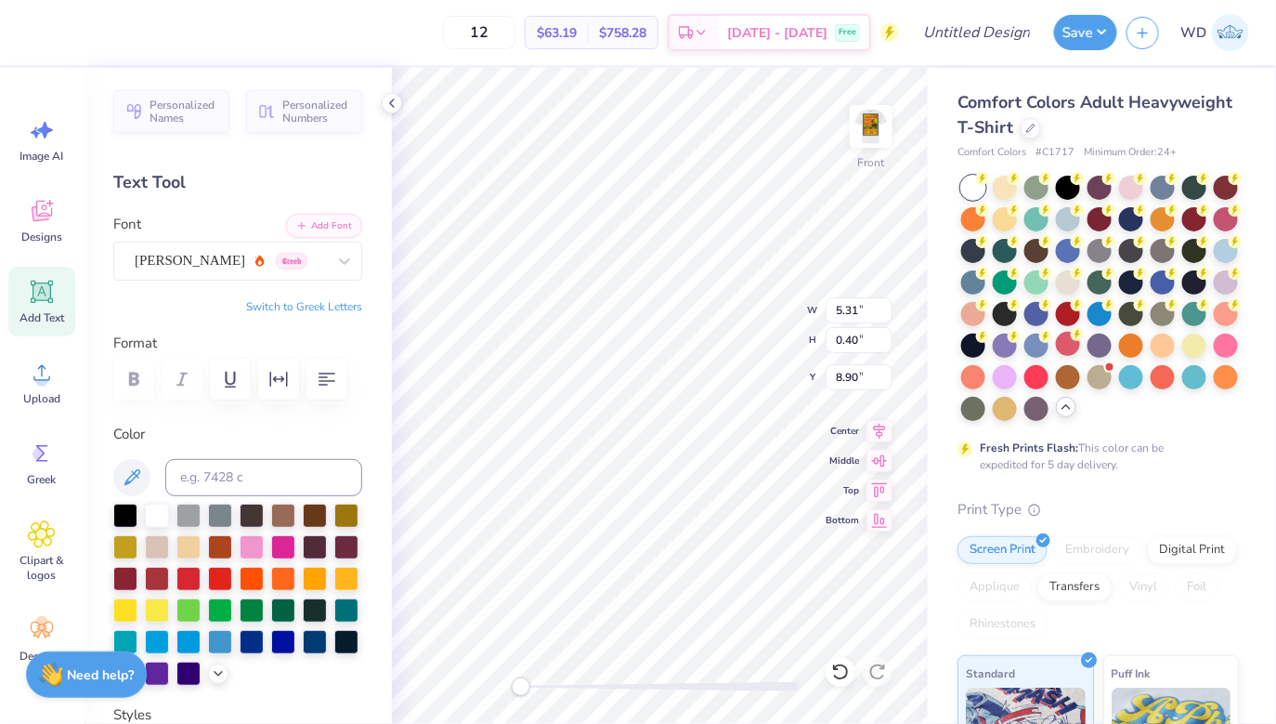
type input "3.00"
type input "5.31"
type input "0.40"
type input "8.90"
type input "10.06"
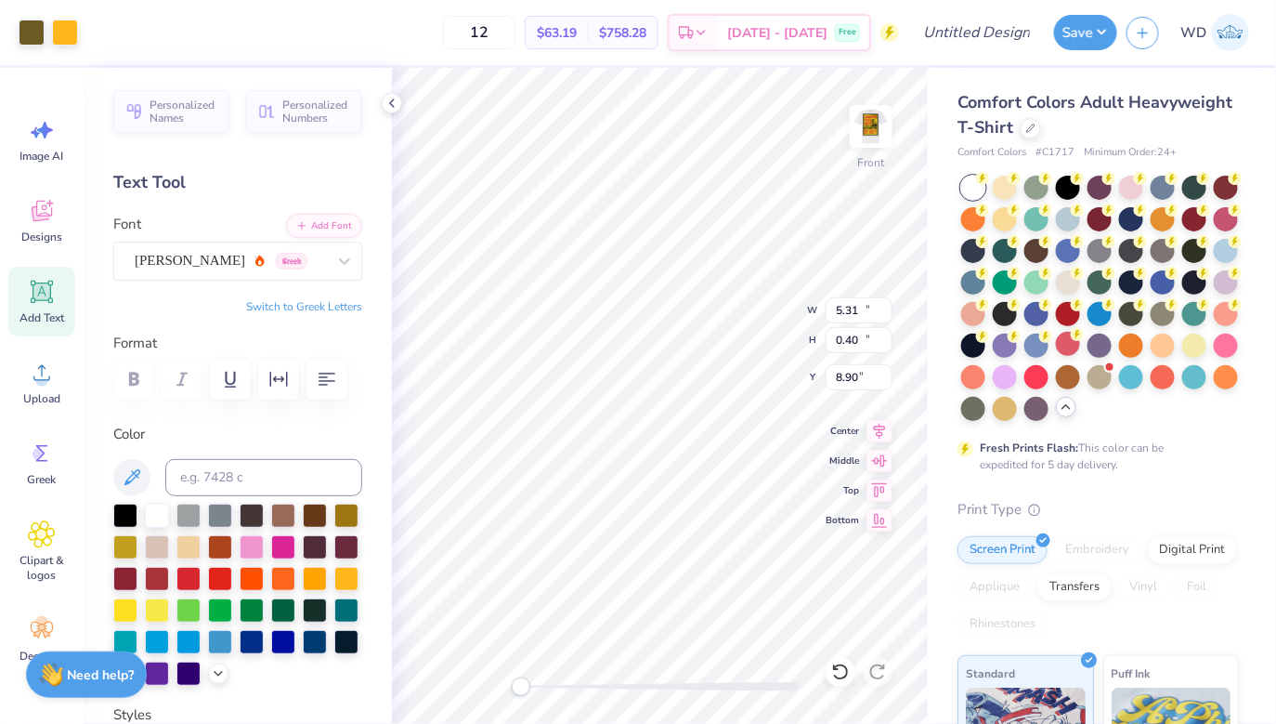
type input "15.11"
type input "3.00"
type input "5.31"
type input "0.40"
type input "10.16"
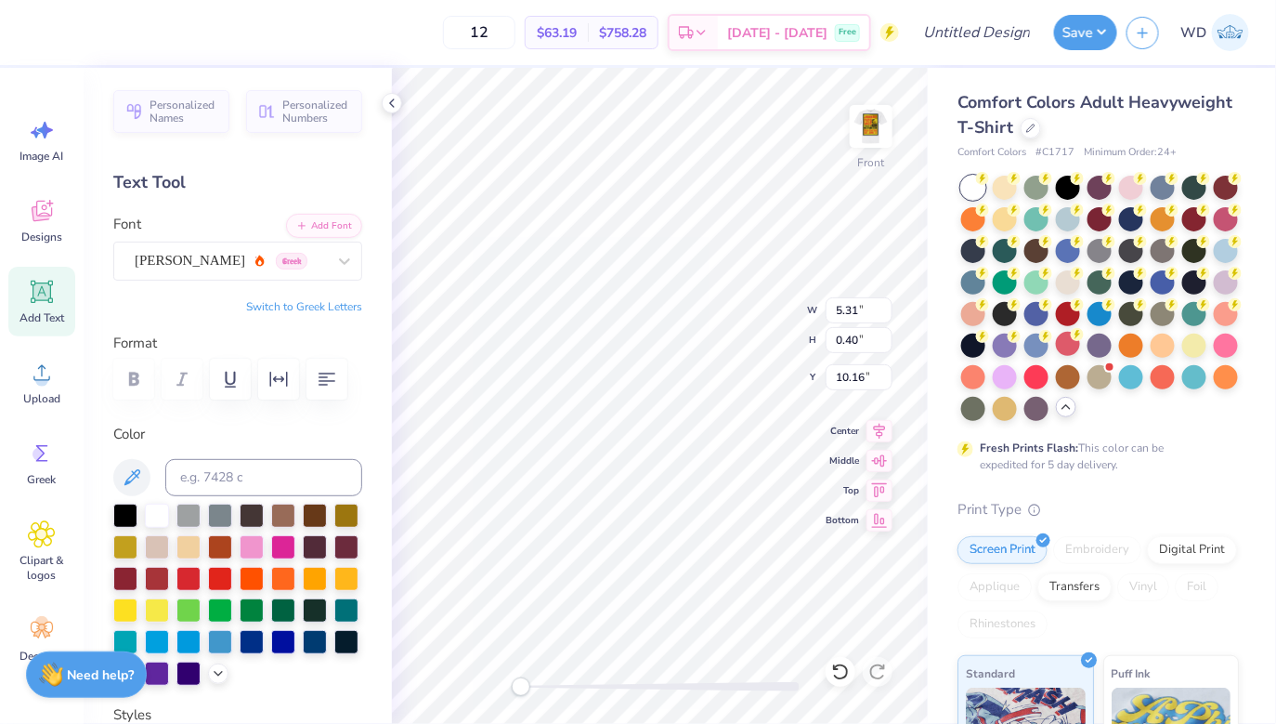
type textarea "THE HUNTSMAN [MEDICAL_DATA] FOUNDATION"
type input "10.06"
type input "15.11"
type input "3.00"
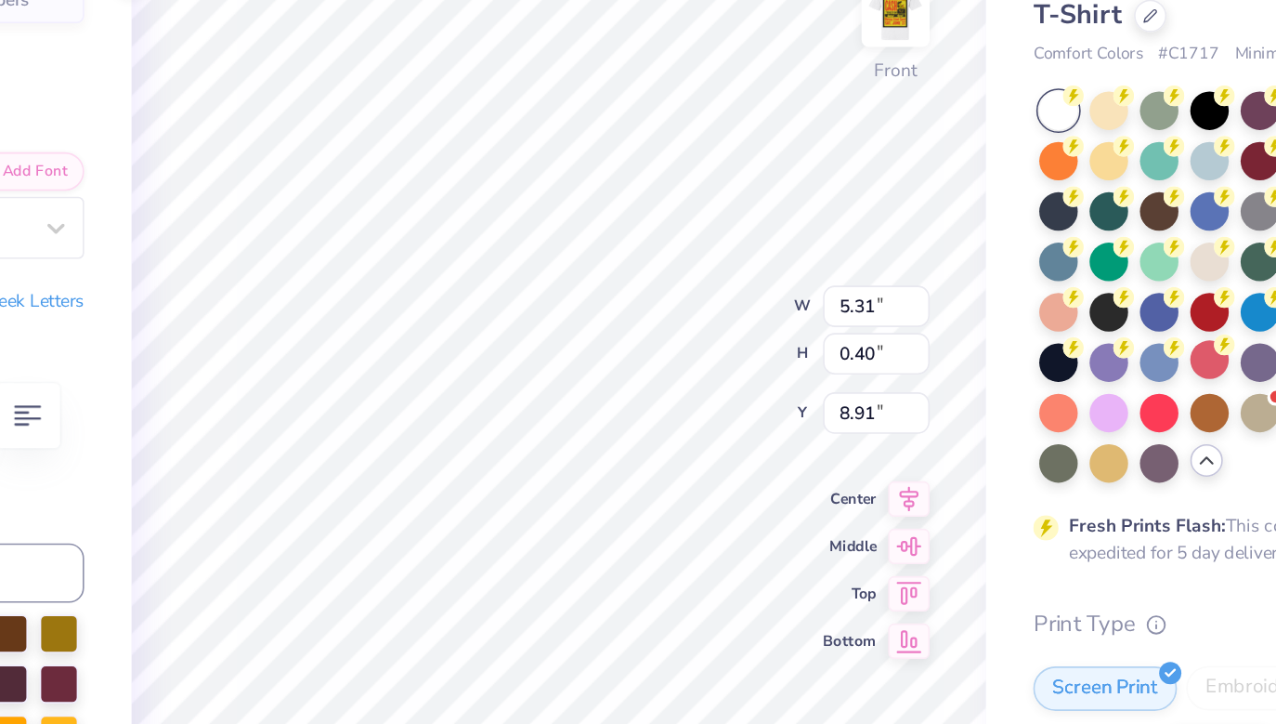
type input "8.91"
type textarea "a"
type textarea "AND"
type input "10.06"
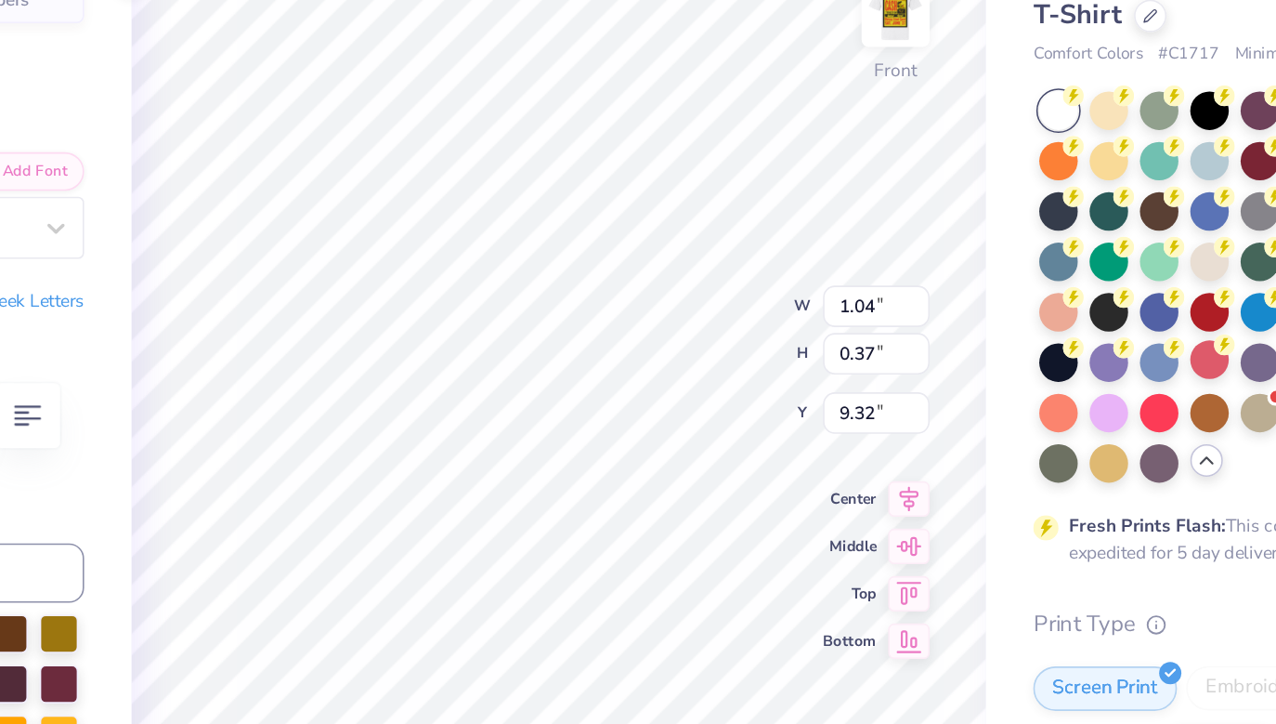
type input "15.11"
type input "3.00"
type input "0.54"
type input "0.19"
type input "9.50"
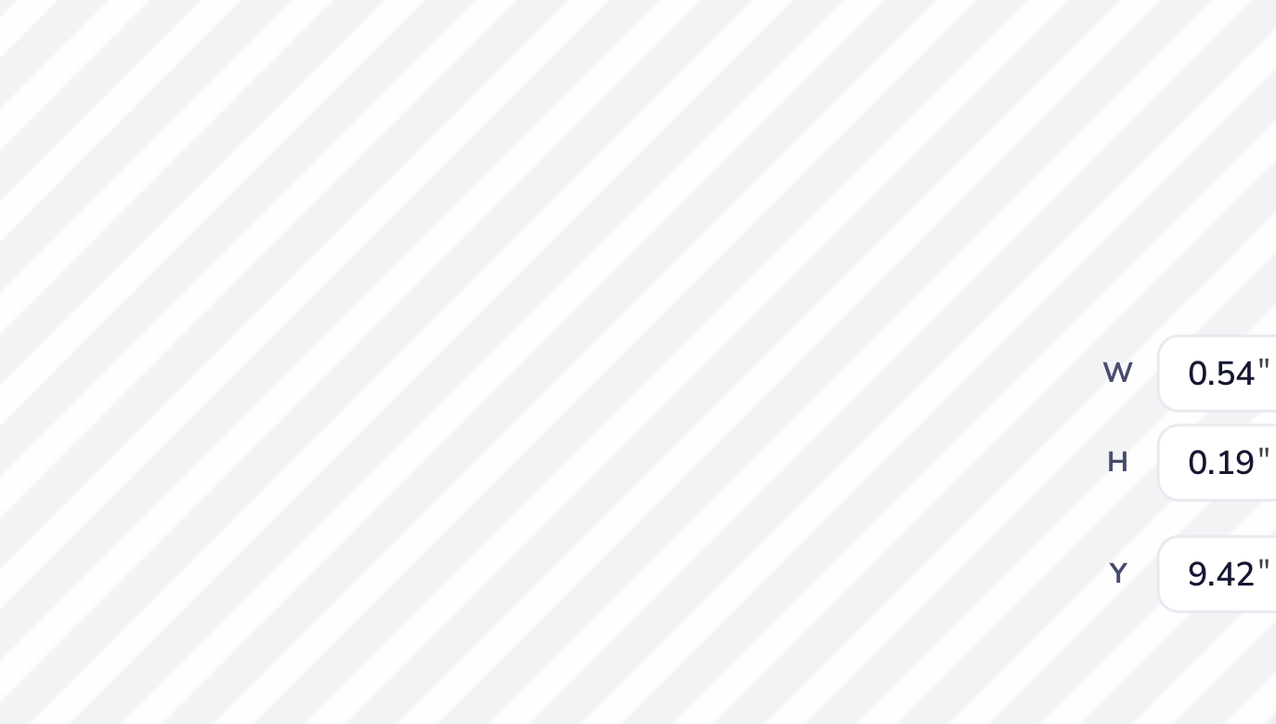
type textarea "&"
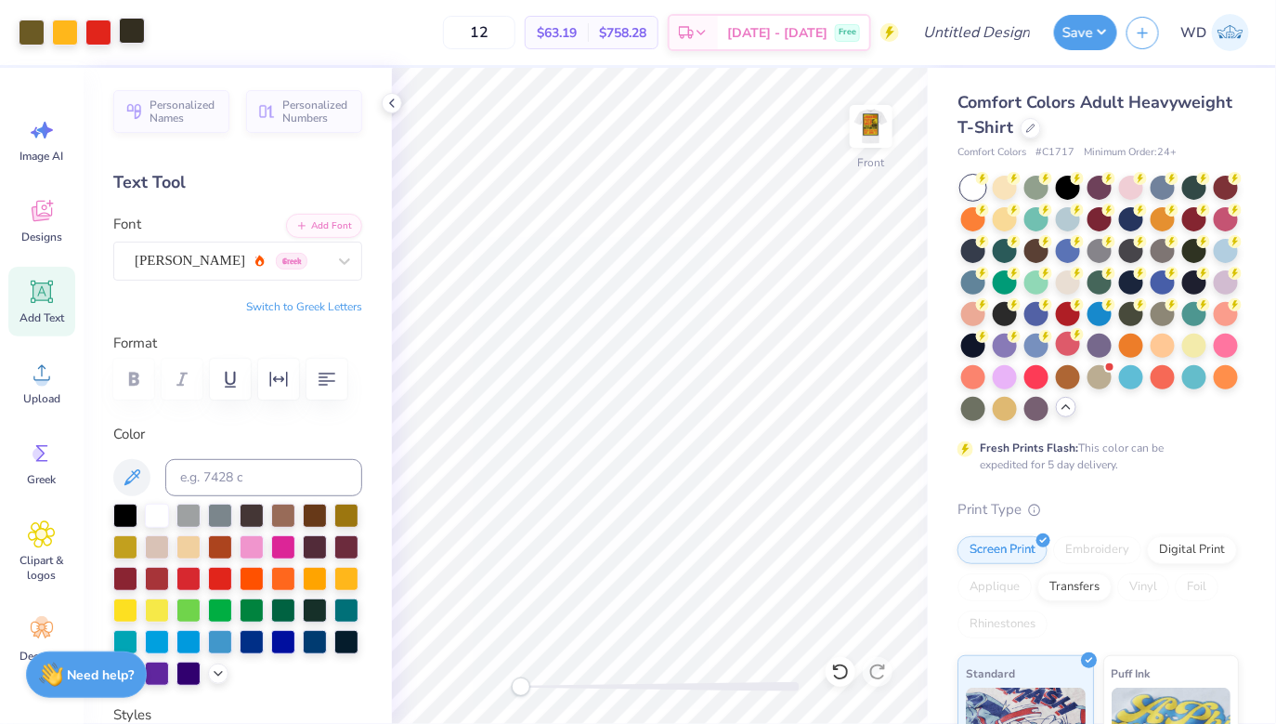
click at [143, 37] on div at bounding box center [132, 31] width 26 height 26
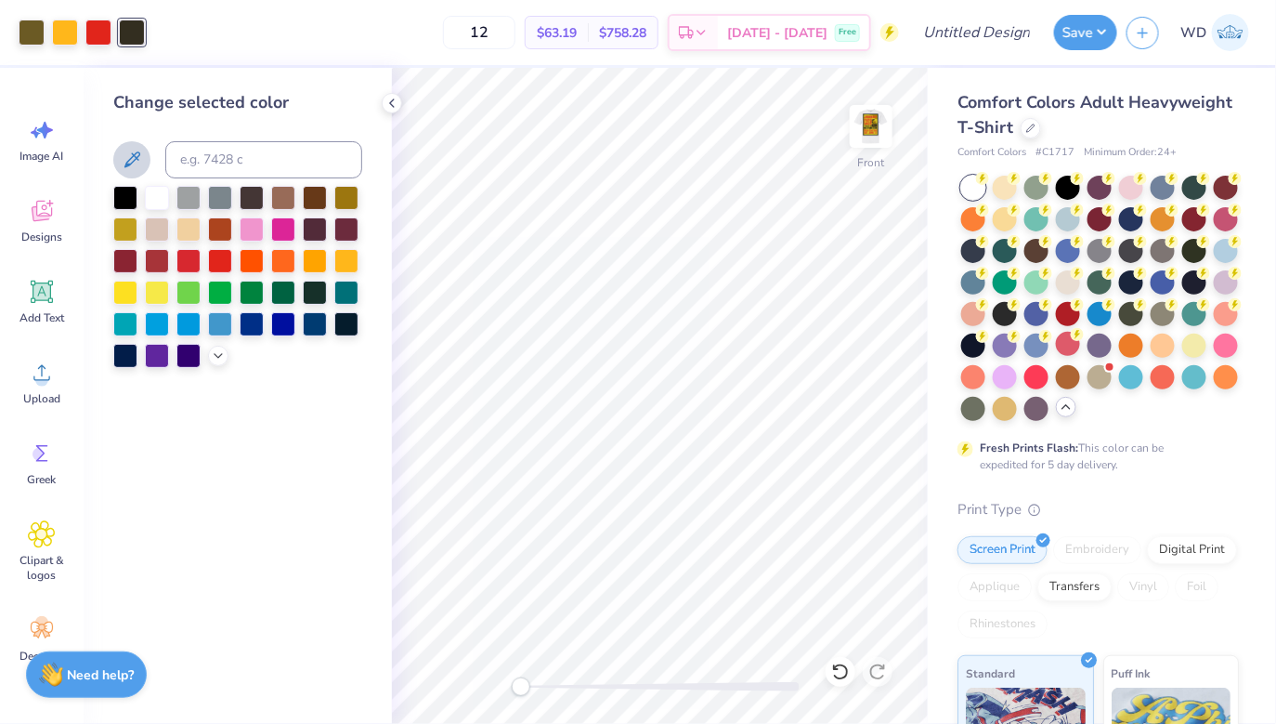
click at [120, 163] on button at bounding box center [131, 159] width 37 height 37
click at [396, 100] on icon at bounding box center [392, 103] width 15 height 15
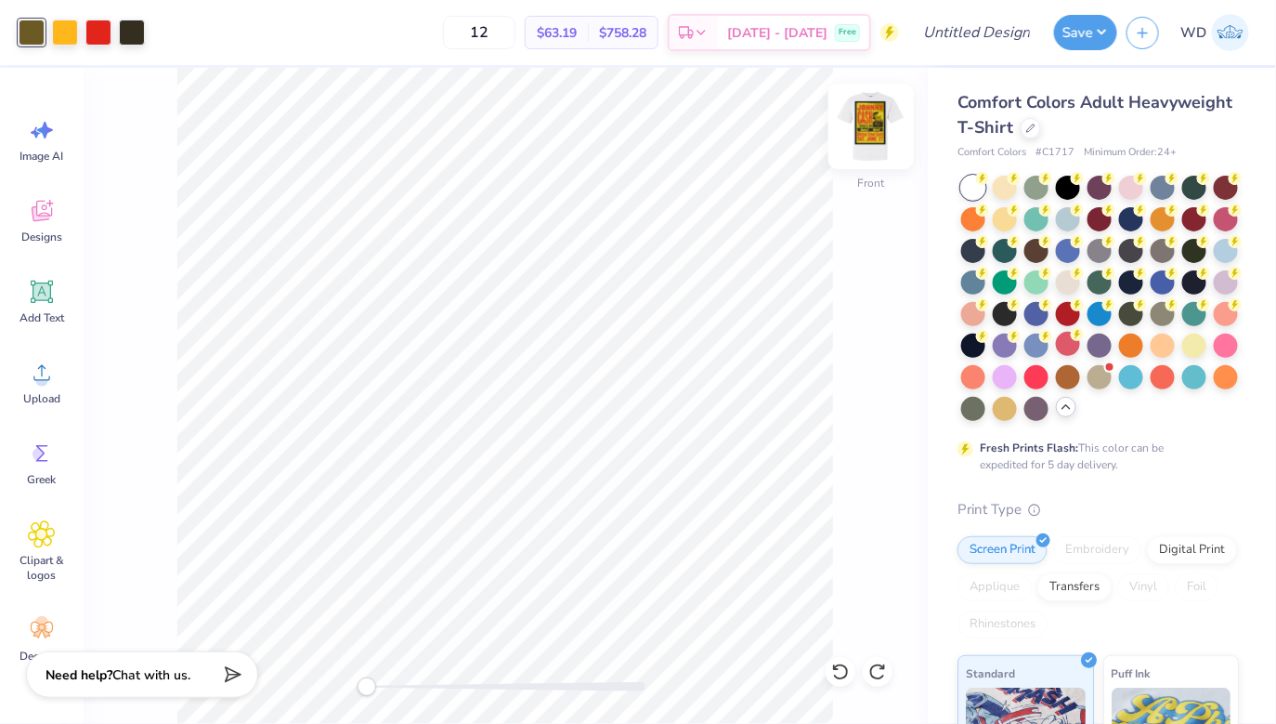
click at [871, 118] on img at bounding box center [871, 126] width 74 height 74
click at [871, 119] on img at bounding box center [871, 126] width 74 height 74
click at [883, 127] on img at bounding box center [871, 126] width 74 height 74
click at [881, 125] on img at bounding box center [871, 126] width 74 height 74
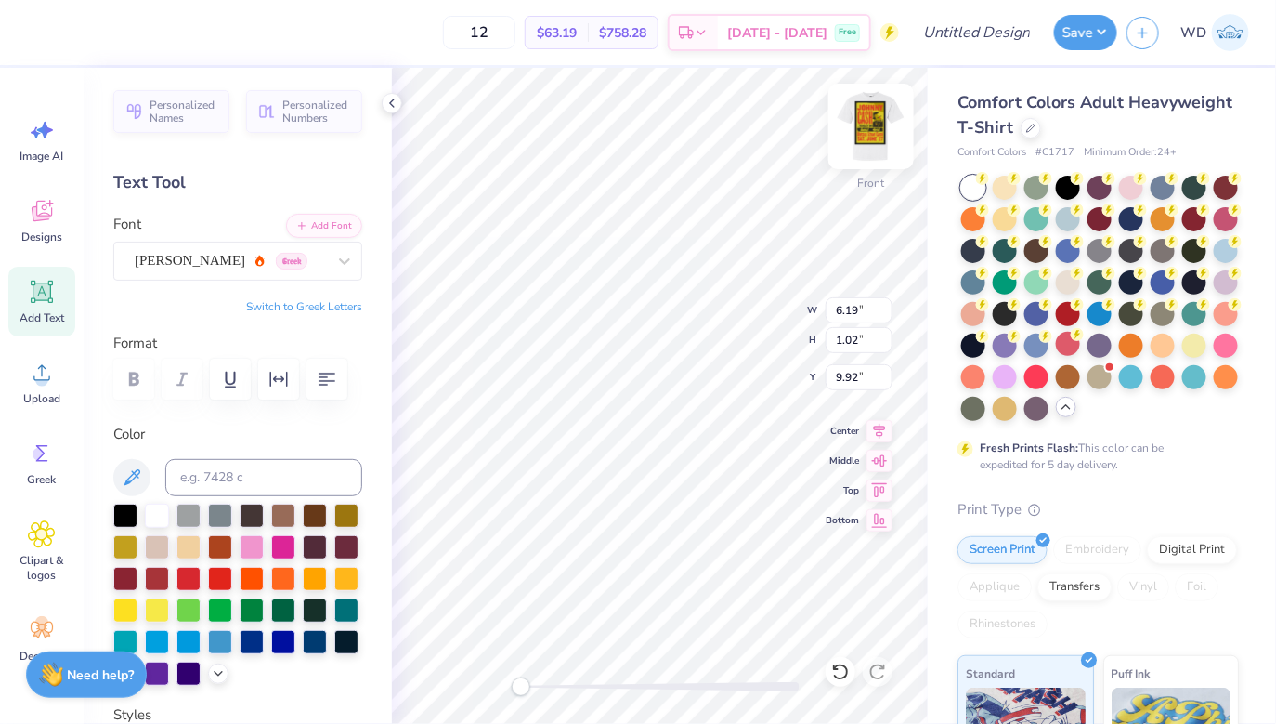
type textarea "AND"
click at [877, 148] on div at bounding box center [870, 126] width 85 height 85
type input "1.02"
type input "0.37"
type input "7.93"
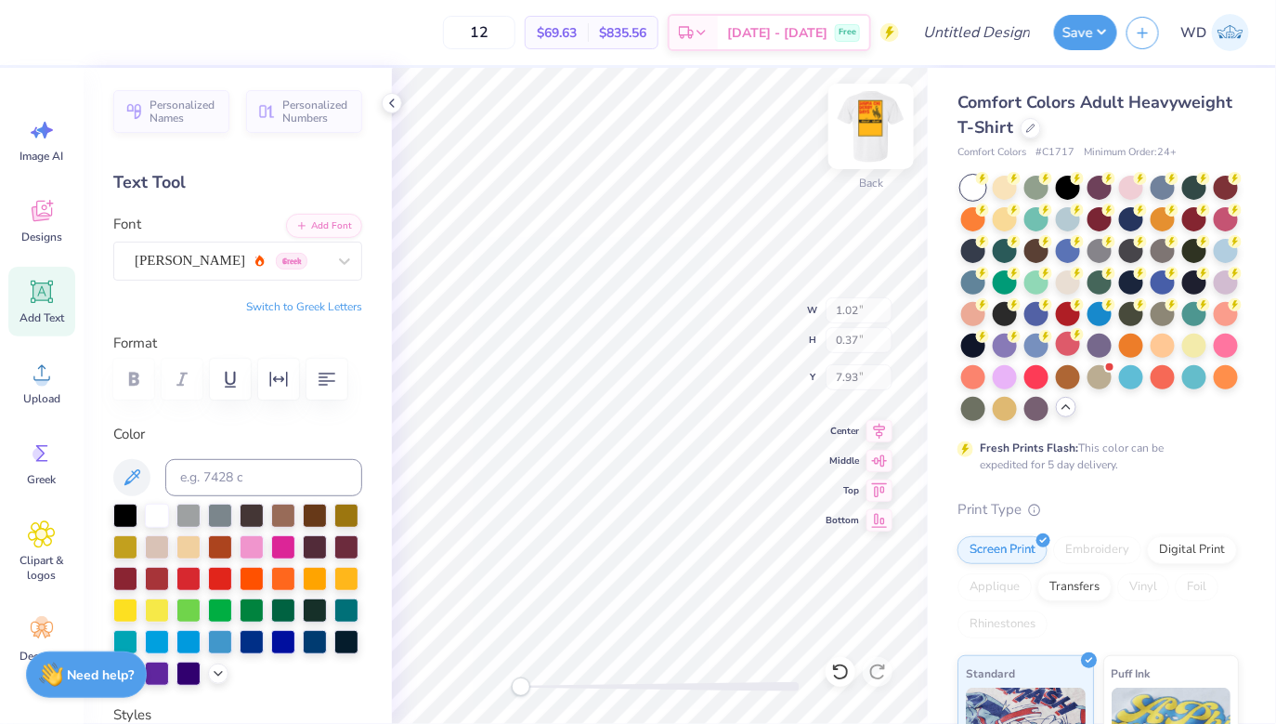
click at [871, 137] on img at bounding box center [871, 126] width 74 height 74
type input "1.04"
type input "10.41"
type input "10.06"
type input "15.11"
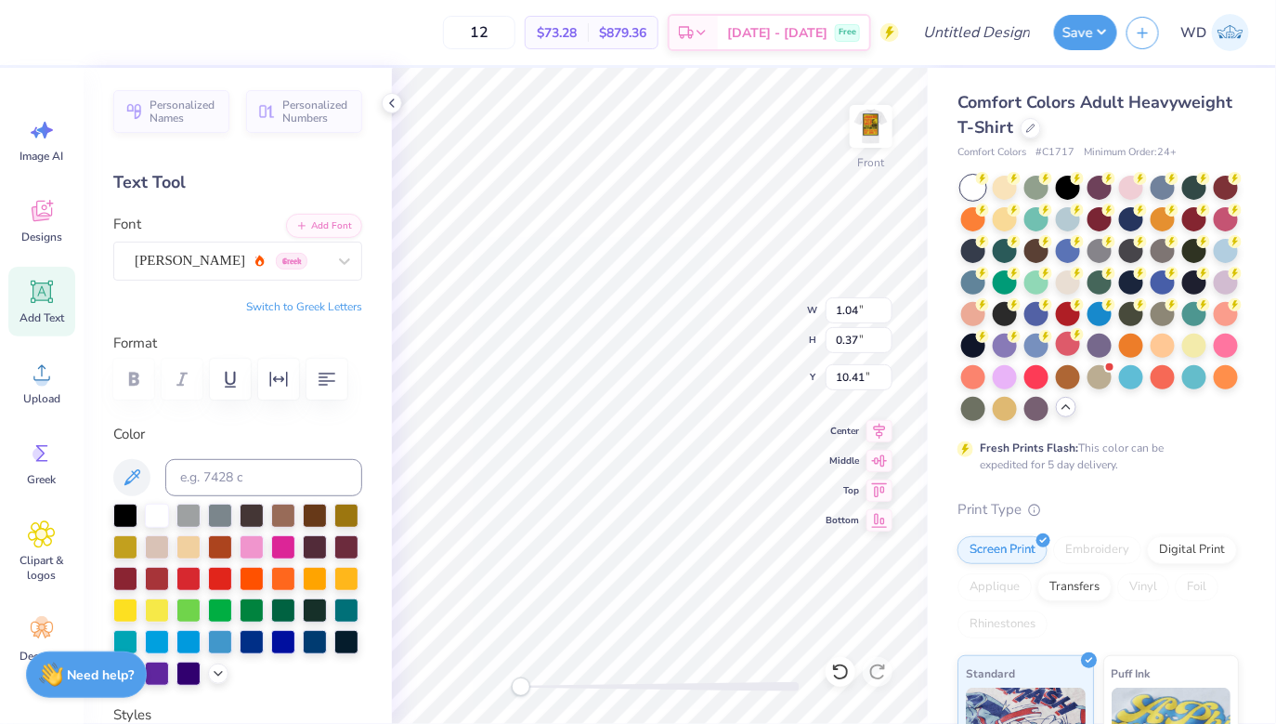
type input "3.00"
type input "10.06"
type input "15.11"
type input "3.00"
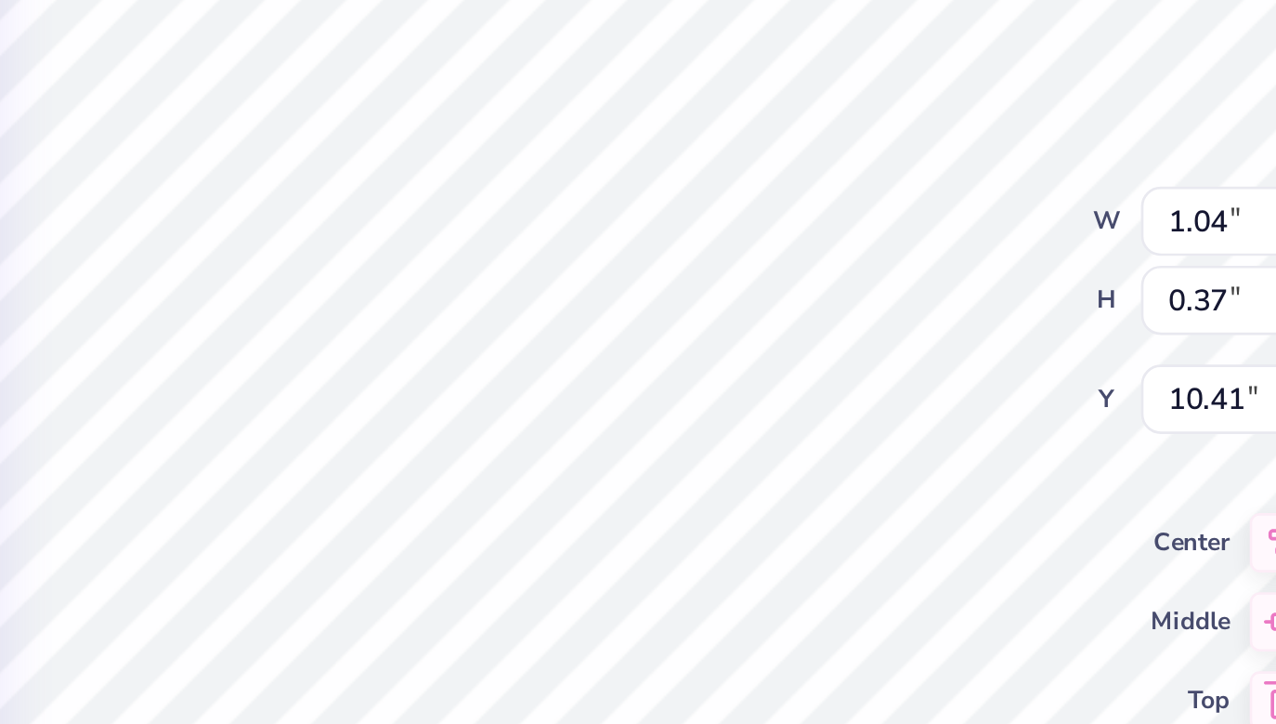
type textarea "and the"
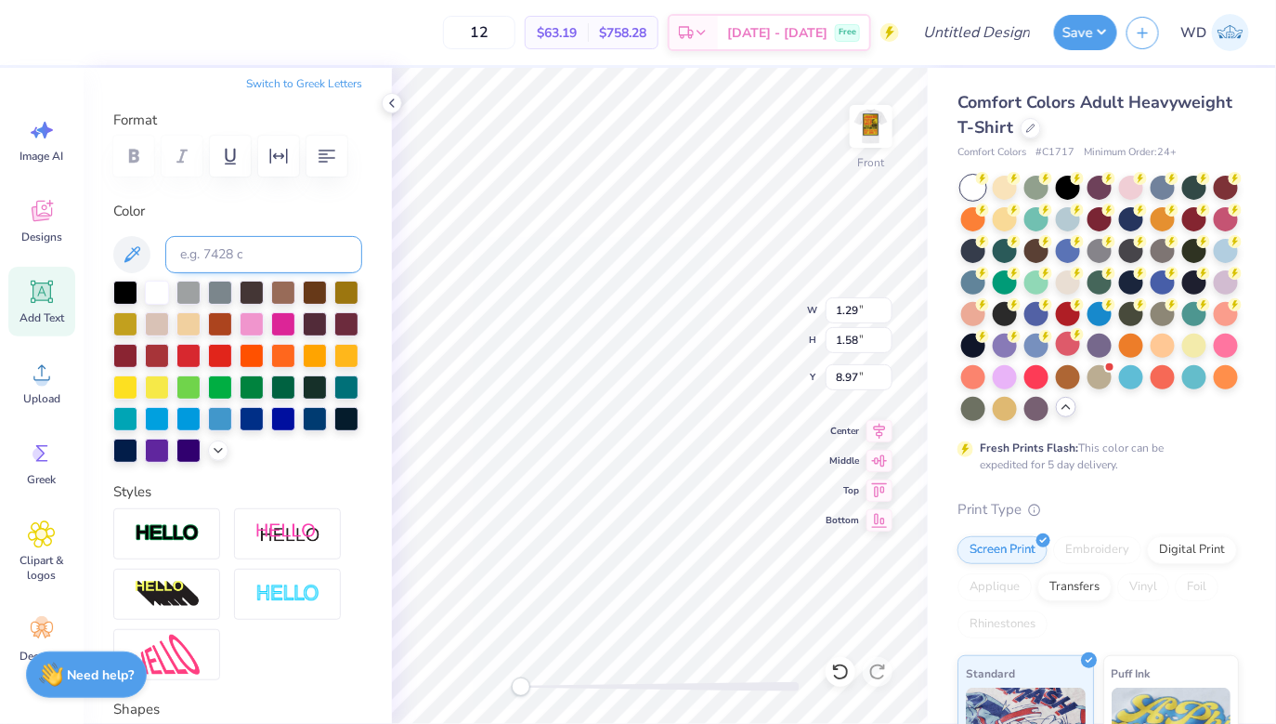
scroll to position [429, 0]
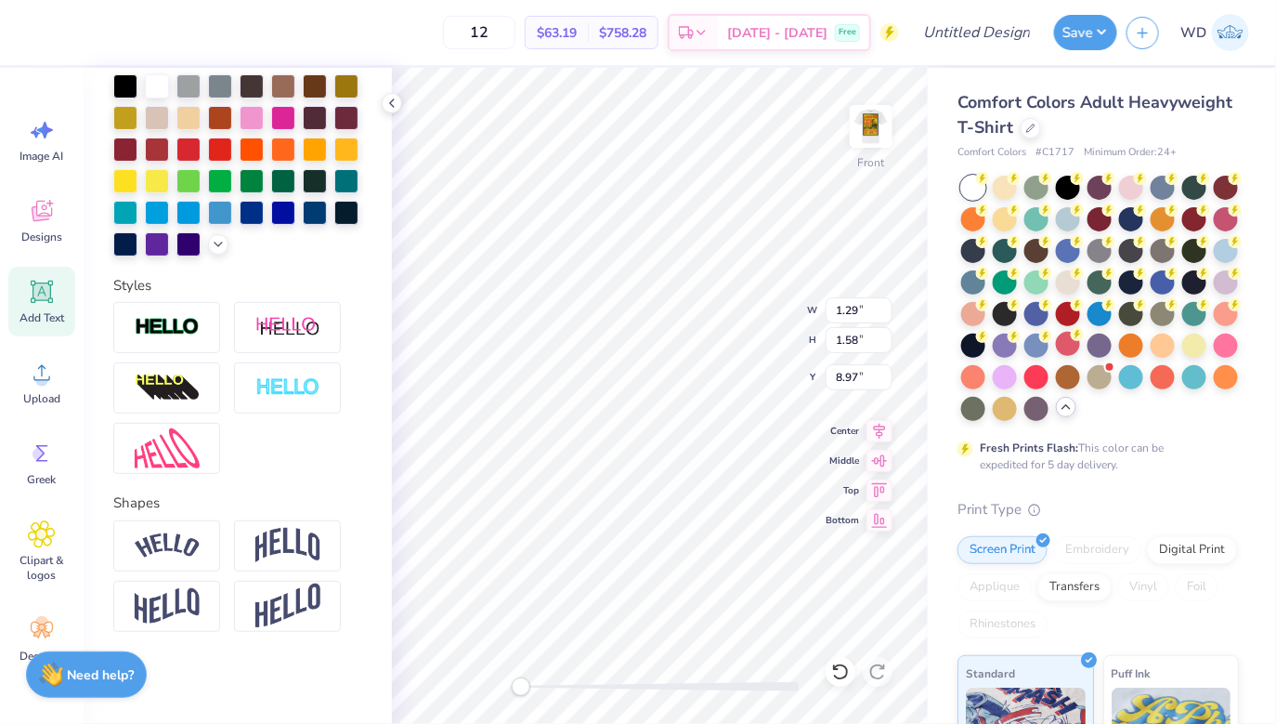
type input "10.06"
type input "15.11"
type input "3.00"
click at [871, 117] on img at bounding box center [871, 126] width 74 height 74
type input "9.89"
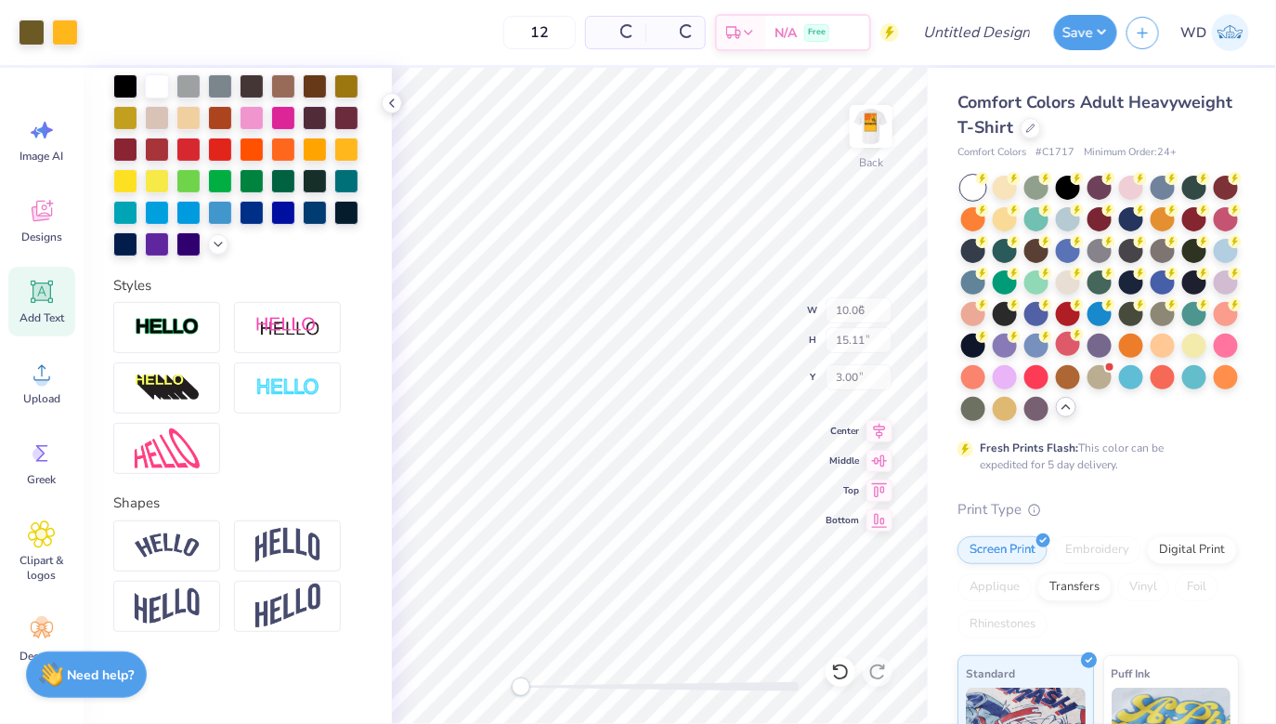
type input "14.86"
type input "0.65"
click at [857, 150] on img at bounding box center [871, 126] width 74 height 74
type input "10.06"
type input "15.11"
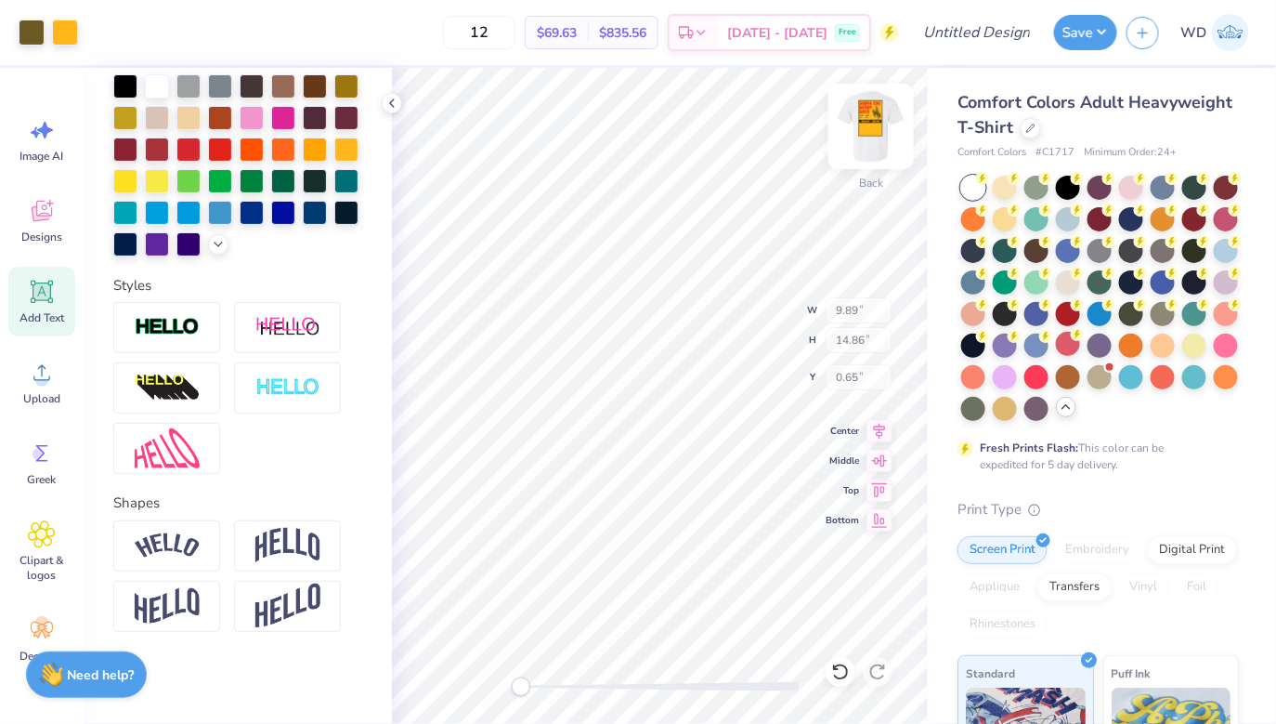
type input "3.00"
type input "1.29"
type input "1.58"
type input "8.97"
type textarea "T"
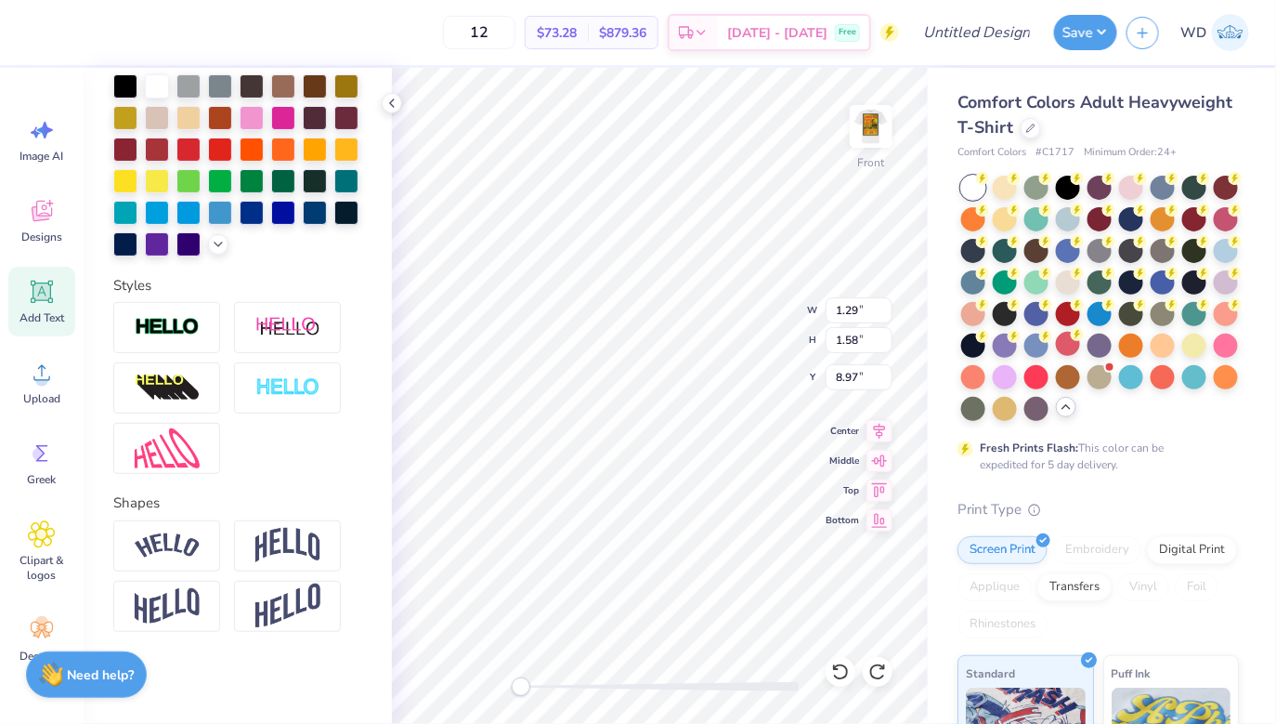
scroll to position [0, 7]
type textarea "HUNSTMAN [MEDICAL_DATA]"
click at [178, 446] on img at bounding box center [167, 448] width 65 height 40
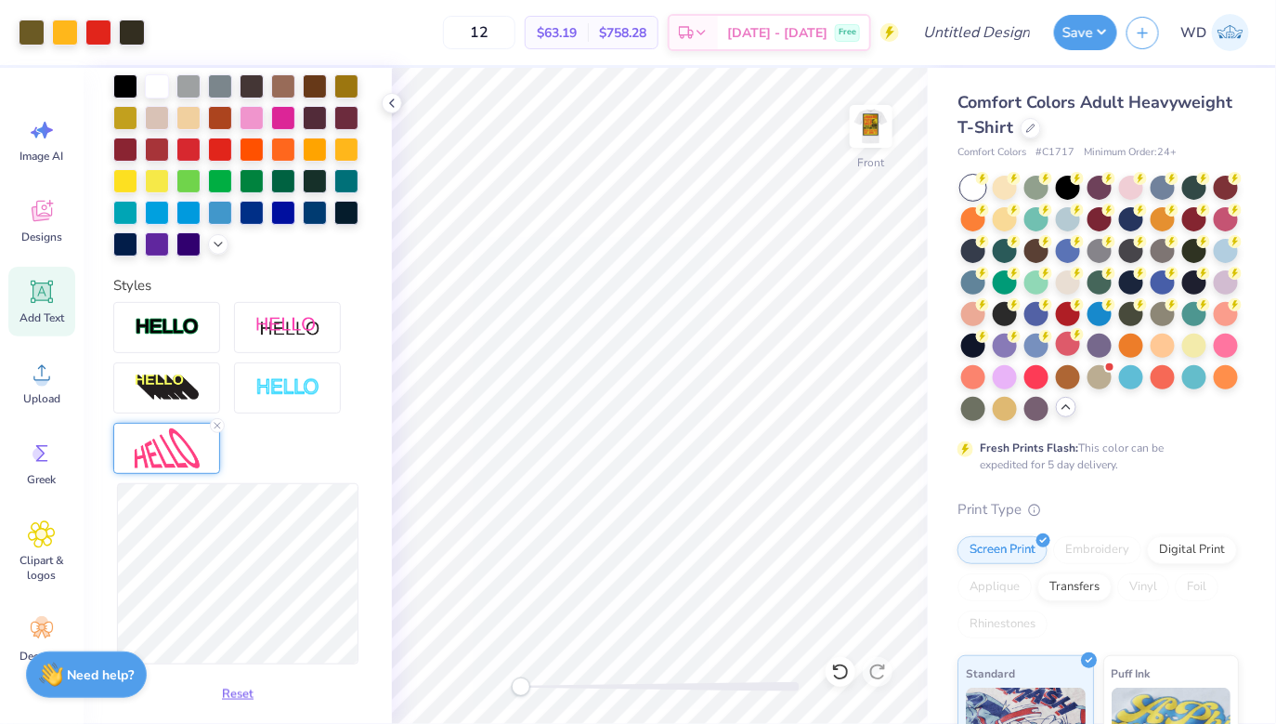
click at [241, 564] on div "Art colors 12 $63.19 Per Item $758.28 Total Est. Delivery [DATE] - [DATE] Free …" at bounding box center [638, 362] width 1276 height 724
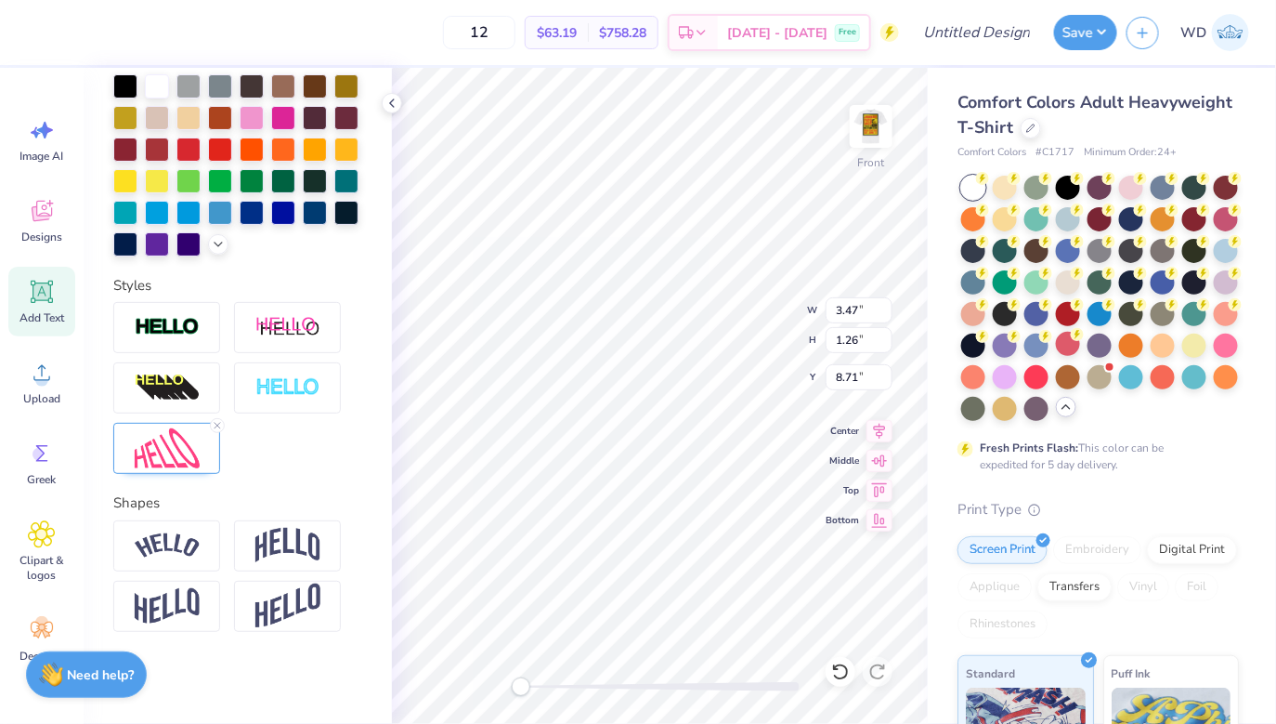
scroll to position [0, 0]
type textarea "INSTITUTE"
type input "1.26"
type input "8.71"
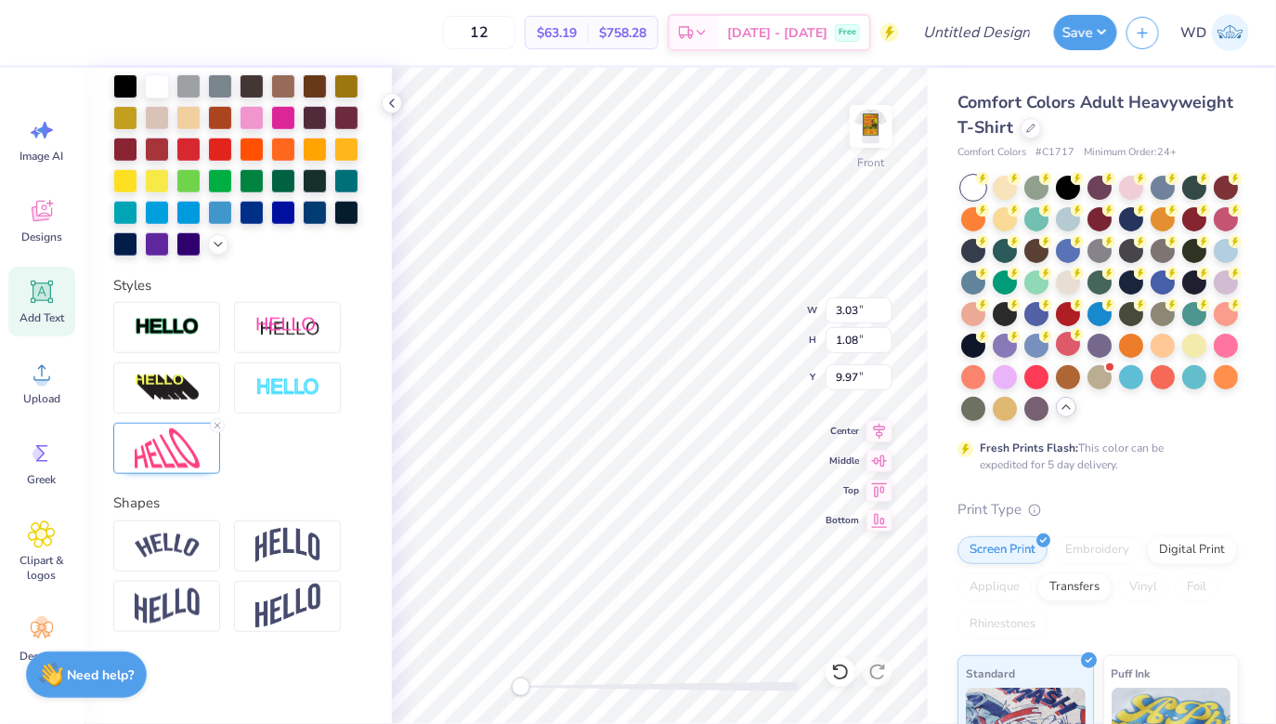
scroll to position [0, 0]
type textarea "A"
type textarea "and"
type textarea "a"
type textarea "the"
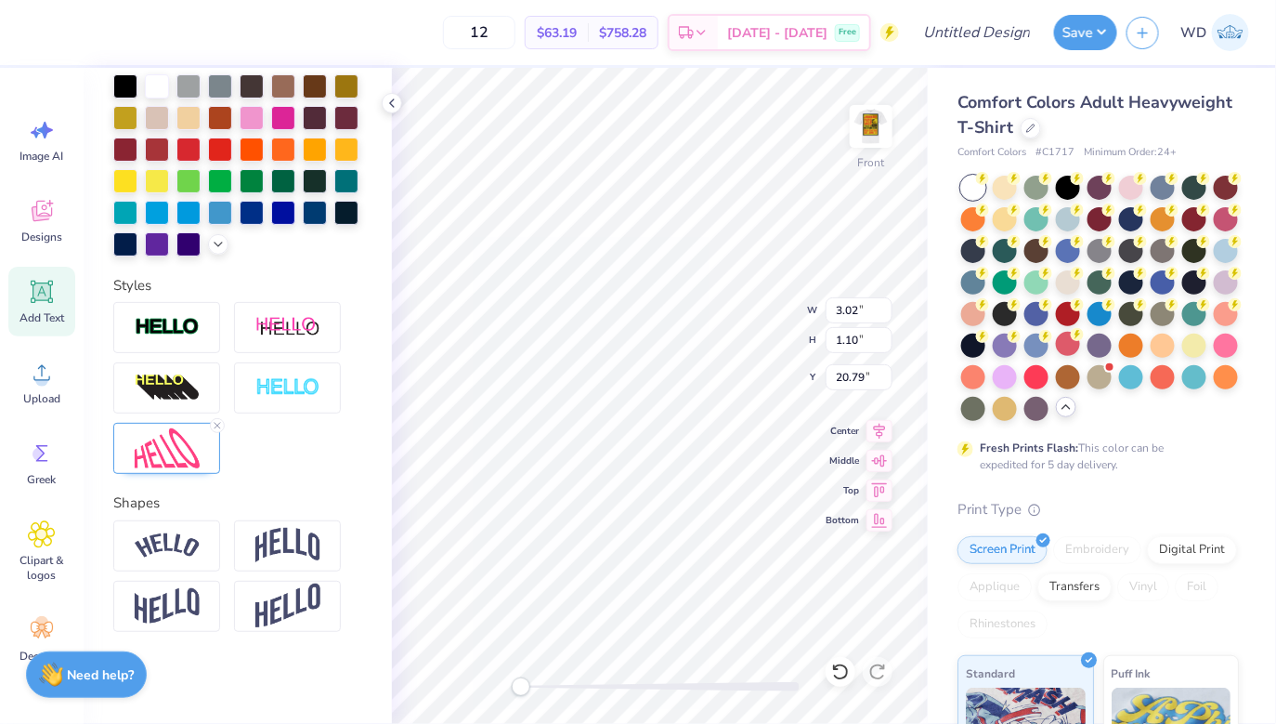
type input "3.01"
type input "1.09"
type input "22.48"
click at [174, 462] on img at bounding box center [167, 448] width 65 height 40
click at [173, 431] on img at bounding box center [167, 448] width 65 height 40
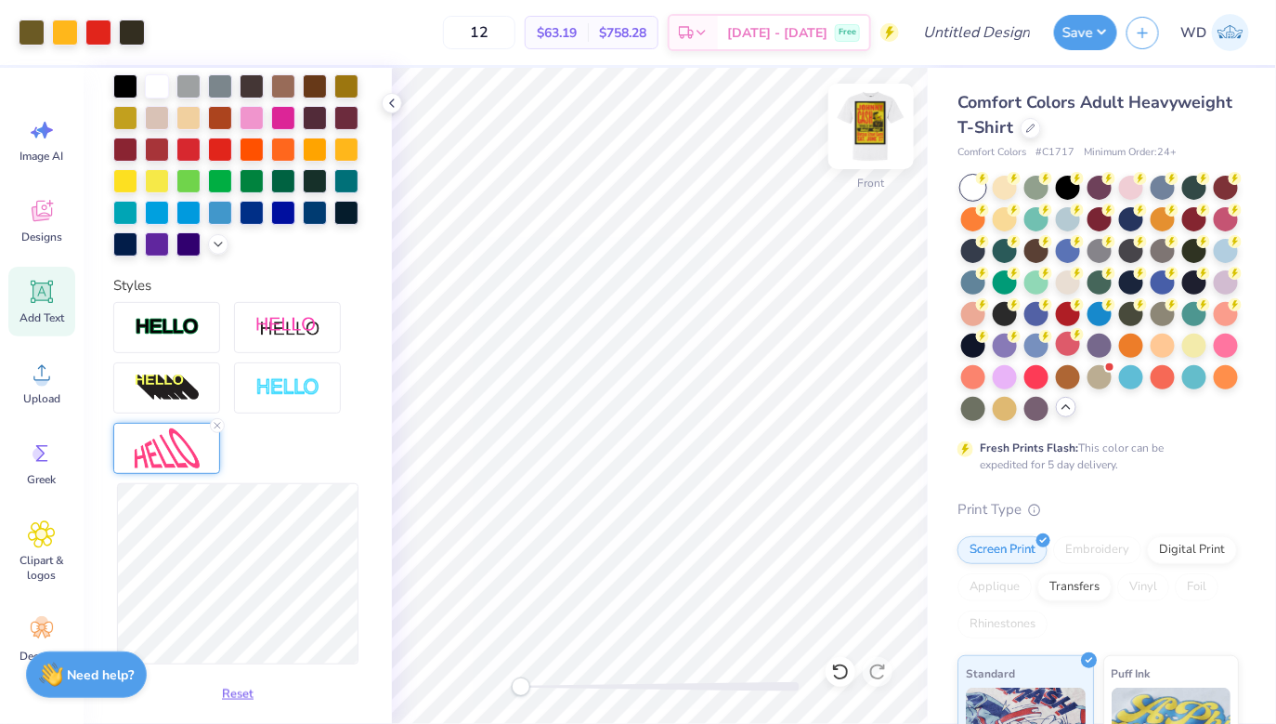
click at [871, 133] on img at bounding box center [871, 126] width 74 height 74
click at [859, 148] on img at bounding box center [871, 126] width 74 height 74
click at [388, 105] on icon at bounding box center [392, 103] width 15 height 15
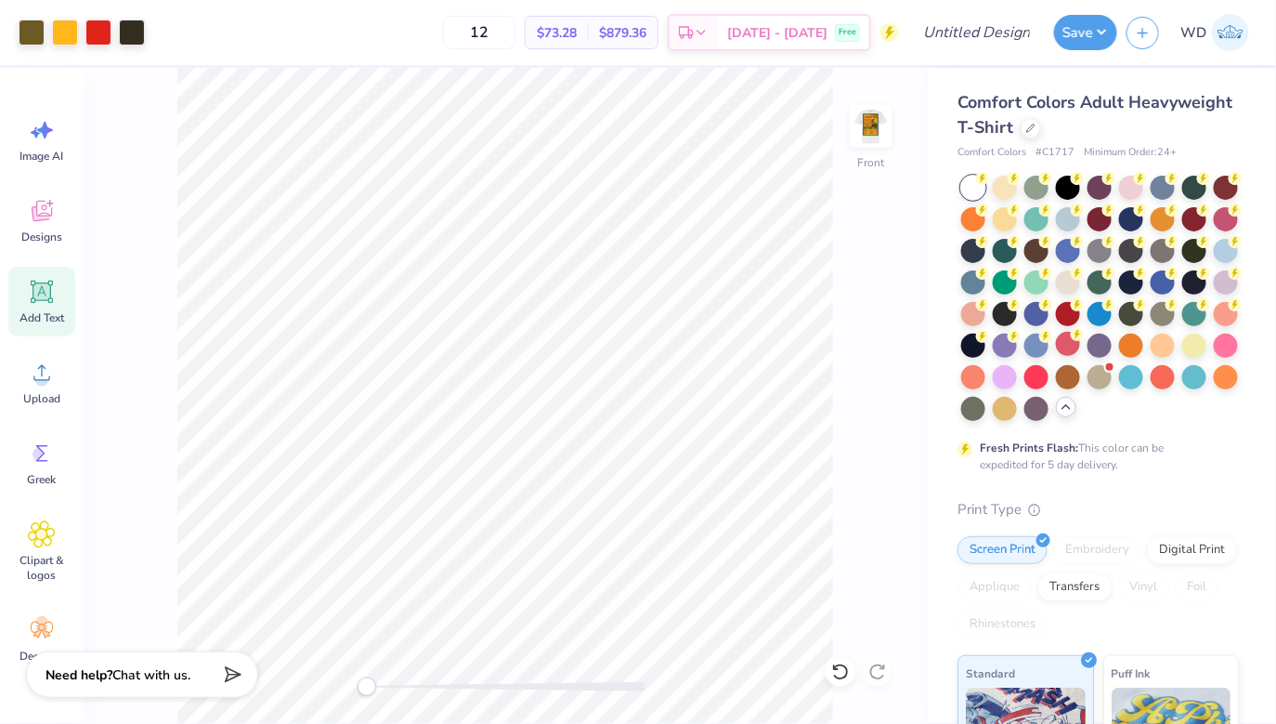
click at [35, 290] on icon at bounding box center [42, 292] width 18 height 18
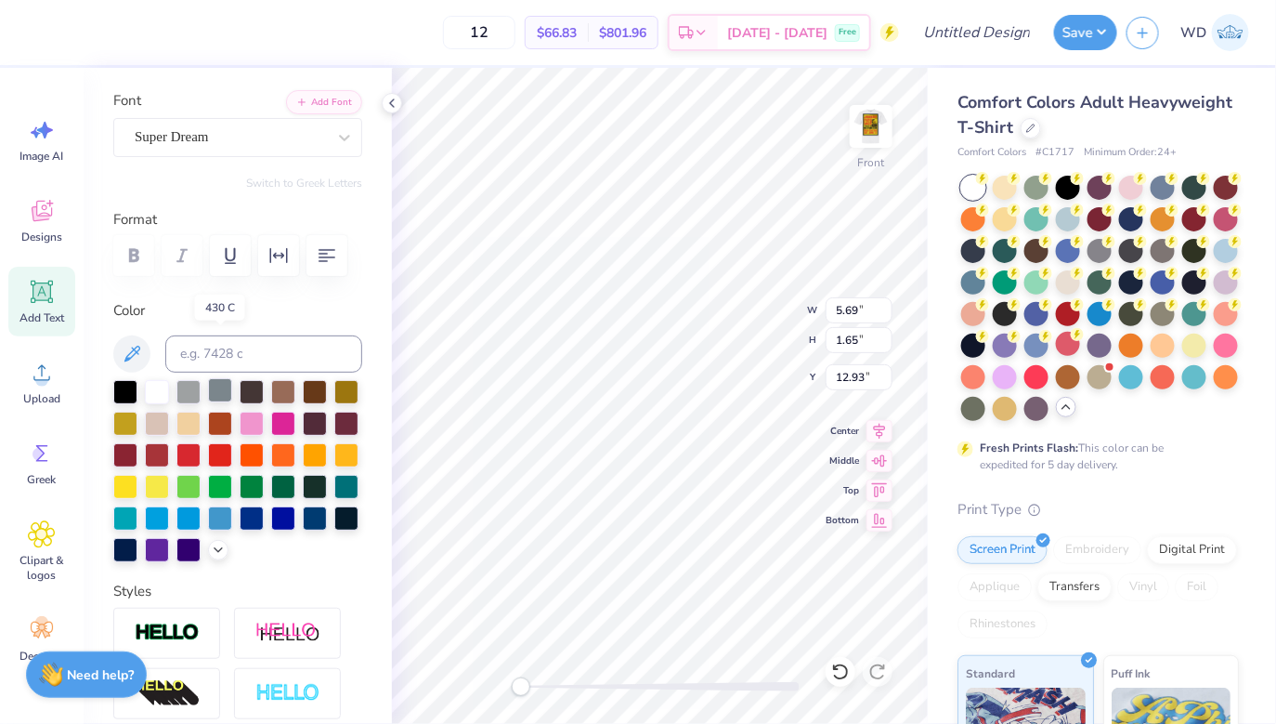
scroll to position [89, 0]
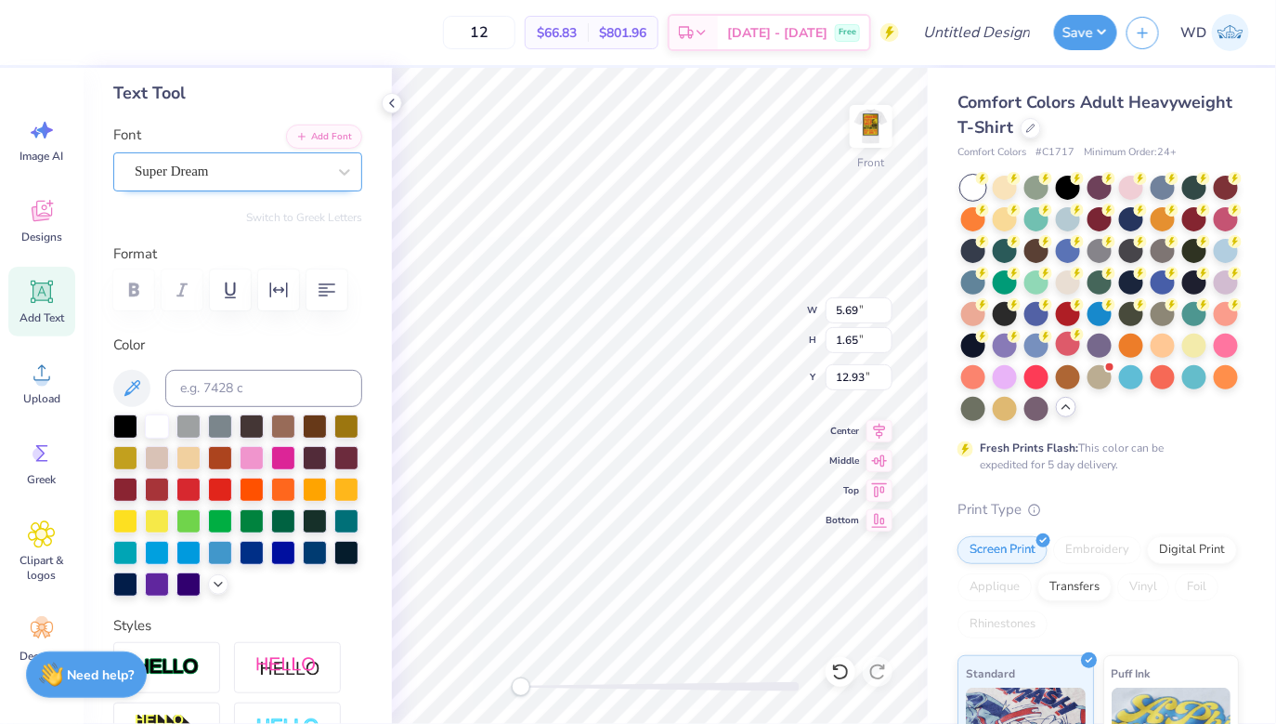
click at [224, 173] on div "Super Dream" at bounding box center [230, 171] width 195 height 29
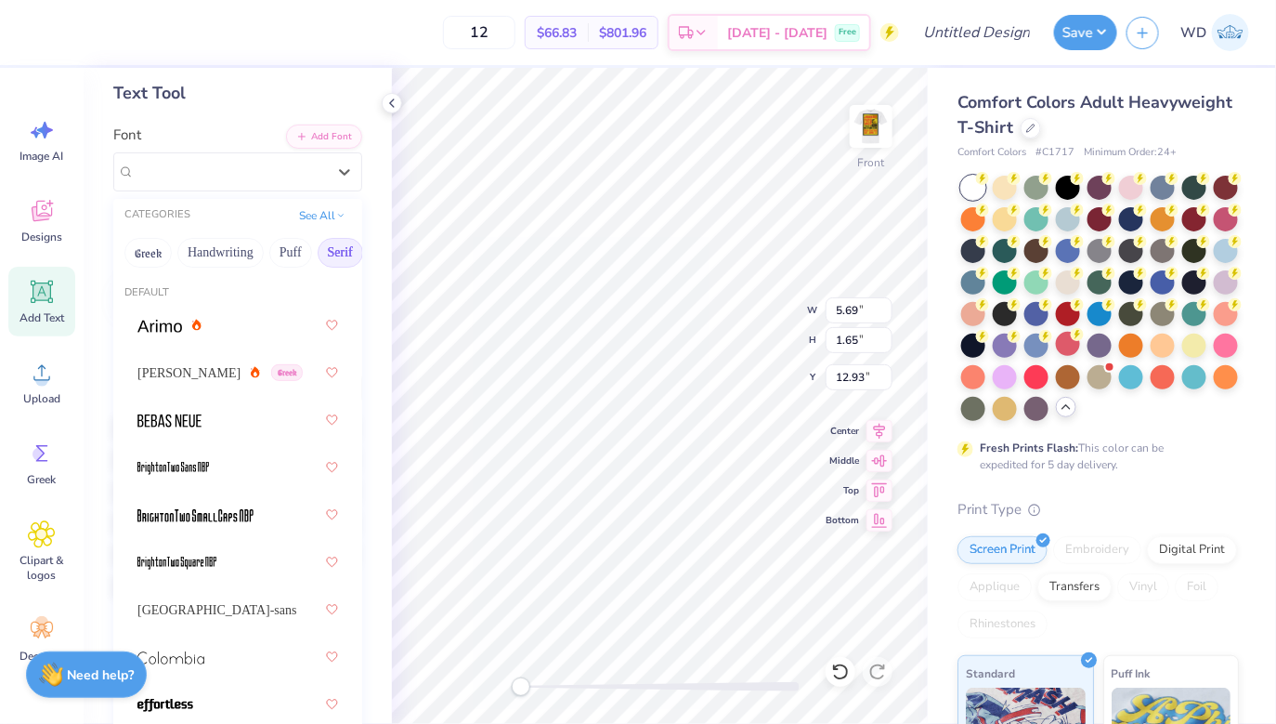
click at [346, 251] on button "Serif" at bounding box center [341, 253] width 46 height 30
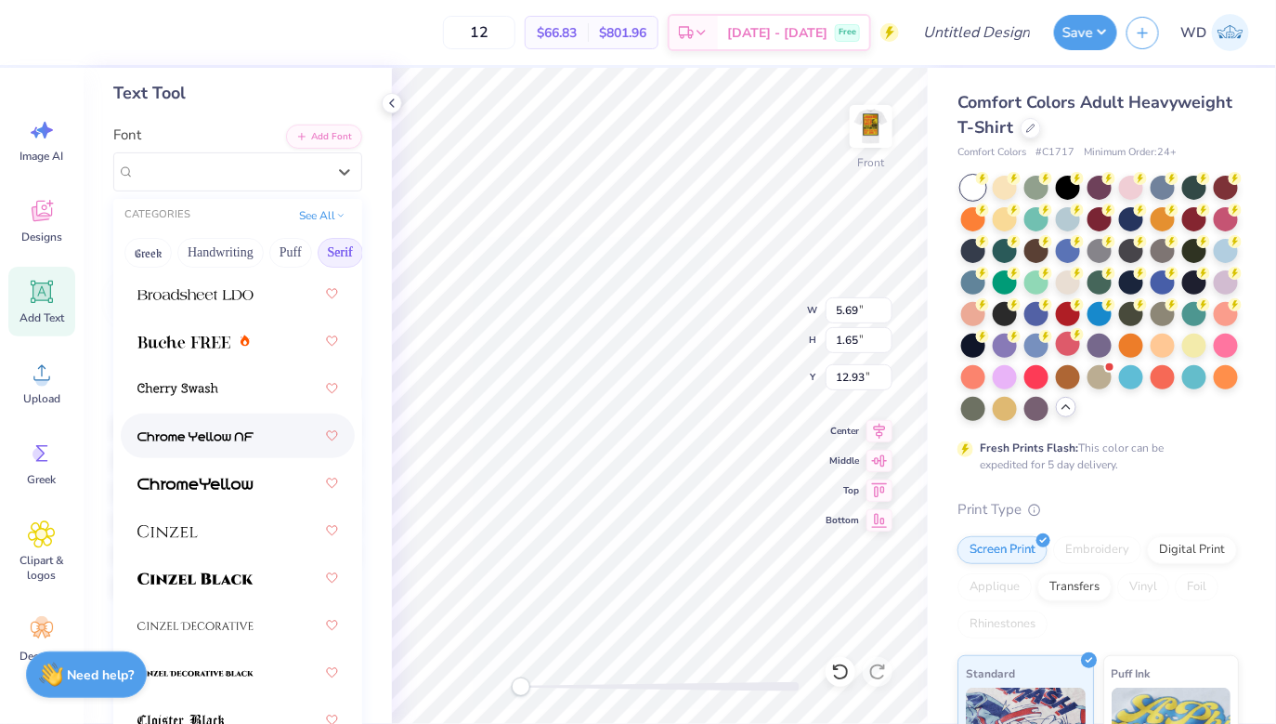
scroll to position [324, 0]
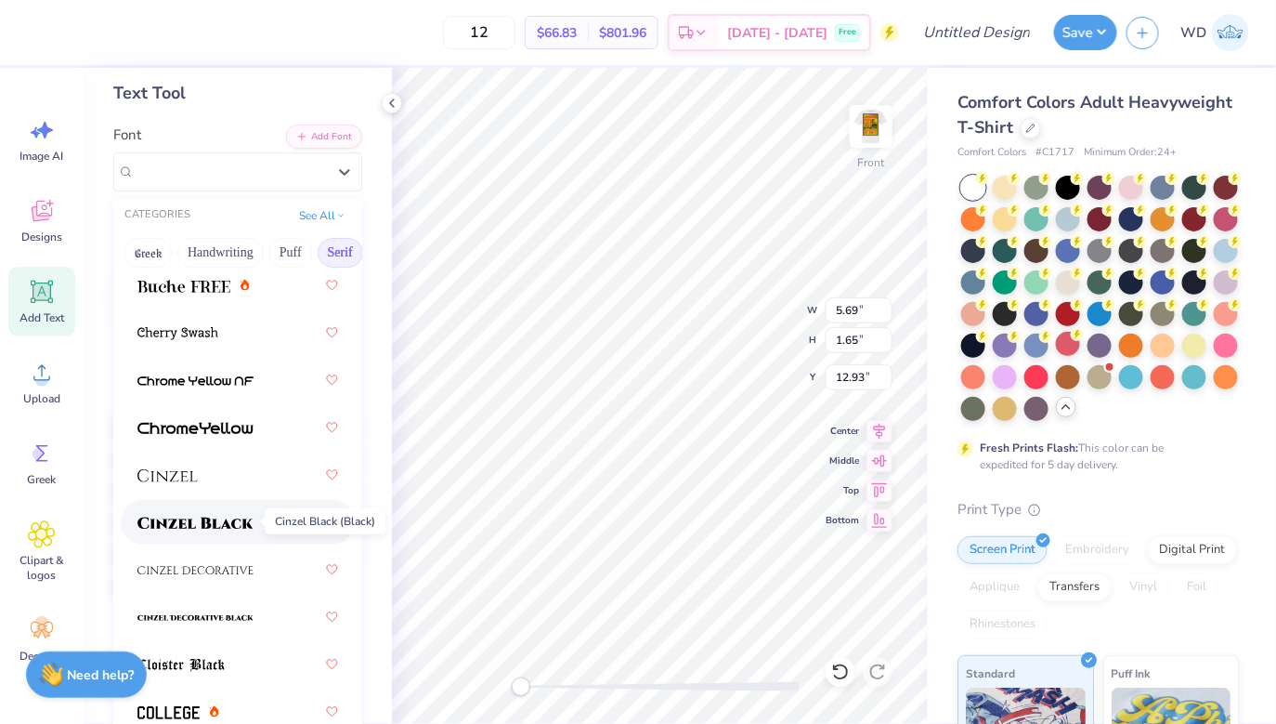
click at [194, 516] on img at bounding box center [195, 522] width 116 height 13
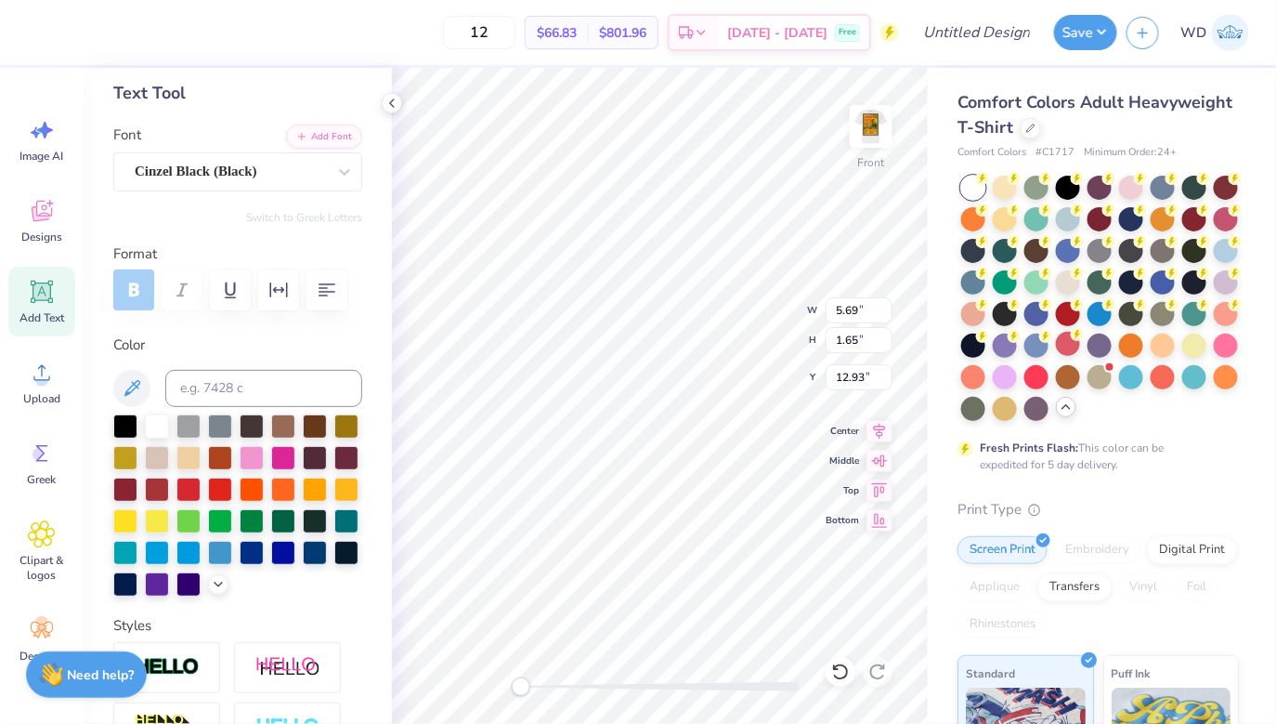
scroll to position [0, 8]
type textarea "[PERSON_NAME] Ceremony 13/25"
type input "12.80"
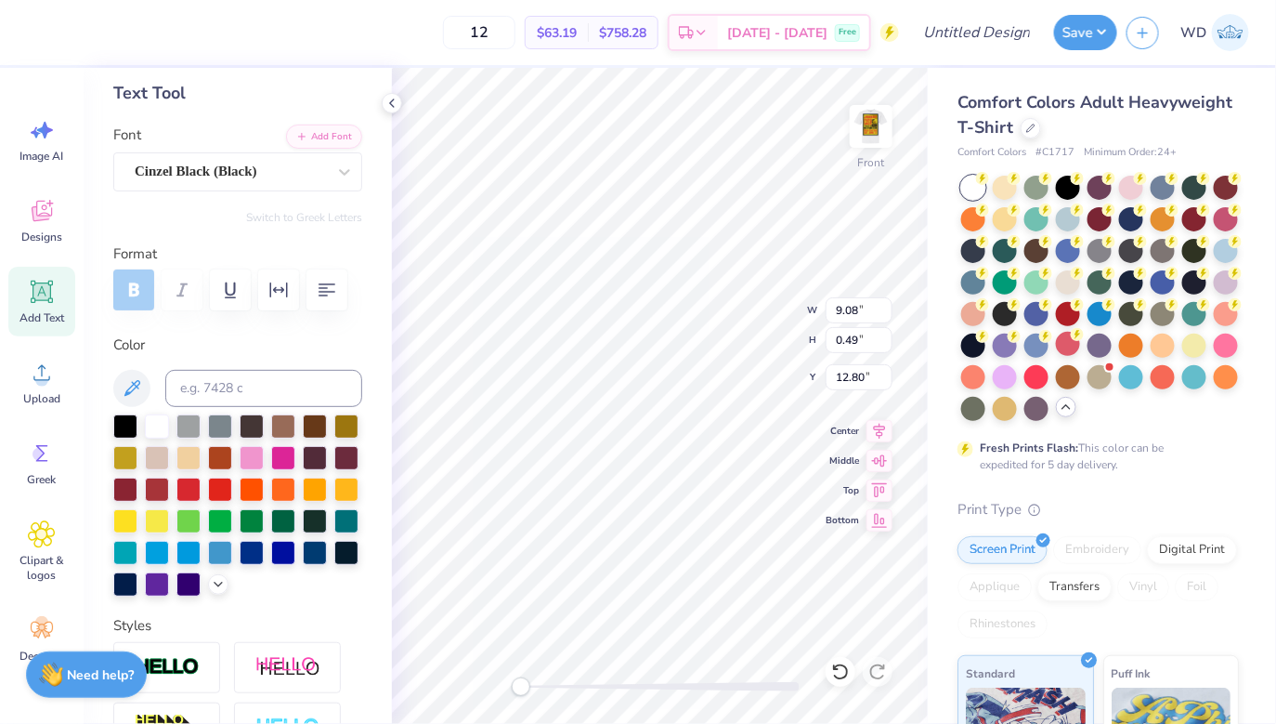
type textarea "W"
type textarea "CALLATHON"
type input "10.06"
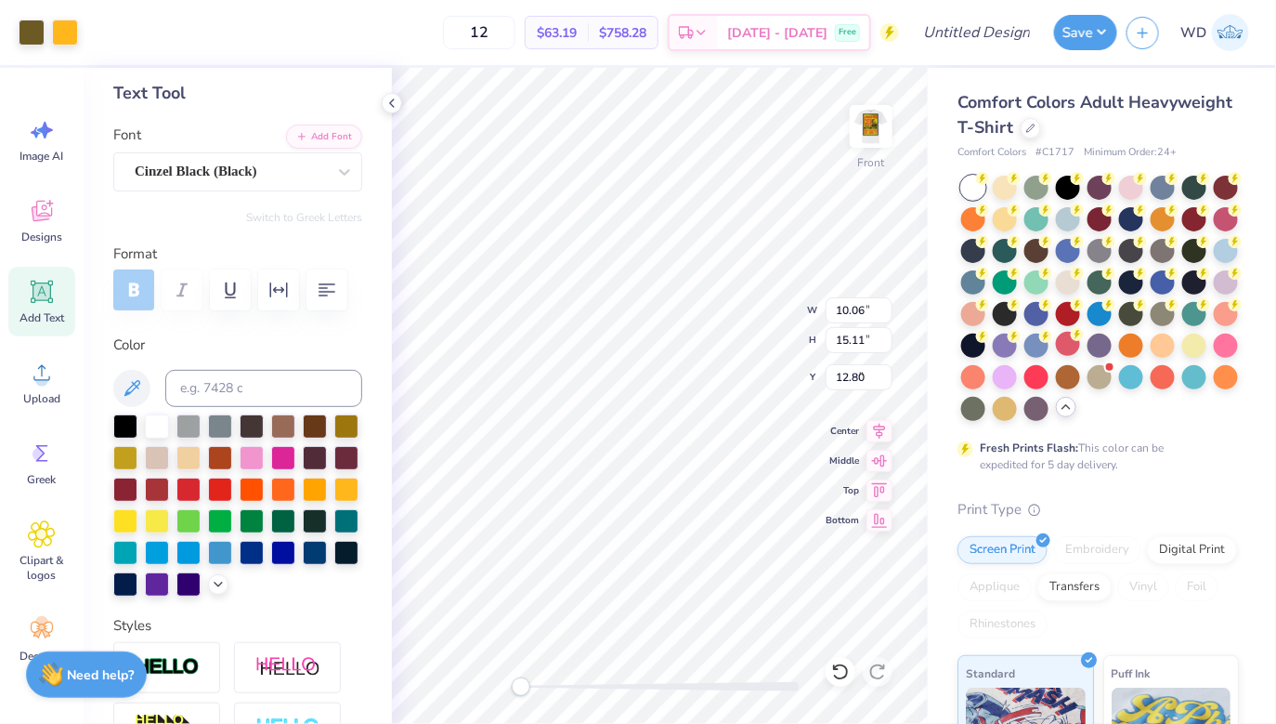
type input "15.11"
type input "3.00"
type input "4.05"
type input "0.44"
type input "13.53"
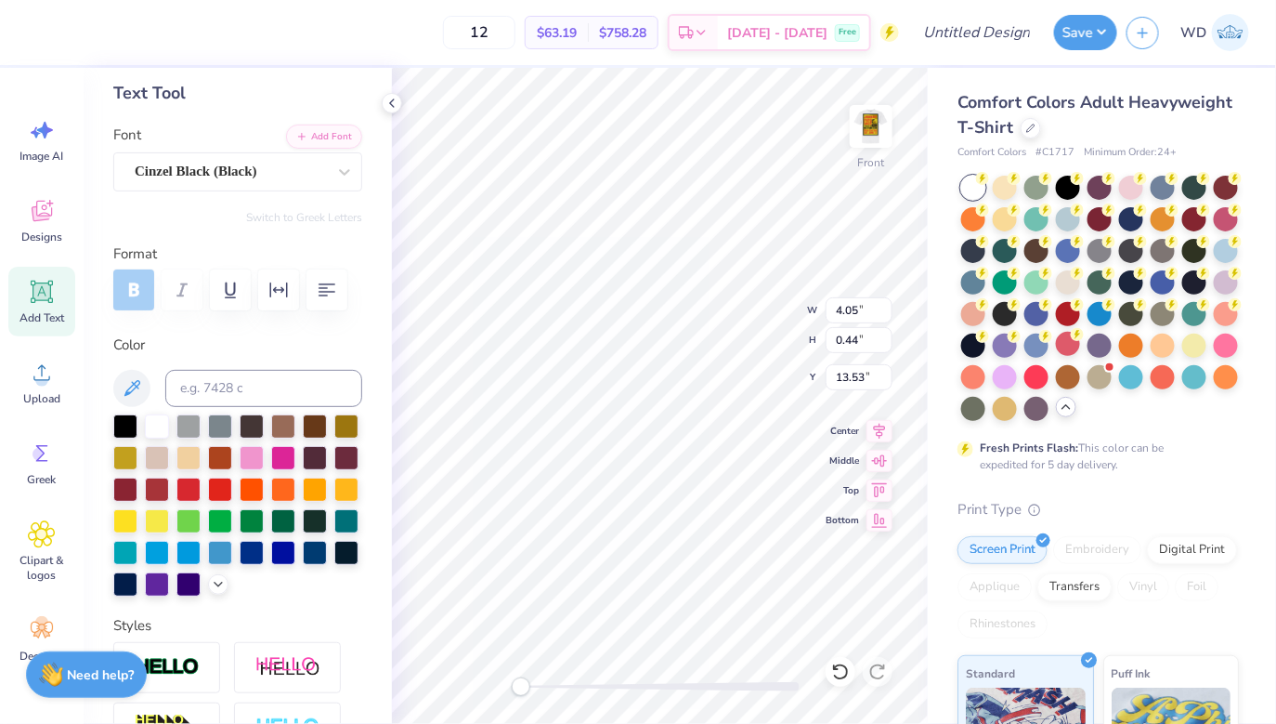
type textarea "3"
type textarea "1"
type textarea "14/25"
type textarea "SIGMA CHI CLASSIC"
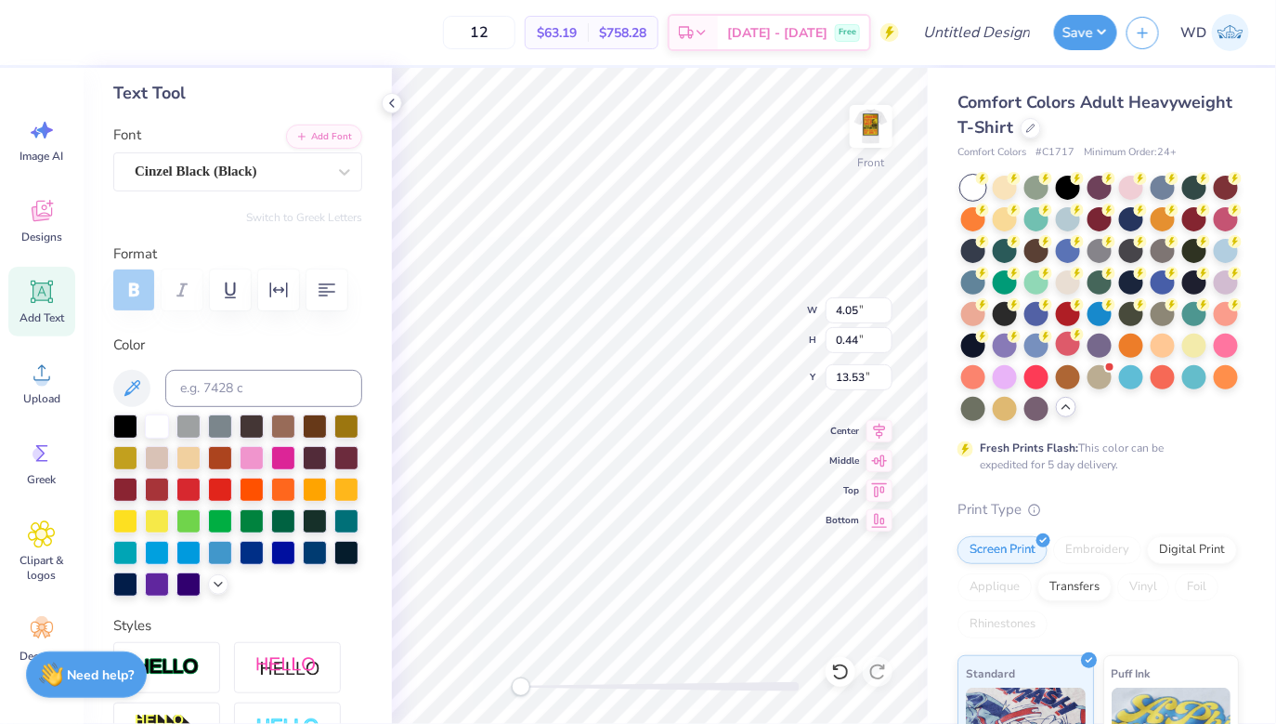
scroll to position [0, 7]
type textarea "15/25"
type input "6.47"
type input "0.45"
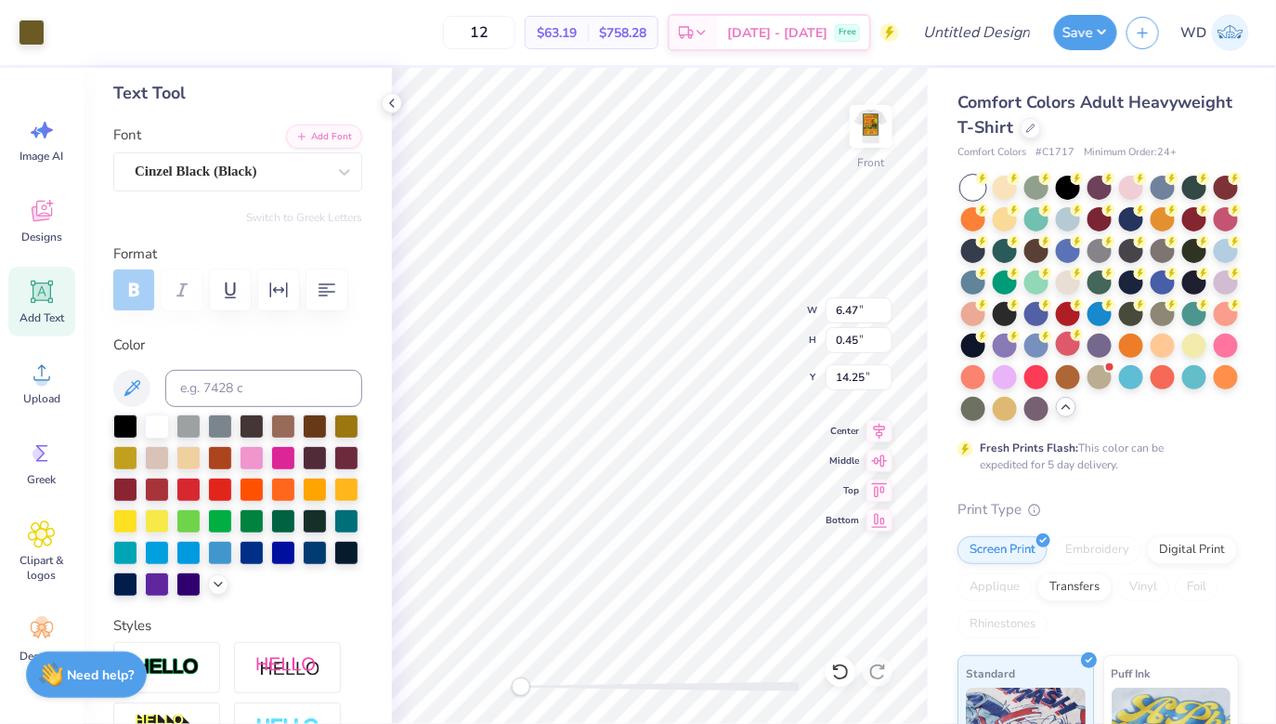
type input "14.25"
type textarea "RAGE CAGE"
type textarea "16/25"
type input "1.63"
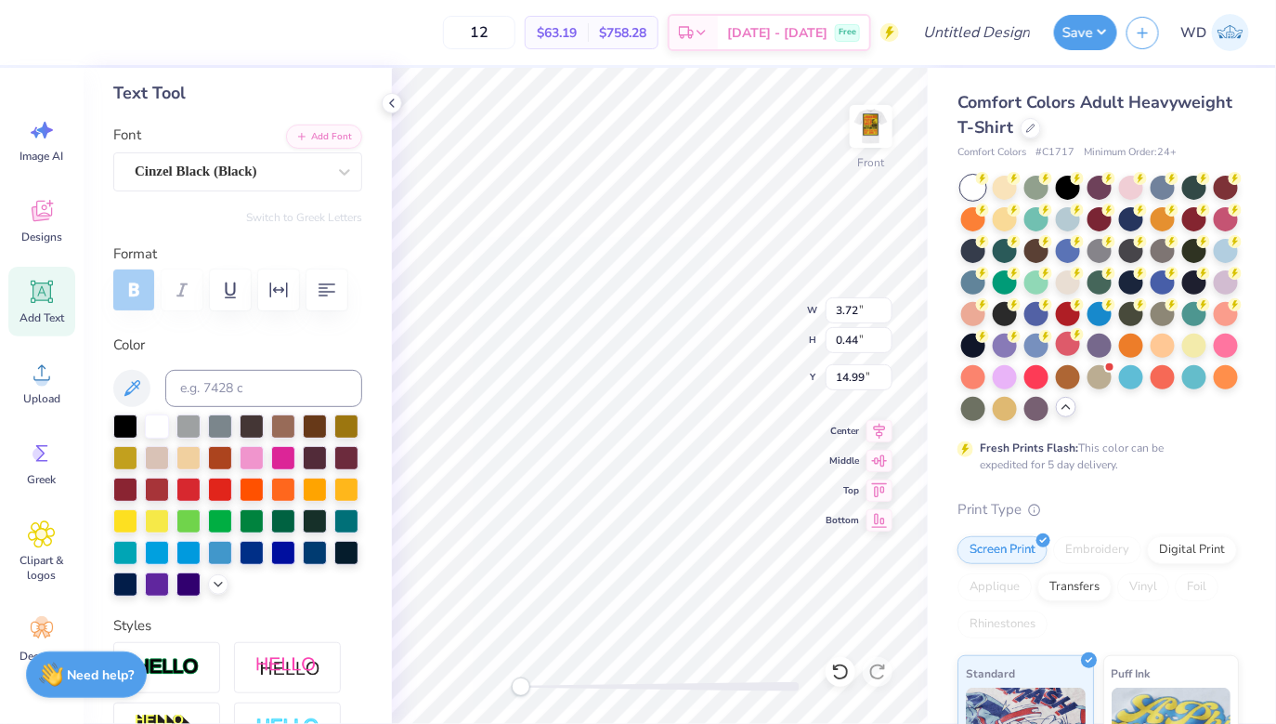
type input "0.49"
type input "14.97"
type input "1.58"
type input "0.49"
type input "1.61"
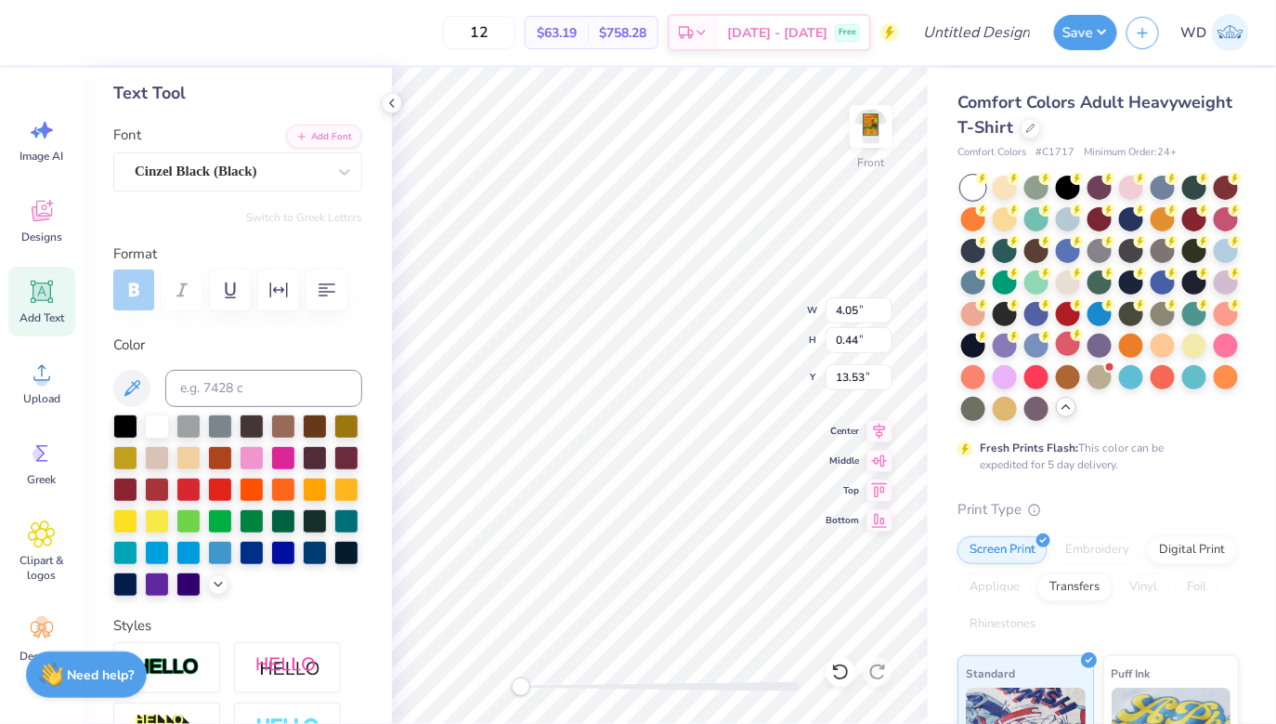
type input "0.49"
type input "13.51"
type input "9.08"
type input "12.80"
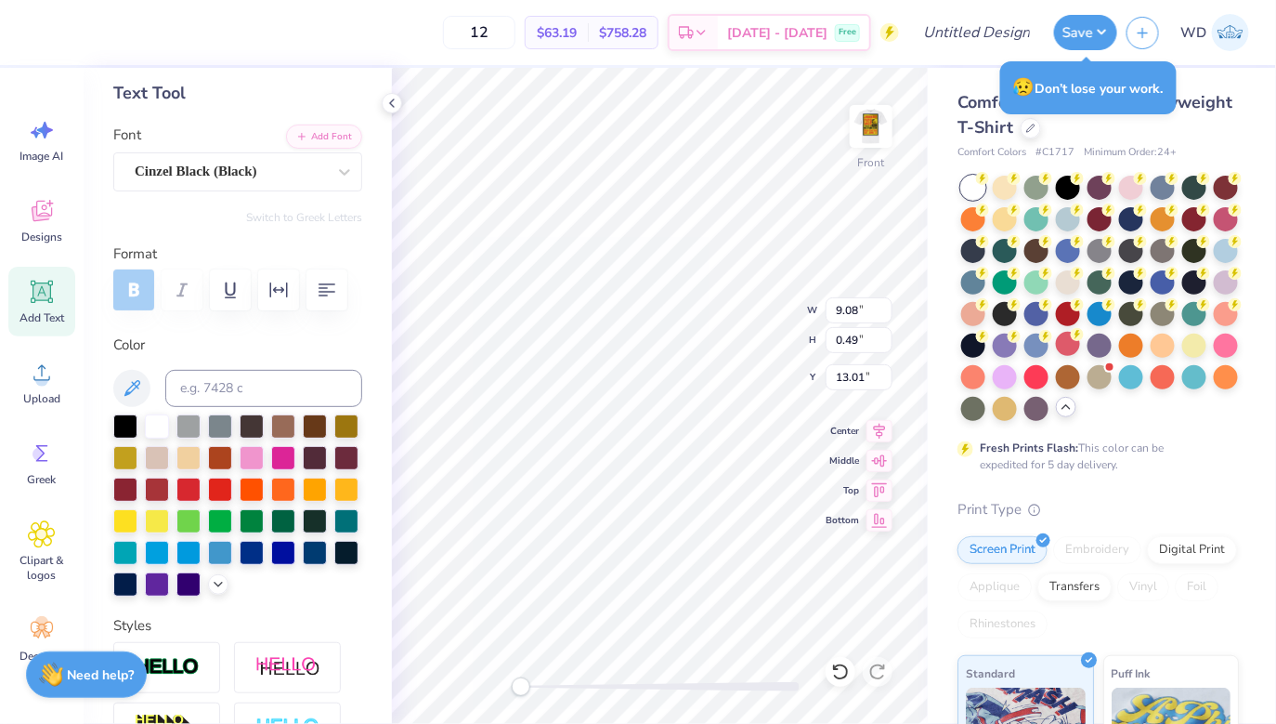
type textarea "[PERSON_NAME] Ceremony"
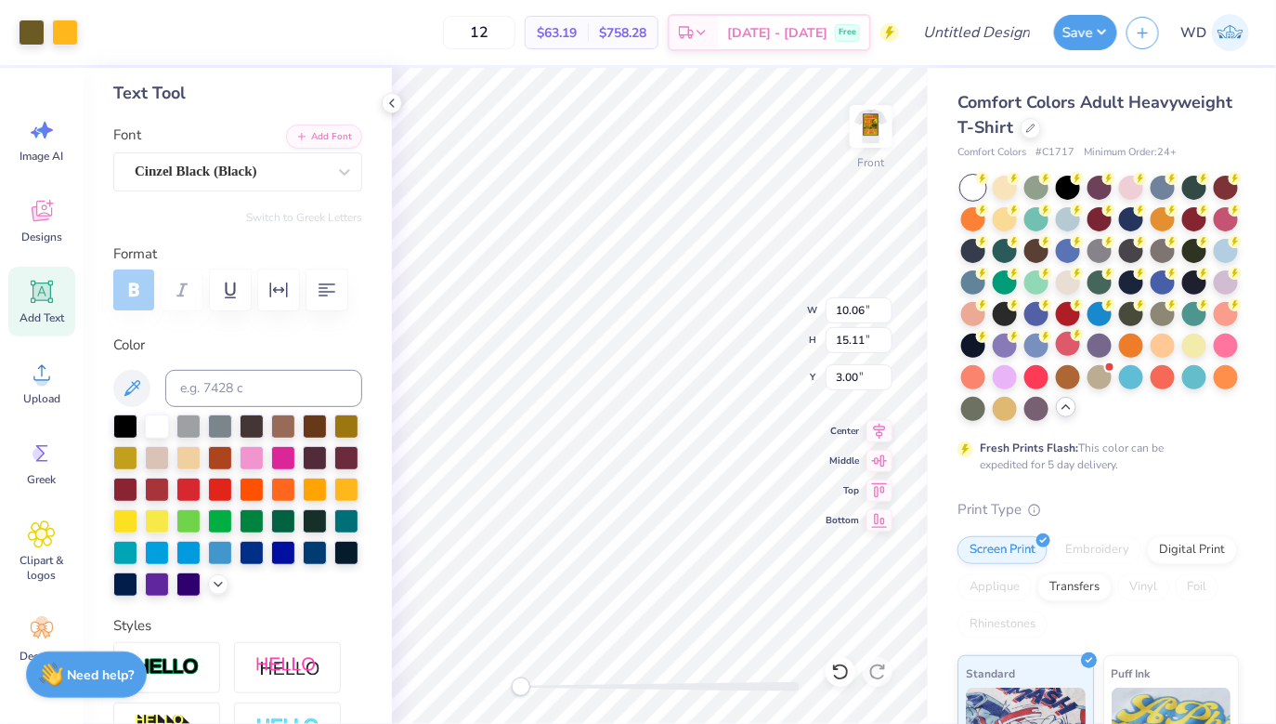
type input "1.61"
type input "0.49"
type input "14.45"
type textarea "13/25"
type input "9.11"
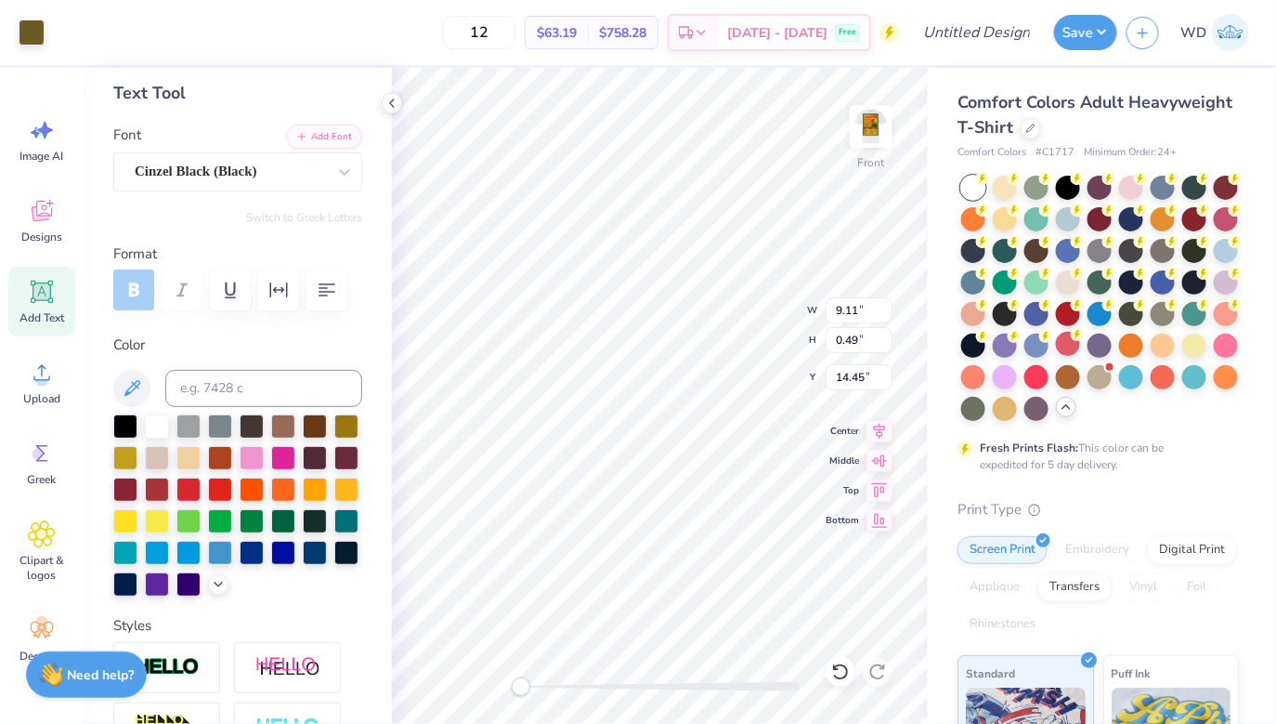
type input "0.49"
type input "14.10"
type input "9.08"
type input "0.49"
type input "15.49"
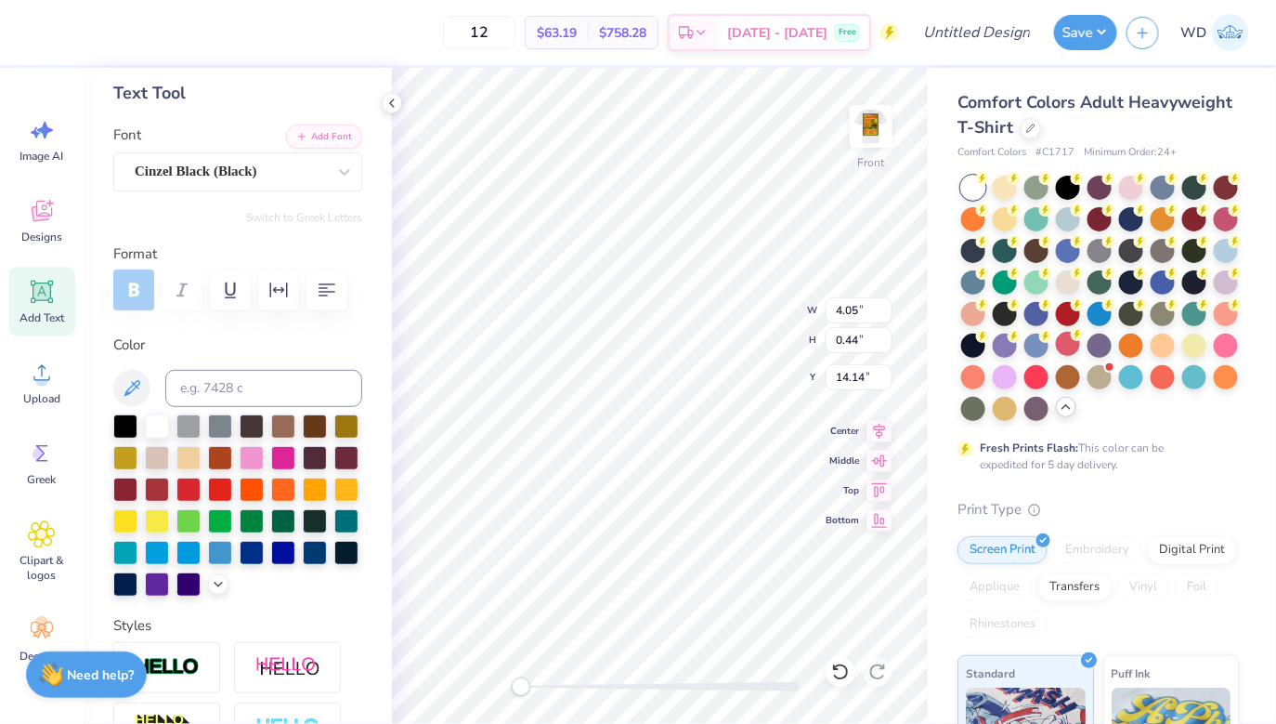
scroll to position [0, 0]
type textarea "__________"
click at [43, 300] on icon at bounding box center [42, 291] width 22 height 22
click at [838, 672] on icon at bounding box center [840, 671] width 19 height 19
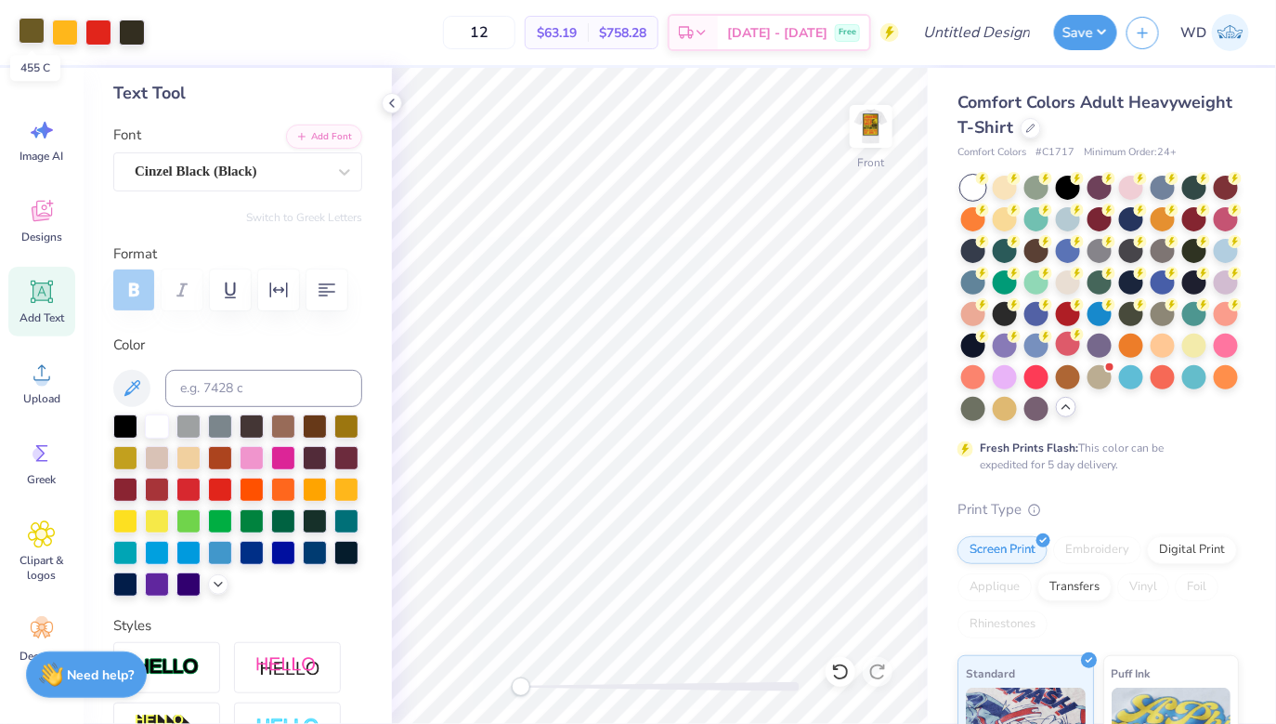
click at [22, 29] on div at bounding box center [32, 31] width 26 height 26
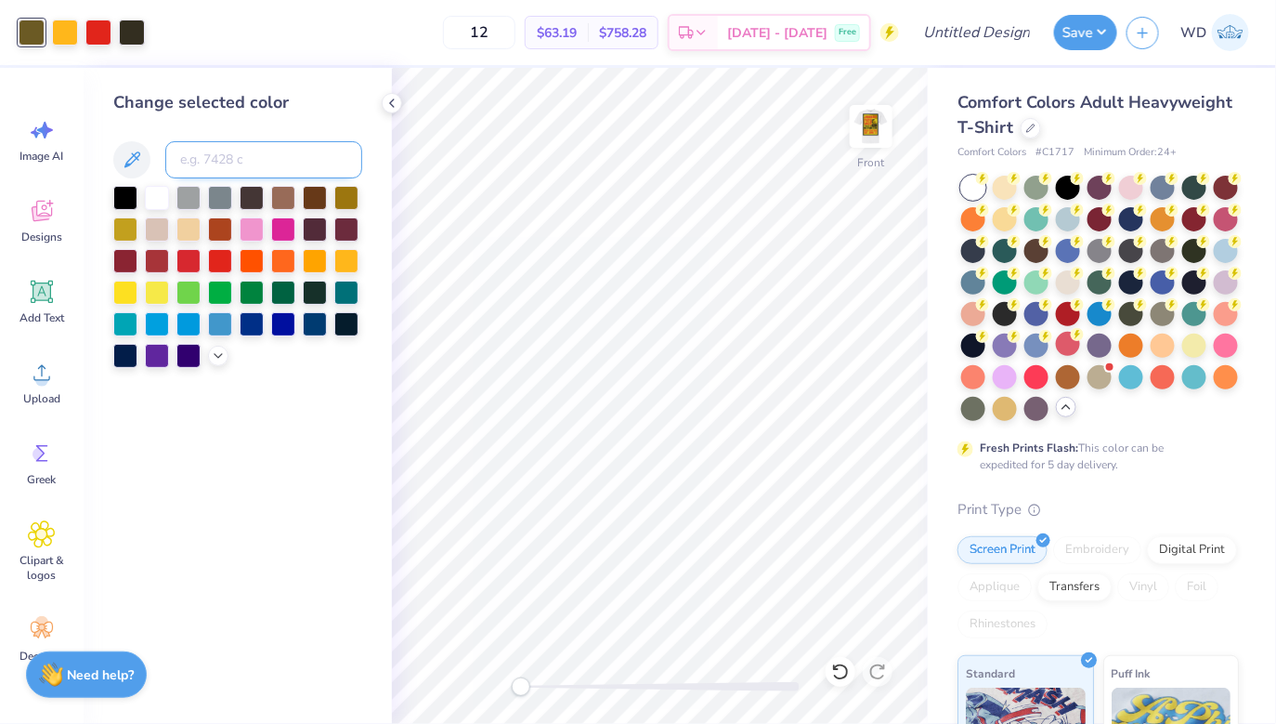
click at [241, 159] on input at bounding box center [263, 159] width 197 height 37
click at [397, 106] on icon at bounding box center [392, 103] width 15 height 15
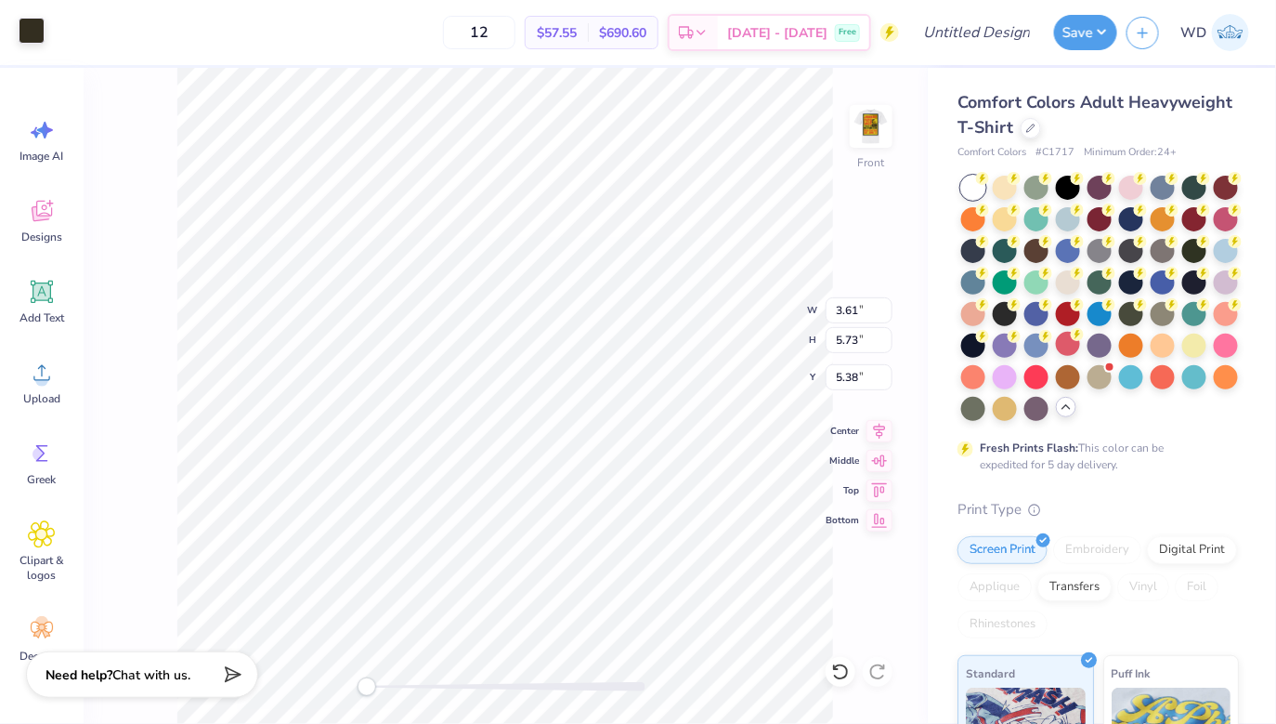
click at [32, 28] on div at bounding box center [32, 31] width 26 height 26
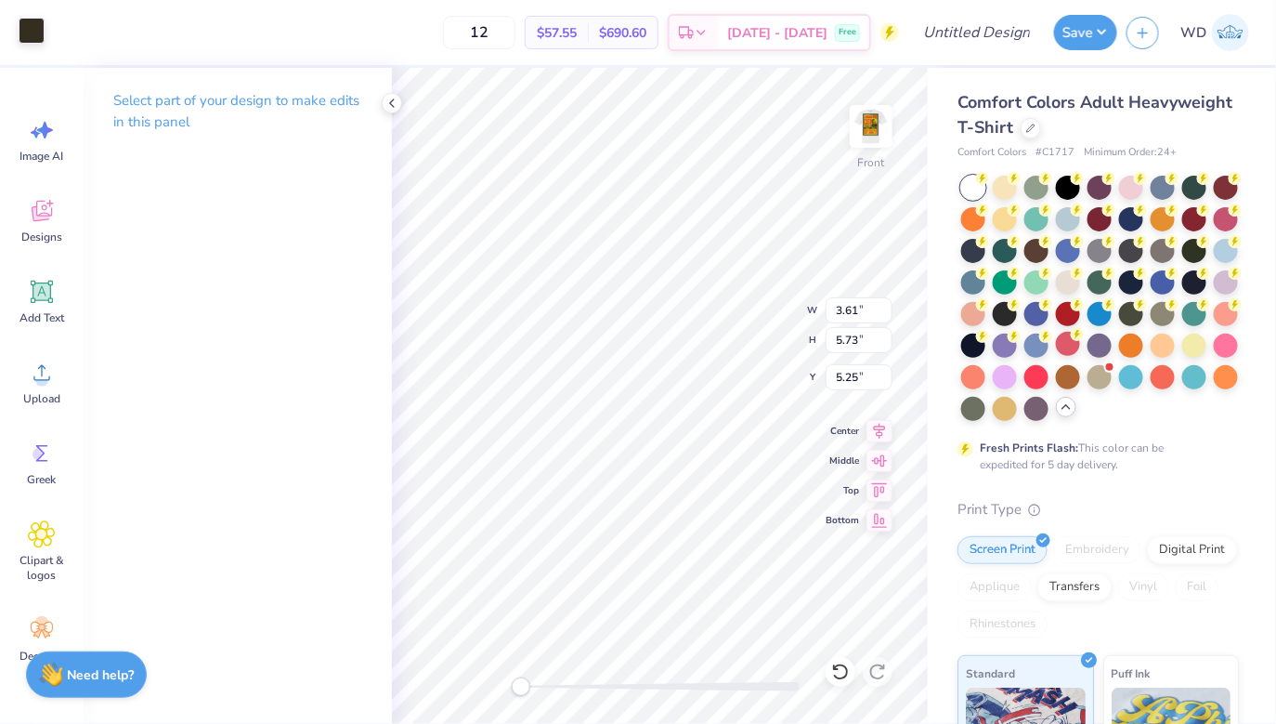
click at [39, 43] on div at bounding box center [32, 31] width 26 height 26
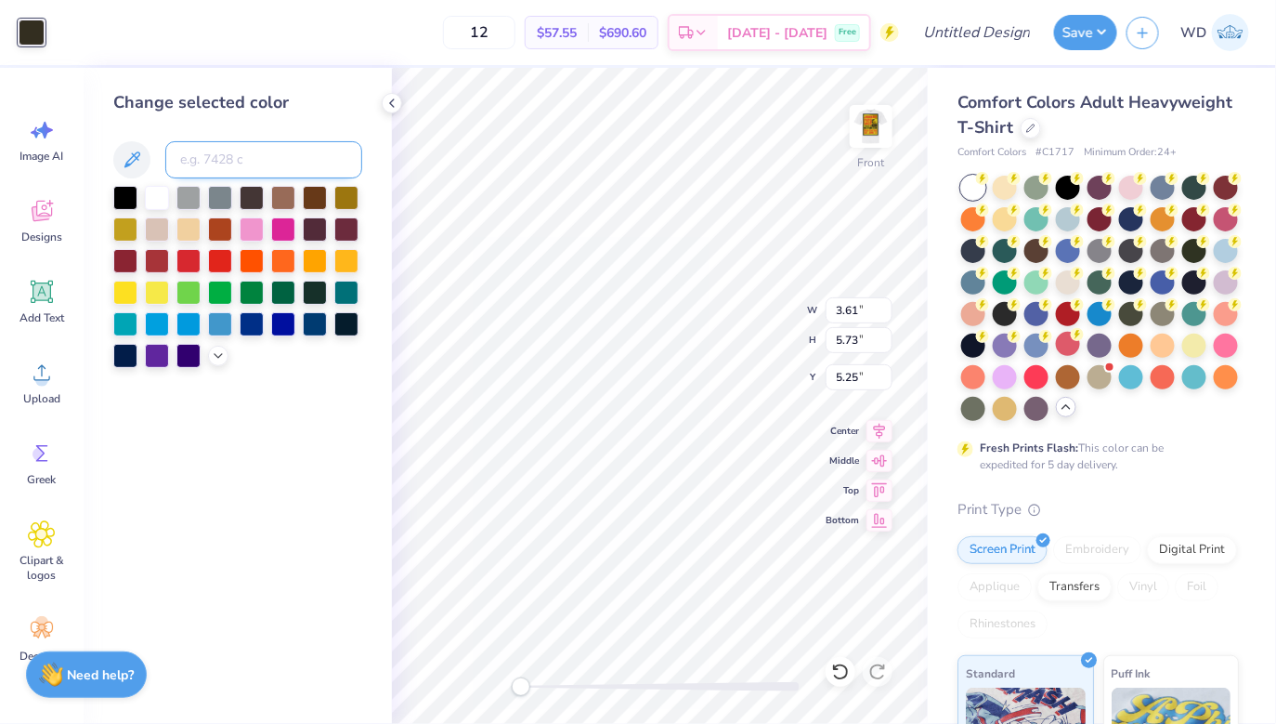
click at [222, 157] on input at bounding box center [263, 159] width 197 height 37
click at [398, 105] on icon at bounding box center [392, 103] width 15 height 15
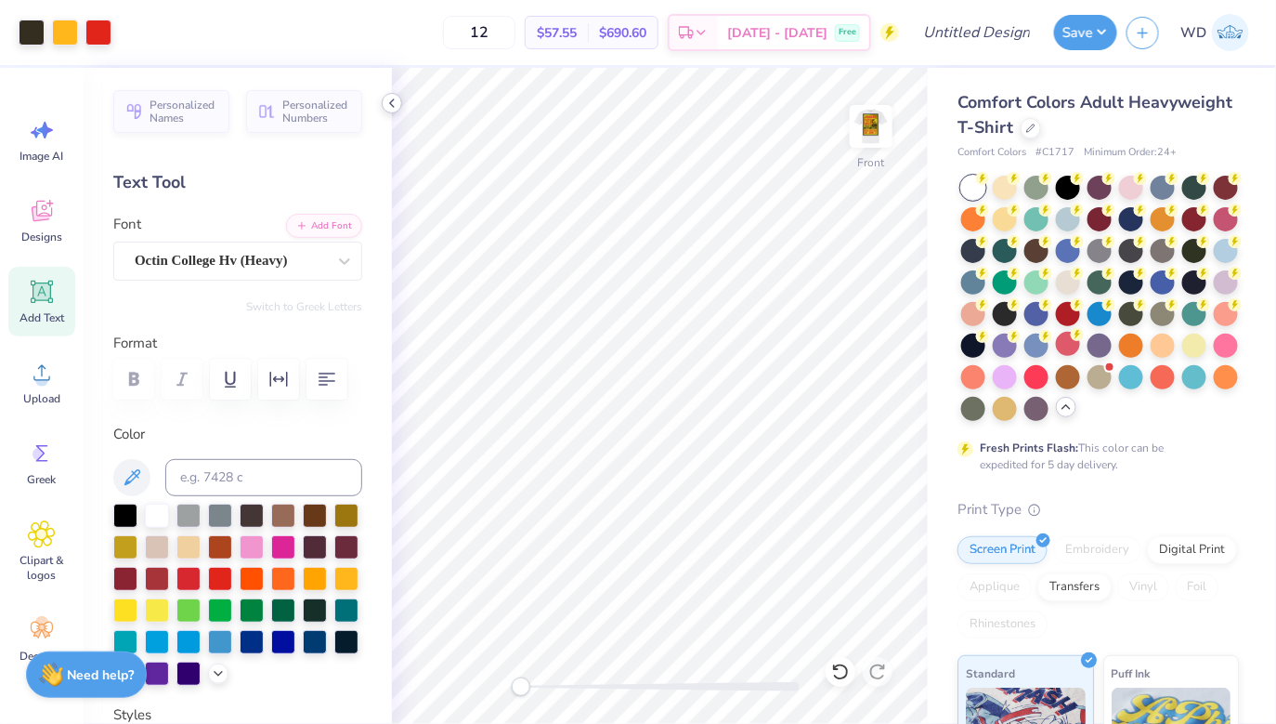
click at [401, 100] on div at bounding box center [392, 103] width 20 height 20
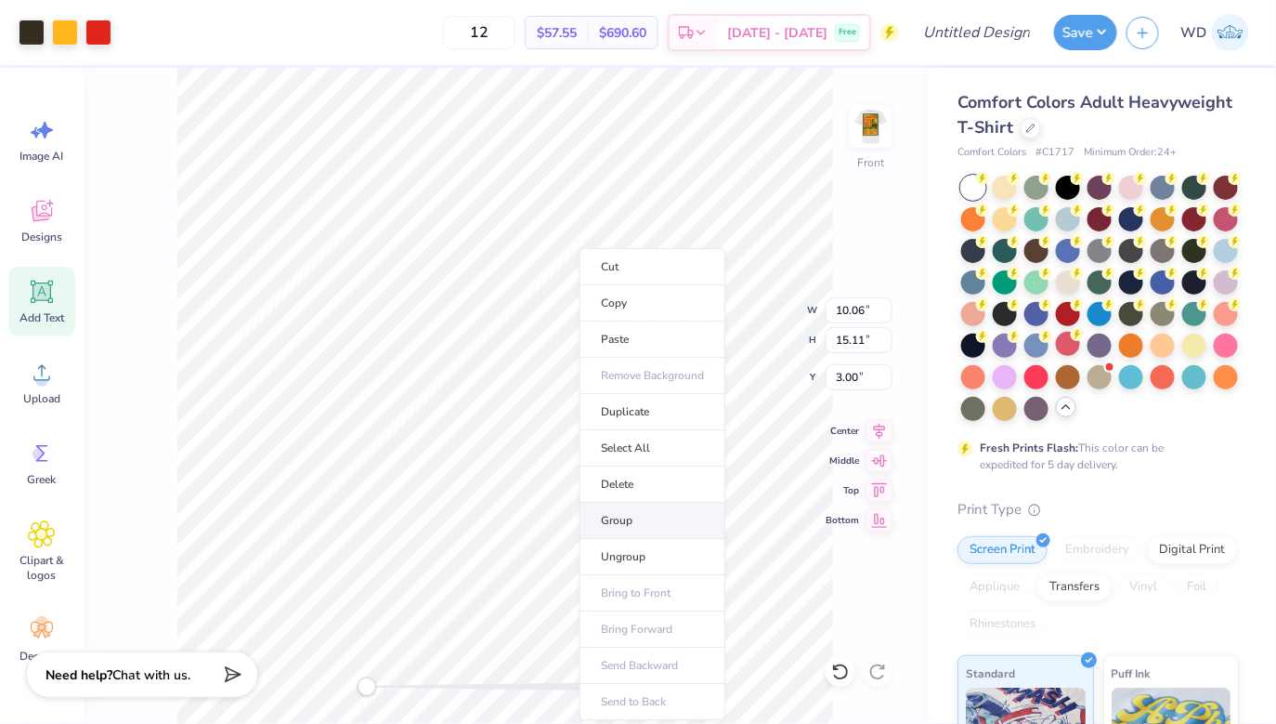
click at [632, 519] on li "Group" at bounding box center [653, 520] width 146 height 36
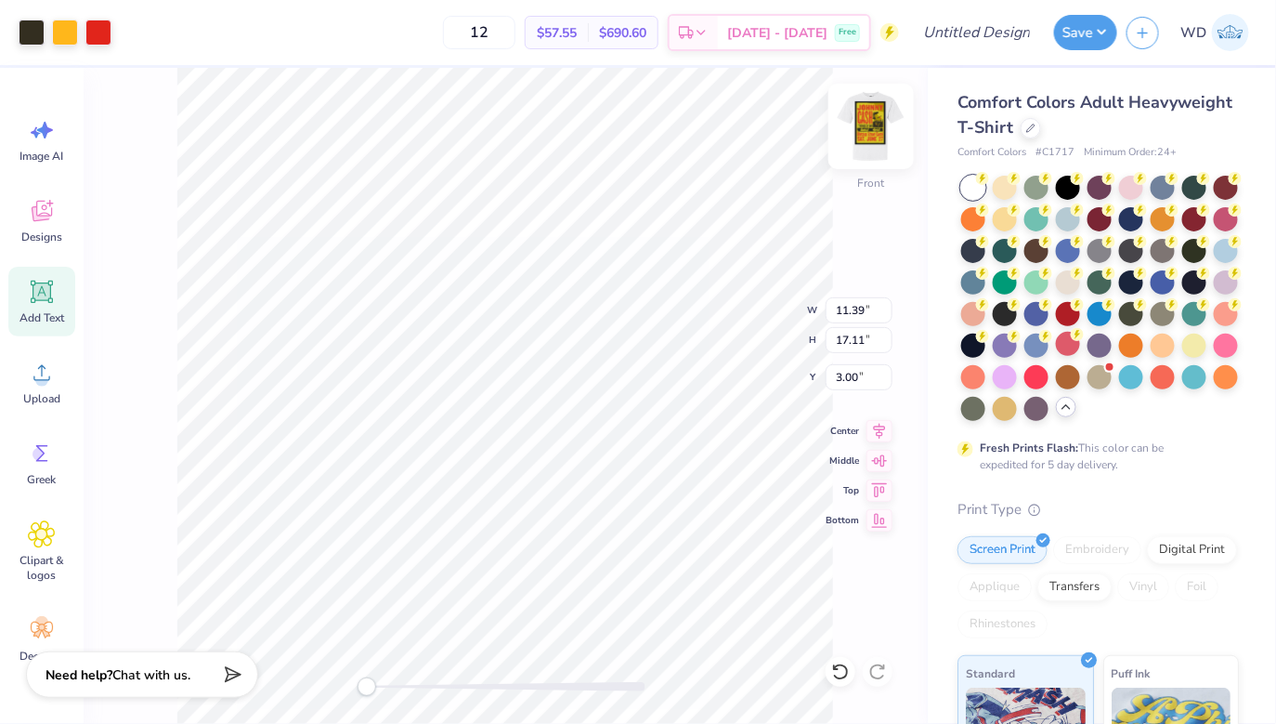
click at [887, 135] on img at bounding box center [871, 126] width 74 height 74
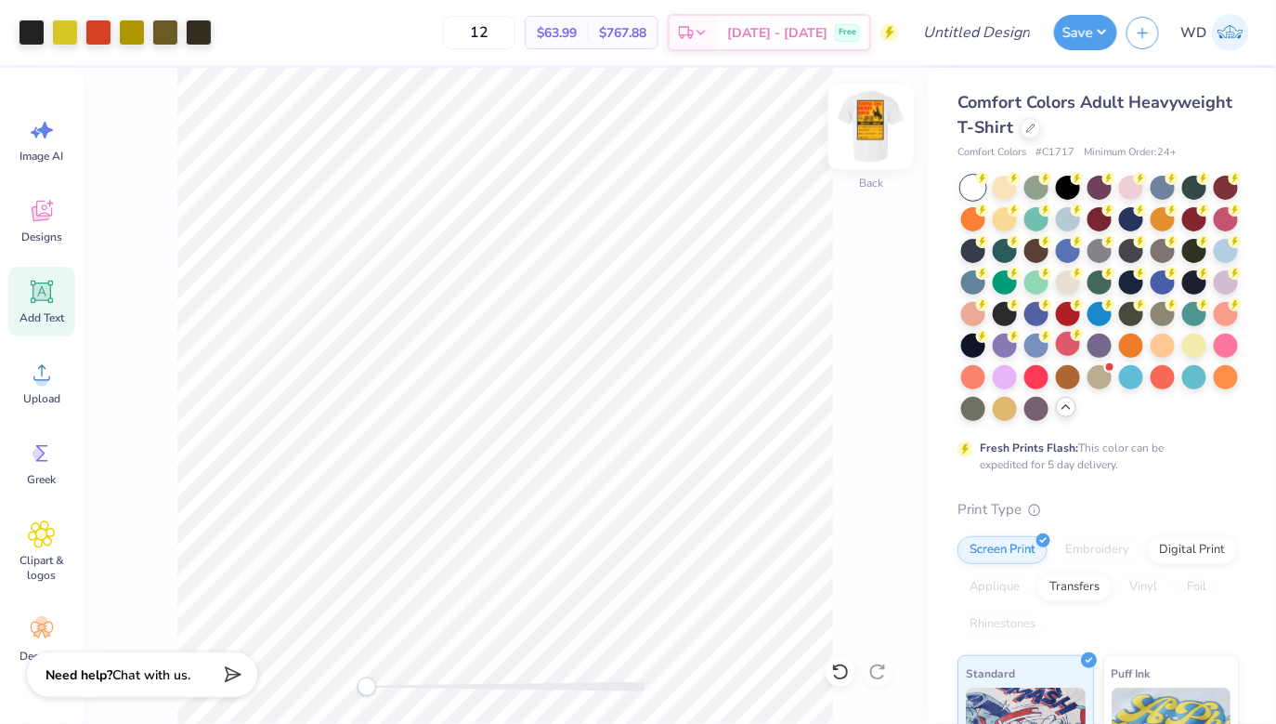
click at [881, 141] on img at bounding box center [871, 126] width 74 height 74
click at [874, 126] on img at bounding box center [871, 126] width 74 height 74
click at [855, 124] on img at bounding box center [871, 126] width 74 height 74
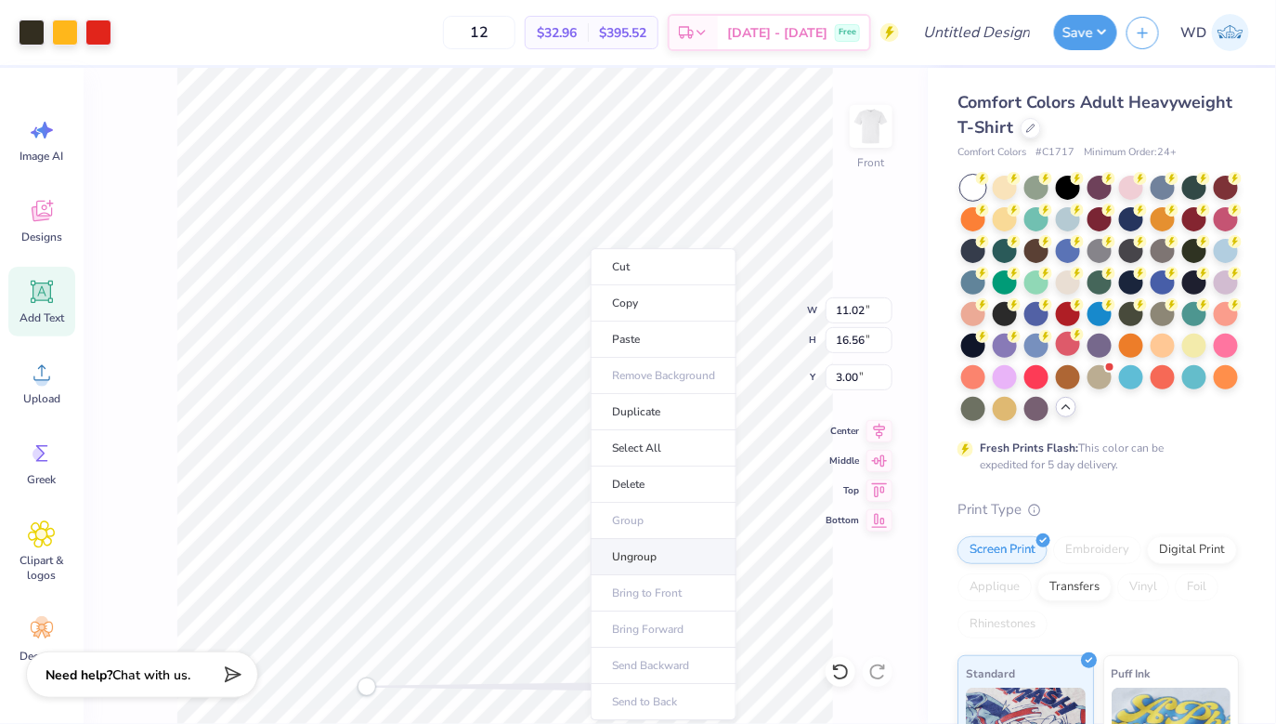
click at [646, 552] on li "Ungroup" at bounding box center [664, 557] width 146 height 36
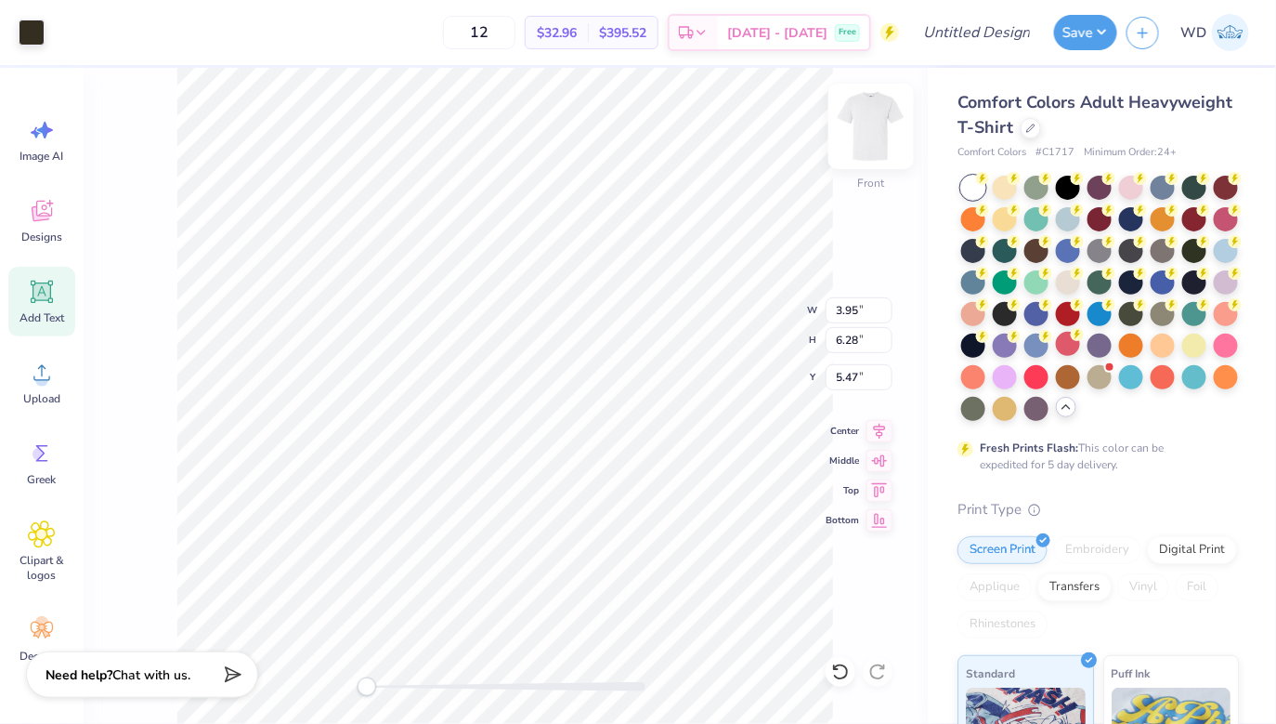
click at [870, 129] on img at bounding box center [871, 126] width 74 height 74
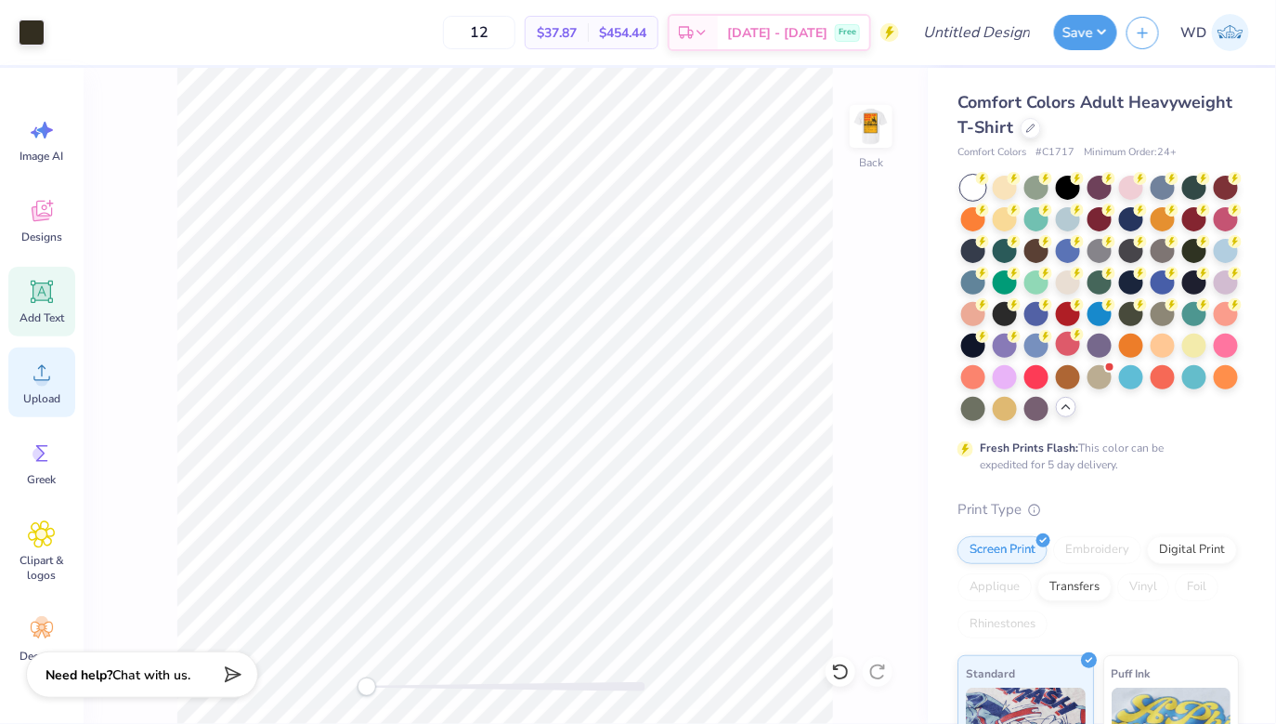
click at [42, 391] on span "Upload" at bounding box center [41, 398] width 37 height 15
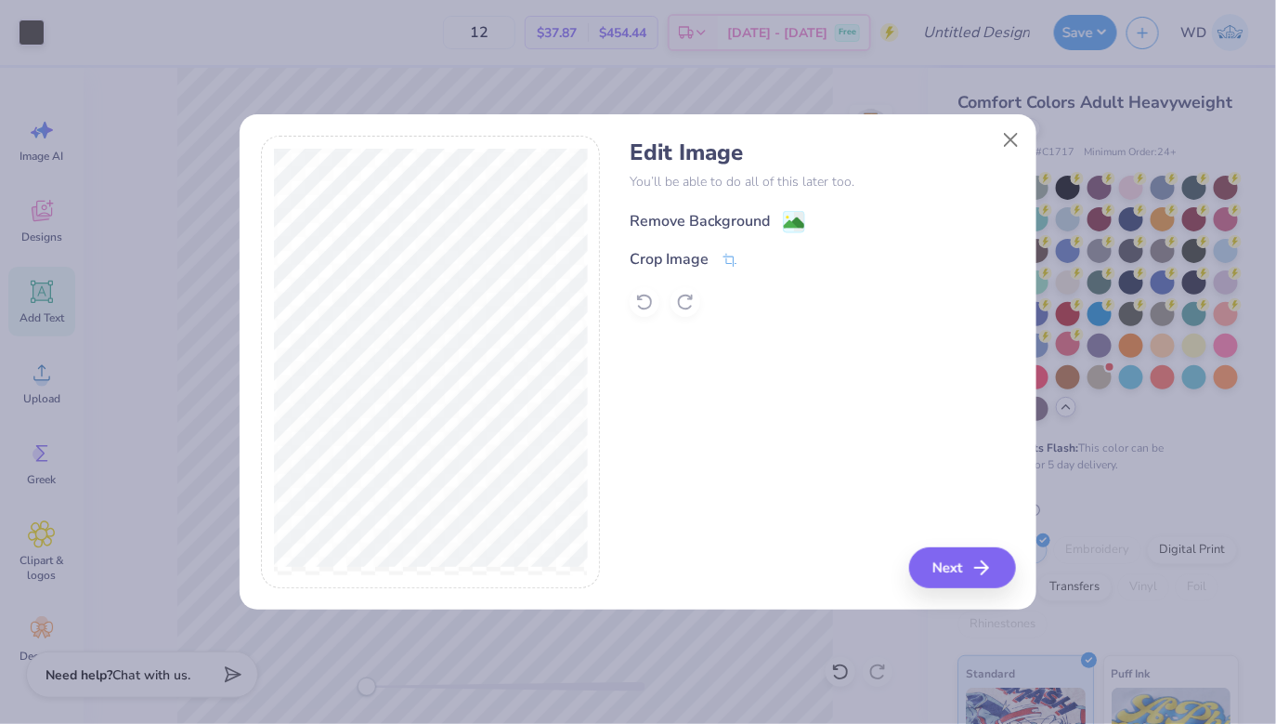
click at [790, 212] on g at bounding box center [795, 222] width 22 height 22
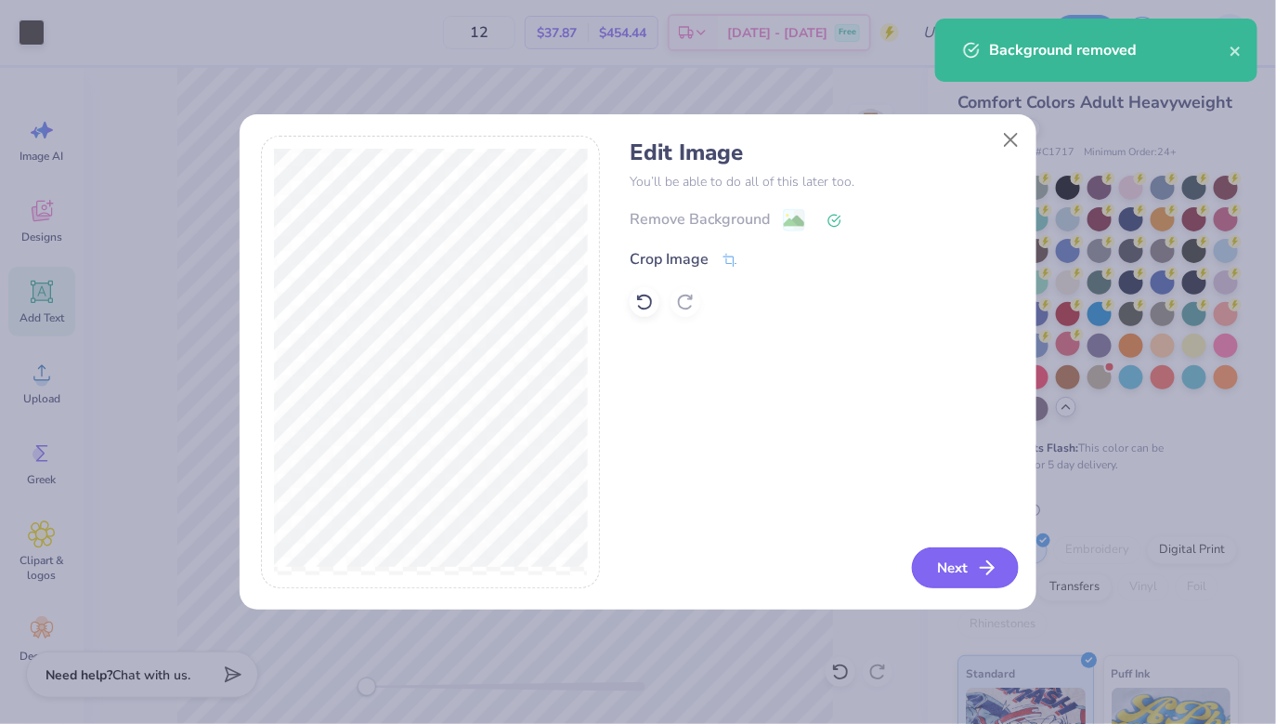
click at [958, 578] on button "Next" at bounding box center [965, 567] width 107 height 41
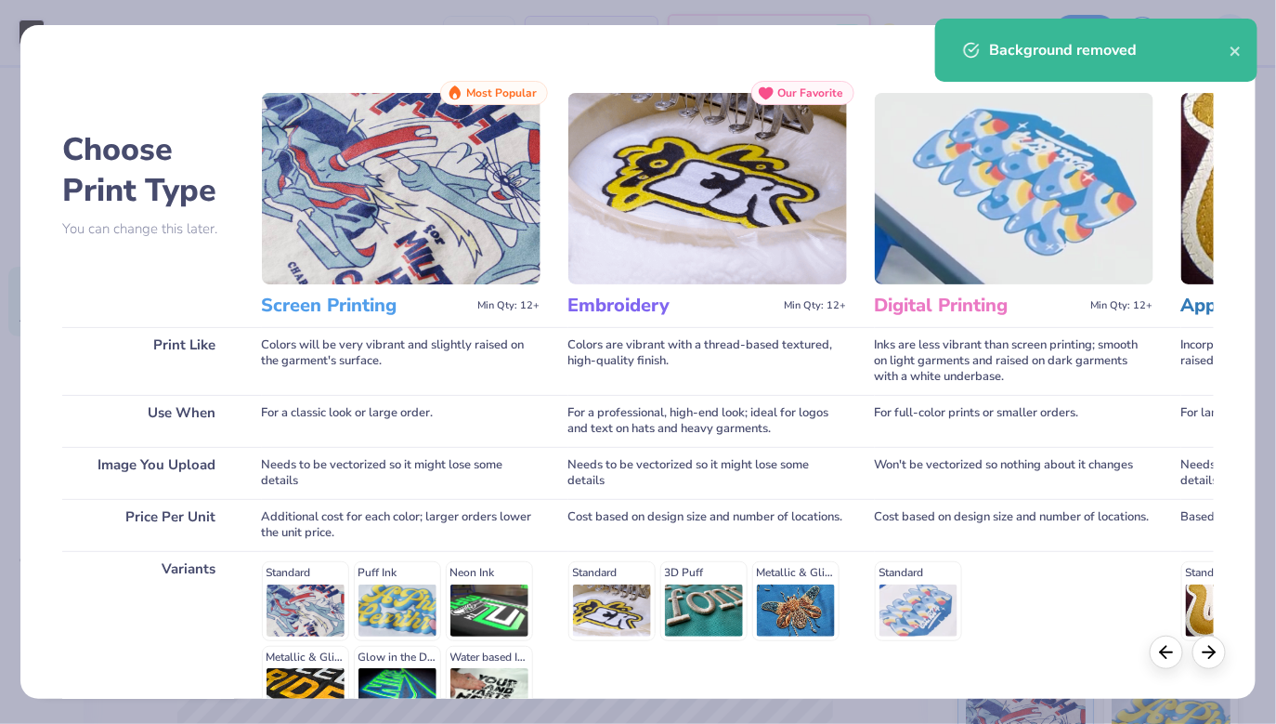
scroll to position [202, 0]
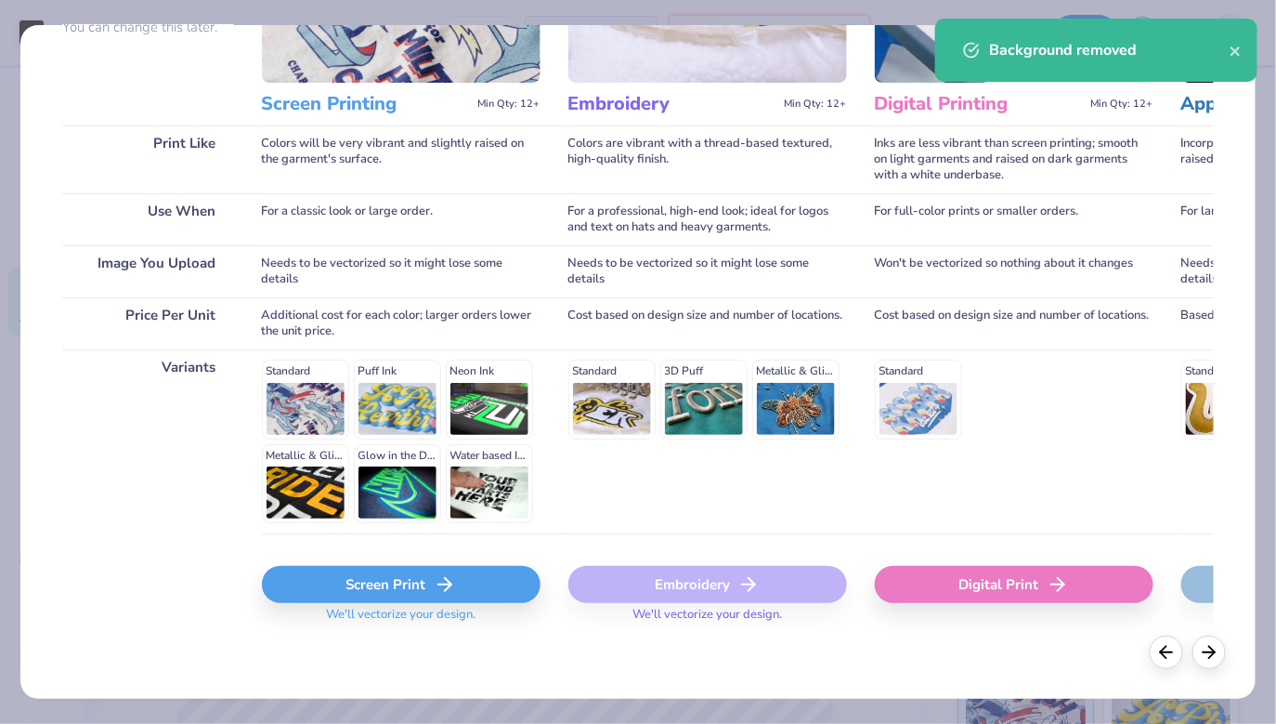
click at [375, 581] on div "Screen Print" at bounding box center [401, 584] width 279 height 37
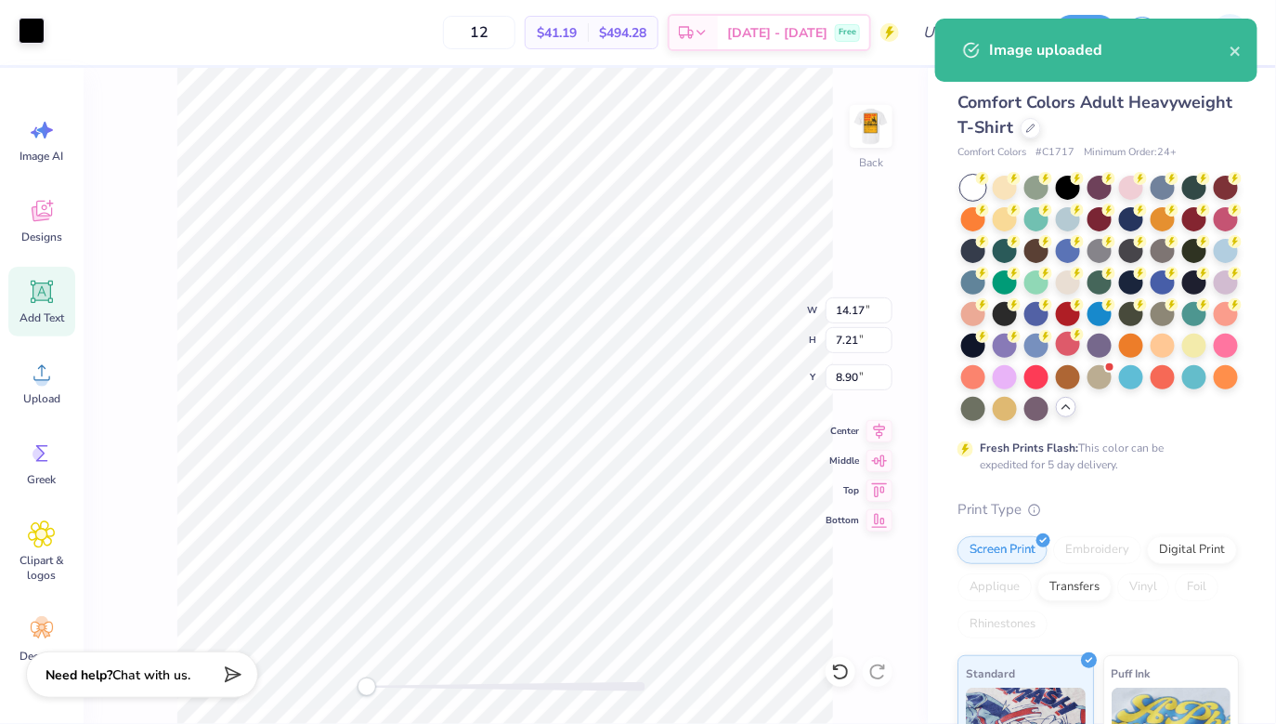
click at [30, 38] on div at bounding box center [32, 31] width 26 height 26
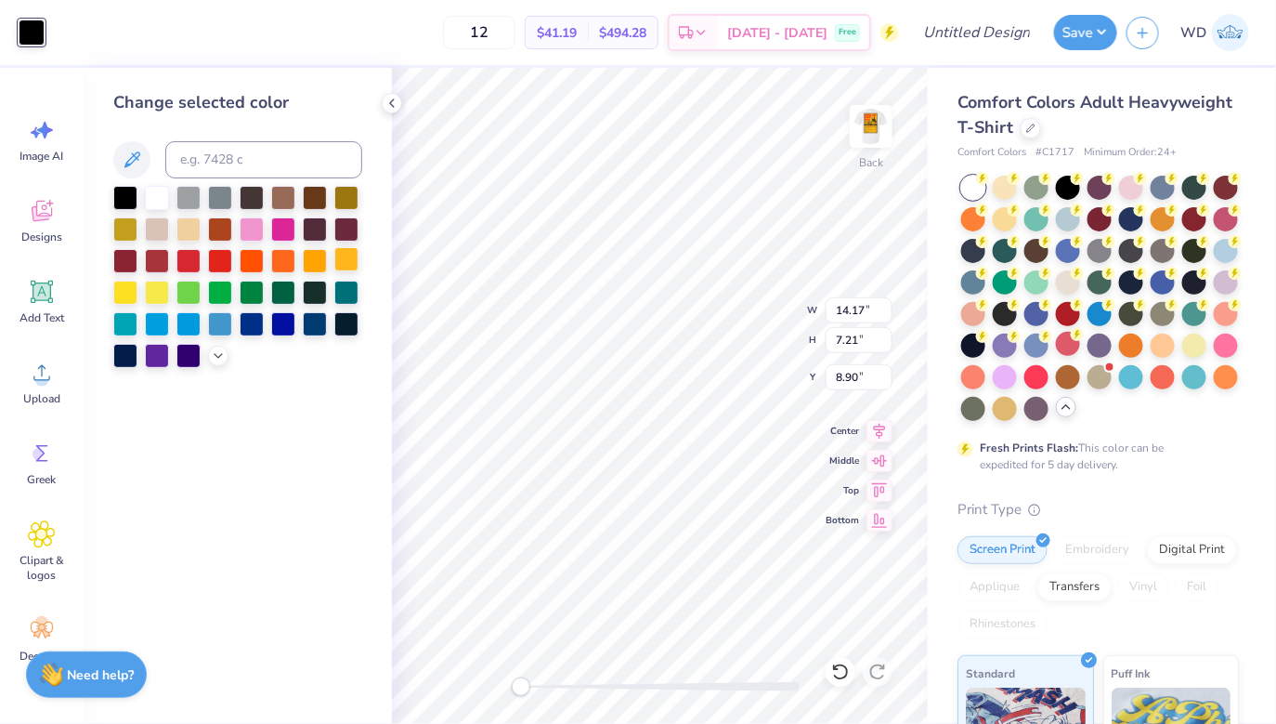
click at [341, 263] on div at bounding box center [346, 259] width 24 height 24
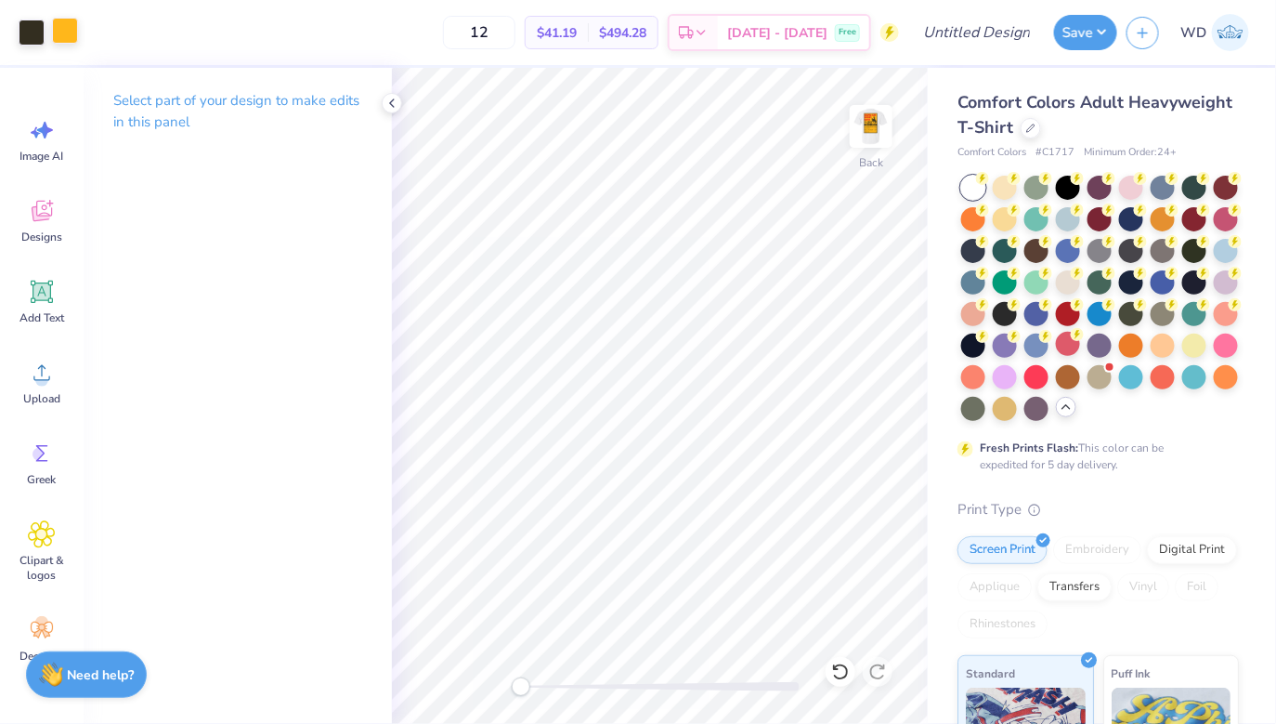
click at [59, 26] on div at bounding box center [65, 31] width 26 height 26
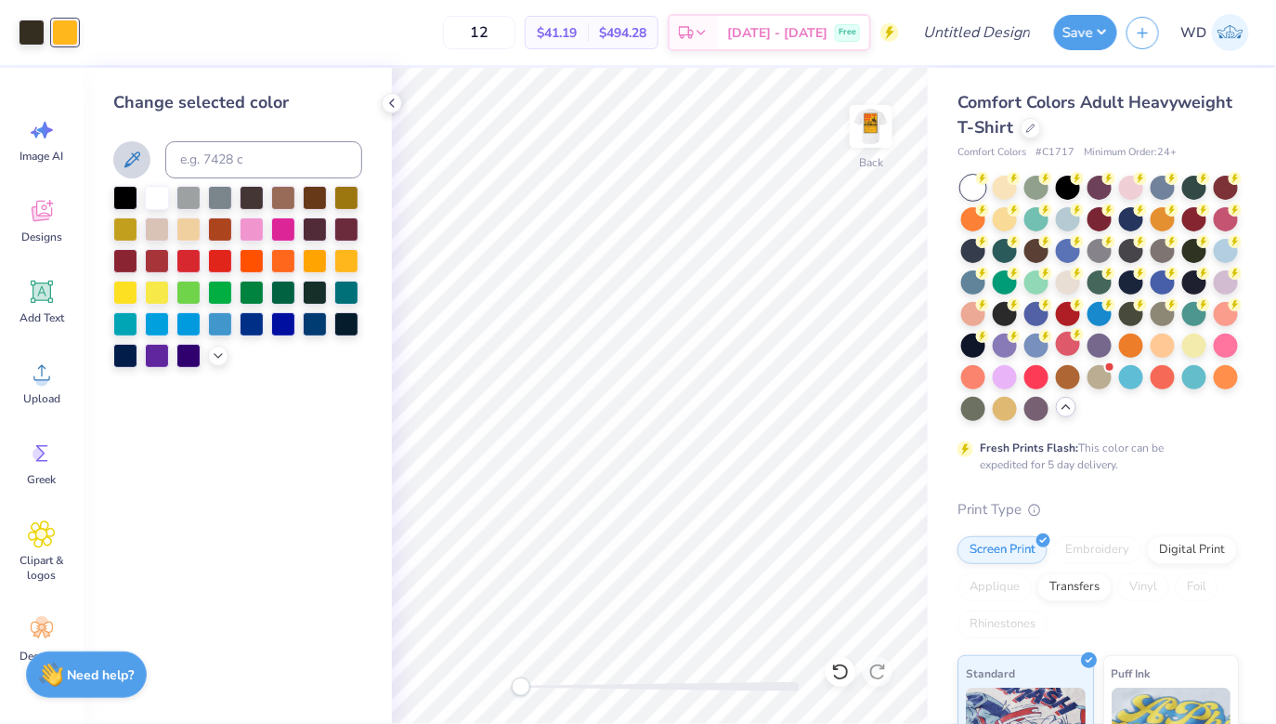
click at [127, 146] on button at bounding box center [131, 159] width 37 height 37
click at [140, 163] on icon at bounding box center [132, 160] width 22 height 22
click at [348, 266] on div at bounding box center [346, 259] width 24 height 24
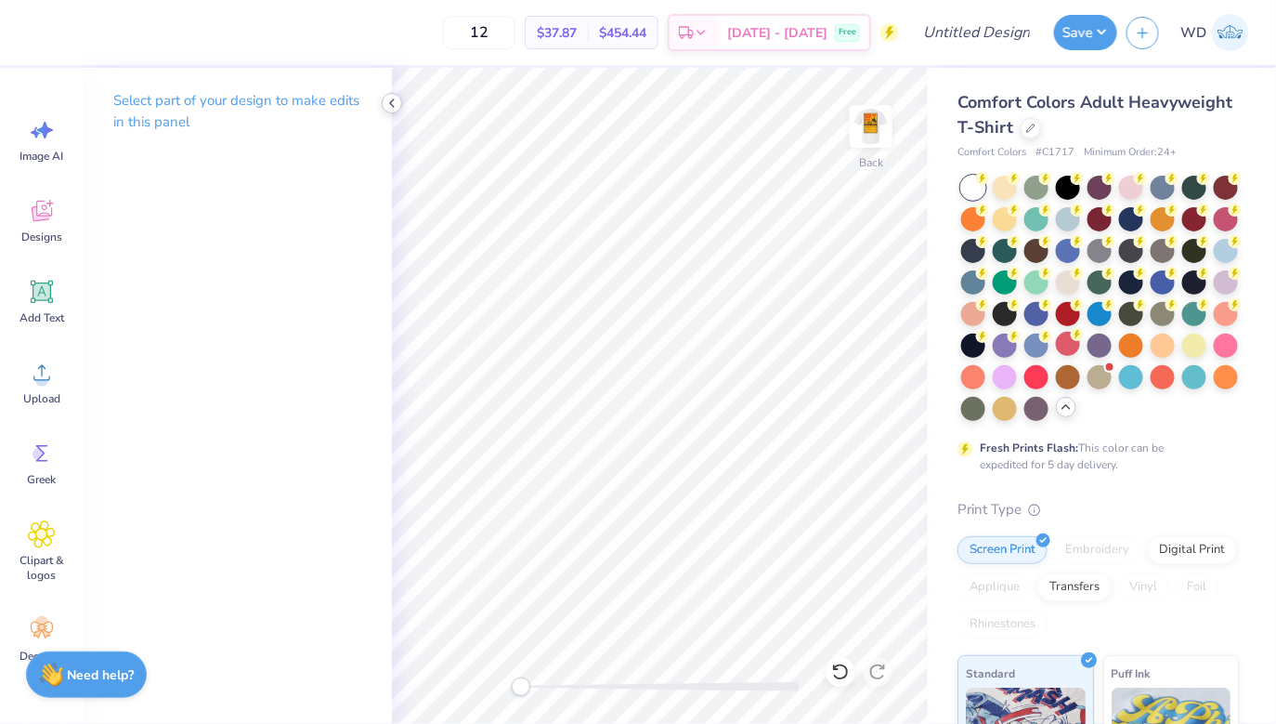
click at [385, 100] on icon at bounding box center [392, 103] width 15 height 15
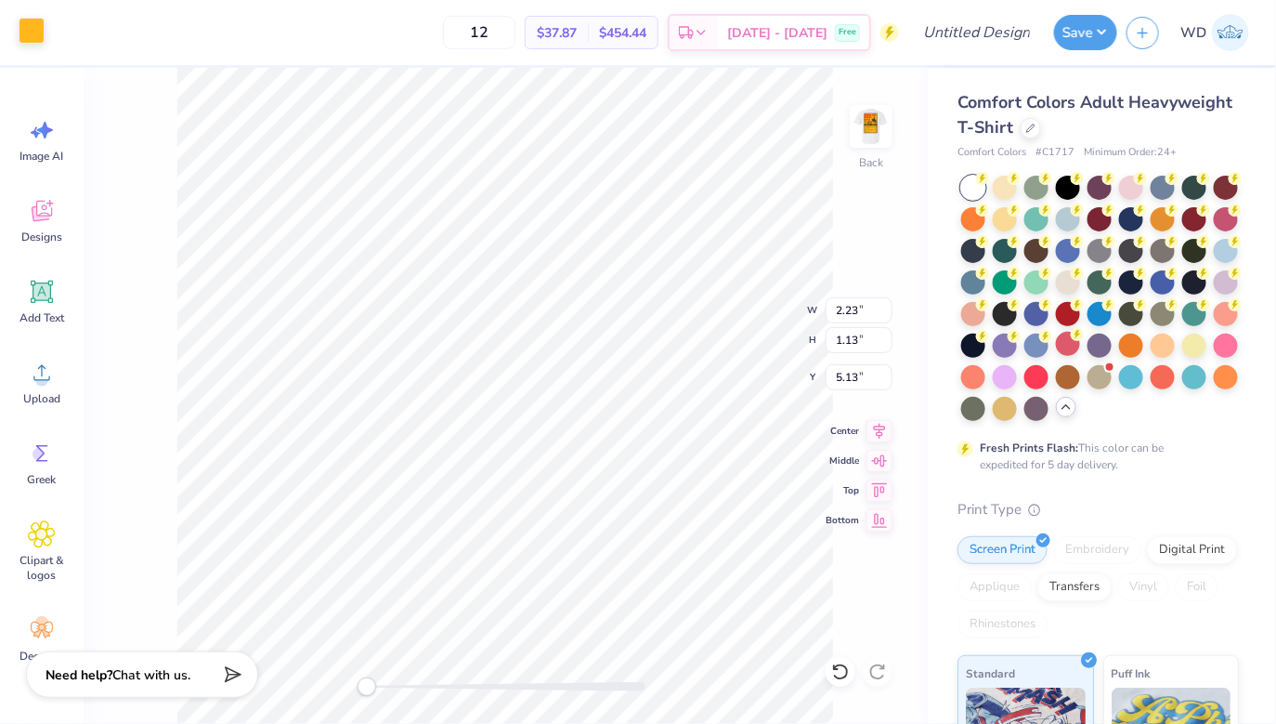
click at [30, 39] on div at bounding box center [32, 31] width 26 height 26
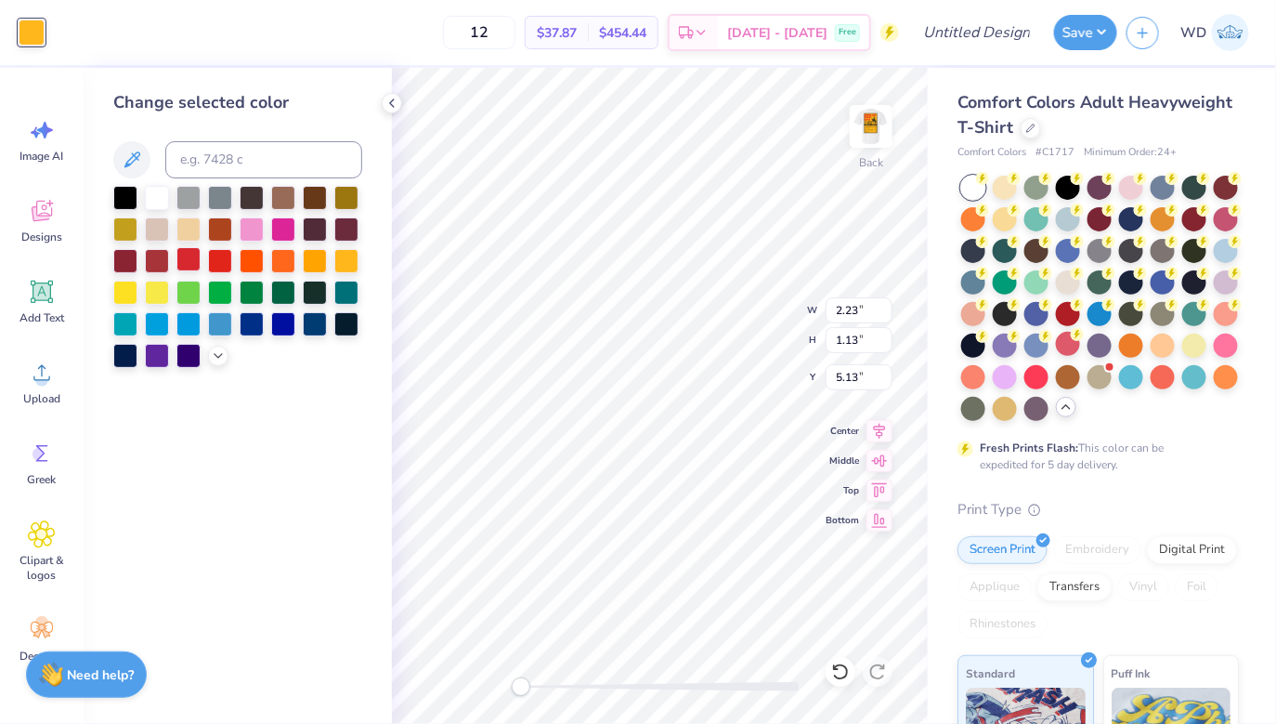
click at [192, 264] on div at bounding box center [188, 259] width 24 height 24
click at [881, 121] on img at bounding box center [871, 126] width 74 height 74
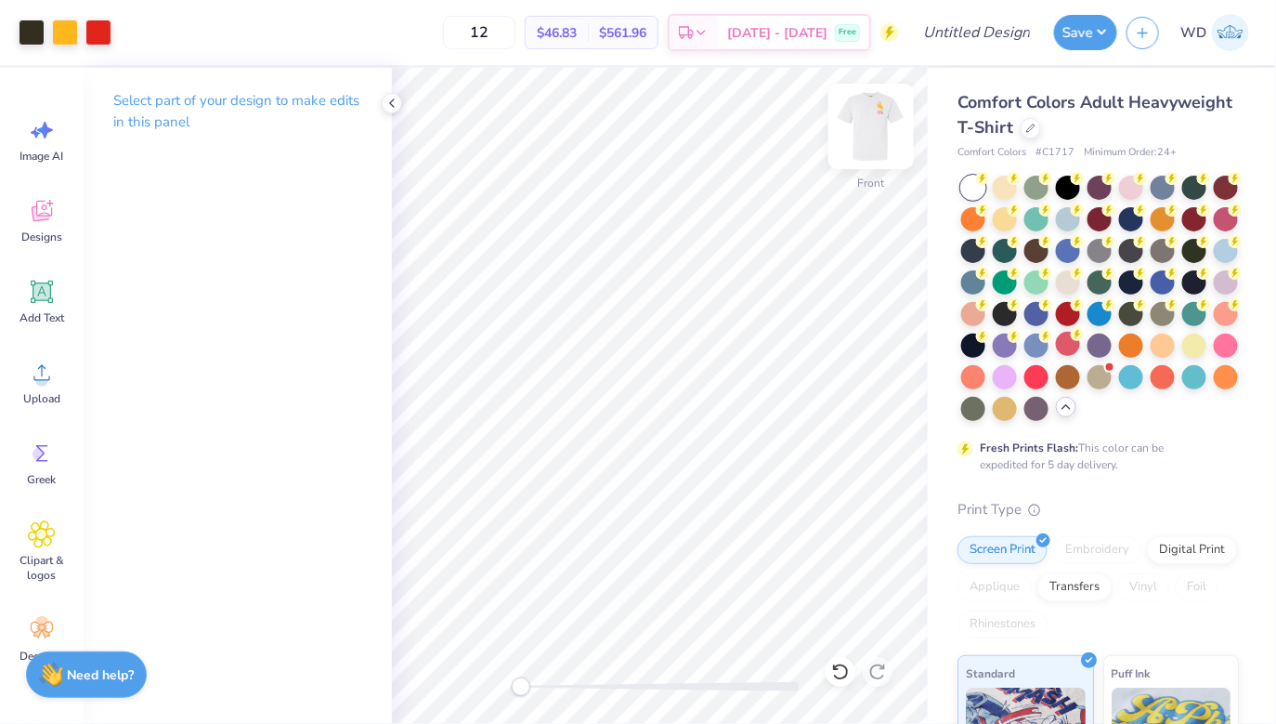
click at [861, 146] on img at bounding box center [871, 126] width 74 height 74
click at [392, 98] on icon at bounding box center [392, 103] width 15 height 15
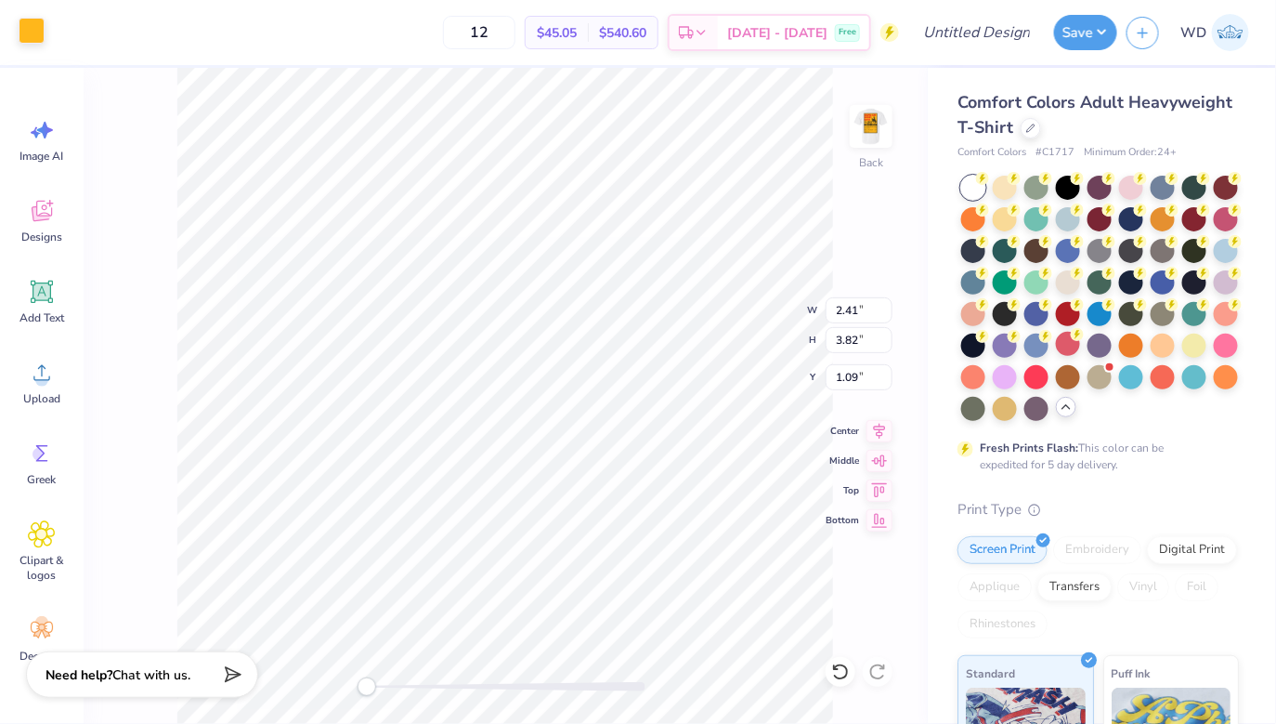
click at [28, 33] on div at bounding box center [32, 31] width 26 height 26
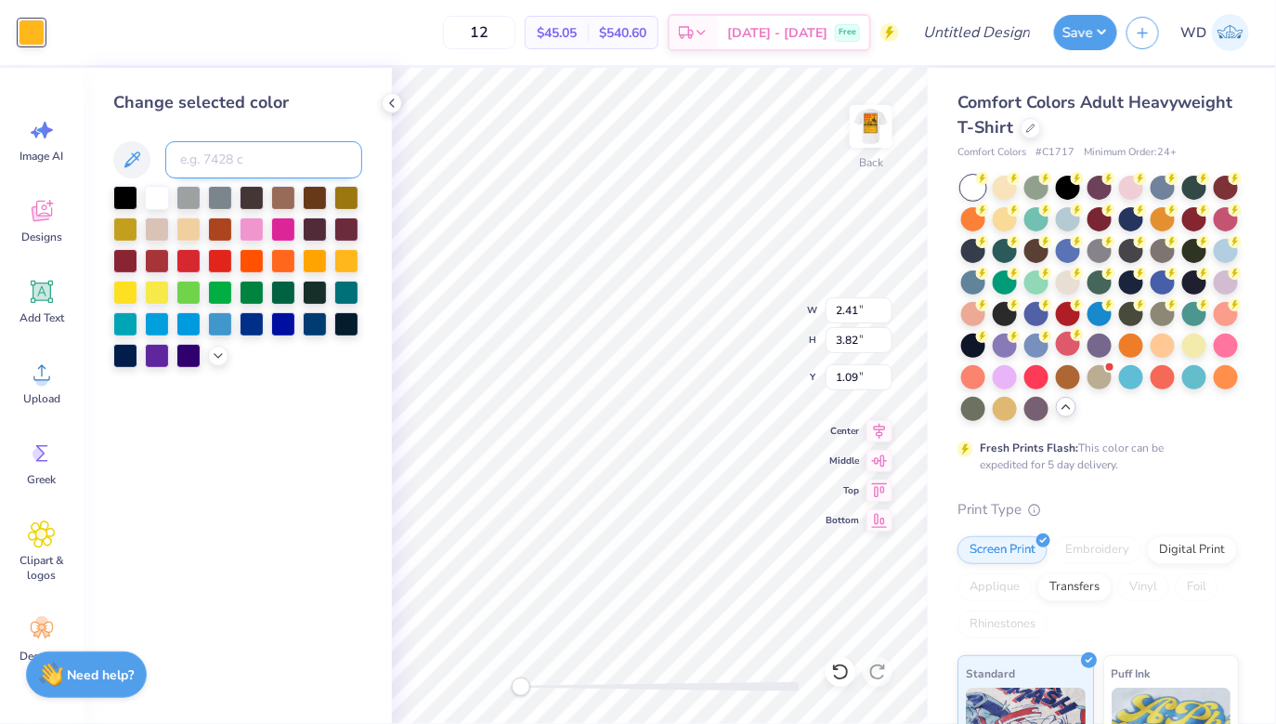
click at [246, 150] on input at bounding box center [263, 159] width 197 height 37
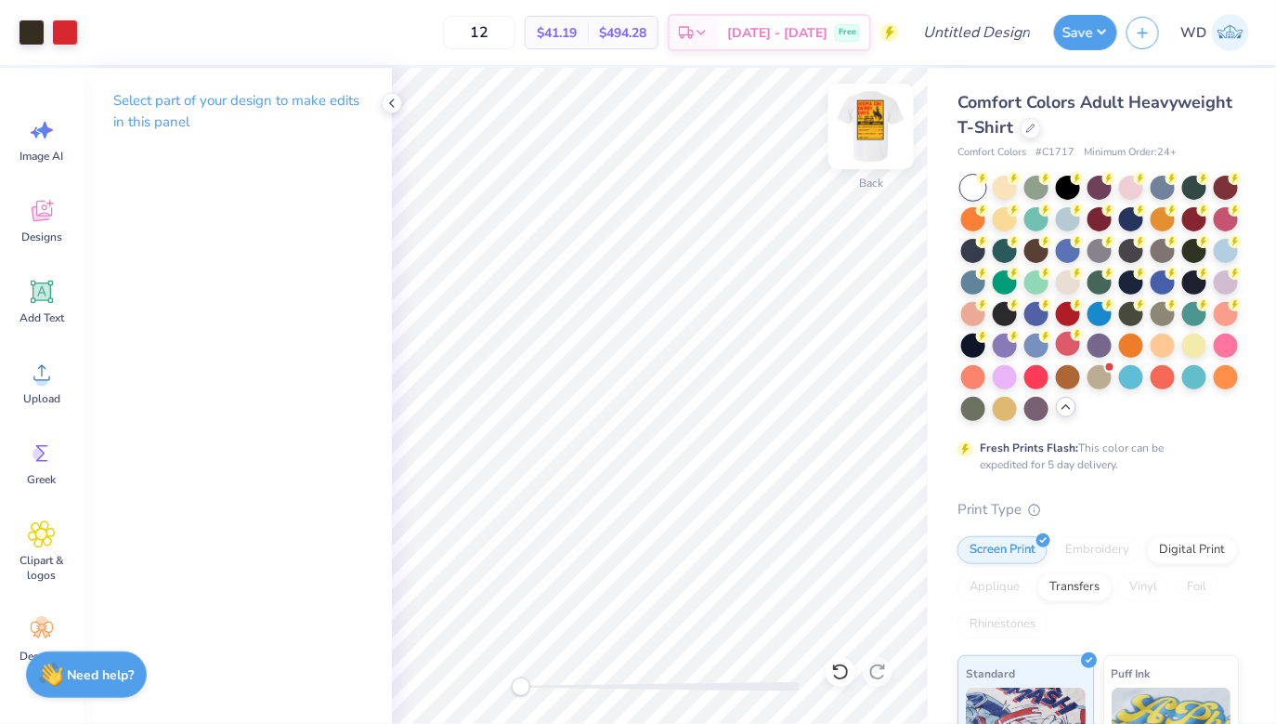
click at [873, 120] on img at bounding box center [871, 126] width 74 height 74
click at [876, 143] on img at bounding box center [871, 126] width 74 height 74
click at [393, 102] on icon at bounding box center [392, 103] width 15 height 15
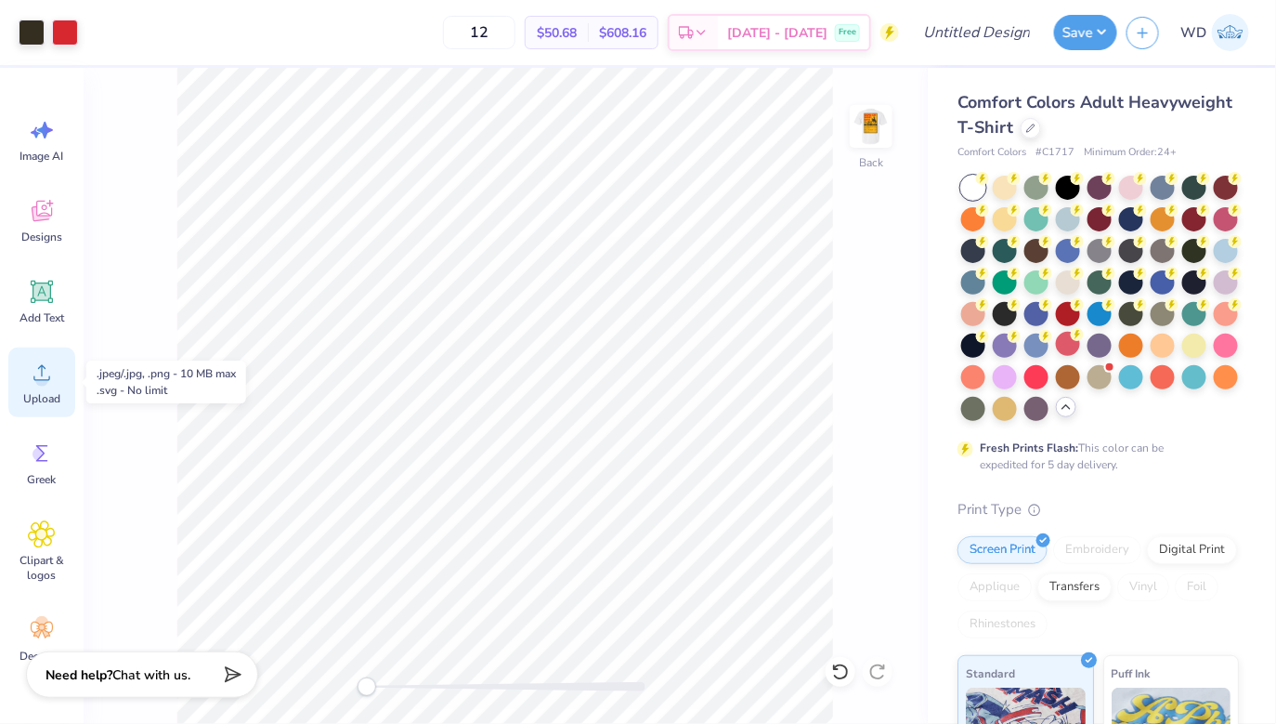
click at [61, 378] on div "Upload" at bounding box center [41, 382] width 67 height 70
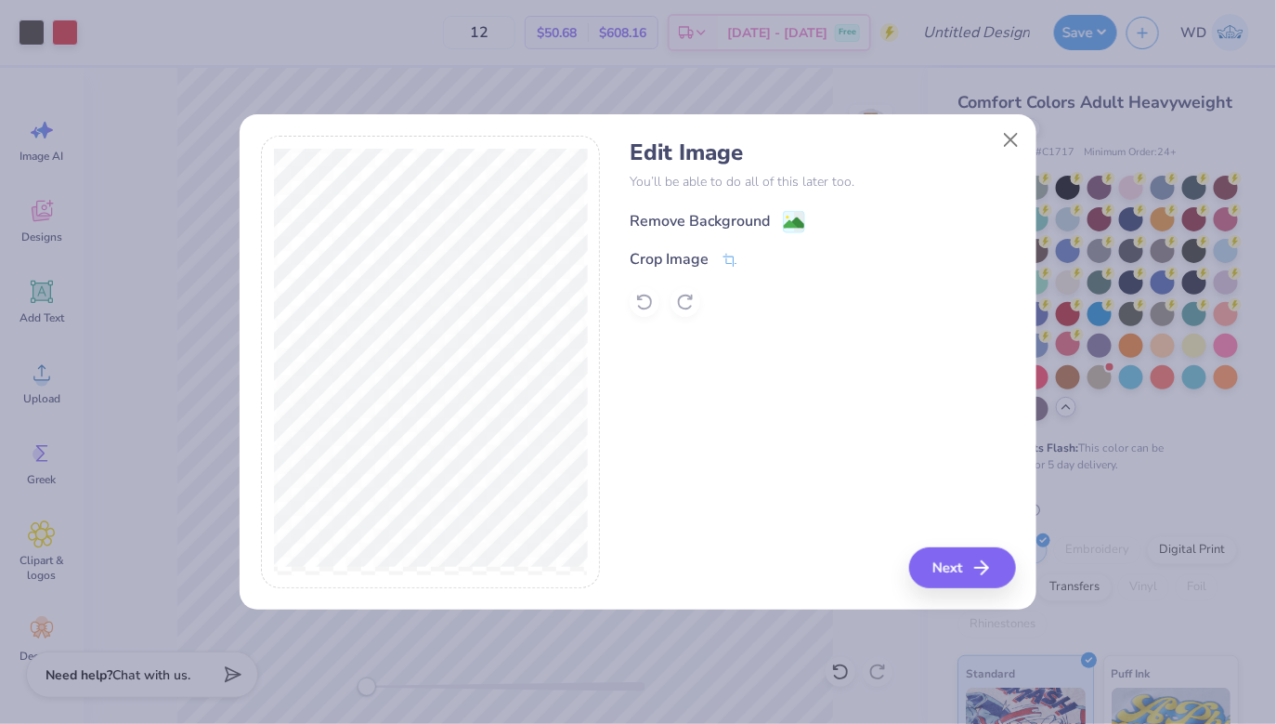
click at [798, 220] on image at bounding box center [794, 223] width 20 height 20
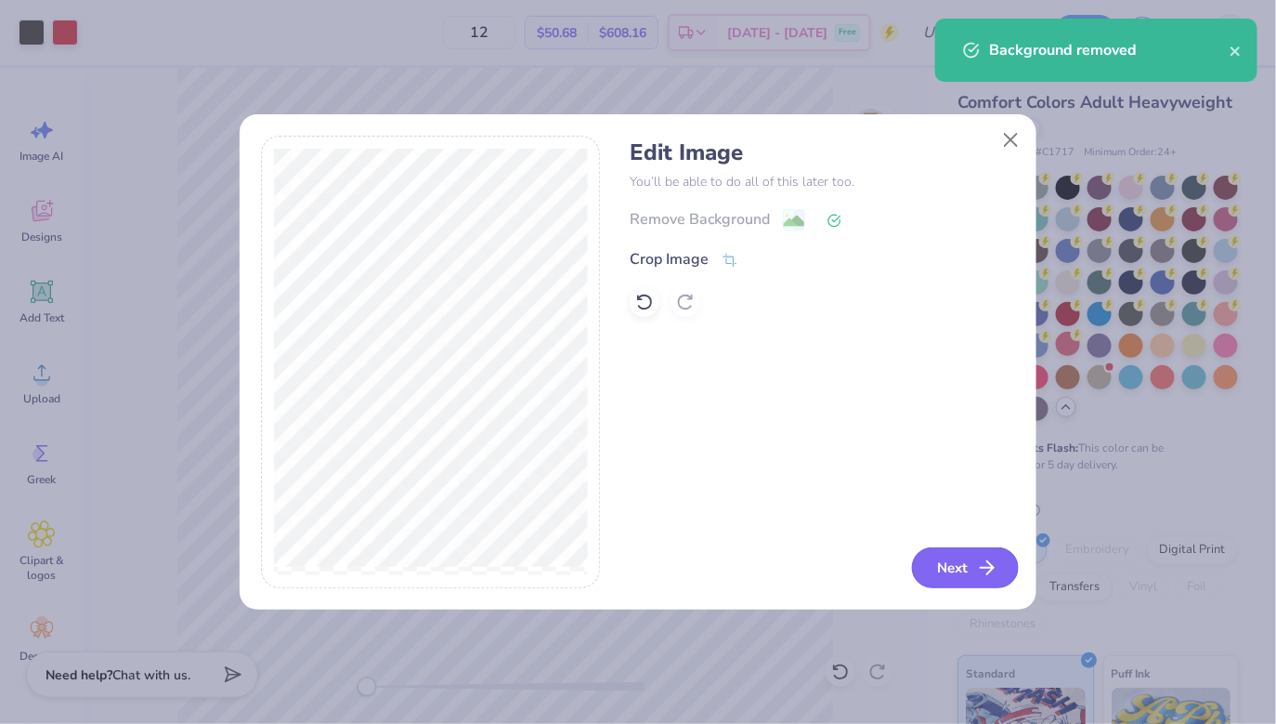
click at [951, 573] on button "Next" at bounding box center [965, 567] width 107 height 41
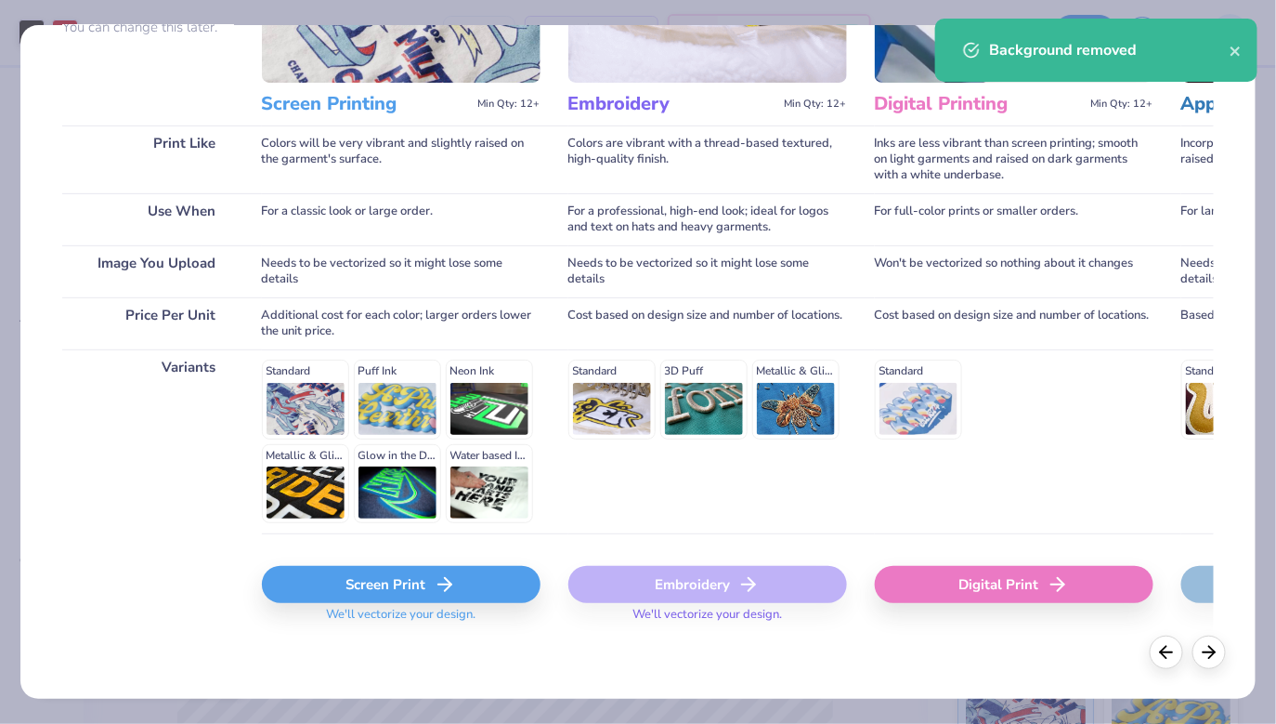
click at [416, 581] on div "Screen Print" at bounding box center [401, 584] width 279 height 37
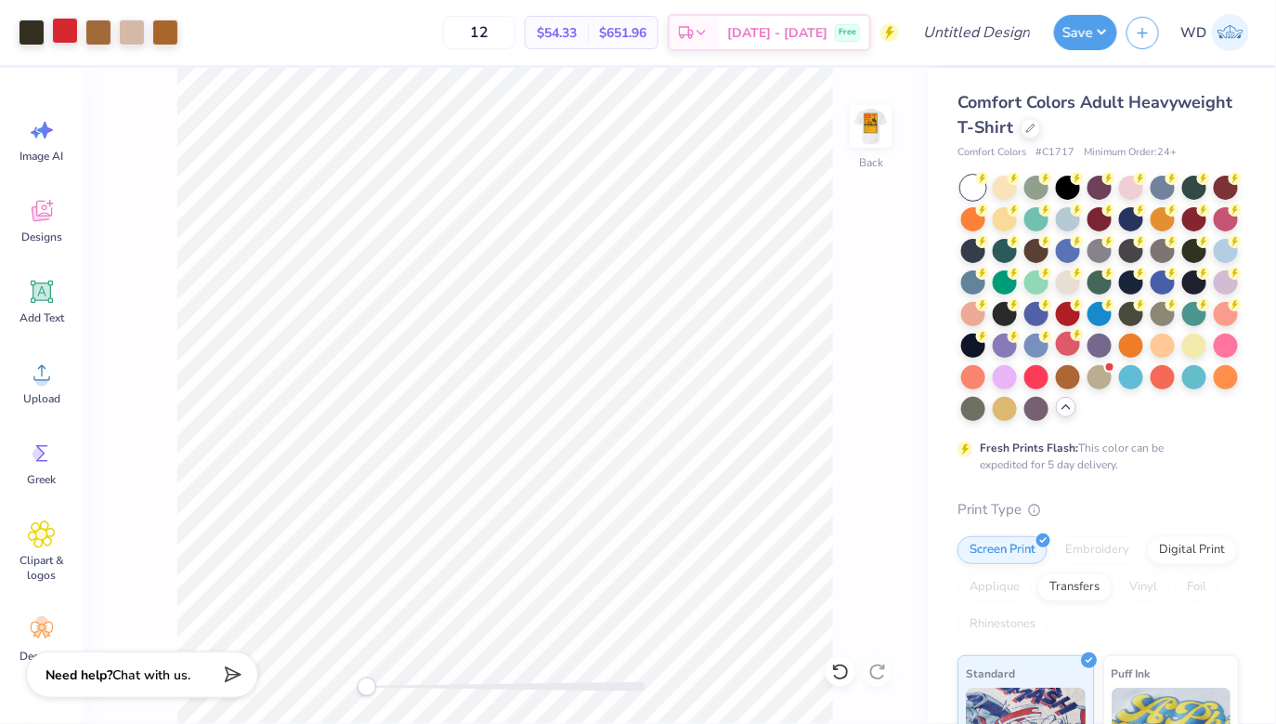
click at [67, 34] on div at bounding box center [65, 31] width 26 height 26
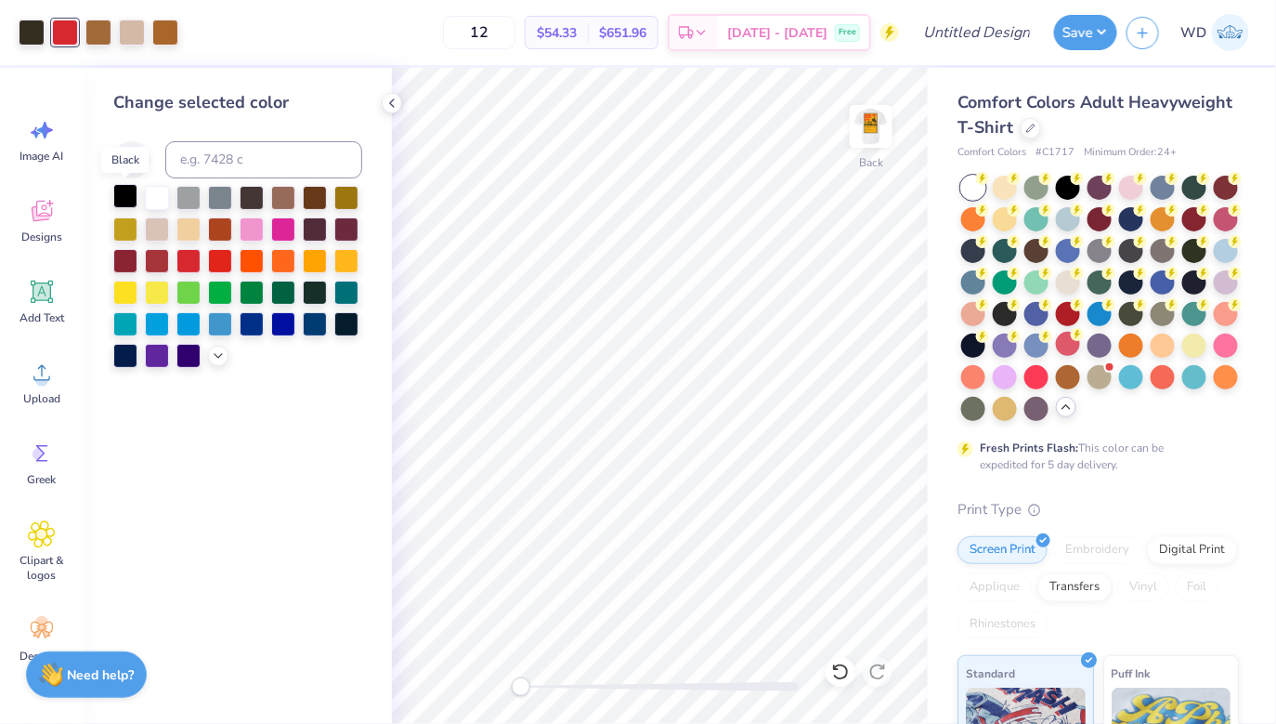
click at [124, 195] on div at bounding box center [125, 196] width 24 height 24
click at [350, 261] on div at bounding box center [346, 259] width 24 height 24
click at [124, 190] on div at bounding box center [125, 196] width 24 height 24
click at [284, 193] on div at bounding box center [283, 196] width 24 height 24
click at [318, 201] on div at bounding box center [315, 196] width 24 height 24
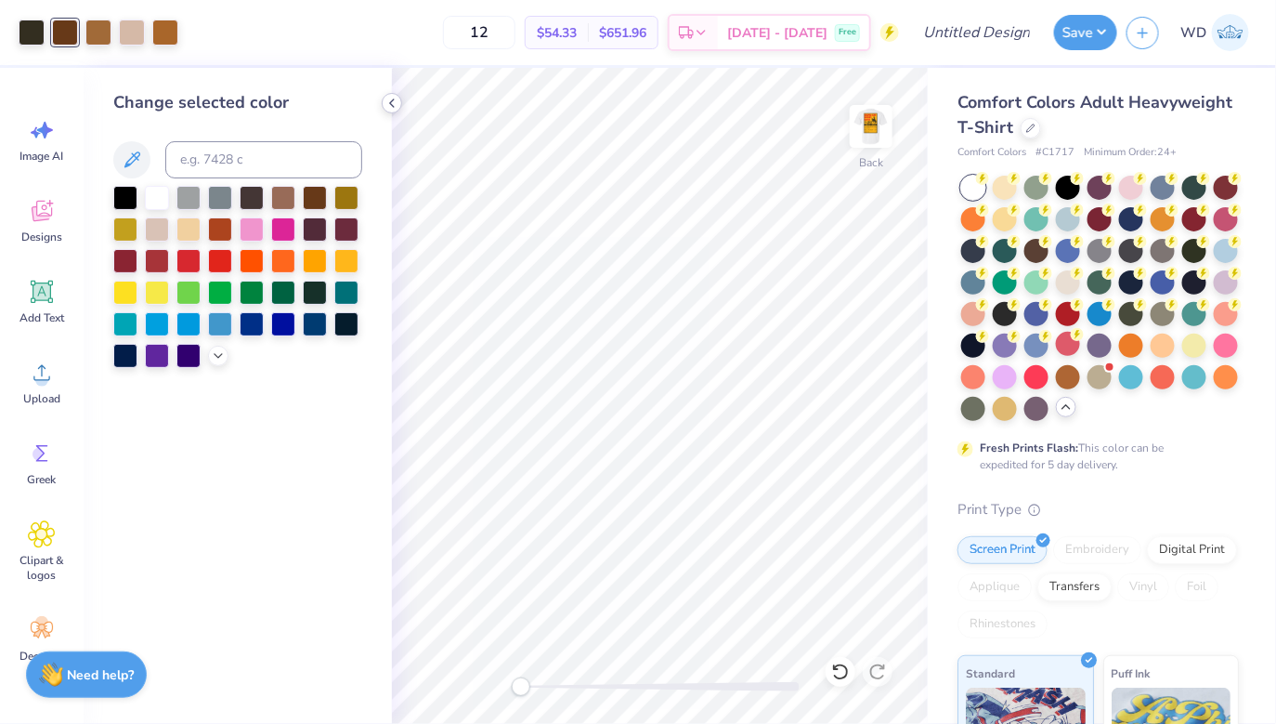
click at [396, 98] on icon at bounding box center [392, 103] width 15 height 15
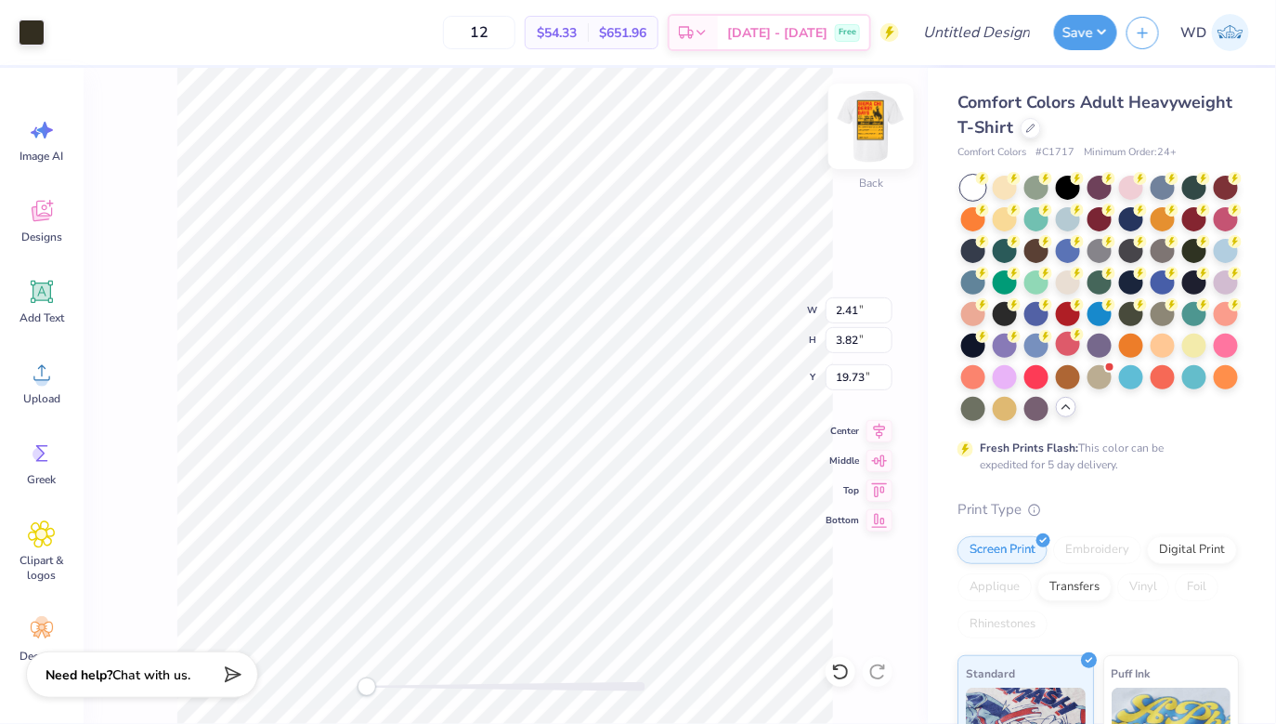
click at [864, 131] on img at bounding box center [871, 126] width 74 height 74
click at [881, 135] on img at bounding box center [871, 126] width 74 height 74
type input "2.41"
type input "3.82"
type input "19.72"
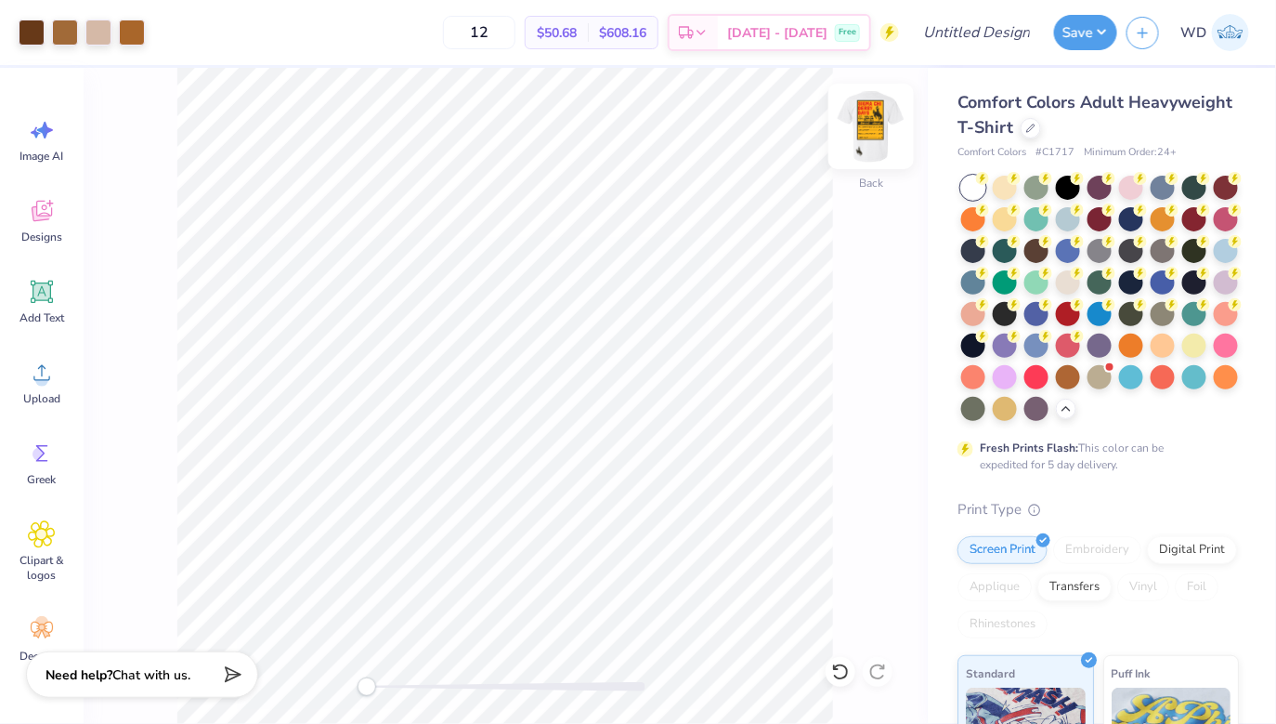
click at [868, 137] on img at bounding box center [871, 126] width 74 height 74
click at [876, 141] on img at bounding box center [871, 126] width 74 height 74
click at [855, 136] on img at bounding box center [871, 126] width 74 height 74
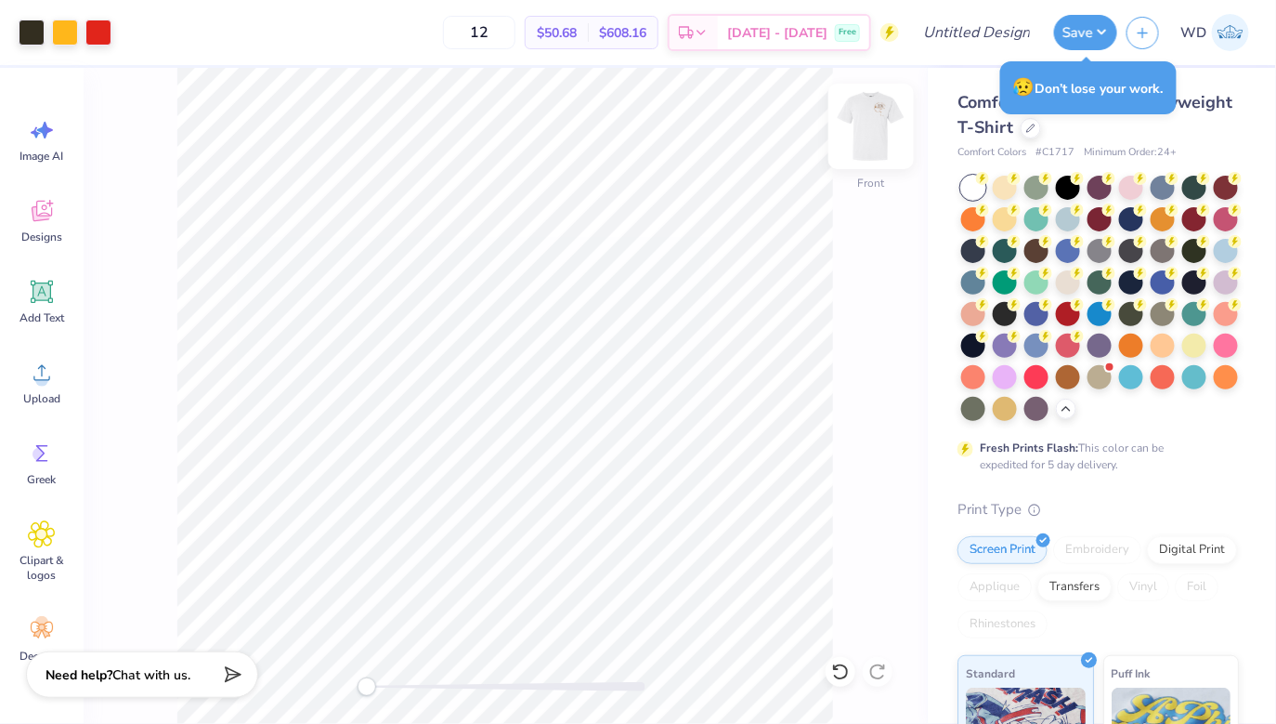
click at [855, 133] on img at bounding box center [871, 126] width 74 height 74
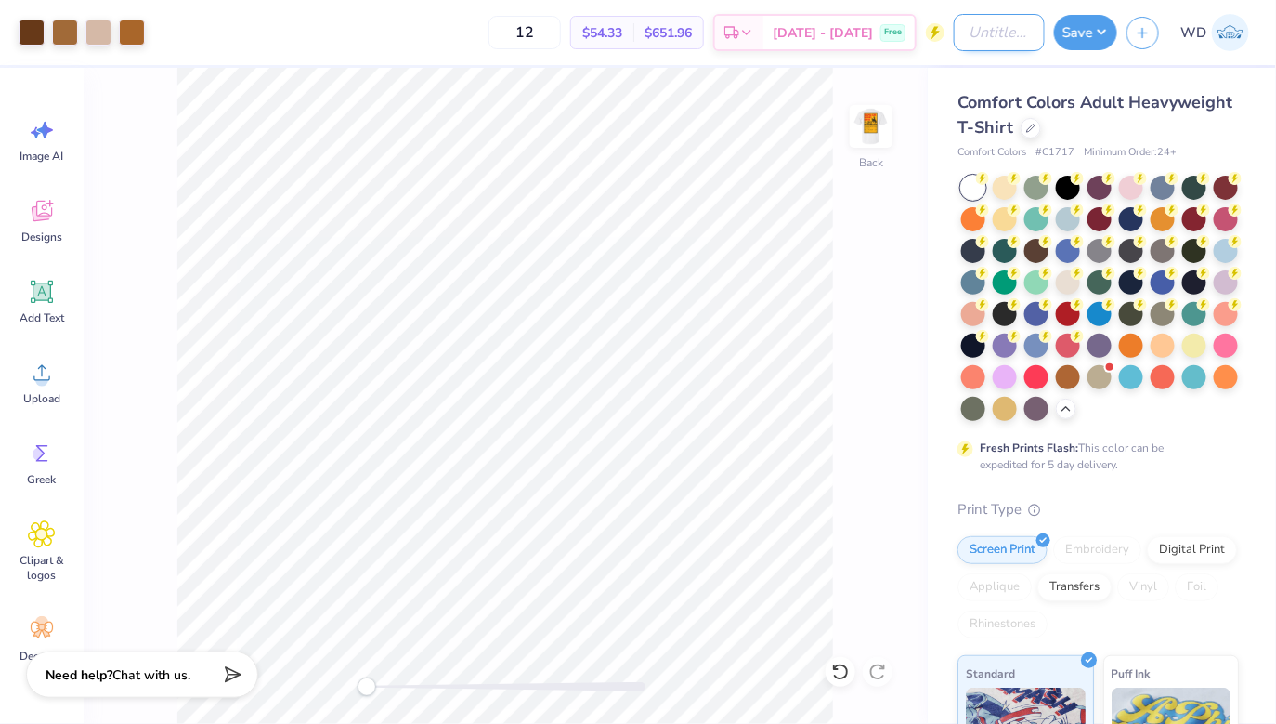
click at [970, 40] on input "Design Title" at bounding box center [999, 32] width 91 height 37
type input "Sig Derby Days"
click at [1082, 24] on button "Save" at bounding box center [1085, 29] width 63 height 35
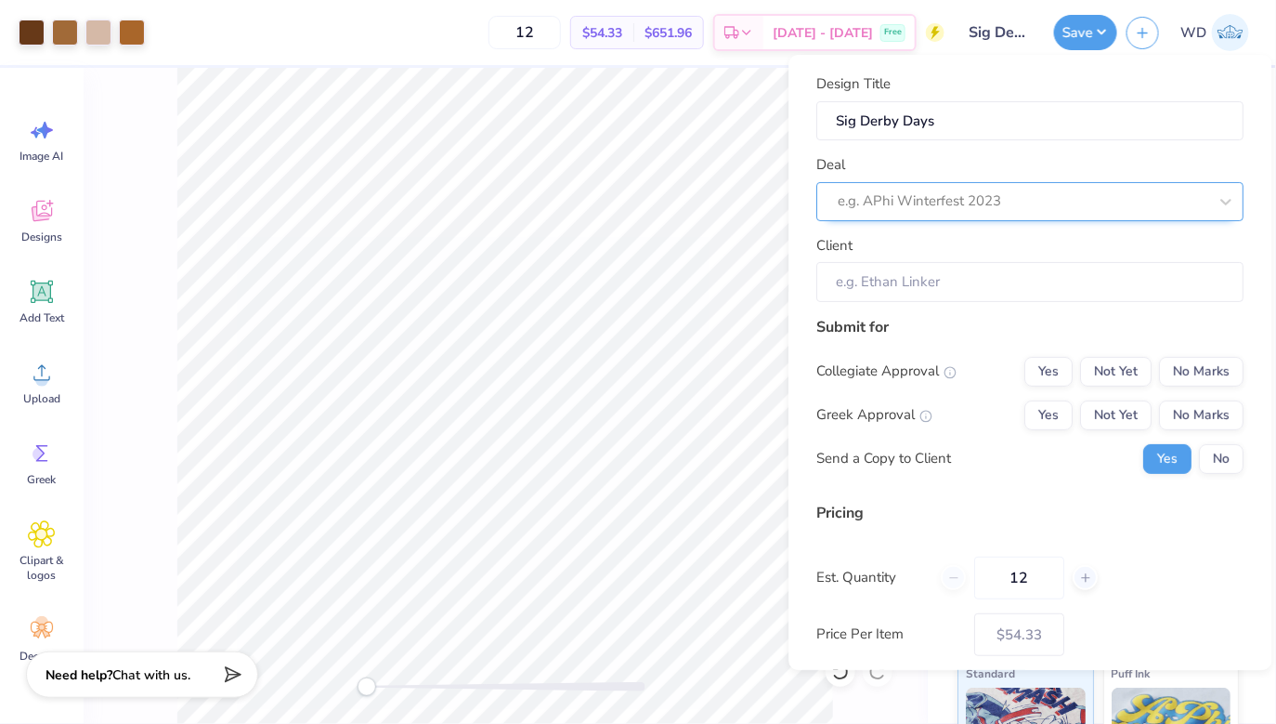
click at [1077, 199] on div at bounding box center [1024, 201] width 370 height 25
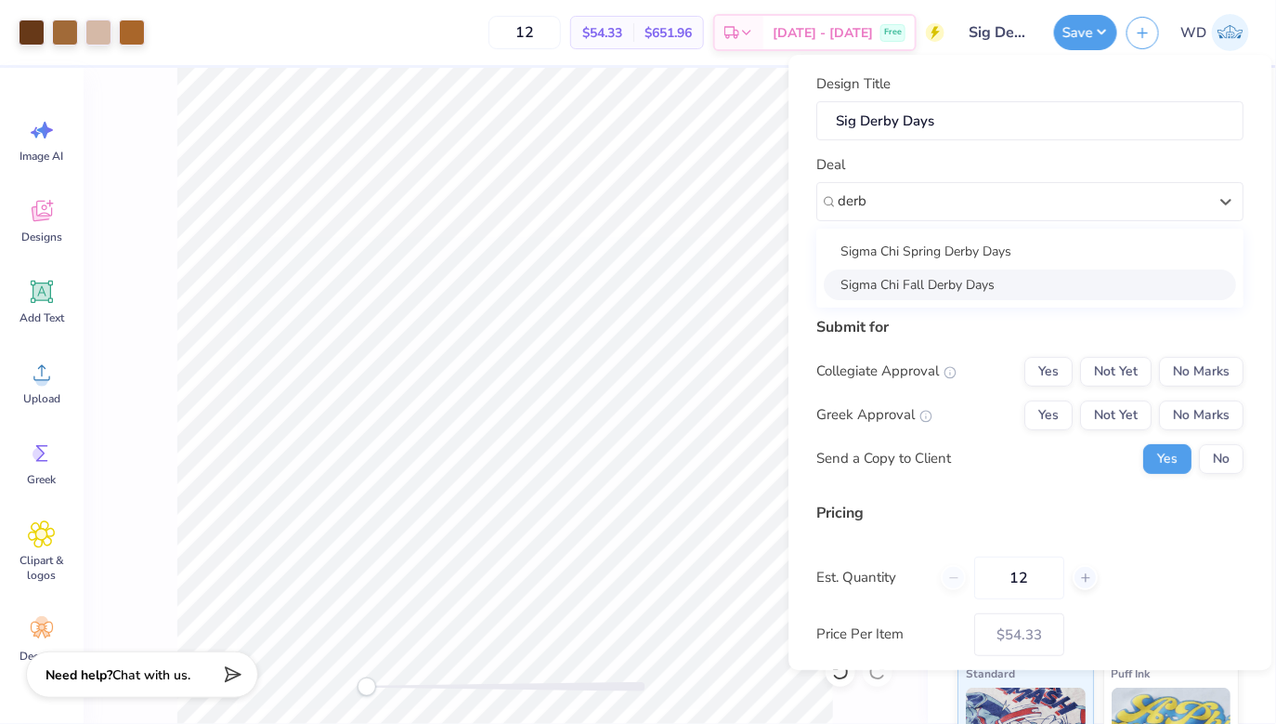
click at [1009, 280] on div "Sigma Chi Fall Derby Days" at bounding box center [1031, 284] width 412 height 31
type input "derb"
type input "Ethan Baker"
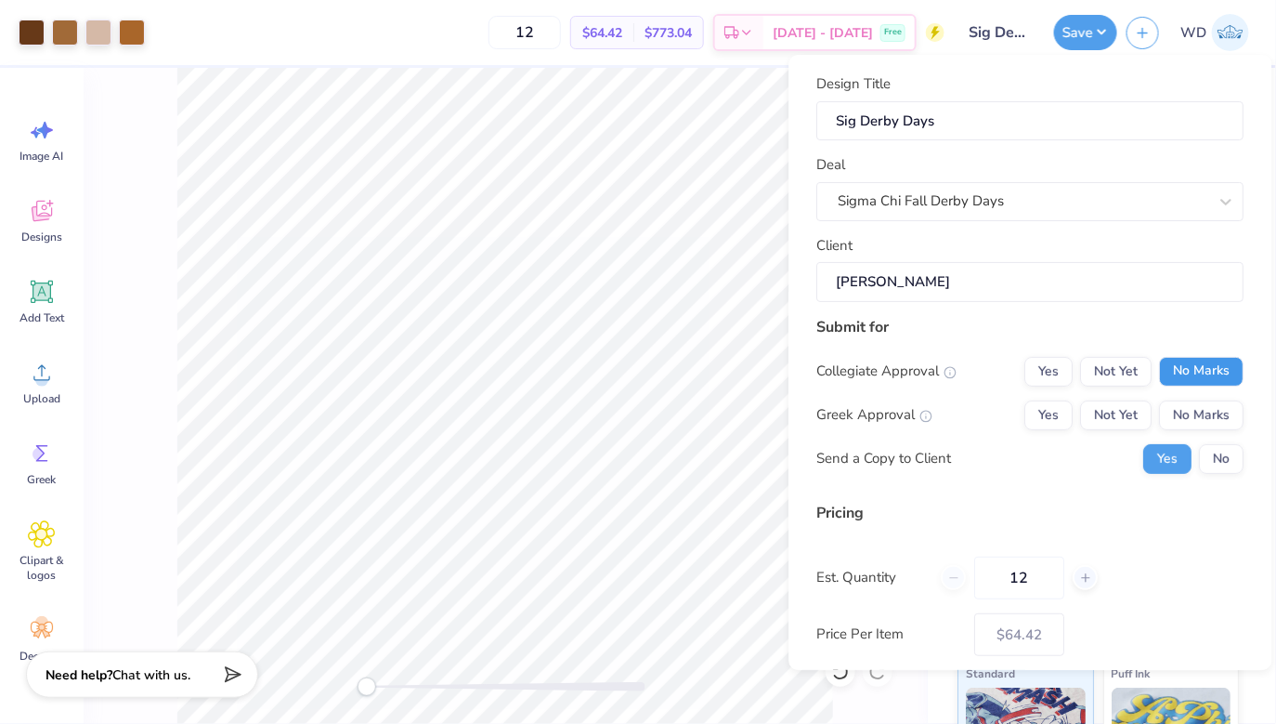
click at [1168, 376] on button "No Marks" at bounding box center [1202, 372] width 85 height 30
click at [1024, 410] on div "Greek Approval Yes Not Yet No Marks" at bounding box center [1030, 415] width 427 height 30
click at [1044, 411] on button "Yes" at bounding box center [1049, 415] width 48 height 30
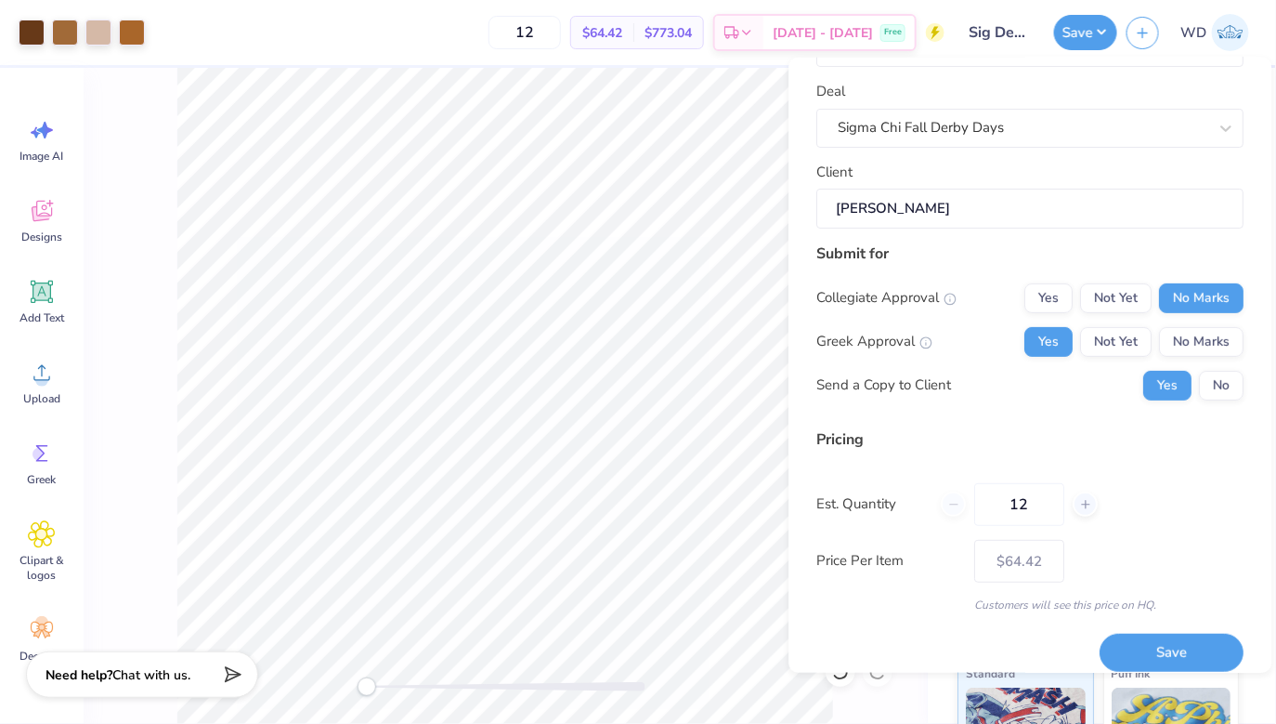
scroll to position [84, 0]
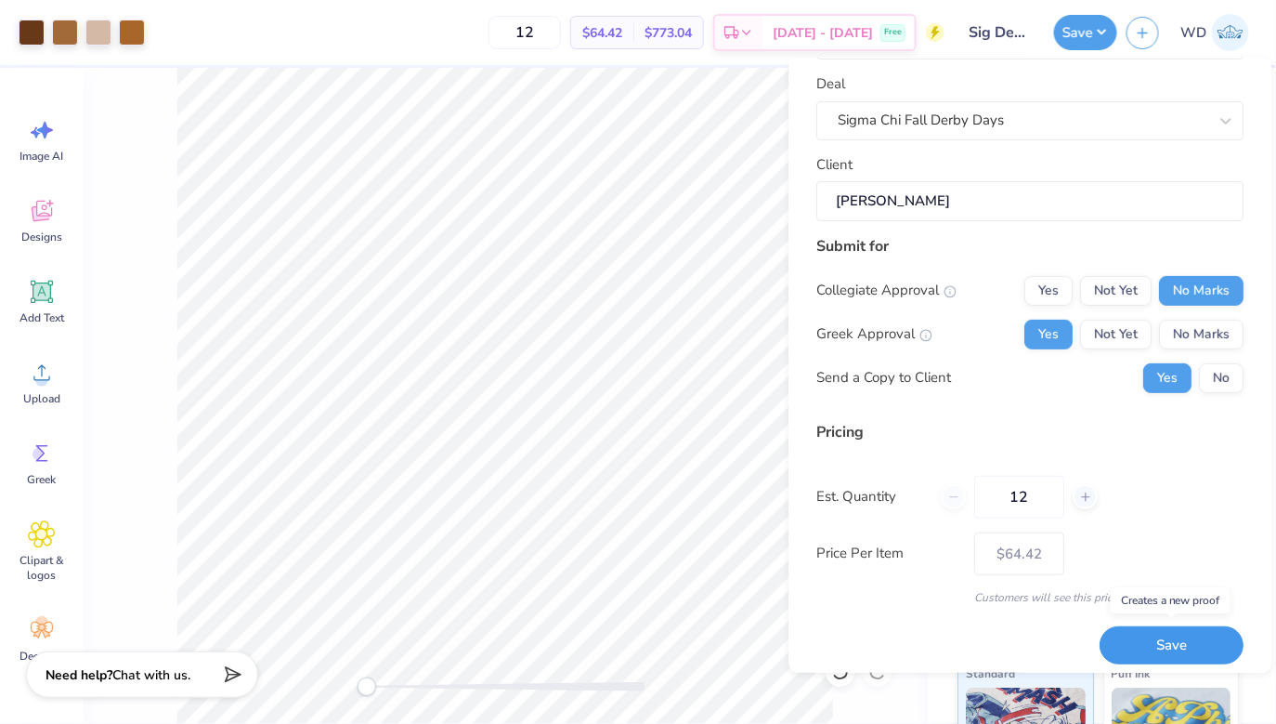
click at [1165, 635] on button "Save" at bounding box center [1173, 645] width 144 height 38
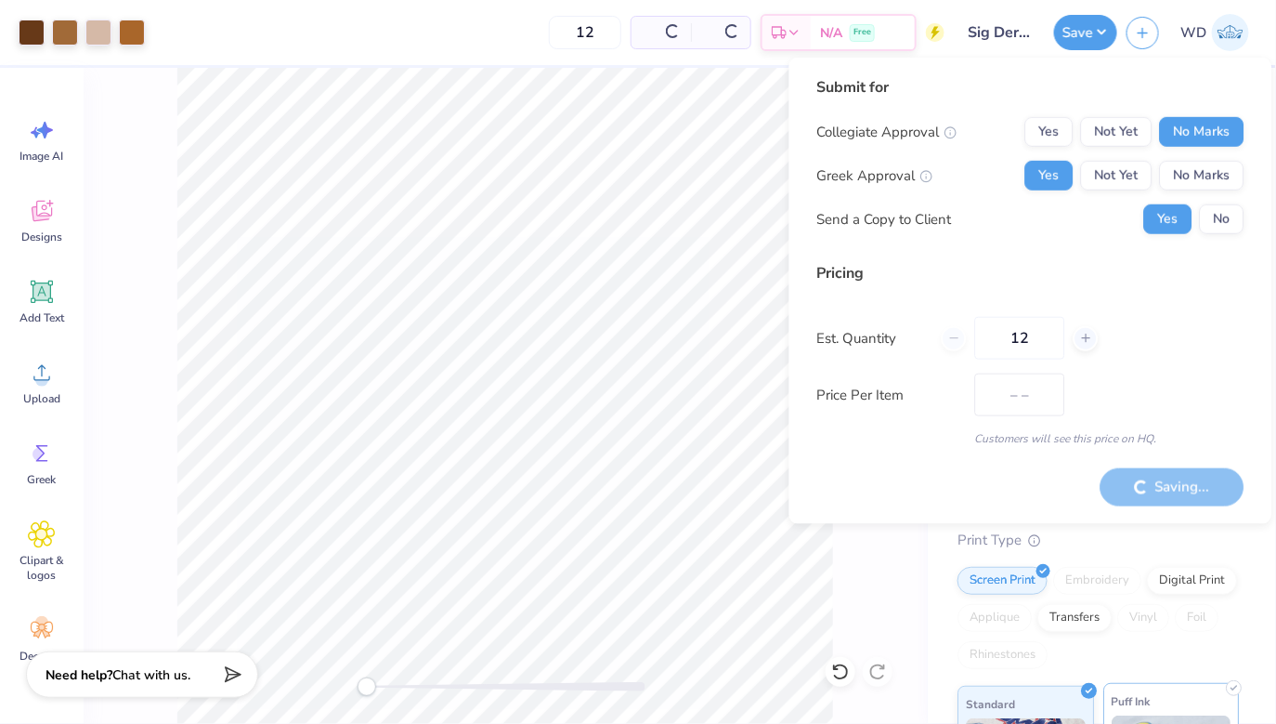
type input "$54.33"
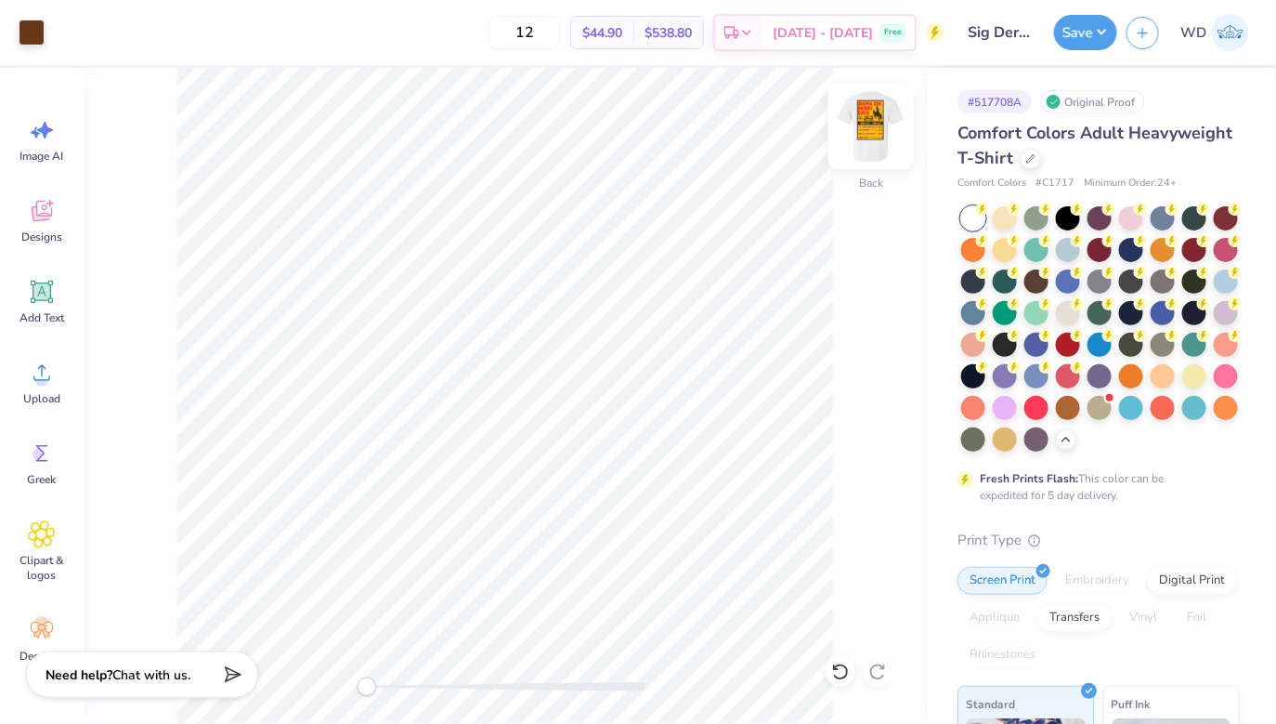
click at [859, 135] on img at bounding box center [871, 126] width 74 height 74
click at [858, 129] on img at bounding box center [871, 126] width 74 height 74
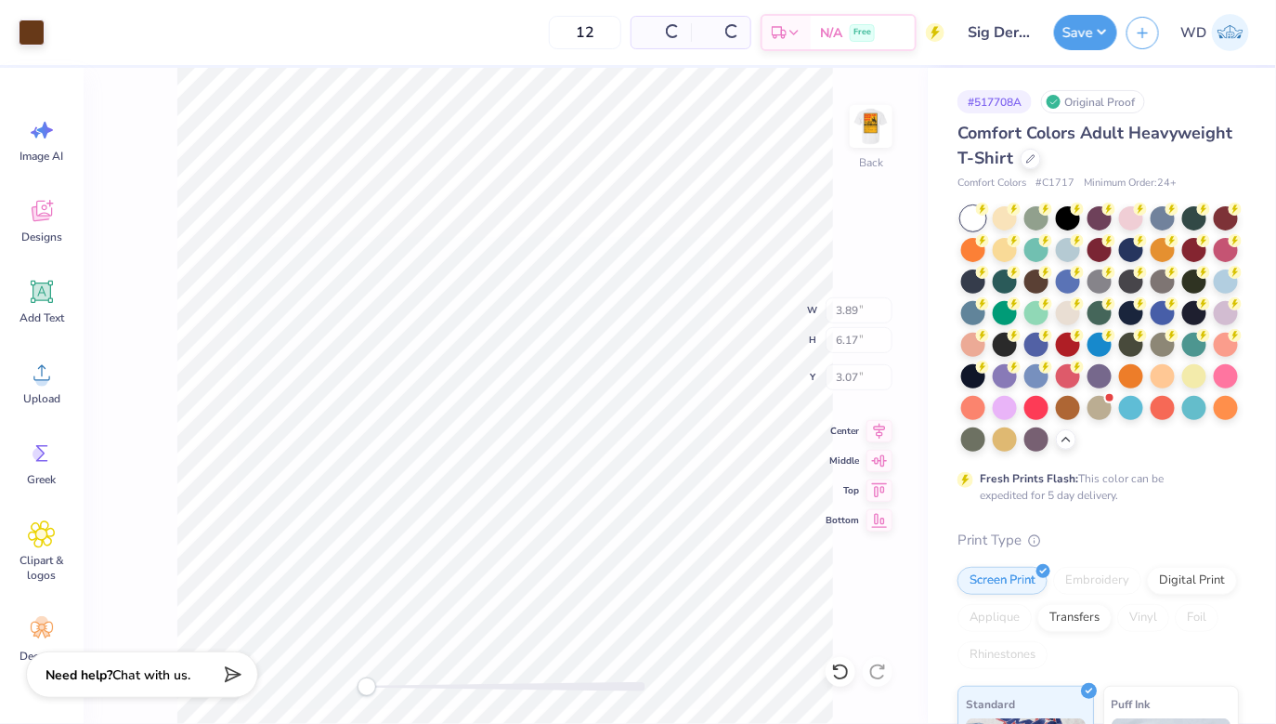
type input "3.89"
type input "6.17"
type input "3.07"
type input "2.23"
type input "1.13"
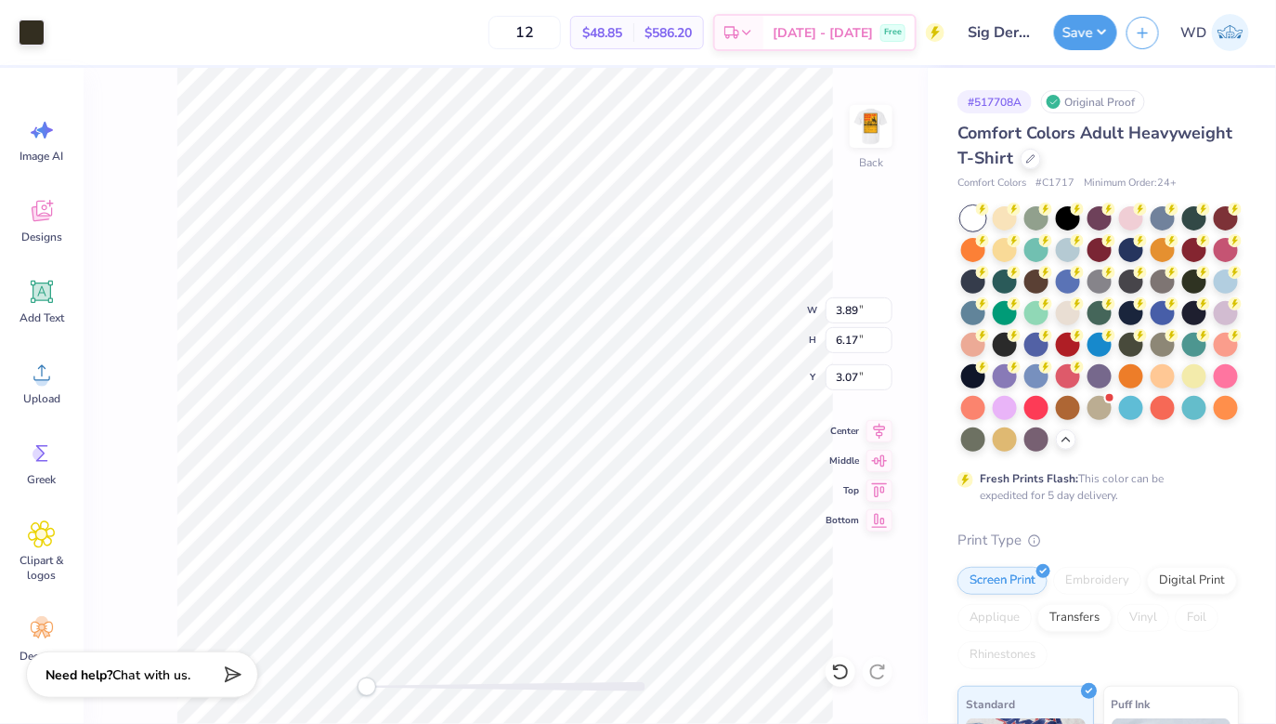
type input "2.42"
type input "3.89"
type input "6.17"
type input "1.31"
type input "2.23"
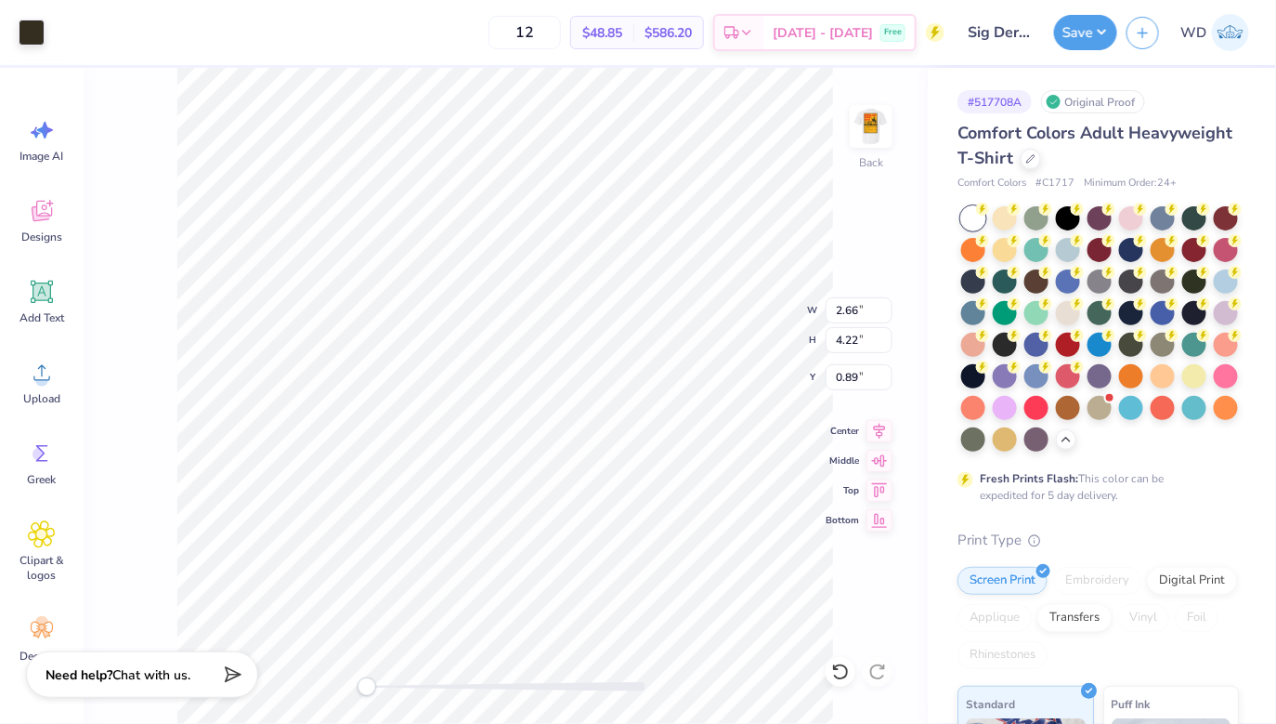
type input "1.13"
type input "11.00"
click at [29, 44] on div at bounding box center [32, 31] width 26 height 26
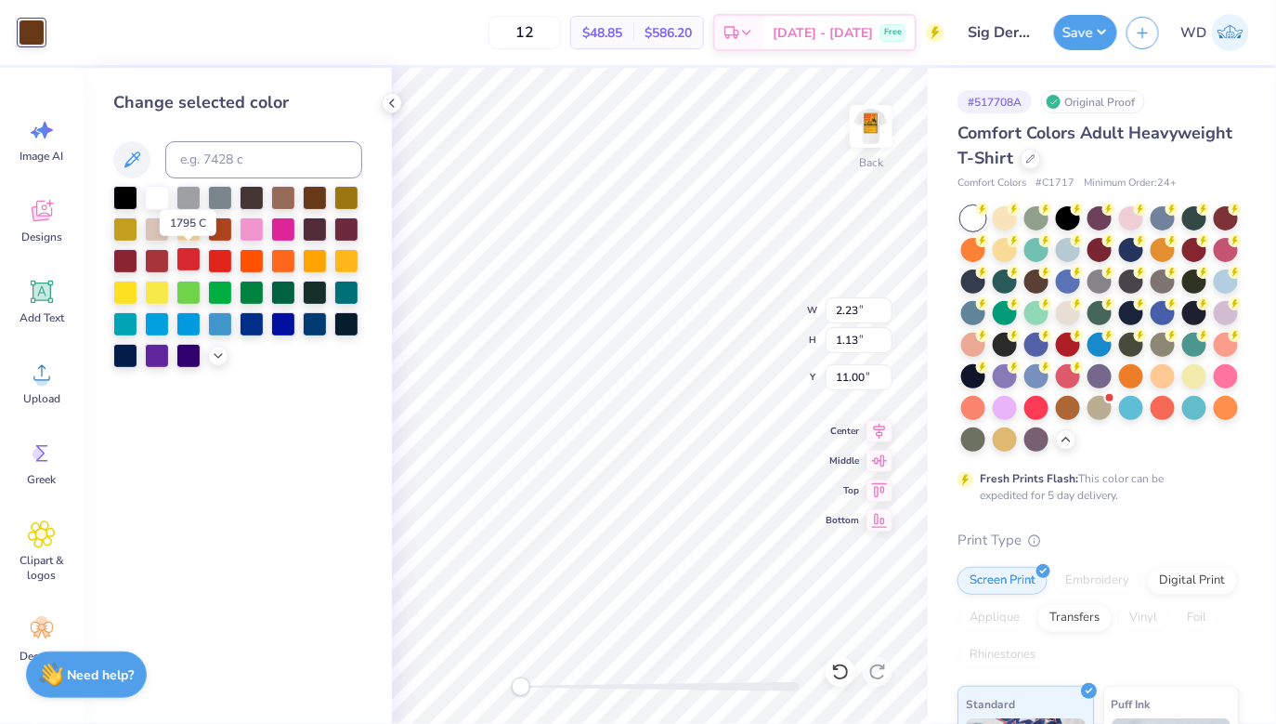
click at [189, 266] on div at bounding box center [188, 259] width 24 height 24
click at [228, 261] on div at bounding box center [220, 259] width 24 height 24
click at [163, 258] on div at bounding box center [157, 259] width 24 height 24
click at [185, 262] on div at bounding box center [188, 259] width 24 height 24
click at [160, 261] on div at bounding box center [157, 259] width 24 height 24
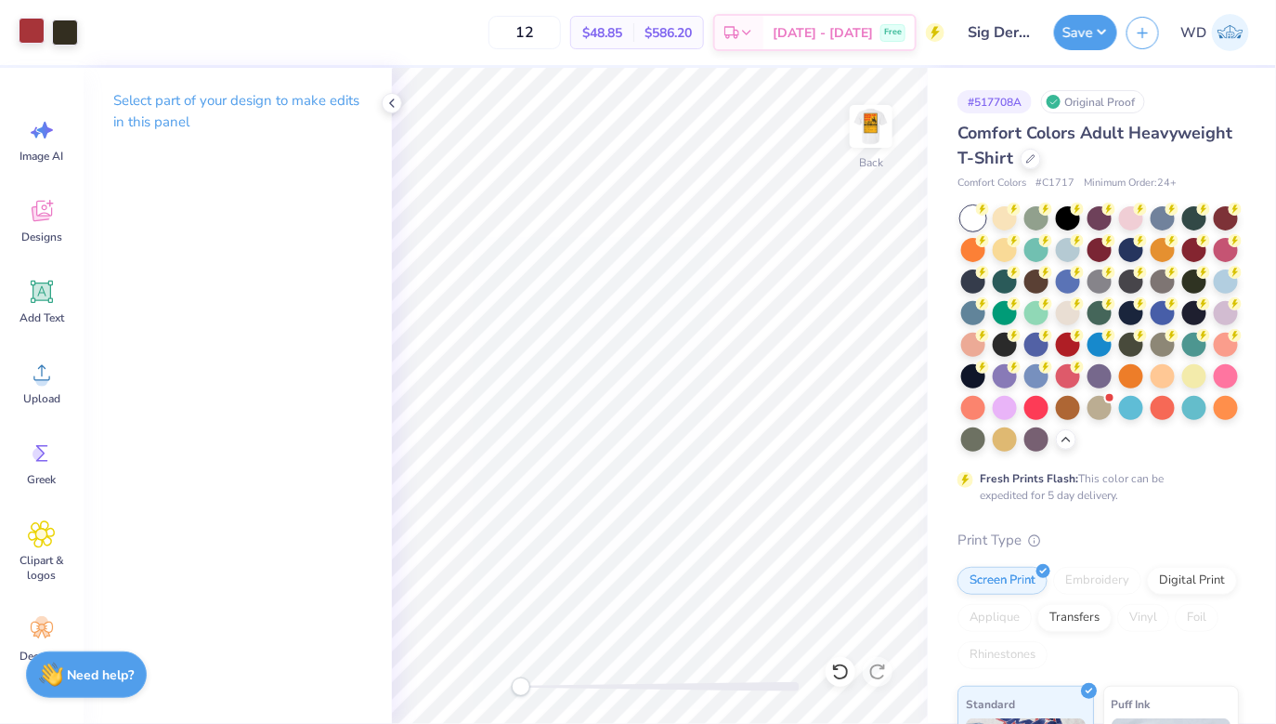
click at [35, 42] on div at bounding box center [32, 31] width 26 height 26
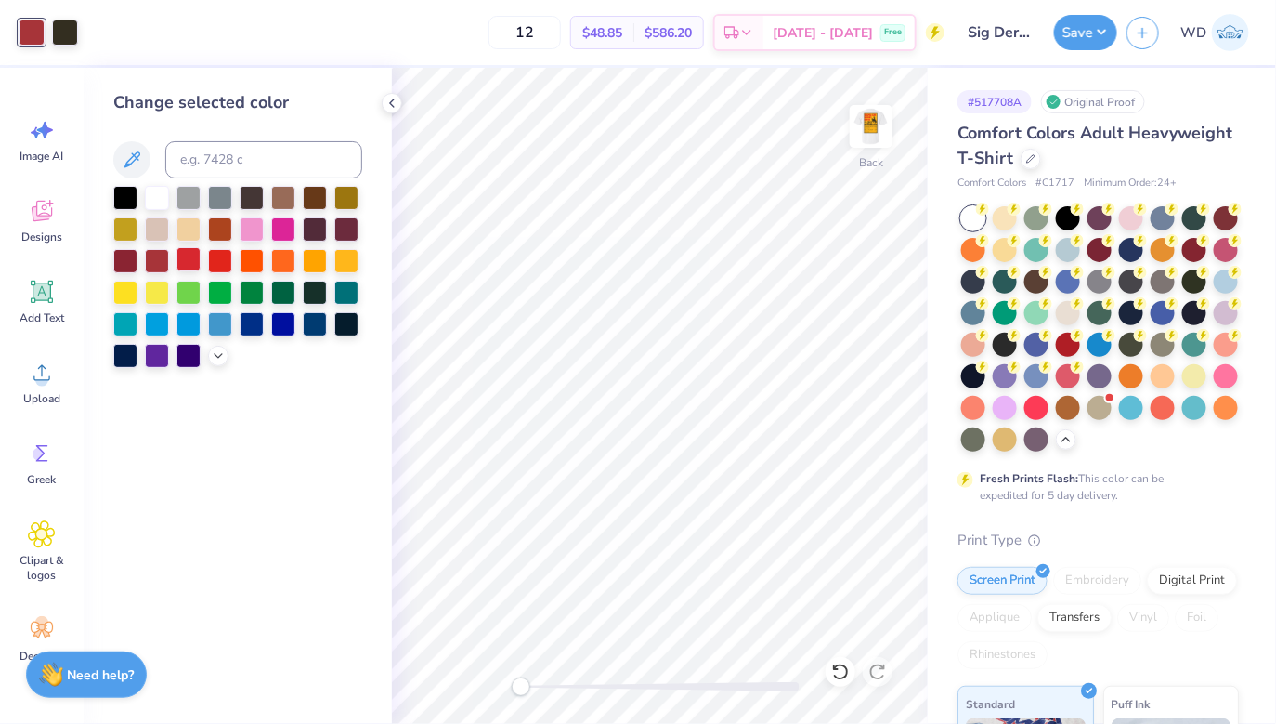
click at [198, 259] on div at bounding box center [188, 259] width 24 height 24
click at [1072, 33] on button "Save" at bounding box center [1085, 29] width 63 height 35
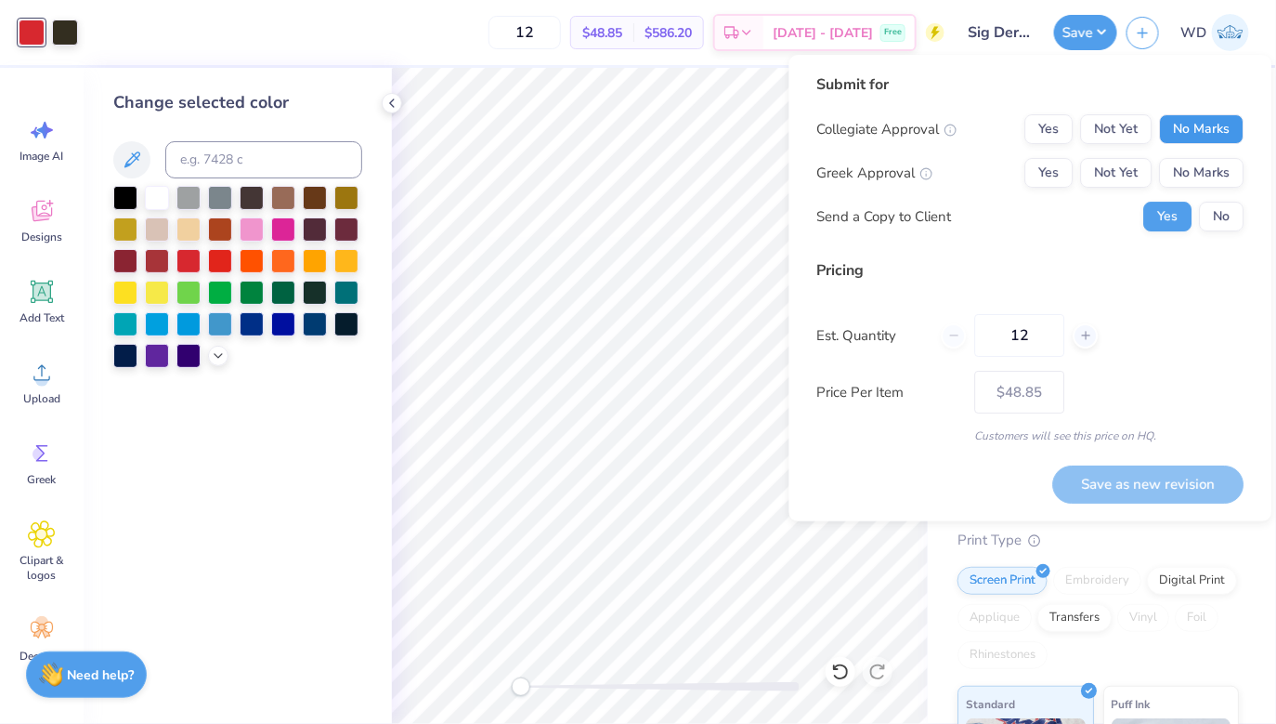
click at [1186, 136] on button "No Marks" at bounding box center [1202, 129] width 85 height 30
click at [1049, 174] on button "Yes" at bounding box center [1049, 173] width 48 height 30
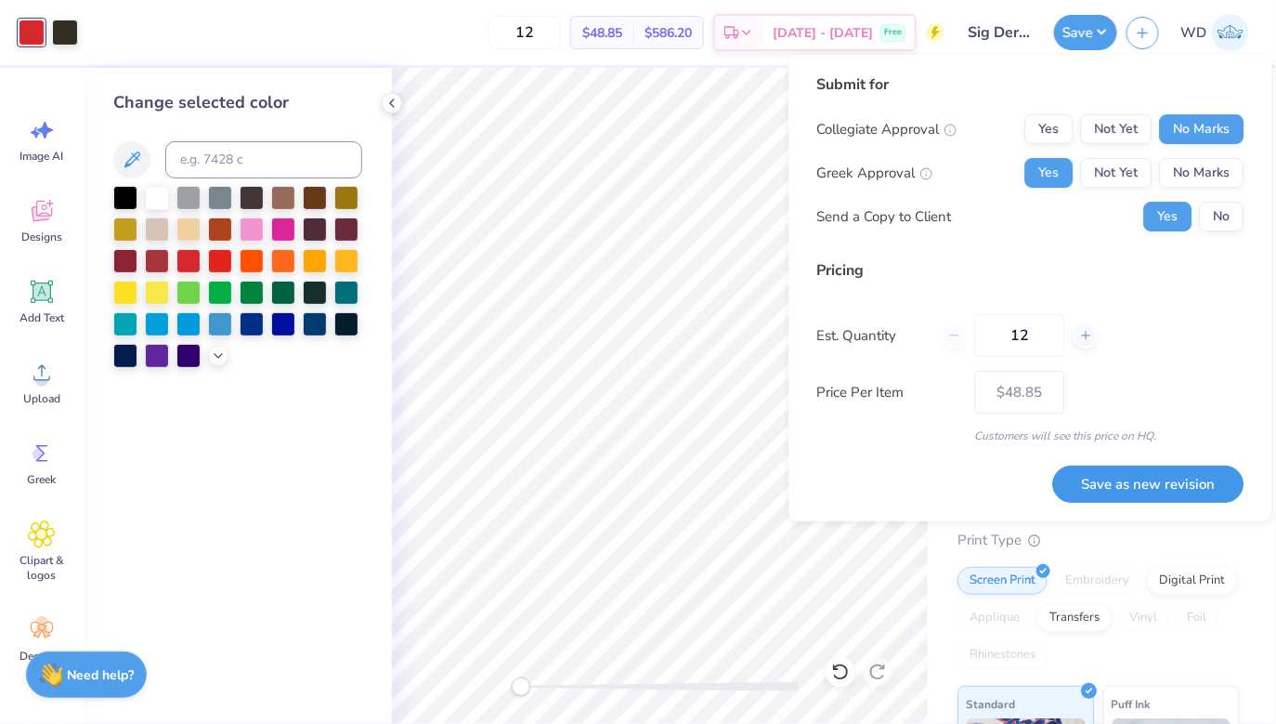
click at [1108, 486] on button "Save as new revision" at bounding box center [1148, 483] width 191 height 37
type input "$48.85"
click at [388, 106] on icon at bounding box center [392, 103] width 15 height 15
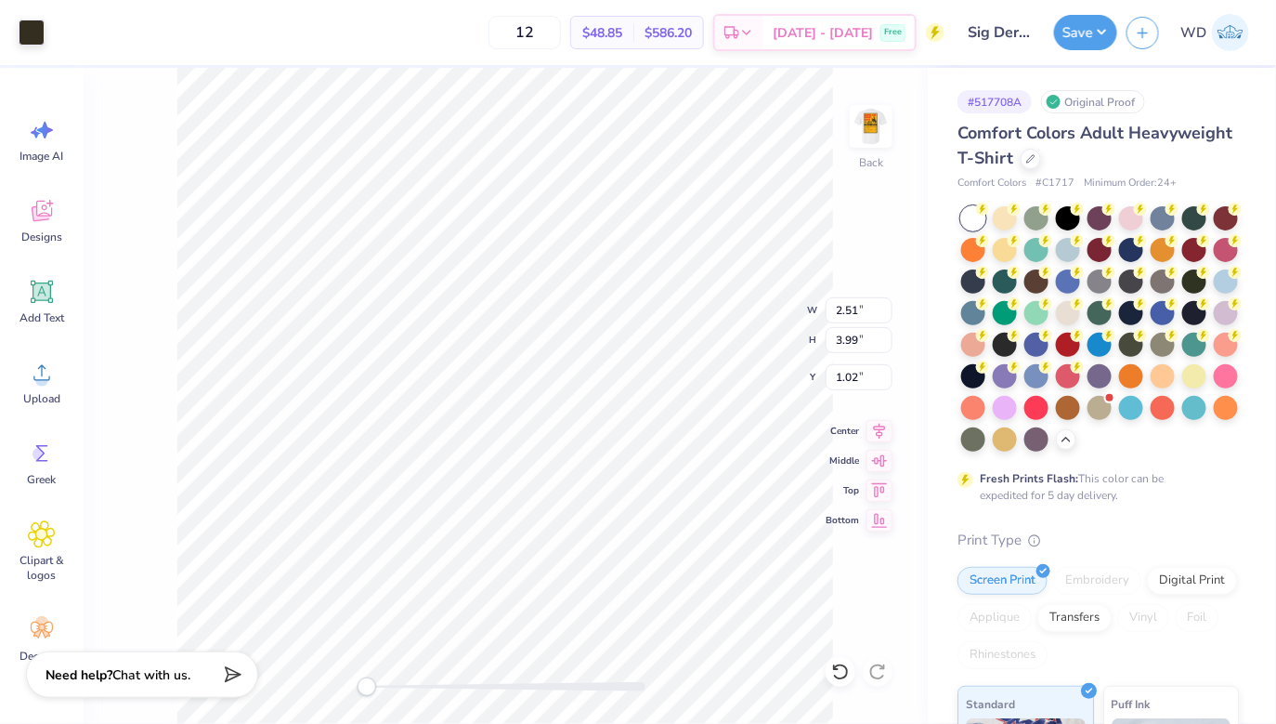
click at [32, 17] on div "Art colors" at bounding box center [22, 32] width 45 height 65
click at [32, 34] on div at bounding box center [32, 31] width 26 height 26
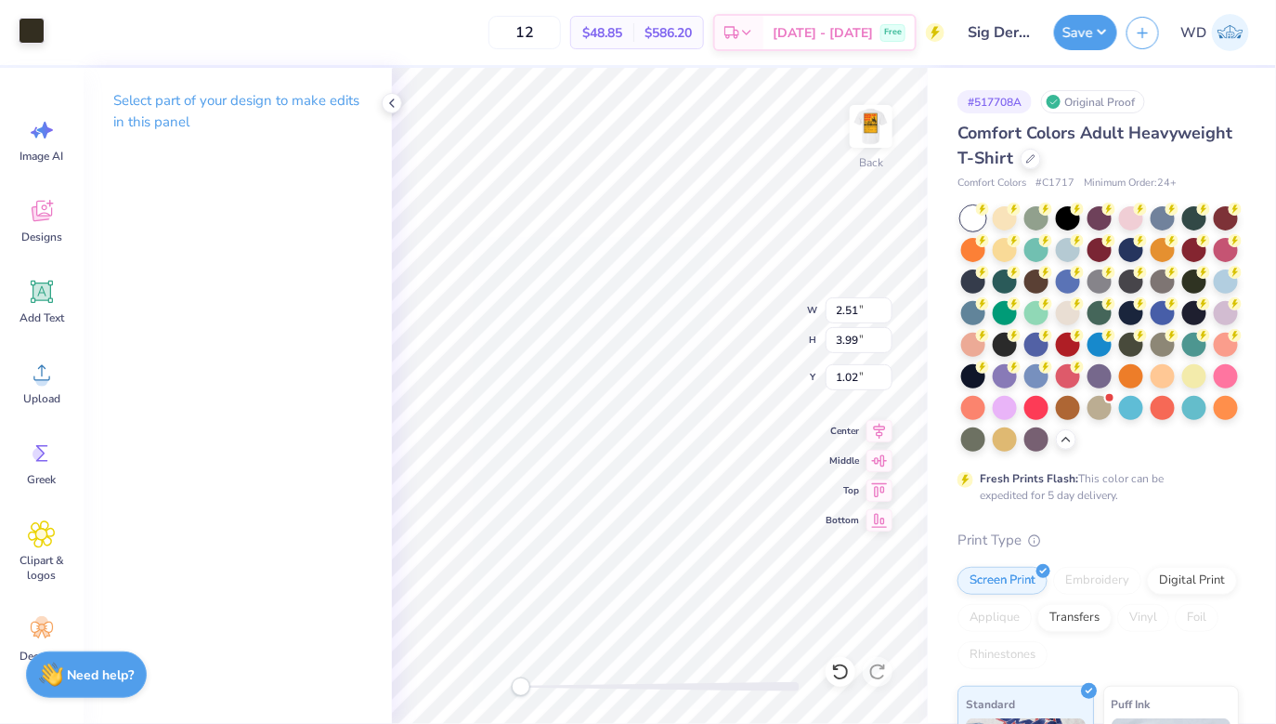
click at [26, 40] on div at bounding box center [32, 31] width 26 height 26
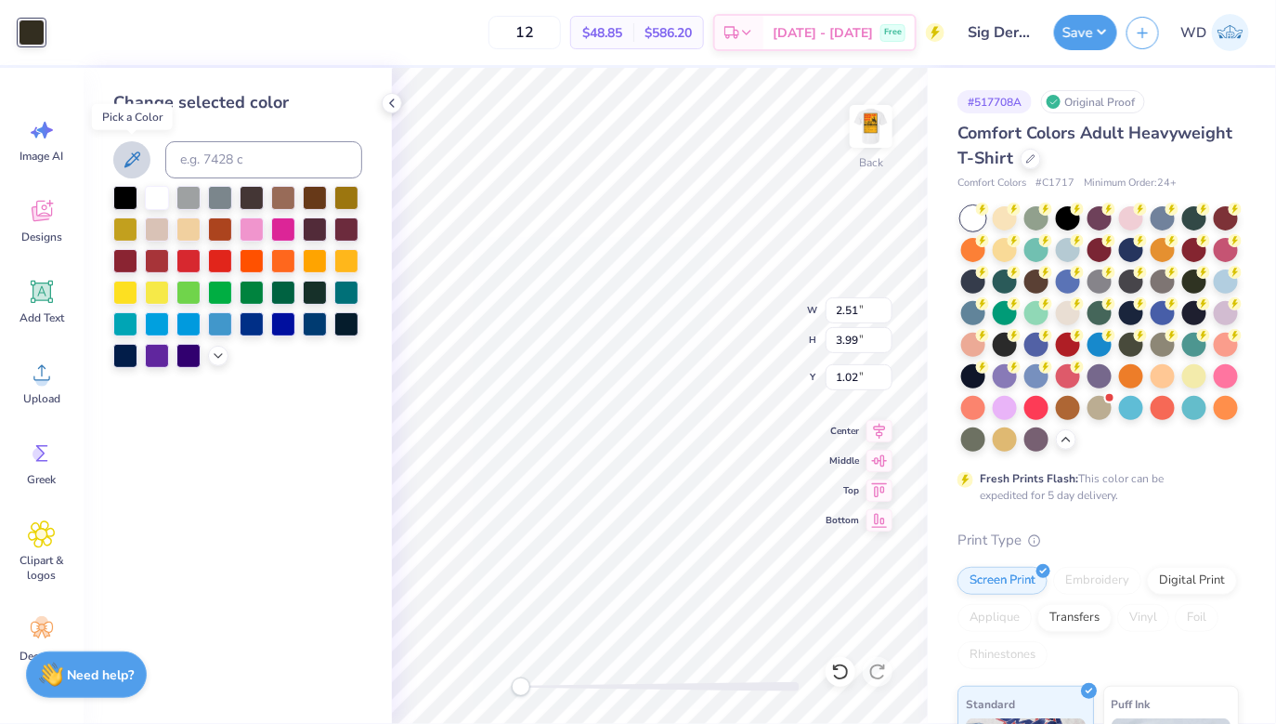
click at [133, 152] on icon at bounding box center [132, 160] width 22 height 22
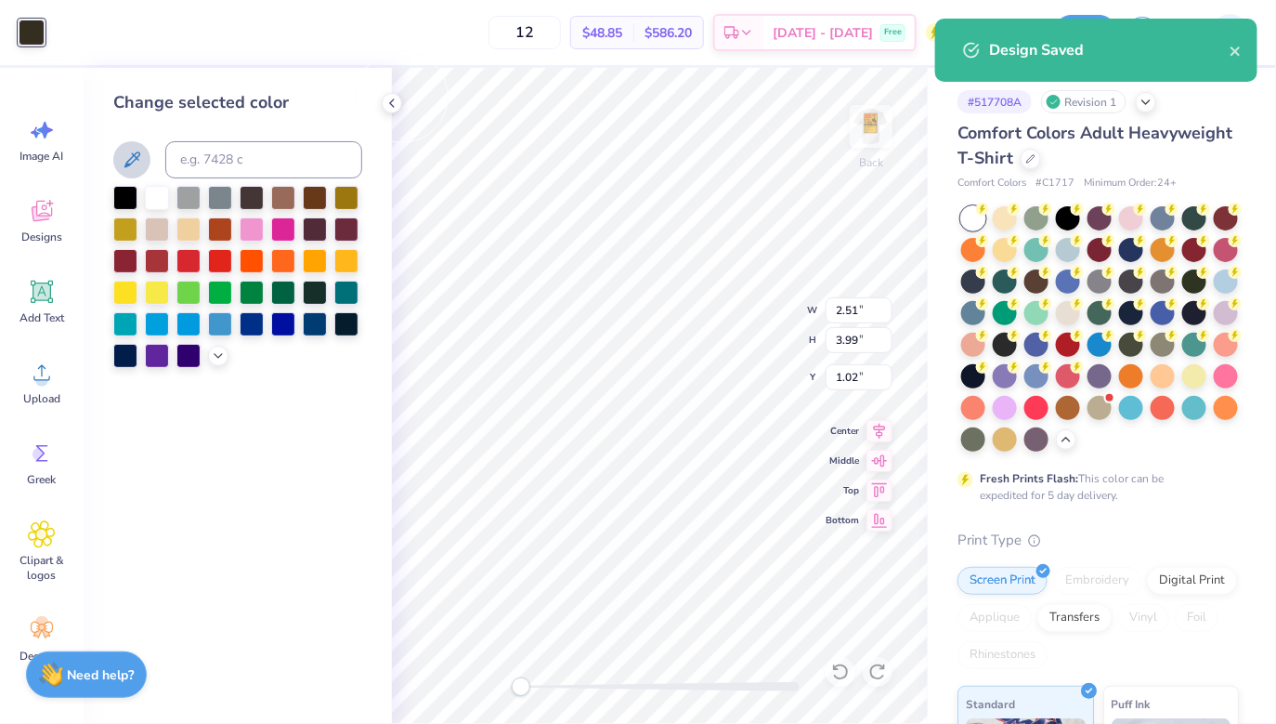
click at [39, 31] on div at bounding box center [32, 33] width 26 height 26
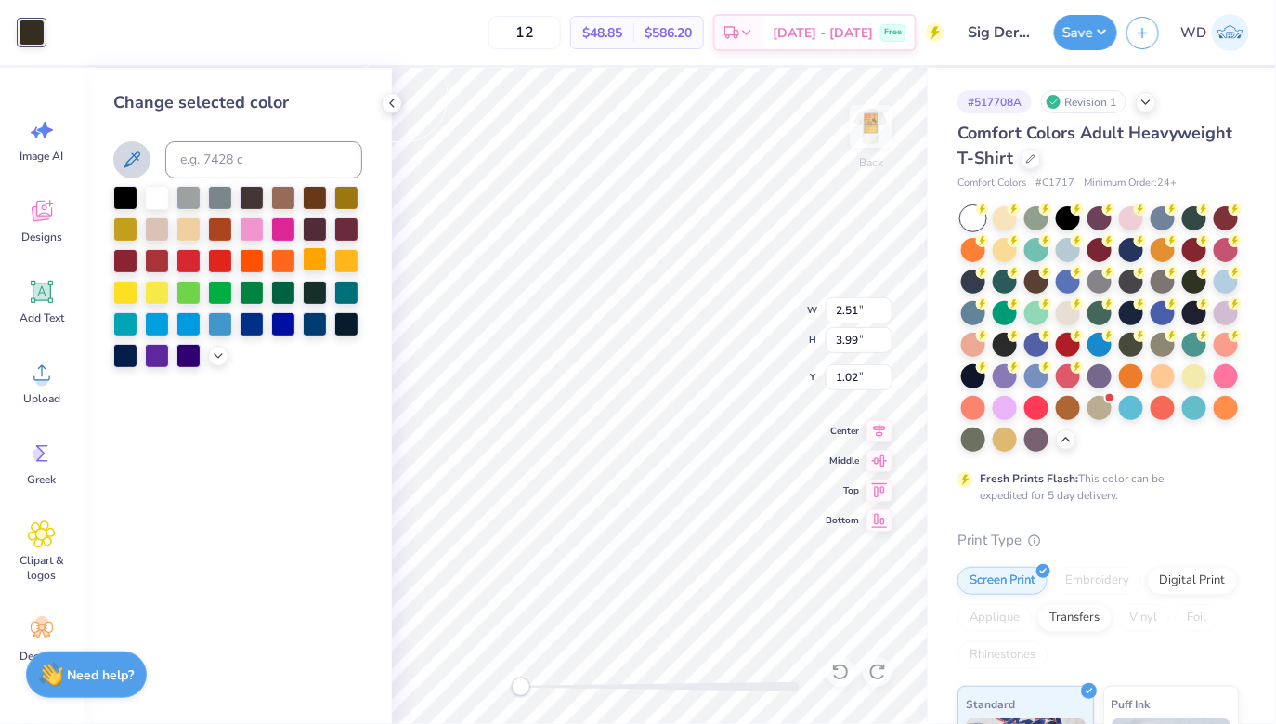
click at [323, 264] on div at bounding box center [315, 259] width 24 height 24
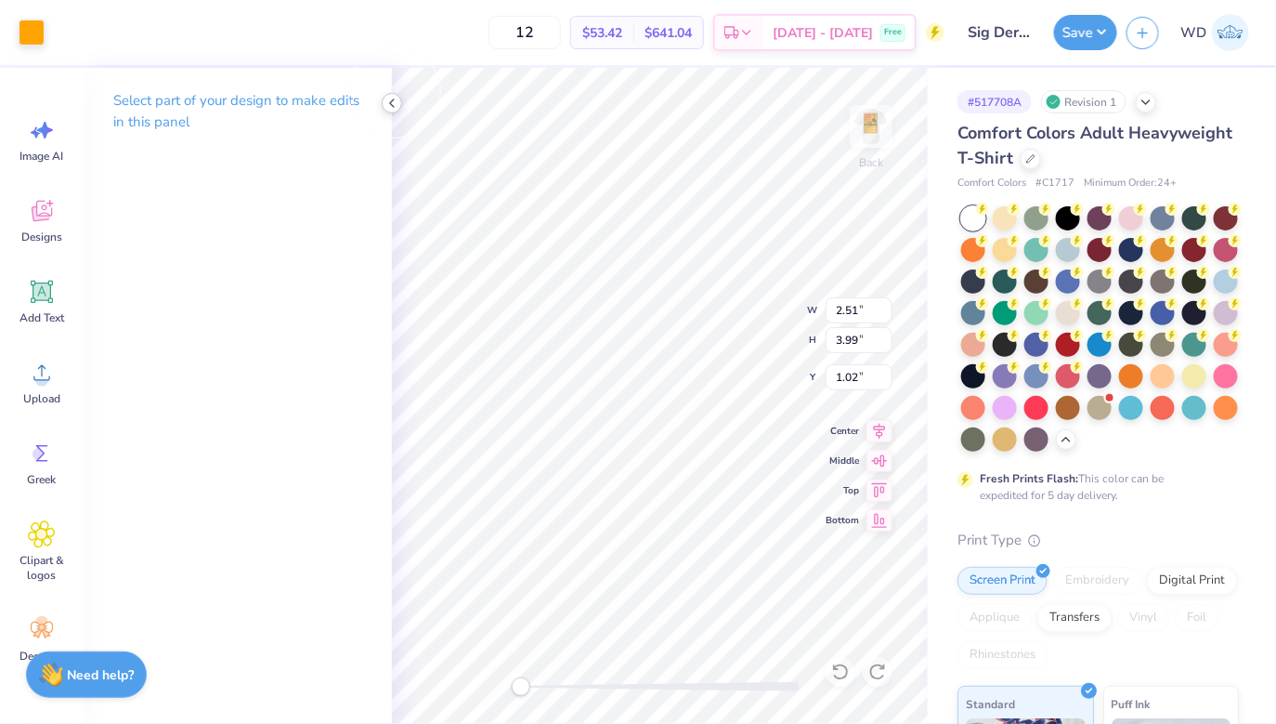
click at [391, 104] on polyline at bounding box center [392, 102] width 4 height 7
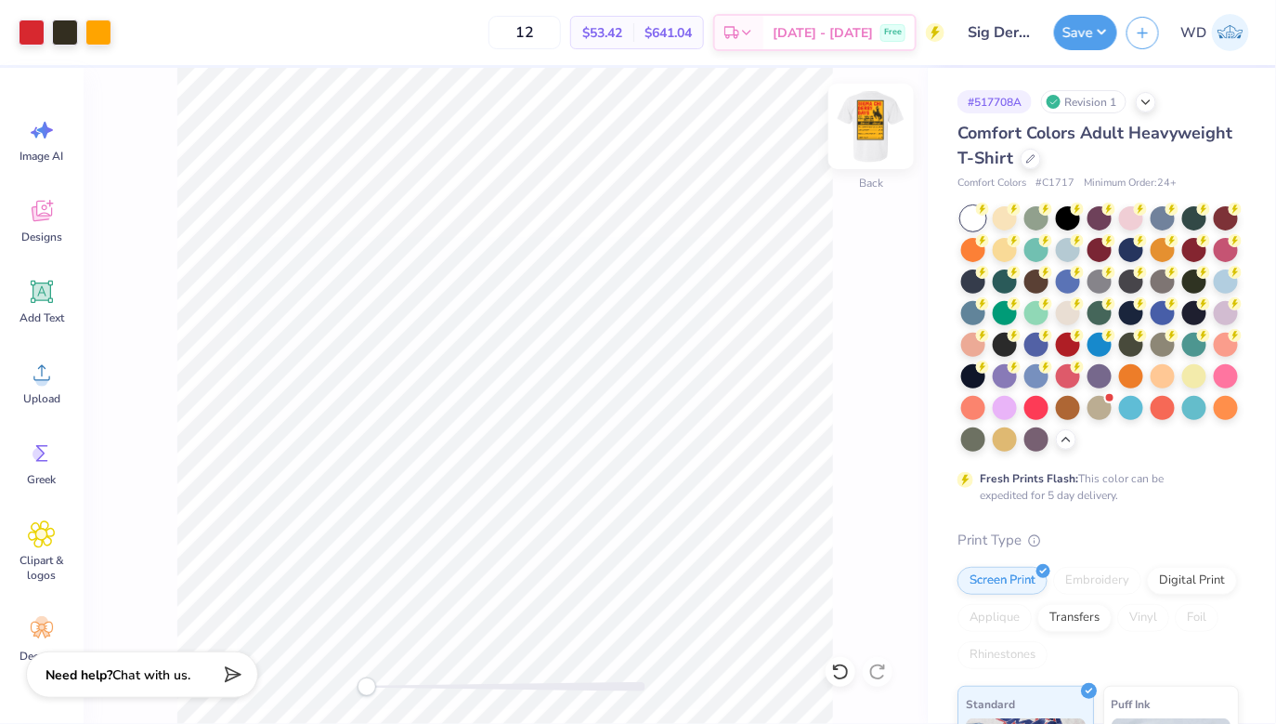
click at [868, 131] on img at bounding box center [871, 126] width 74 height 74
click at [892, 112] on img at bounding box center [871, 126] width 74 height 74
click at [98, 36] on div at bounding box center [98, 31] width 26 height 26
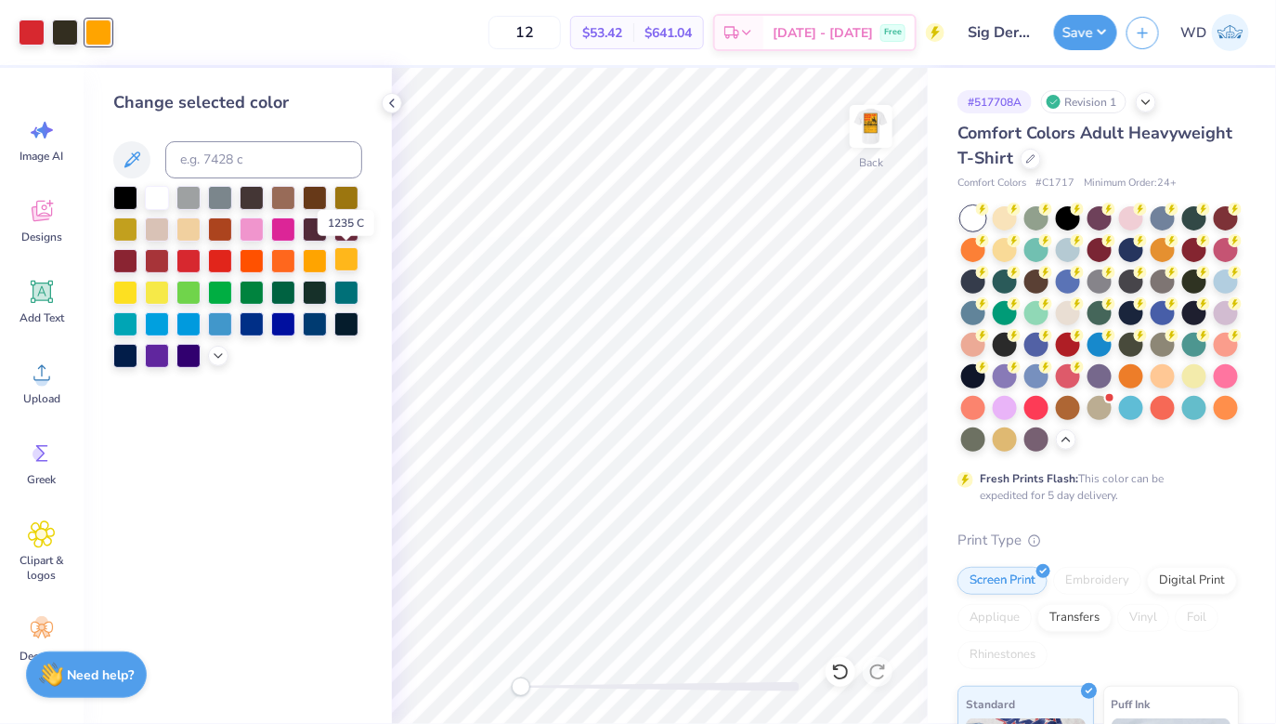
click at [349, 261] on div at bounding box center [346, 259] width 24 height 24
click at [55, 30] on div at bounding box center [65, 31] width 26 height 26
click at [325, 268] on div at bounding box center [315, 259] width 24 height 24
click at [99, 39] on div at bounding box center [98, 31] width 26 height 26
click at [244, 168] on input at bounding box center [263, 159] width 197 height 37
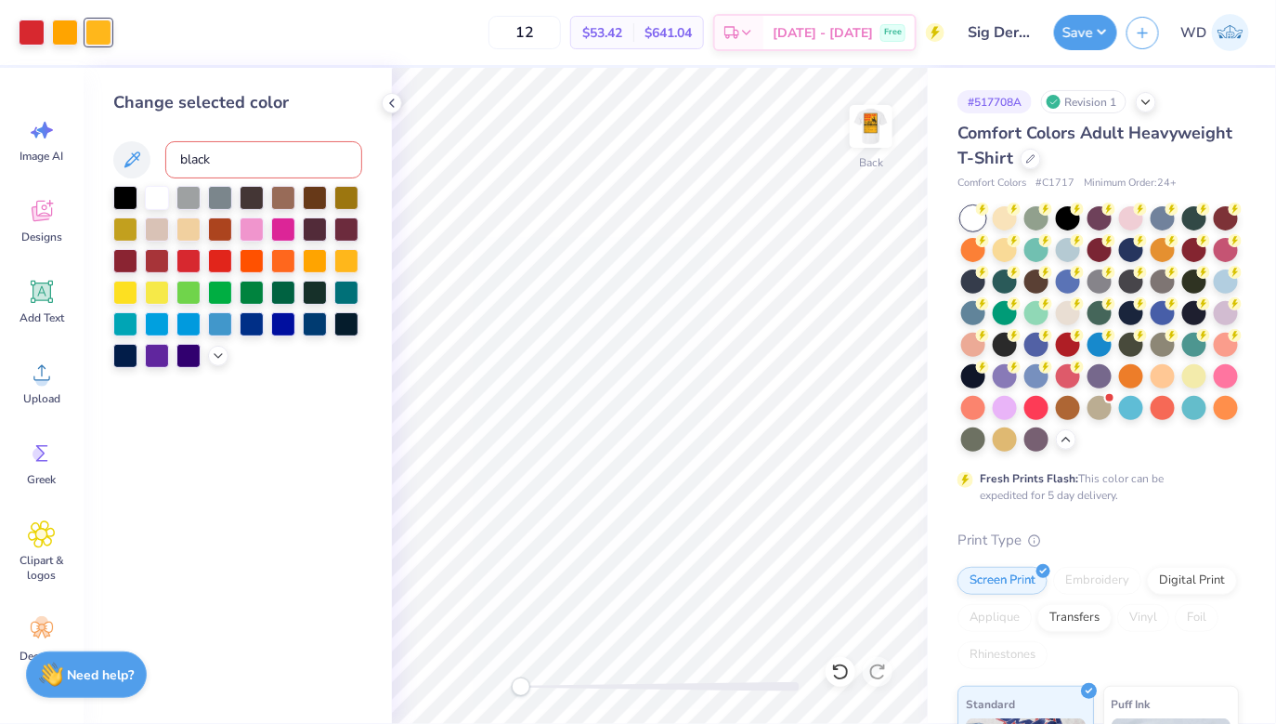
type input "black 2"
click at [392, 102] on icon at bounding box center [392, 103] width 15 height 15
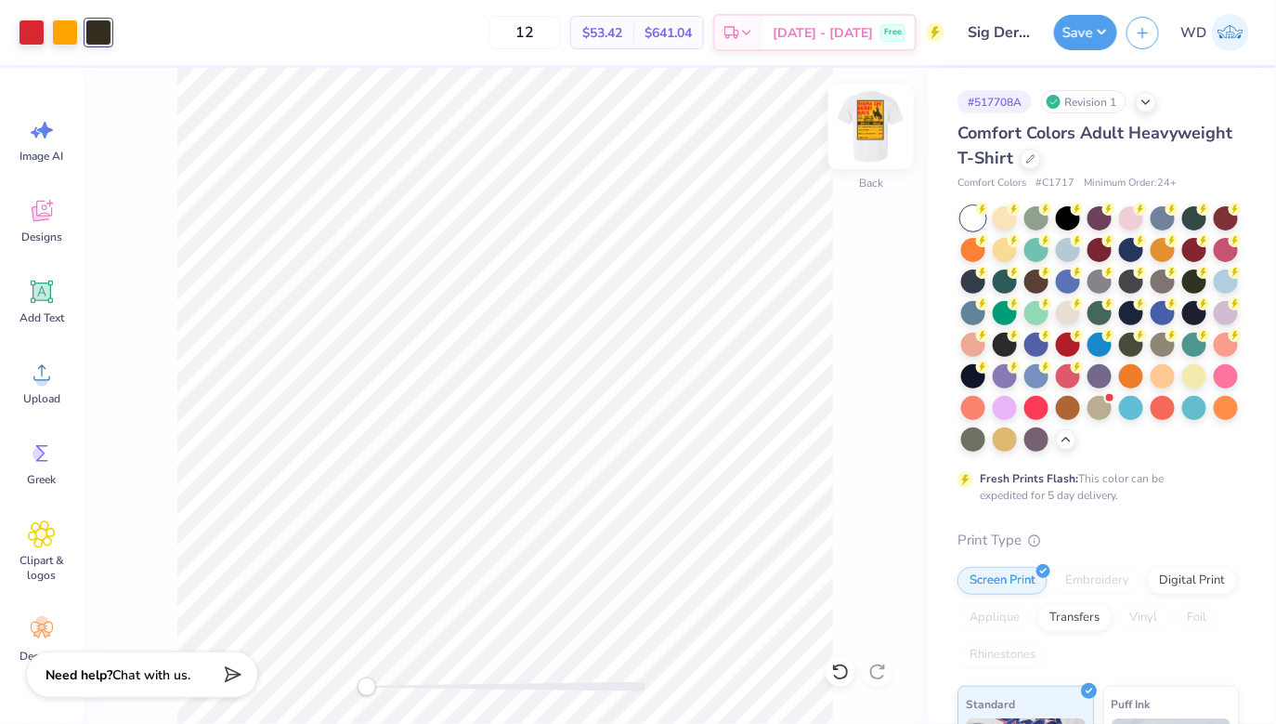
click at [862, 126] on img at bounding box center [871, 126] width 74 height 74
click at [862, 126] on img at bounding box center [871, 126] width 37 height 37
click at [59, 34] on div at bounding box center [65, 31] width 26 height 26
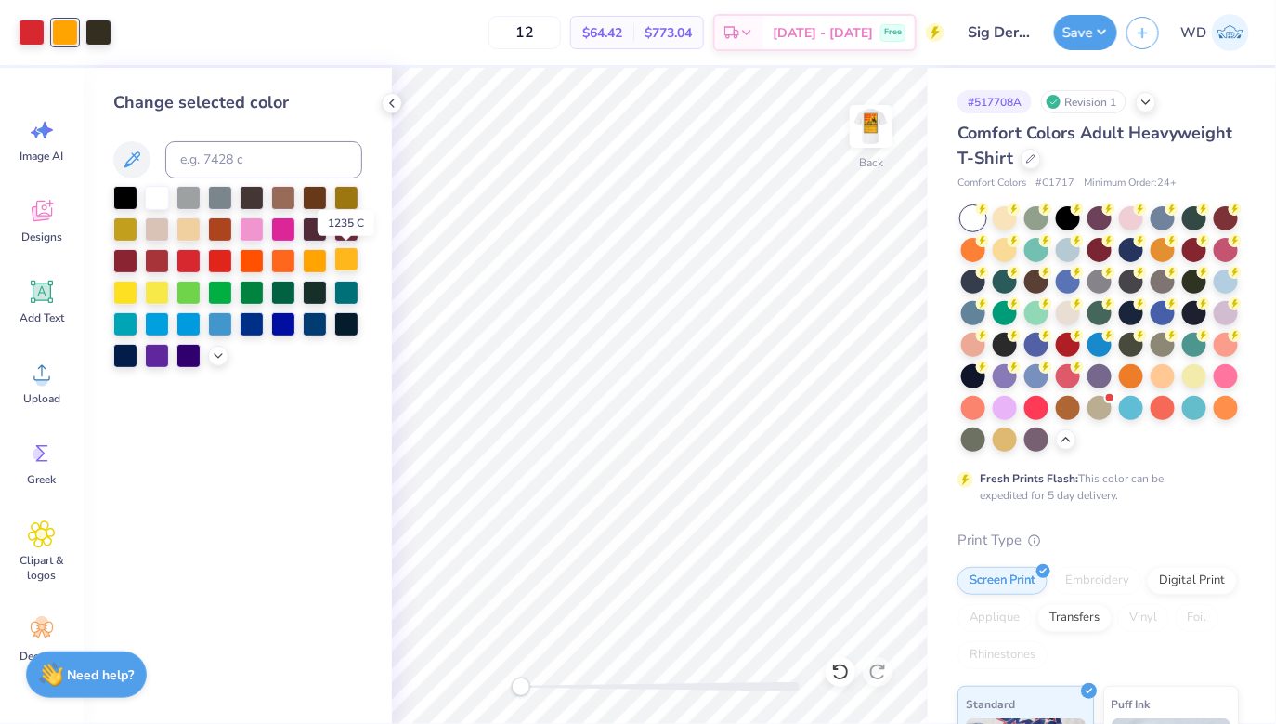
click at [356, 262] on div at bounding box center [346, 259] width 24 height 24
click at [107, 32] on div at bounding box center [98, 31] width 26 height 26
click at [307, 259] on div at bounding box center [315, 259] width 24 height 24
click at [66, 28] on div at bounding box center [65, 31] width 26 height 26
click at [269, 174] on input at bounding box center [263, 159] width 197 height 37
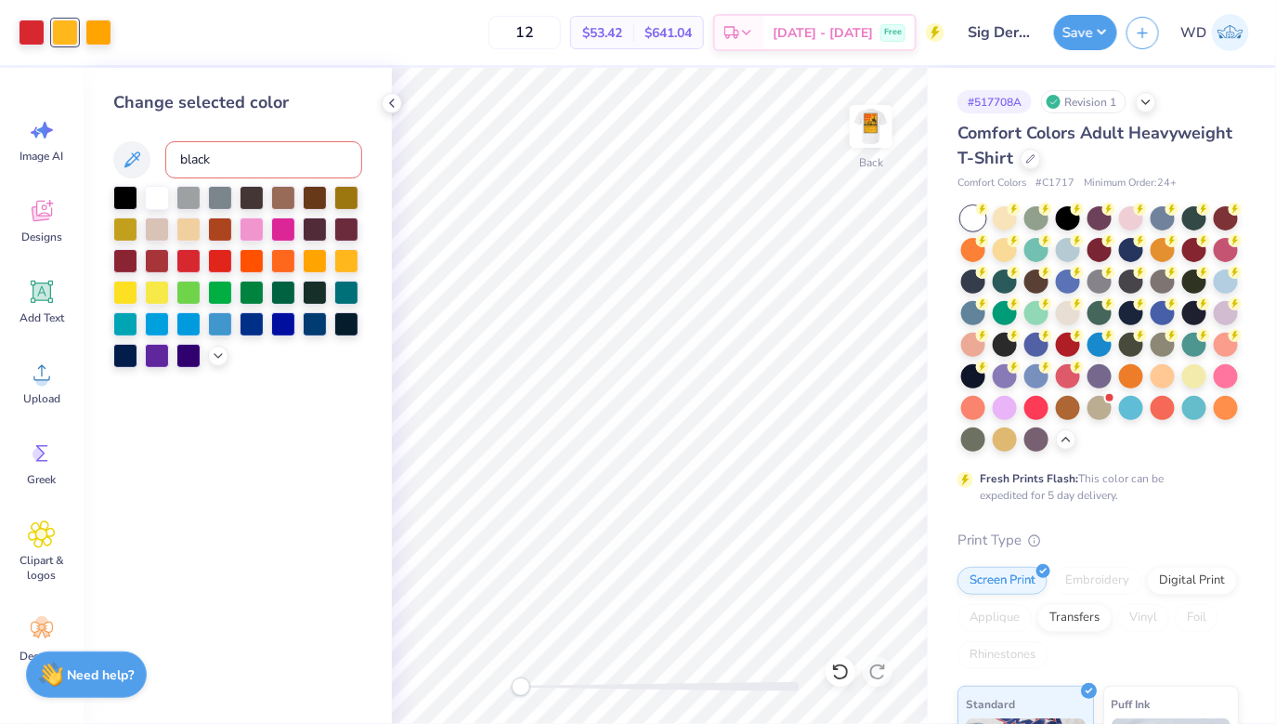
type input "black 2"
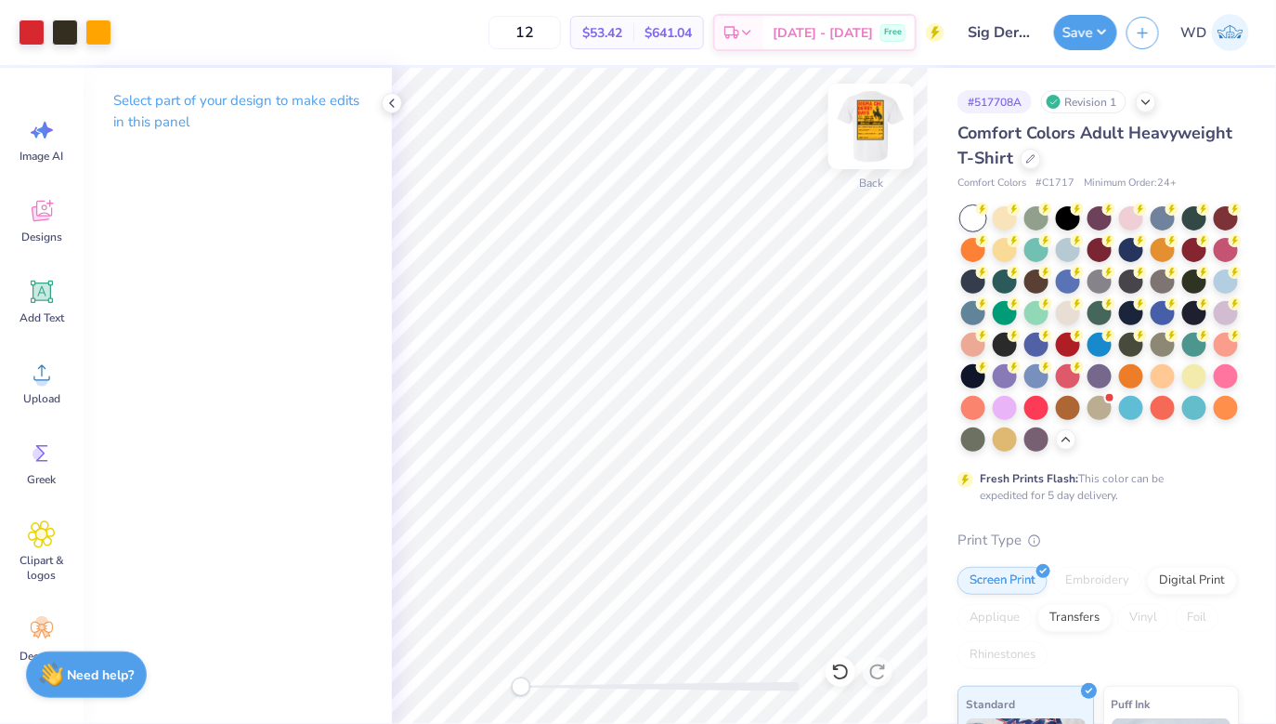
click at [868, 128] on img at bounding box center [871, 126] width 74 height 74
click at [851, 124] on img at bounding box center [871, 126] width 74 height 74
click at [394, 106] on icon at bounding box center [392, 103] width 15 height 15
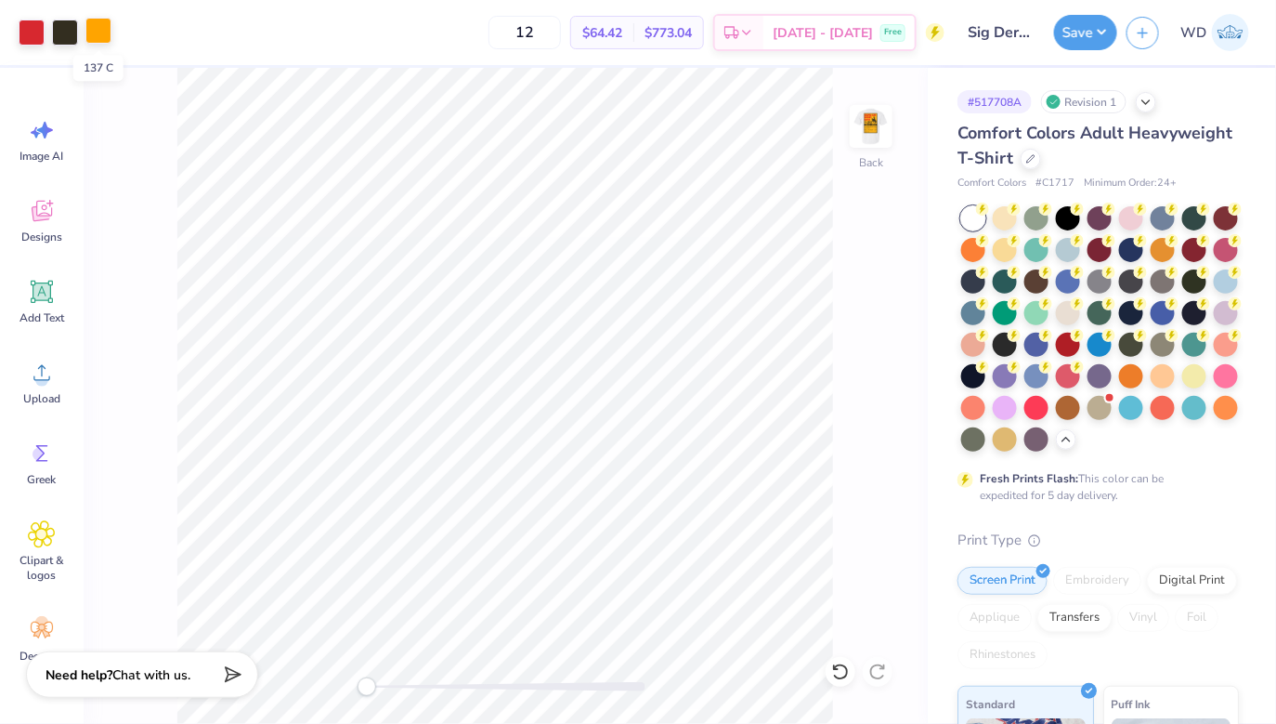
click at [102, 33] on div at bounding box center [98, 31] width 26 height 26
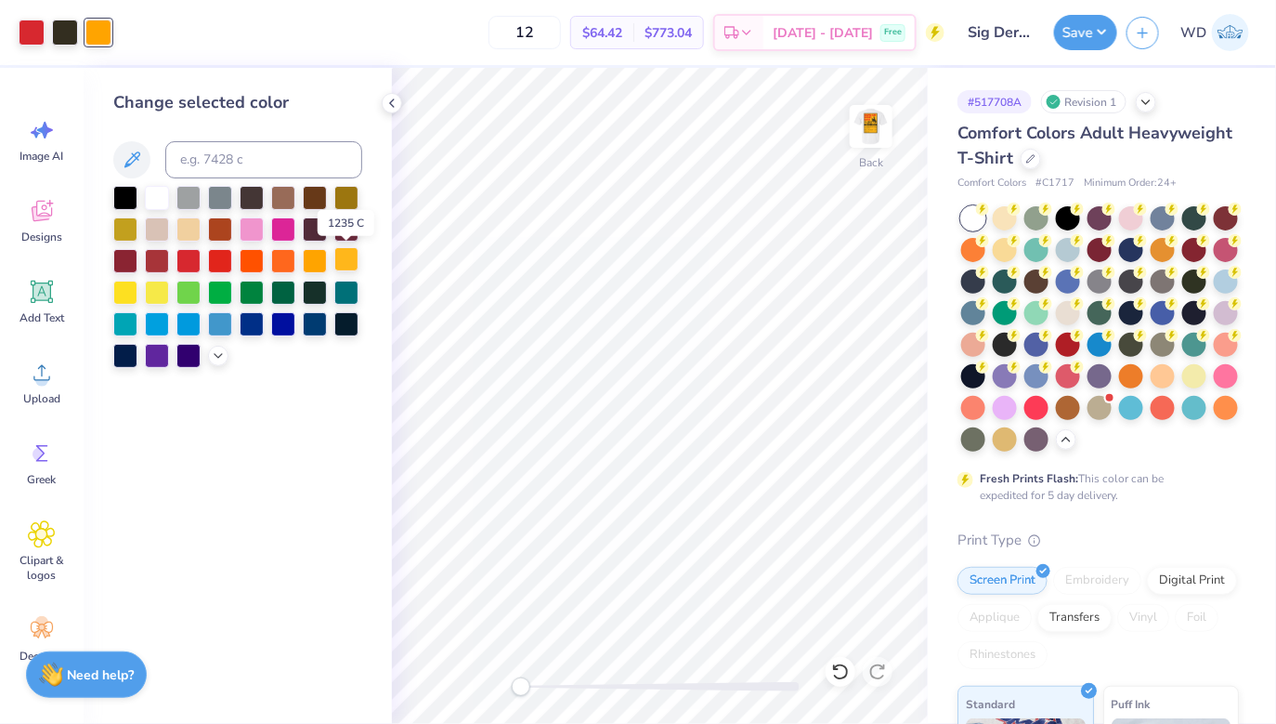
click at [351, 266] on div at bounding box center [346, 259] width 24 height 24
click at [70, 32] on div at bounding box center [65, 31] width 26 height 26
click at [323, 257] on div at bounding box center [315, 259] width 24 height 24
click at [109, 31] on div at bounding box center [98, 31] width 26 height 26
click at [241, 186] on div at bounding box center [252, 196] width 24 height 24
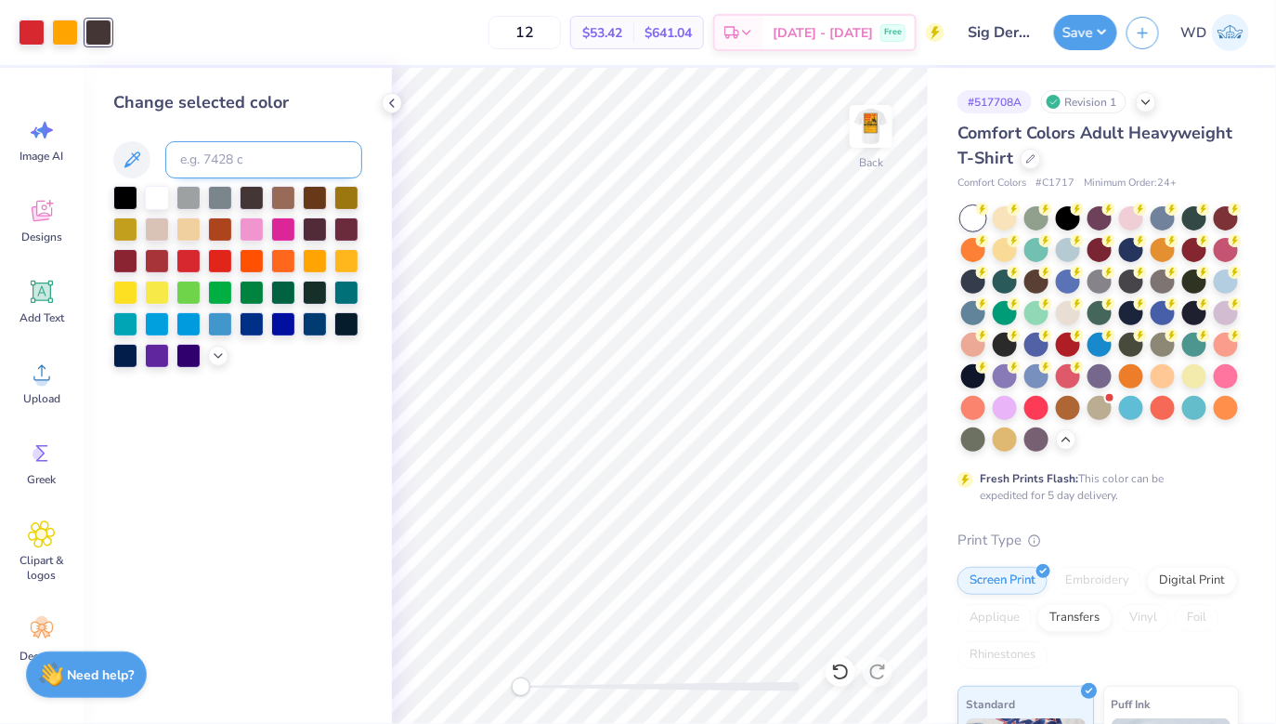
click at [240, 165] on input at bounding box center [263, 159] width 197 height 37
type input "black 2"
click at [856, 126] on img at bounding box center [871, 126] width 74 height 74
click at [885, 124] on img at bounding box center [871, 126] width 74 height 74
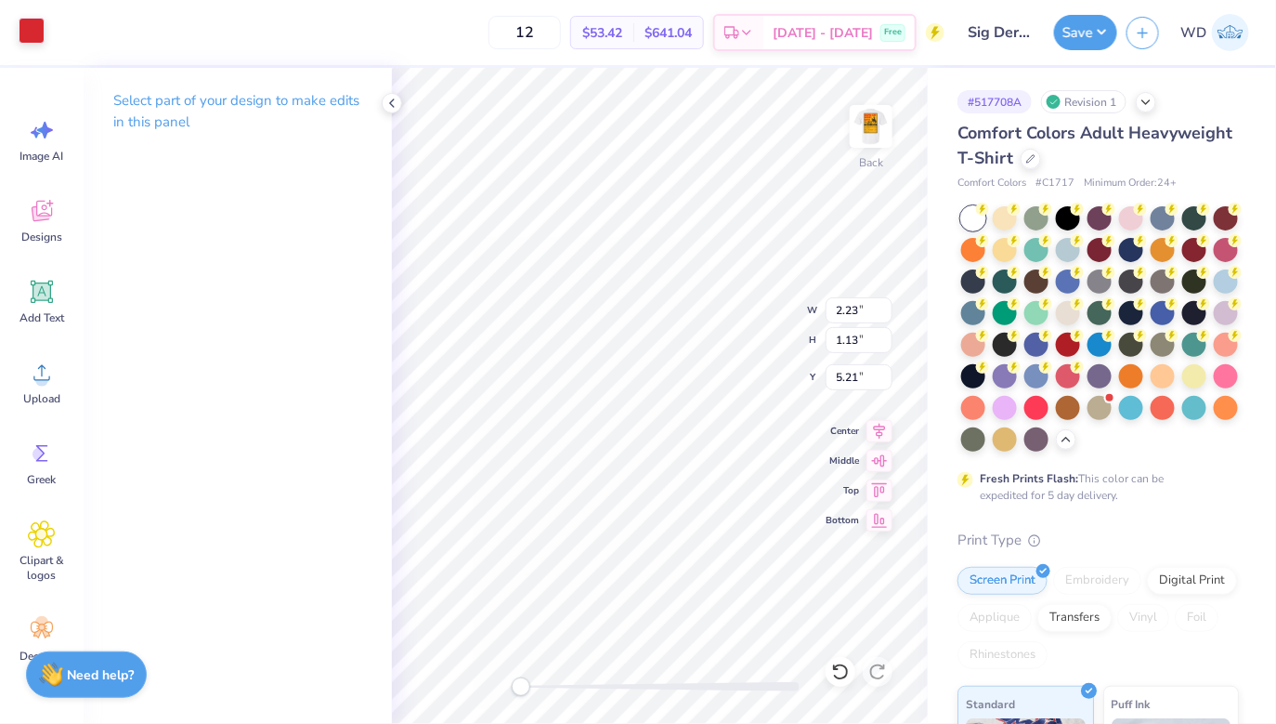
click at [34, 33] on div at bounding box center [32, 31] width 26 height 26
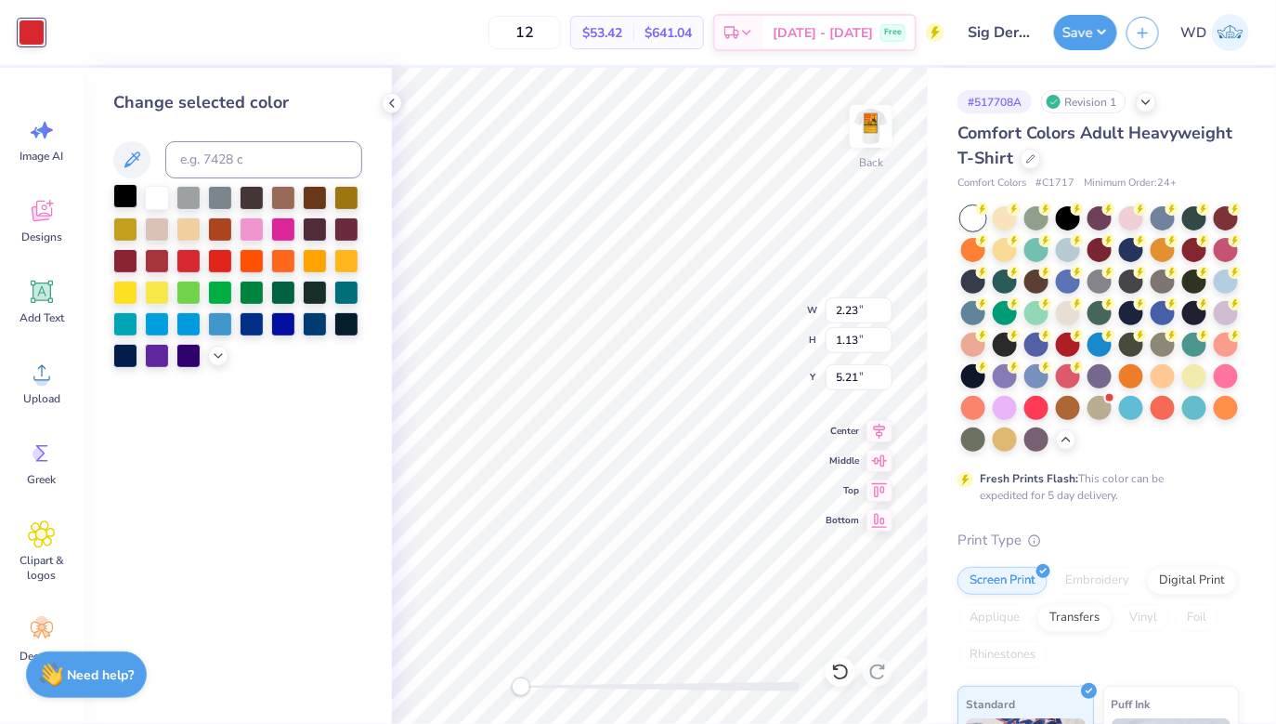
click at [125, 193] on div at bounding box center [125, 196] width 24 height 24
click at [269, 159] on input at bounding box center [263, 159] width 197 height 37
type input "v"
type input "black2"
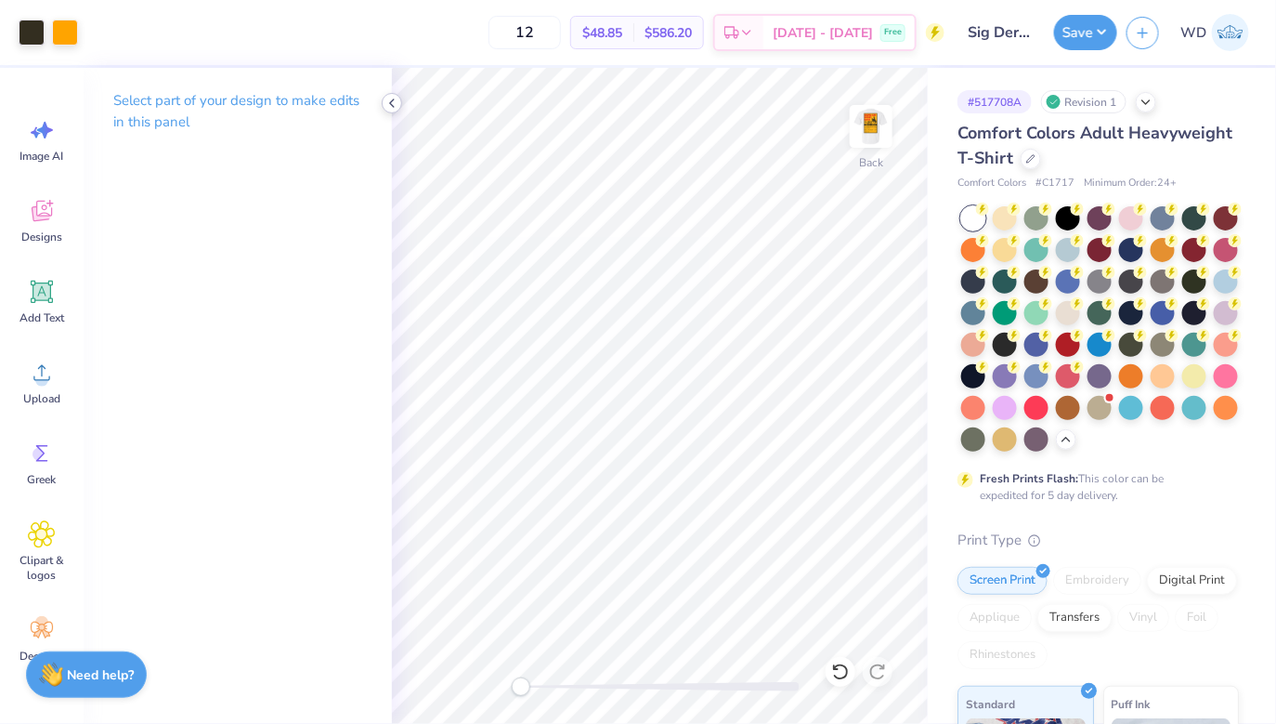
click at [386, 106] on icon at bounding box center [392, 103] width 15 height 15
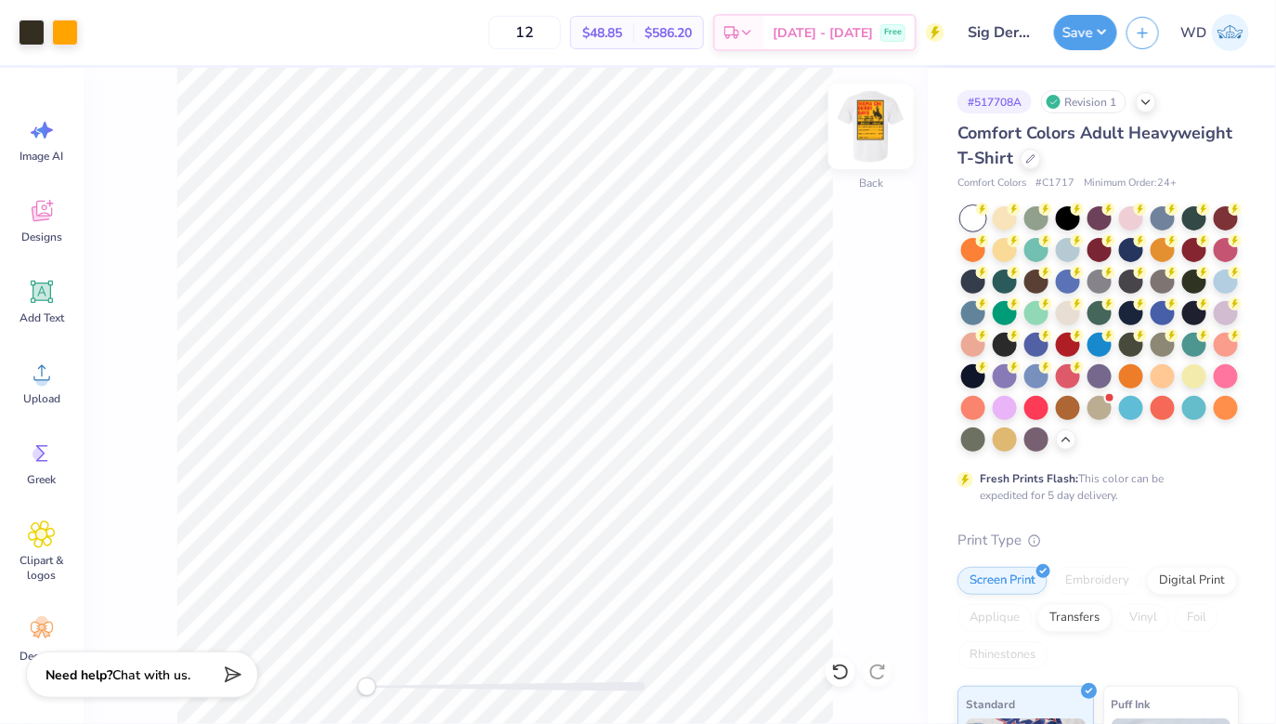
click at [874, 135] on img at bounding box center [871, 126] width 74 height 74
click at [25, 30] on div at bounding box center [32, 31] width 26 height 26
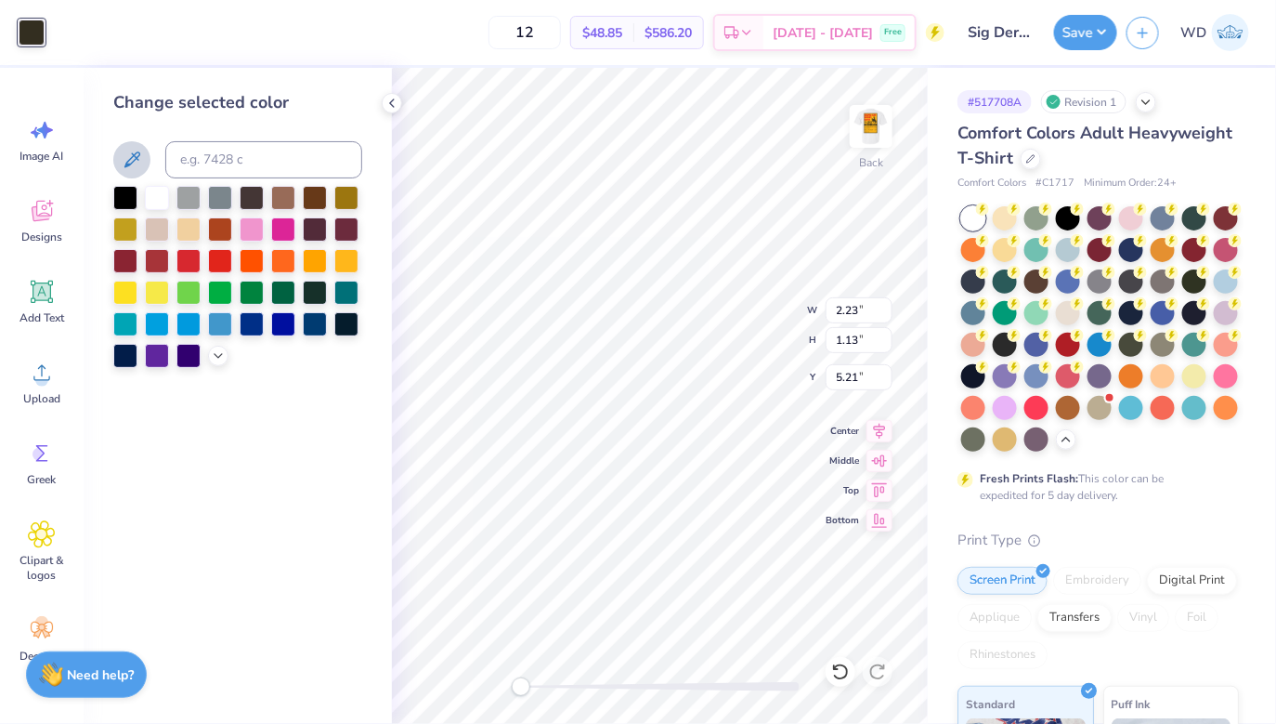
click at [136, 158] on icon at bounding box center [132, 159] width 16 height 16
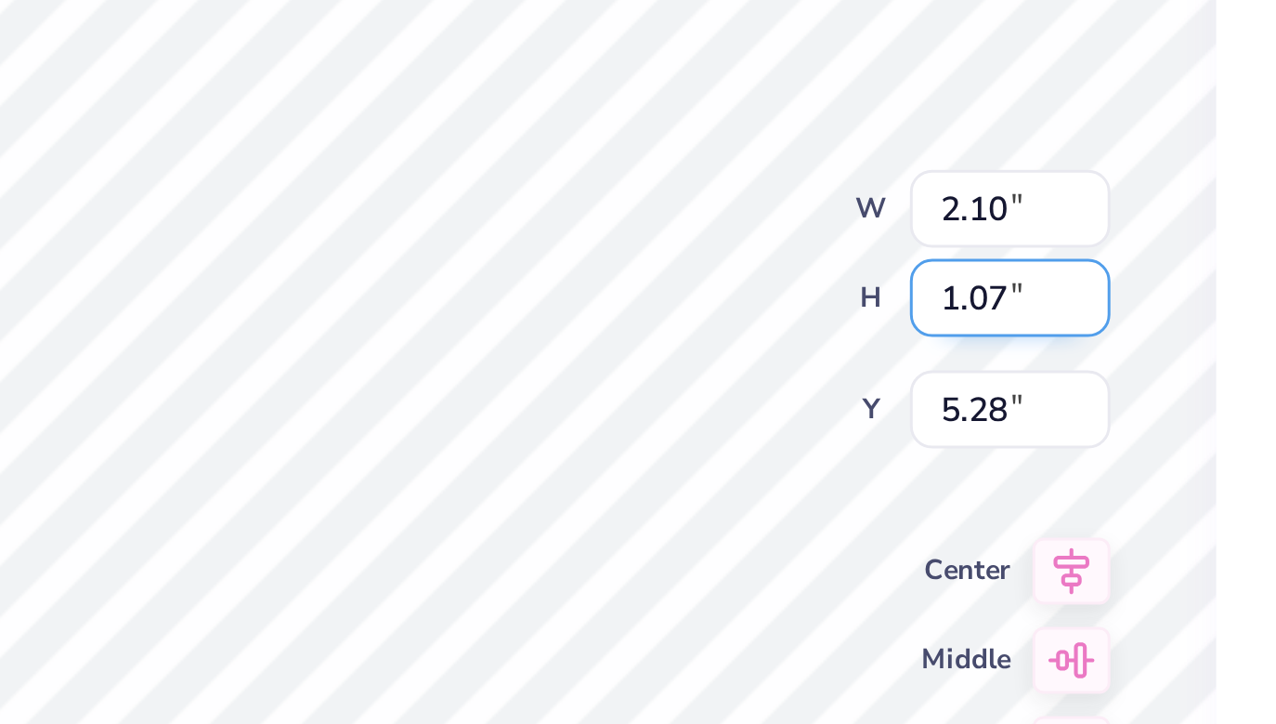
click at [756, 343] on div "Back W 2.10 2.10 " H 1.07 1.07 " Y 5.28 5.28 " Center Middle Top Bottom" at bounding box center [660, 396] width 536 height 656
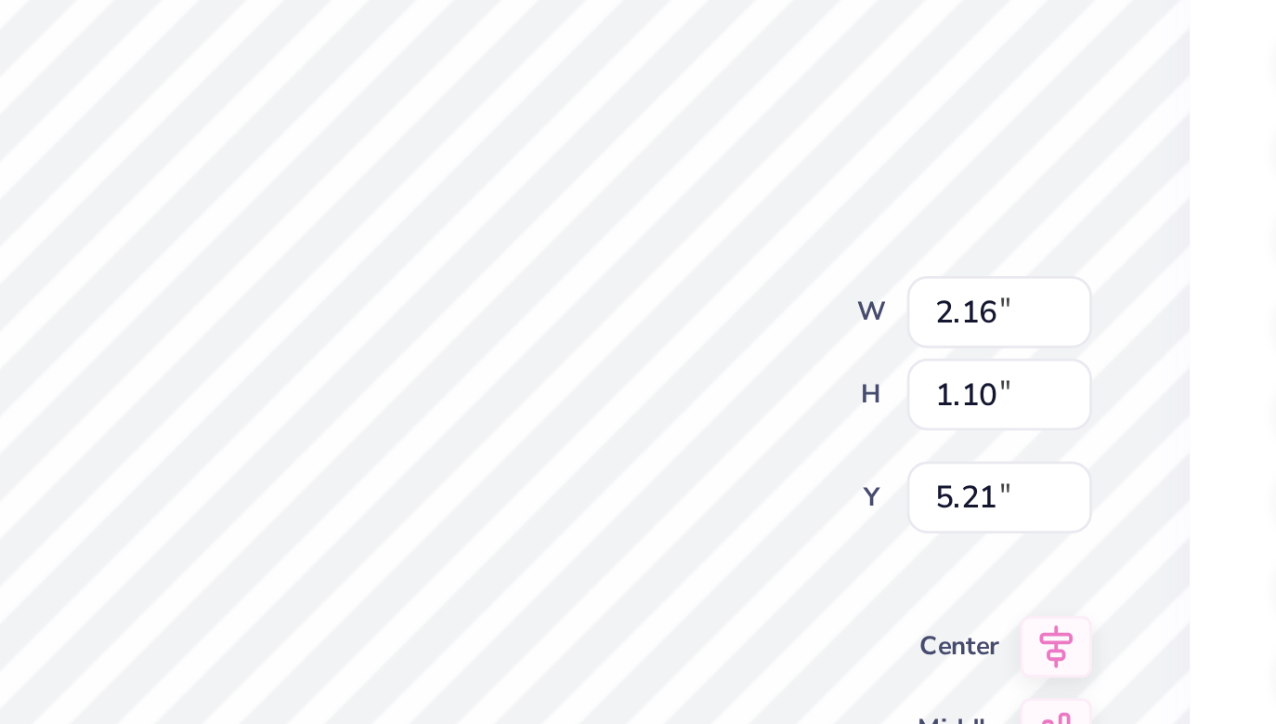
click at [745, 335] on div "Back W 2.16 2.16 " H 1.10 1.10 " Y 5.21 5.21 " Center Middle Top Bottom" at bounding box center [660, 396] width 536 height 656
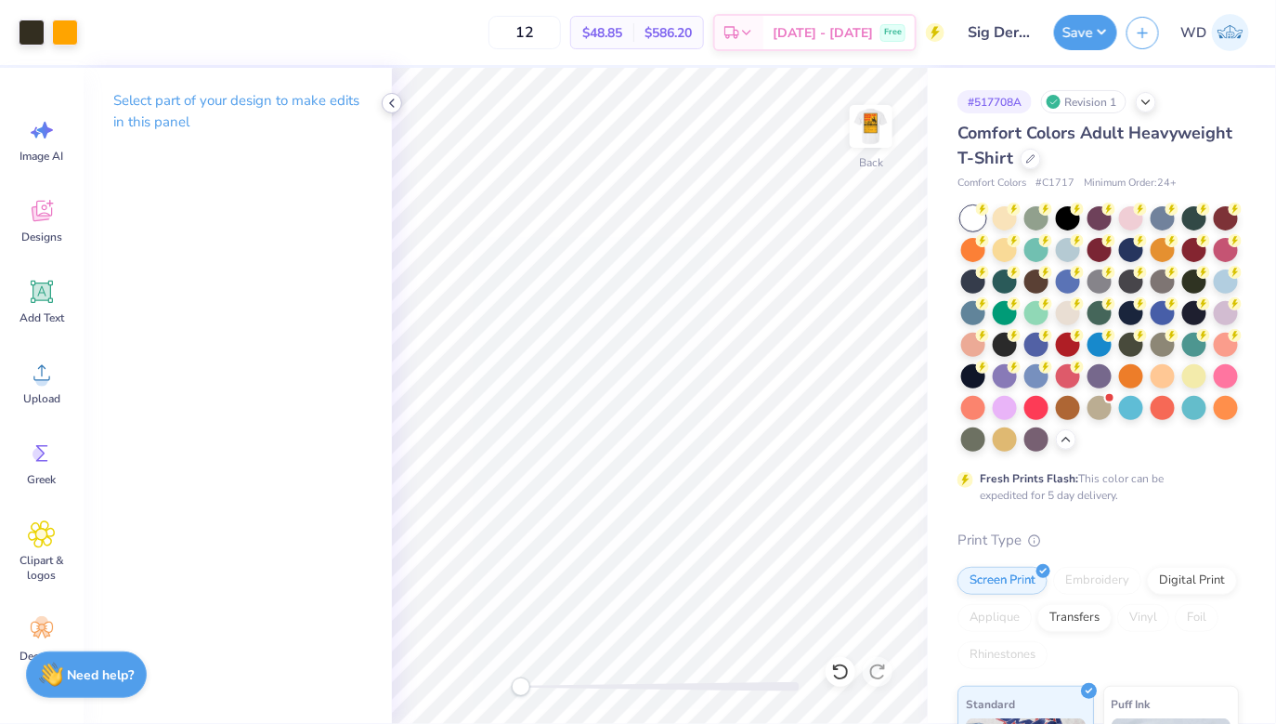
click at [392, 104] on icon at bounding box center [392, 103] width 15 height 15
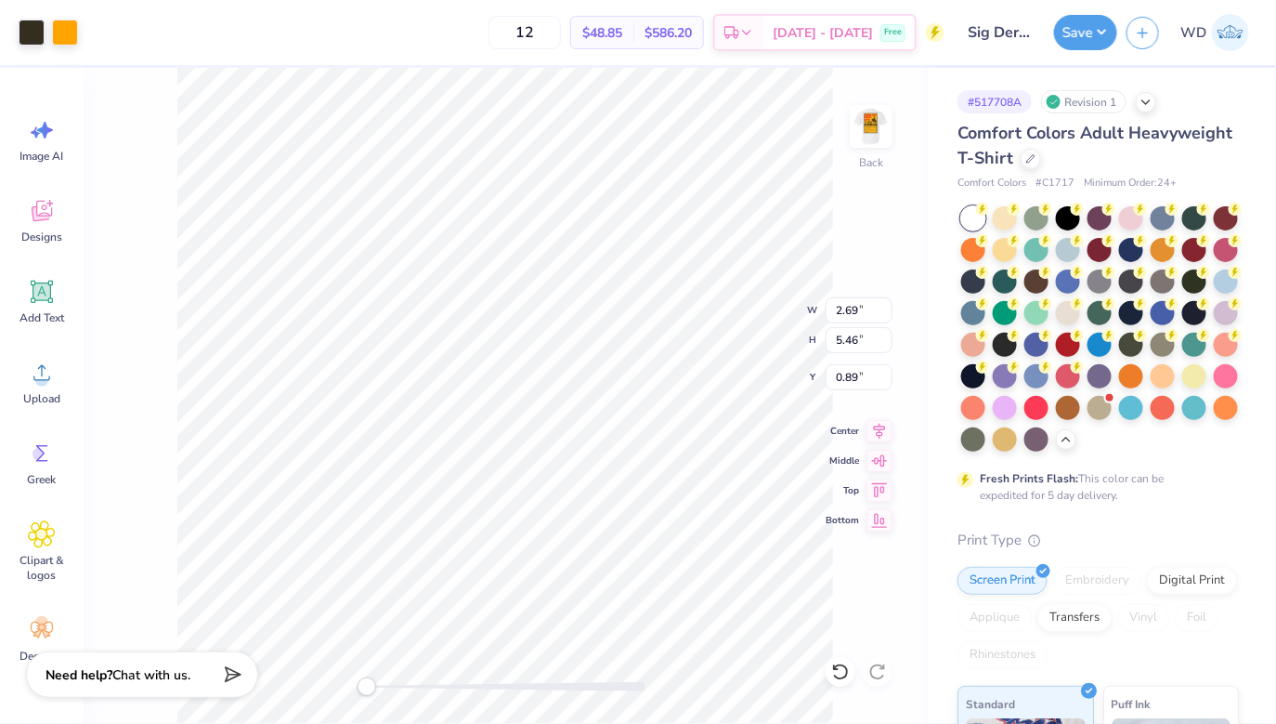
type input "1.98"
type input "4.34"
type input "1.15"
type input "2.69"
type input "5.46"
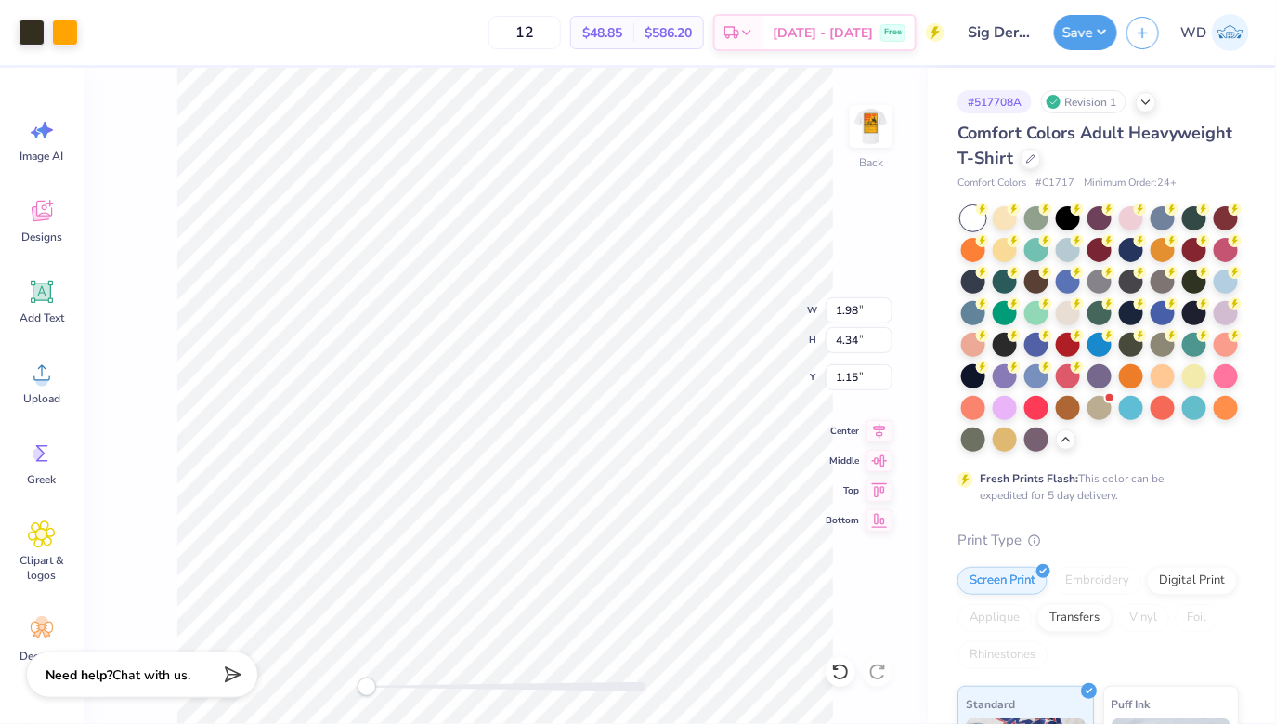
type input "0.89"
click at [857, 127] on img at bounding box center [871, 126] width 74 height 74
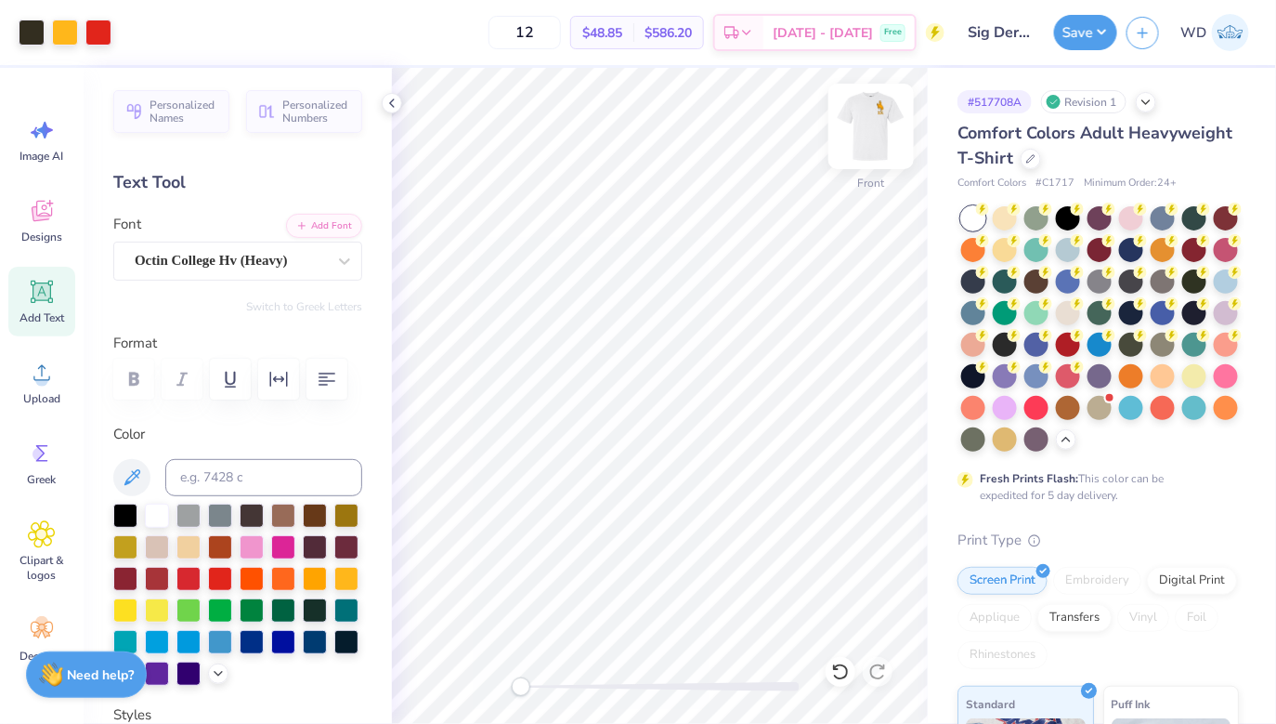
click at [869, 128] on img at bounding box center [871, 126] width 74 height 74
click at [400, 99] on div at bounding box center [392, 103] width 20 height 20
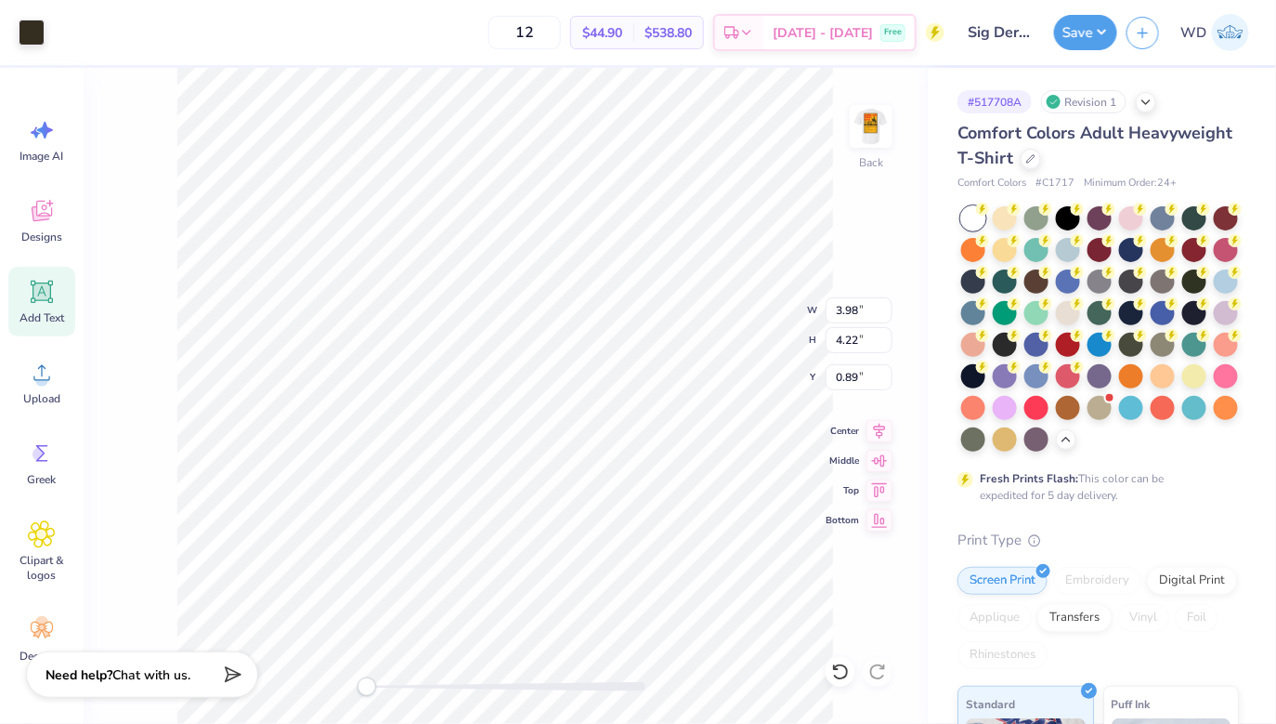
type input "2.42"
type input "3.22"
type input "2.32"
type input "3.00"
type input "3.68"
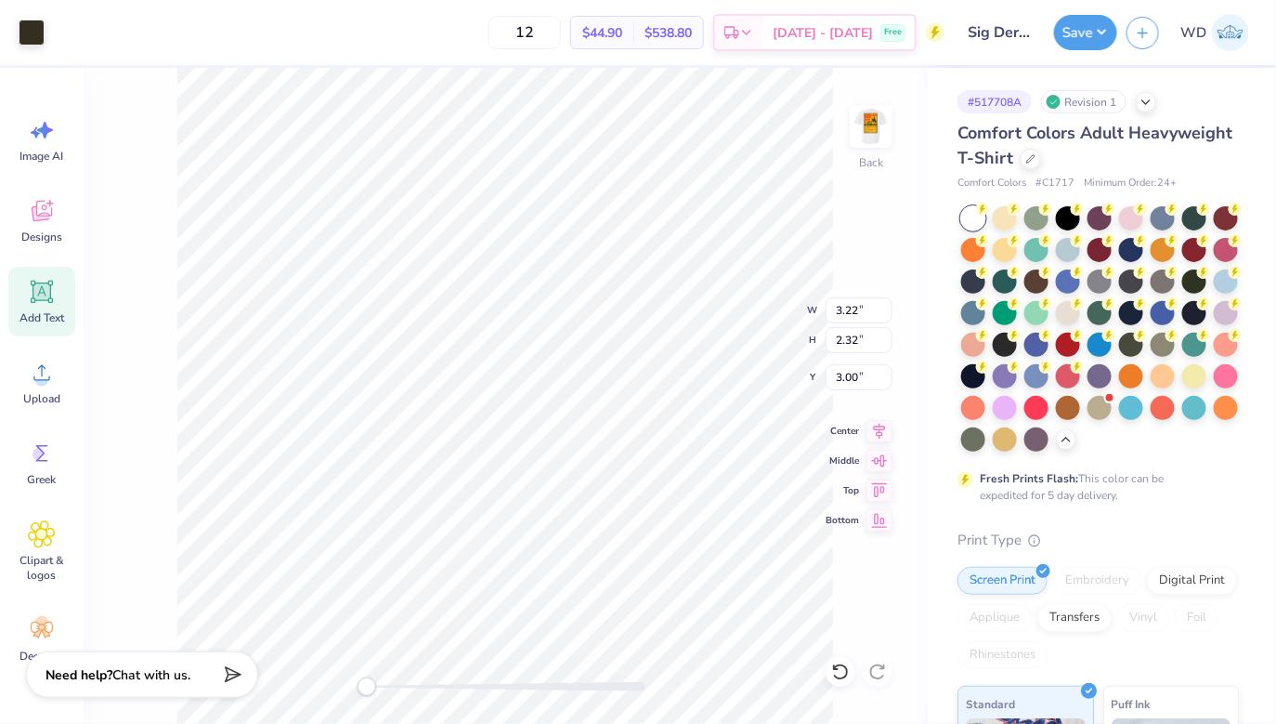
type input "3.04"
type input "2.32"
type input "2.60"
type input "1.91"
type input "2.57"
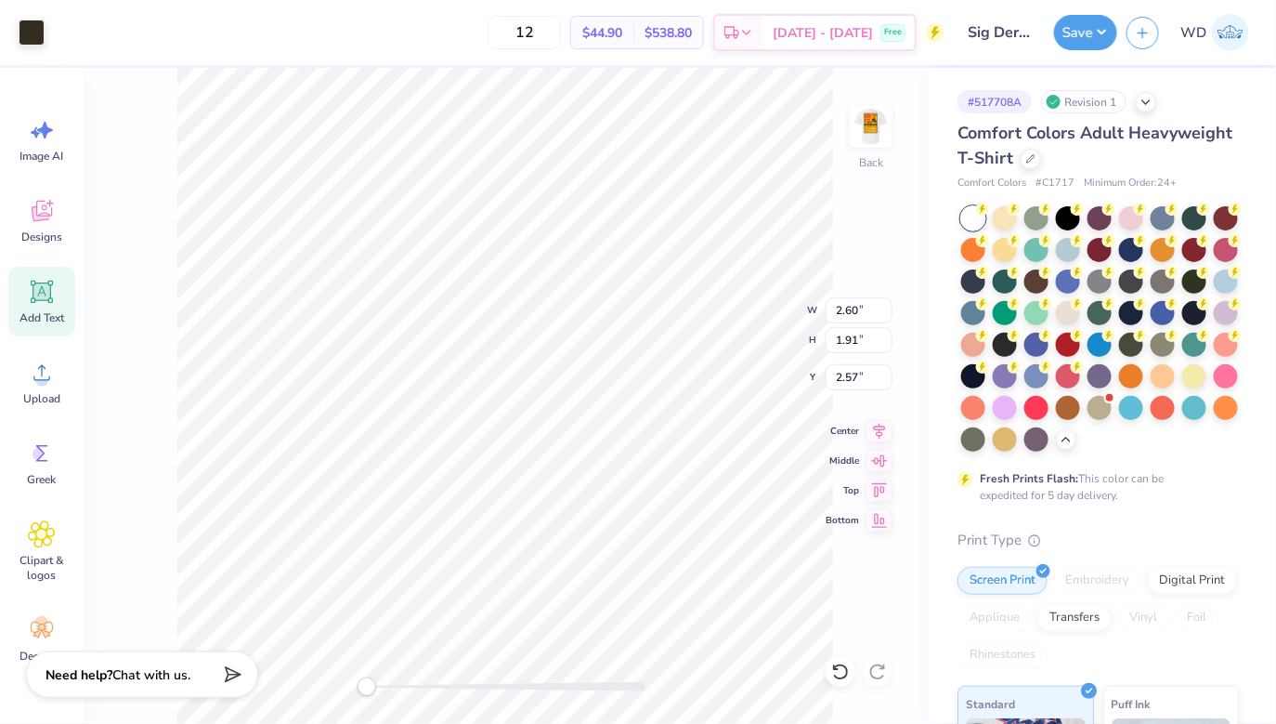
type input "3.68"
type input "3.04"
type input "2.32"
click at [631, 508] on li "Group" at bounding box center [645, 507] width 146 height 36
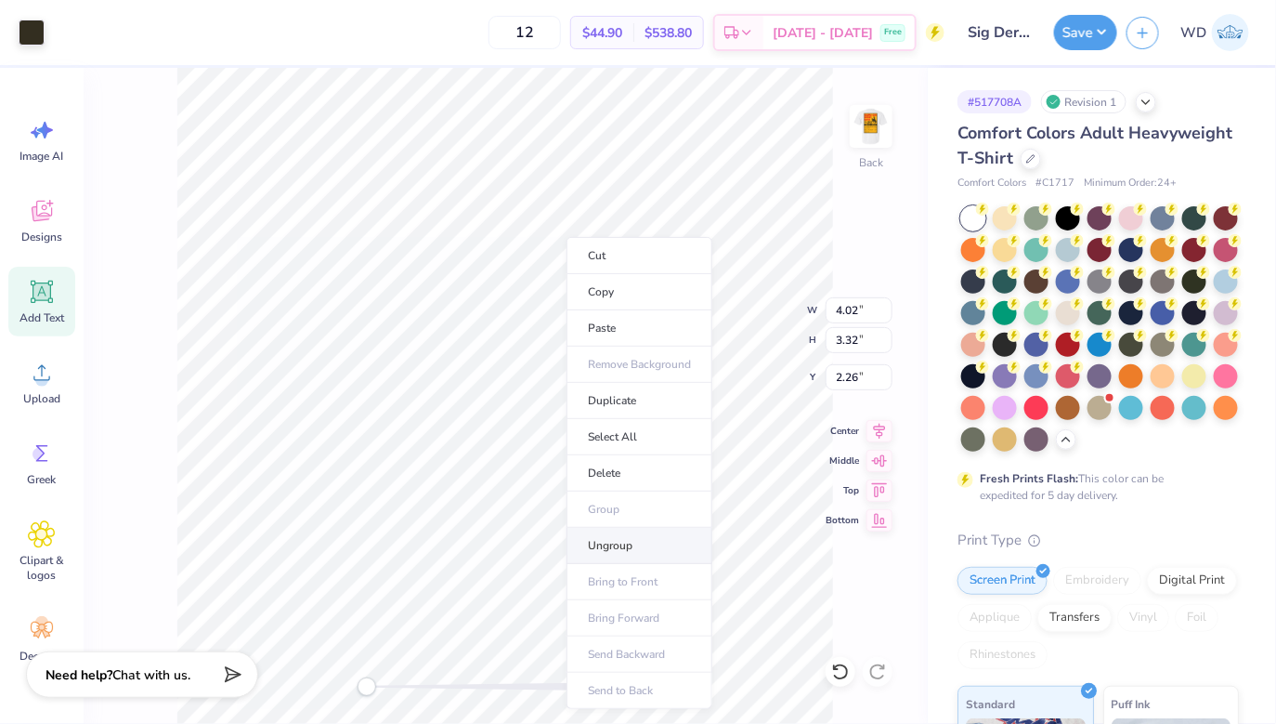
click at [602, 541] on li "Ungroup" at bounding box center [640, 546] width 146 height 36
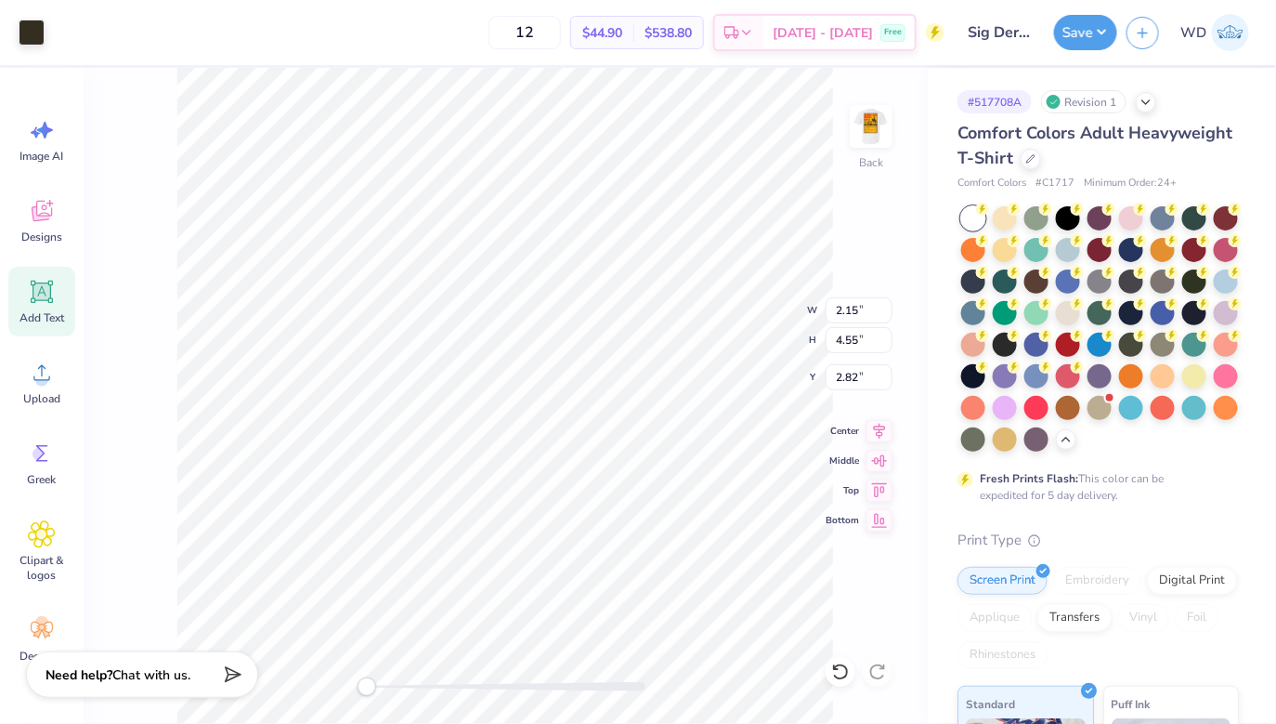
type input "2.49"
type input "2.53"
type input "2.09"
type input "3.32"
type input "3.76"
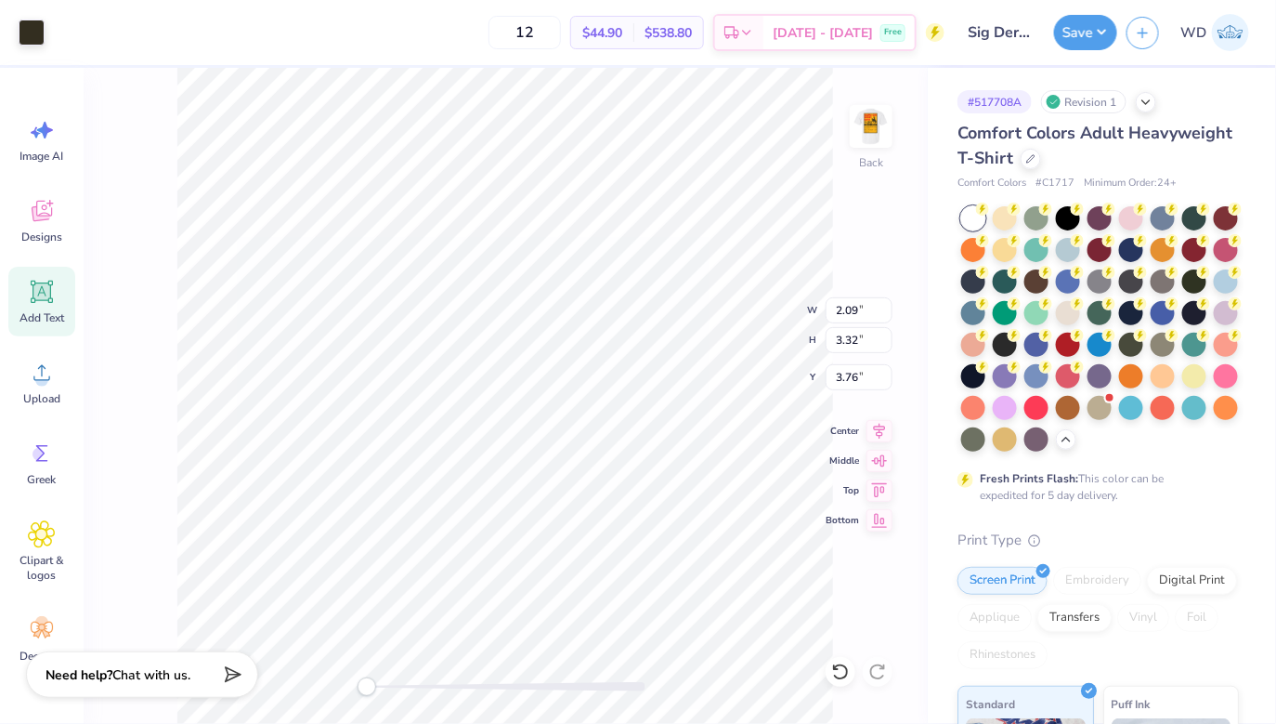
type input "2.15"
type input "1.09"
type input "12.50"
click at [29, 31] on div at bounding box center [32, 31] width 26 height 26
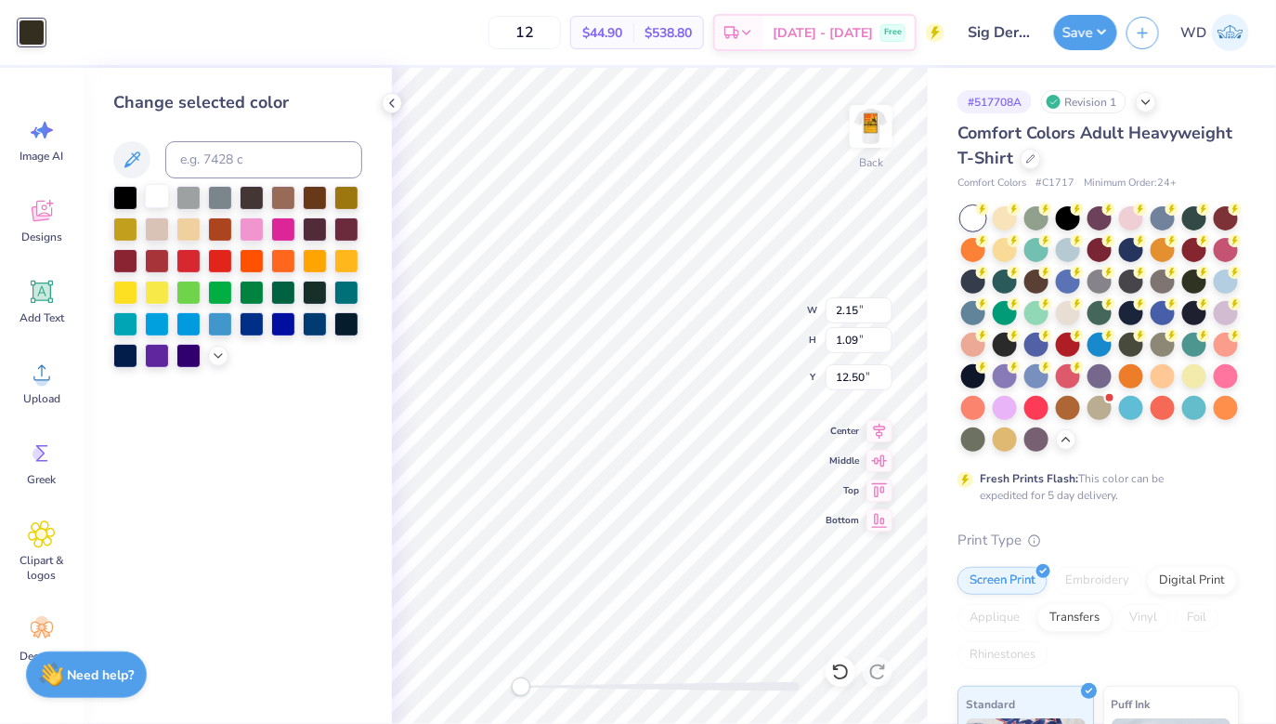
click at [150, 207] on div at bounding box center [157, 196] width 24 height 24
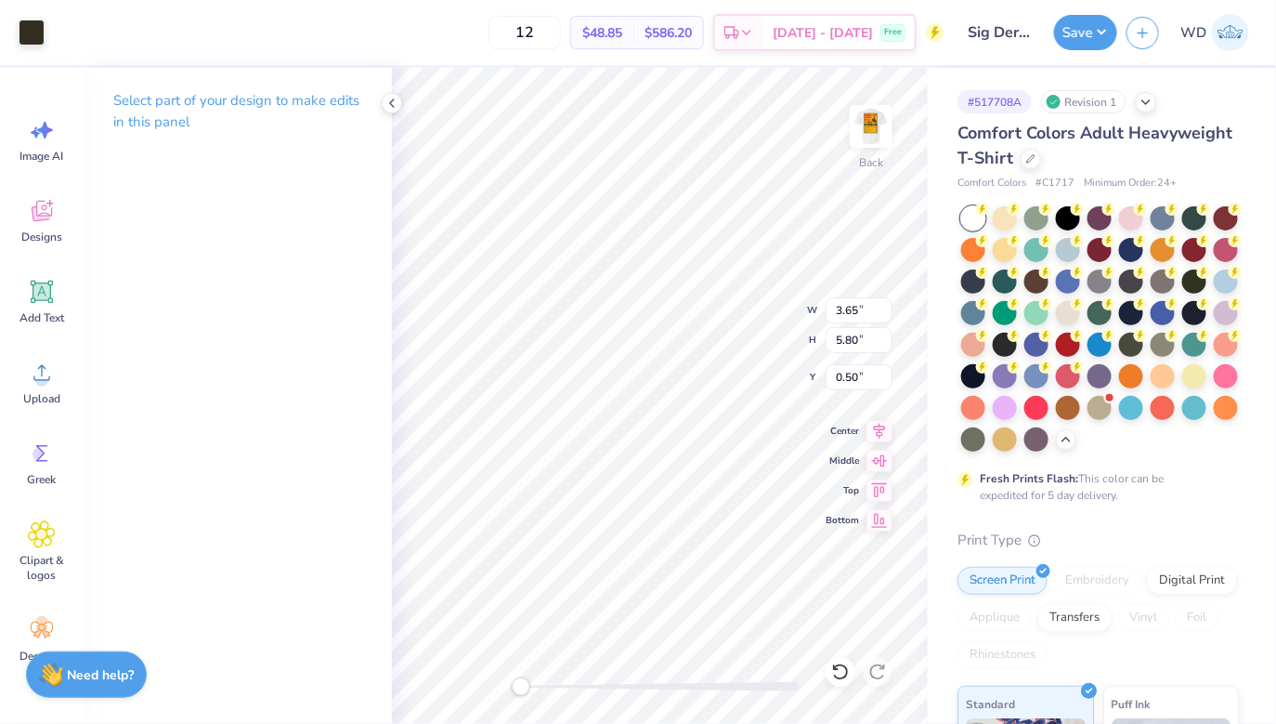
type input "1.67"
type input "0.85"
type input "3.40"
type input "3.65"
type input "5.80"
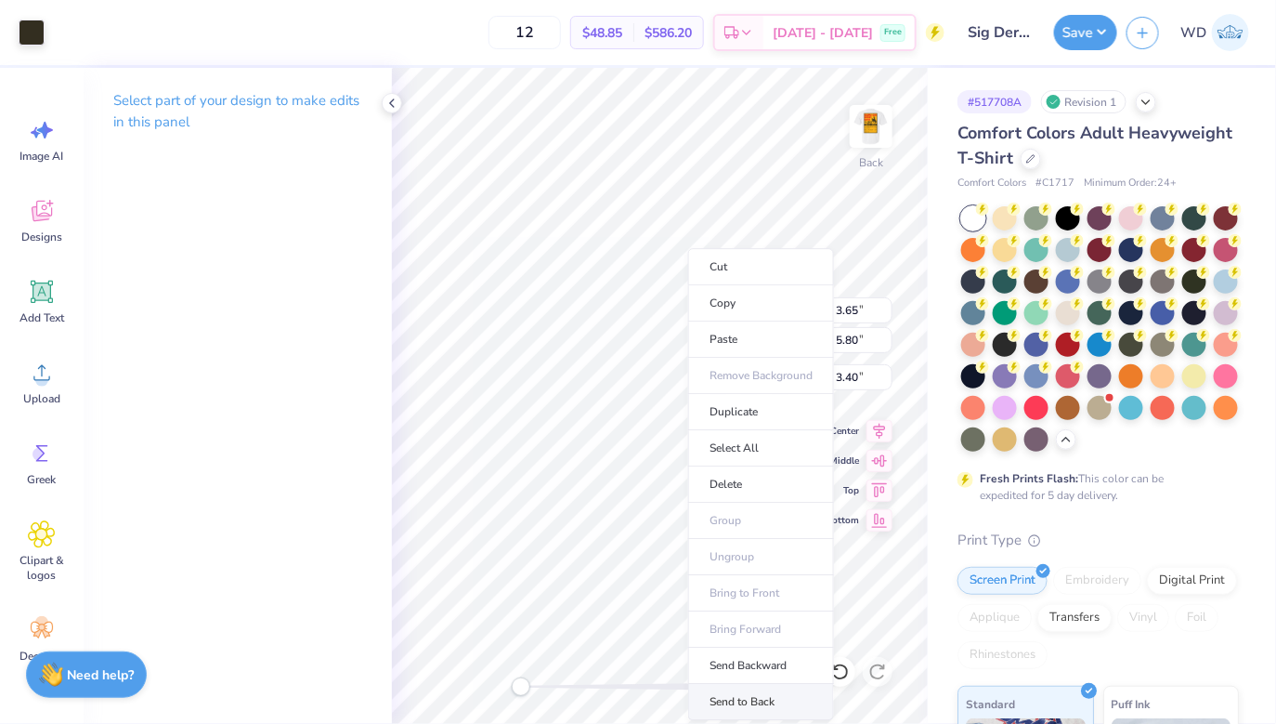
click at [760, 690] on li "Send to Back" at bounding box center [761, 702] width 146 height 36
type input "1.67"
type input "0.85"
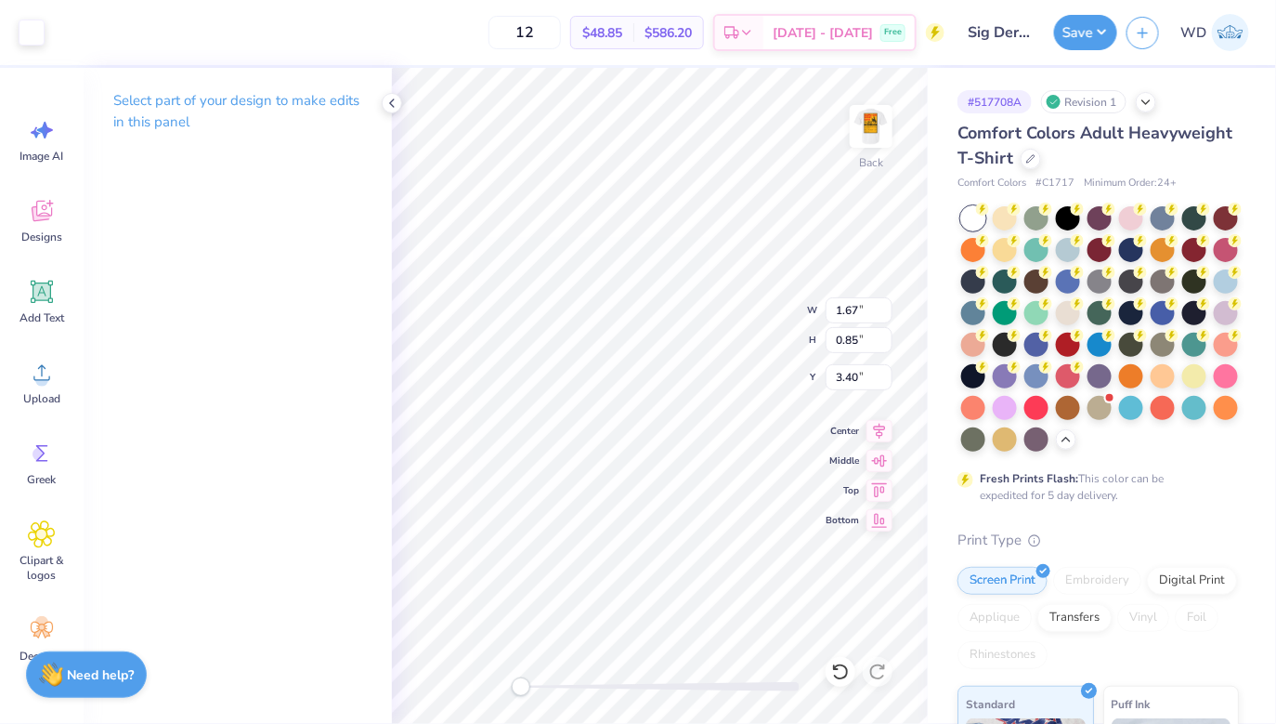
type input "3.65"
type input "5.80"
type input "1.67"
type input "0.85"
type input "5.88"
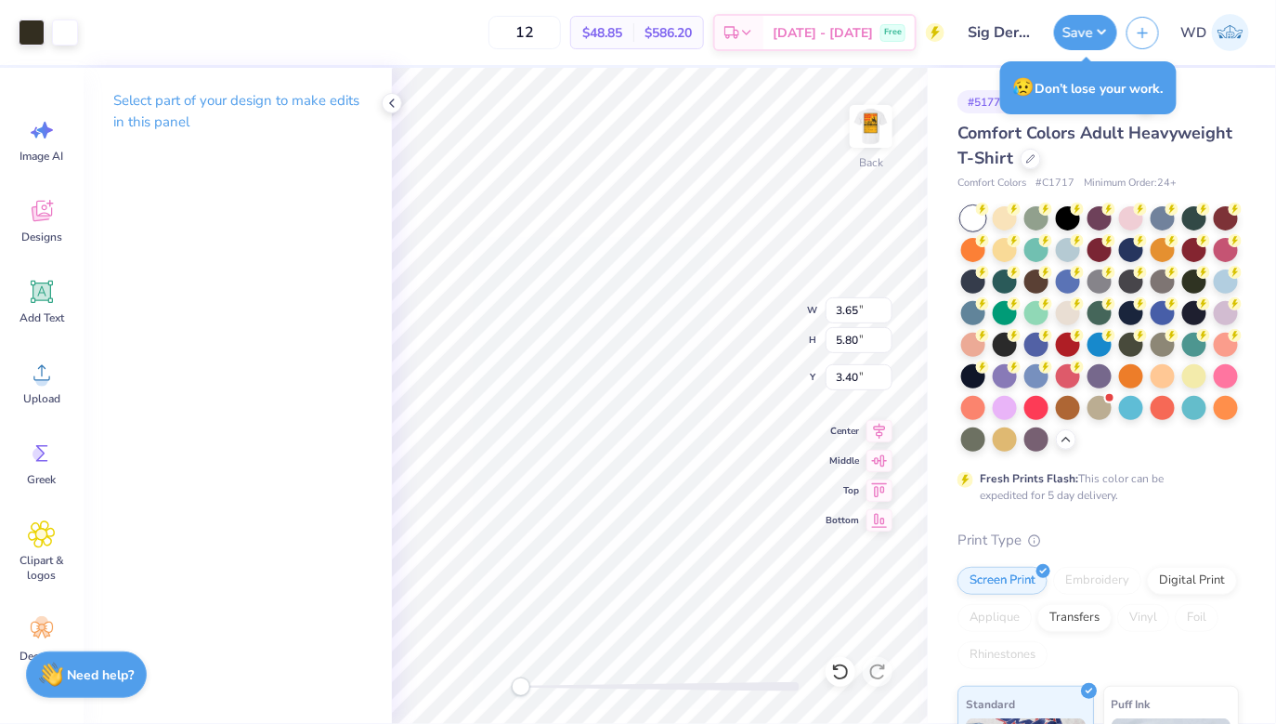
type input "0.79"
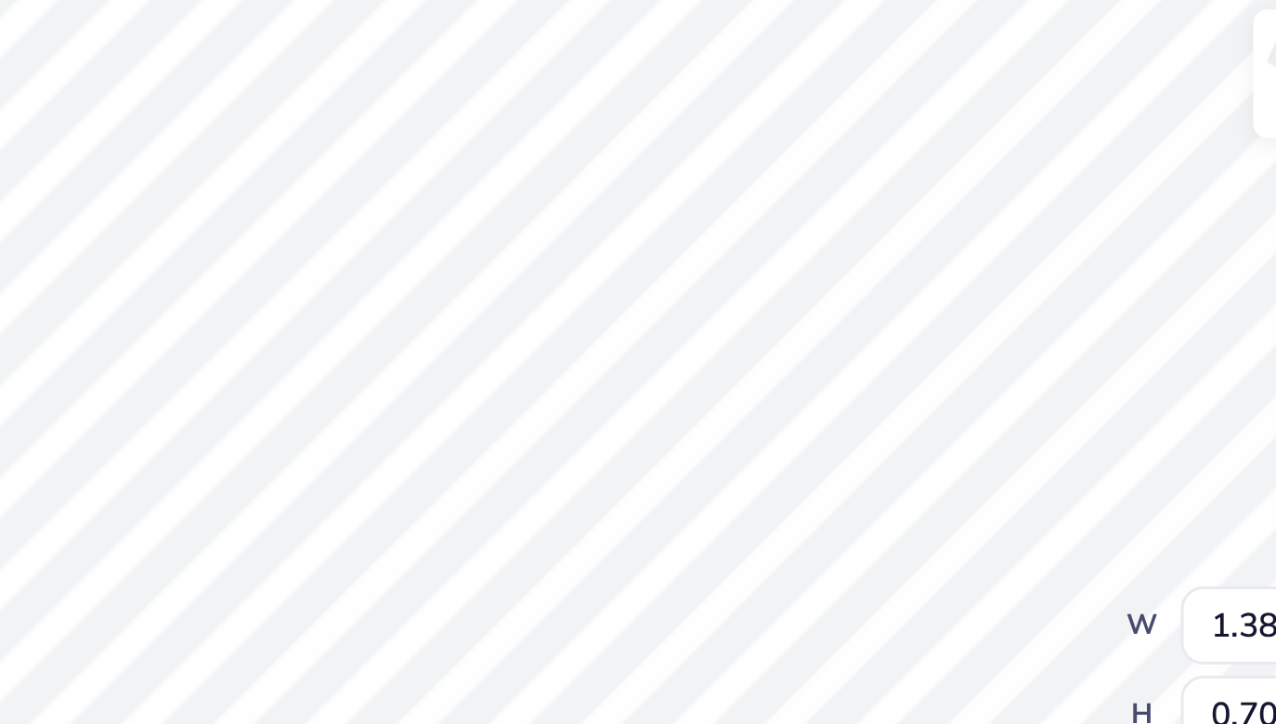
type input "3.65"
type input "5.80"
type input "0.79"
type input "1.38"
type input "0.70"
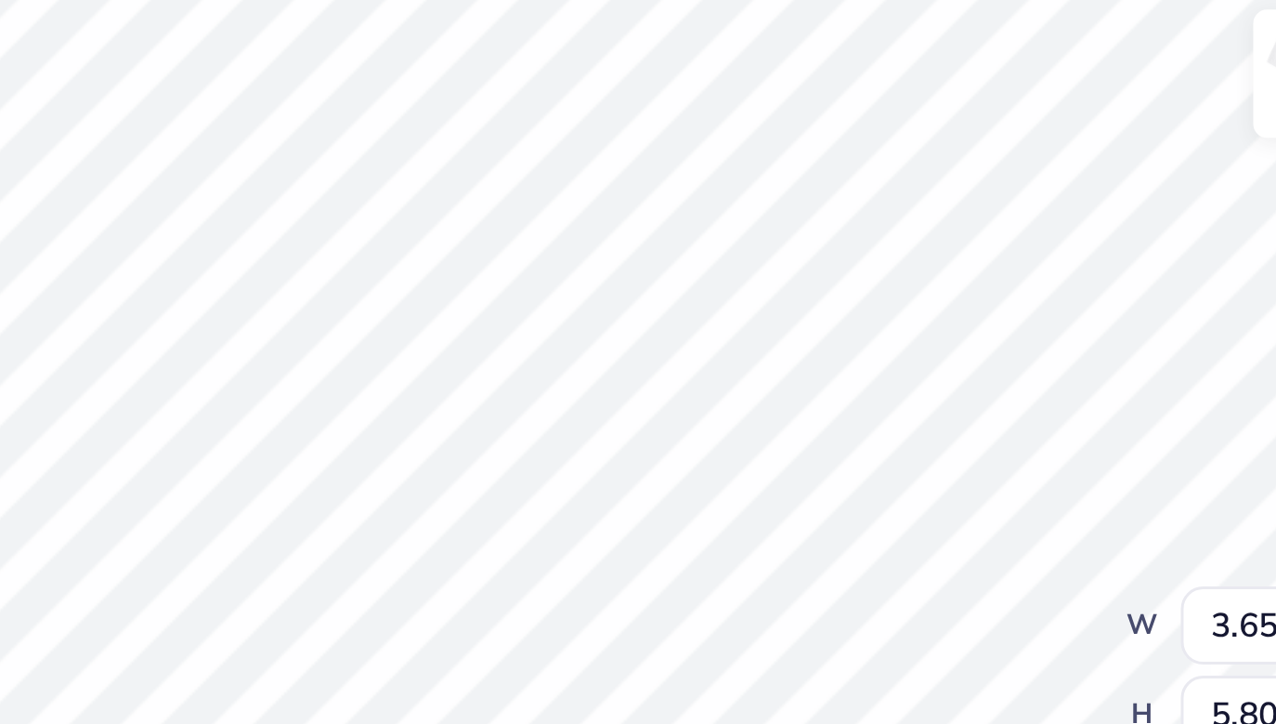
type input "3.31"
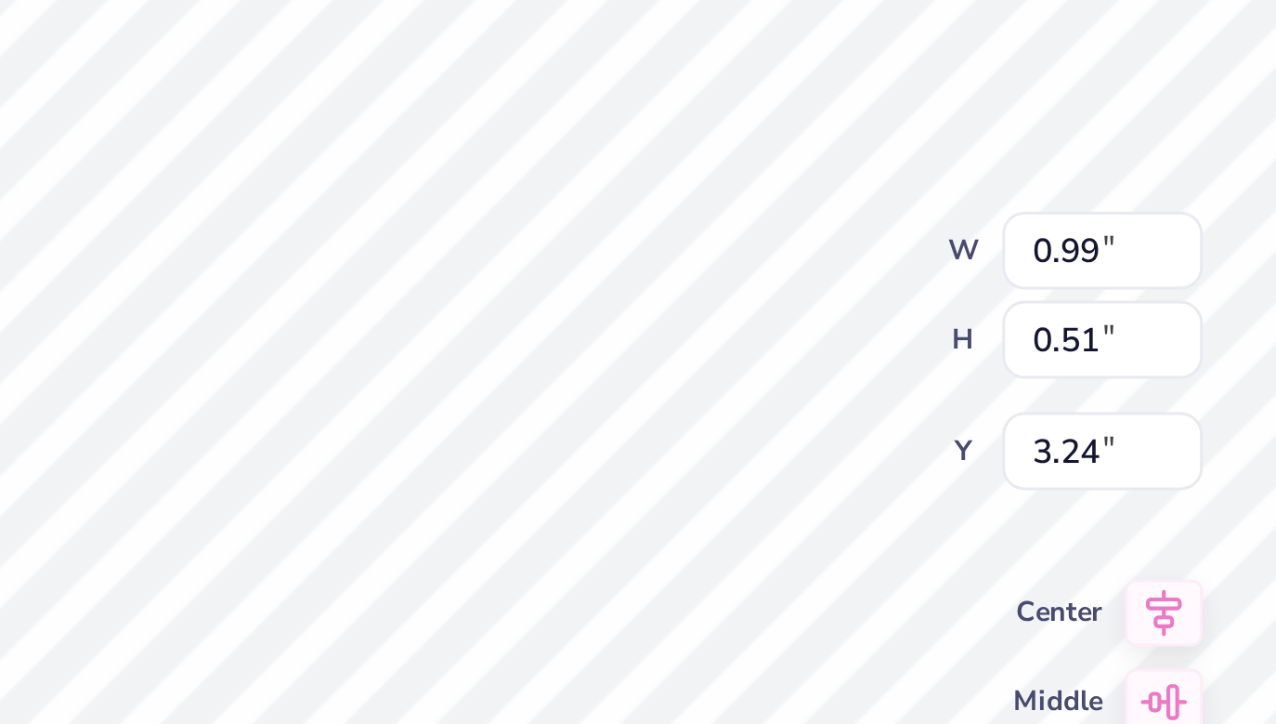
click at [724, 312] on div "Back W 0.99 0.99 " H 0.51 0.51 " Y 3.24 3.24 " Center Middle Top Bottom" at bounding box center [660, 396] width 536 height 656
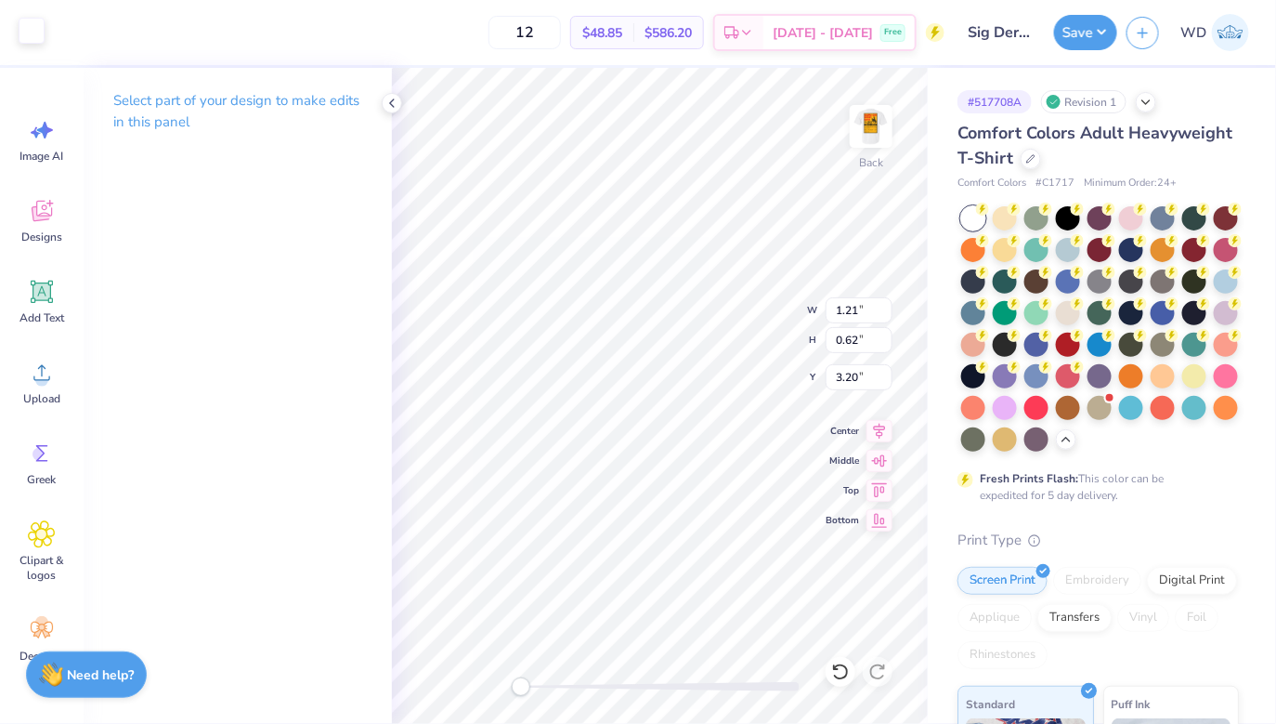
click at [38, 24] on div at bounding box center [32, 31] width 26 height 26
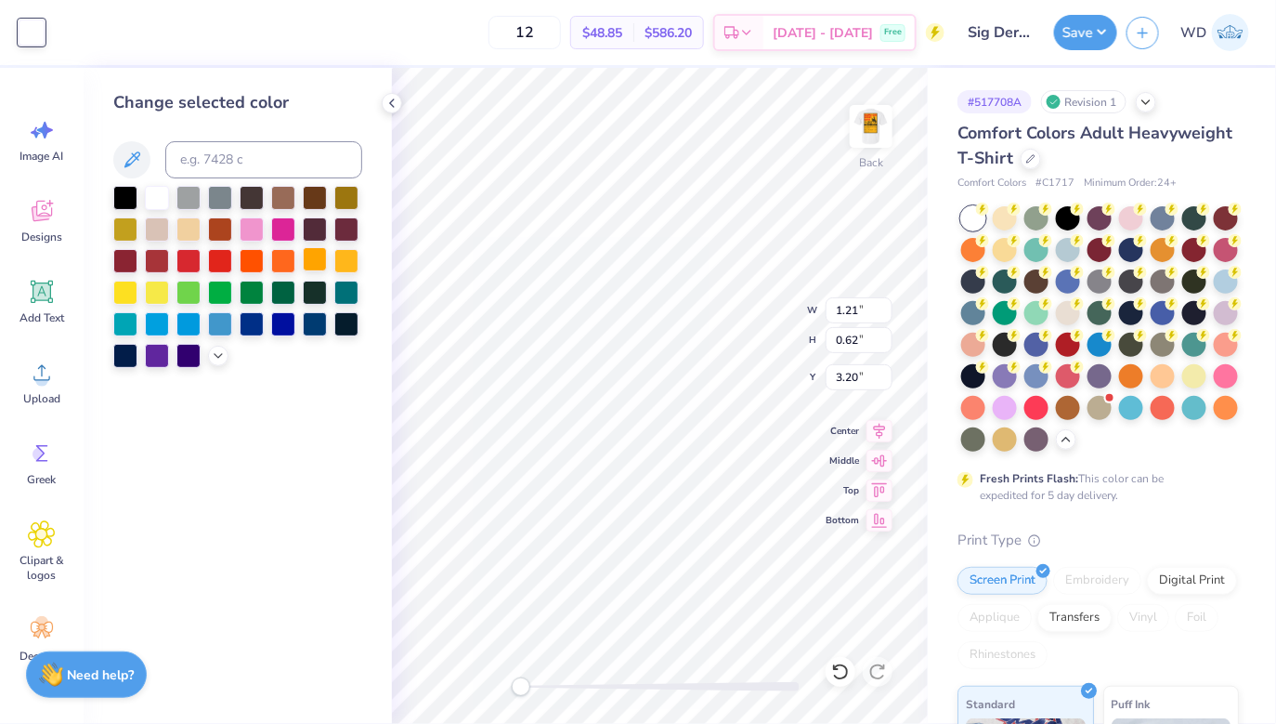
click at [316, 259] on div at bounding box center [315, 259] width 24 height 24
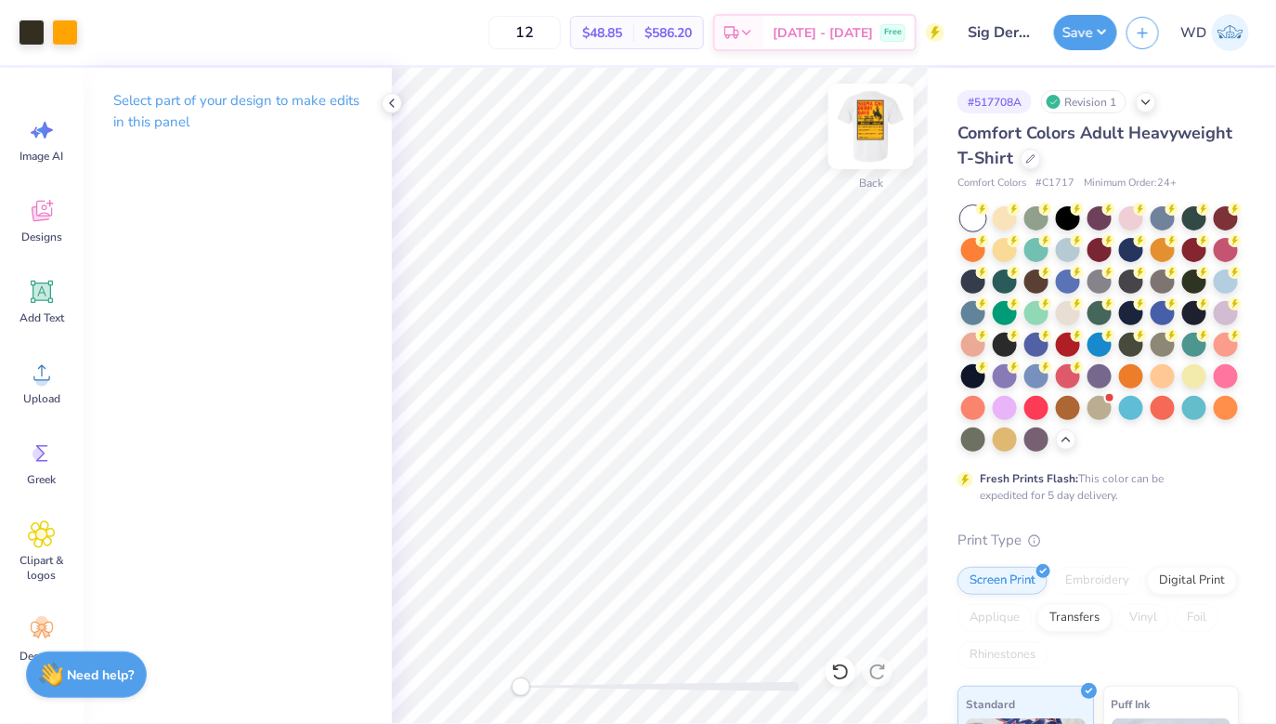
click at [882, 128] on img at bounding box center [871, 126] width 74 height 74
click at [867, 146] on img at bounding box center [871, 126] width 74 height 74
click at [34, 38] on div at bounding box center [32, 31] width 26 height 26
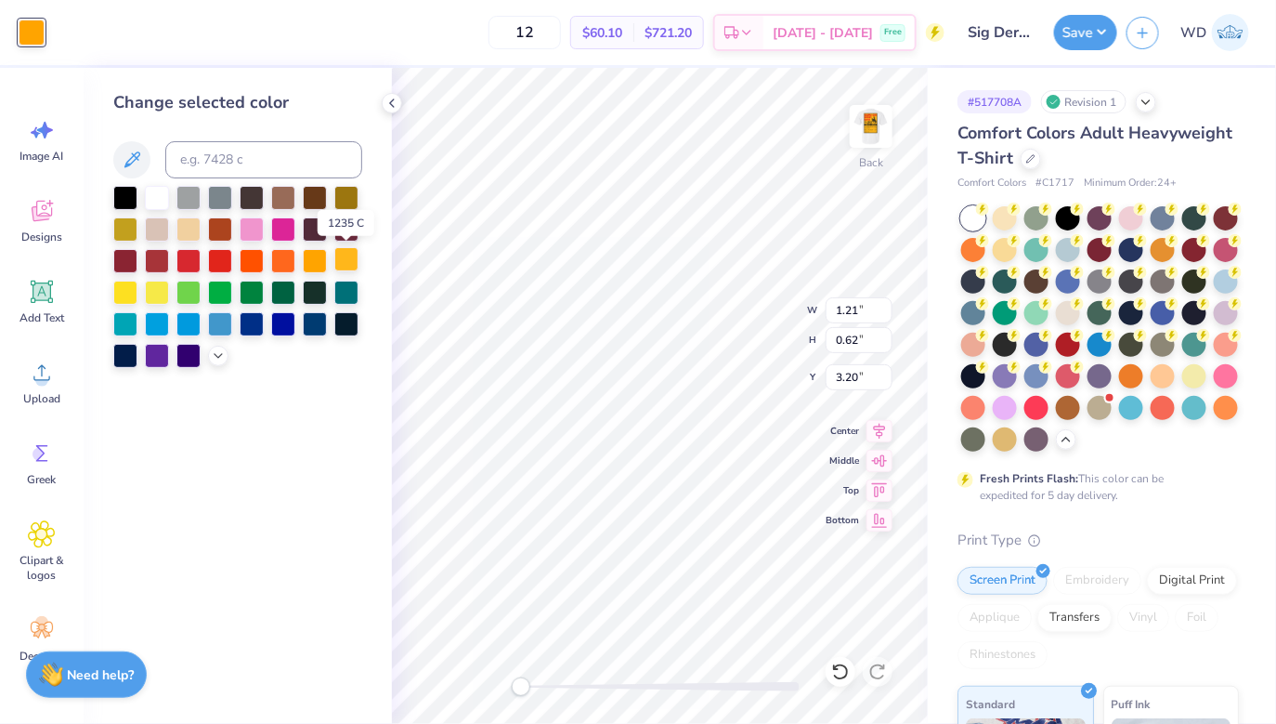
click at [346, 264] on div at bounding box center [346, 259] width 24 height 24
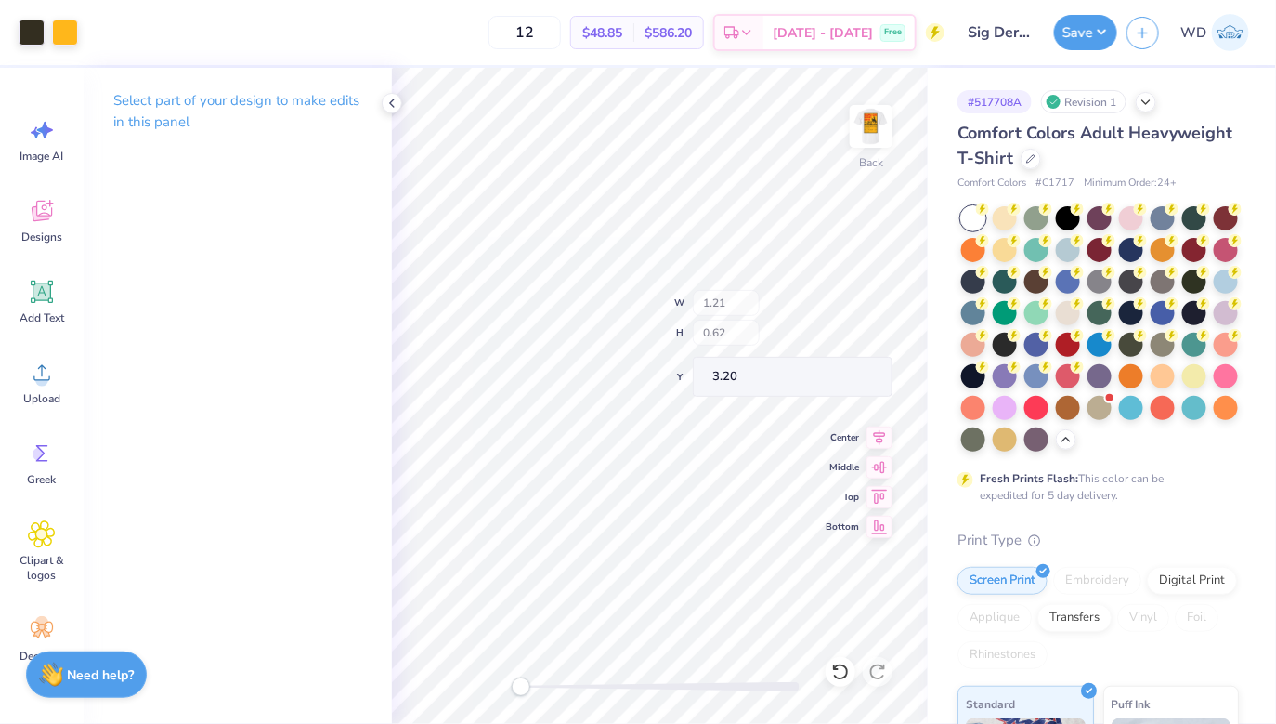
click at [748, 343] on div "Back W 1.21 H 0.62 Y 3.20 Center Middle Top Bottom" at bounding box center [660, 396] width 536 height 656
type input "1.02"
click at [394, 106] on polyline at bounding box center [392, 102] width 4 height 7
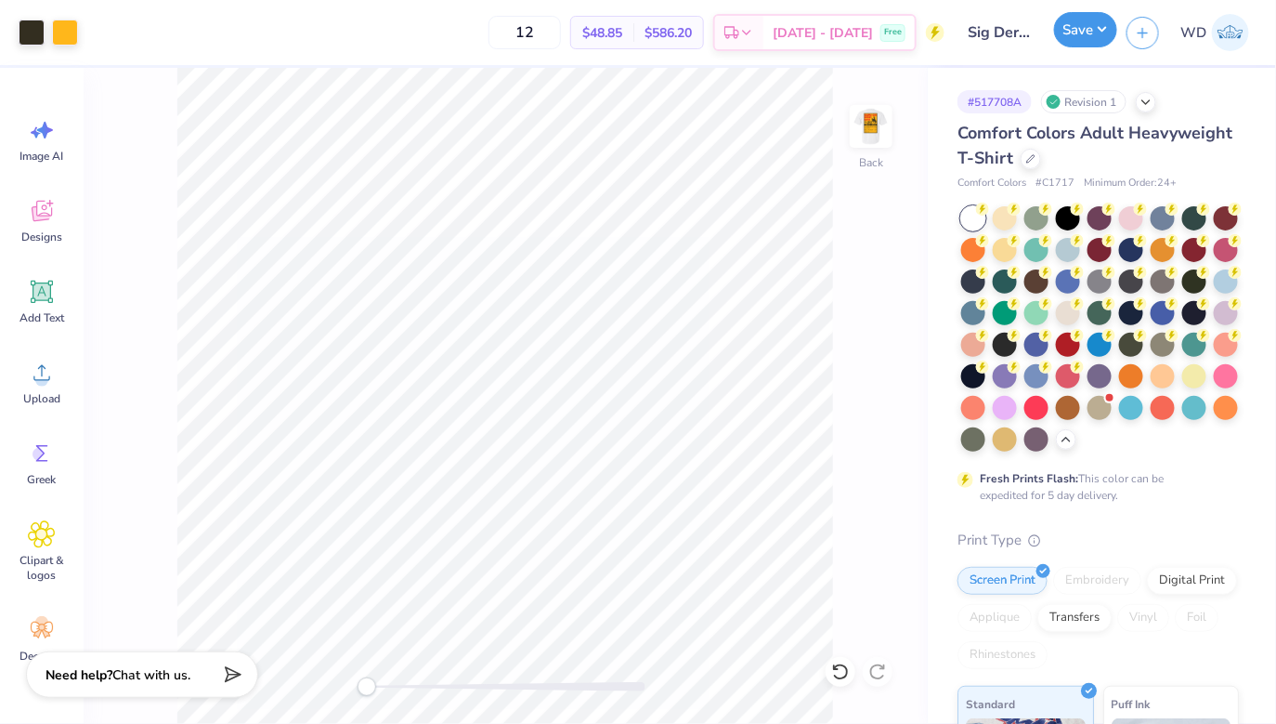
click at [1095, 32] on button "Save" at bounding box center [1085, 29] width 63 height 35
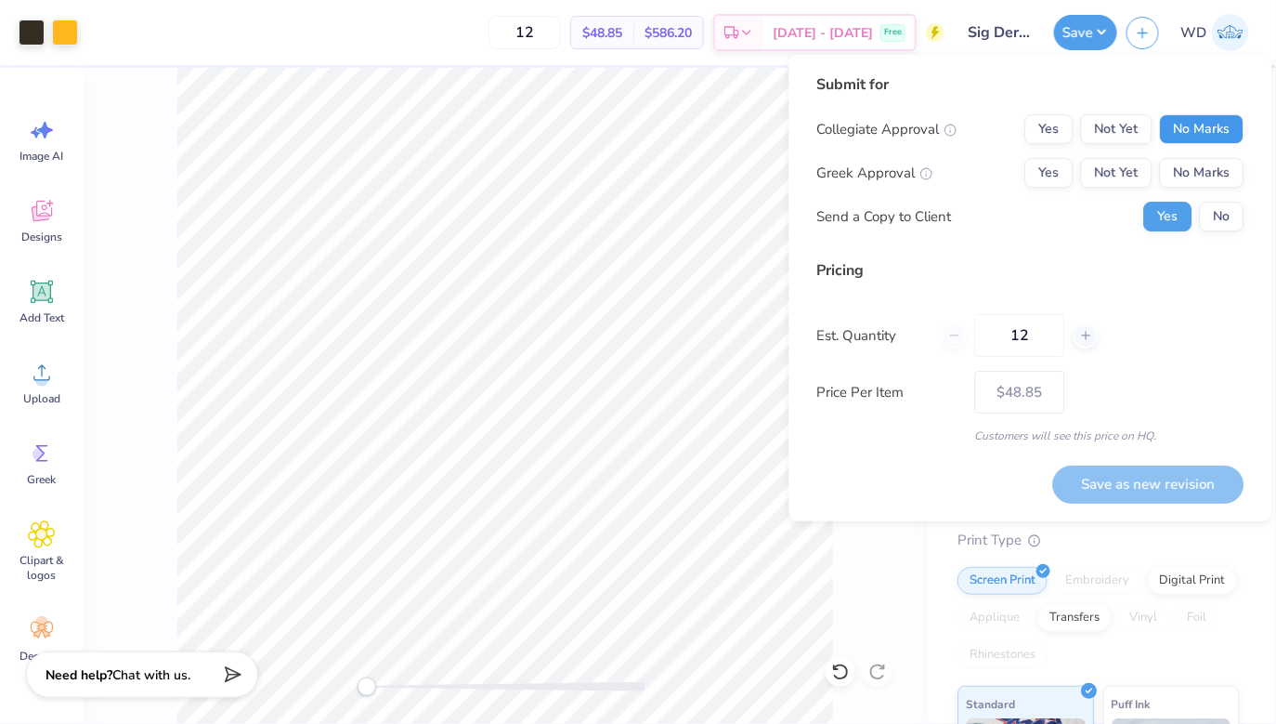
click at [1194, 119] on button "No Marks" at bounding box center [1202, 129] width 85 height 30
click at [1076, 172] on div "Yes Not Yet No Marks" at bounding box center [1134, 173] width 219 height 30
click at [1060, 172] on button "Yes" at bounding box center [1049, 173] width 48 height 30
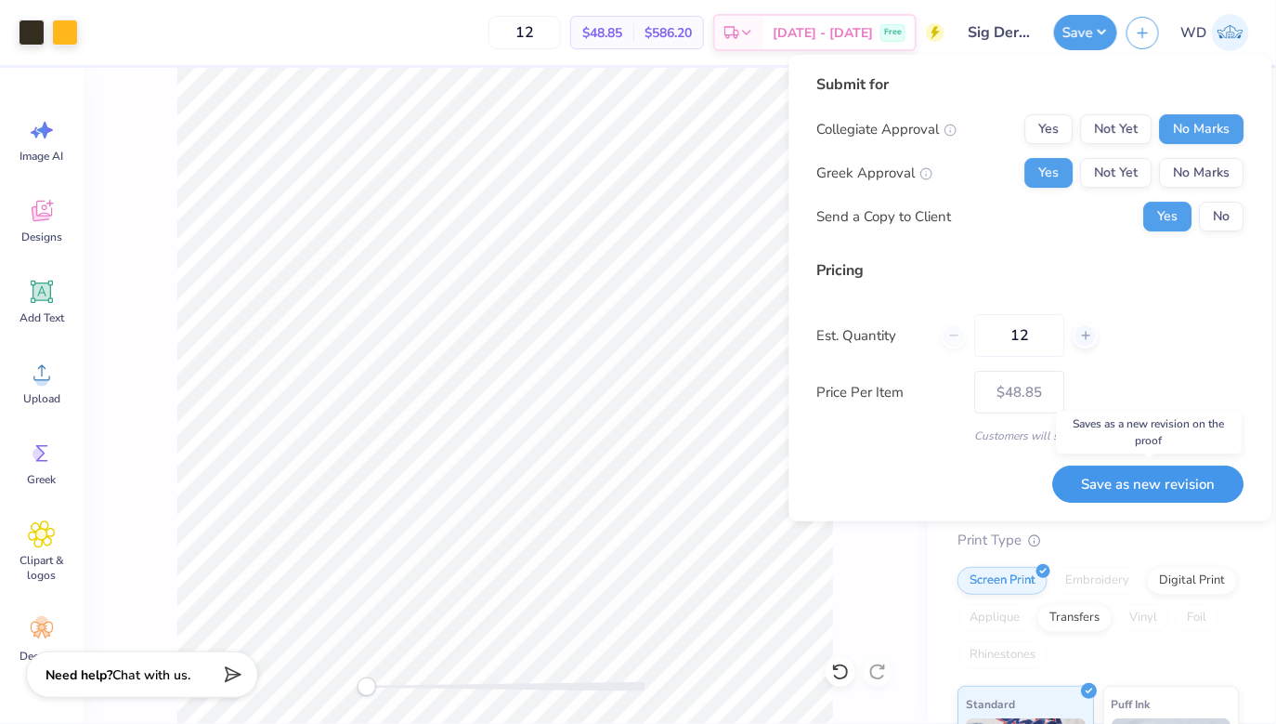
click at [1196, 472] on button "Save as new revision" at bounding box center [1148, 483] width 191 height 37
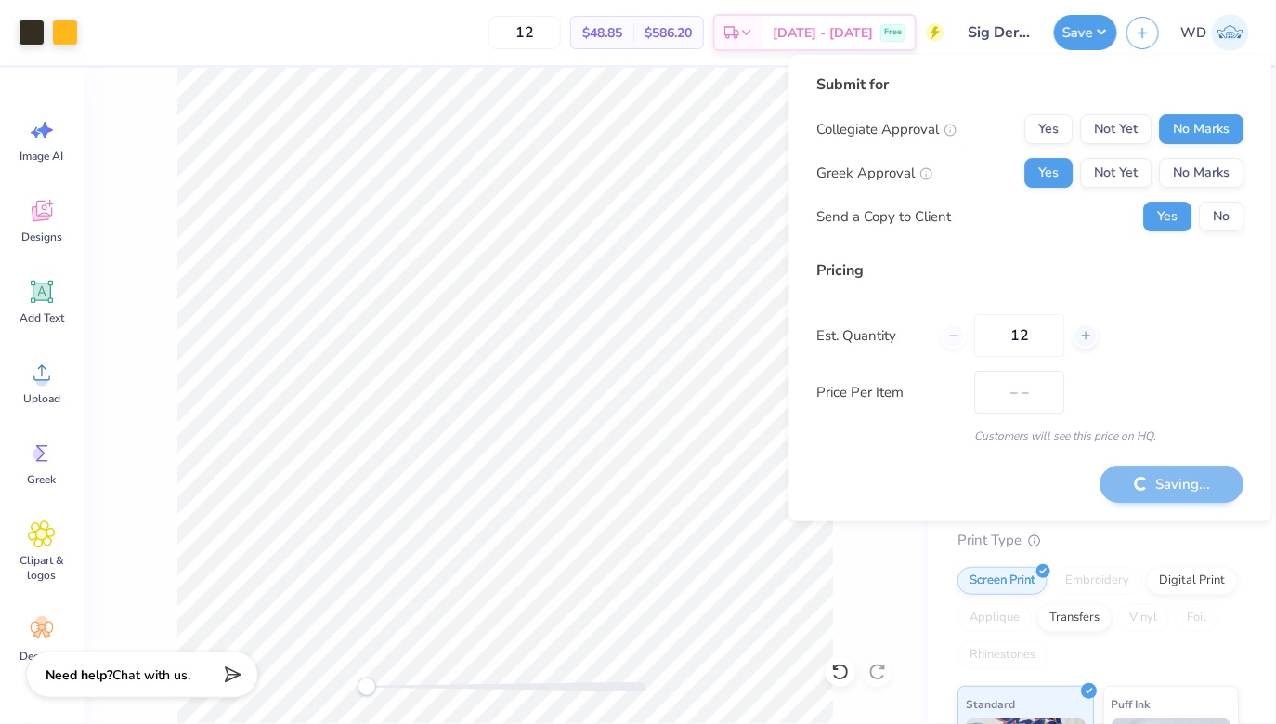
type input "$48.85"
